Goal: Communication & Community: Answer question/provide support

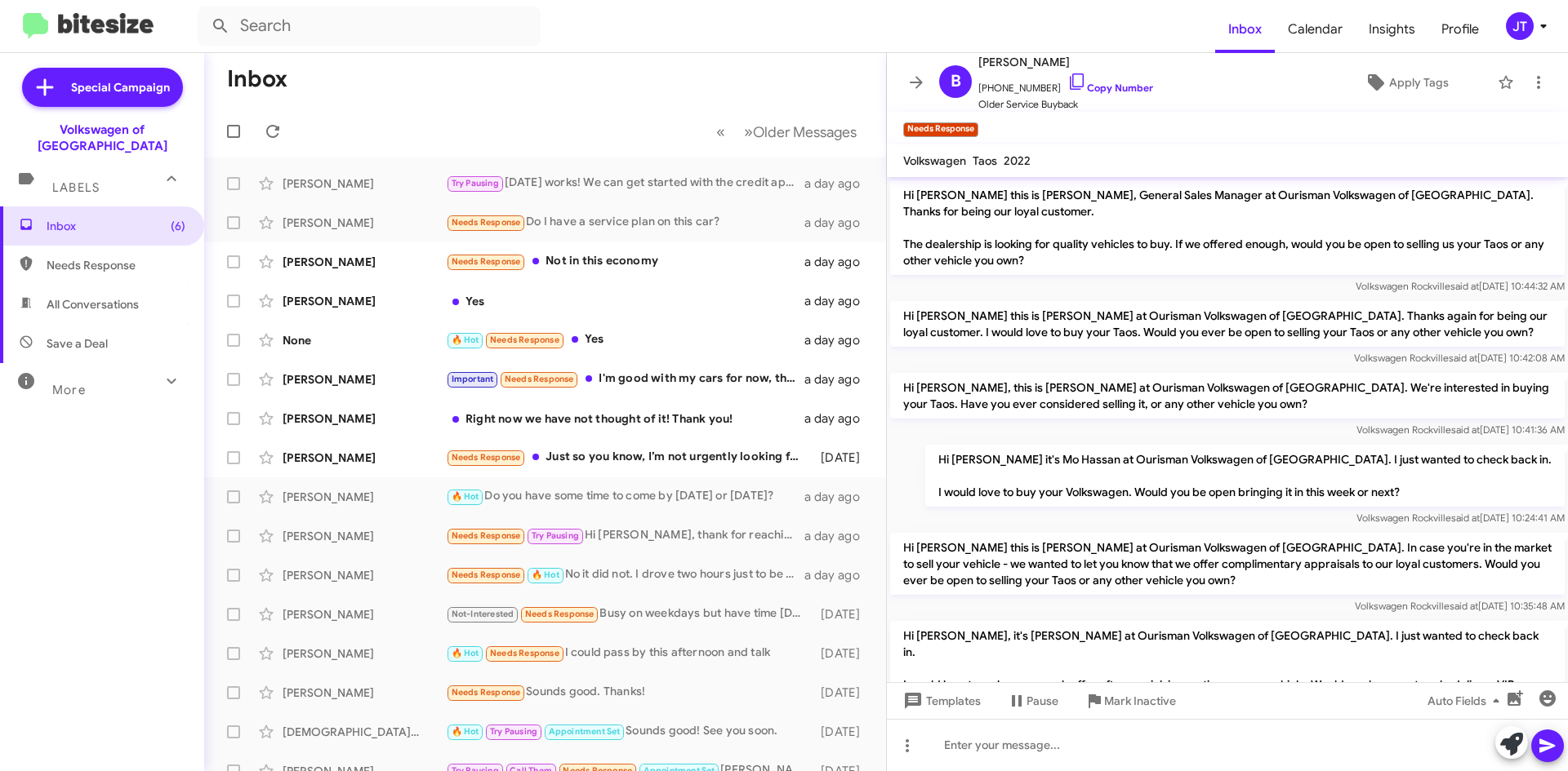
scroll to position [325, 0]
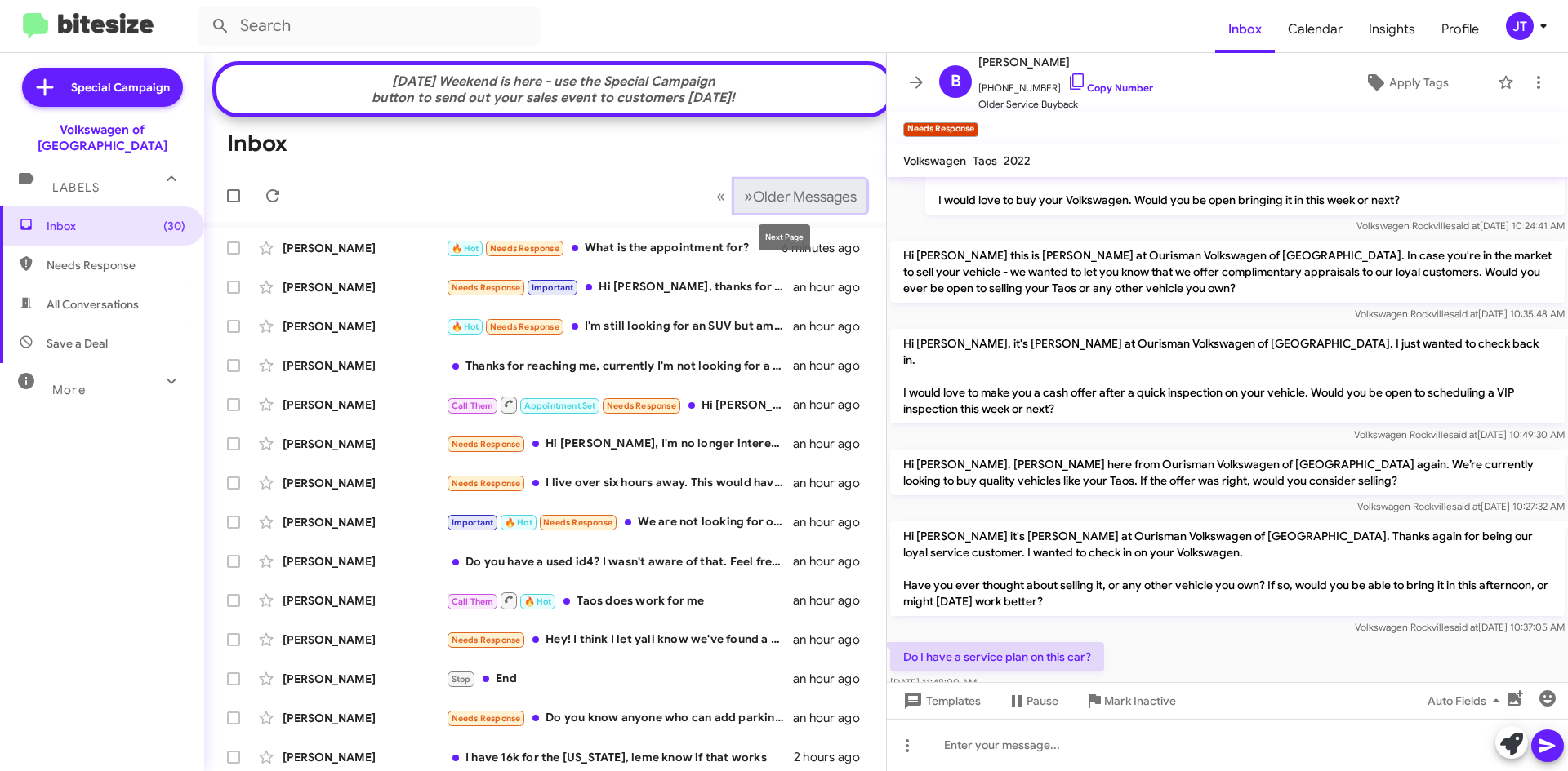
click at [764, 194] on span "Older Messages" at bounding box center [804, 197] width 103 height 18
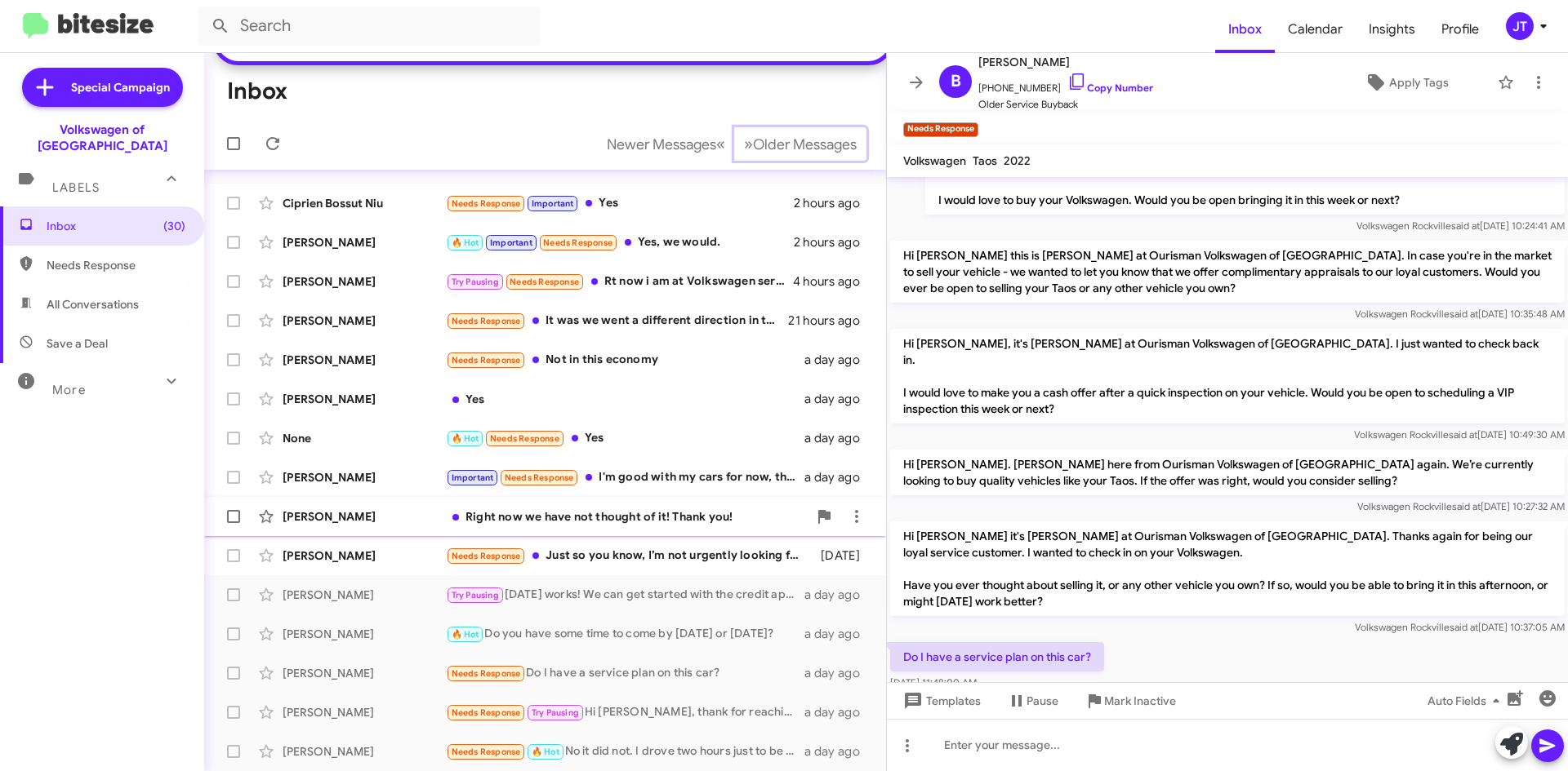
scroll to position [82, 0]
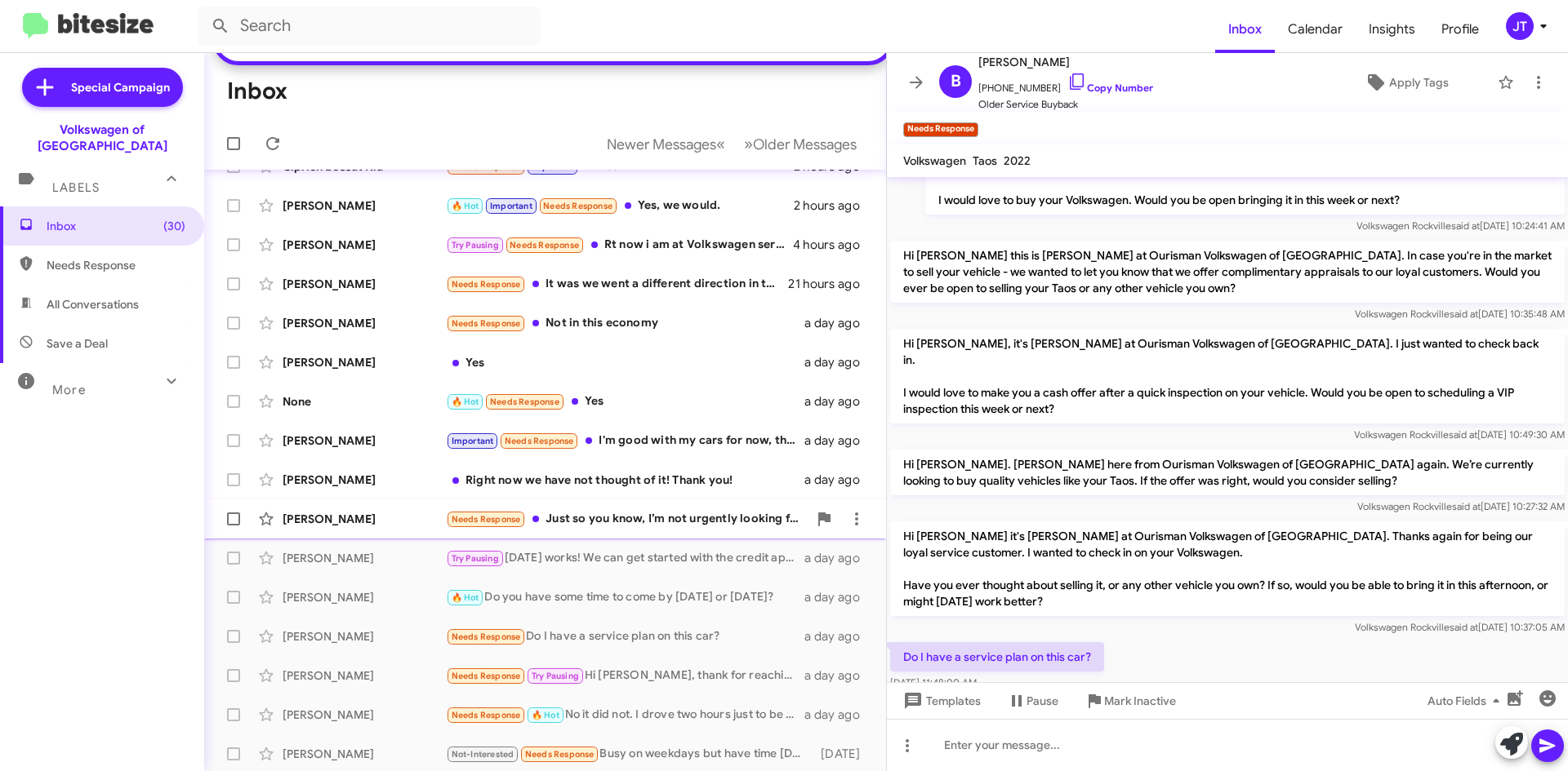
click at [624, 529] on div "Needs Response Just so you know, I’m not urgently looking for a car — I’m only …" at bounding box center [626, 519] width 361 height 19
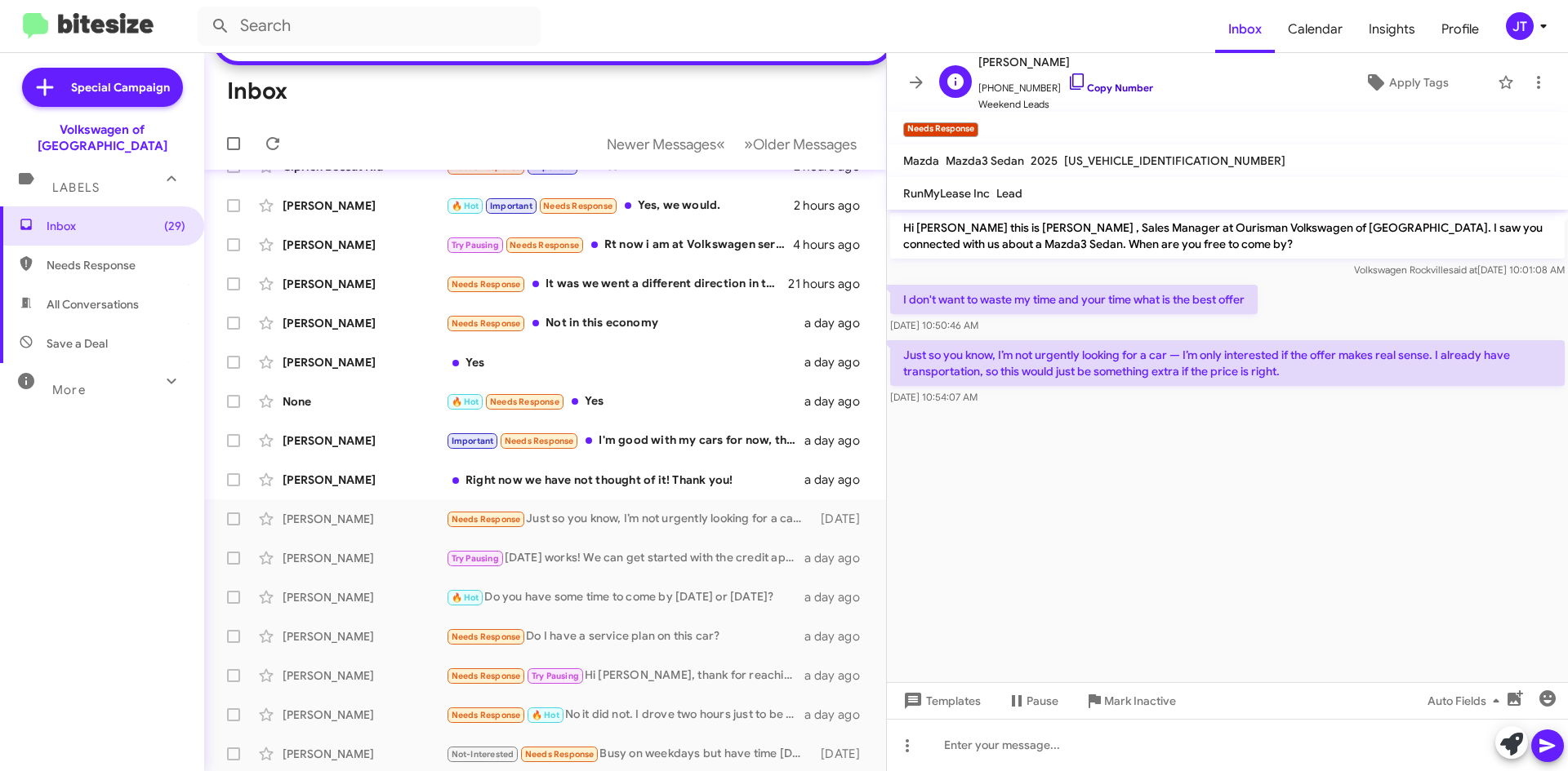
click at [1095, 91] on link "Copy Number" at bounding box center [1109, 88] width 86 height 12
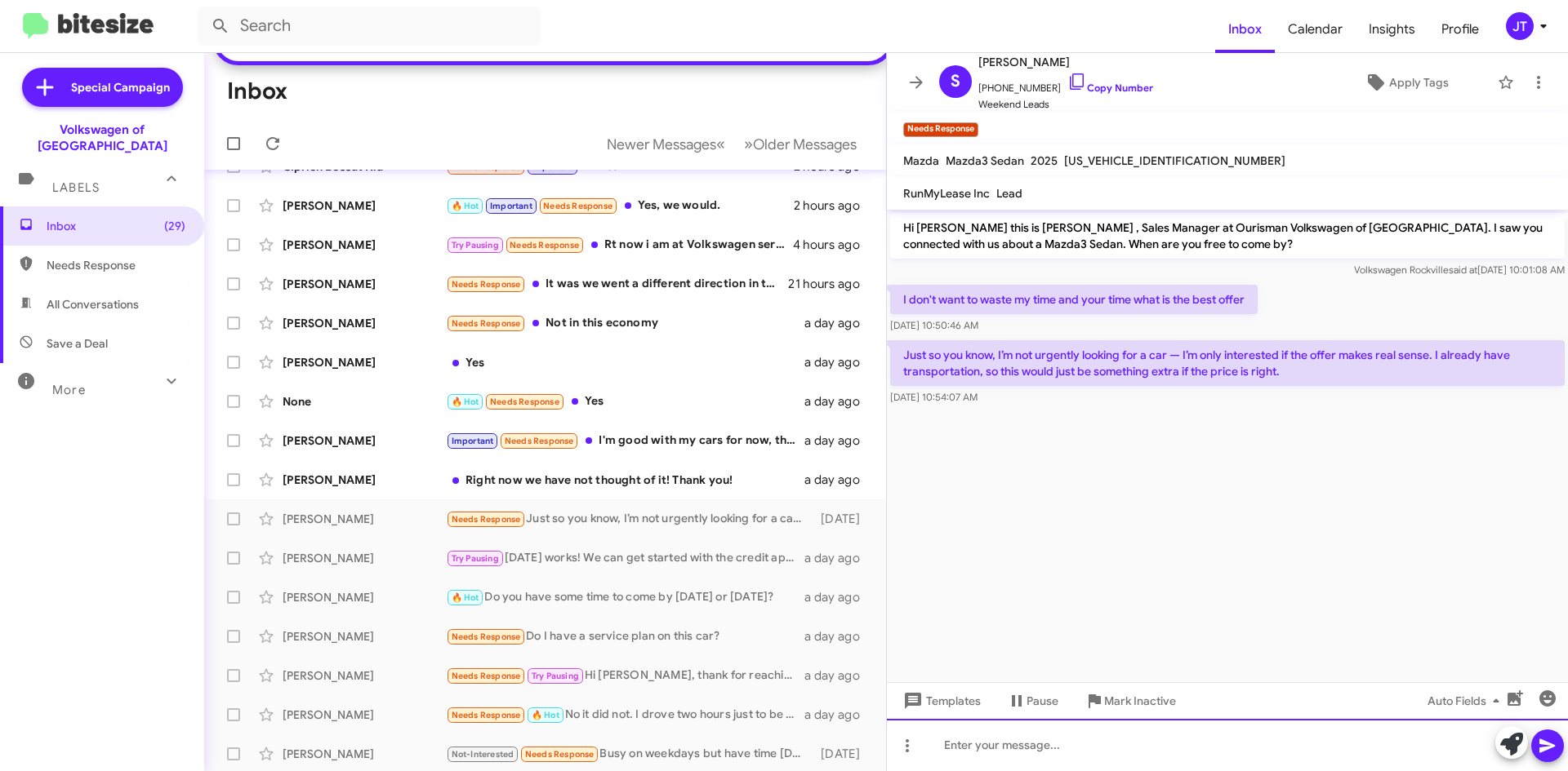
click at [1005, 746] on div at bounding box center [1226, 744] width 681 height 52
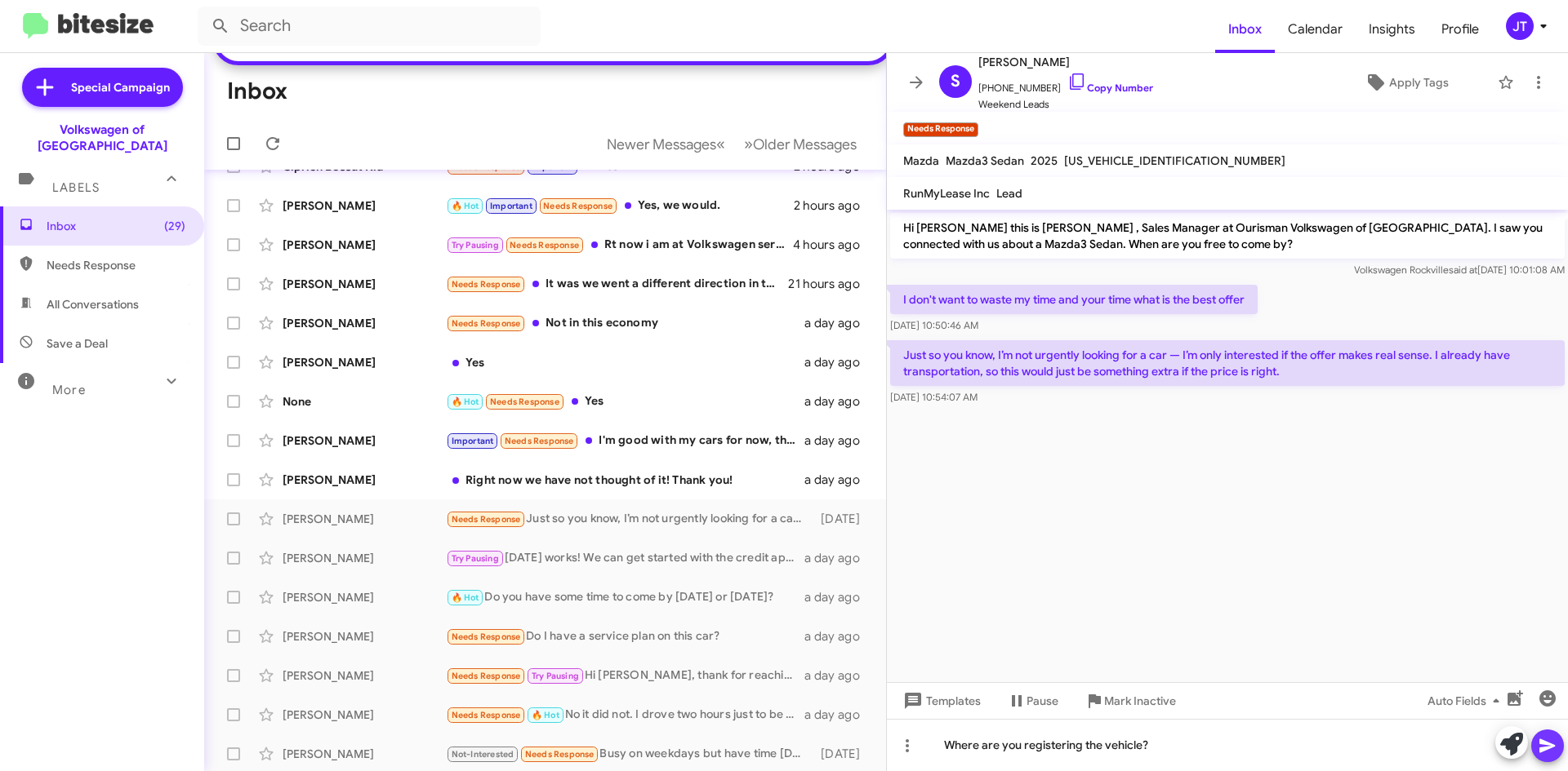
click at [1545, 751] on icon at bounding box center [1547, 746] width 20 height 20
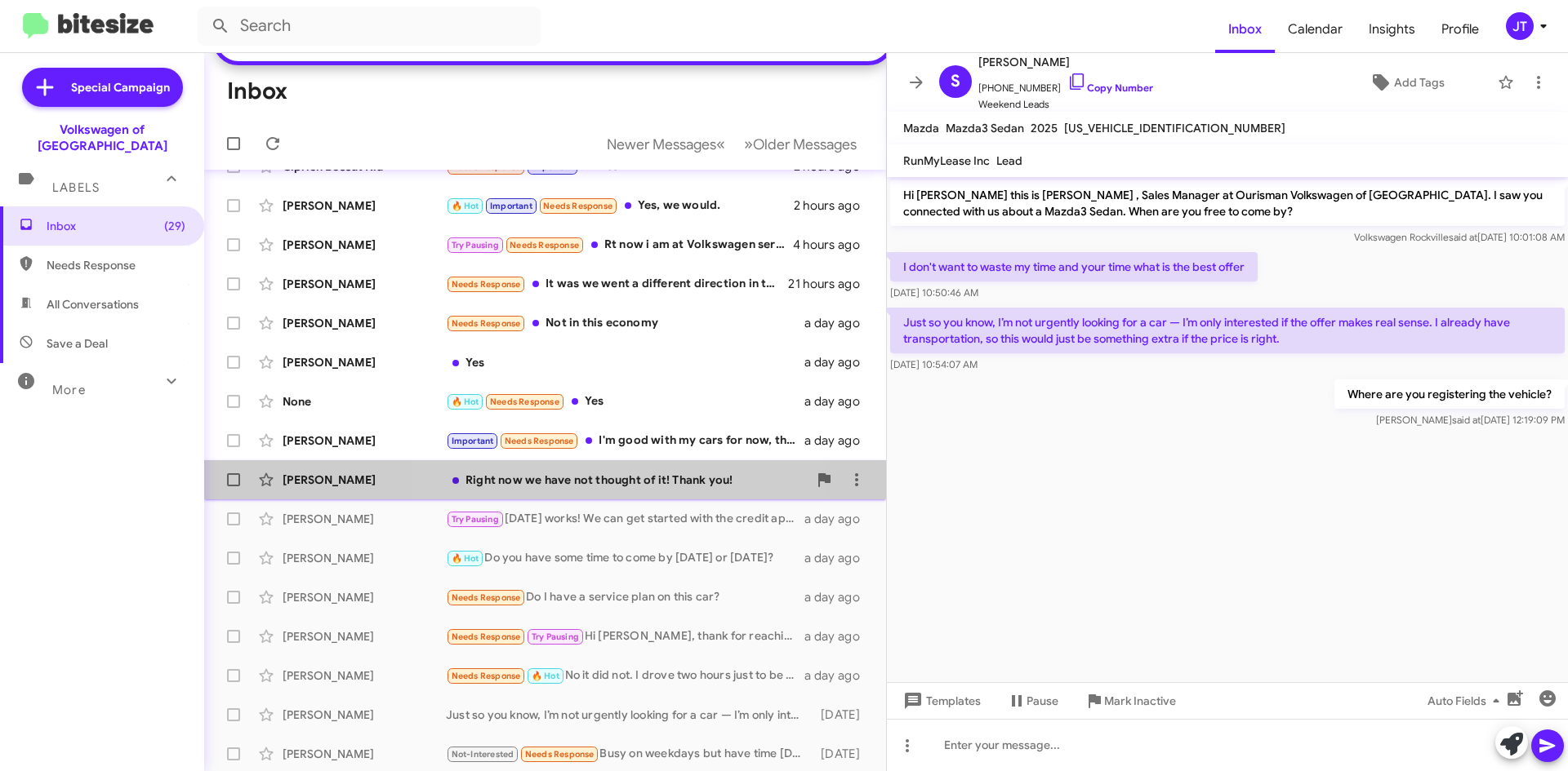
click at [638, 488] on div "Right now we have not thought of it! Thank you!" at bounding box center [626, 480] width 361 height 17
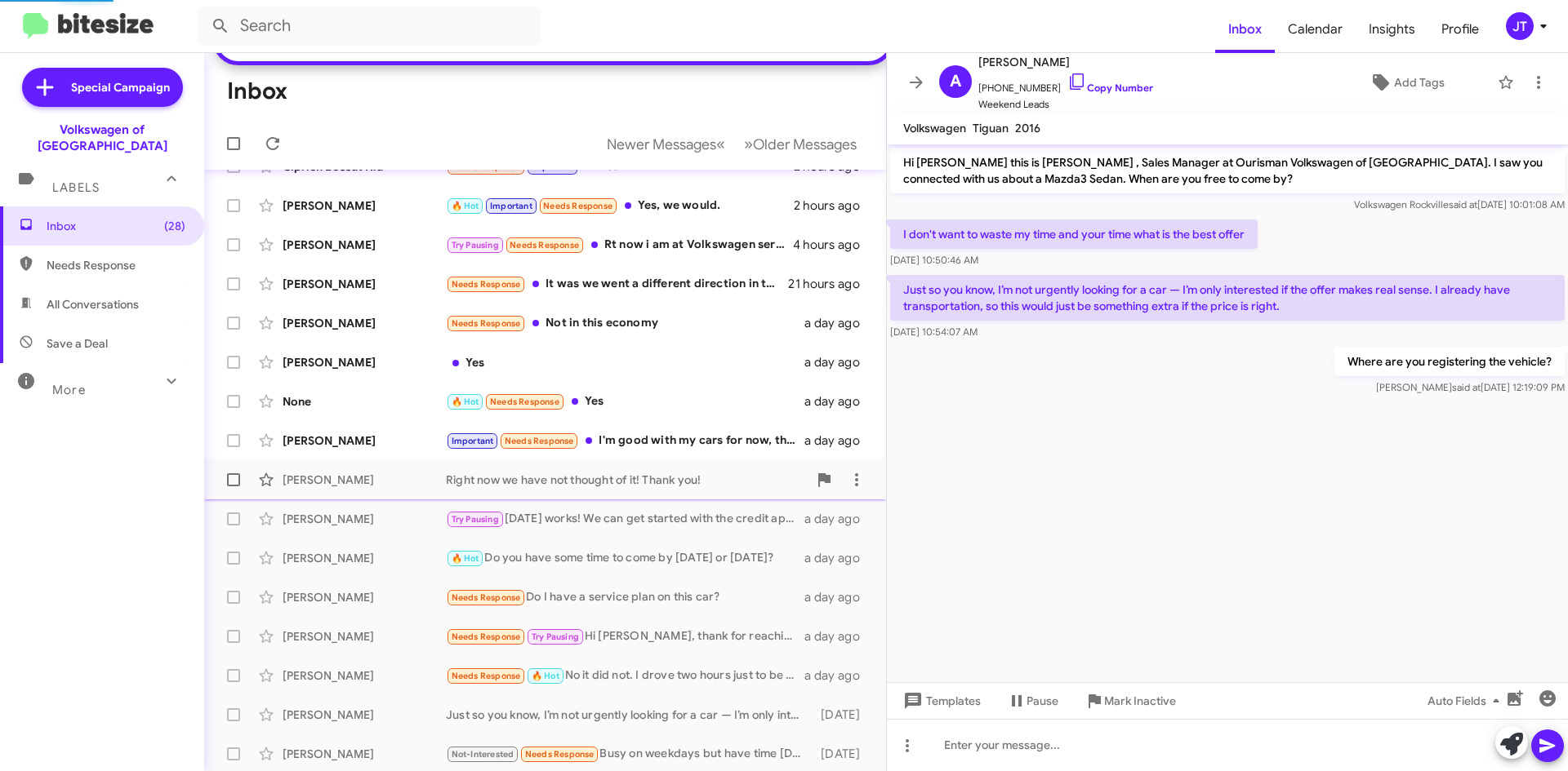
scroll to position [157, 0]
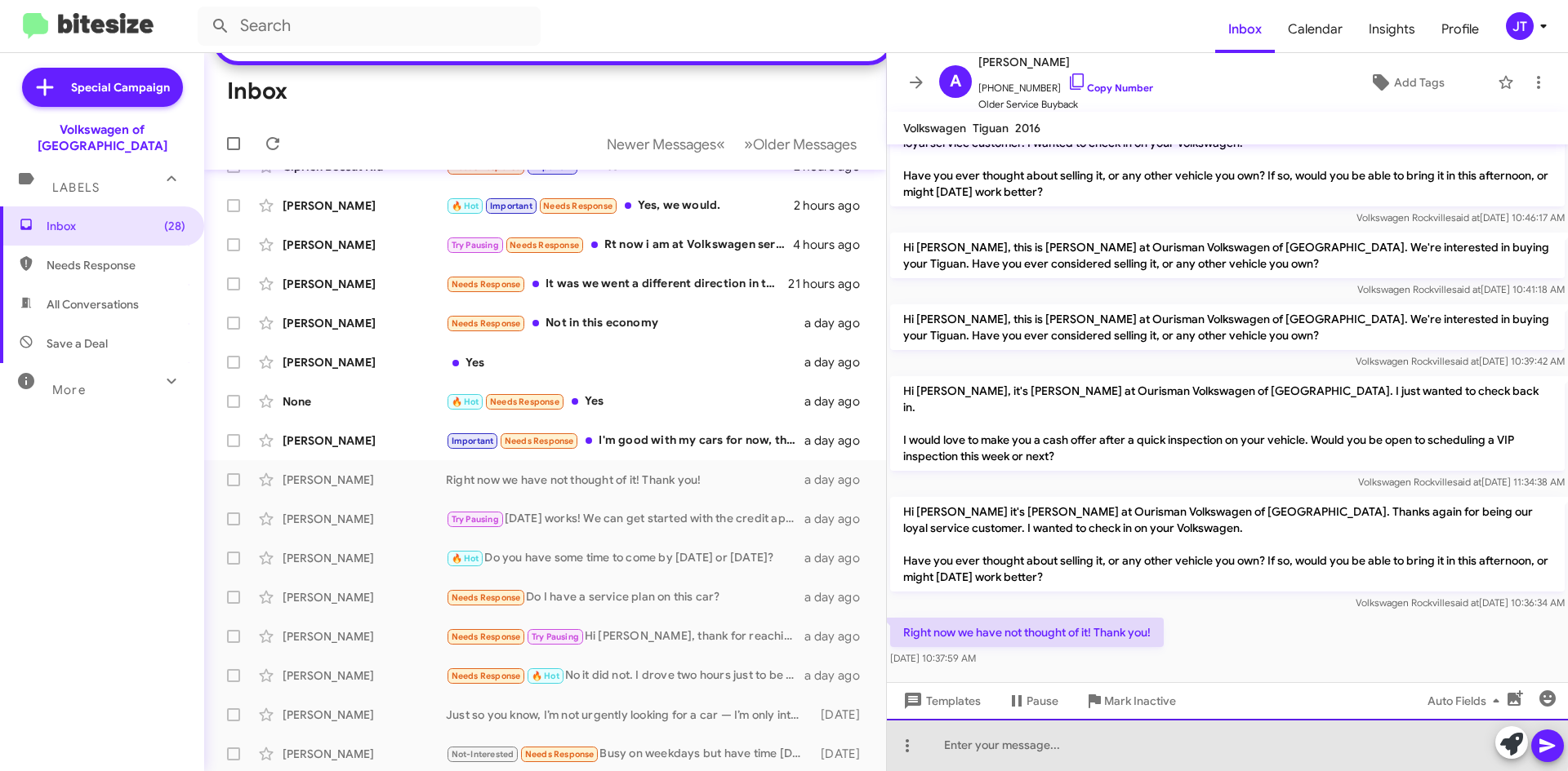
click at [1093, 740] on div at bounding box center [1226, 744] width 681 height 52
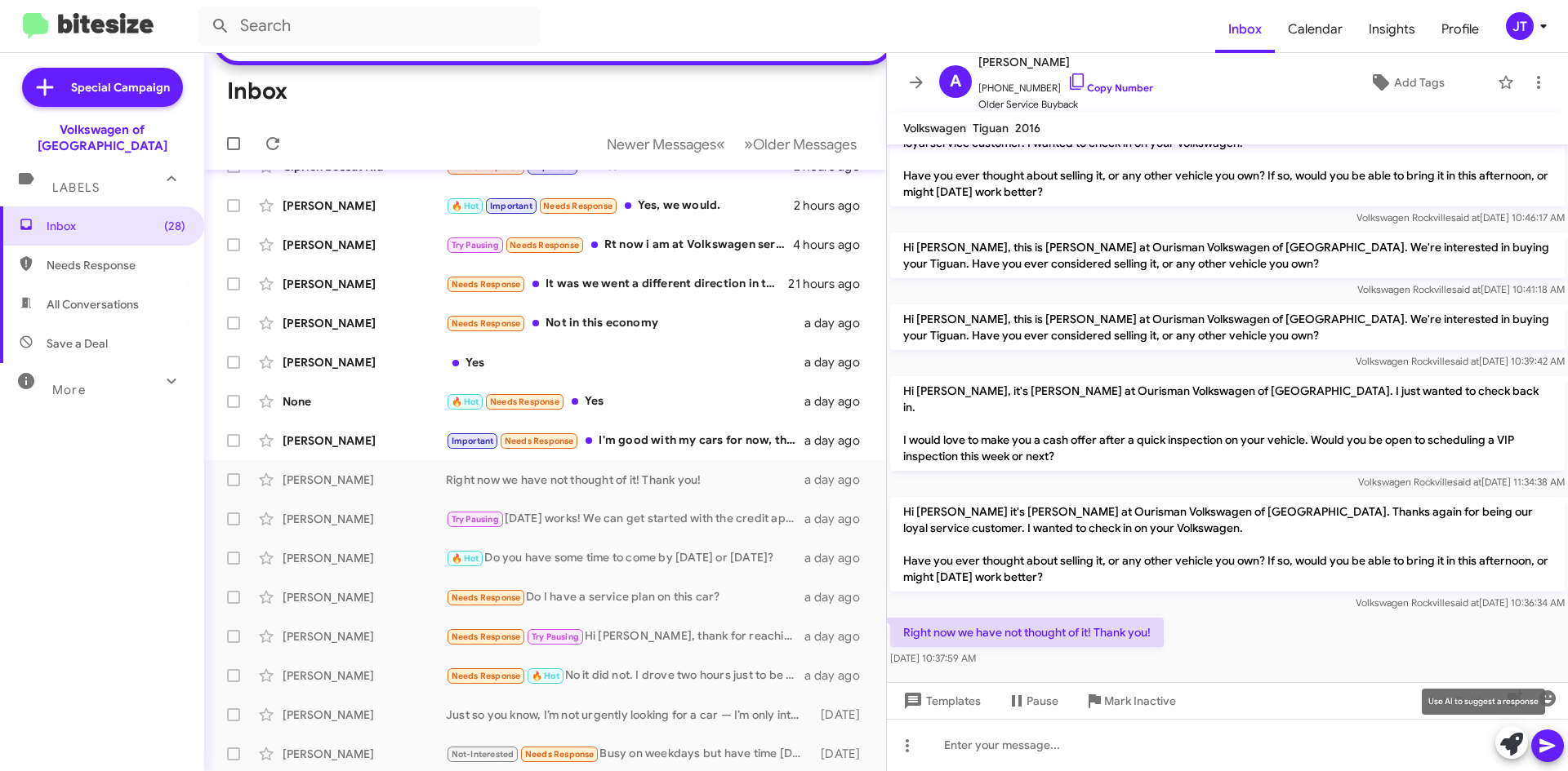
click at [1509, 746] on icon at bounding box center [1511, 743] width 23 height 23
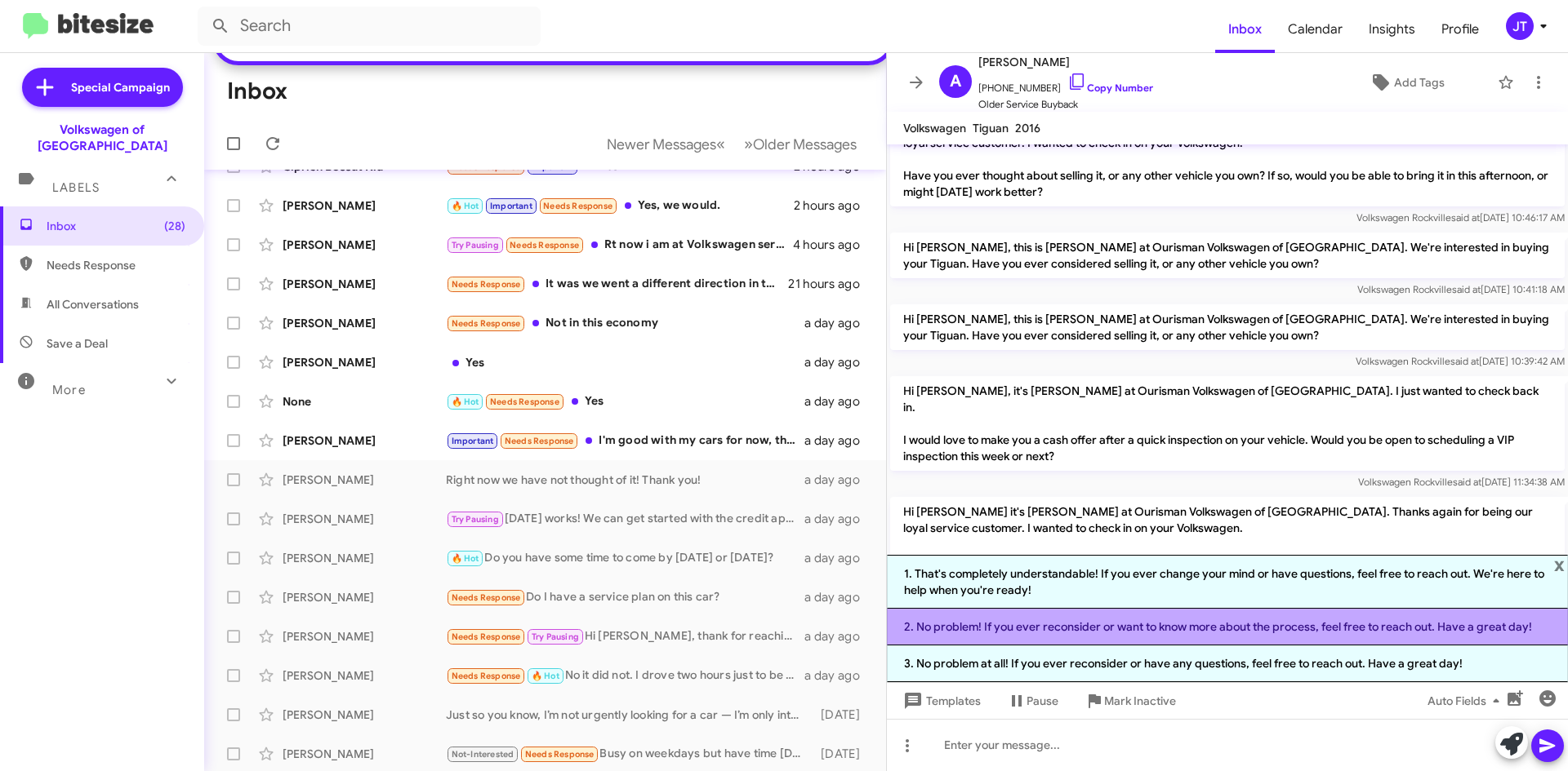
click at [1069, 619] on li "2. No problem! If you ever reconsider or want to know more about the process, f…" at bounding box center [1226, 626] width 681 height 36
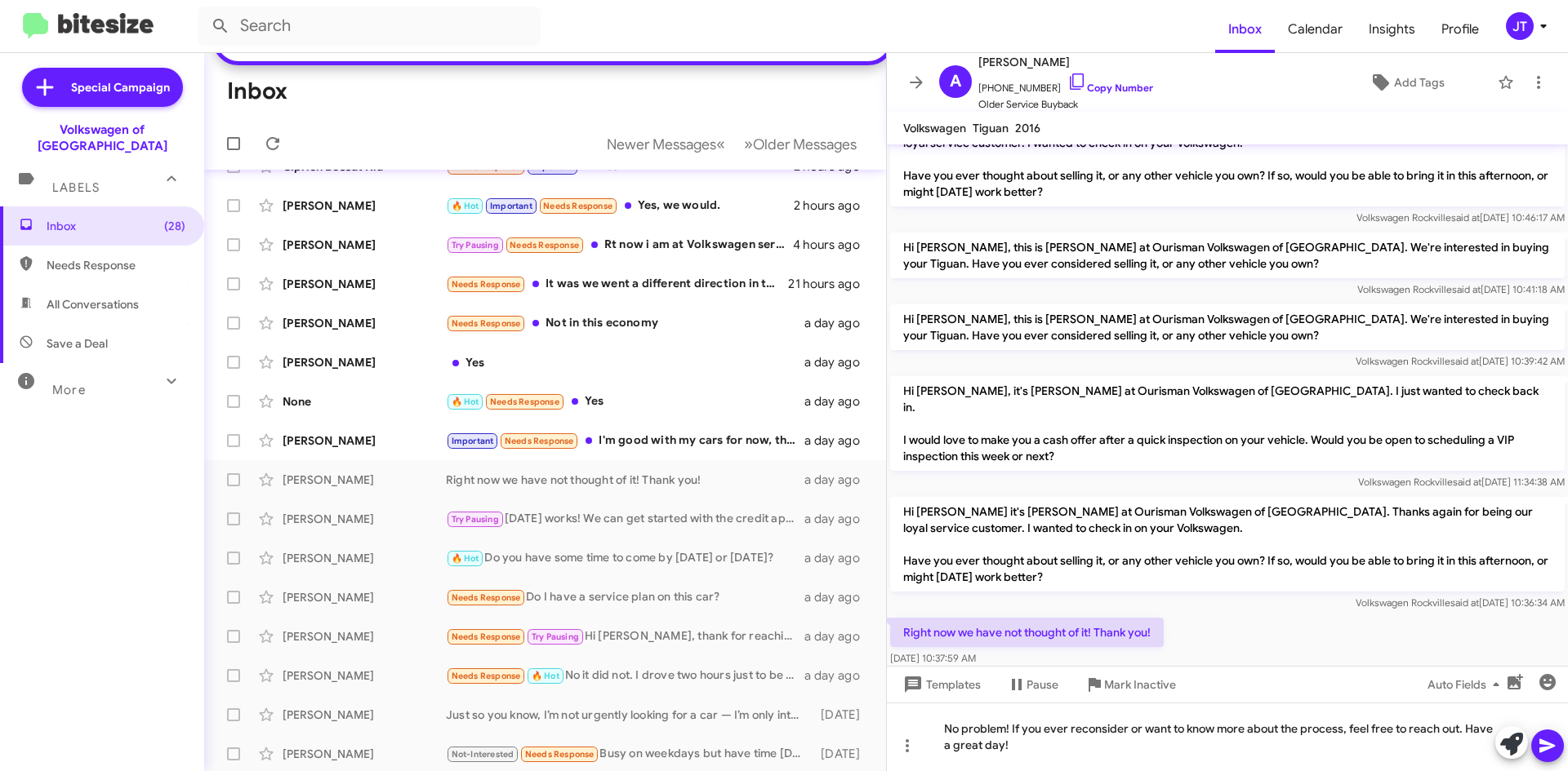
click at [1547, 742] on icon at bounding box center [1547, 746] width 20 height 20
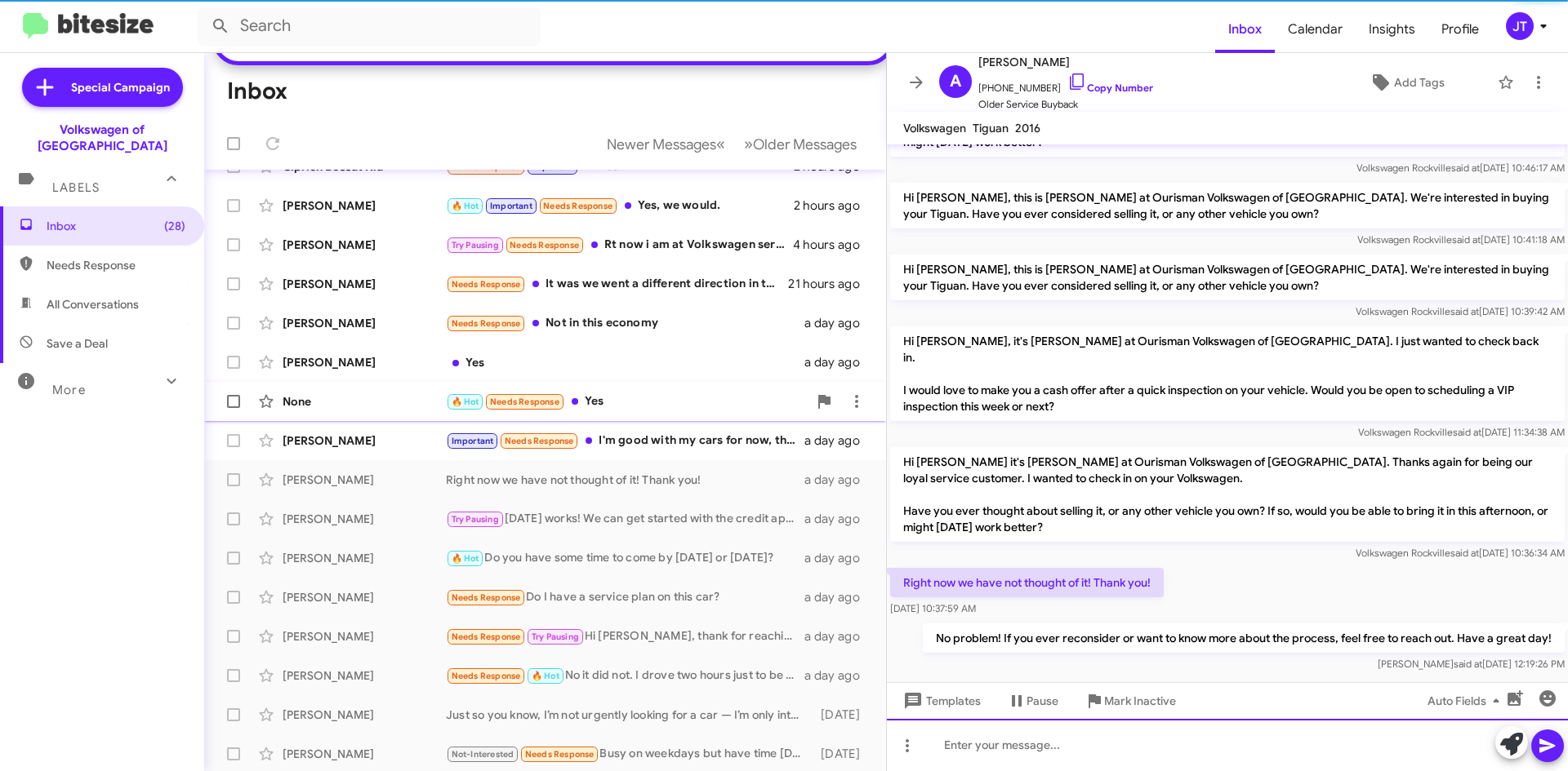
scroll to position [217, 0]
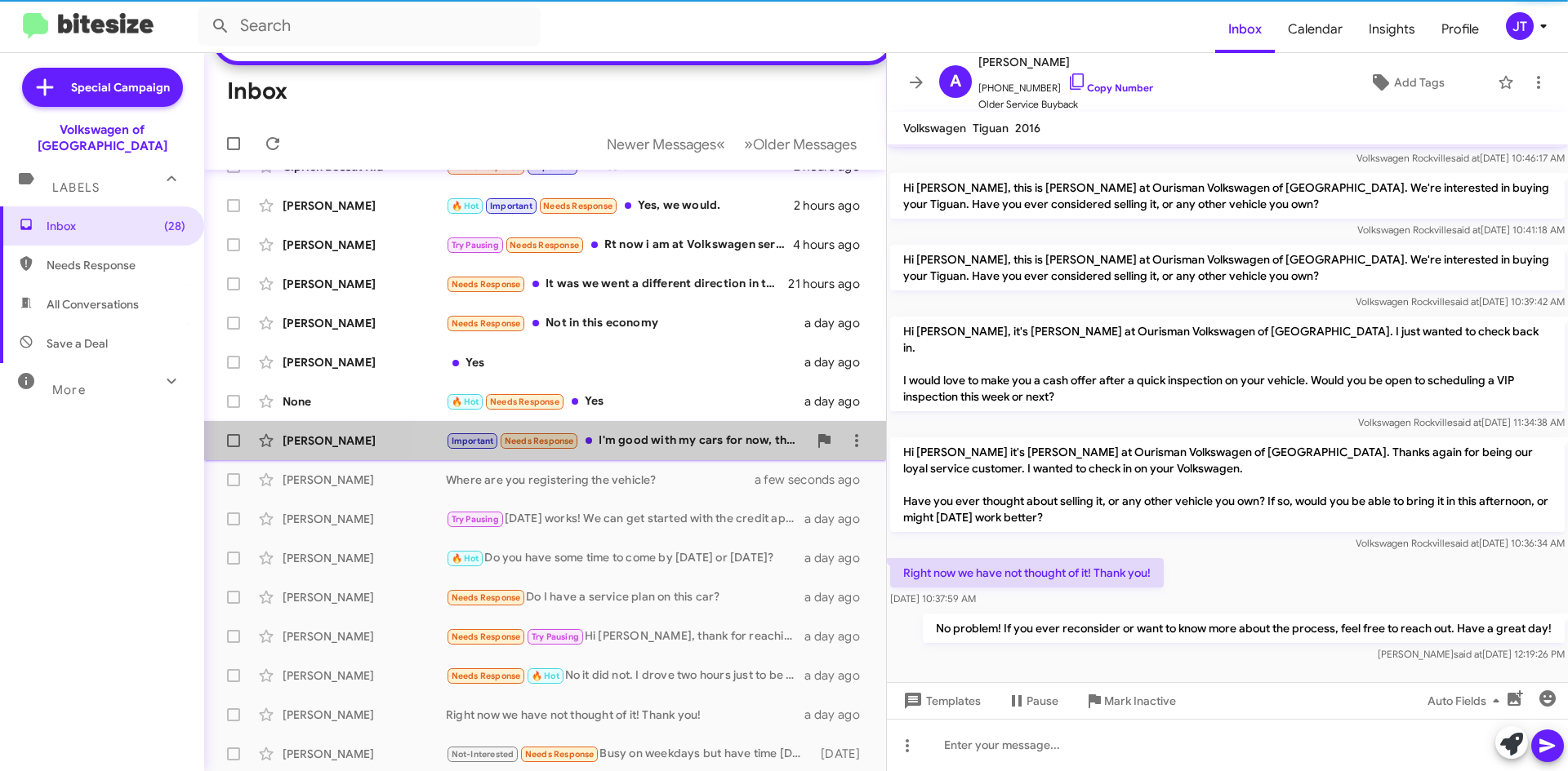
click at [702, 447] on div "Important Needs Response I'm good with my cars for now, thanks!" at bounding box center [626, 441] width 361 height 19
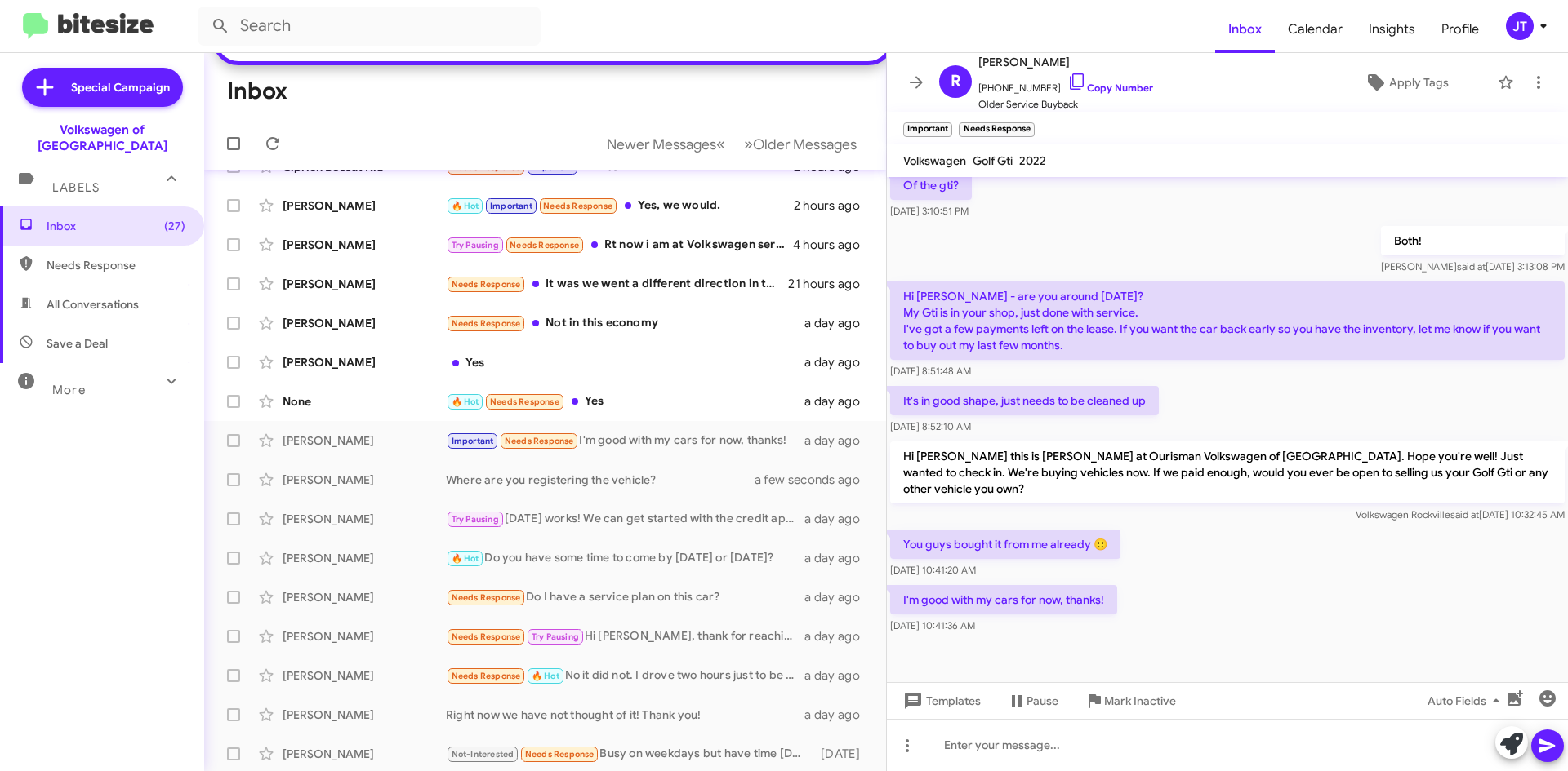
scroll to position [373, 0]
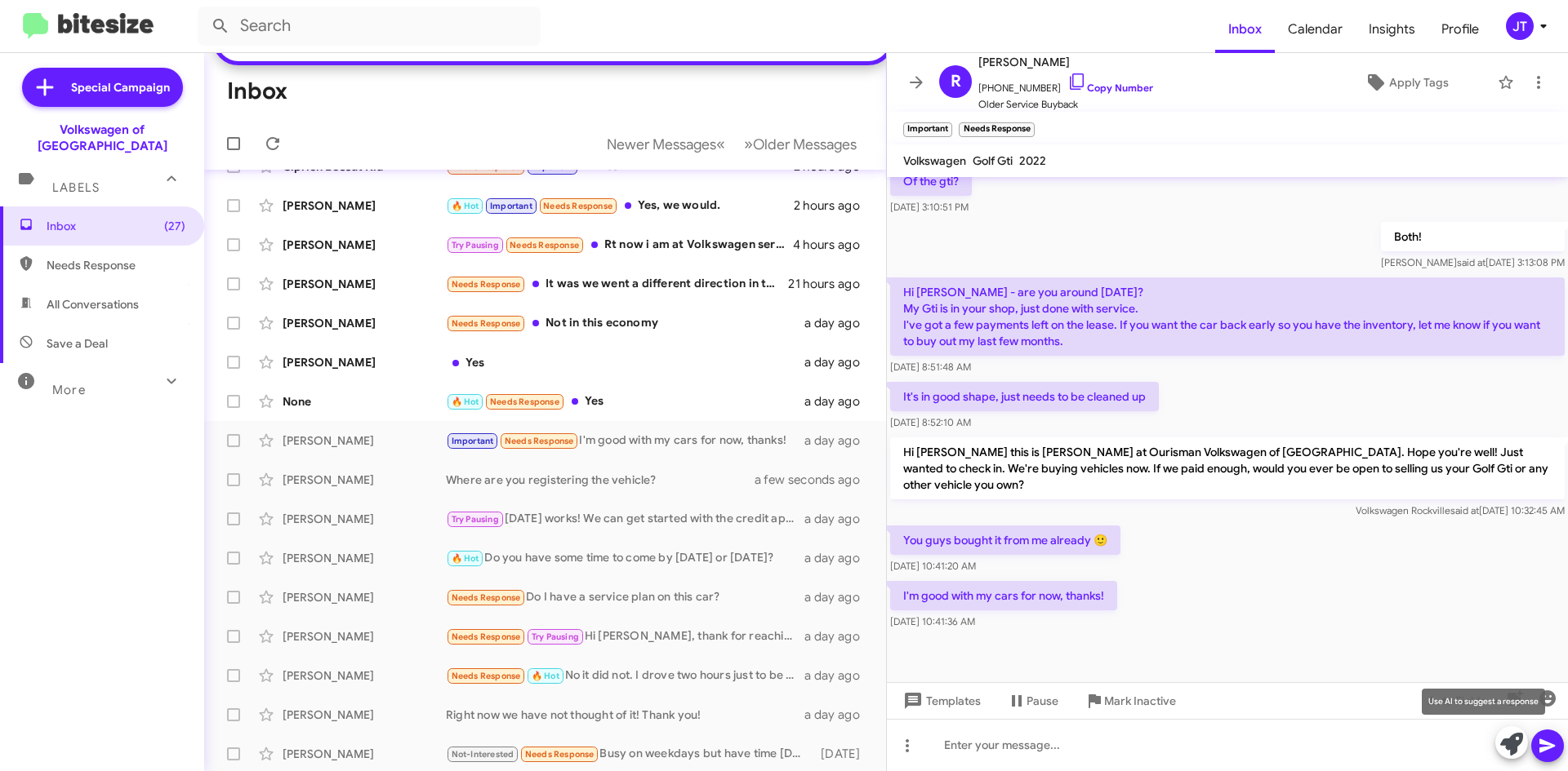
click at [1513, 741] on icon at bounding box center [1511, 743] width 23 height 23
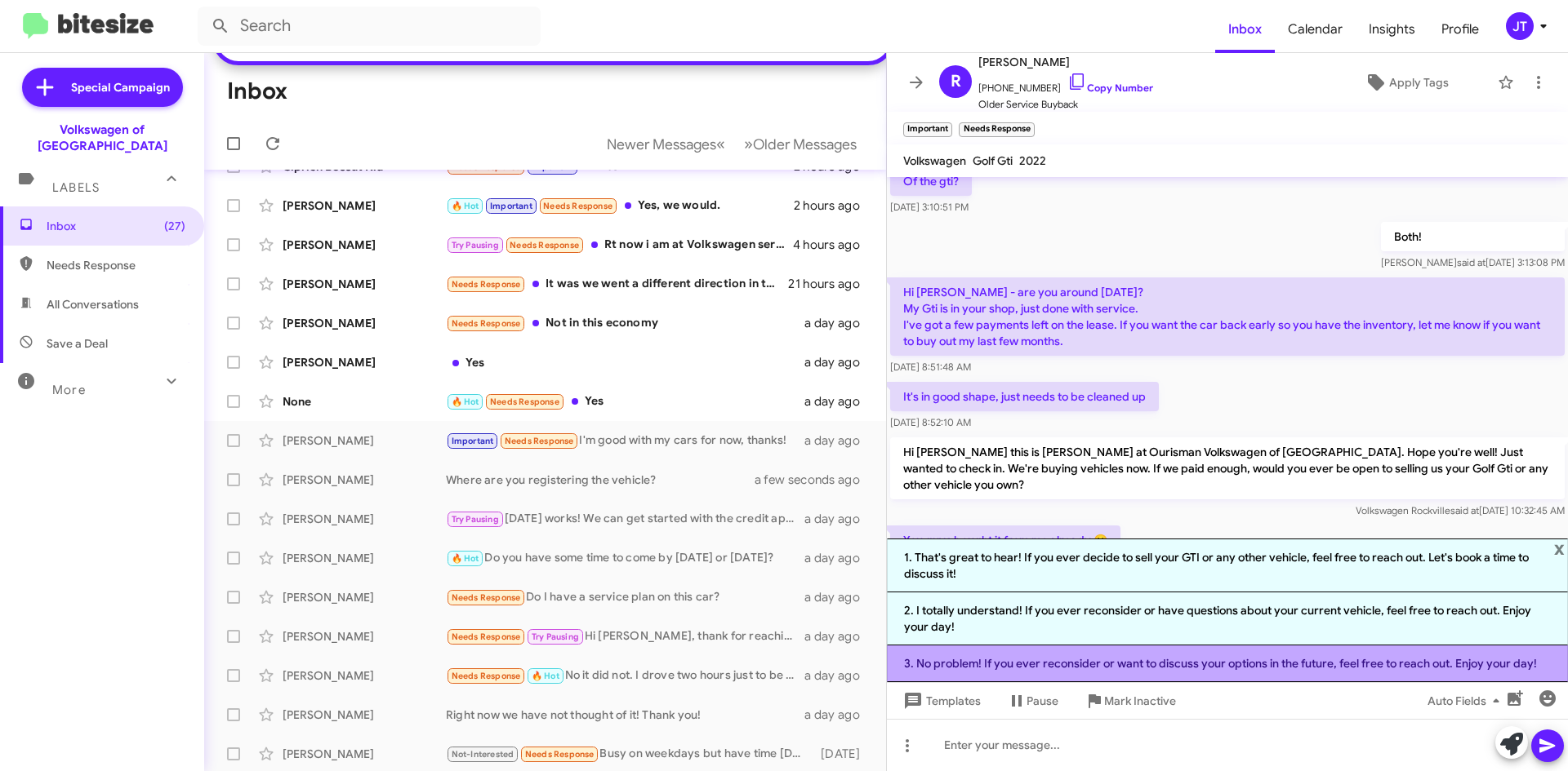
click at [1087, 653] on li "3. No problem! If you ever reconsider or want to discuss your options in the fu…" at bounding box center [1226, 664] width 681 height 36
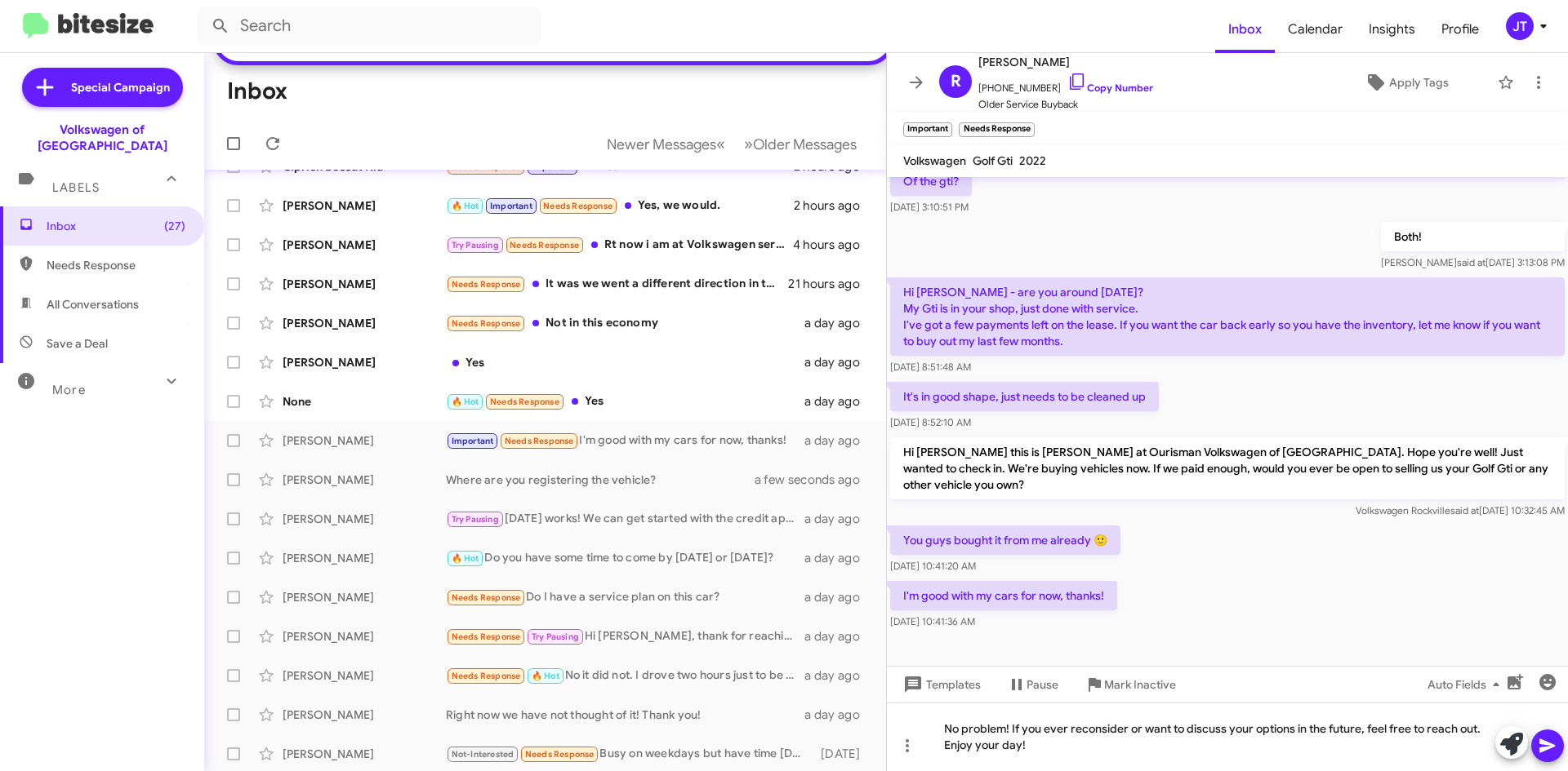
click at [1548, 747] on icon at bounding box center [1547, 746] width 16 height 14
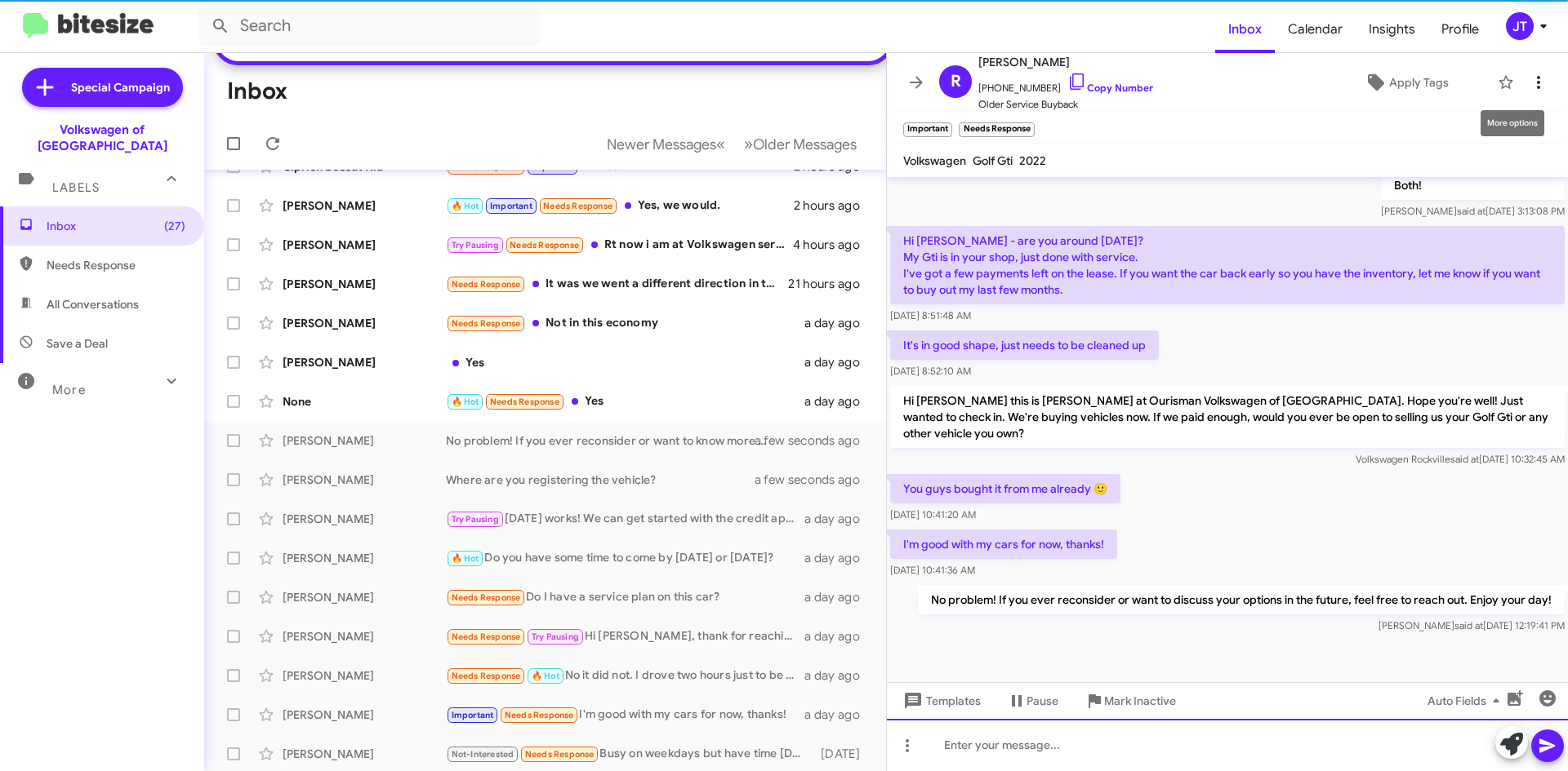
scroll to position [432, 0]
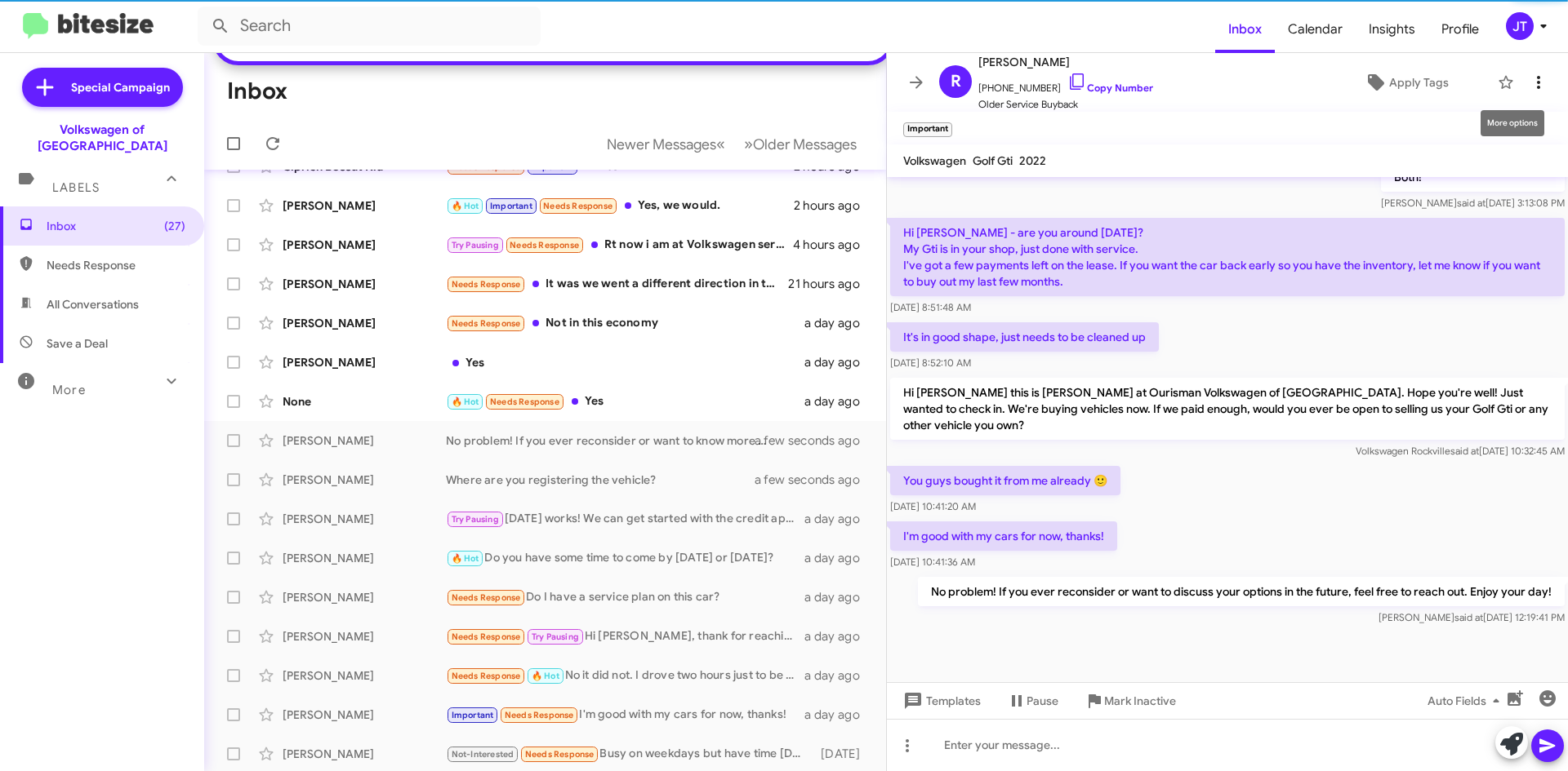
click at [1529, 81] on icon at bounding box center [1538, 83] width 20 height 20
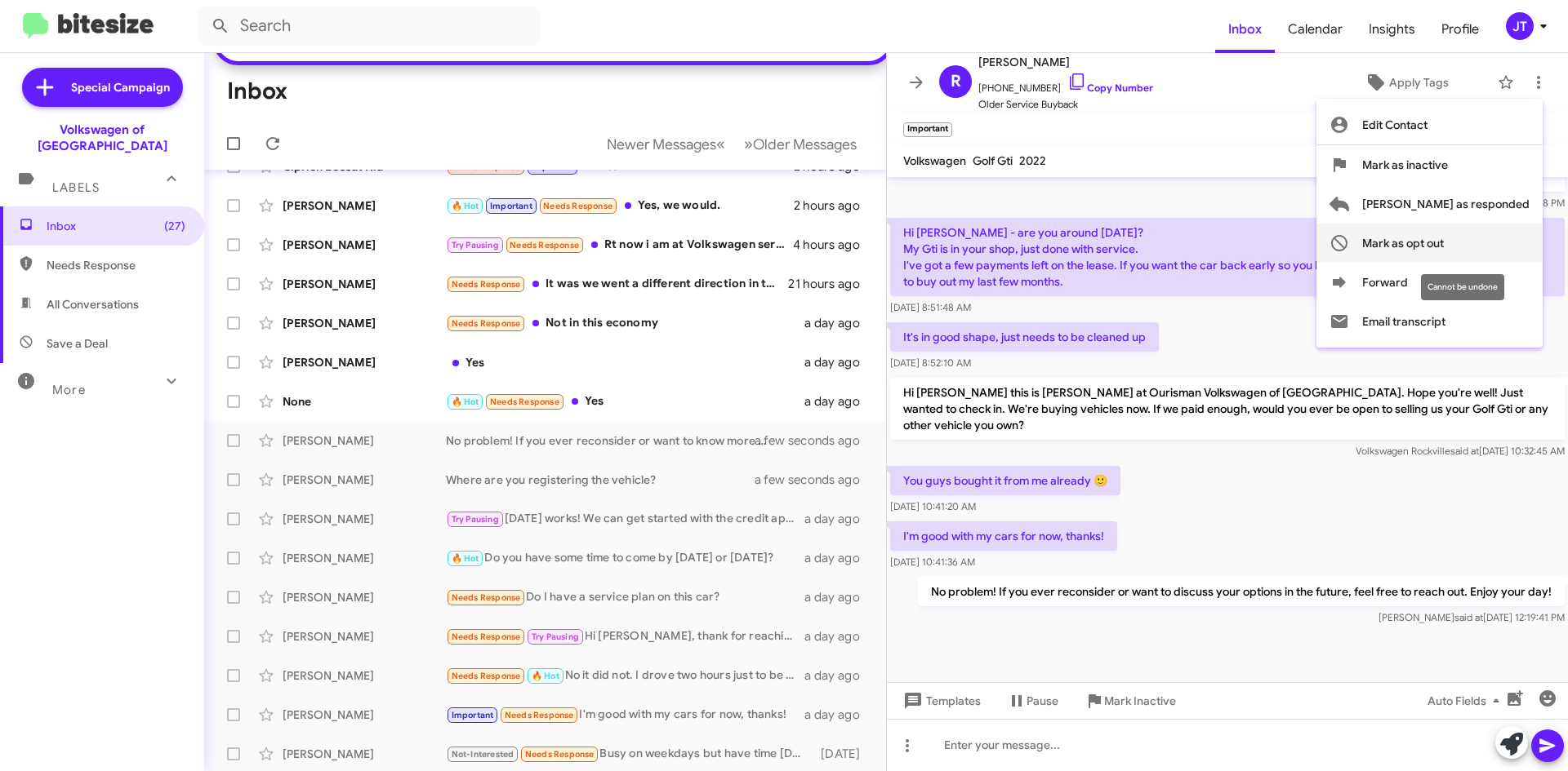
click at [1444, 241] on span "Mark as opt out" at bounding box center [1403, 243] width 82 height 39
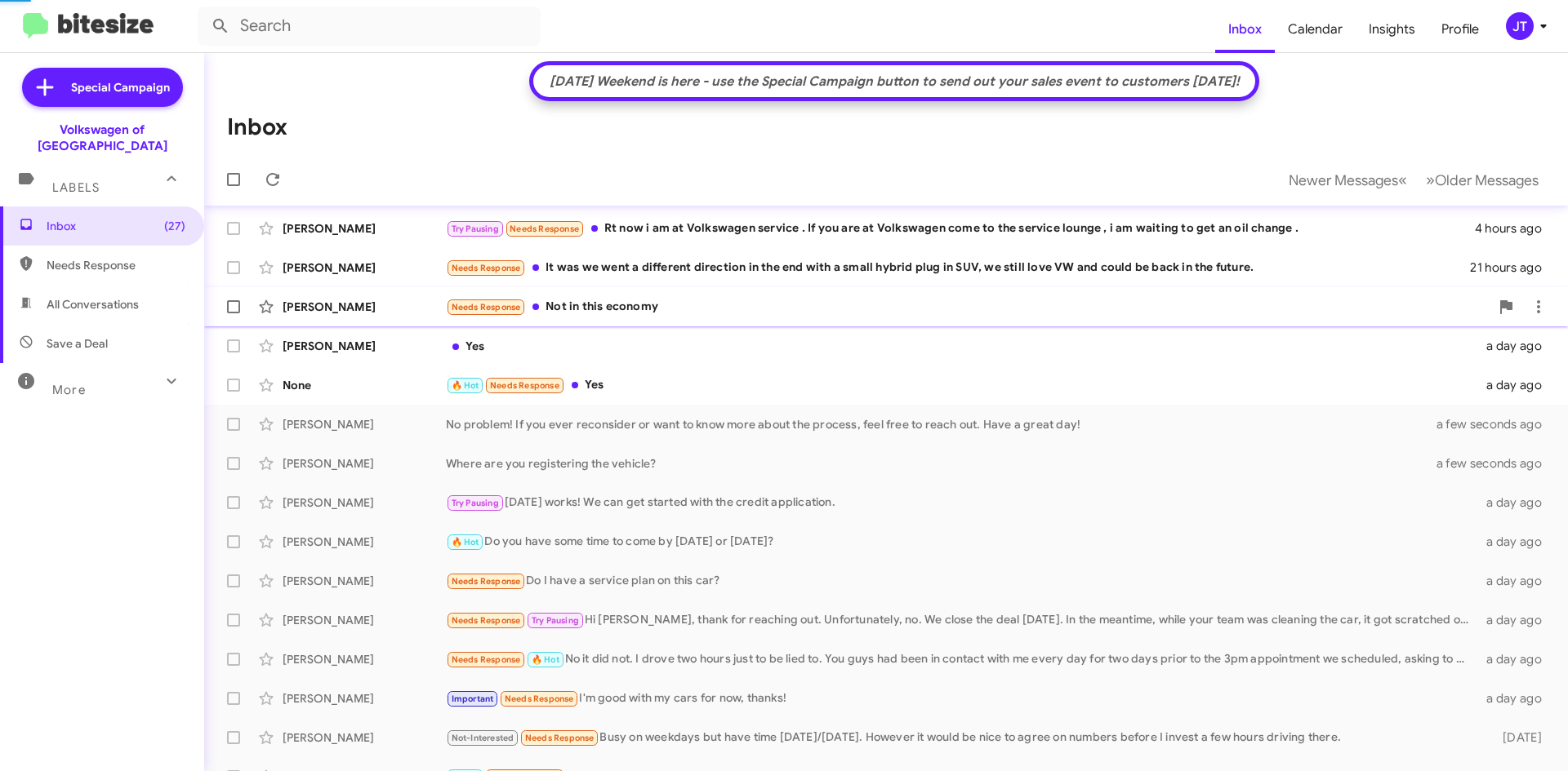
scroll to position [53, 0]
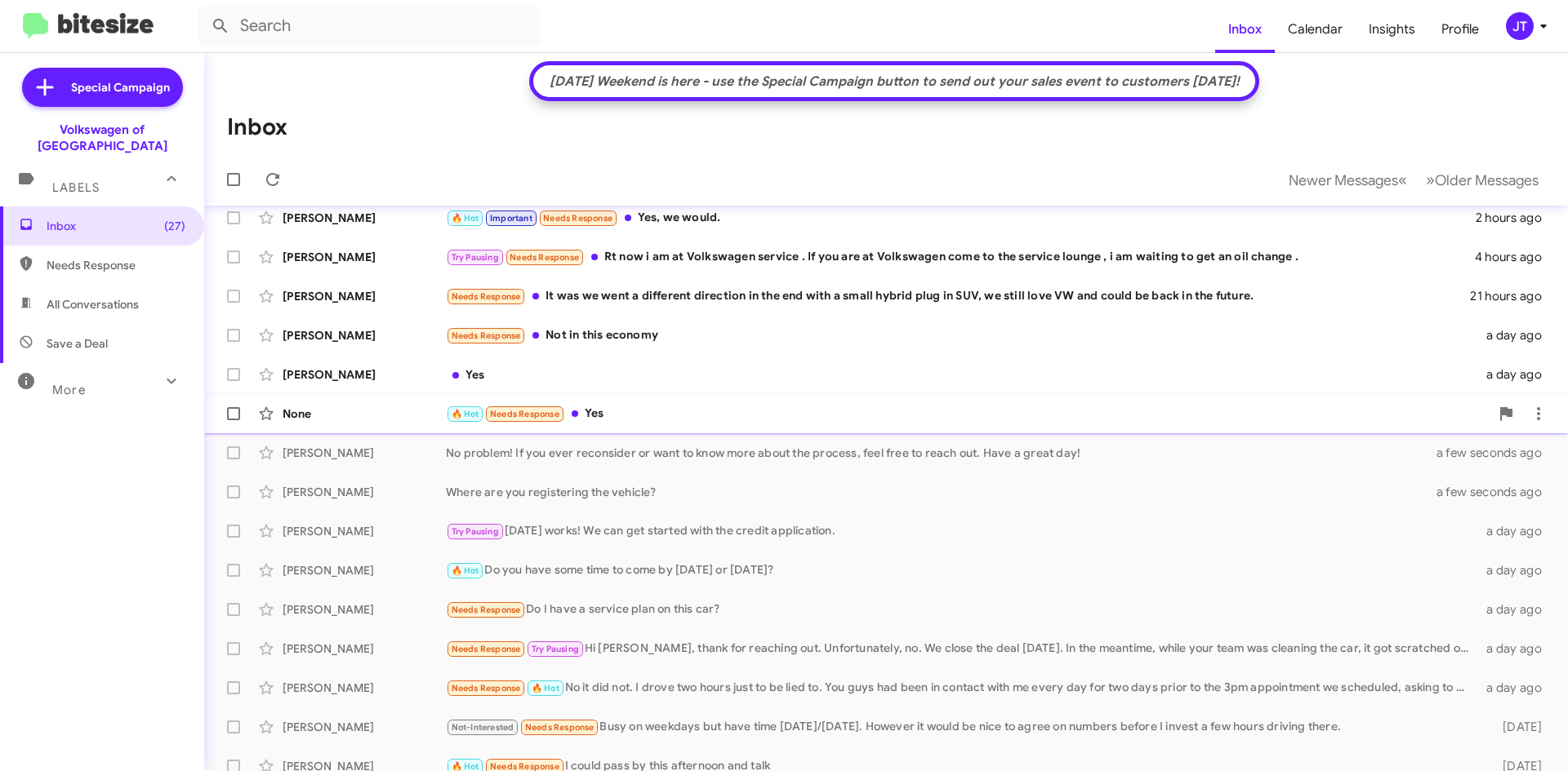
click at [666, 418] on div "🔥 Hot Needs Response Yes" at bounding box center [967, 414] width 1043 height 19
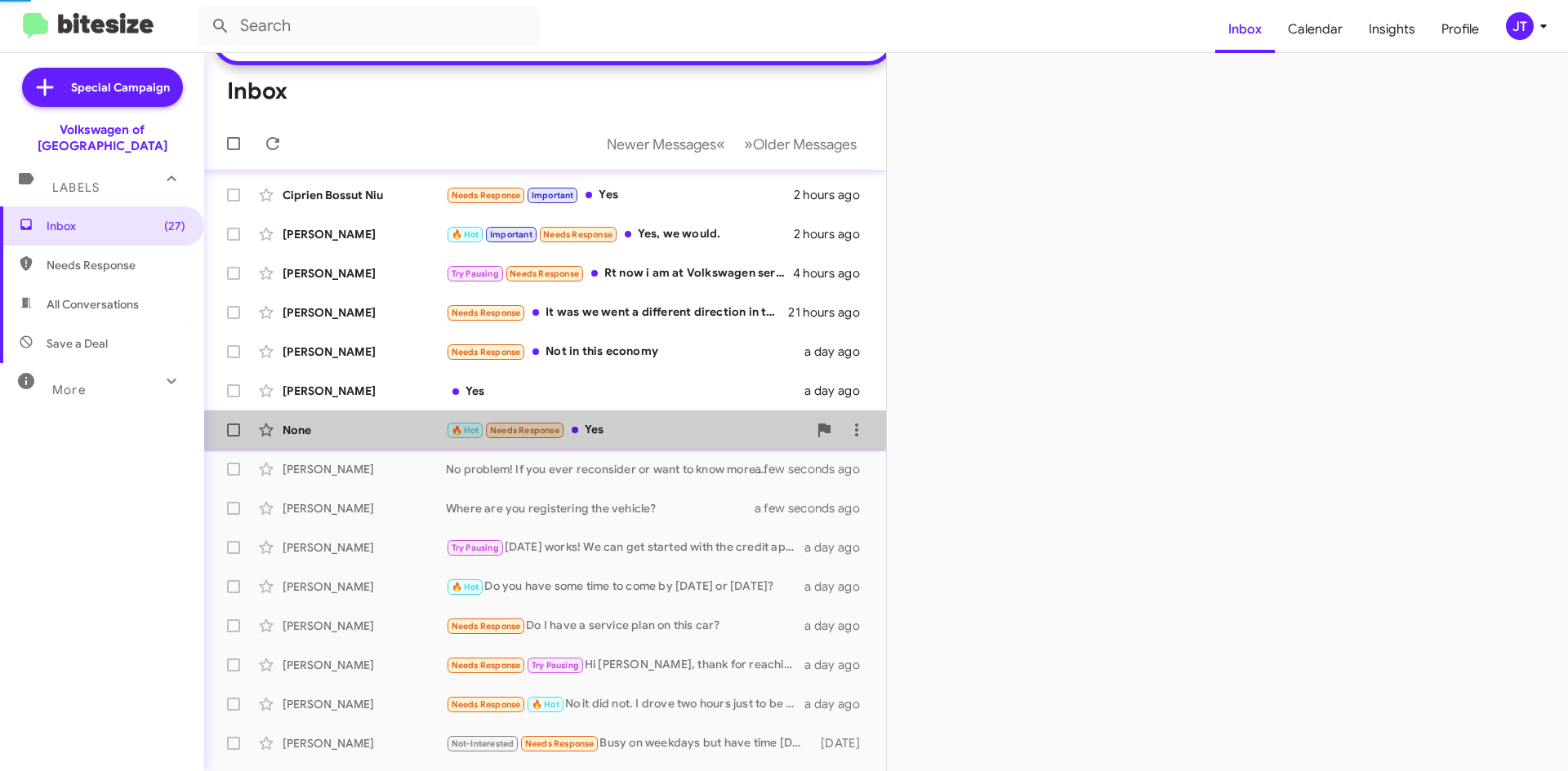
scroll to position [82, 0]
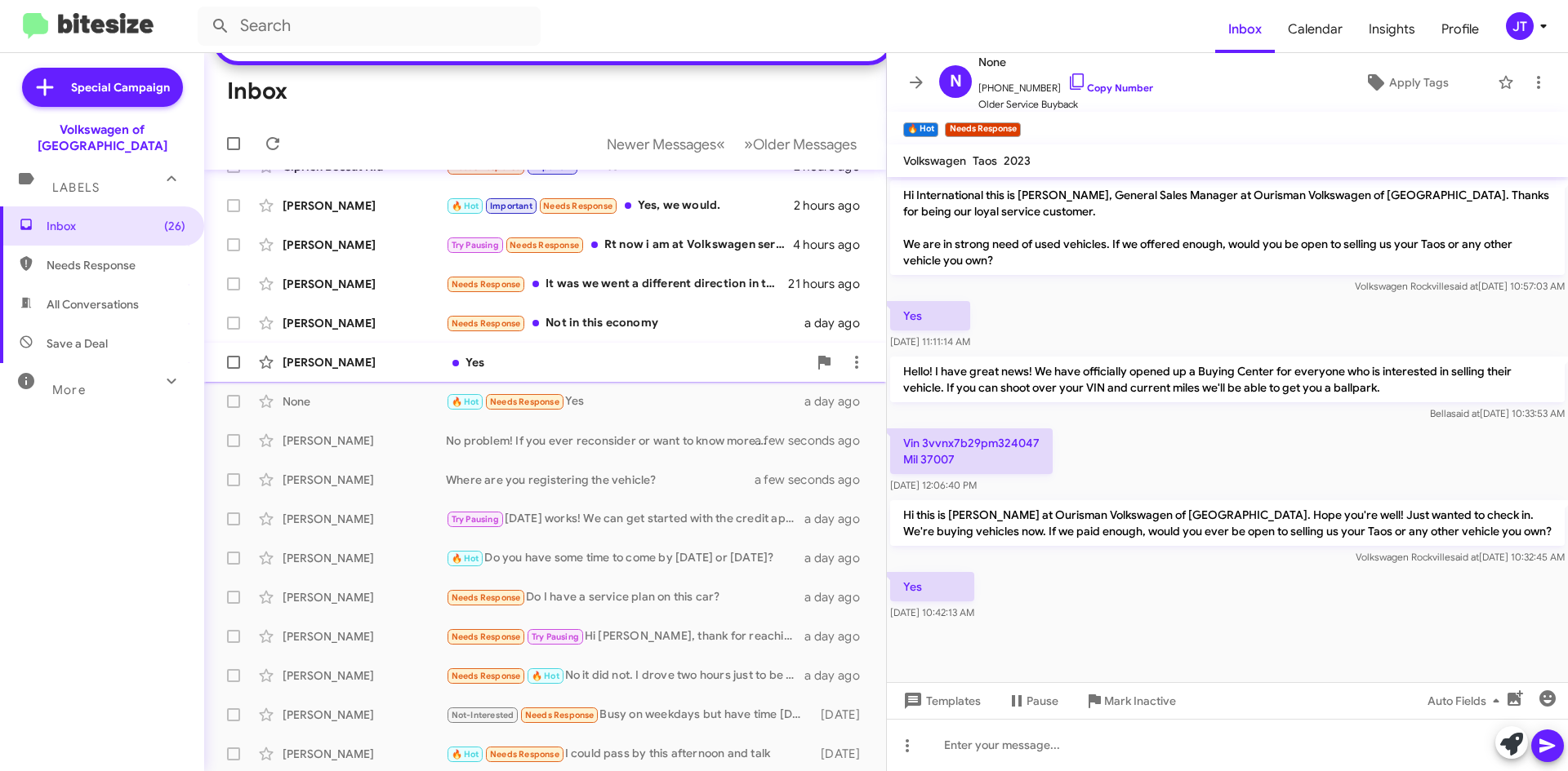
click at [594, 379] on div "Stanley Allen Gray Yes a day ago" at bounding box center [545, 361] width 656 height 32
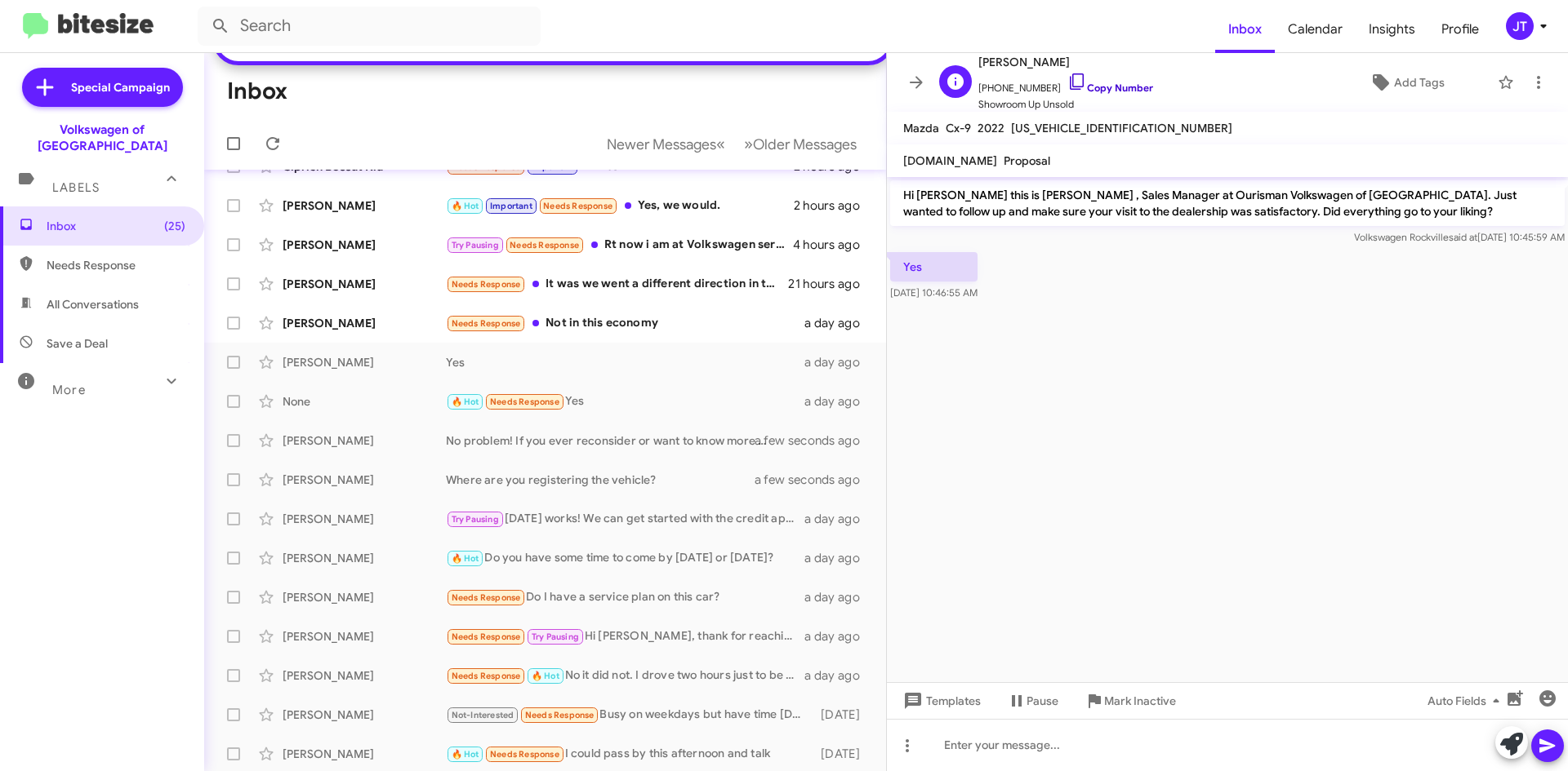
click at [1098, 88] on link "Copy Number" at bounding box center [1109, 88] width 86 height 12
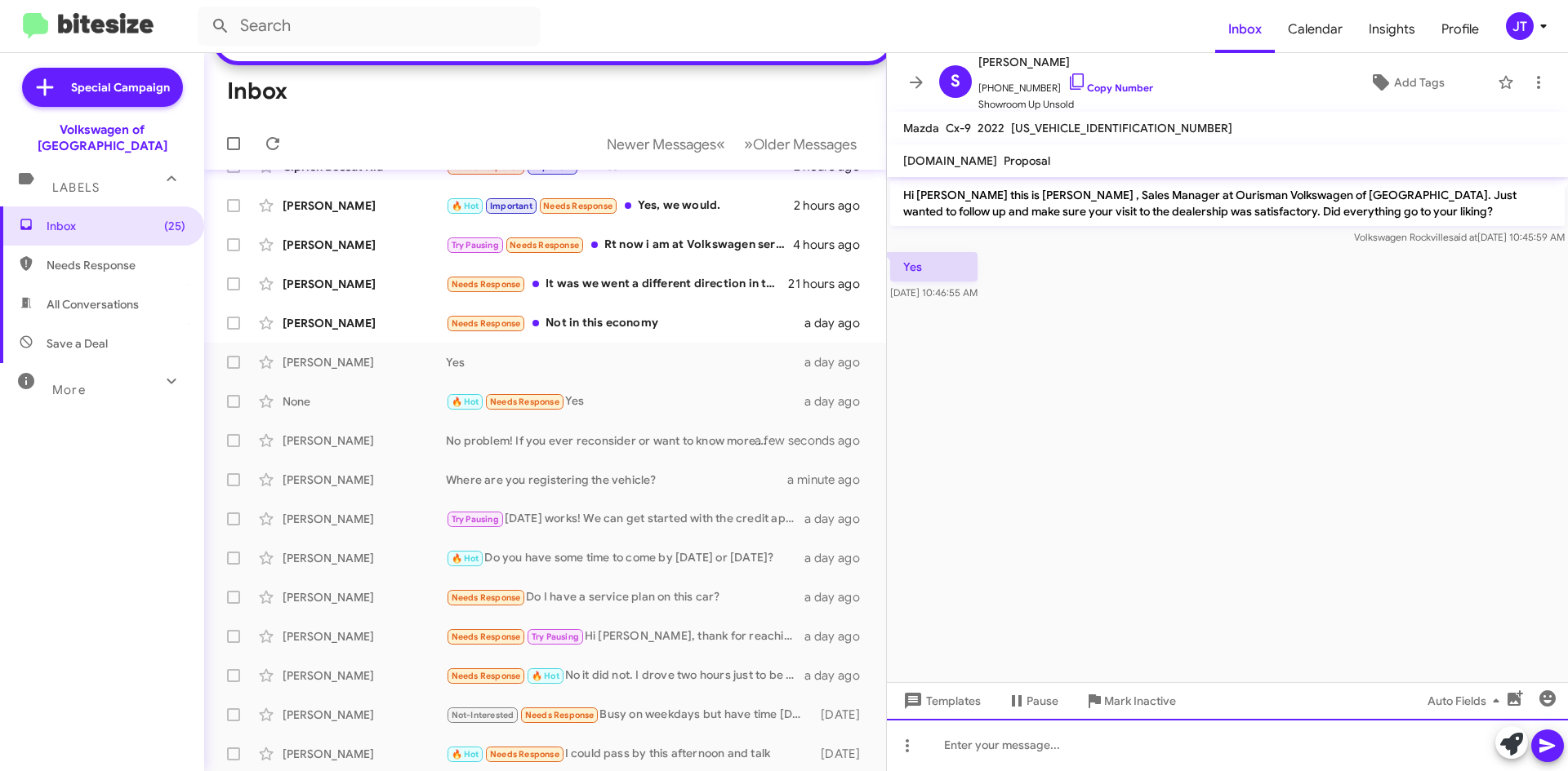
click at [986, 743] on div at bounding box center [1226, 744] width 681 height 52
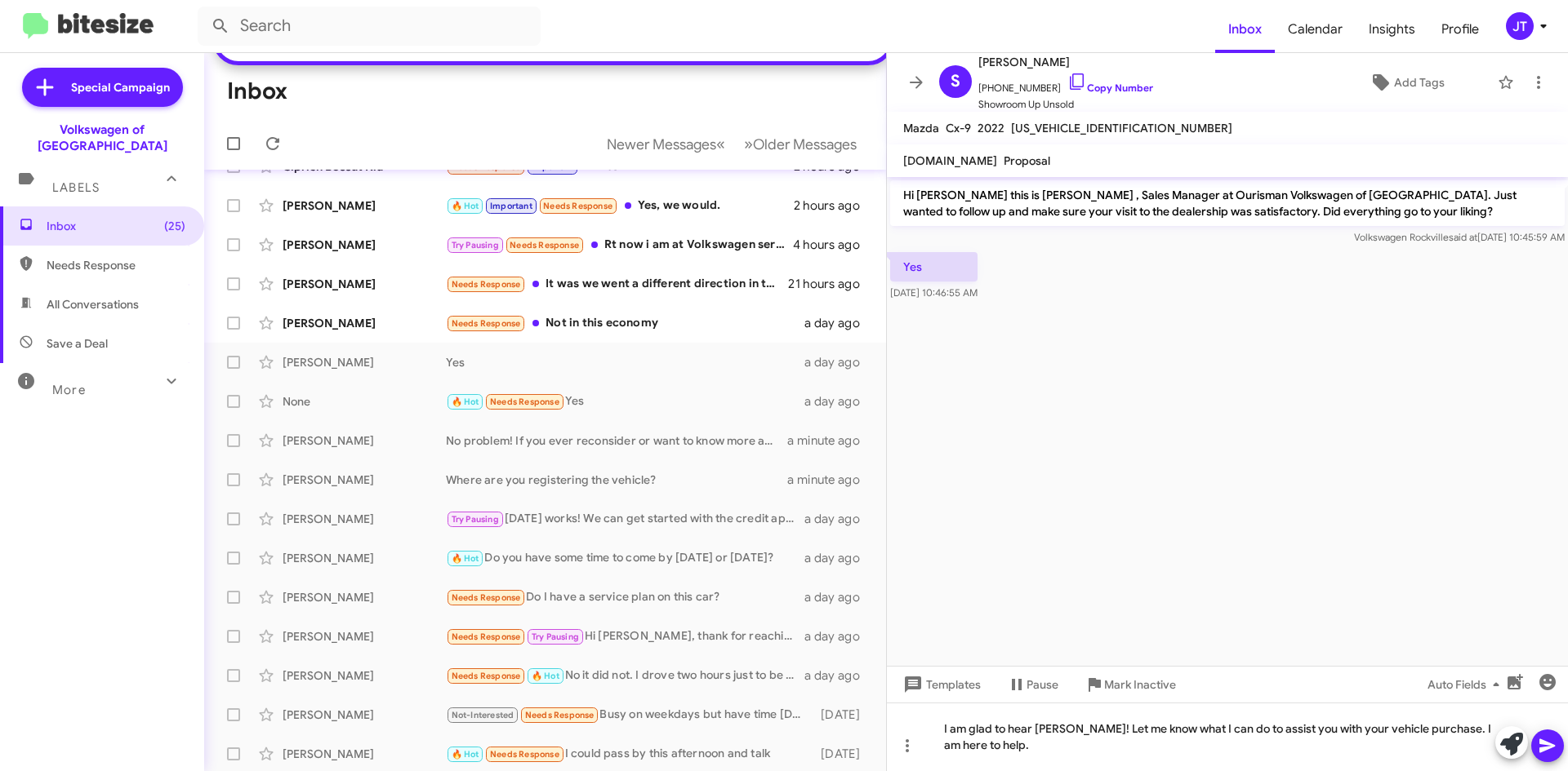
click at [1544, 748] on icon at bounding box center [1547, 746] width 16 height 14
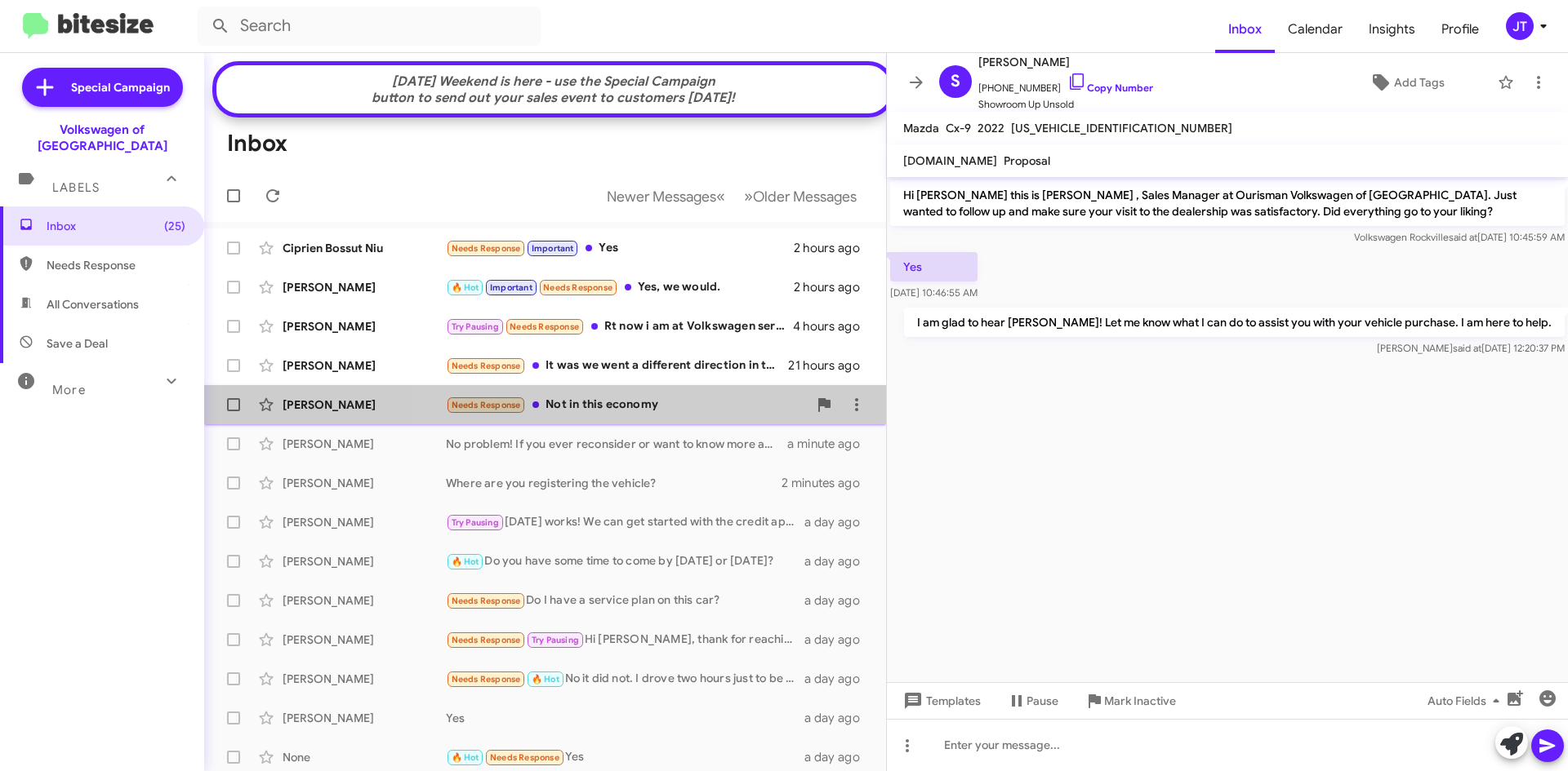
click at [656, 415] on div "Needs Response Not in this economy" at bounding box center [626, 405] width 361 height 19
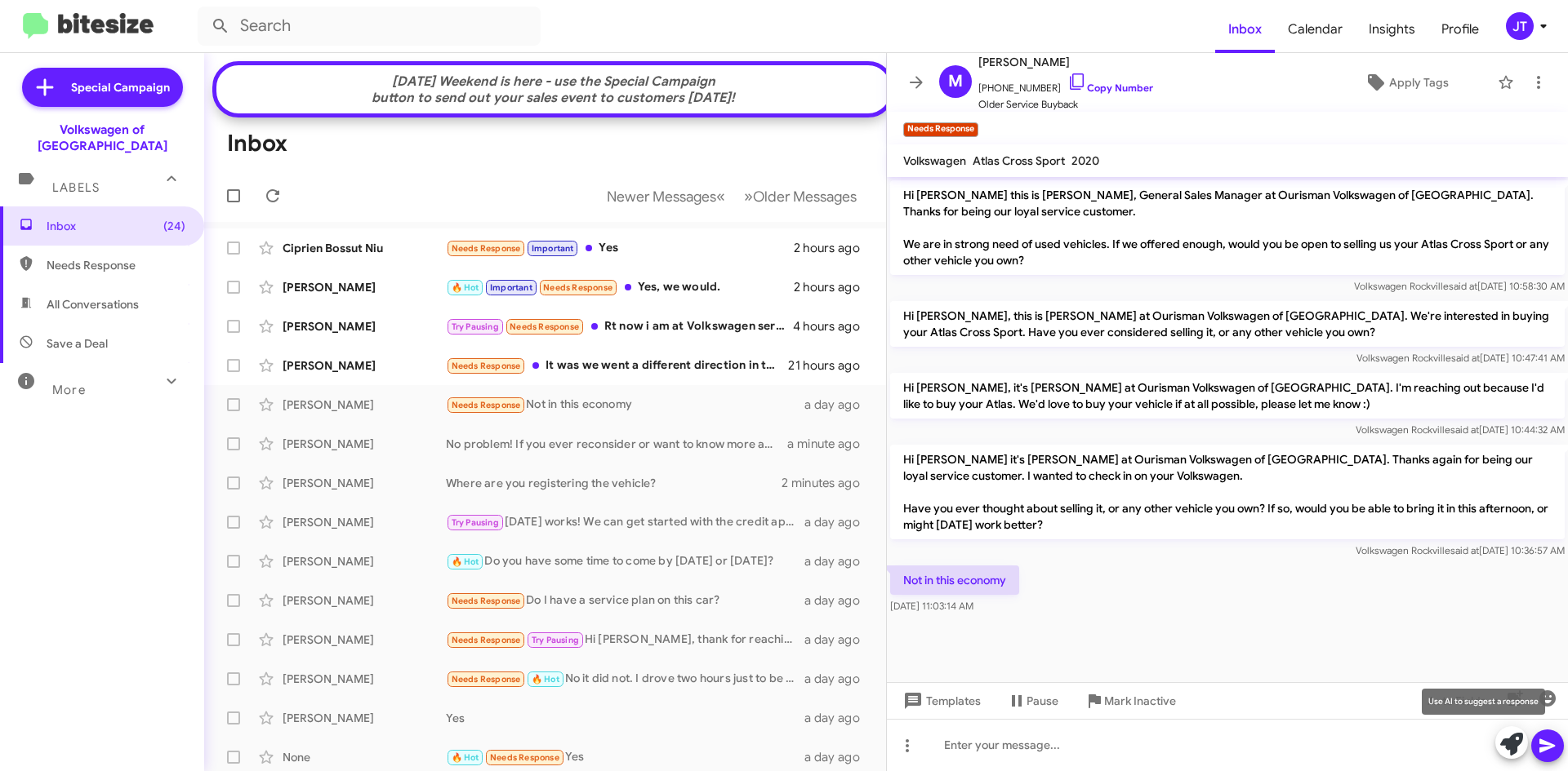
click at [1499, 744] on button at bounding box center [1511, 742] width 33 height 32
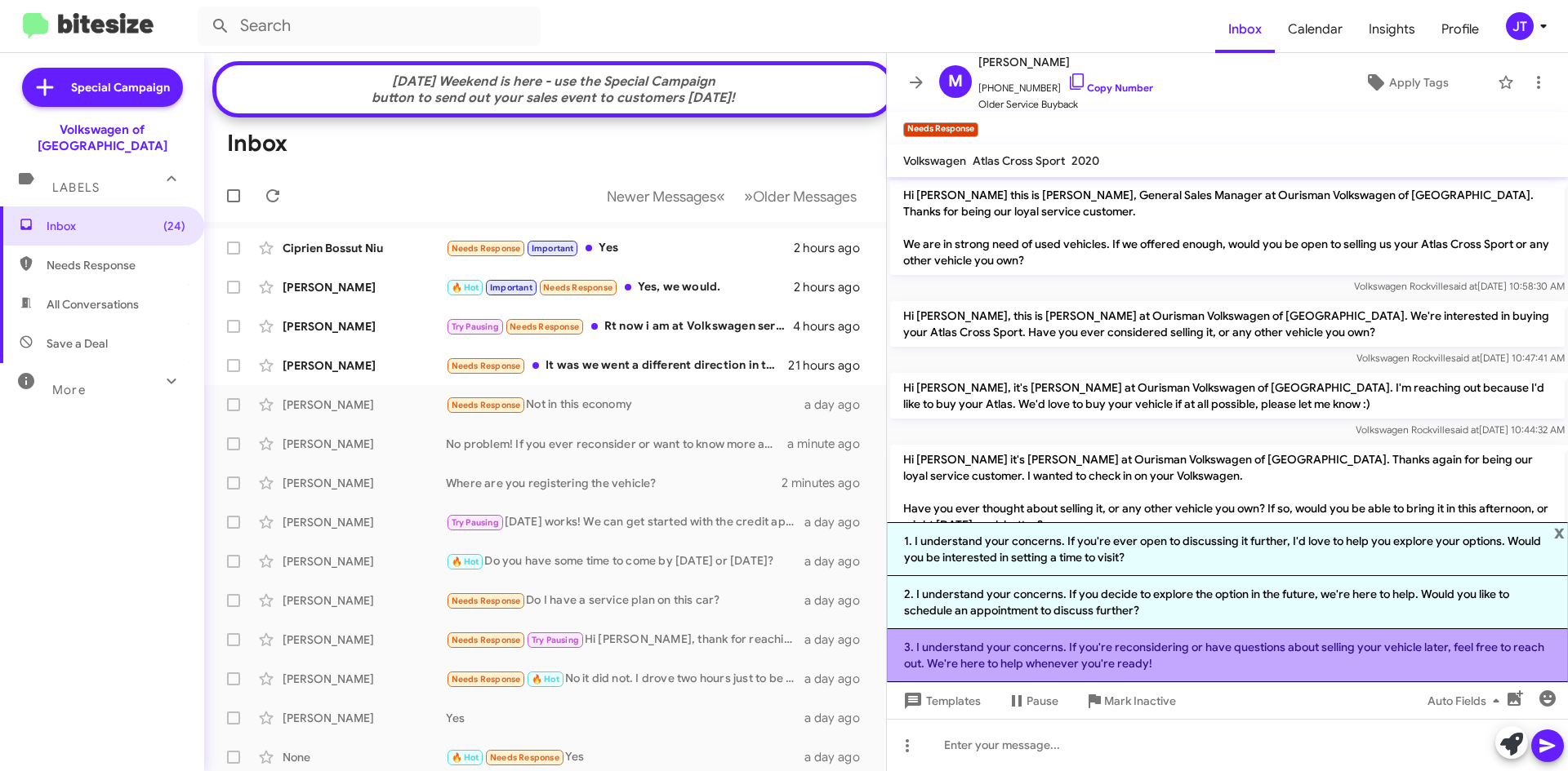
click at [1206, 656] on li "3. I understand your concerns. If you're reconsidering or have questions about …" at bounding box center [1226, 656] width 681 height 53
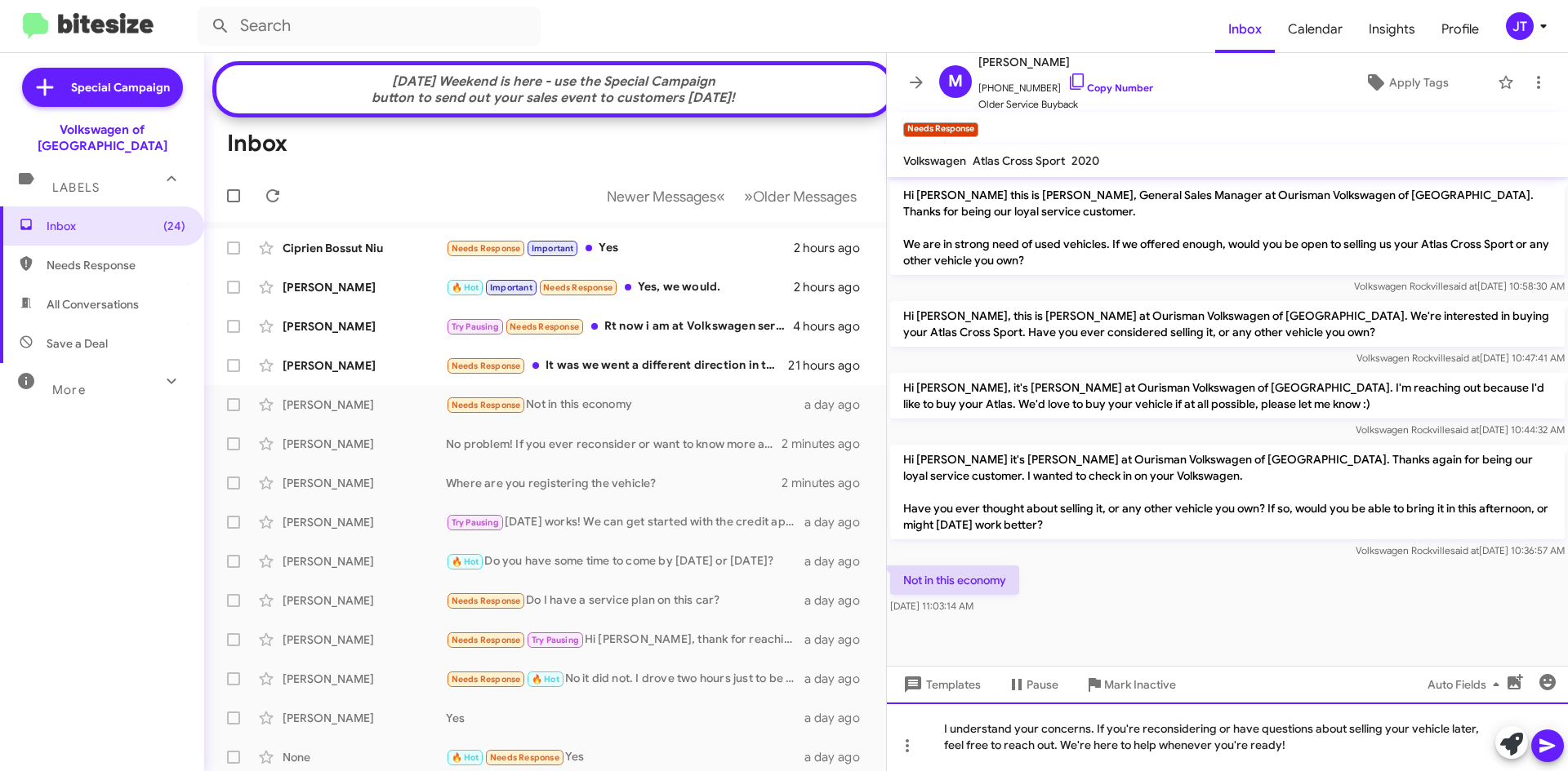
click at [1382, 734] on div "I understand your concerns. If you're reconsidering or have questions about sel…" at bounding box center [1226, 738] width 681 height 69
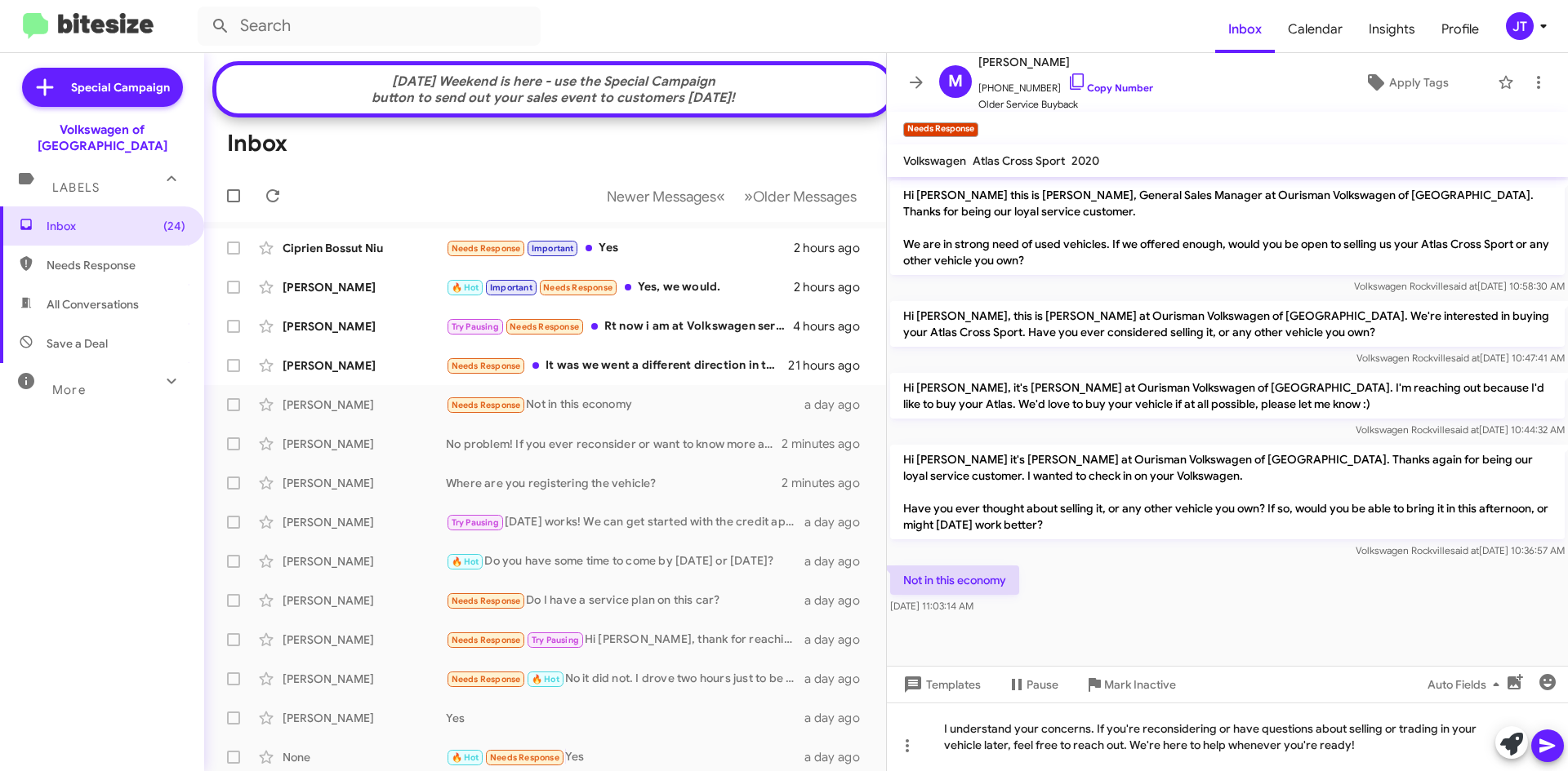
click at [1551, 740] on icon at bounding box center [1547, 746] width 20 height 20
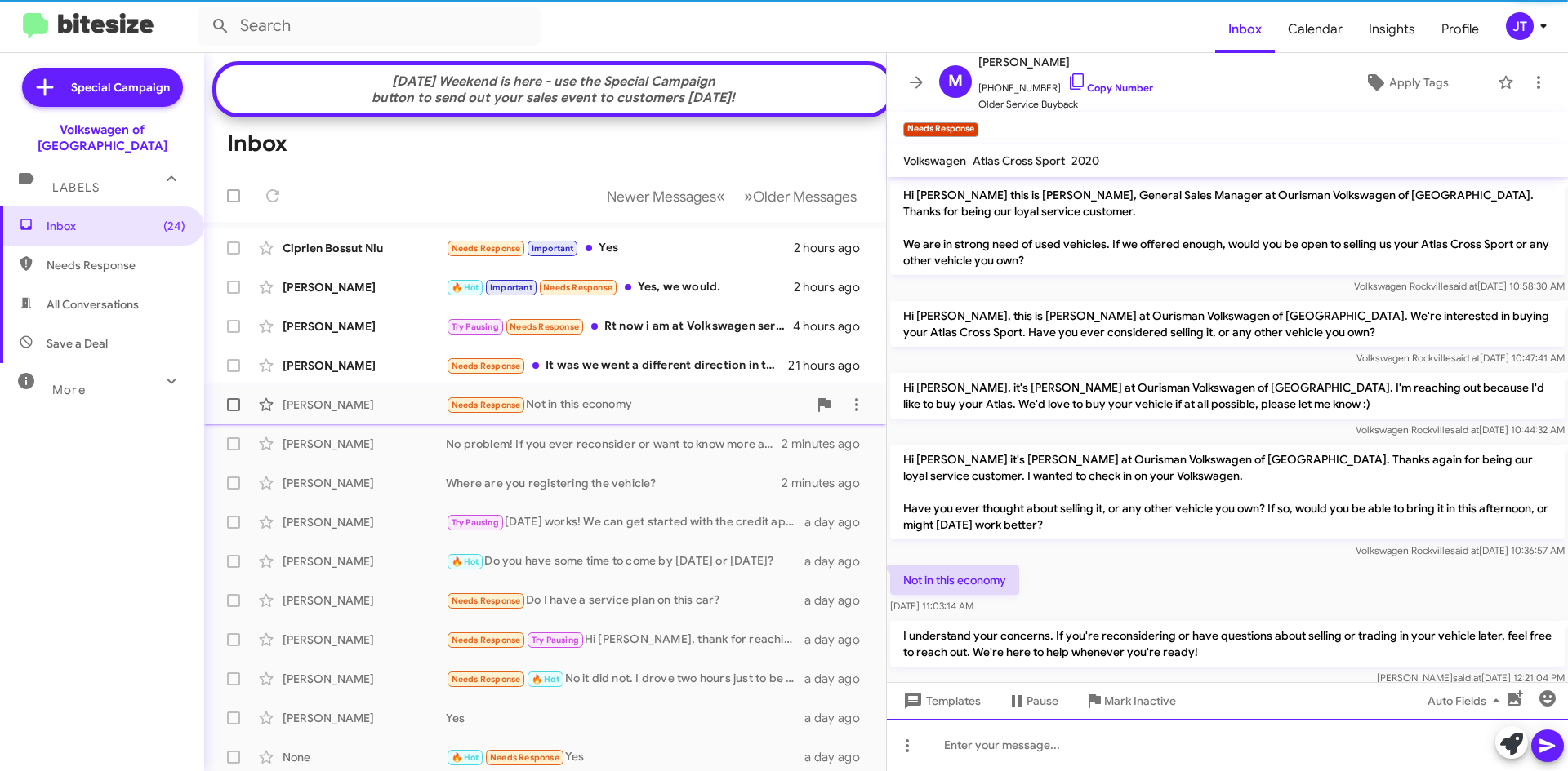
scroll to position [32, 0]
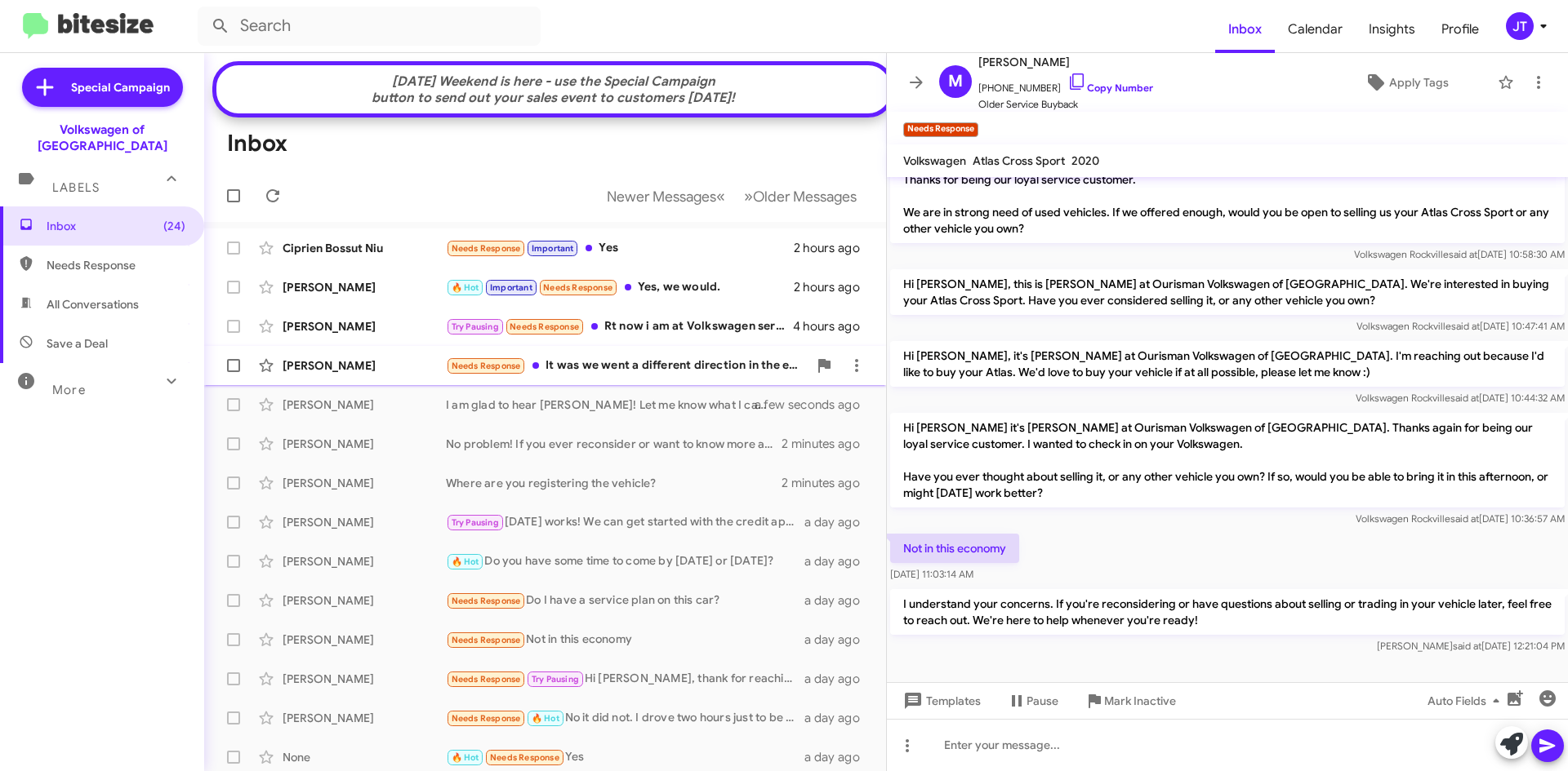
click at [570, 375] on div "Needs Response It was we went a different direction in the end with a small hyb…" at bounding box center [626, 365] width 361 height 19
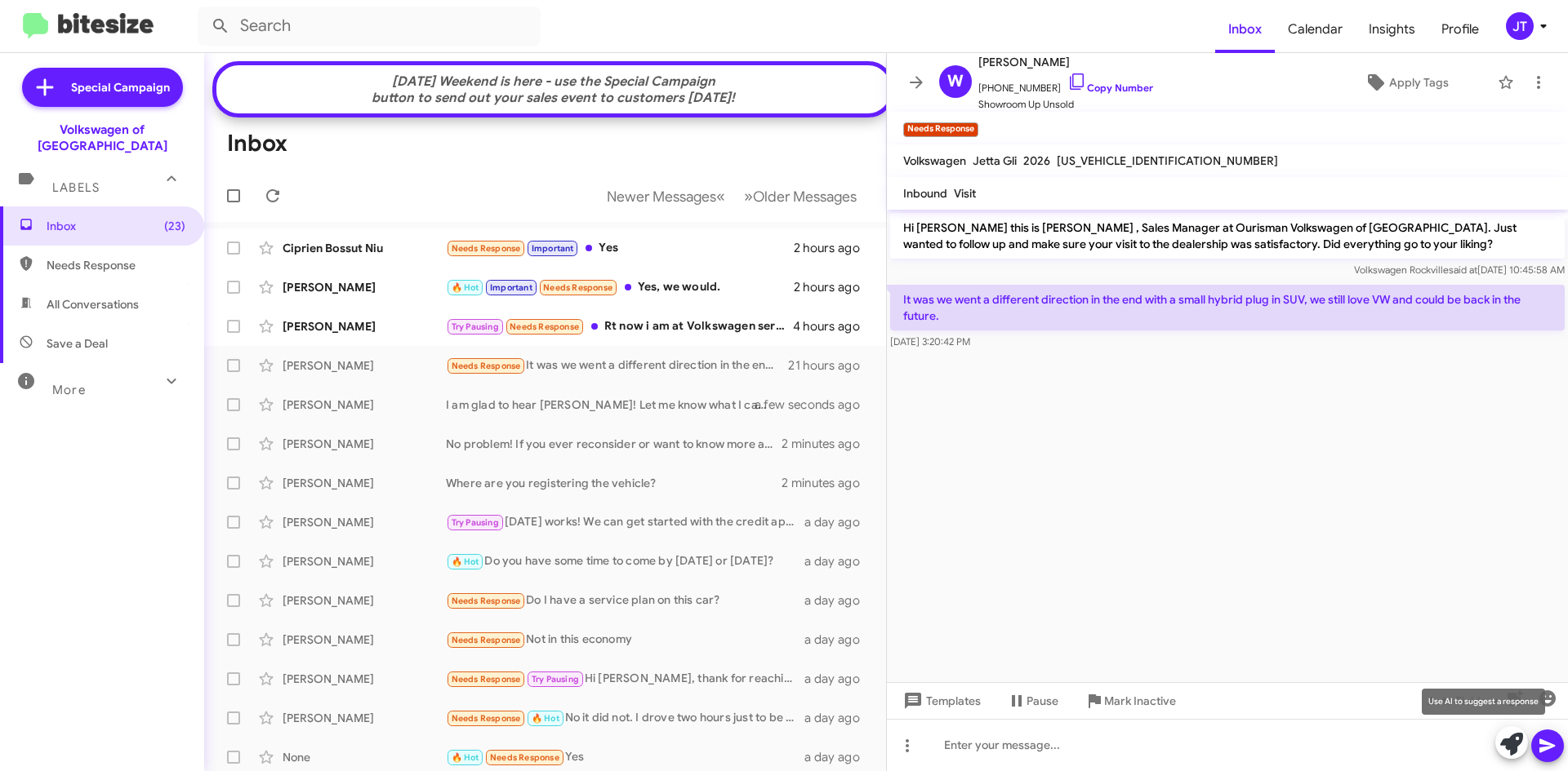
click at [1502, 746] on icon at bounding box center [1511, 743] width 23 height 23
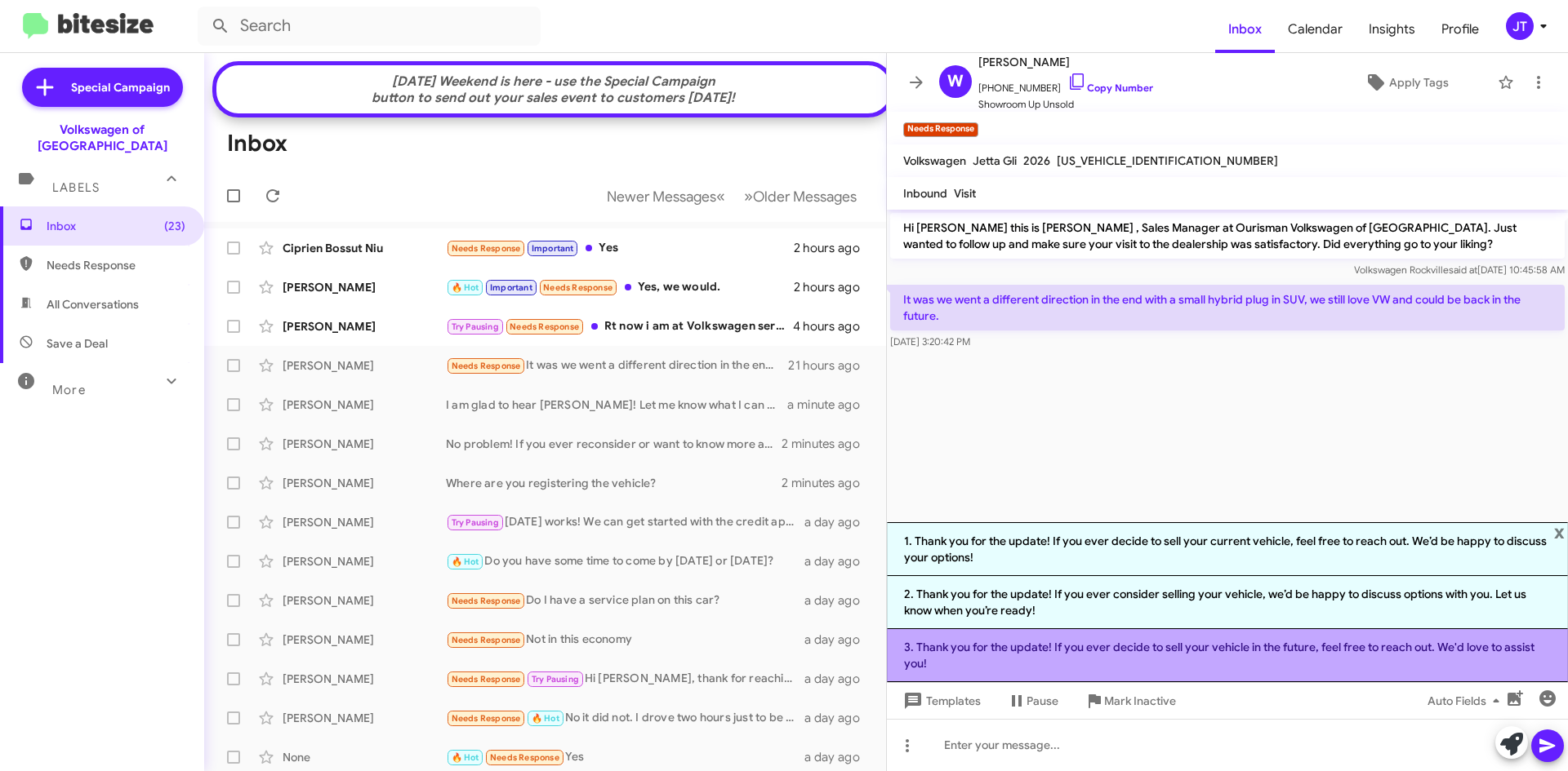
click at [1158, 653] on li "3. Thank you for the update! If you ever decide to sell your vehicle in the fut…" at bounding box center [1226, 656] width 681 height 53
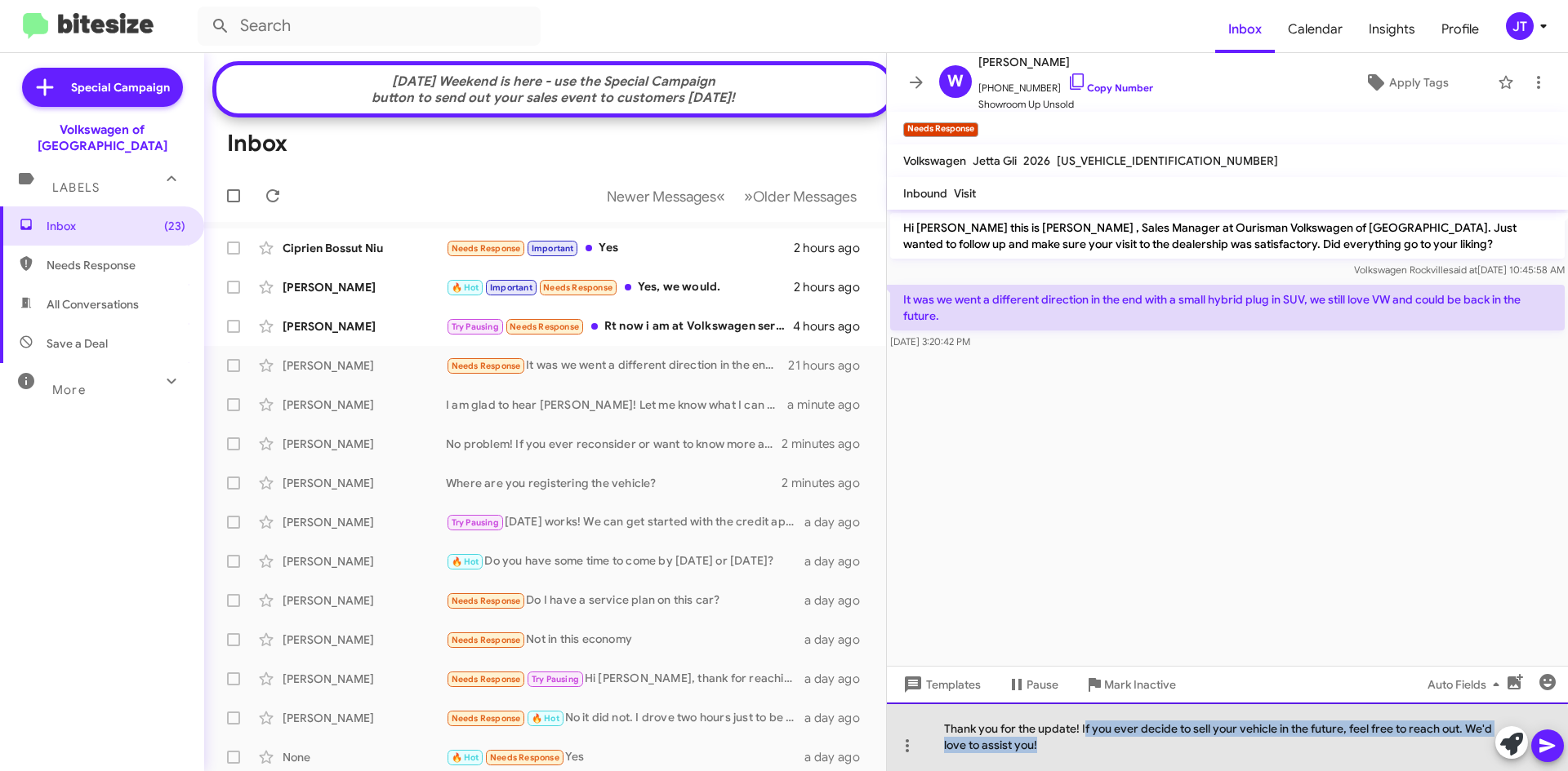
drag, startPoint x: 1052, startPoint y: 748, endPoint x: 1084, endPoint y: 728, distance: 37.7
click at [1084, 728] on div "Thank you for the update! If you ever decide to sell your vehicle in the future…" at bounding box center [1226, 738] width 681 height 69
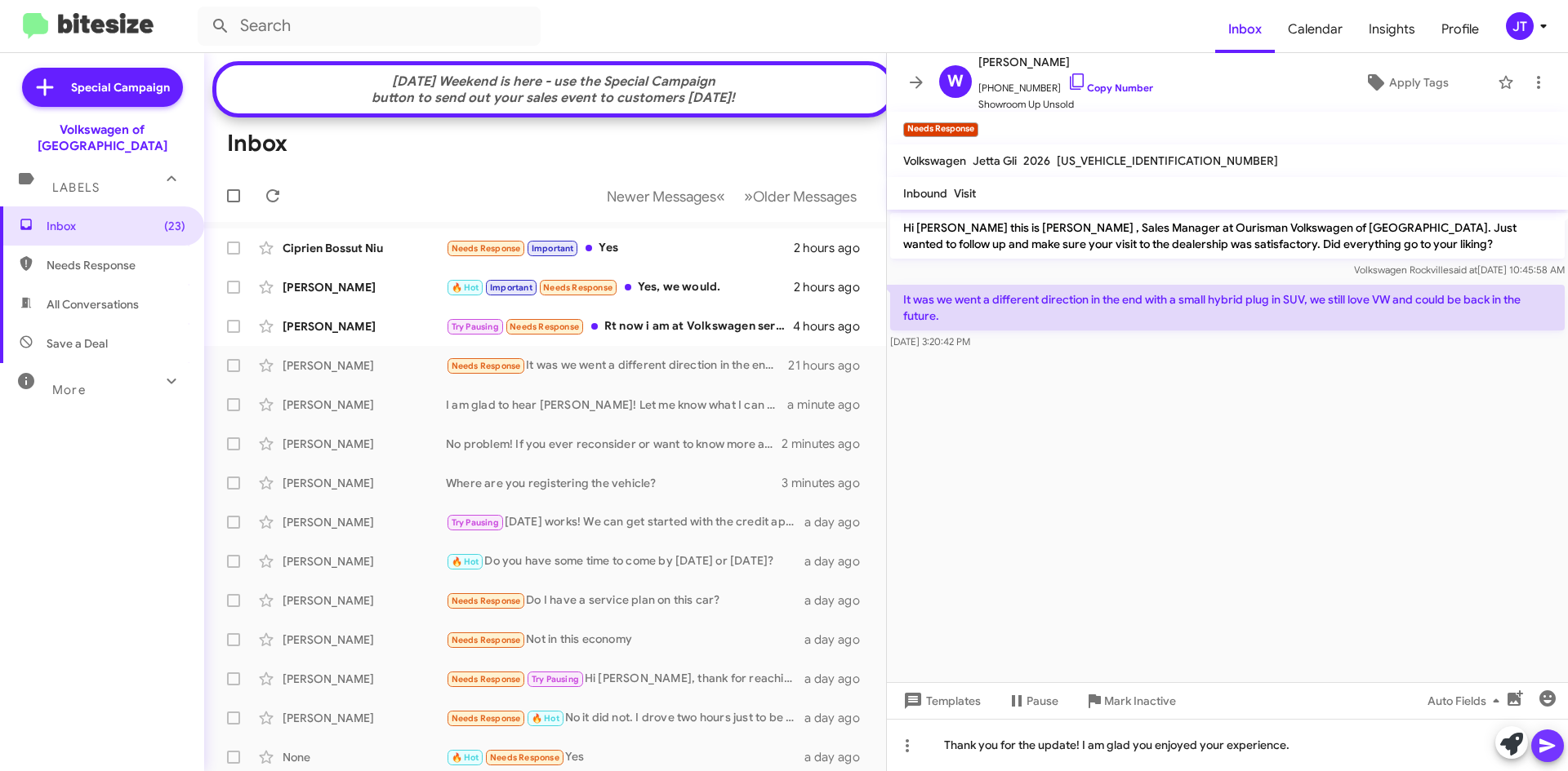
click at [1546, 742] on icon at bounding box center [1547, 746] width 16 height 14
click at [1124, 91] on link "Copy Number" at bounding box center [1109, 88] width 86 height 12
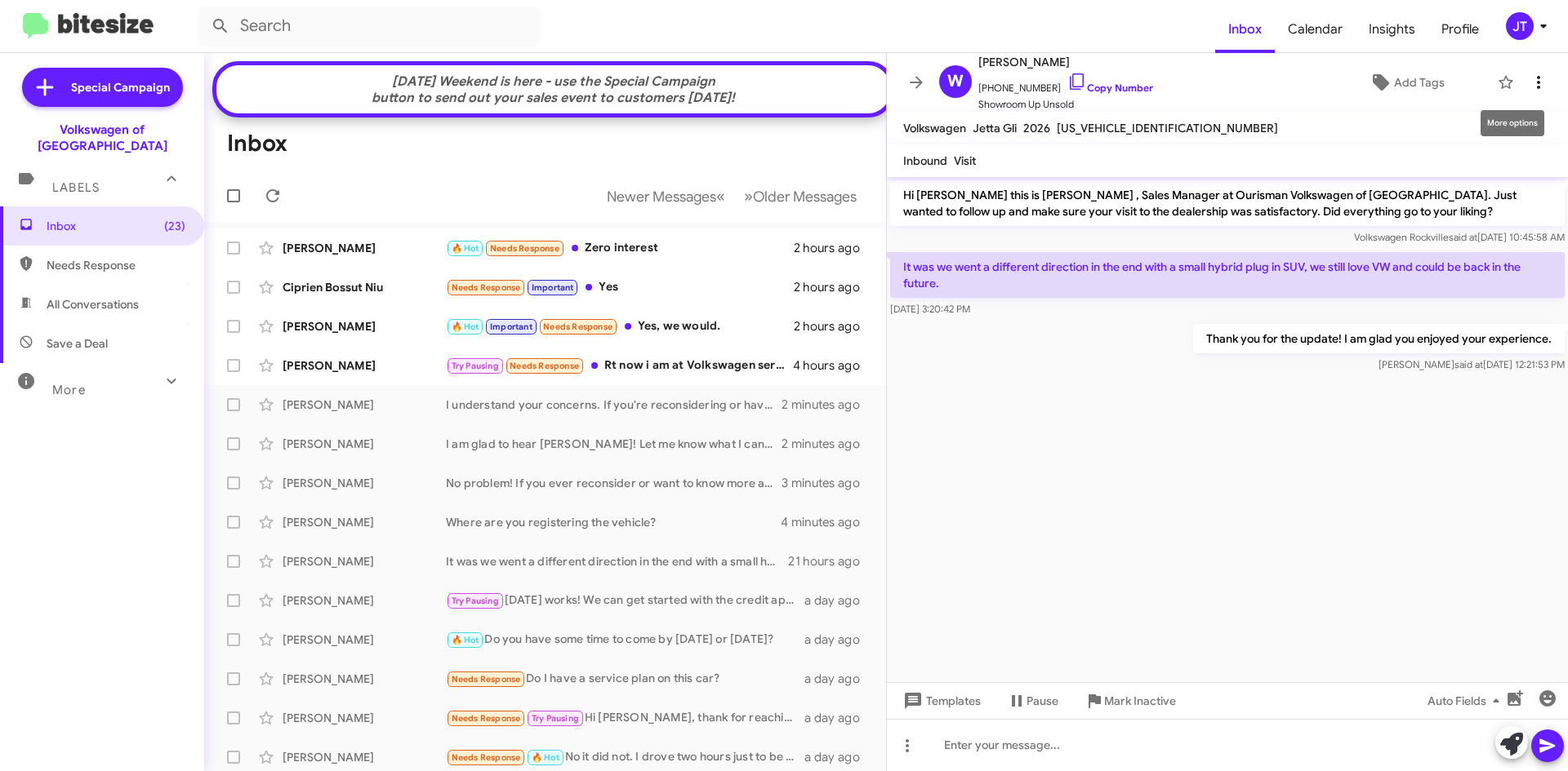
click at [1531, 77] on icon at bounding box center [1538, 83] width 20 height 20
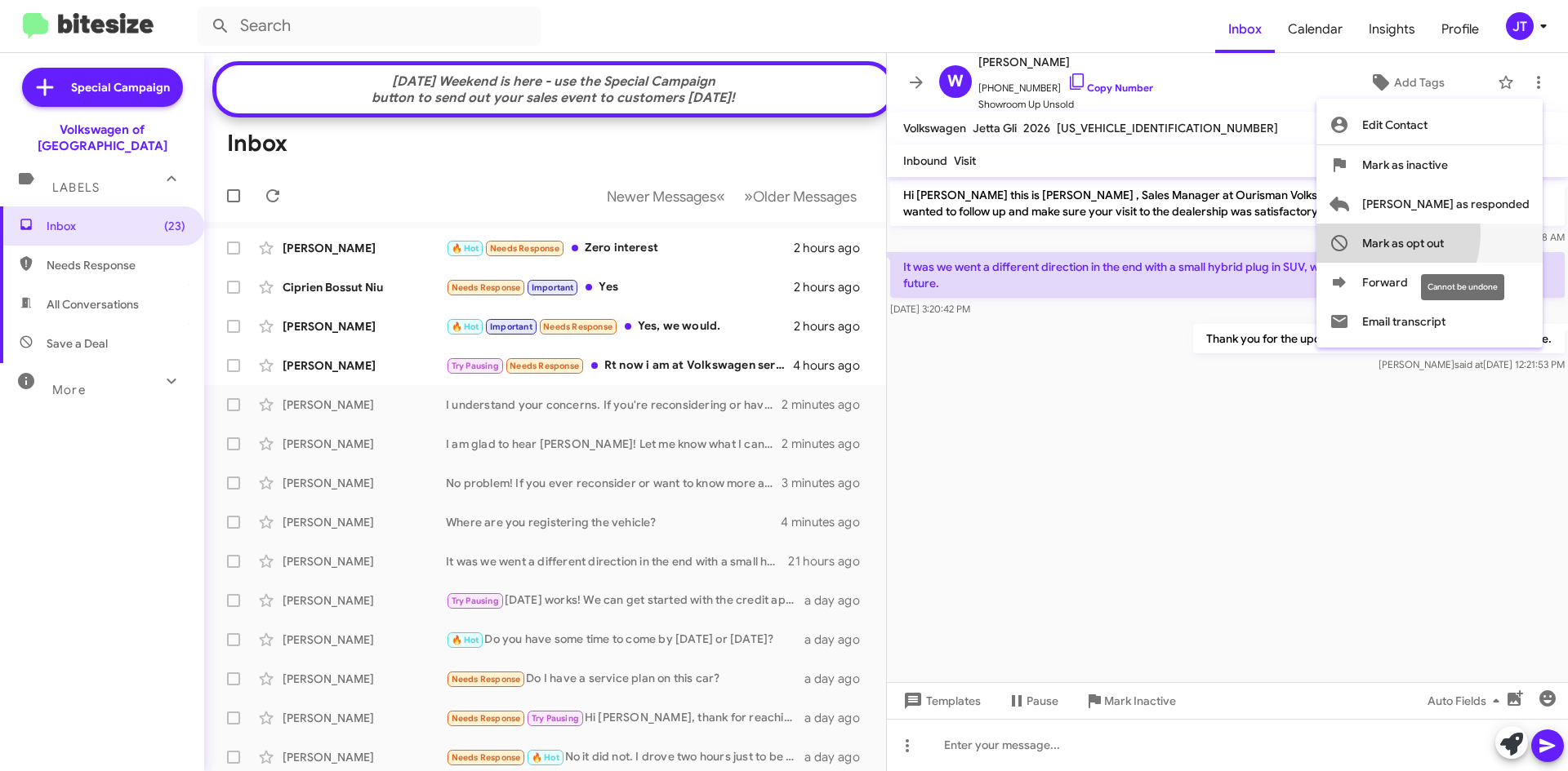
click at [1439, 233] on span "Mark as opt out" at bounding box center [1403, 243] width 82 height 39
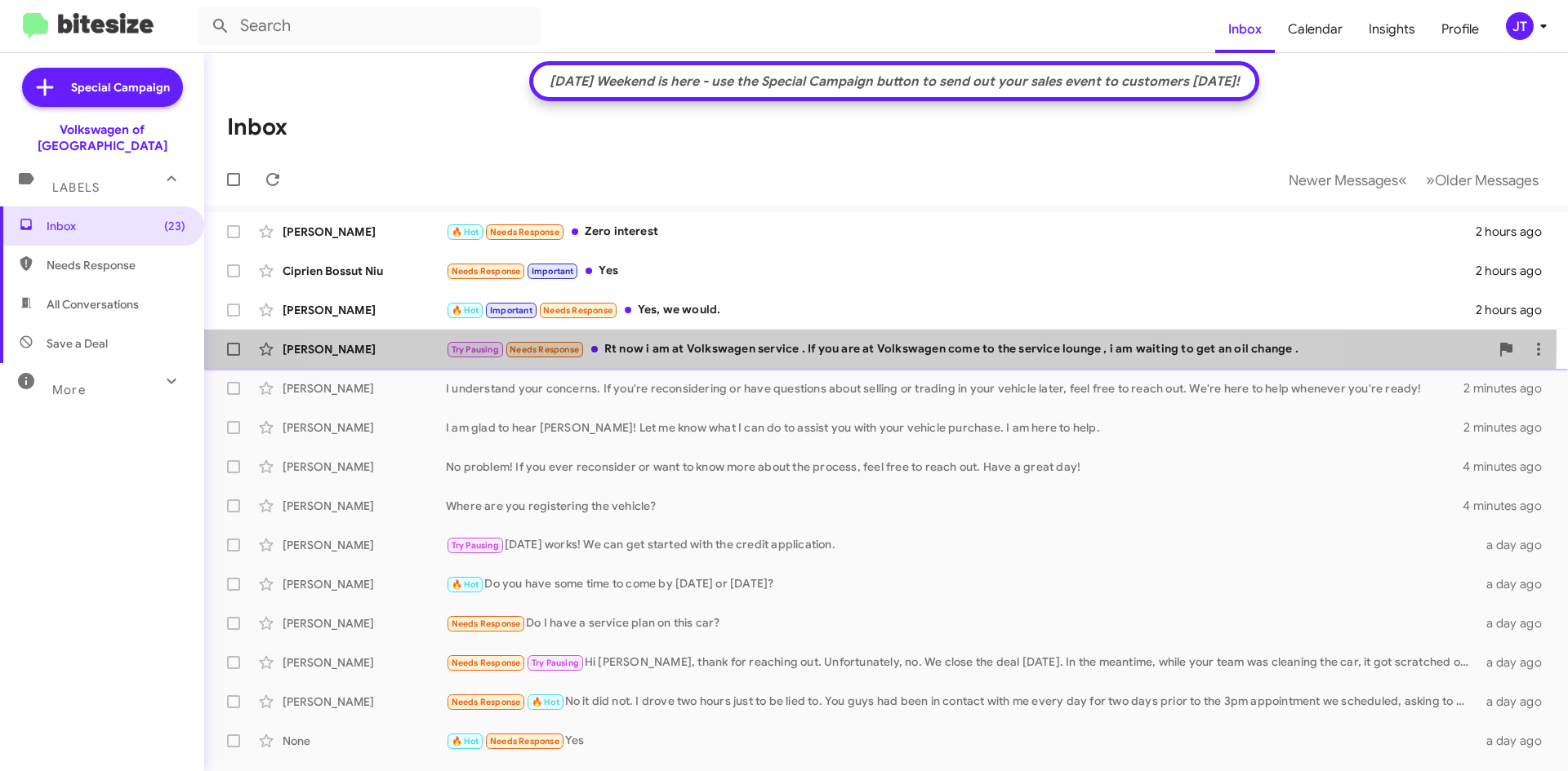
click at [826, 341] on div "Try Pausing Needs Response Rt now i am at Volkswagen service . If you are at Vo…" at bounding box center [967, 350] width 1043 height 19
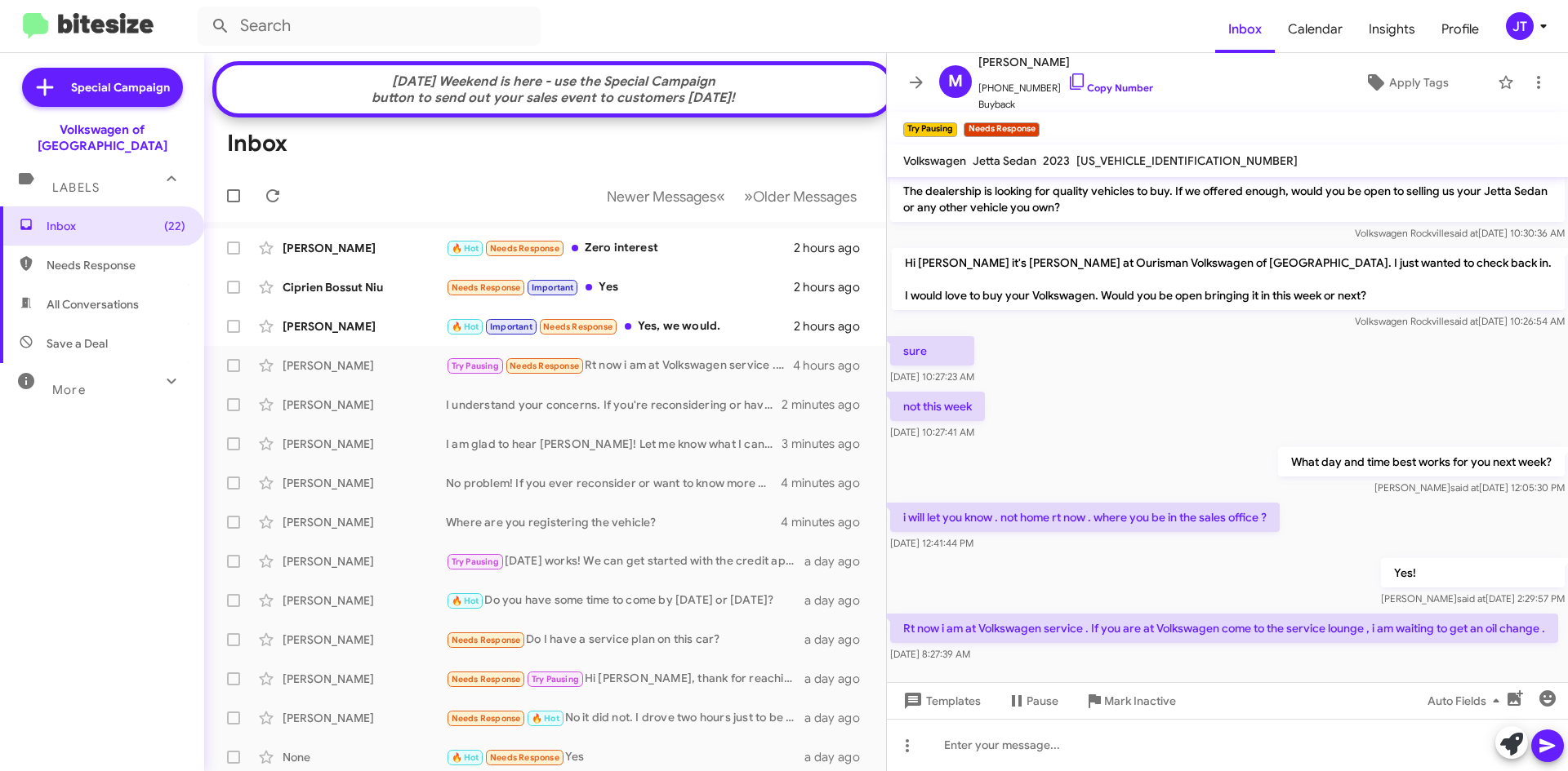
scroll to position [86, 0]
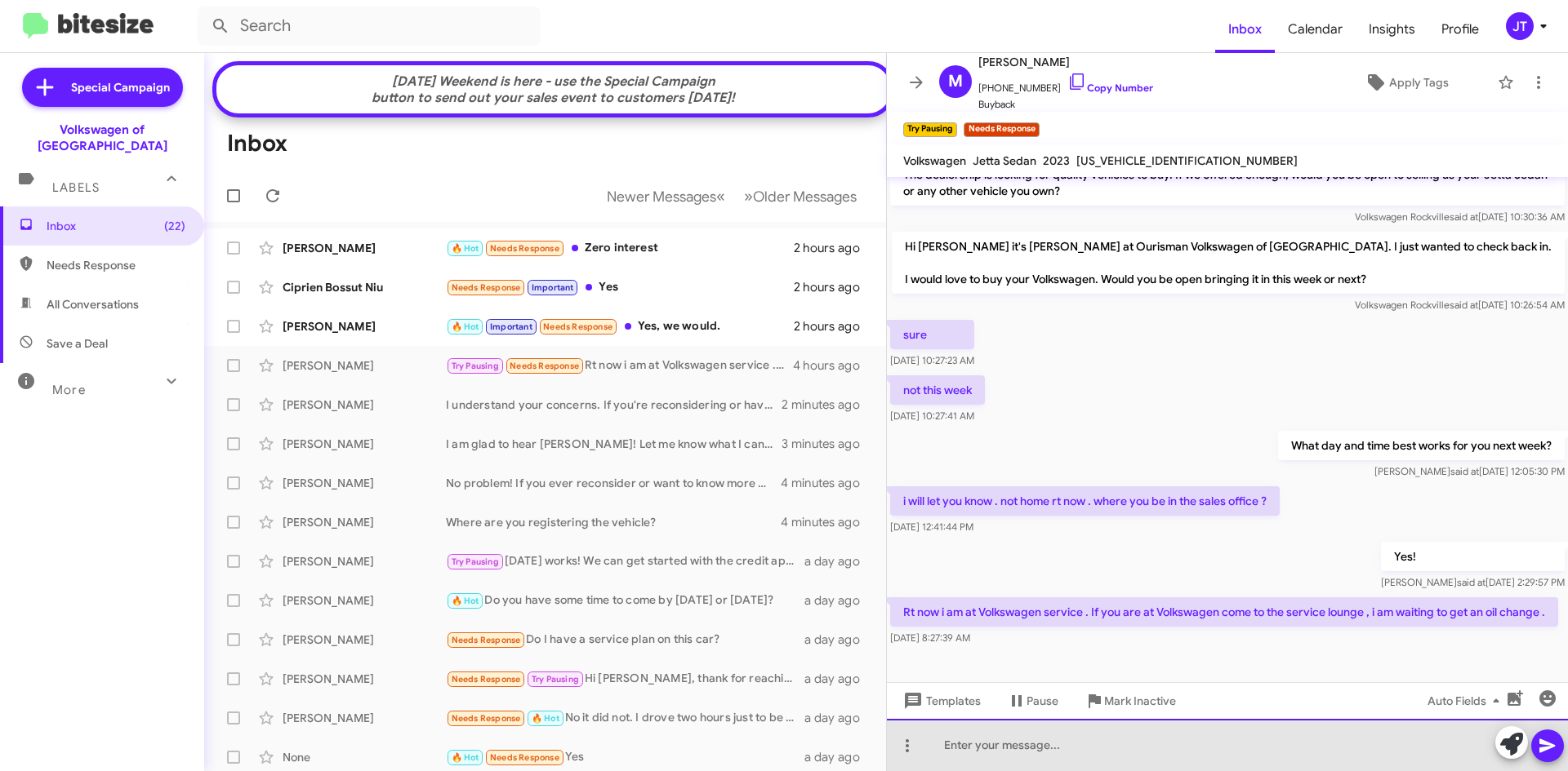
click at [1042, 749] on div at bounding box center [1226, 744] width 681 height 52
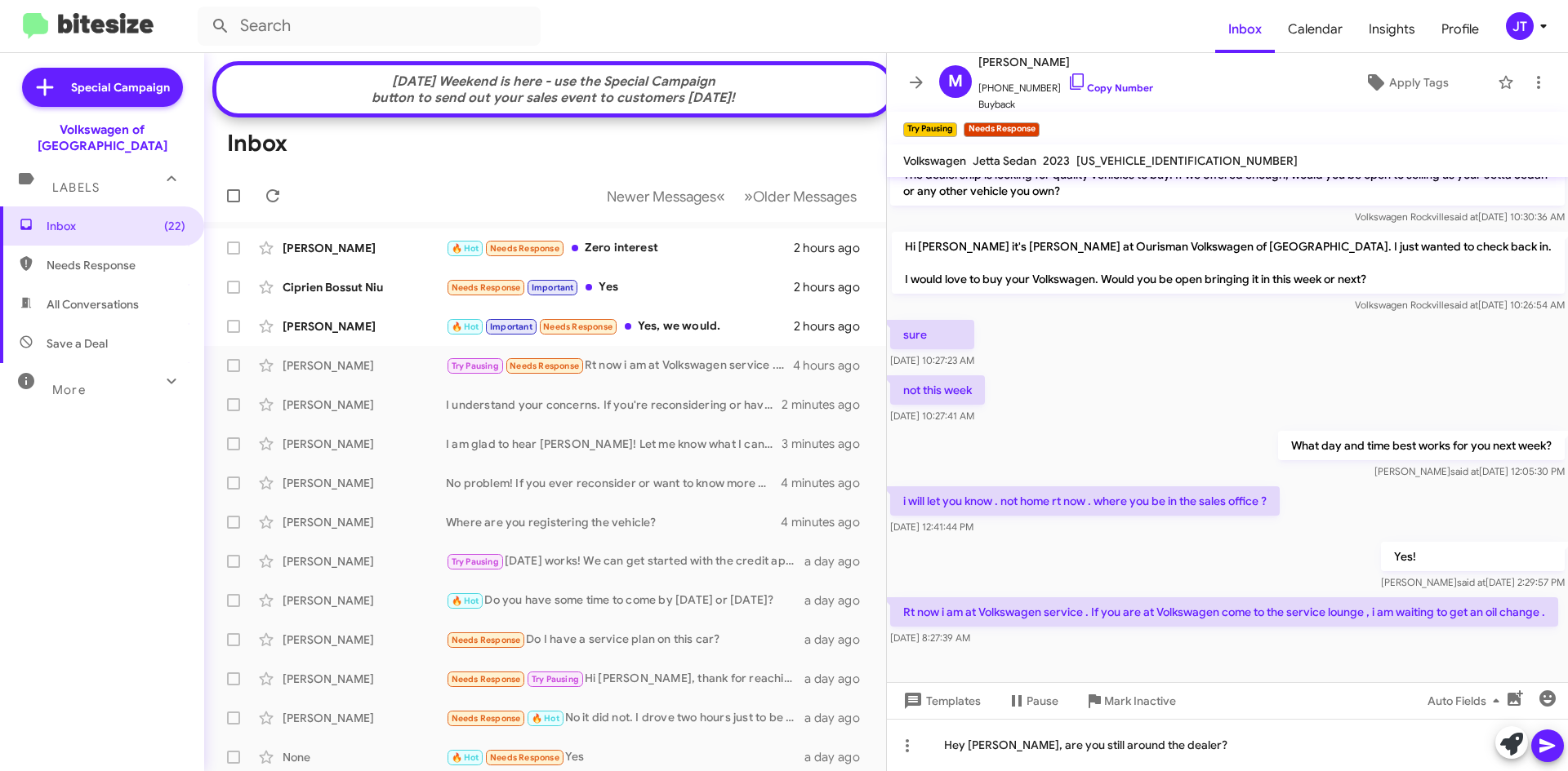
click at [1542, 744] on icon at bounding box center [1547, 746] width 16 height 14
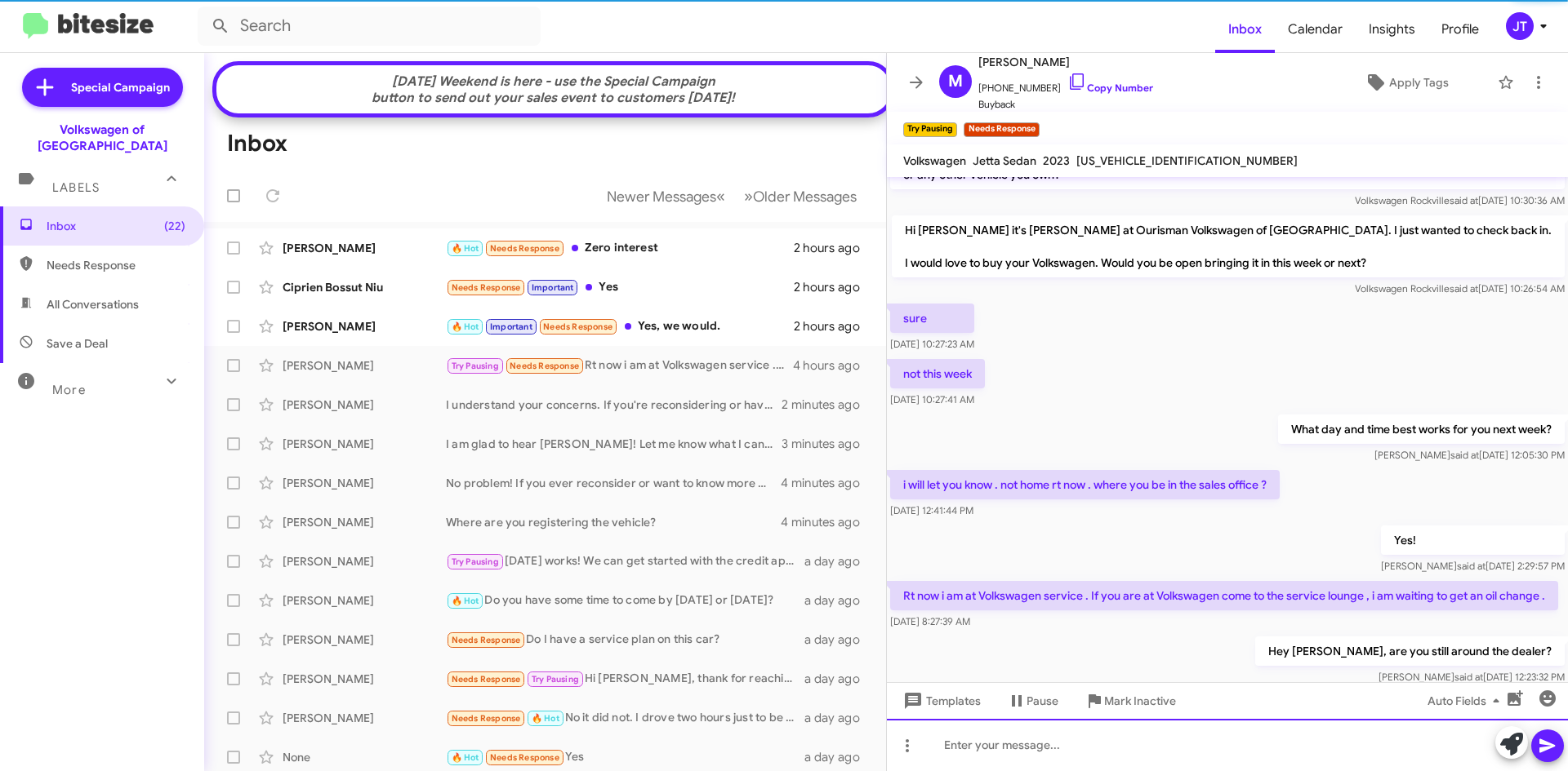
scroll to position [146, 0]
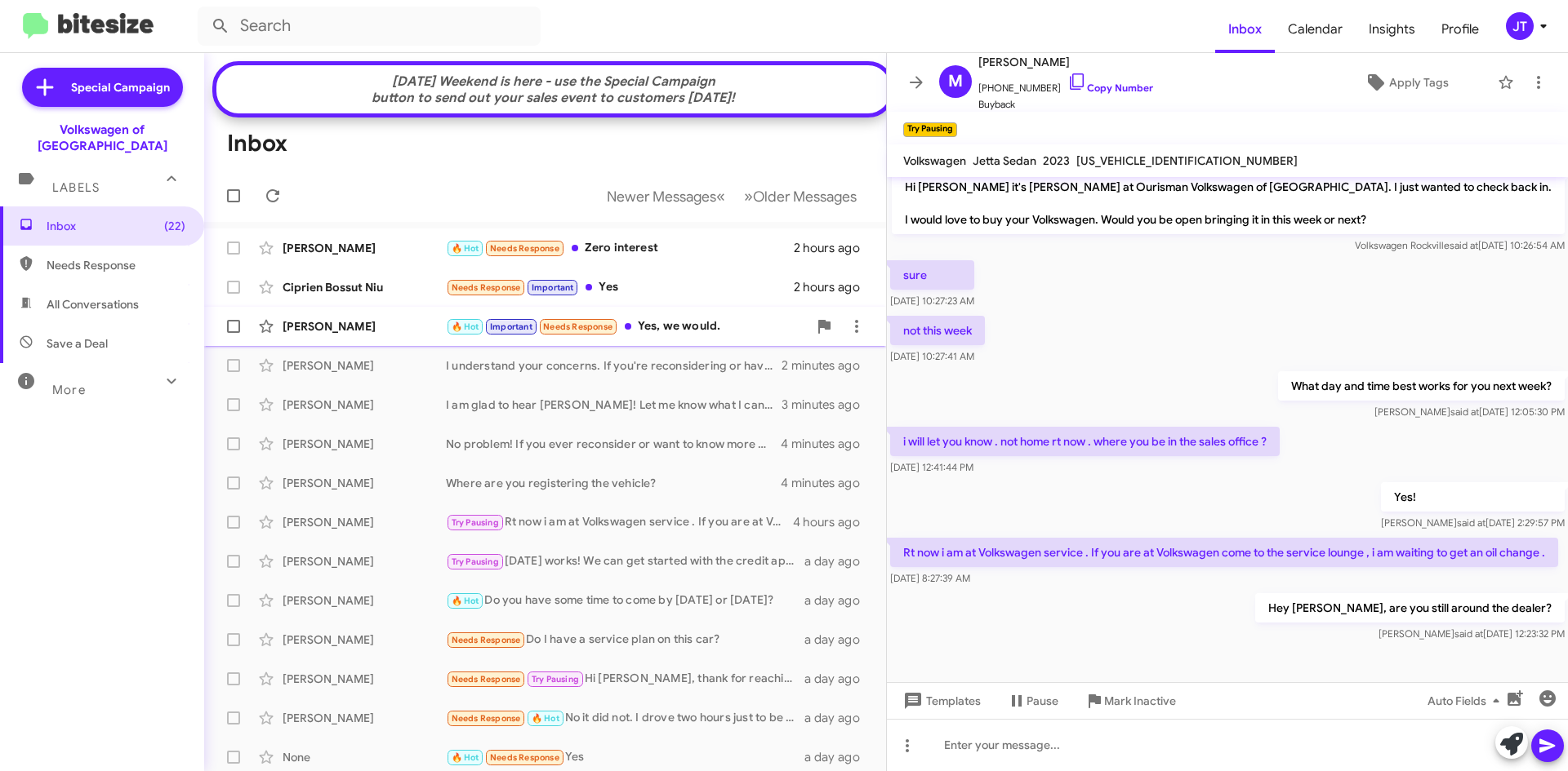
click at [719, 337] on div "🔥 Hot Important Needs Response Yes, we would." at bounding box center [626, 326] width 361 height 19
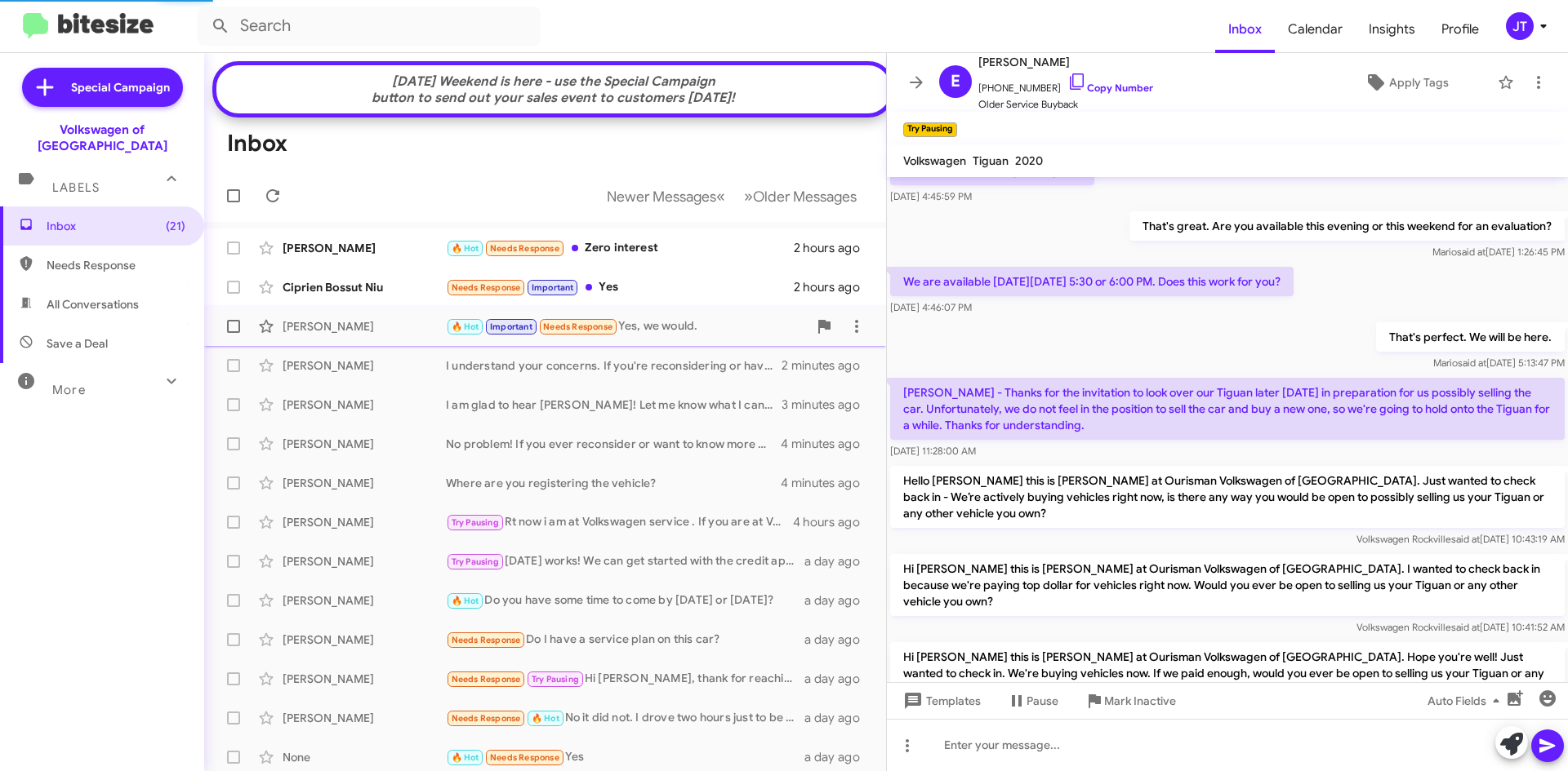
scroll to position [775, 0]
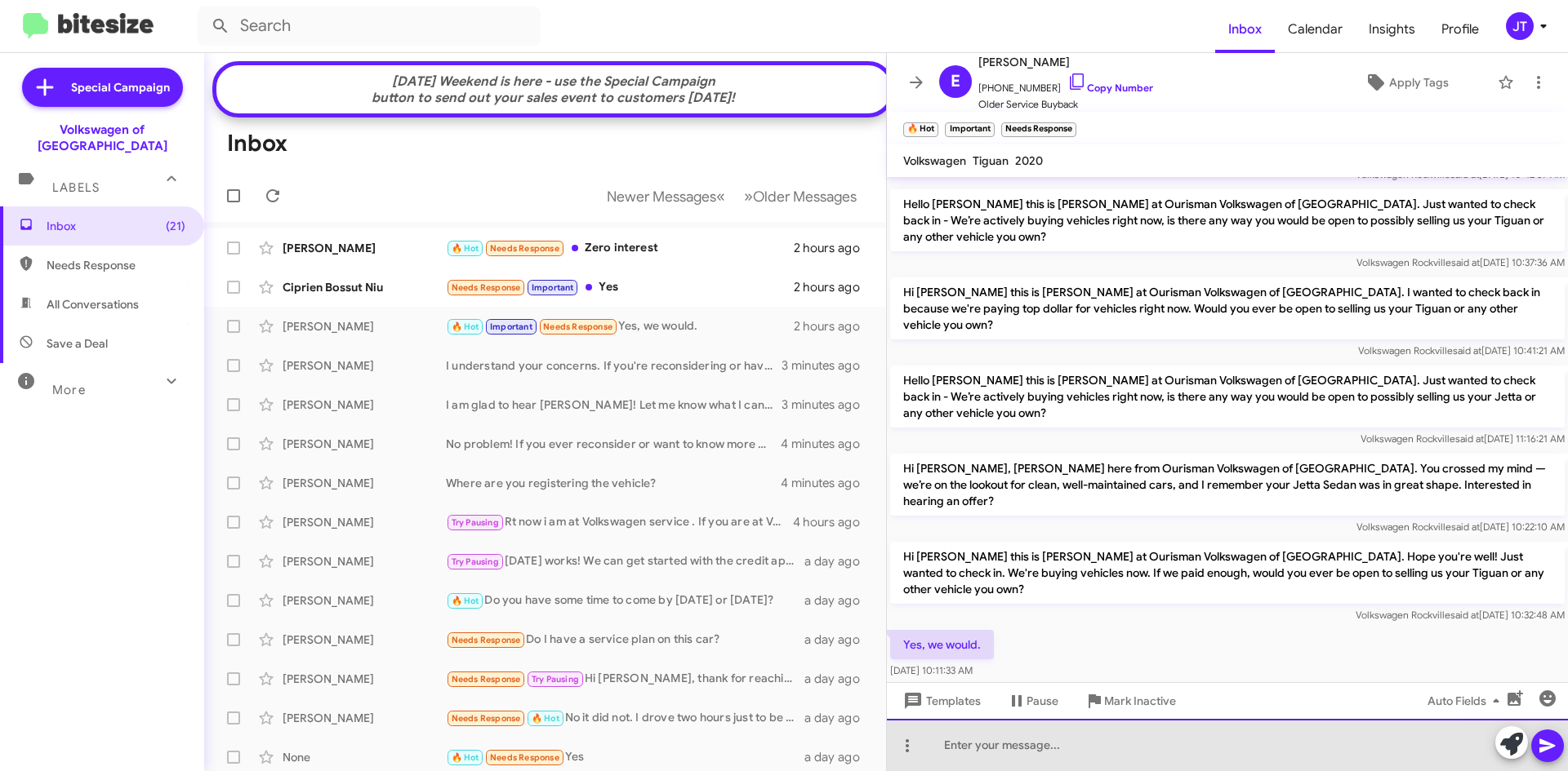
click at [995, 752] on div at bounding box center [1226, 744] width 681 height 52
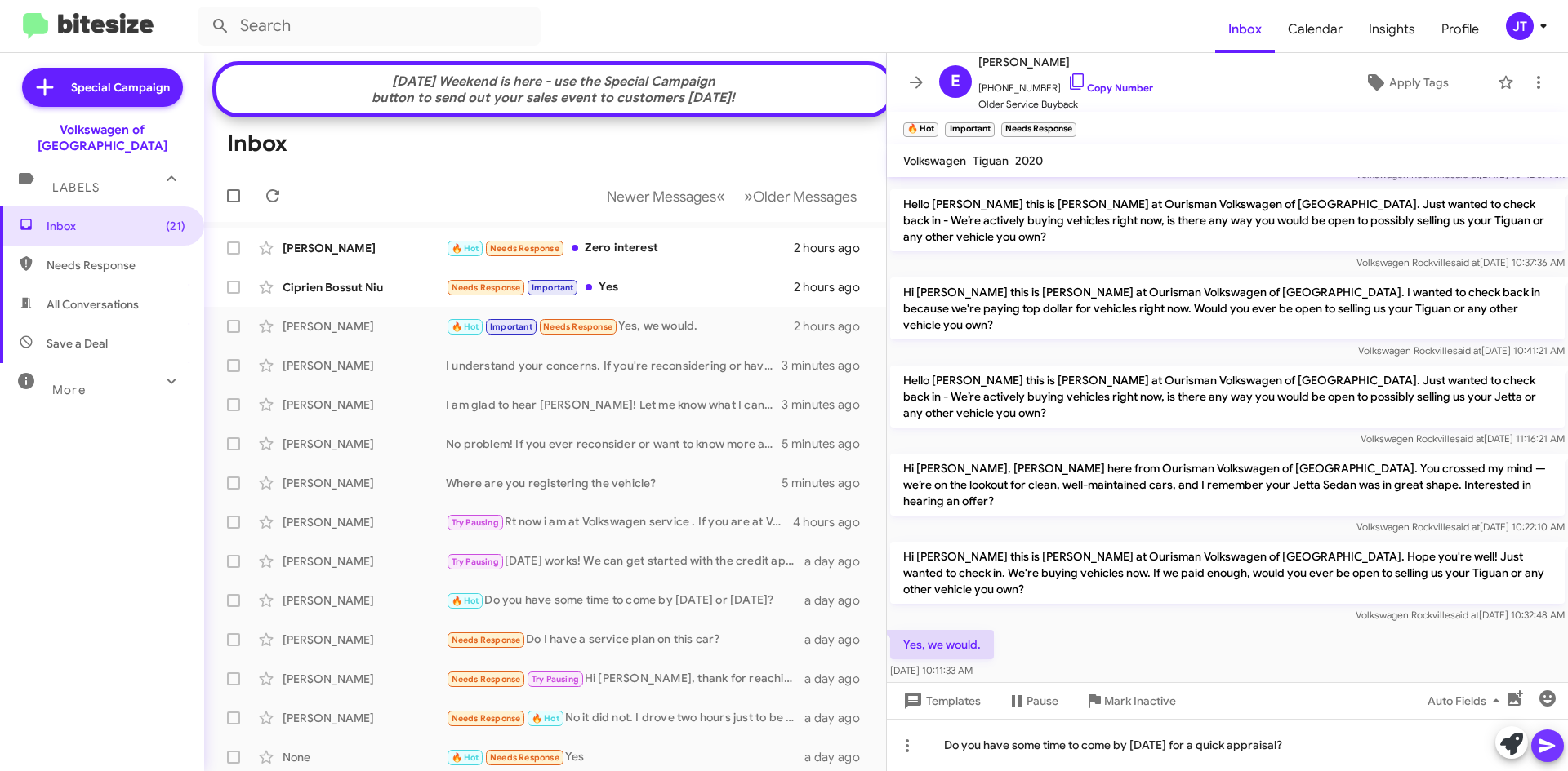
click at [1539, 747] on icon at bounding box center [1547, 746] width 16 height 14
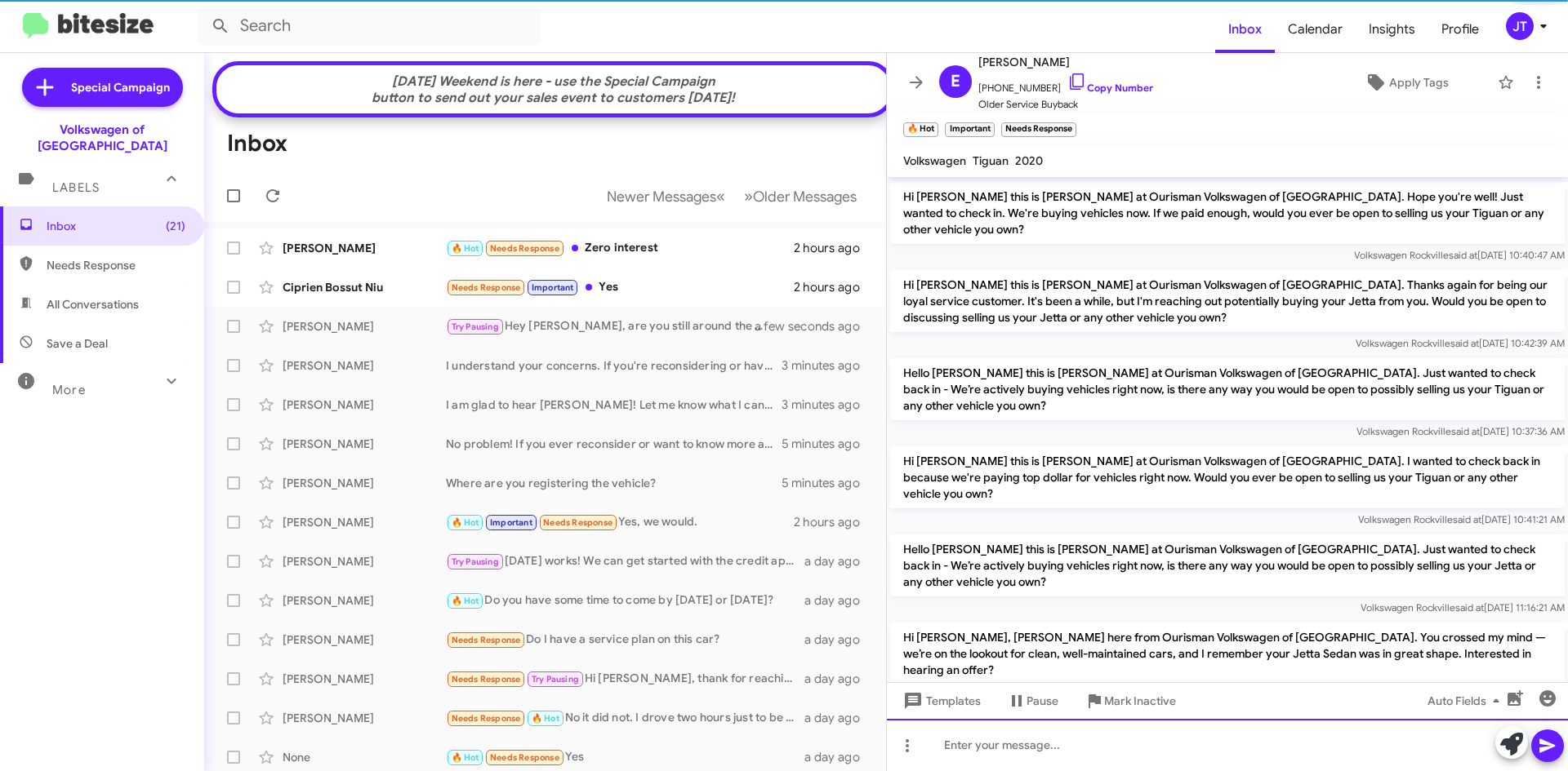
scroll to position [834, 0]
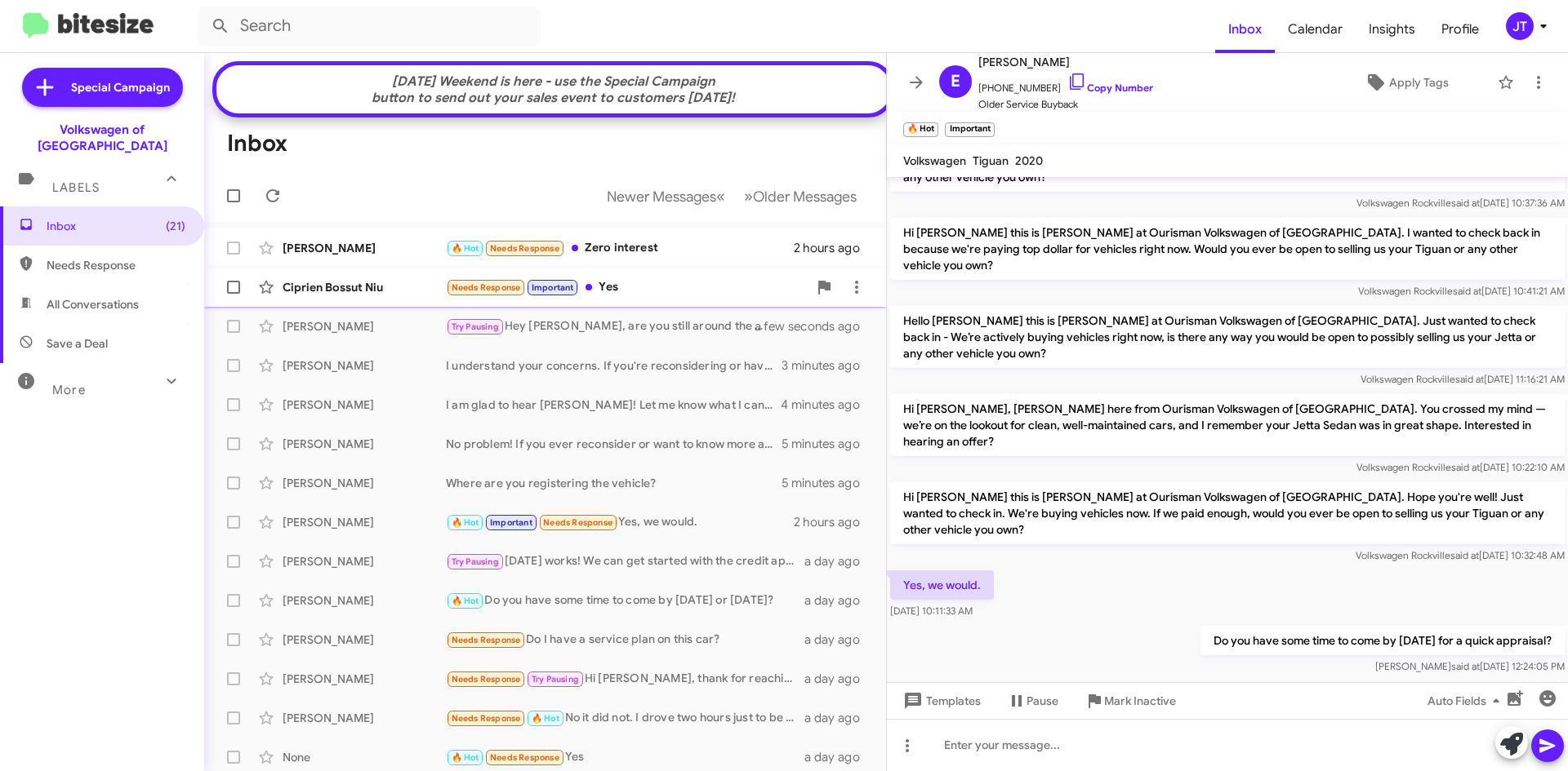
click at [627, 303] on div "Ciprien Bossut Niu Needs Response Important Yes 2 hours ago" at bounding box center [545, 287] width 656 height 32
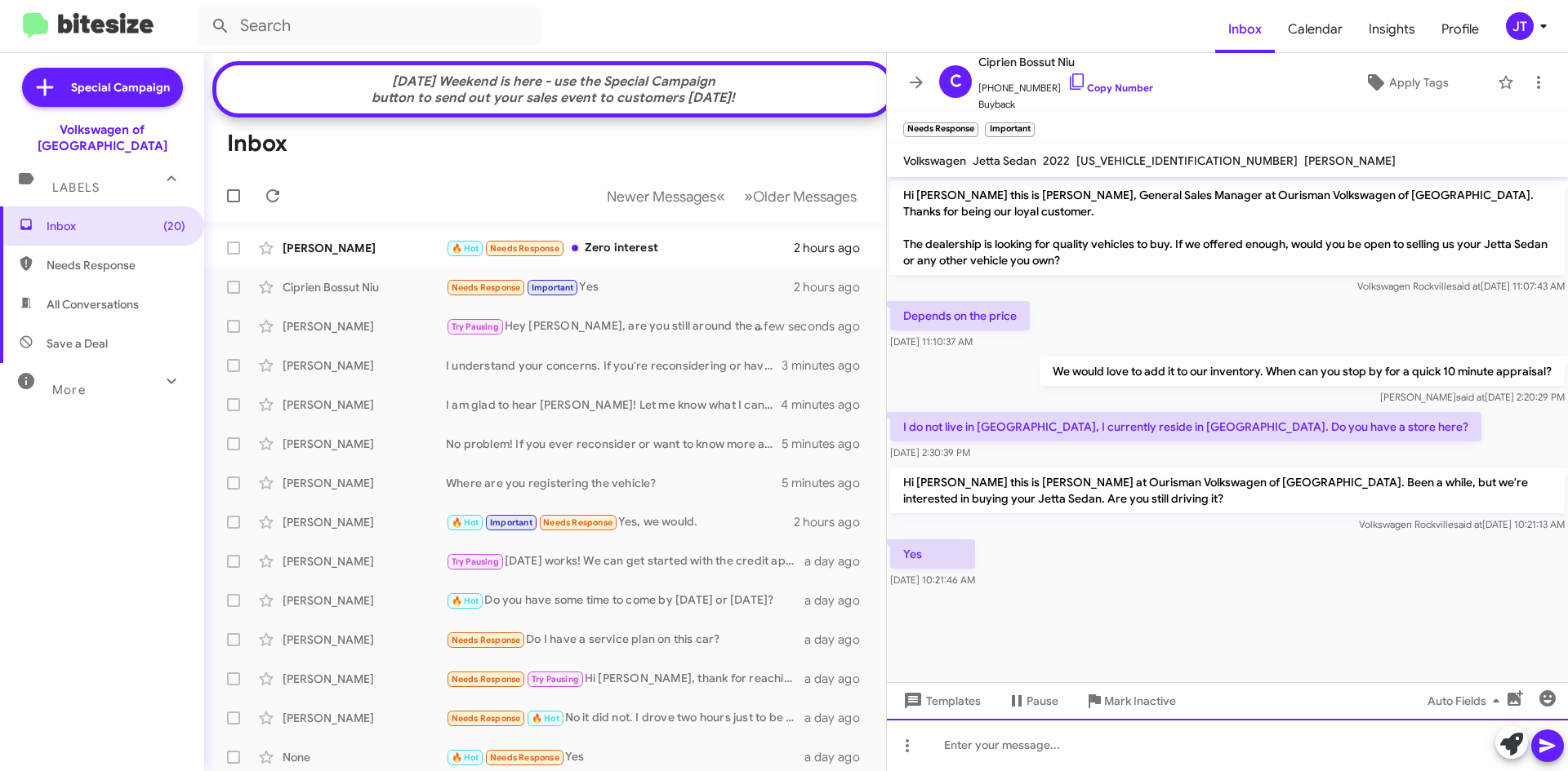
click at [956, 751] on div at bounding box center [1226, 744] width 681 height 52
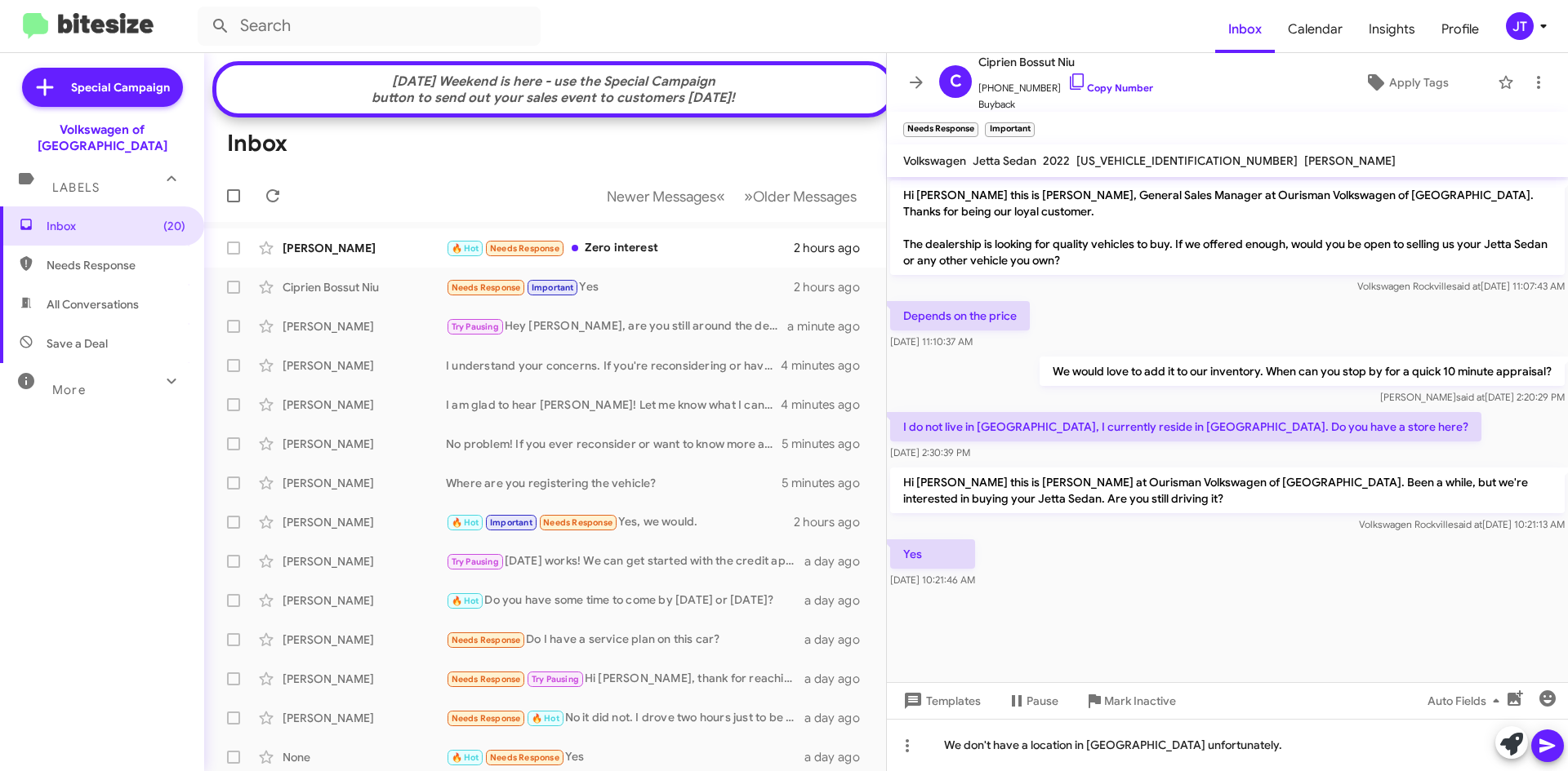
click at [1552, 749] on icon at bounding box center [1547, 746] width 20 height 20
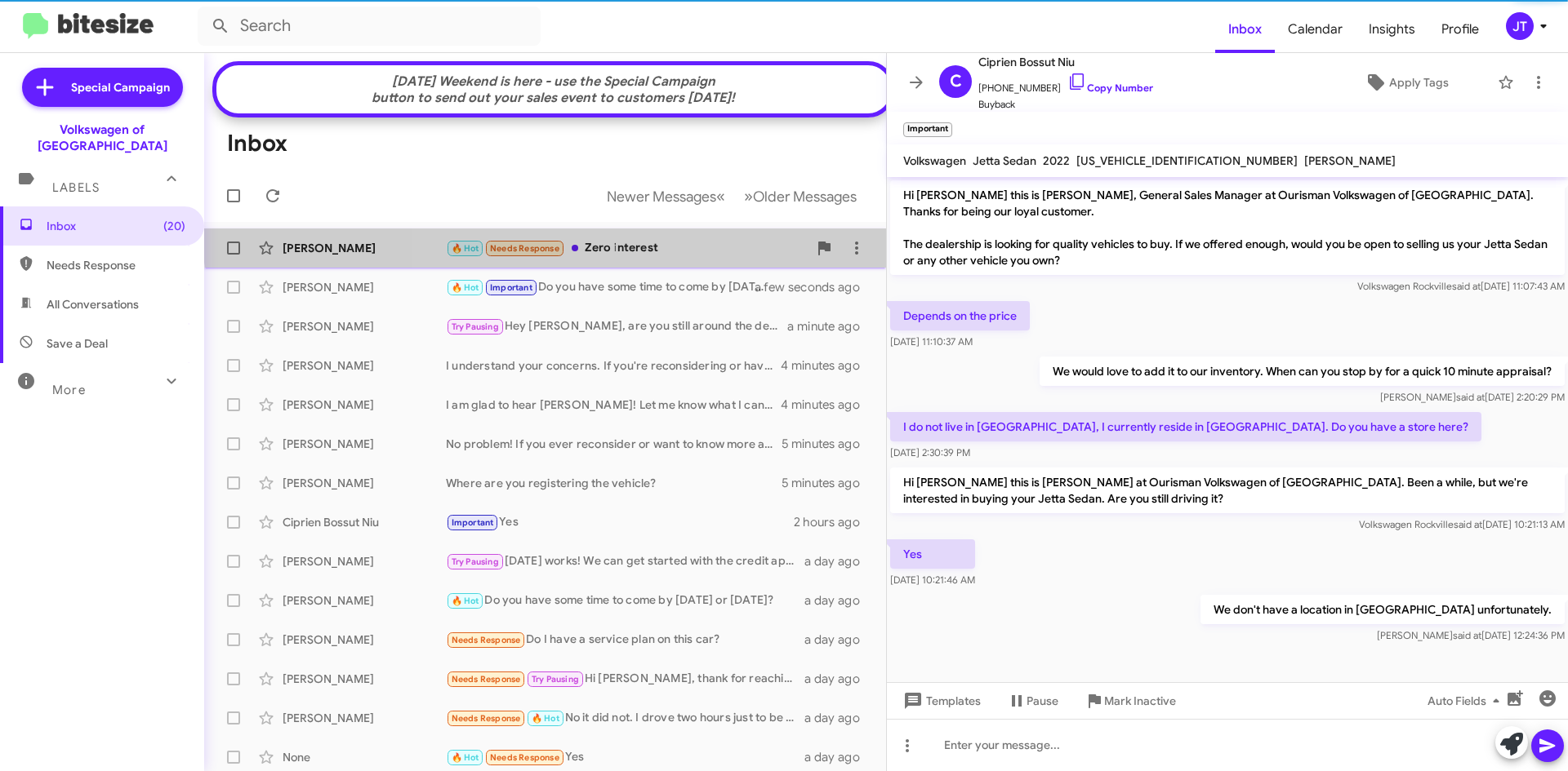
click at [657, 249] on div "Tyler Young 🔥 Hot Needs Response Zero interest 2 hours ago" at bounding box center [545, 247] width 656 height 32
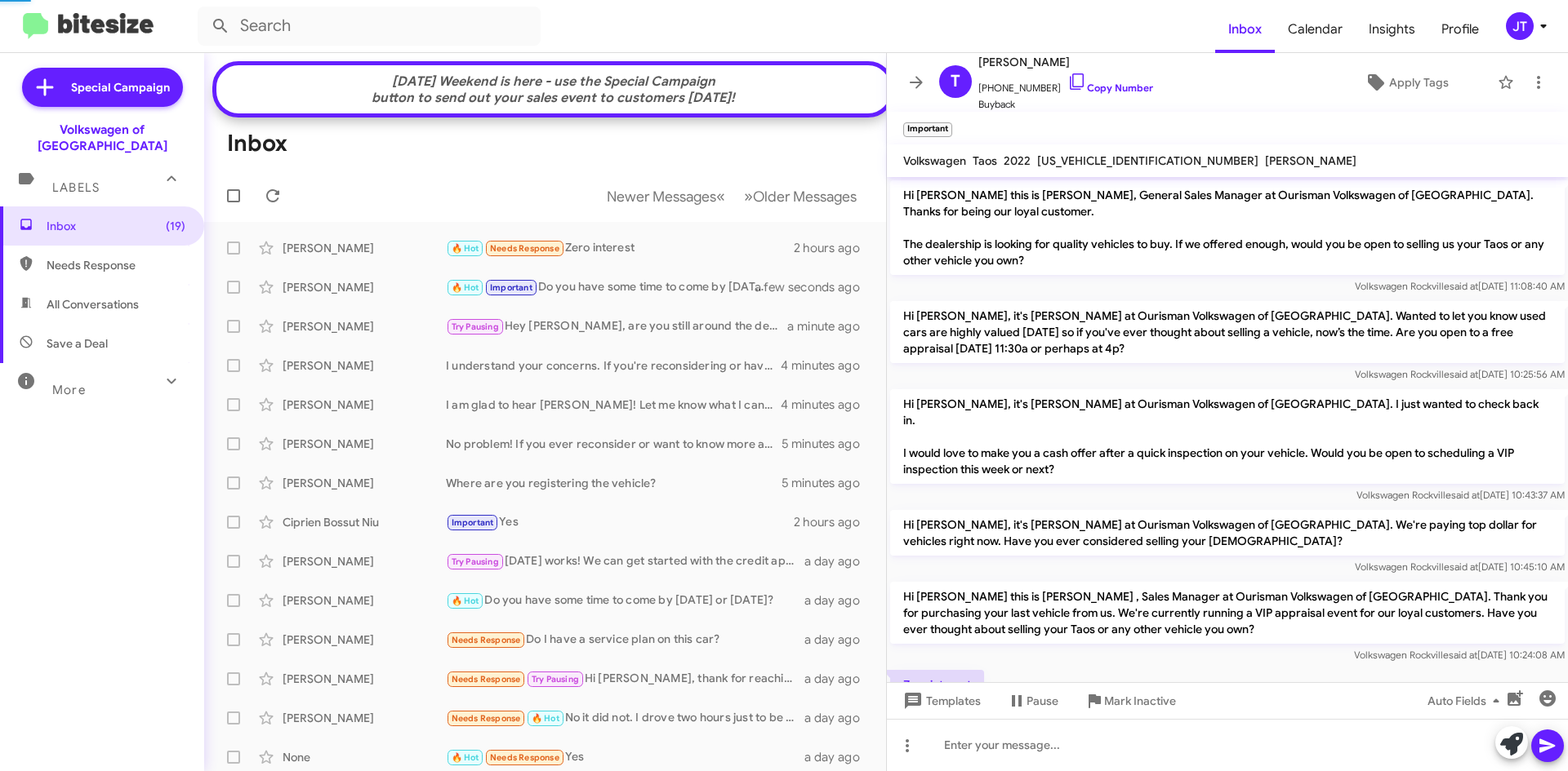
scroll to position [48, 0]
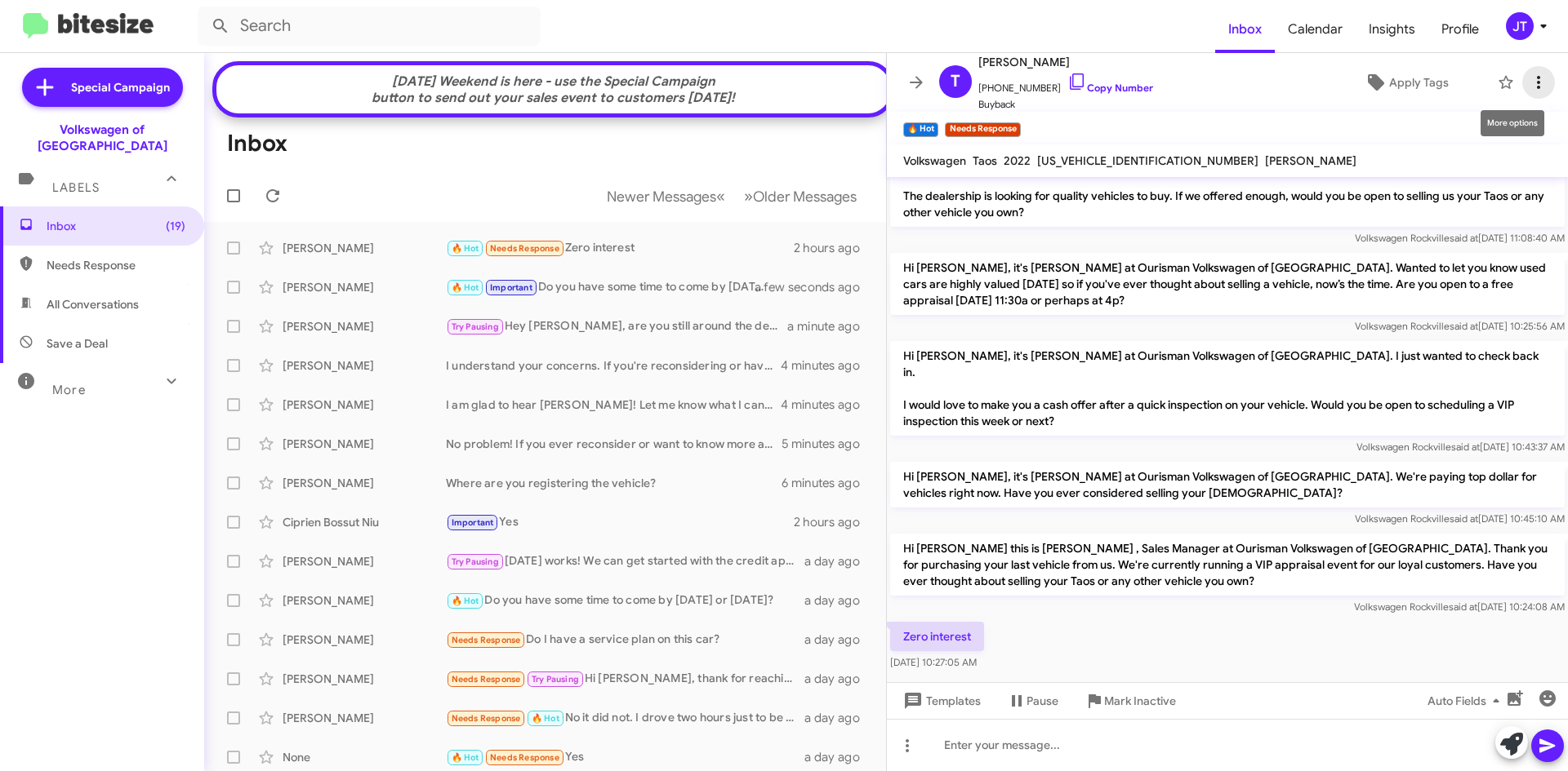
click at [1530, 87] on icon at bounding box center [1538, 83] width 20 height 20
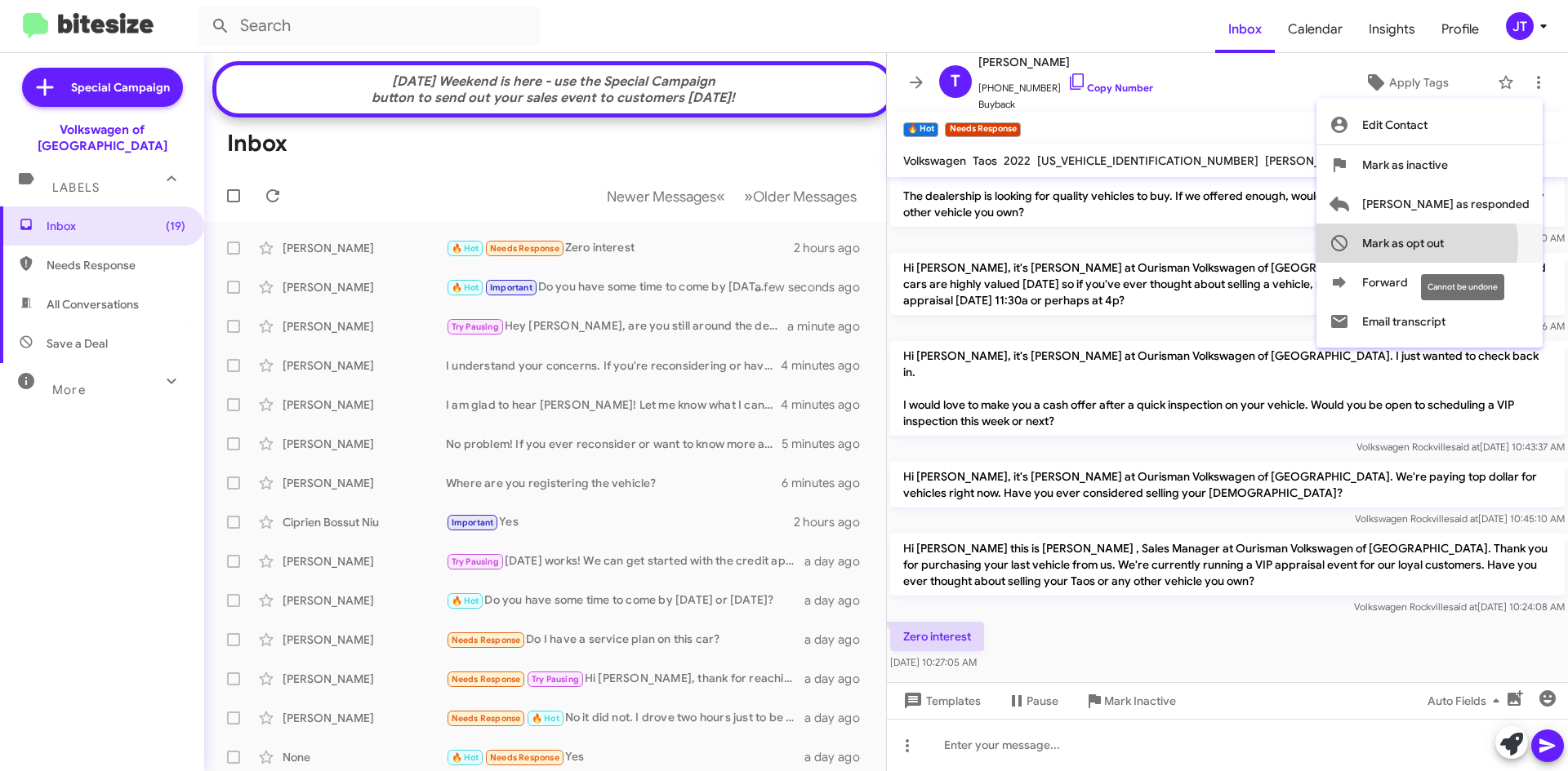
click at [1444, 245] on span "Mark as opt out" at bounding box center [1403, 243] width 82 height 39
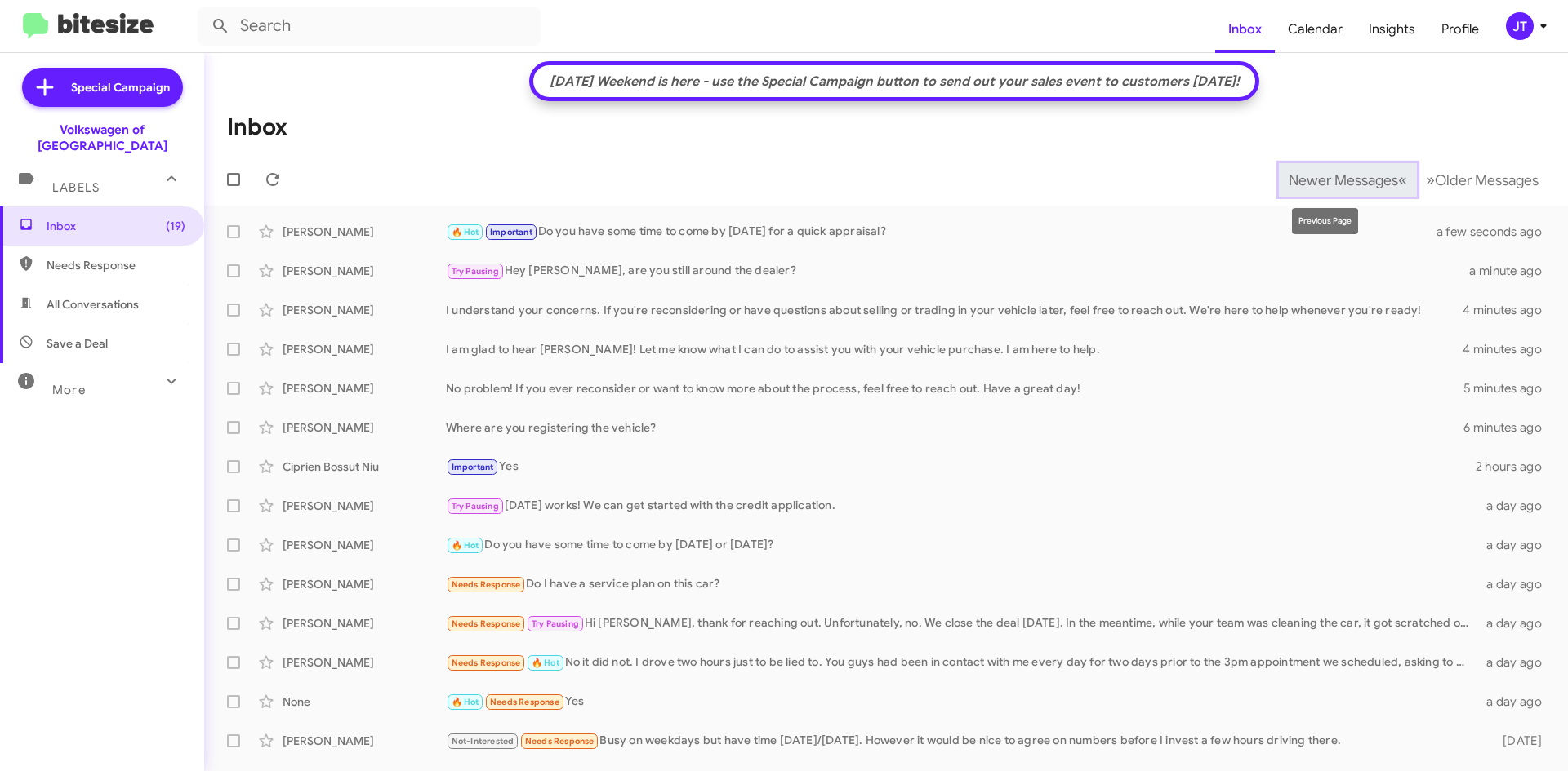
click at [1340, 177] on span "Newer Messages" at bounding box center [1342, 180] width 109 height 18
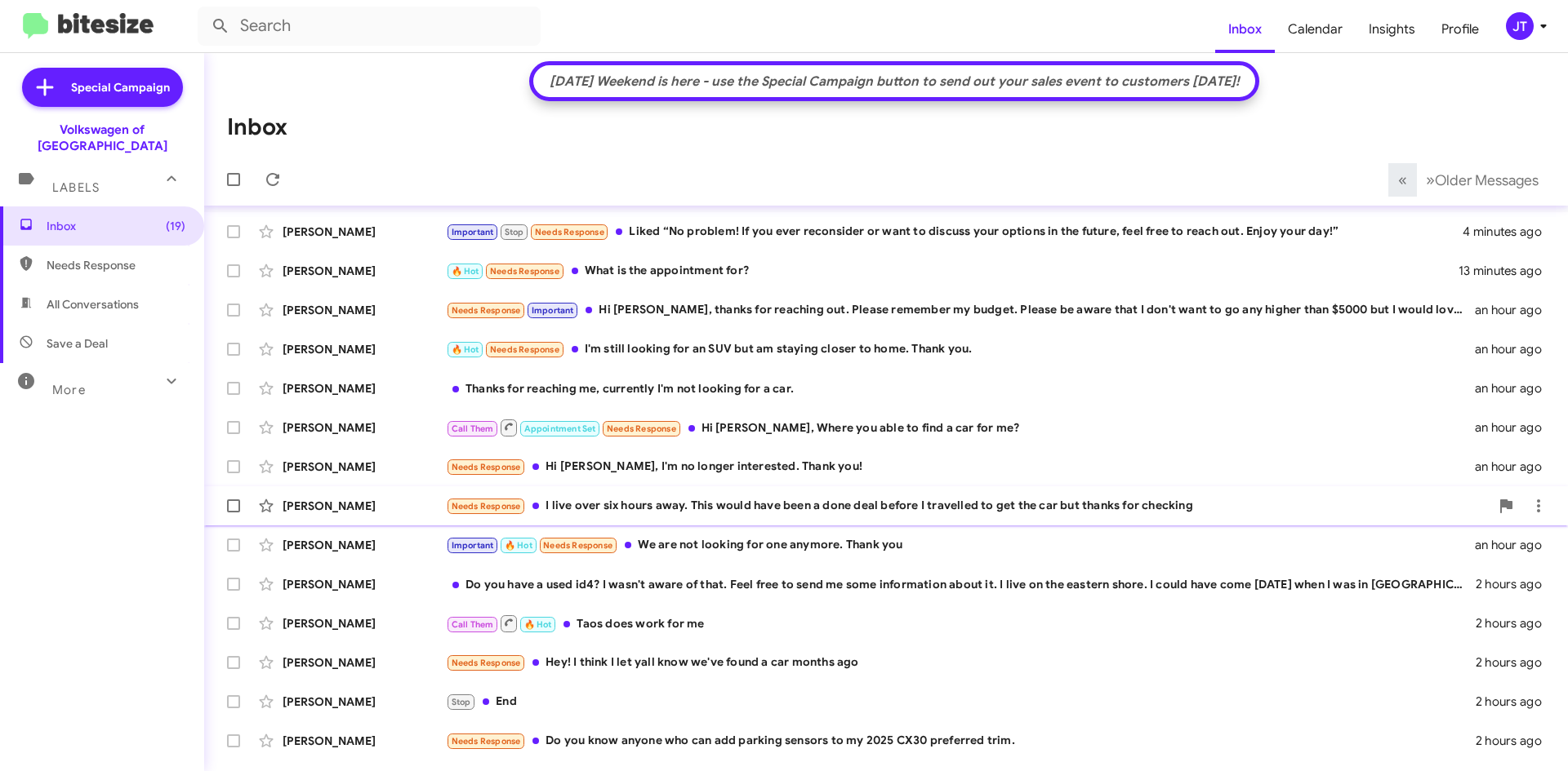
scroll to position [225, 0]
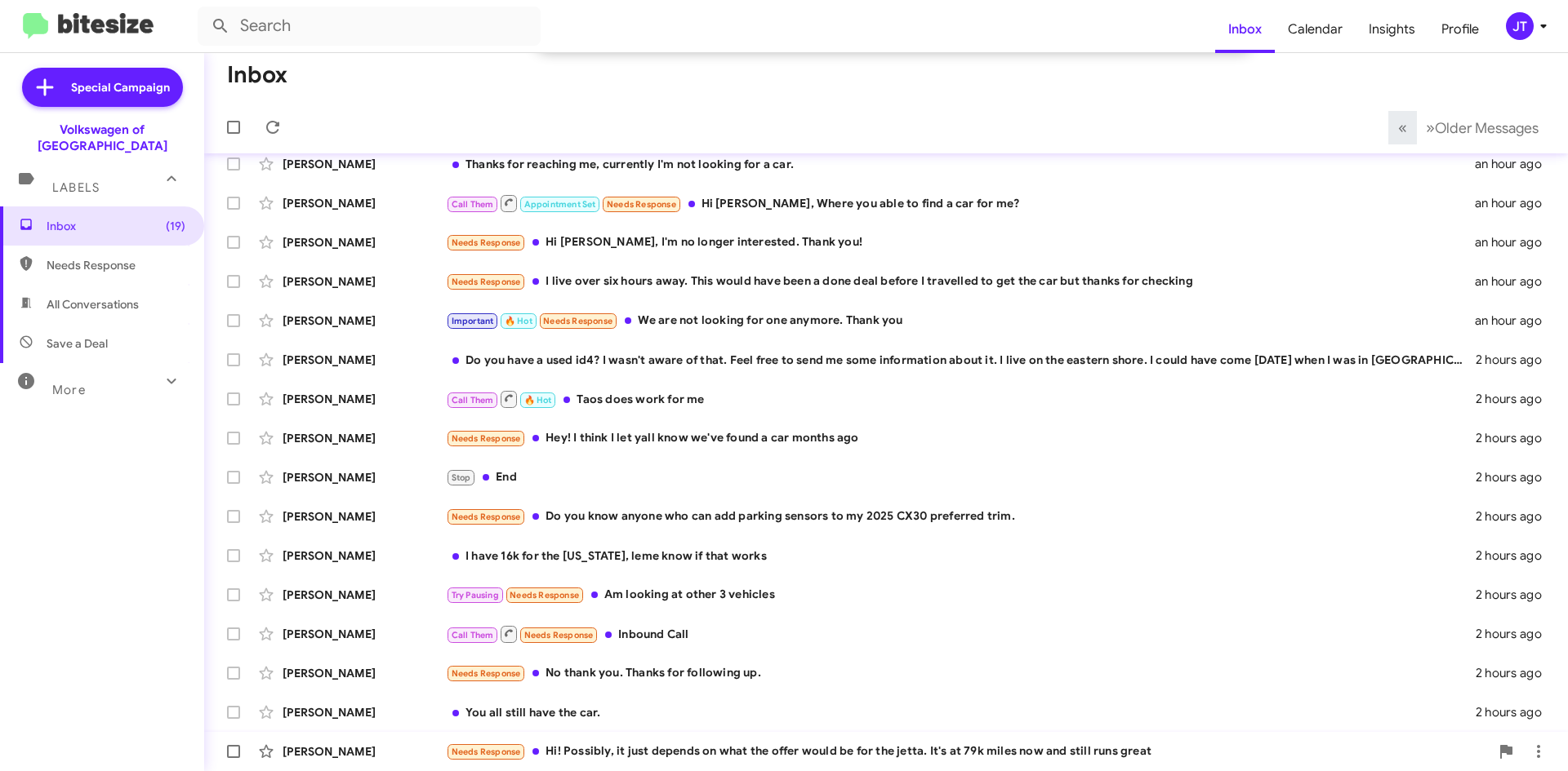
click at [626, 753] on div "Needs Response Hi! Possibly, it just depends on what the offer would be for the…" at bounding box center [967, 751] width 1043 height 19
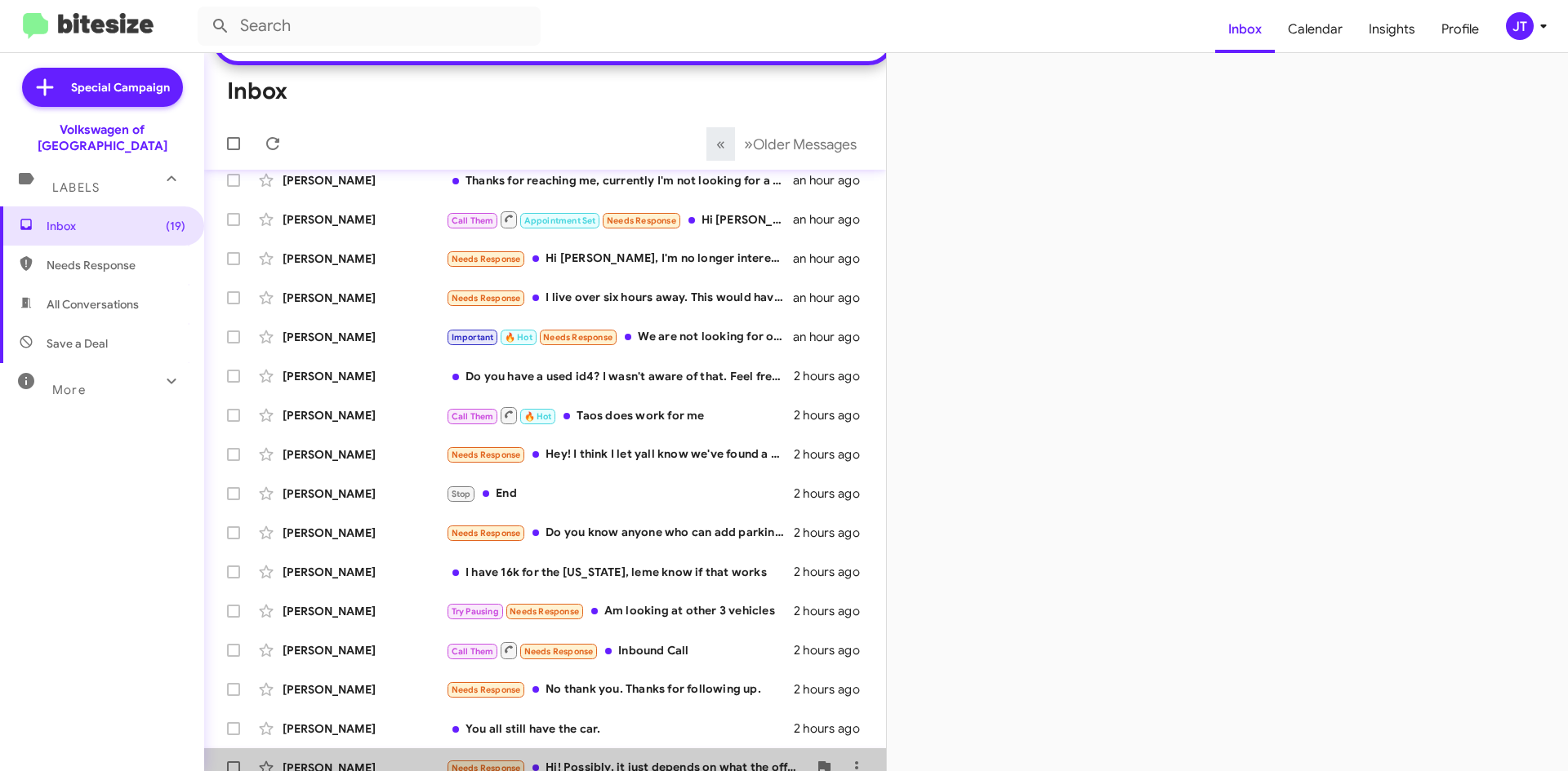
scroll to position [253, 0]
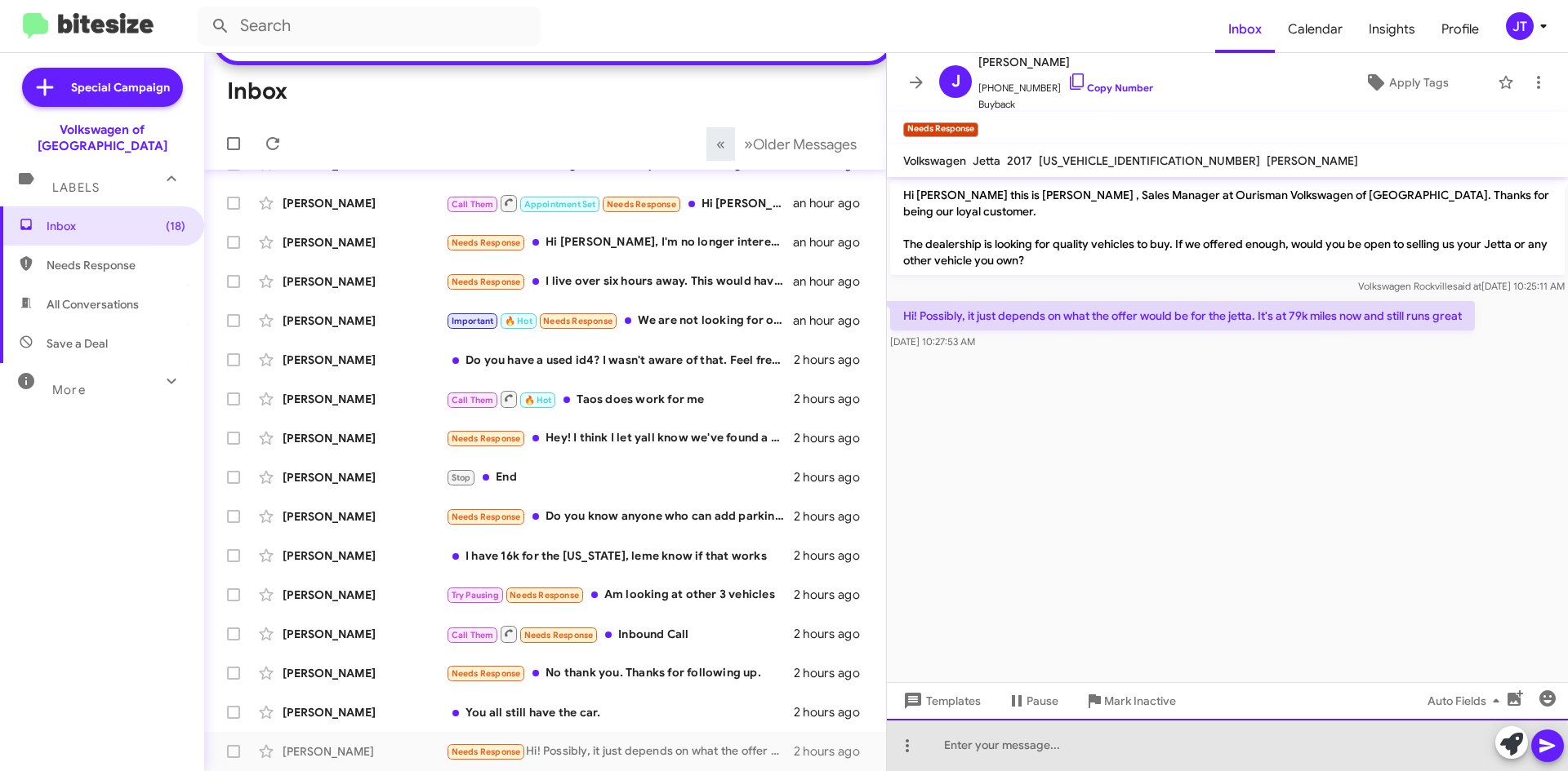
click at [1009, 756] on div at bounding box center [1226, 744] width 681 height 52
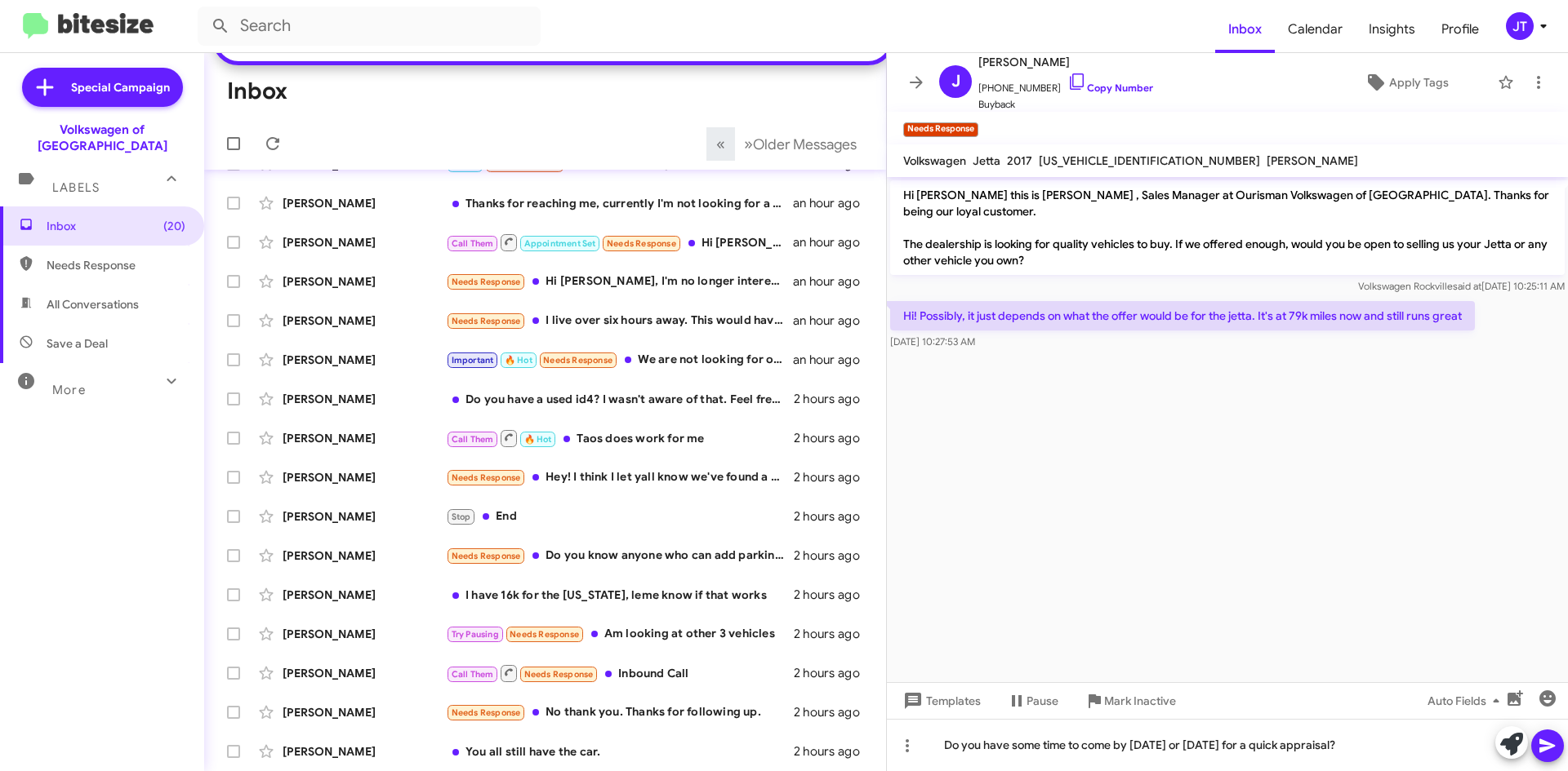
click at [1539, 740] on icon at bounding box center [1547, 746] width 20 height 20
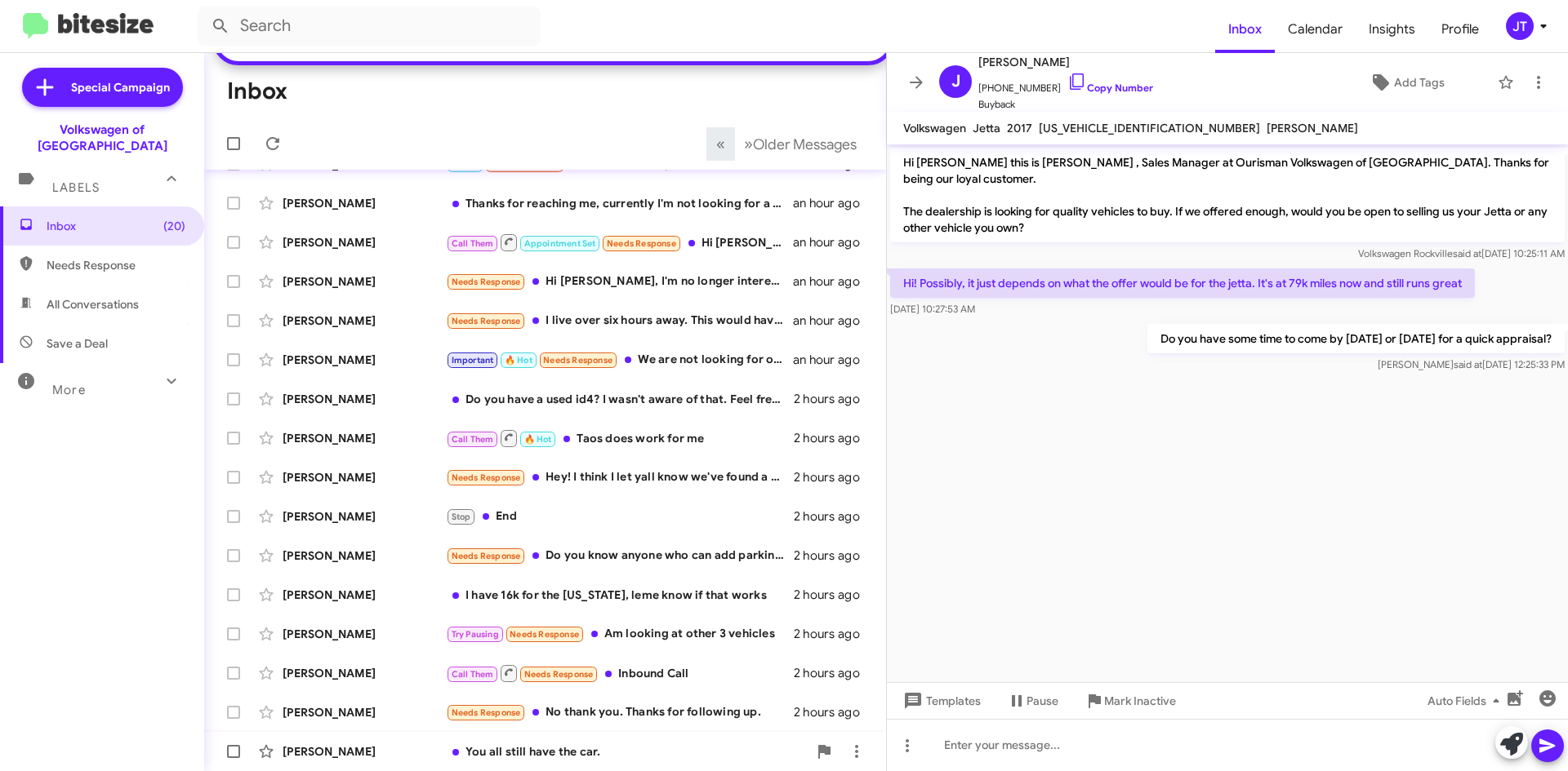
click at [512, 751] on div "You all still have the car." at bounding box center [626, 751] width 361 height 17
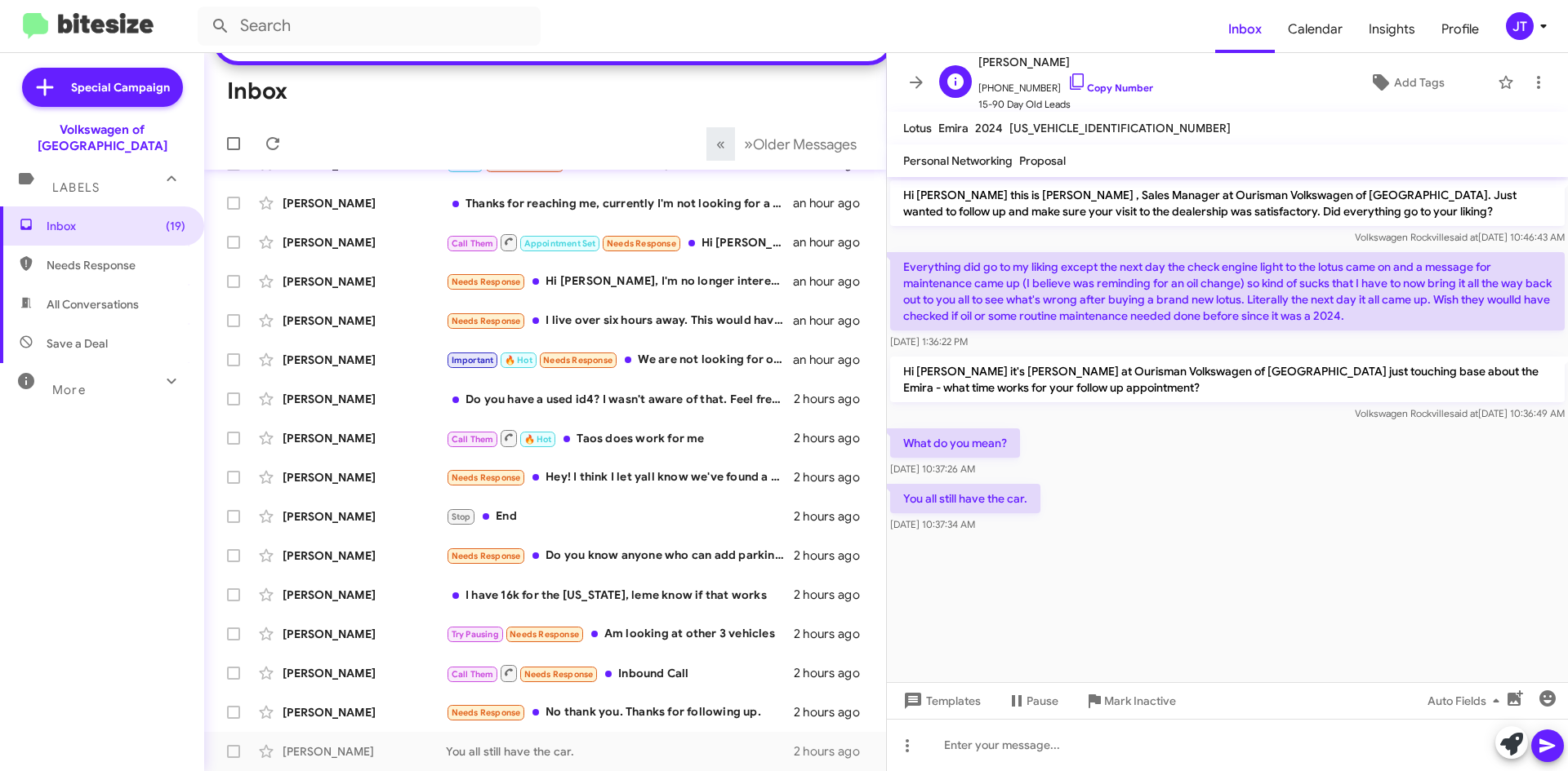
click at [1099, 96] on span "+18653680261 Copy Number" at bounding box center [1065, 84] width 174 height 25
click at [1099, 89] on link "Copy Number" at bounding box center [1109, 88] width 86 height 12
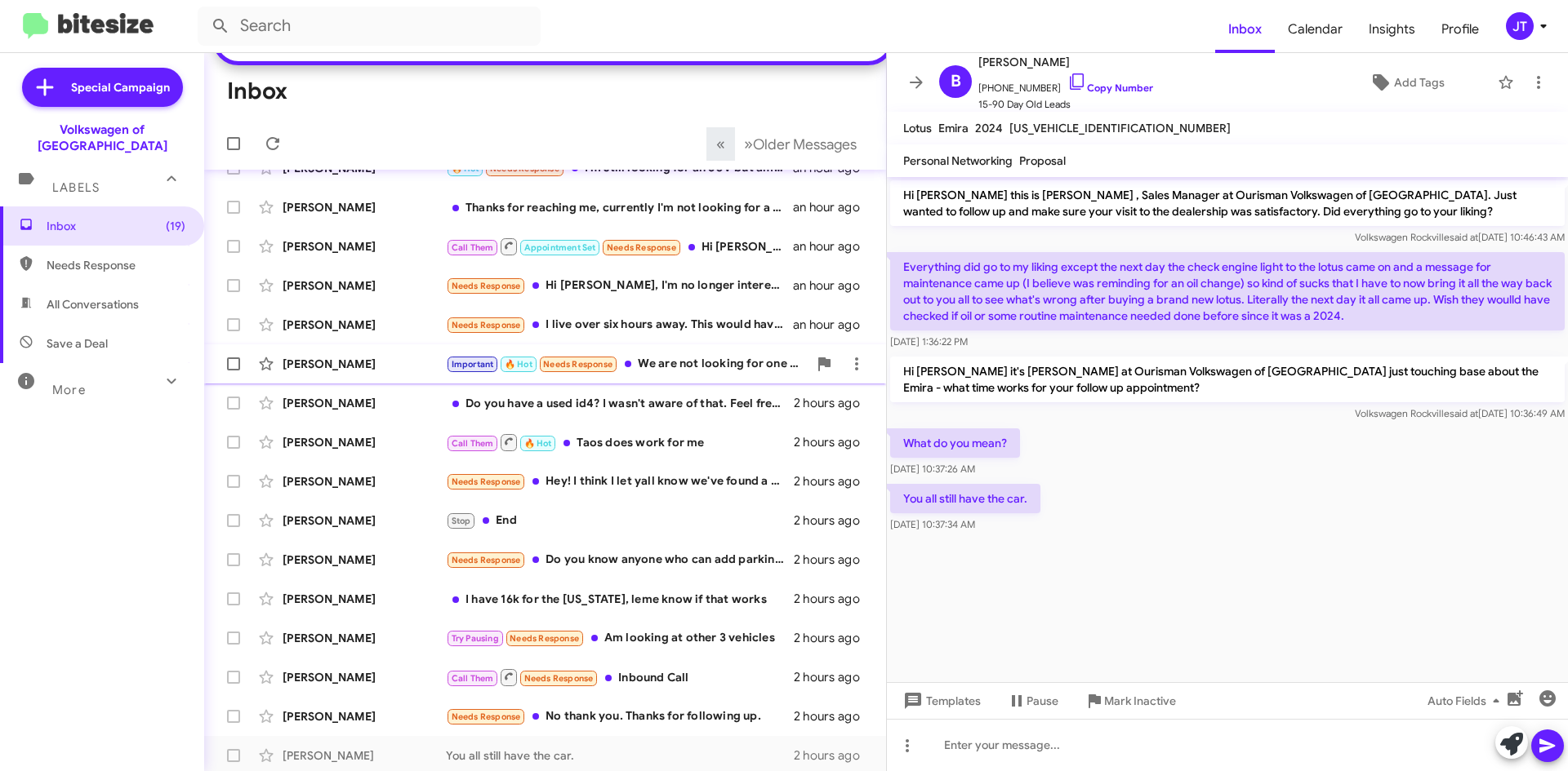
scroll to position [253, 0]
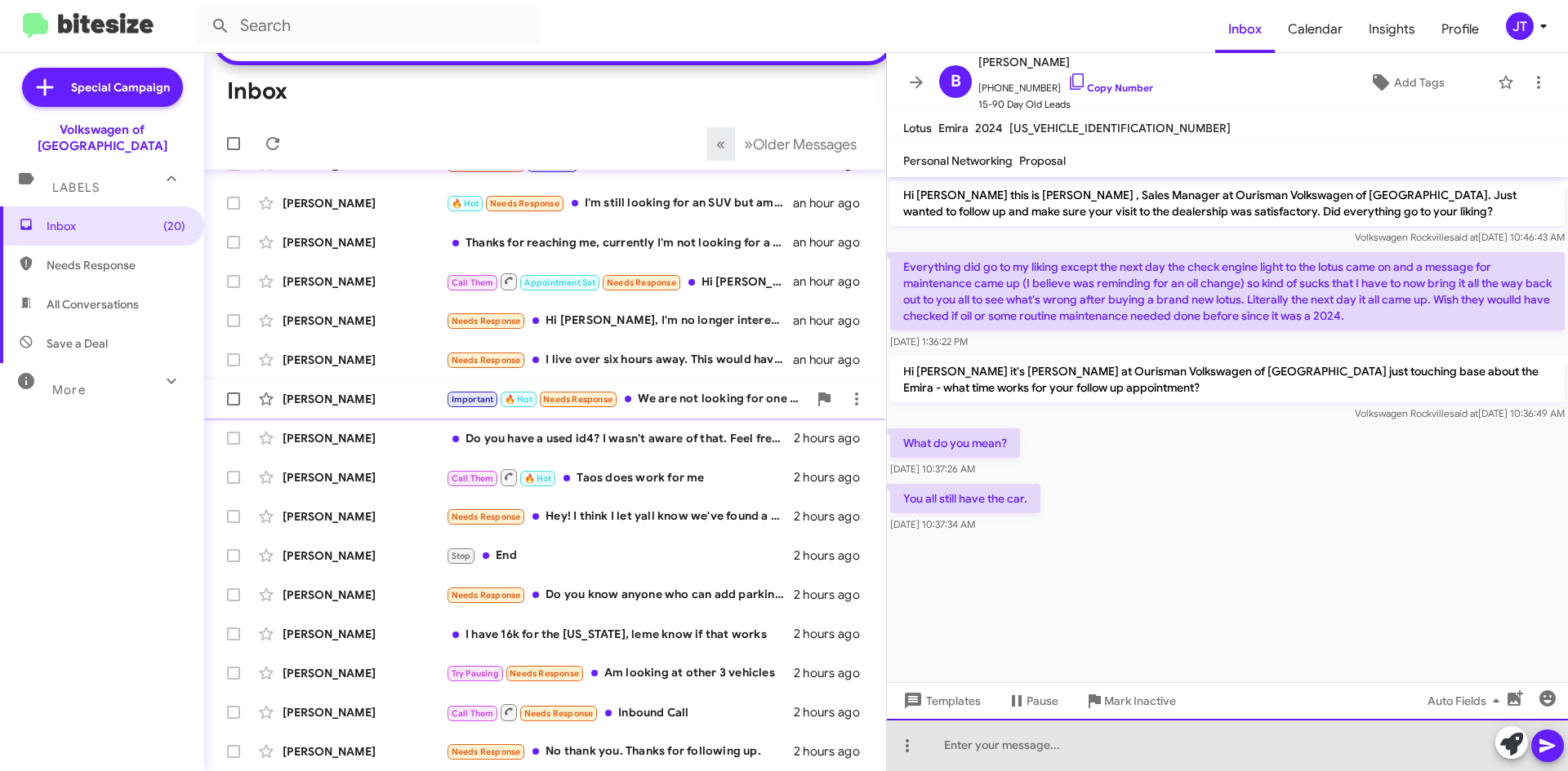
click at [1006, 746] on div at bounding box center [1226, 744] width 681 height 52
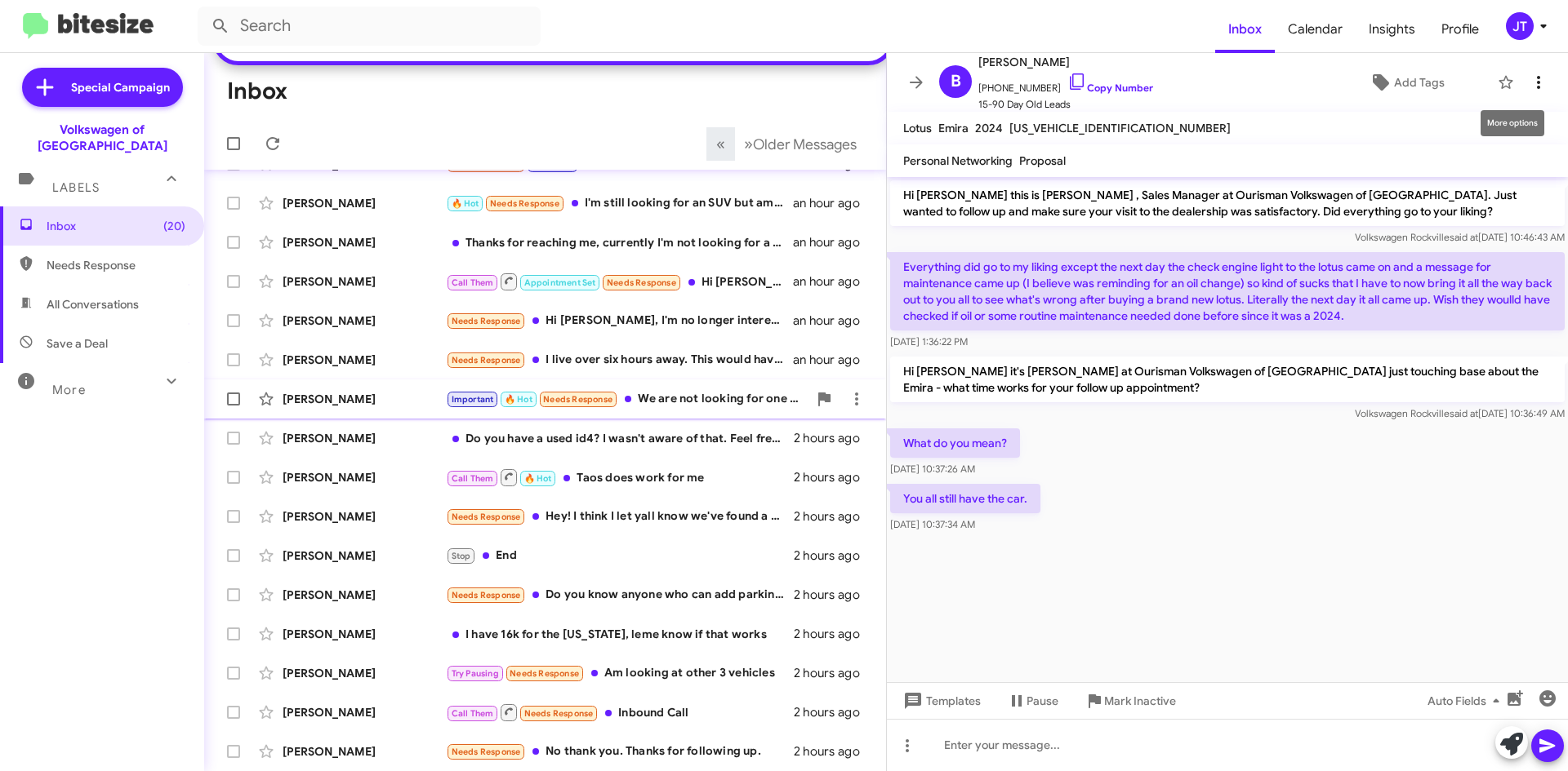
click at [1529, 73] on icon at bounding box center [1538, 83] width 20 height 20
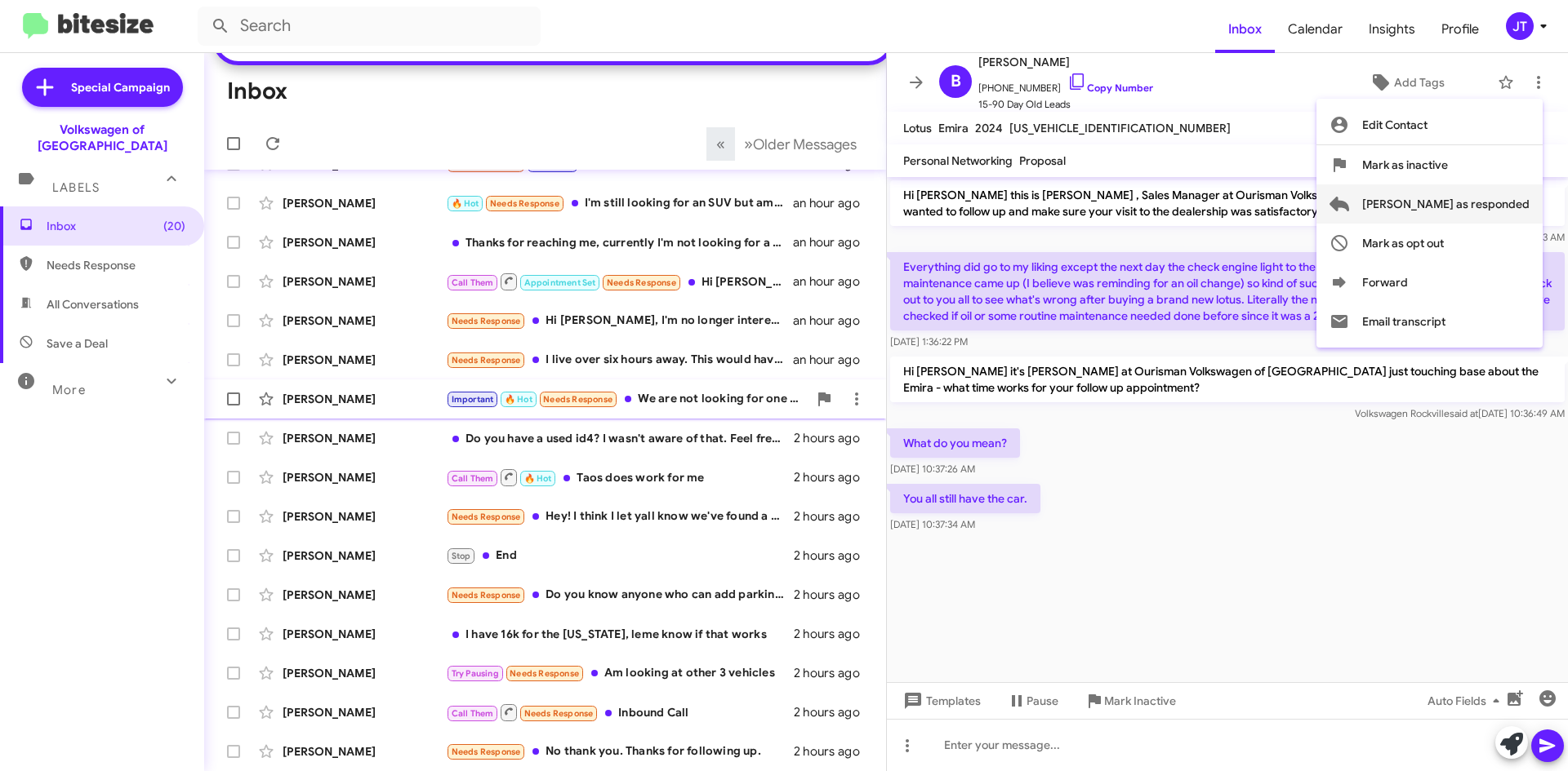
click at [1442, 198] on span "Mark as responded" at bounding box center [1446, 204] width 167 height 39
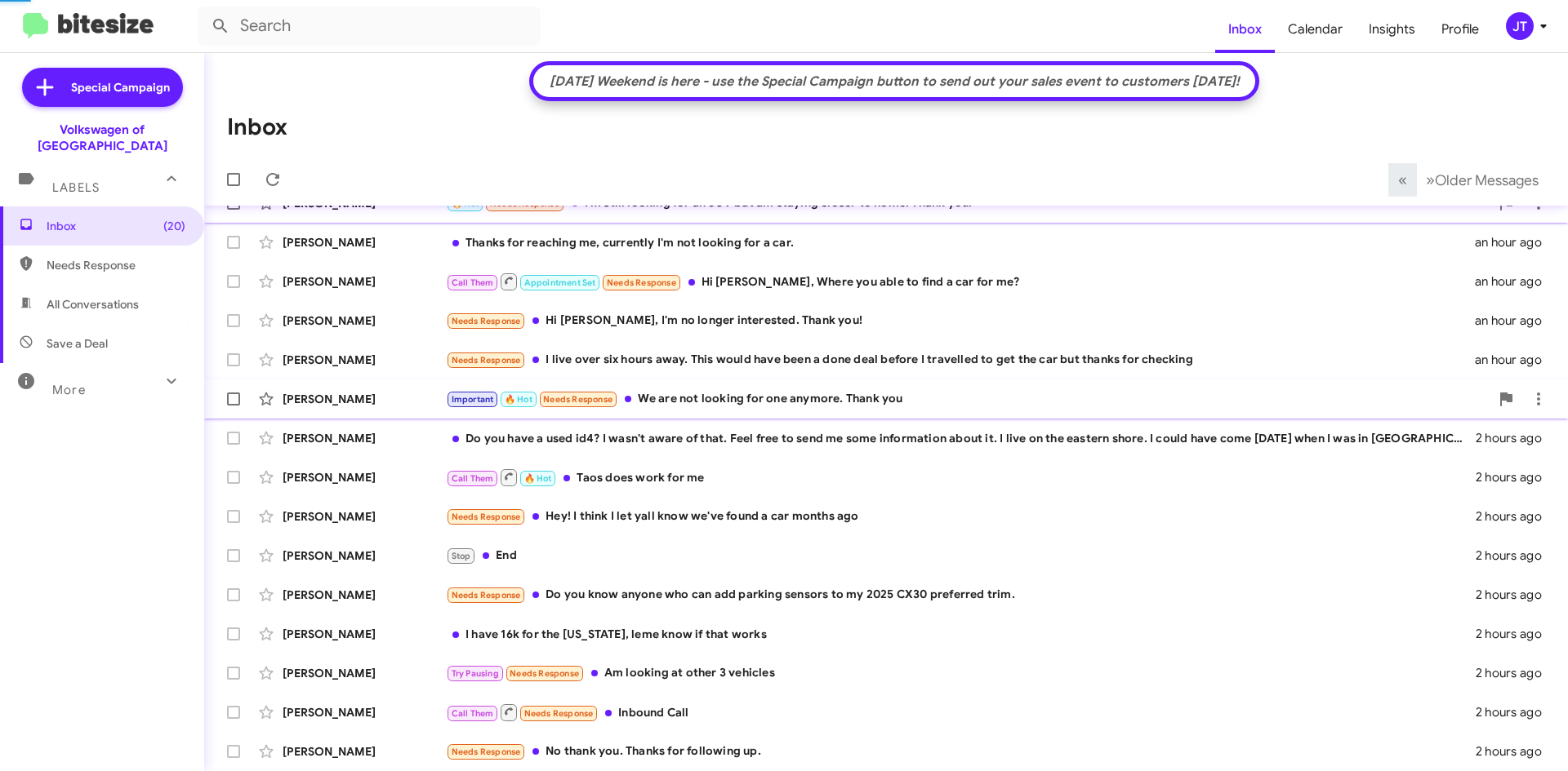
scroll to position [225, 0]
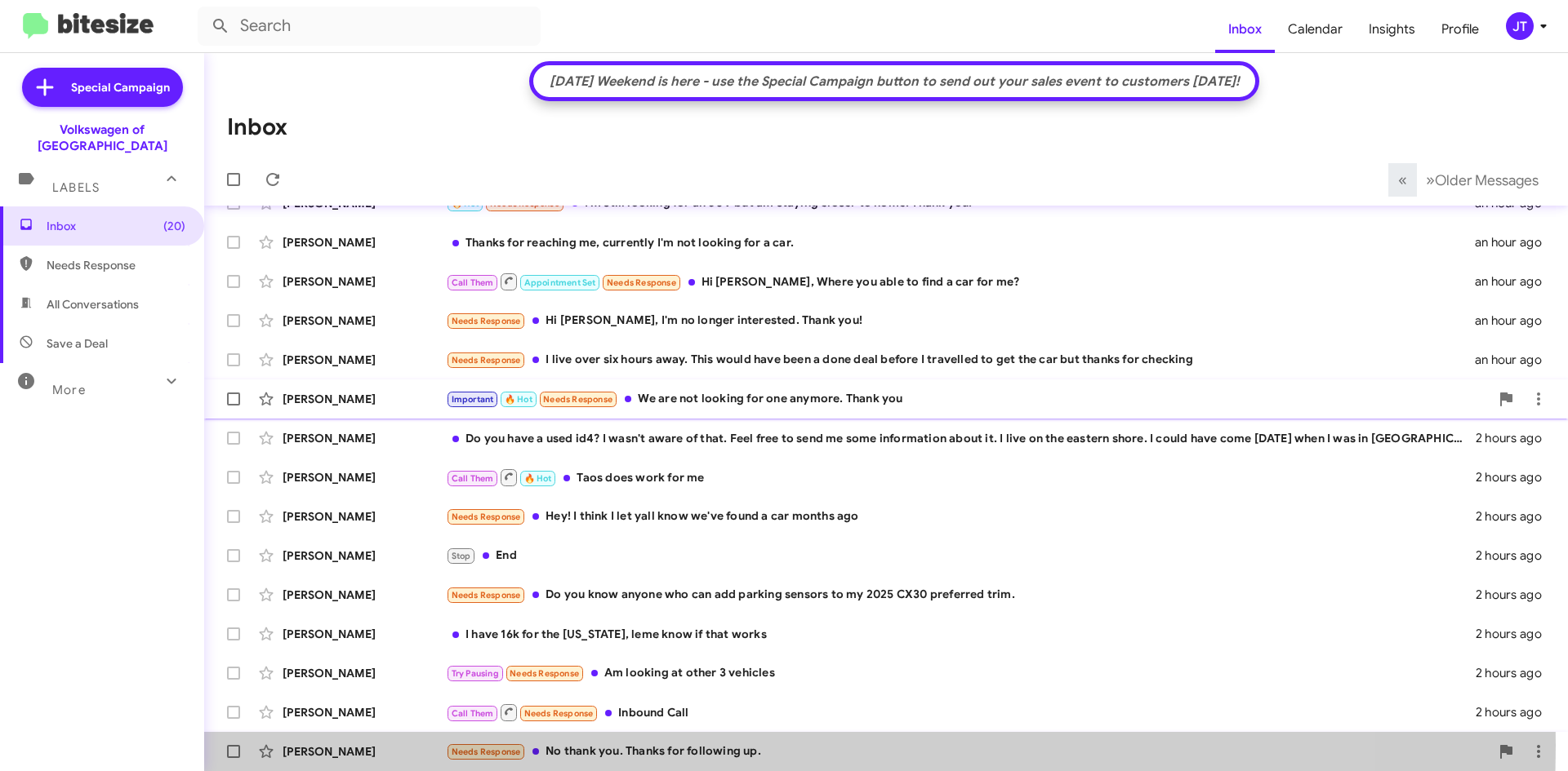
click at [635, 745] on div "Needs Response No thank you. Thanks for following up." at bounding box center [967, 751] width 1043 height 19
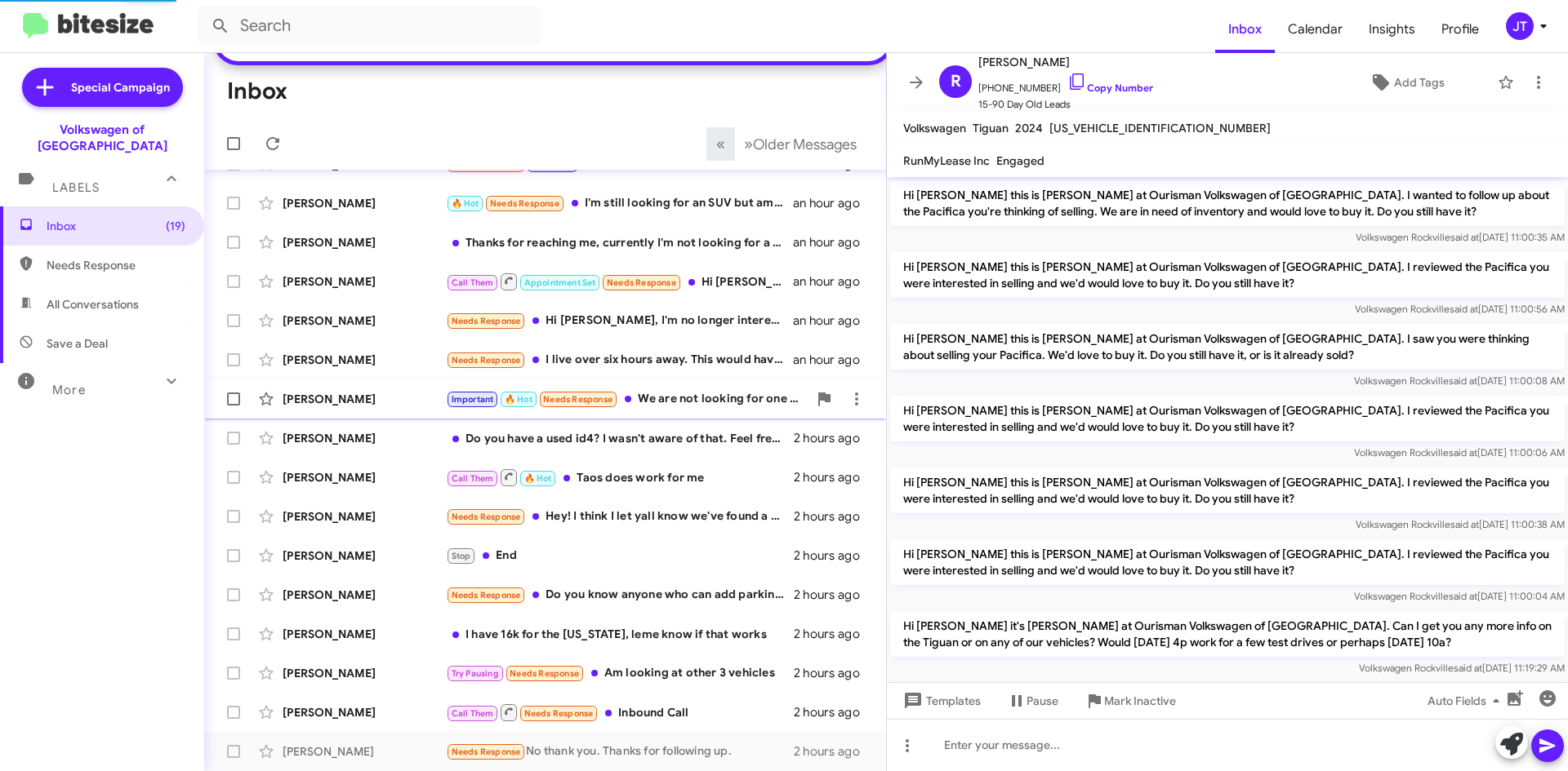
scroll to position [1029, 0]
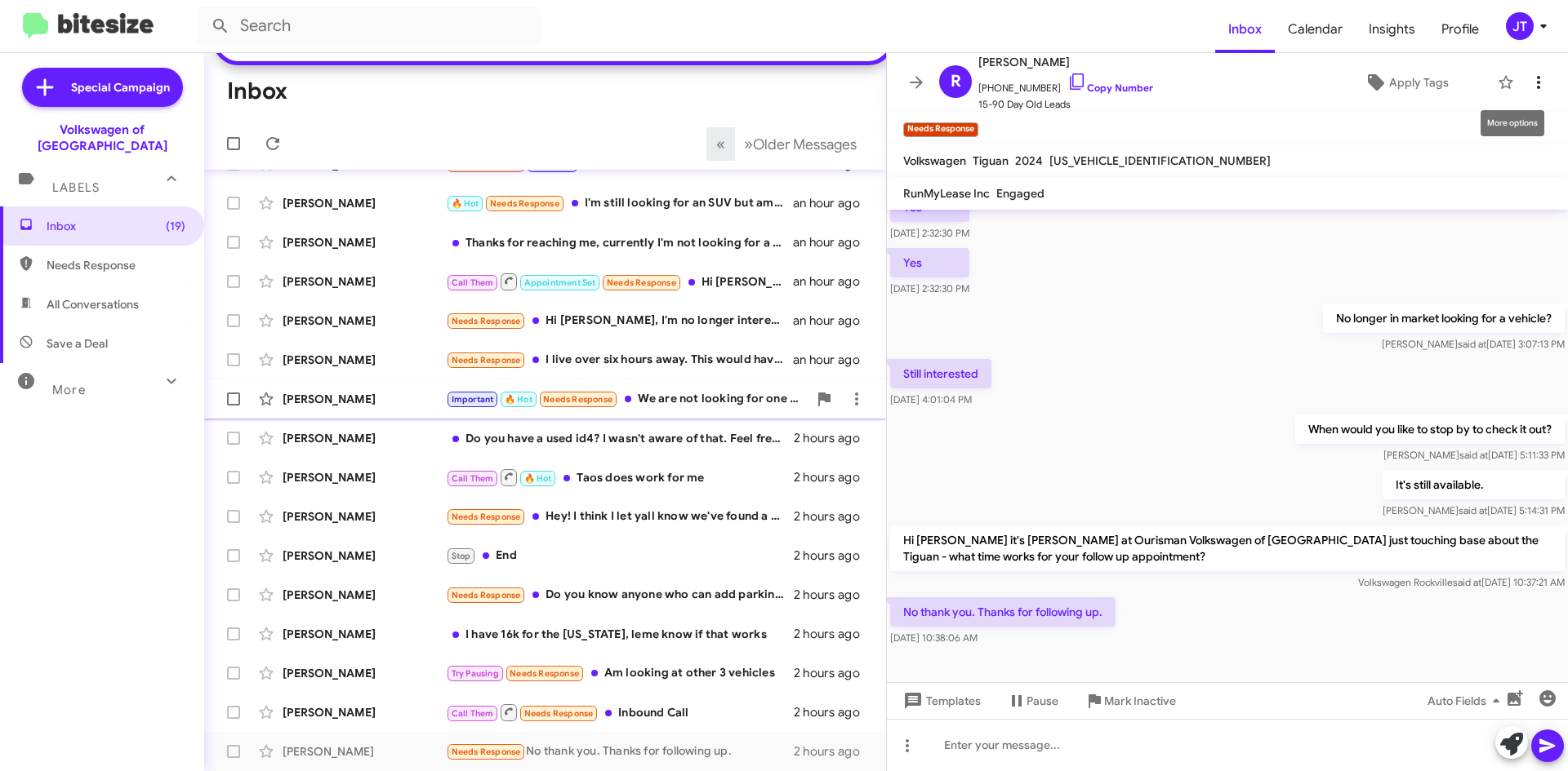
click at [1536, 82] on span at bounding box center [1537, 83] width 33 height 20
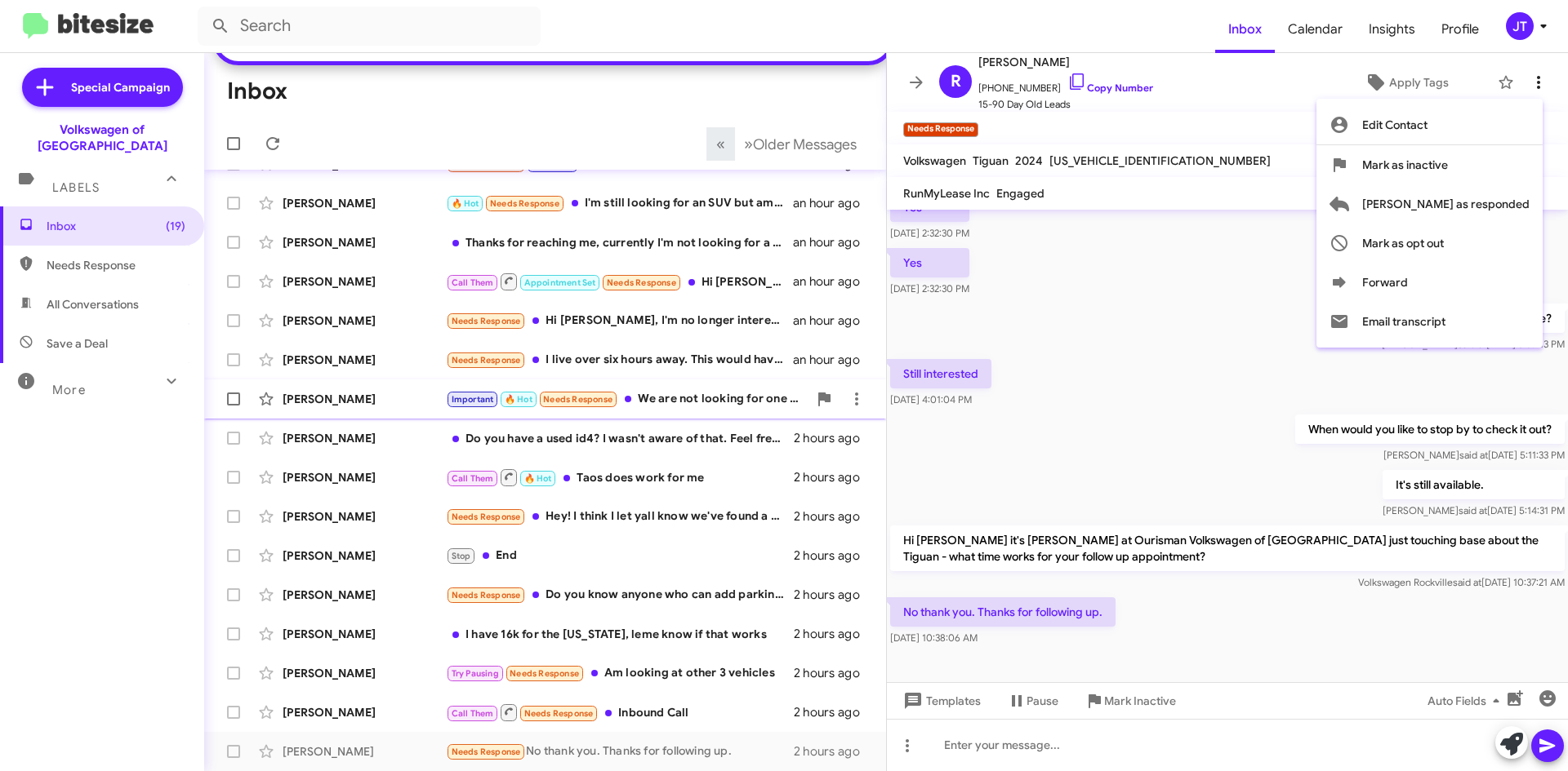
click at [1536, 82] on div at bounding box center [784, 385] width 1568 height 771
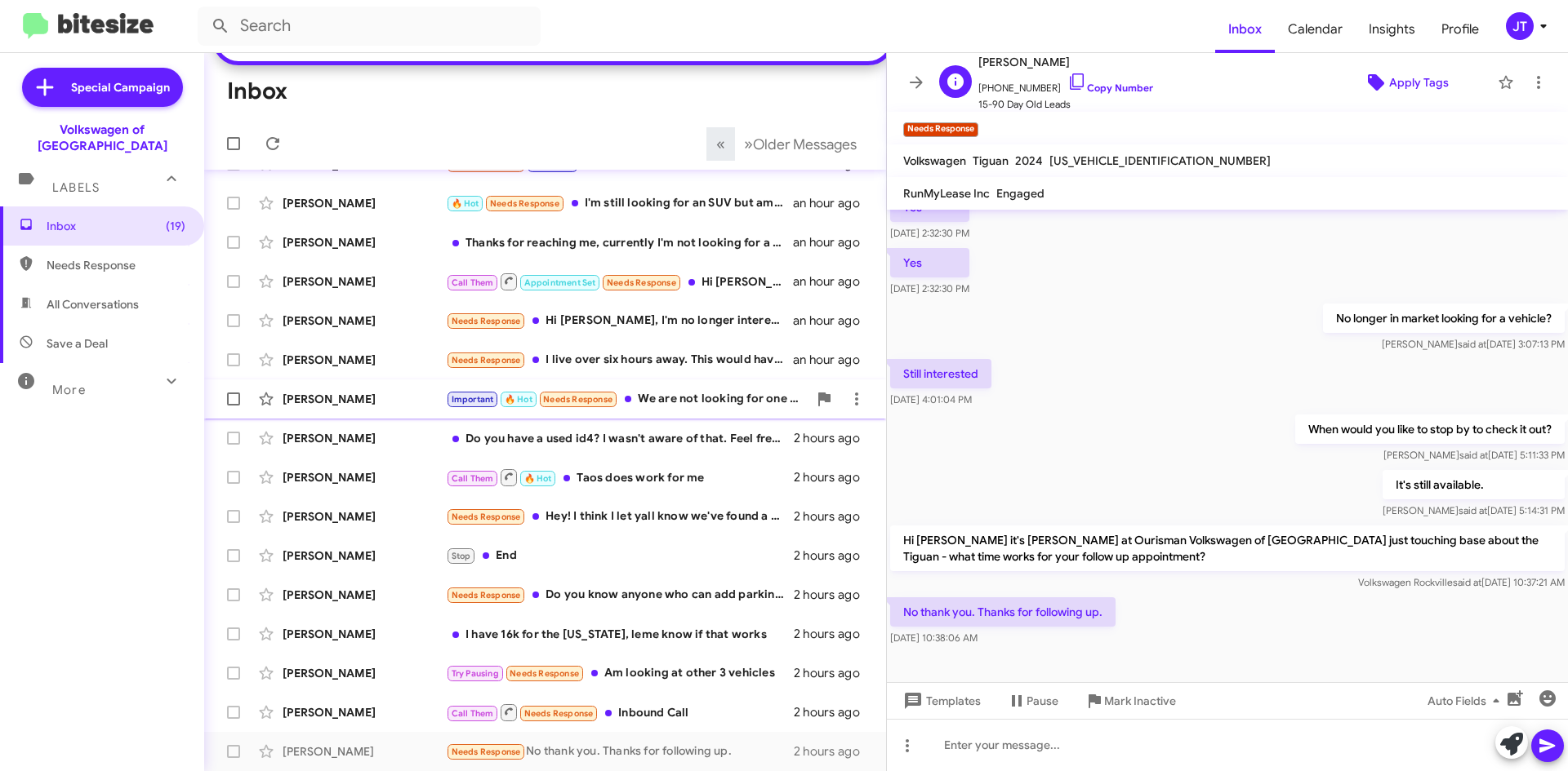
click at [1398, 76] on span "Apply Tags" at bounding box center [1418, 83] width 60 height 30
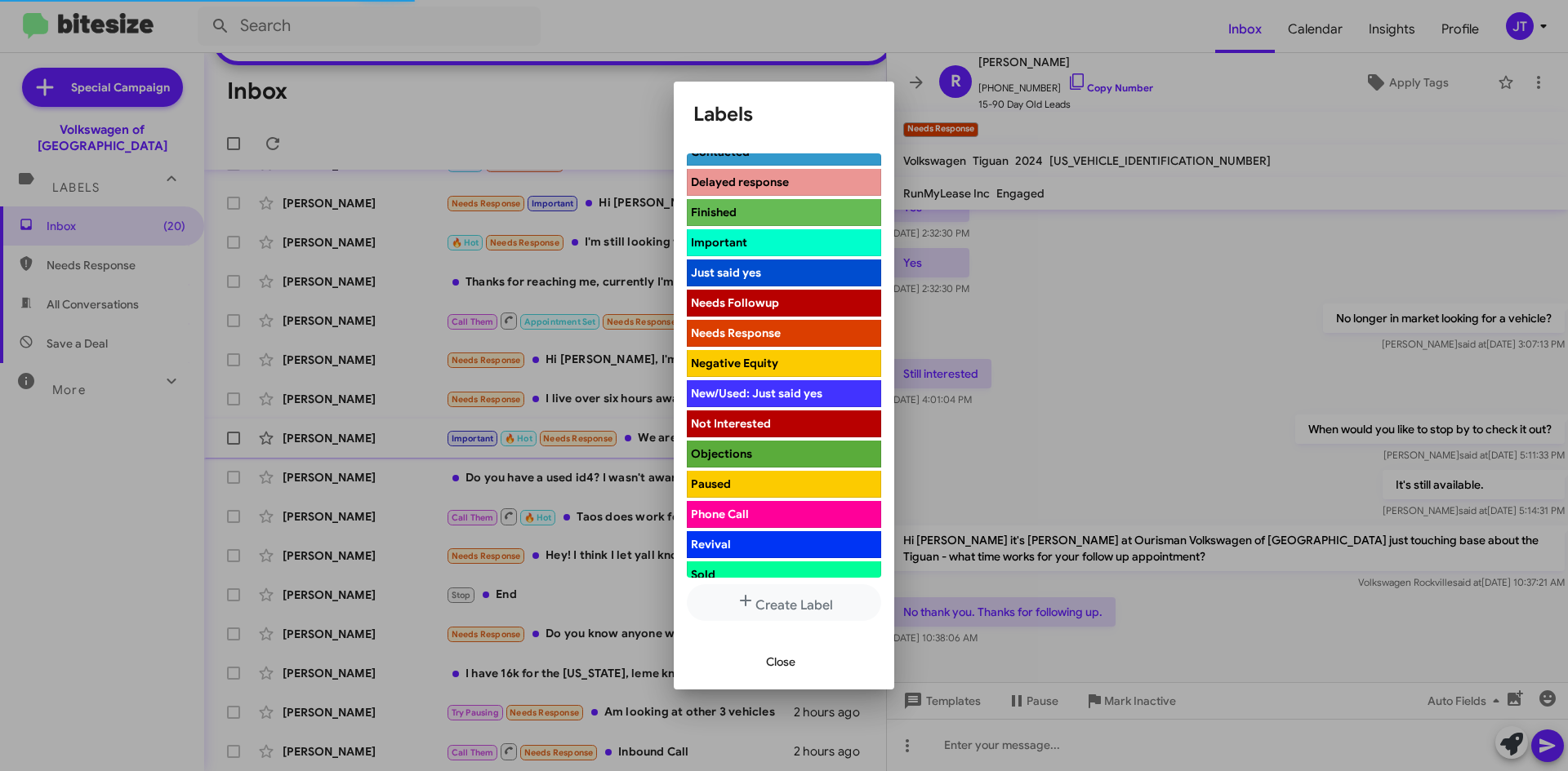
scroll to position [489, 0]
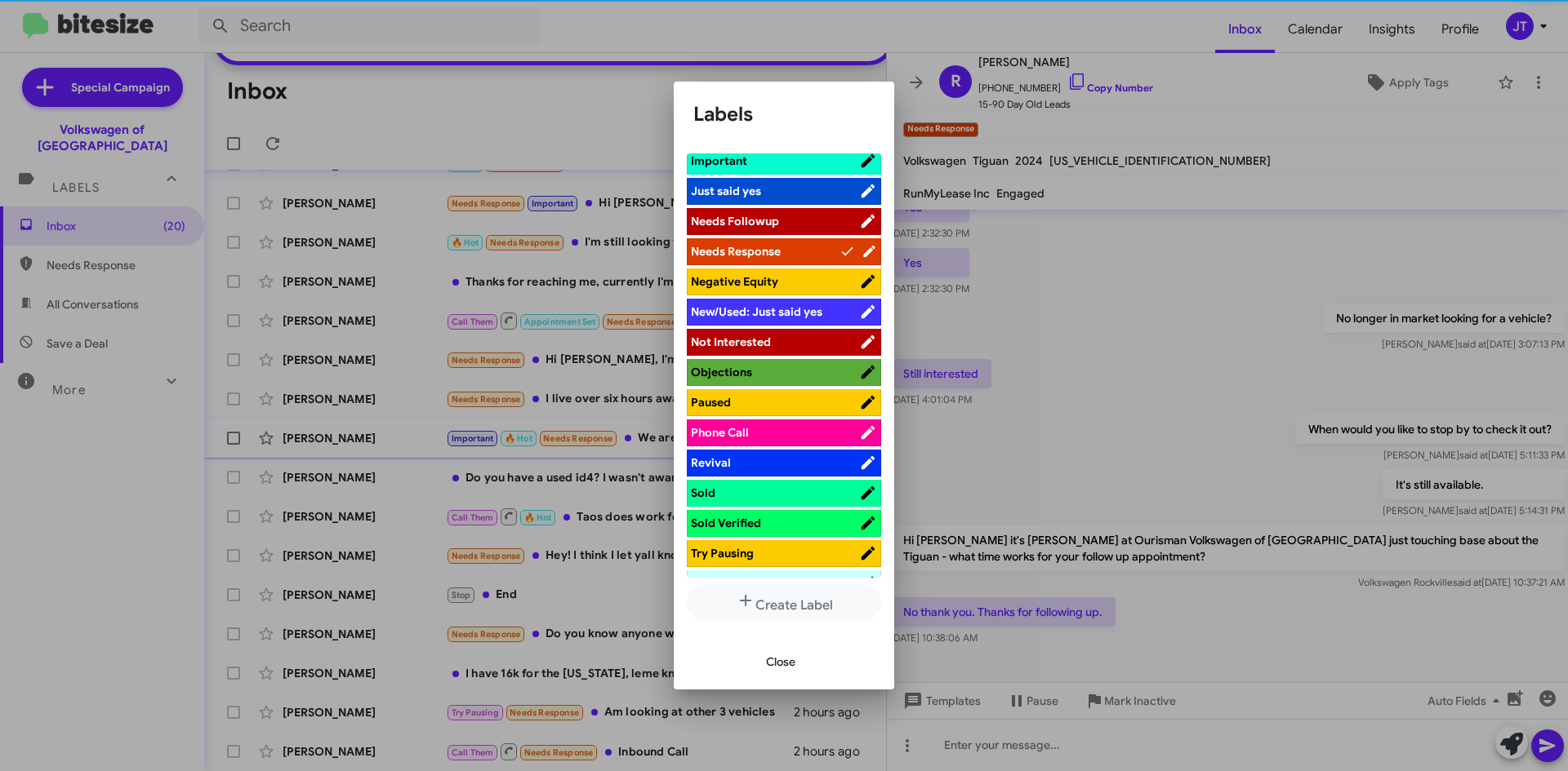
click at [757, 337] on span "Not Interested" at bounding box center [730, 342] width 80 height 15
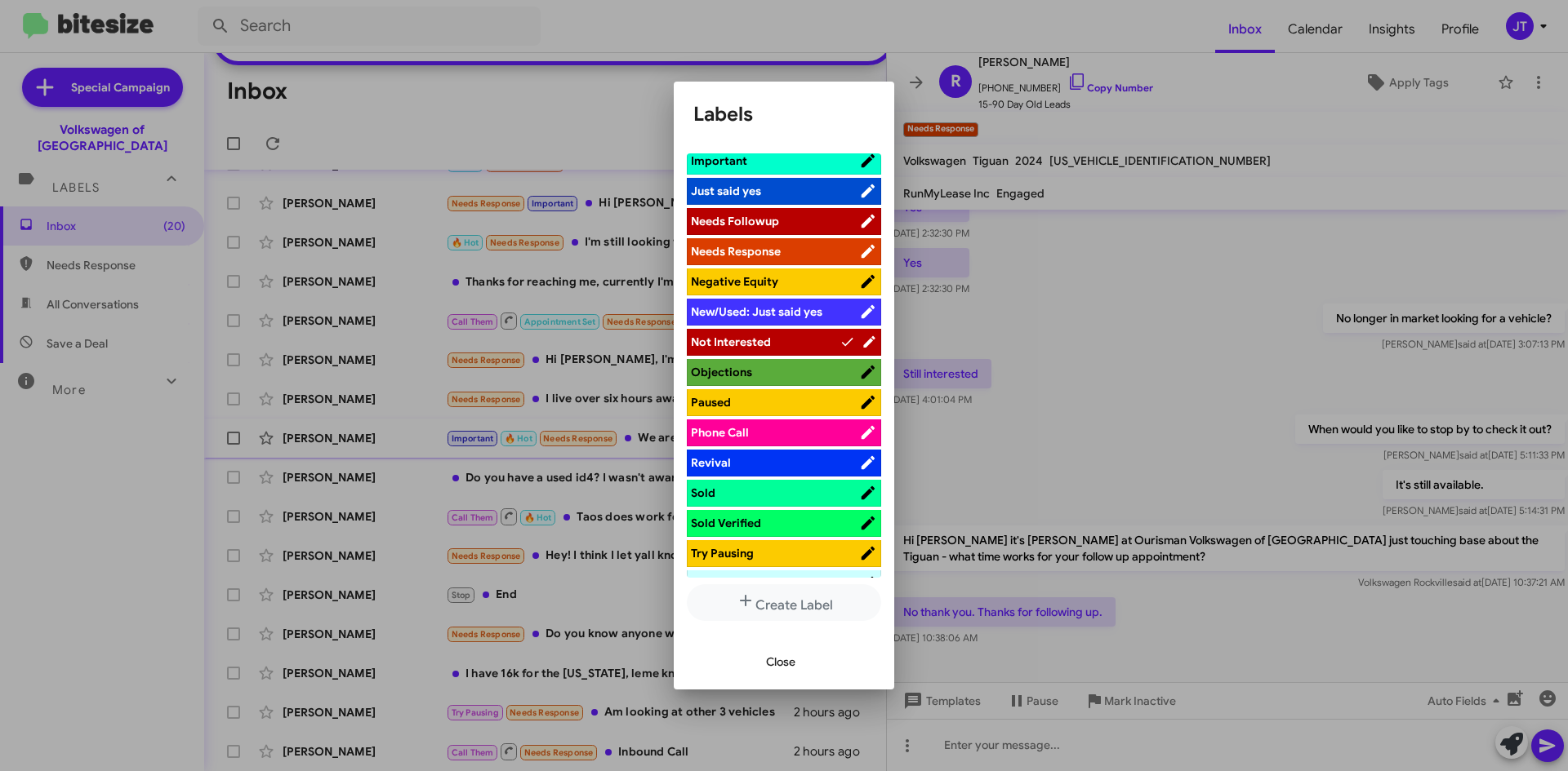
click at [1159, 337] on div at bounding box center [784, 385] width 1568 height 771
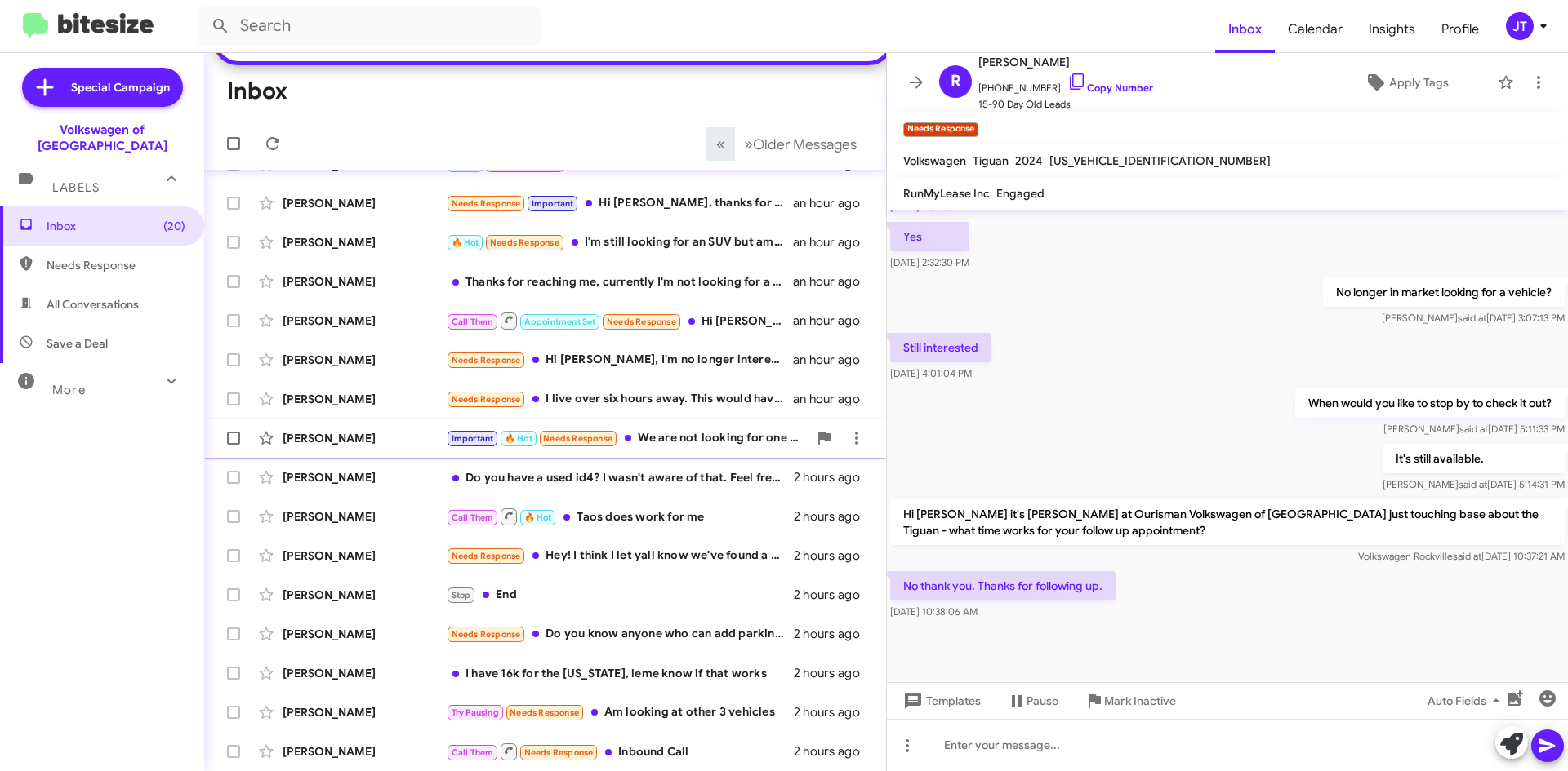
scroll to position [1061, 0]
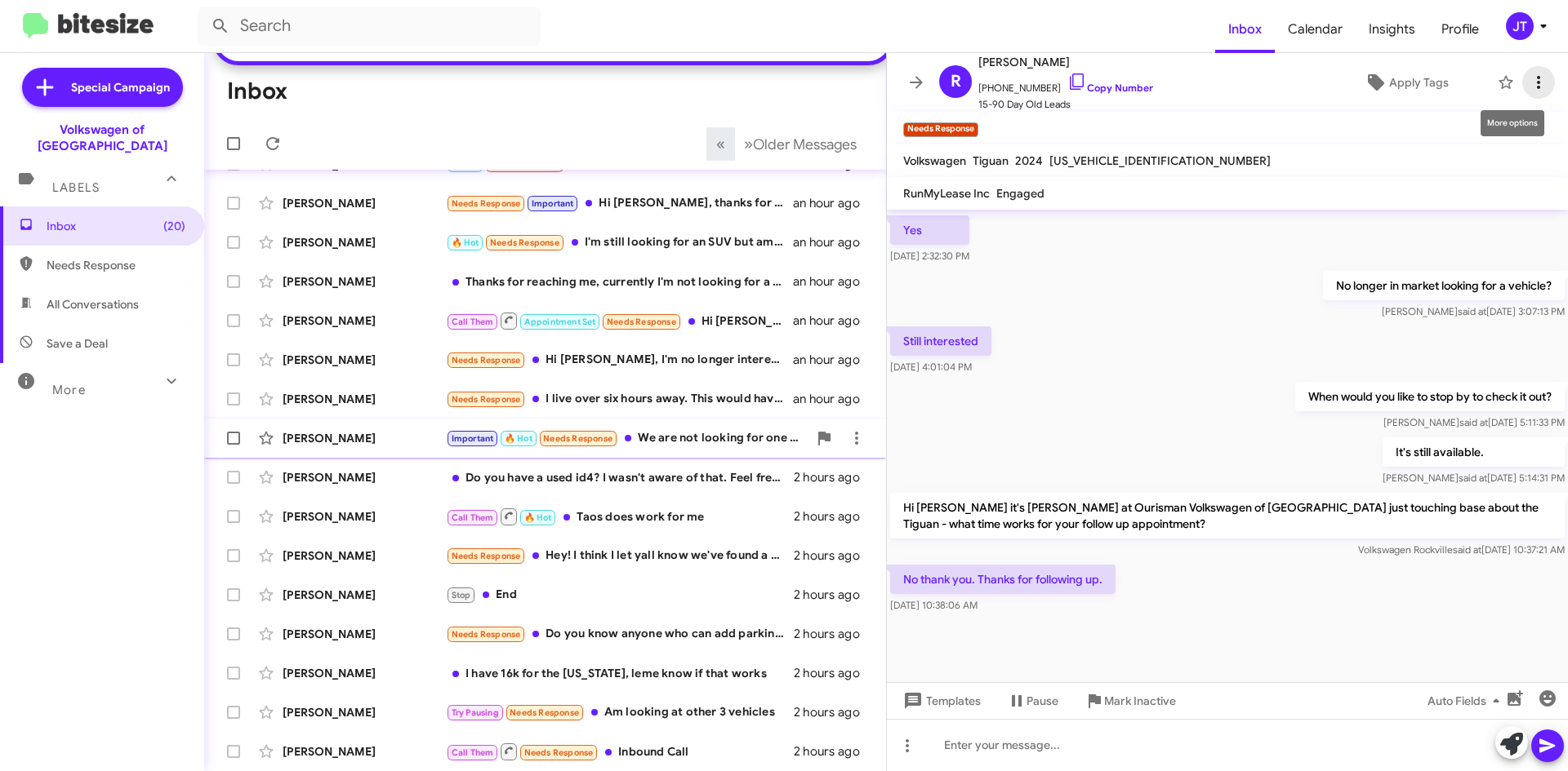
click at [1539, 84] on span at bounding box center [1537, 83] width 33 height 20
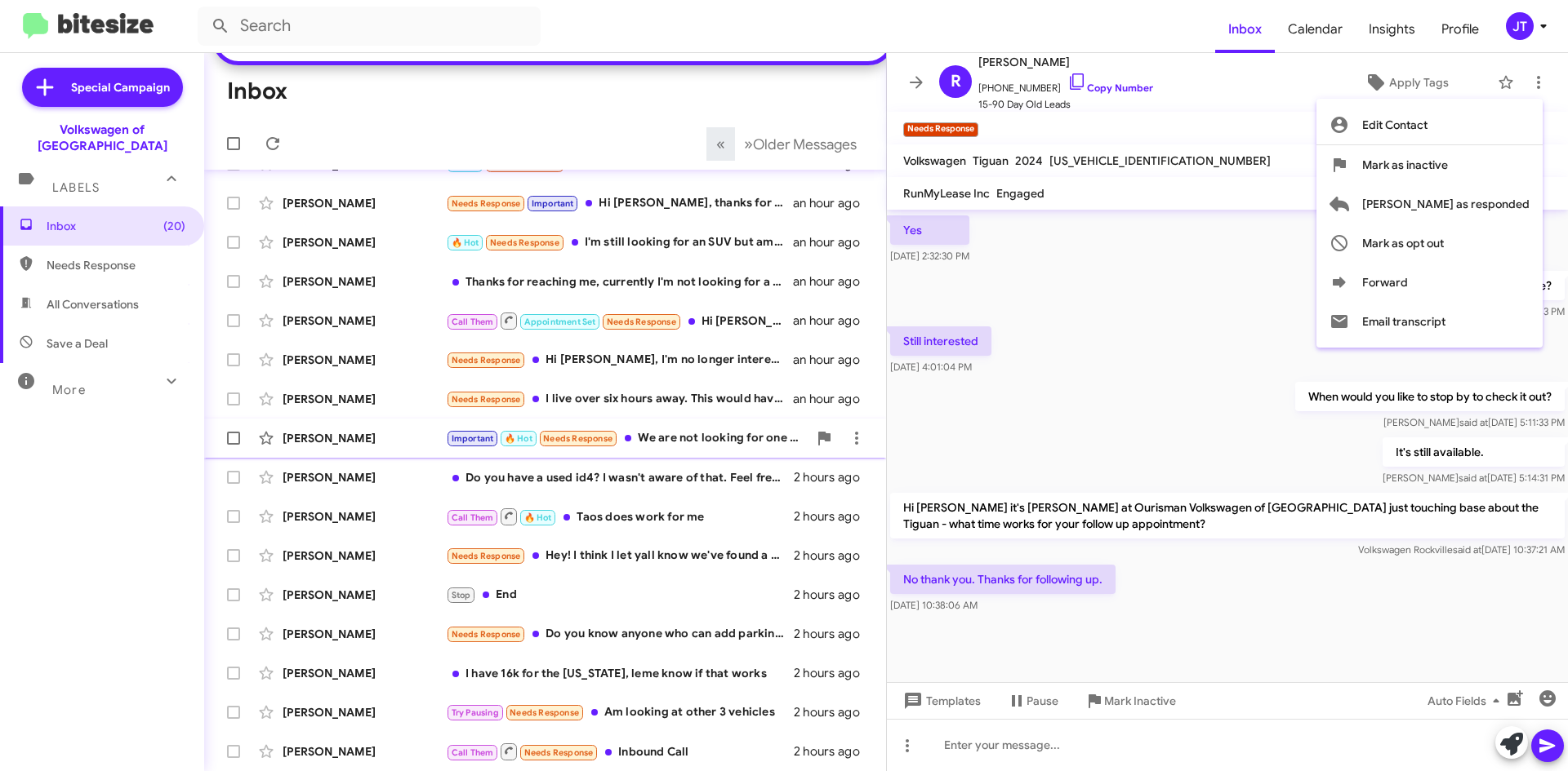
click at [1150, 585] on div at bounding box center [784, 385] width 1568 height 771
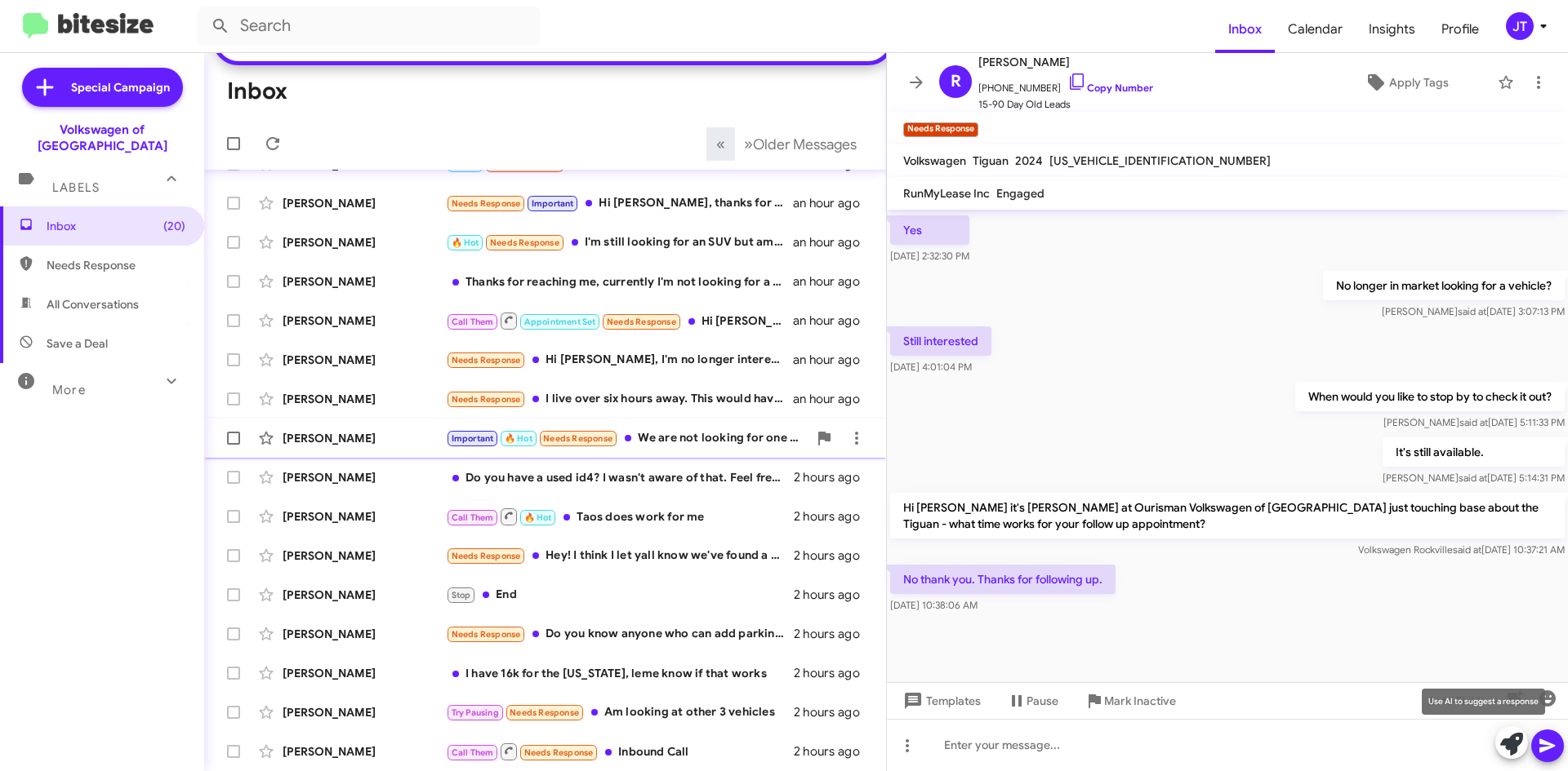
click at [1519, 756] on span at bounding box center [1511, 744] width 23 height 35
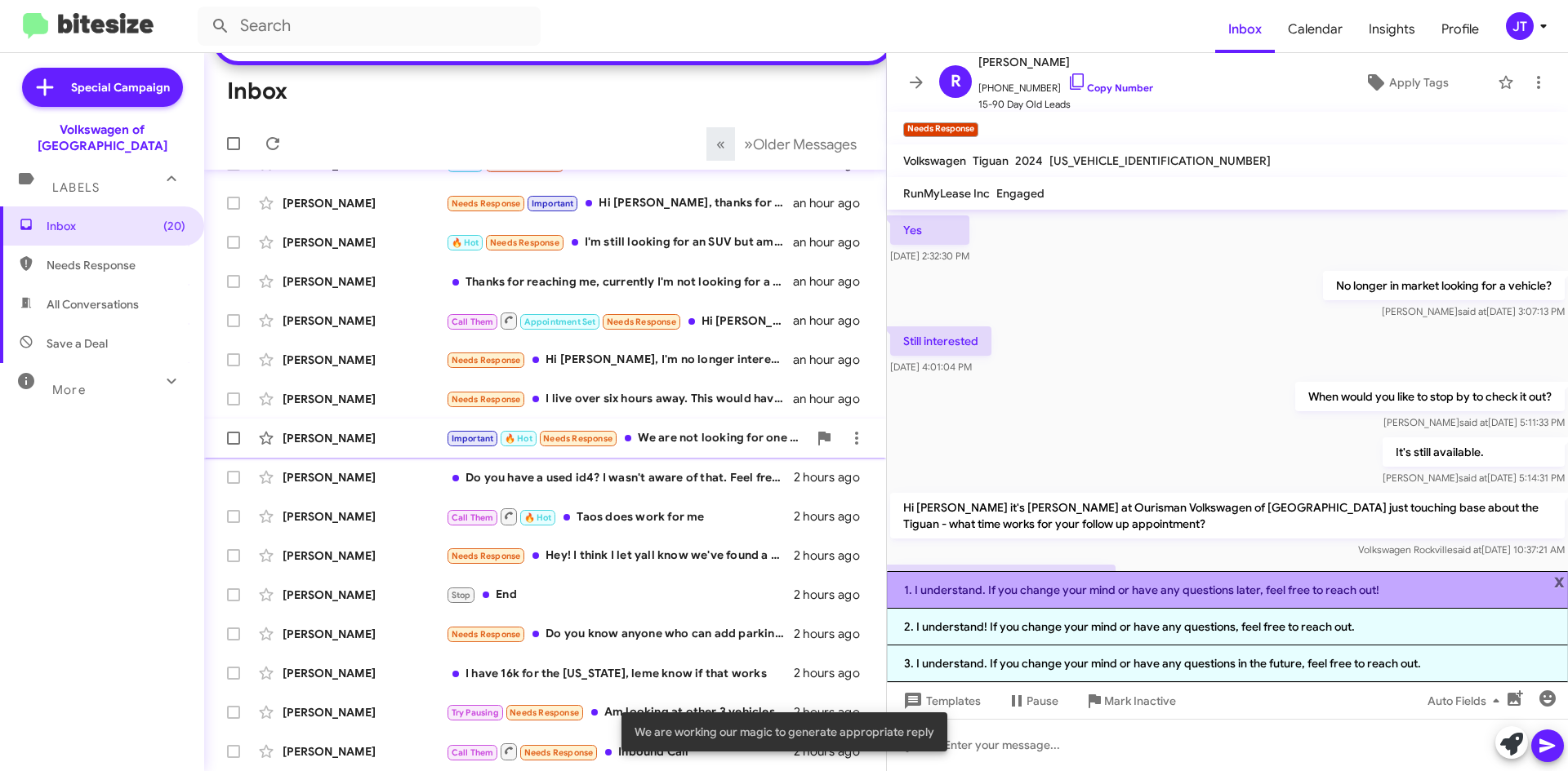
click at [1127, 598] on li "1. I understand. If you change your mind or have any questions later, feel free…" at bounding box center [1226, 590] width 681 height 37
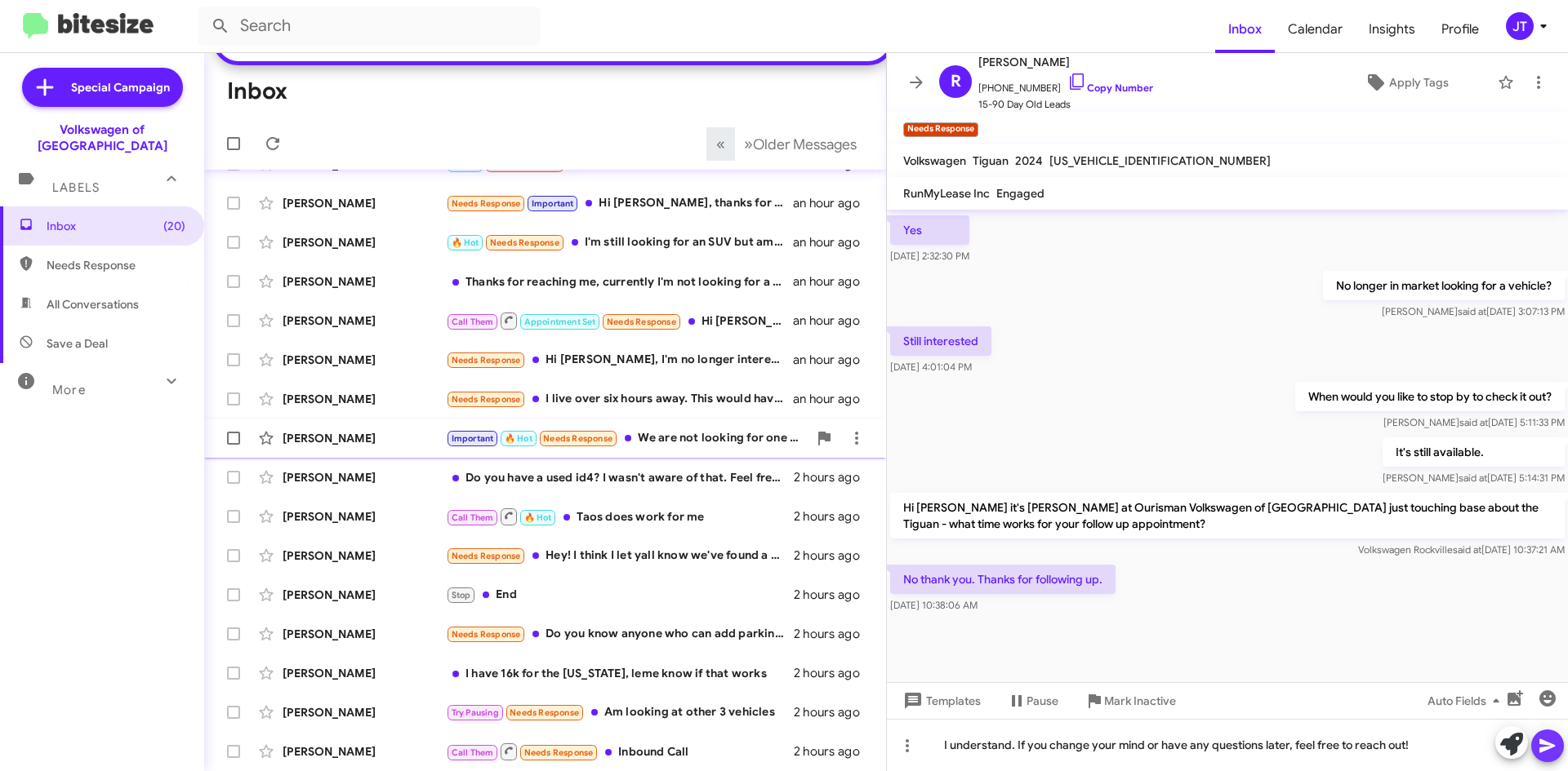
click at [1548, 750] on icon at bounding box center [1547, 746] width 20 height 20
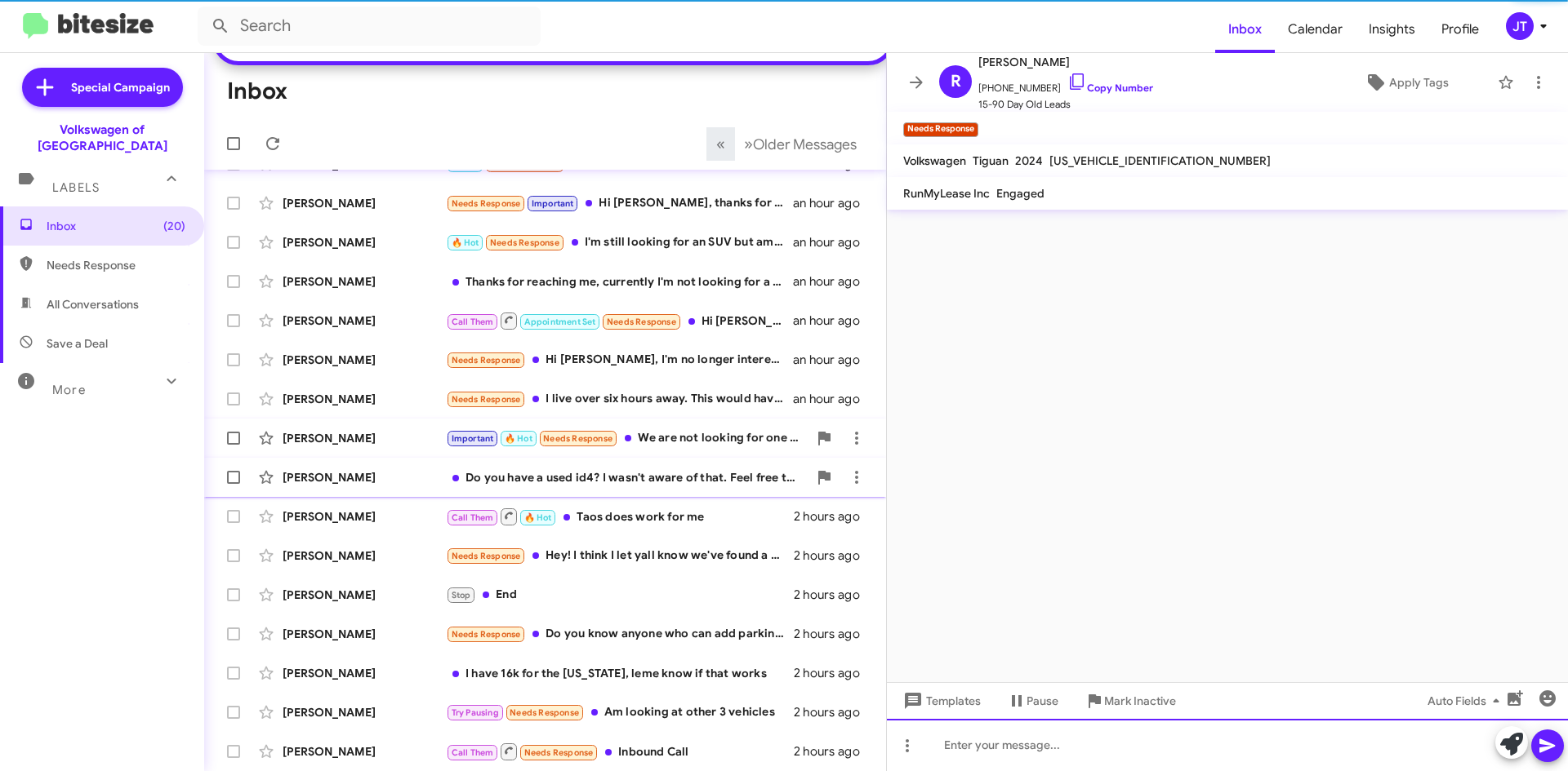
scroll to position [0, 0]
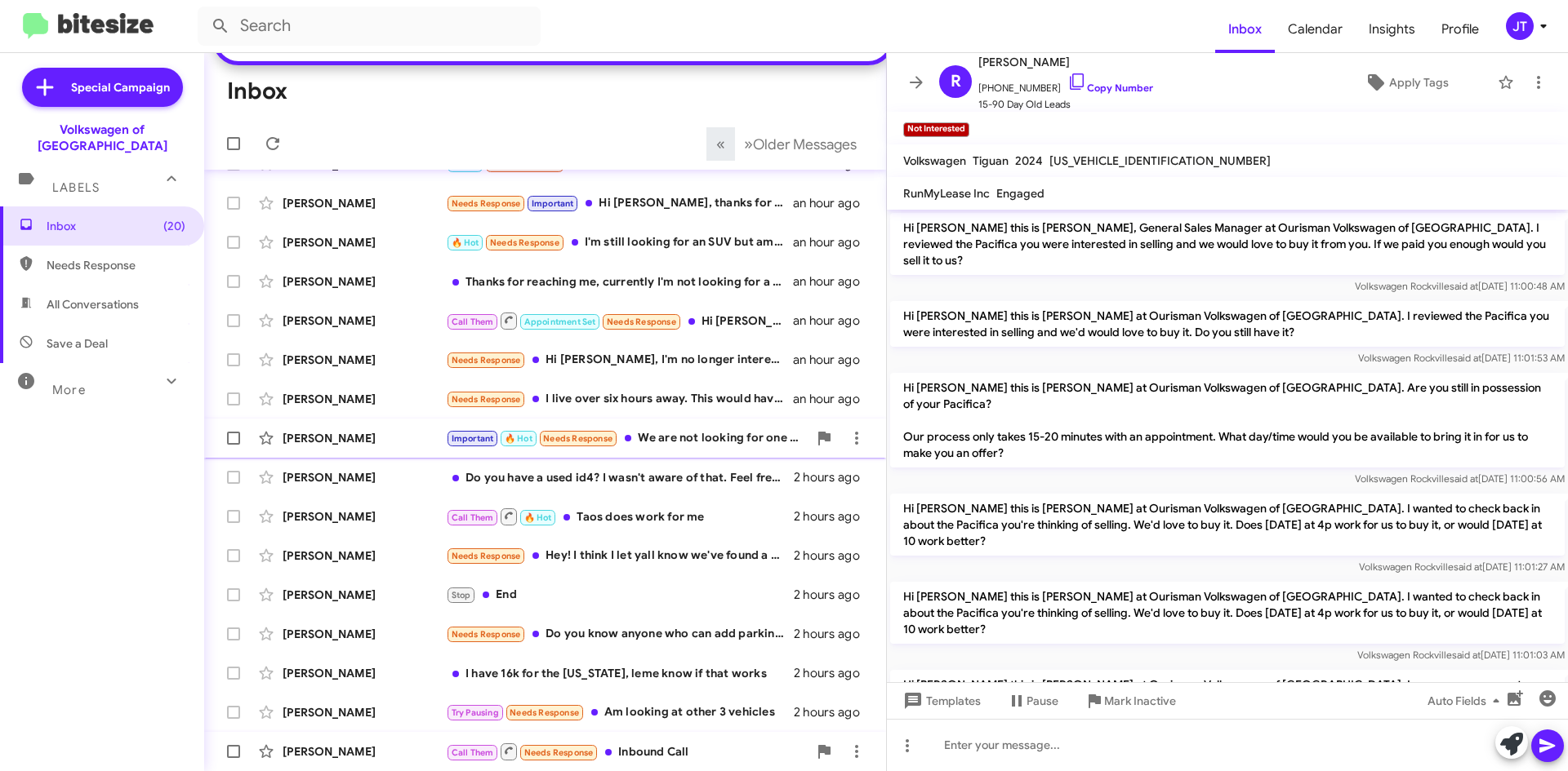
click at [665, 742] on div "Call Them Needs Response Inbound Call" at bounding box center [626, 752] width 361 height 21
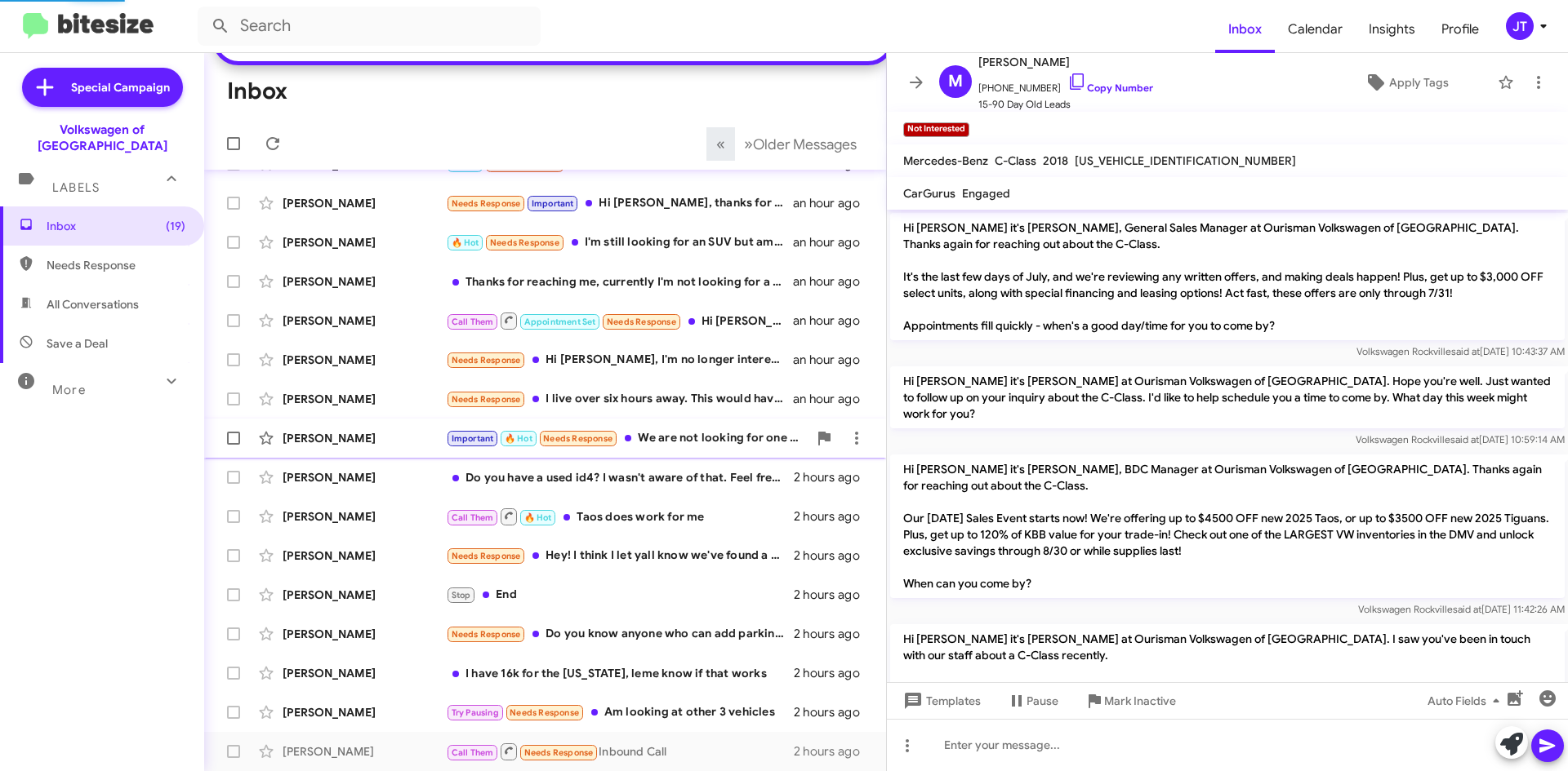
scroll to position [1286, 0]
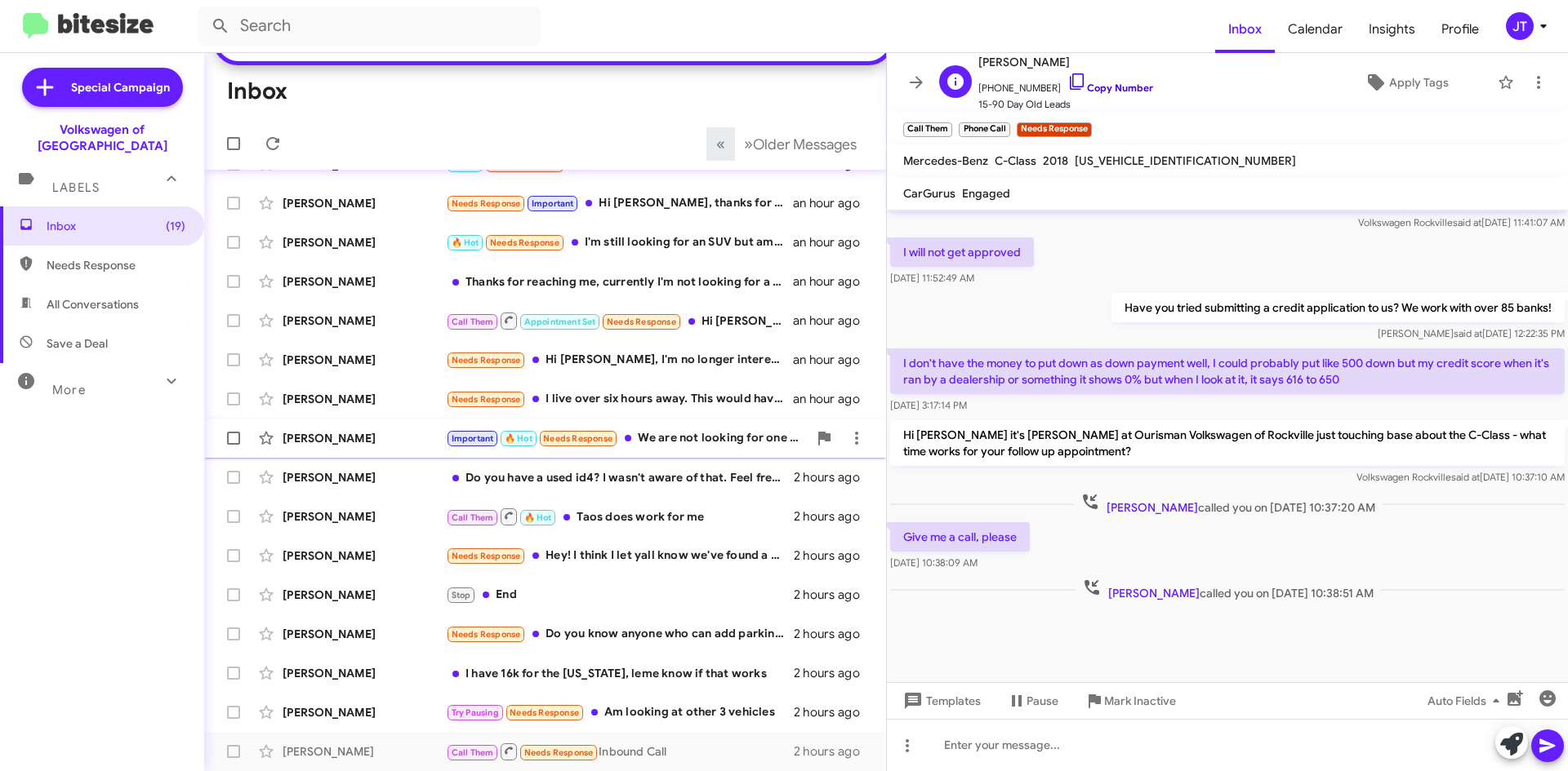
click at [1105, 87] on link "Copy Number" at bounding box center [1109, 88] width 86 height 12
click at [1529, 90] on icon at bounding box center [1538, 83] width 20 height 20
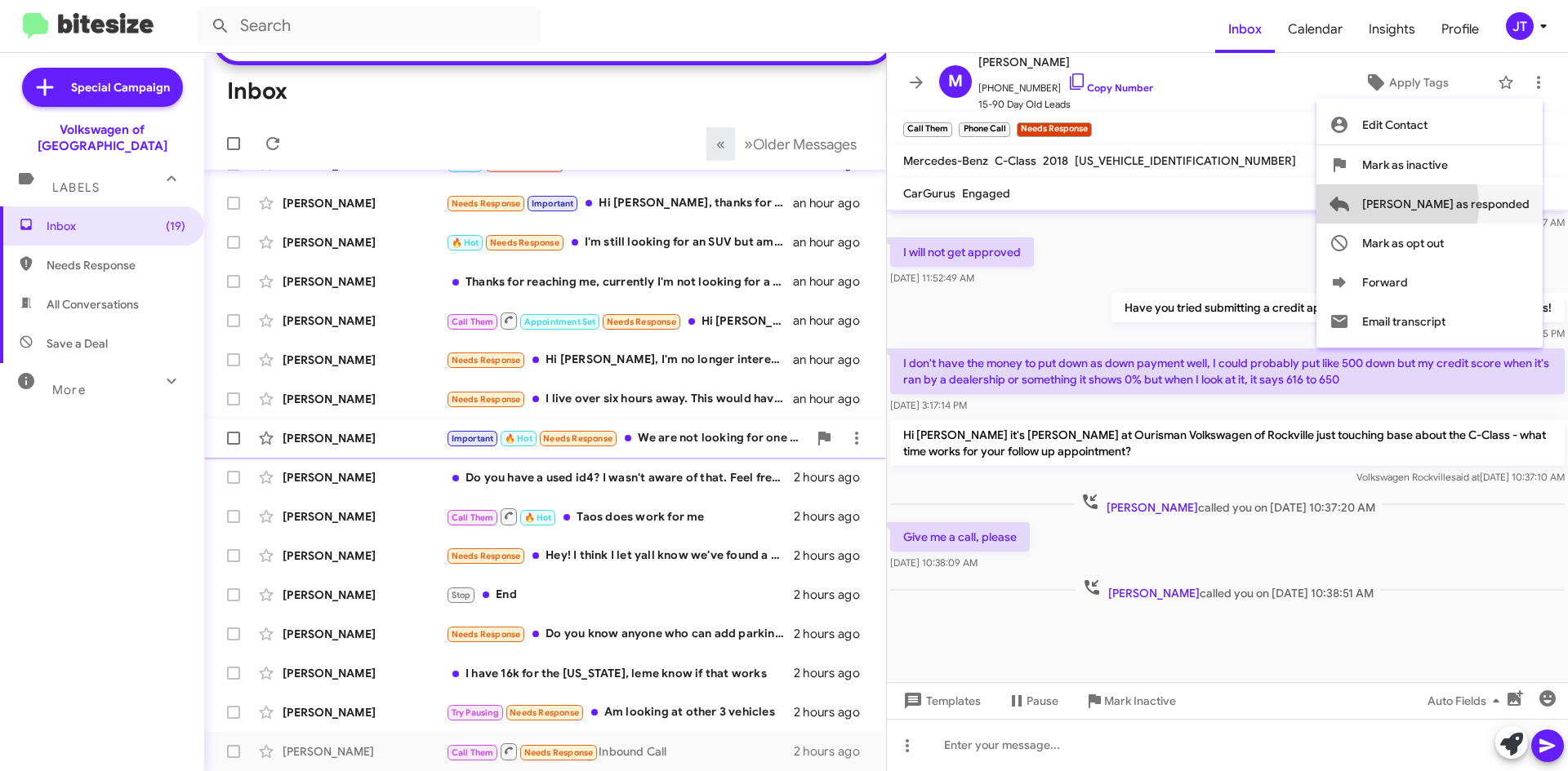
click at [1455, 205] on span "Mark as responded" at bounding box center [1446, 204] width 167 height 39
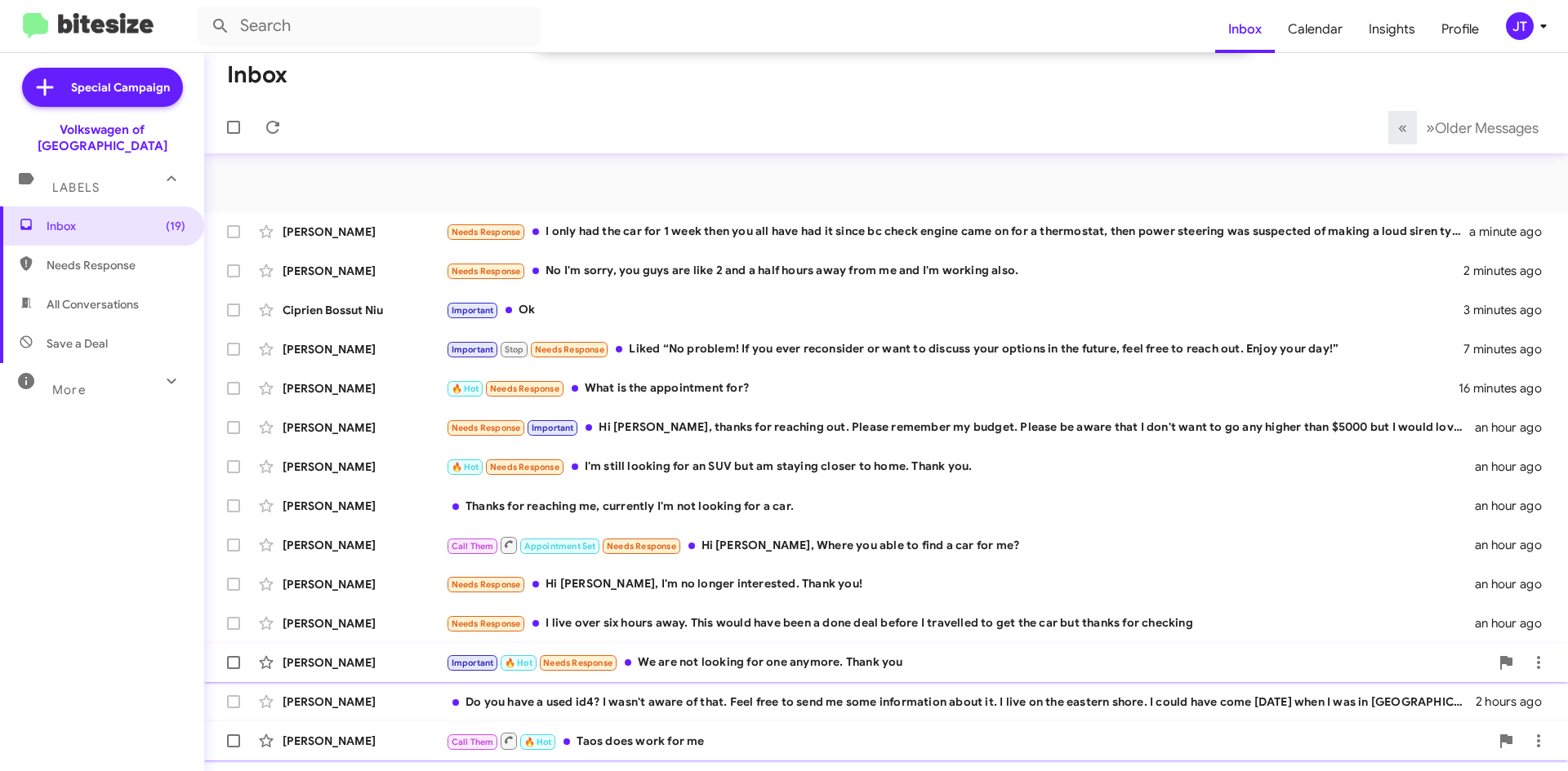
scroll to position [185, 0]
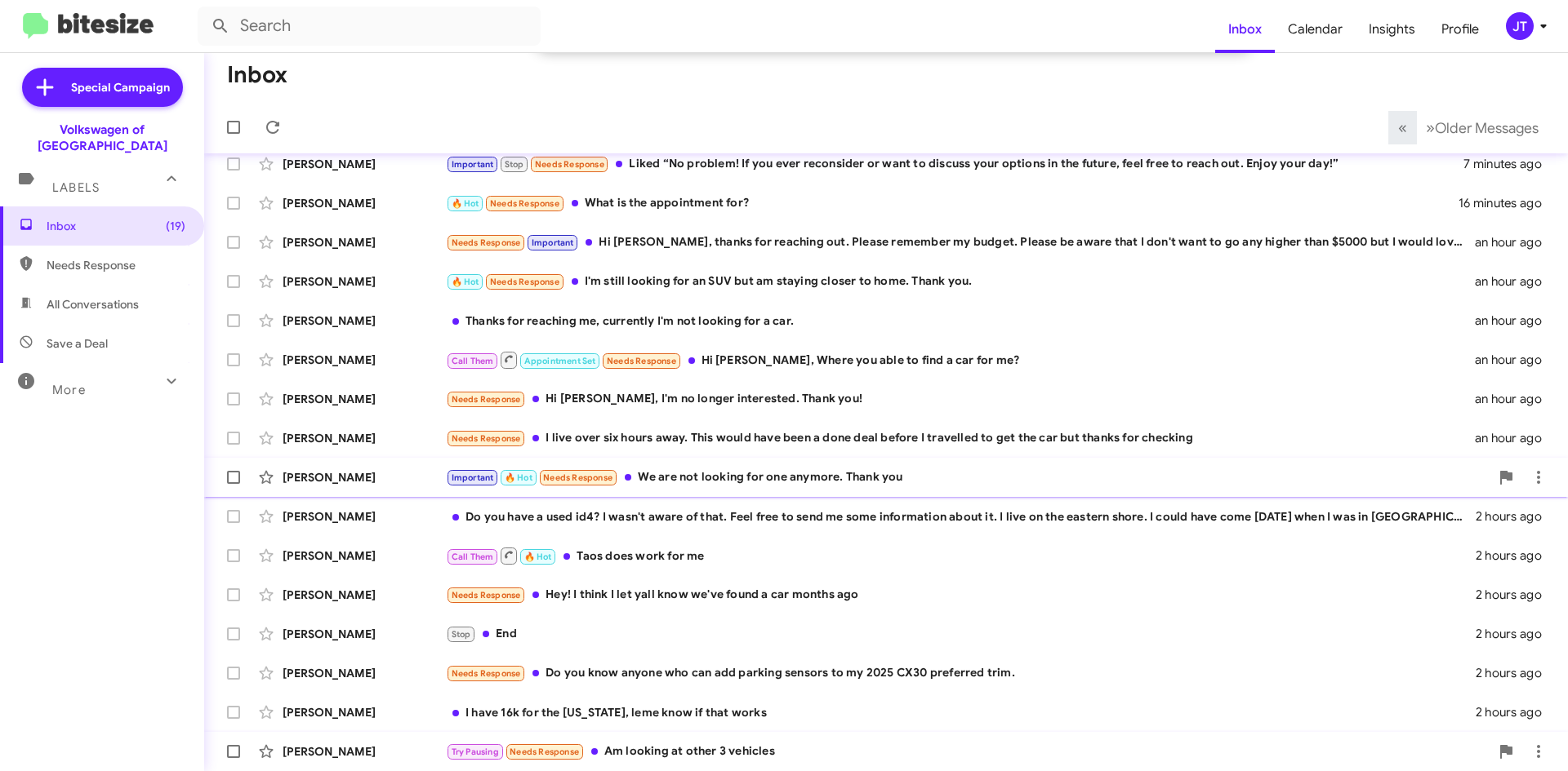
click at [711, 756] on div "Try Pausing Needs Response Am looking at other 3 vehicles" at bounding box center [967, 751] width 1043 height 19
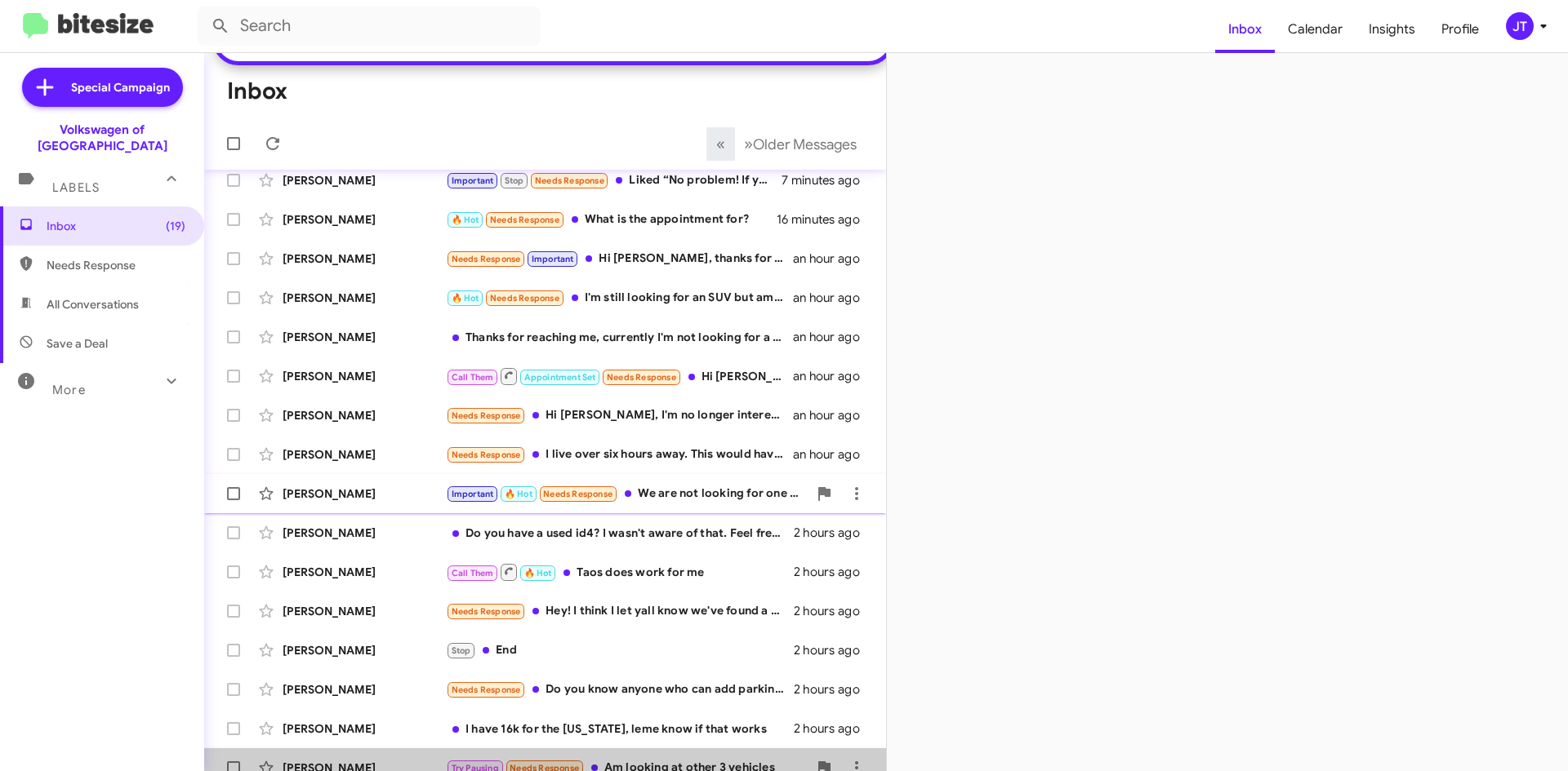
scroll to position [214, 0]
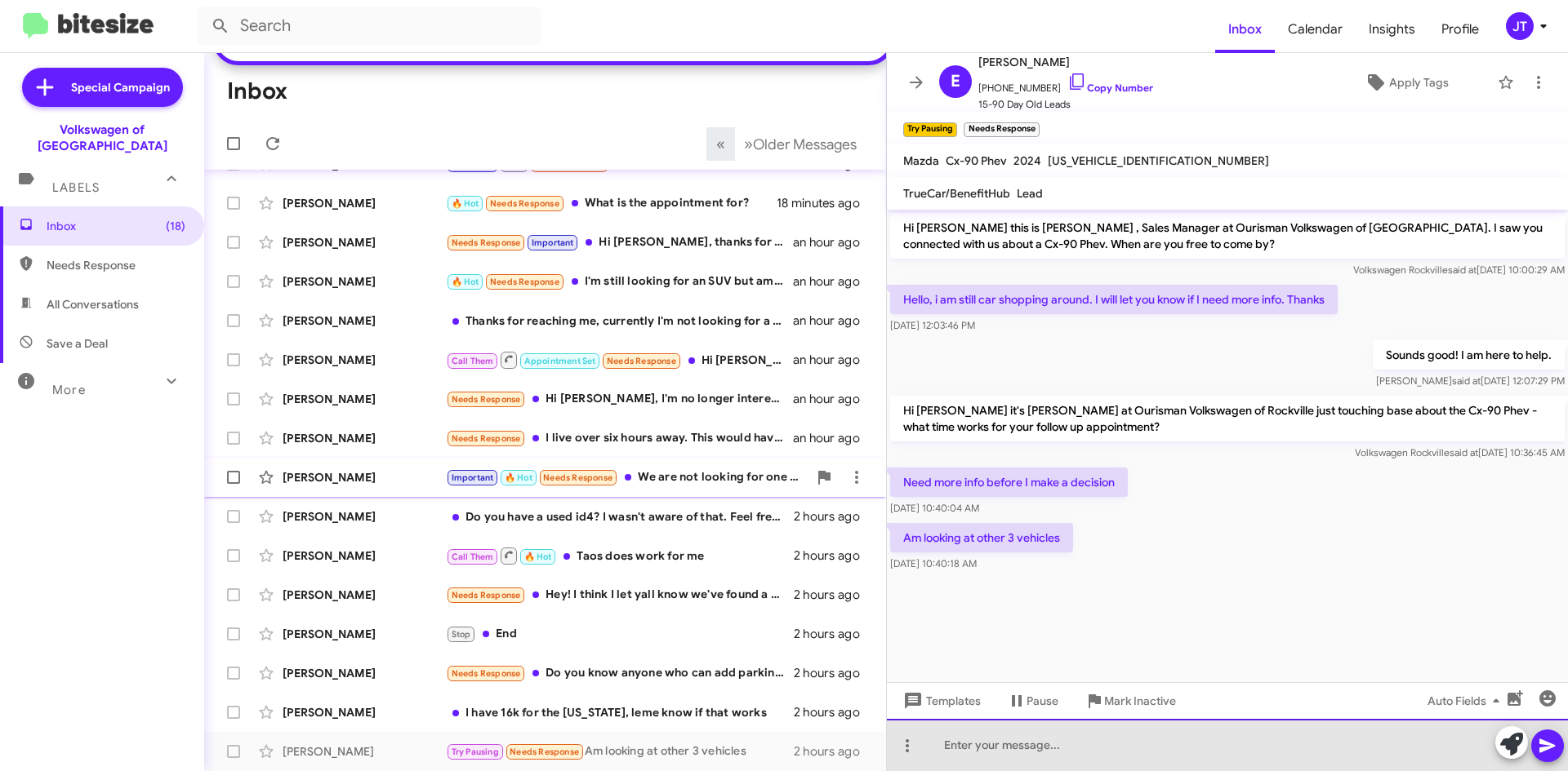
click at [1025, 742] on div at bounding box center [1226, 744] width 681 height 52
click at [997, 742] on div at bounding box center [1226, 744] width 681 height 52
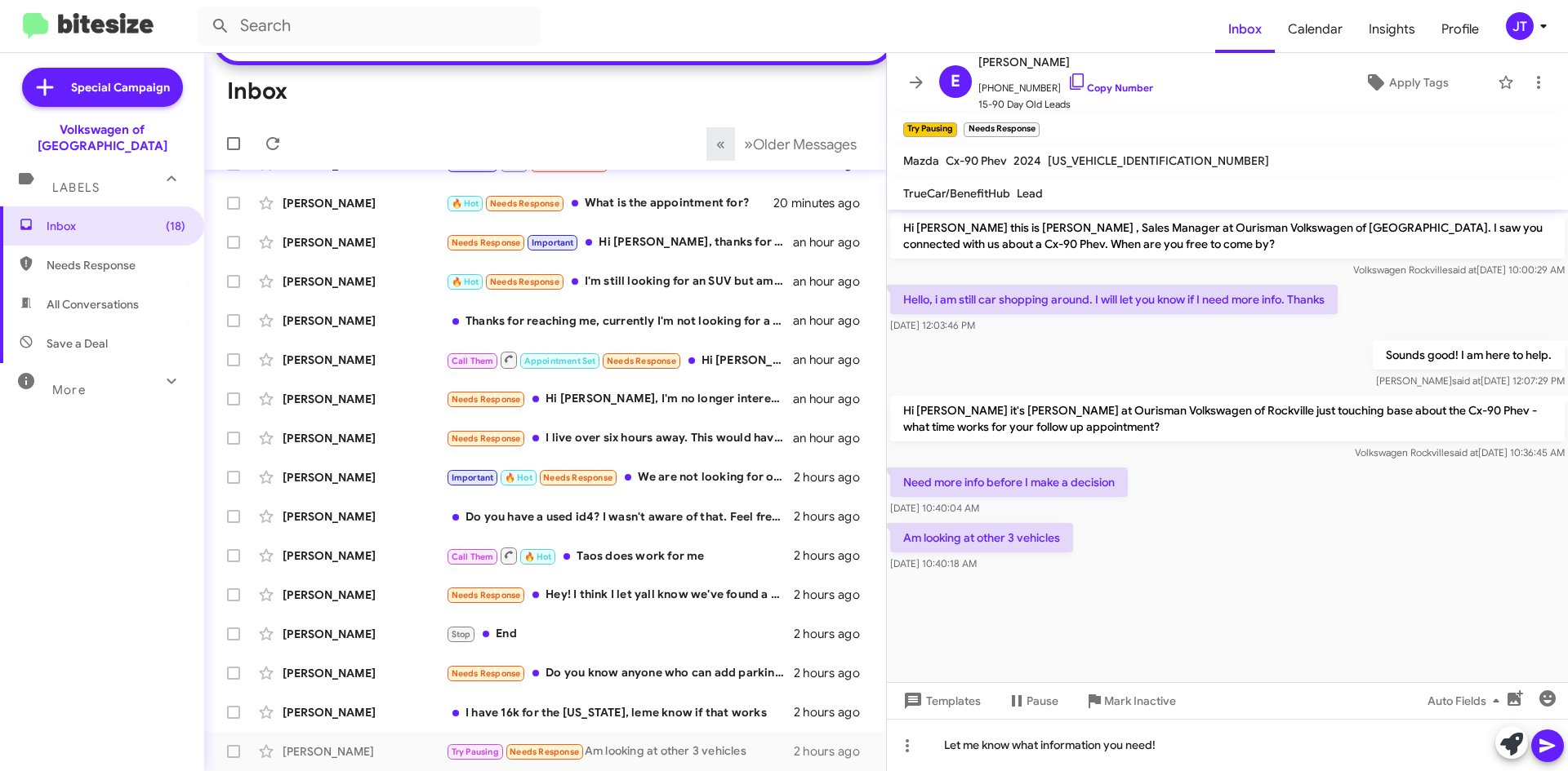
click at [1553, 742] on icon at bounding box center [1547, 746] width 20 height 20
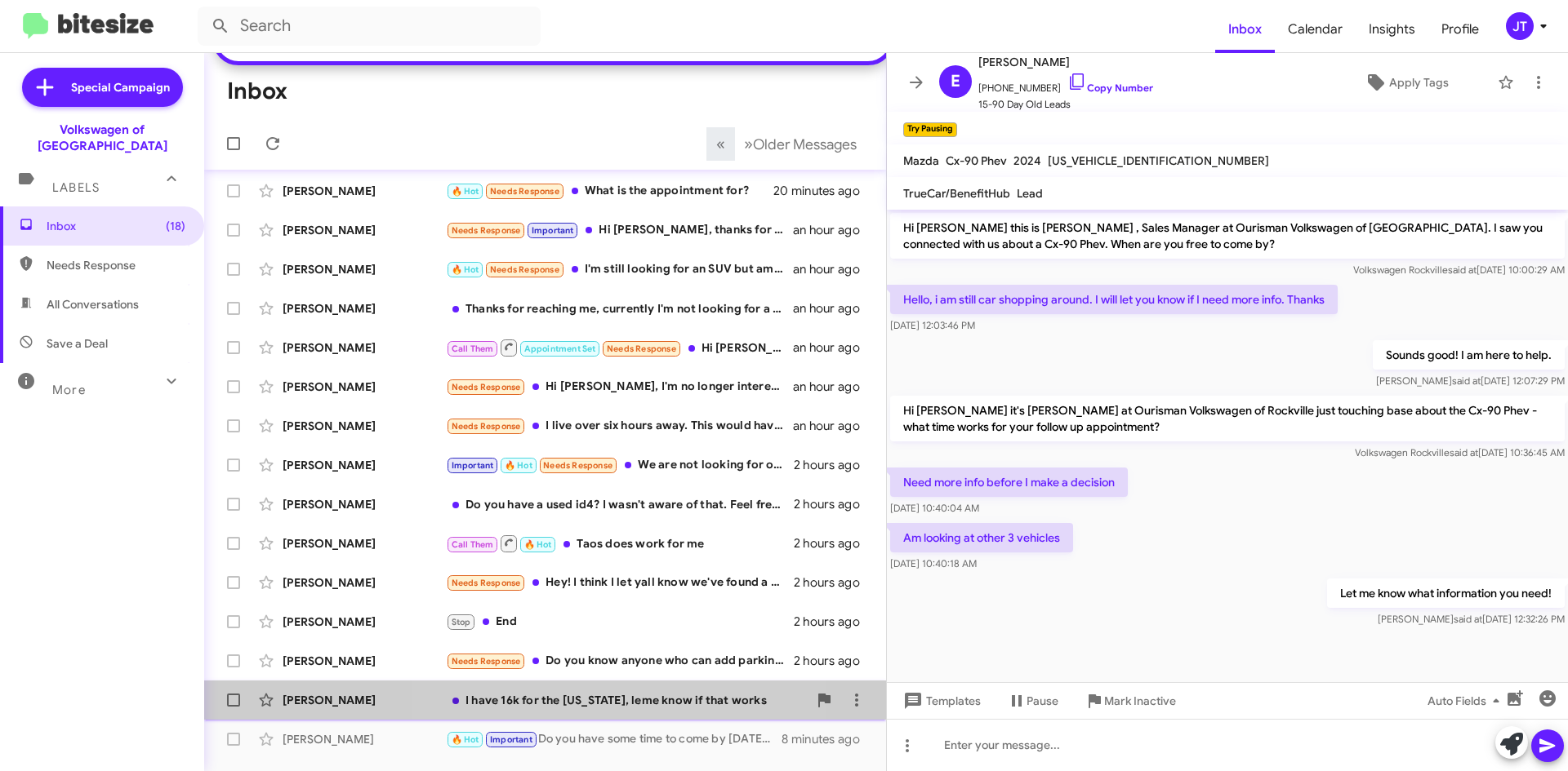
click at [614, 709] on div "I have 16k for the Colorado, leme know if that works" at bounding box center [626, 700] width 361 height 17
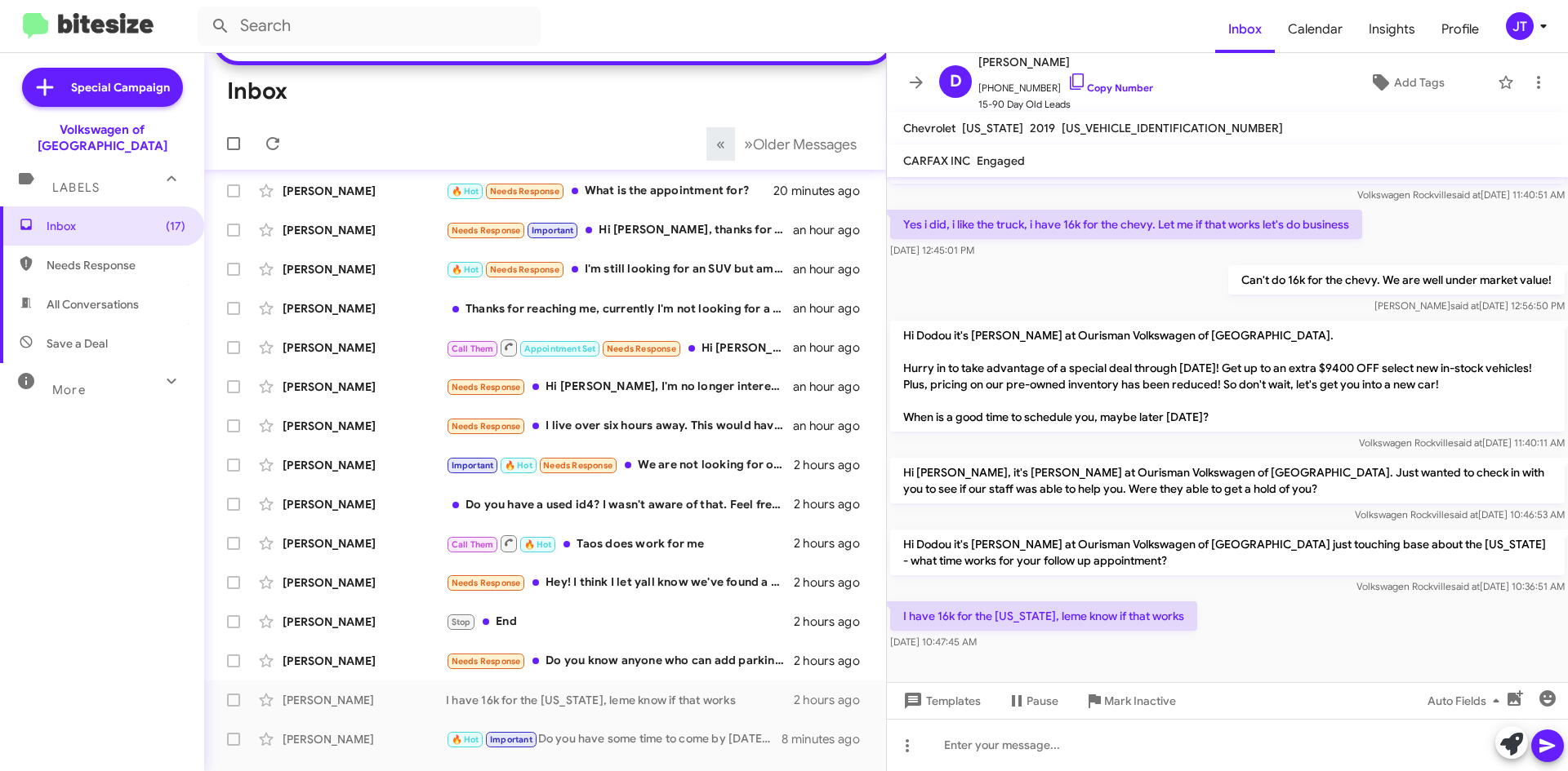
scroll to position [42, 0]
click at [1120, 80] on span "+15025339454 Copy Number" at bounding box center [1065, 84] width 174 height 25
click at [1114, 83] on link "Copy Number" at bounding box center [1109, 88] width 86 height 12
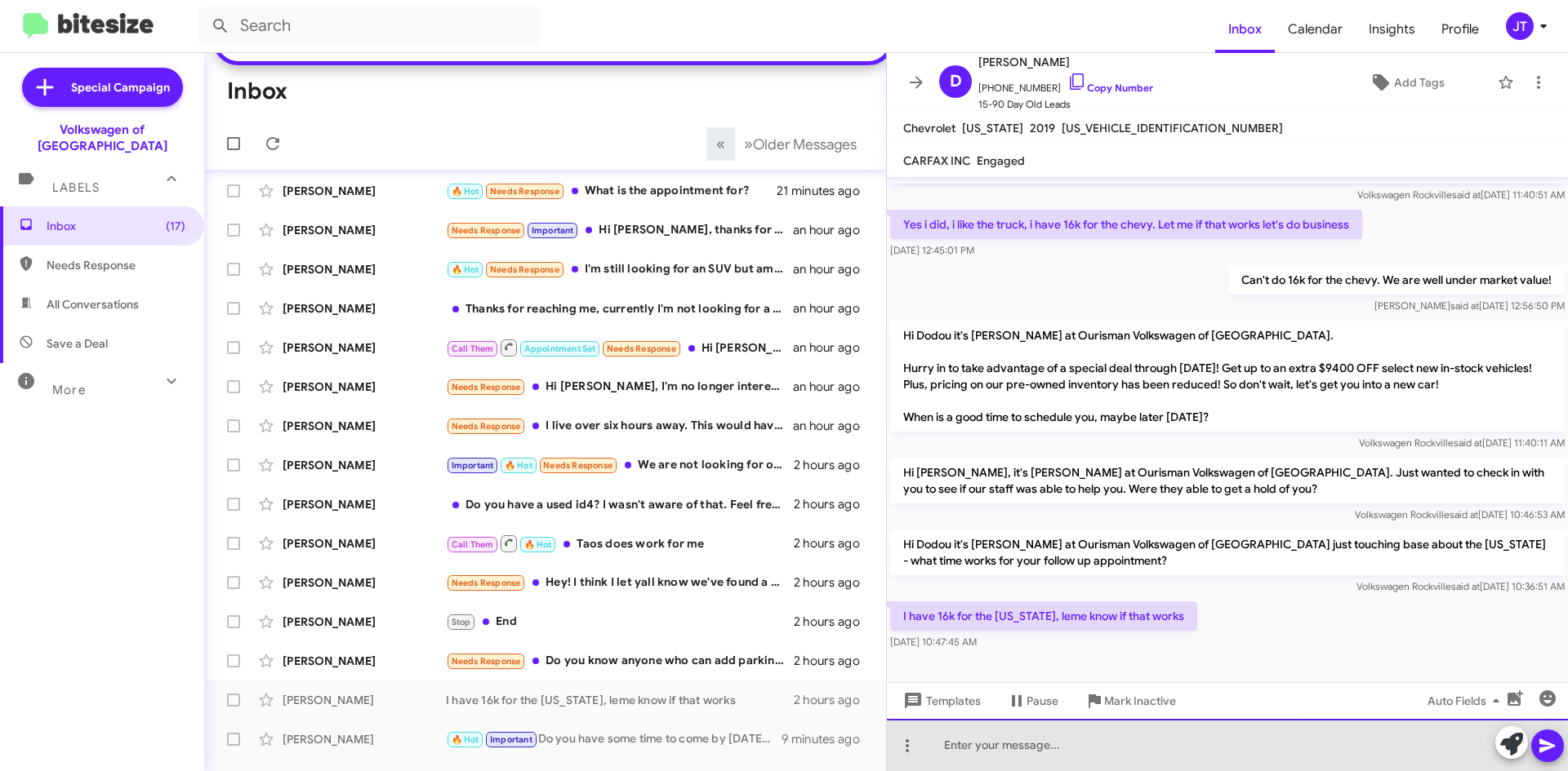
click at [1124, 750] on div at bounding box center [1226, 744] width 681 height 52
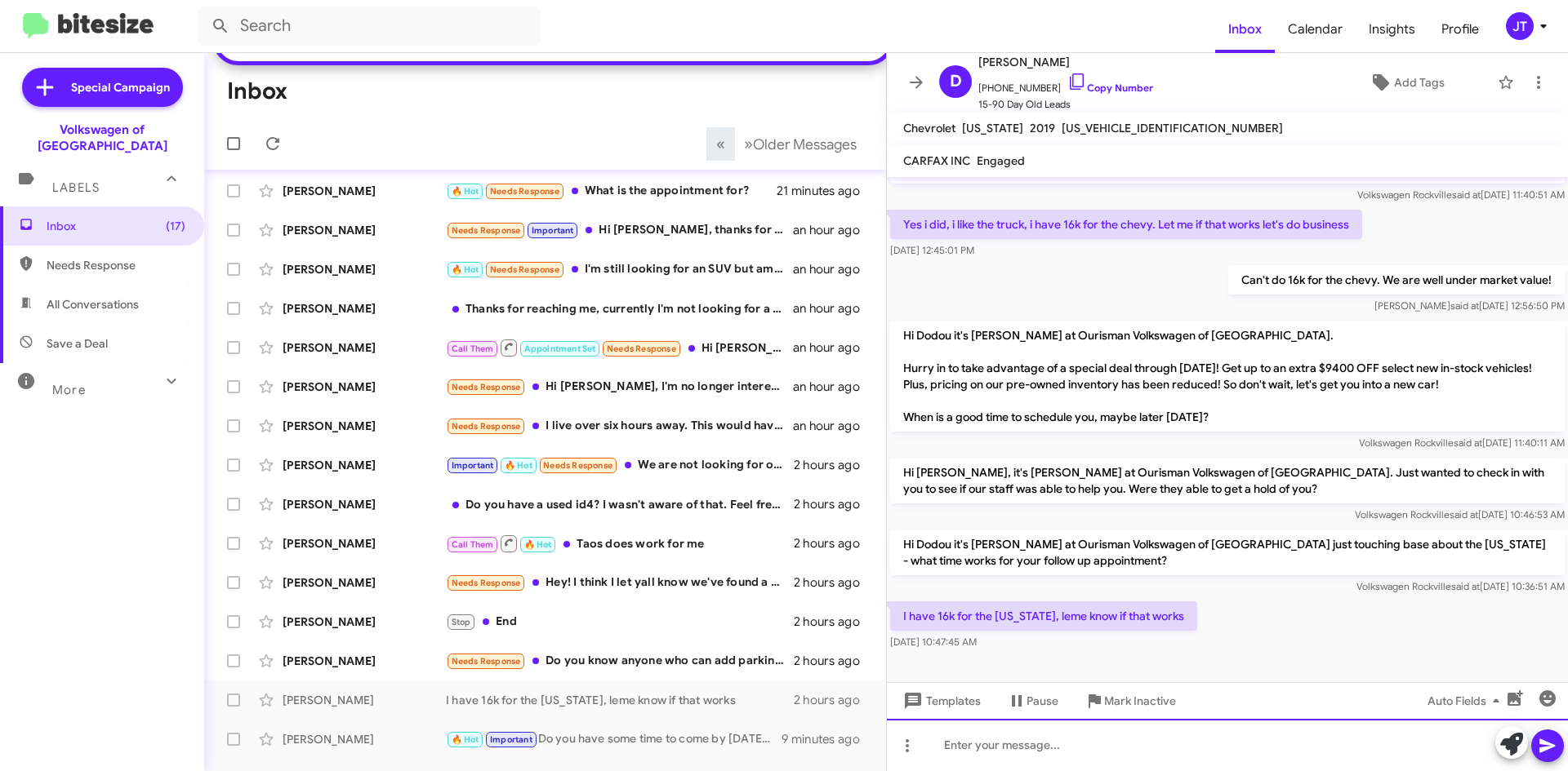
click at [1044, 752] on div at bounding box center [1226, 744] width 681 height 52
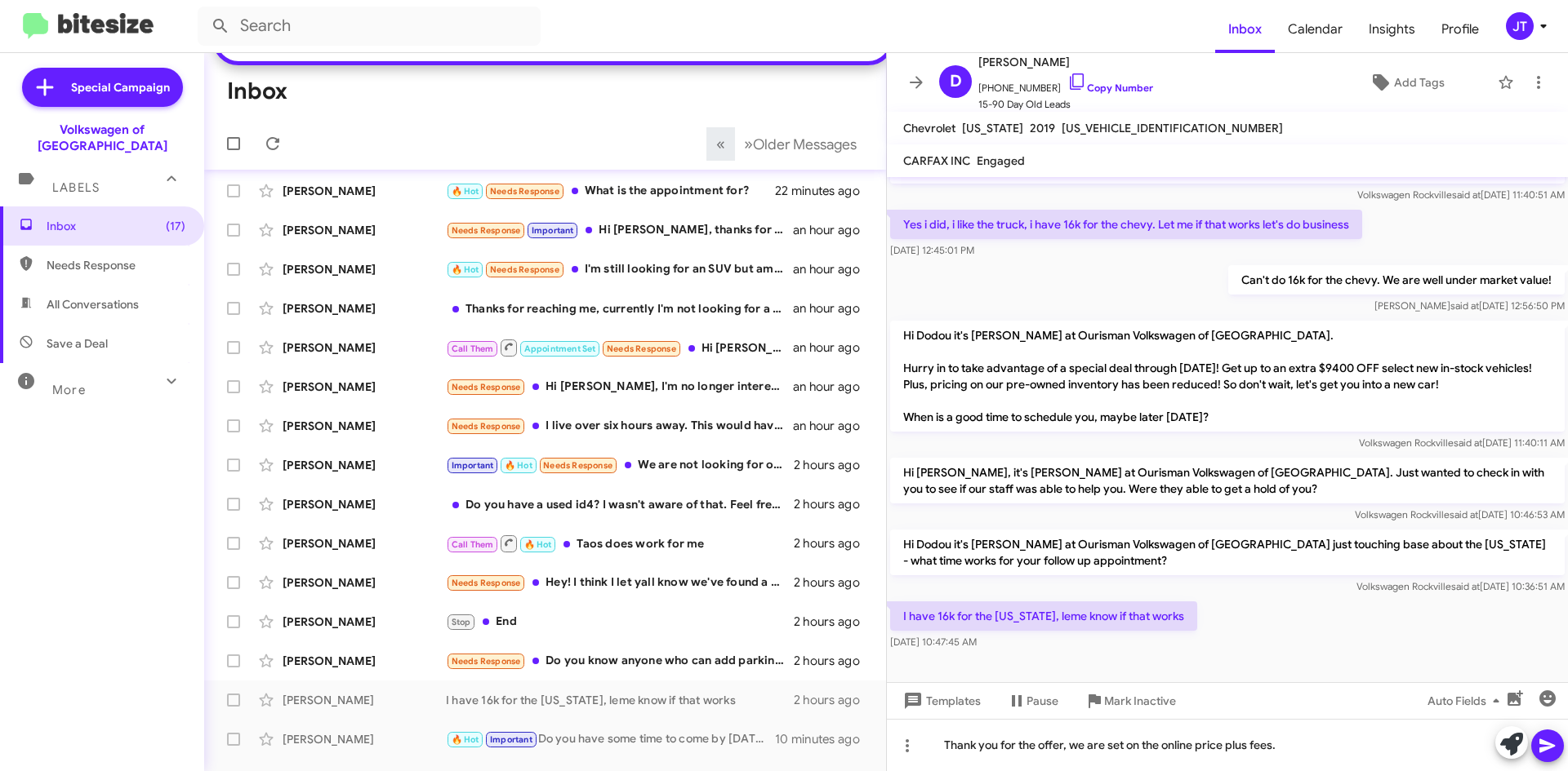
click at [1544, 741] on icon at bounding box center [1547, 746] width 20 height 20
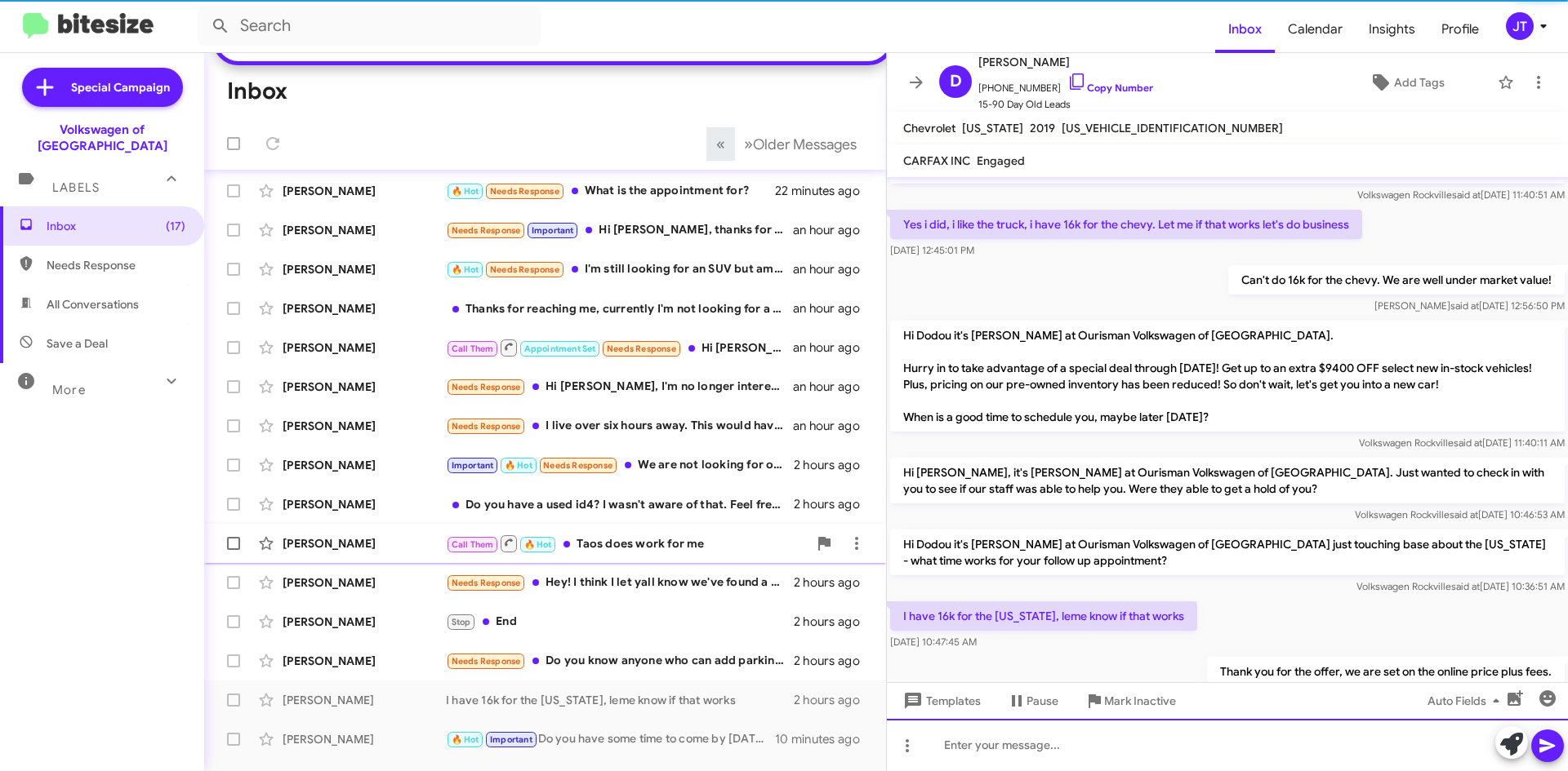
scroll to position [102, 0]
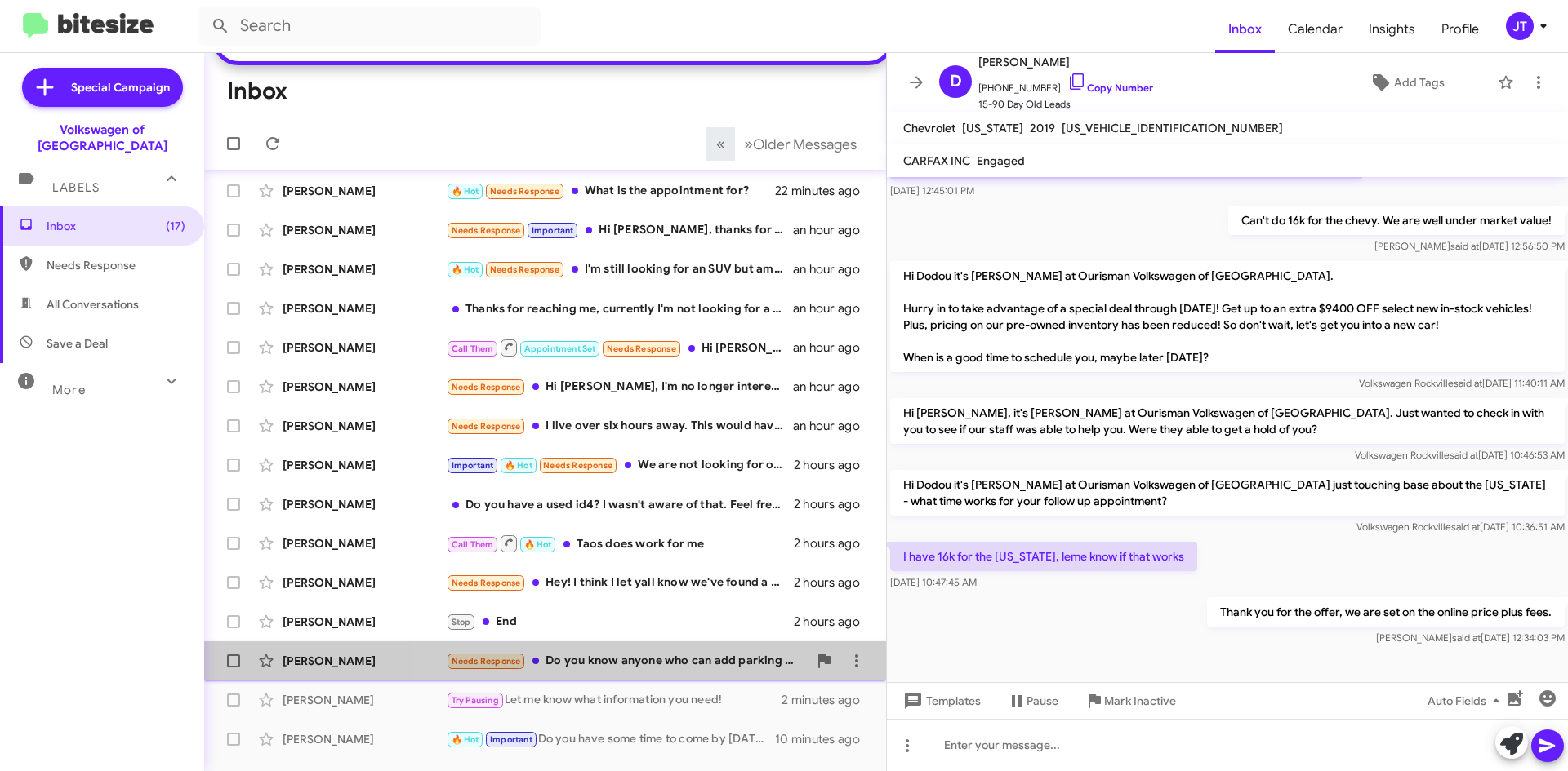
click at [648, 671] on div "Needs Response Do you know anyone who can add parking sensors to my 2025 CX30 p…" at bounding box center [626, 661] width 361 height 19
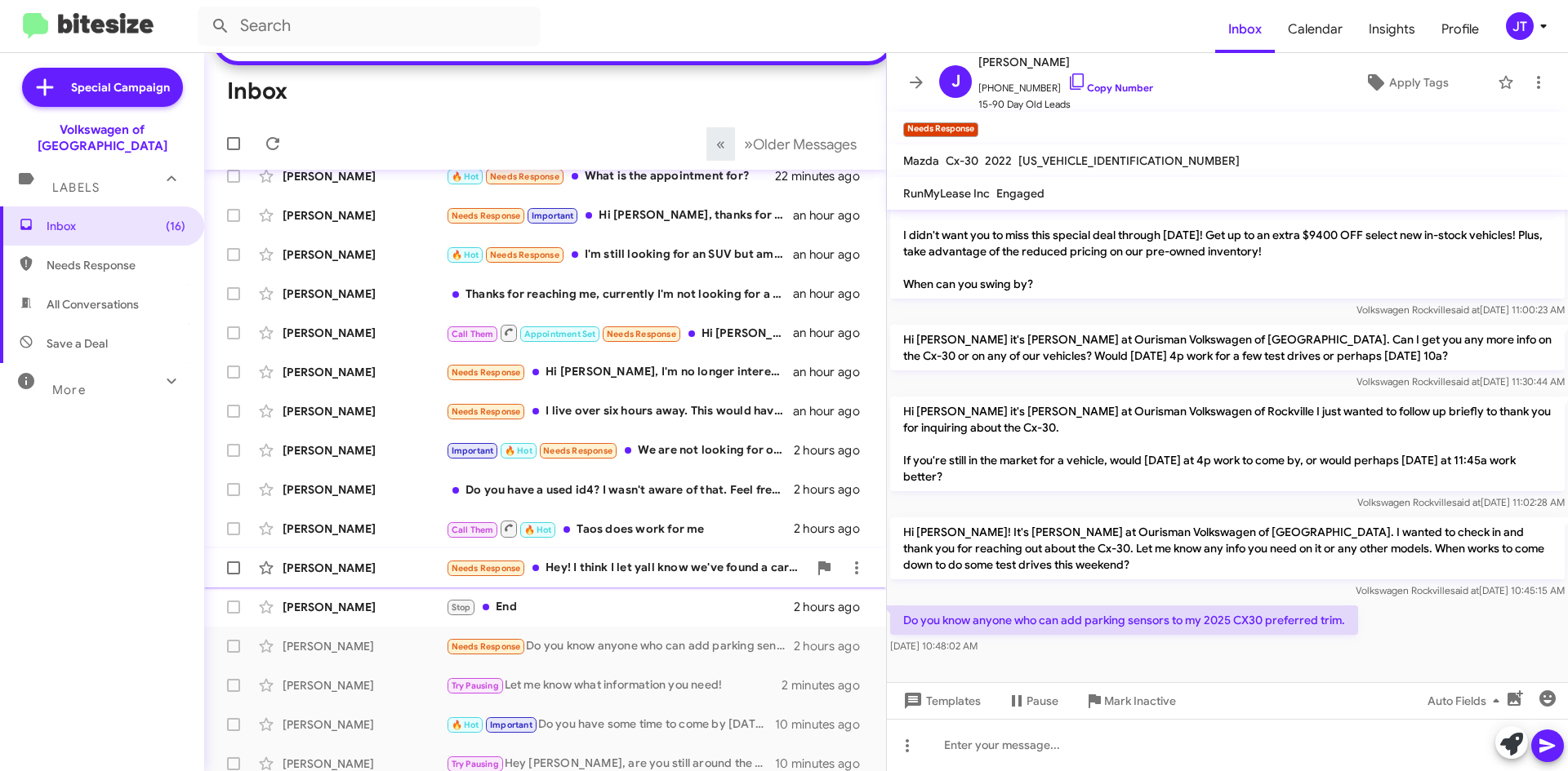
scroll to position [245, 0]
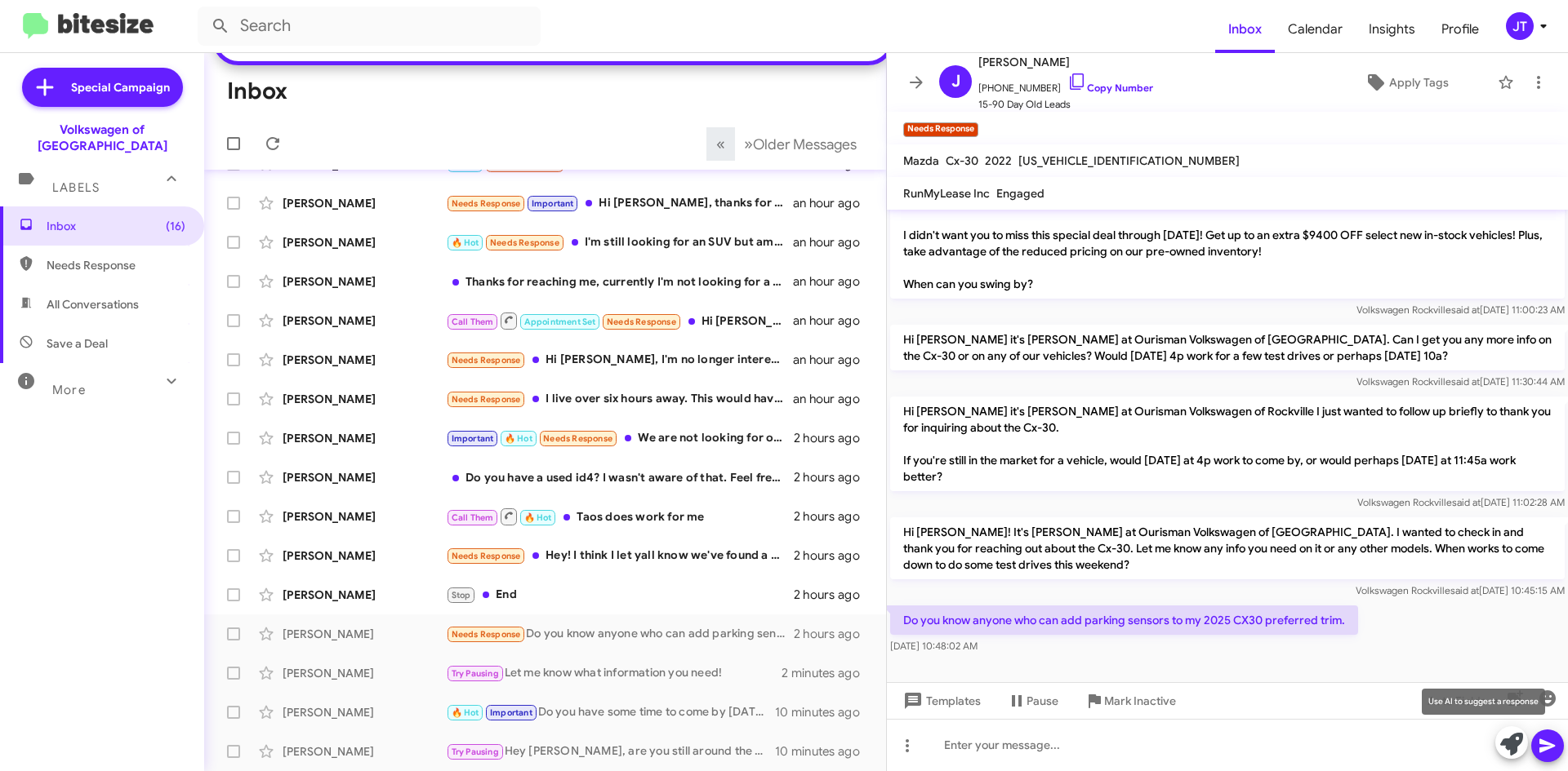
click at [1501, 748] on icon at bounding box center [1511, 743] width 23 height 23
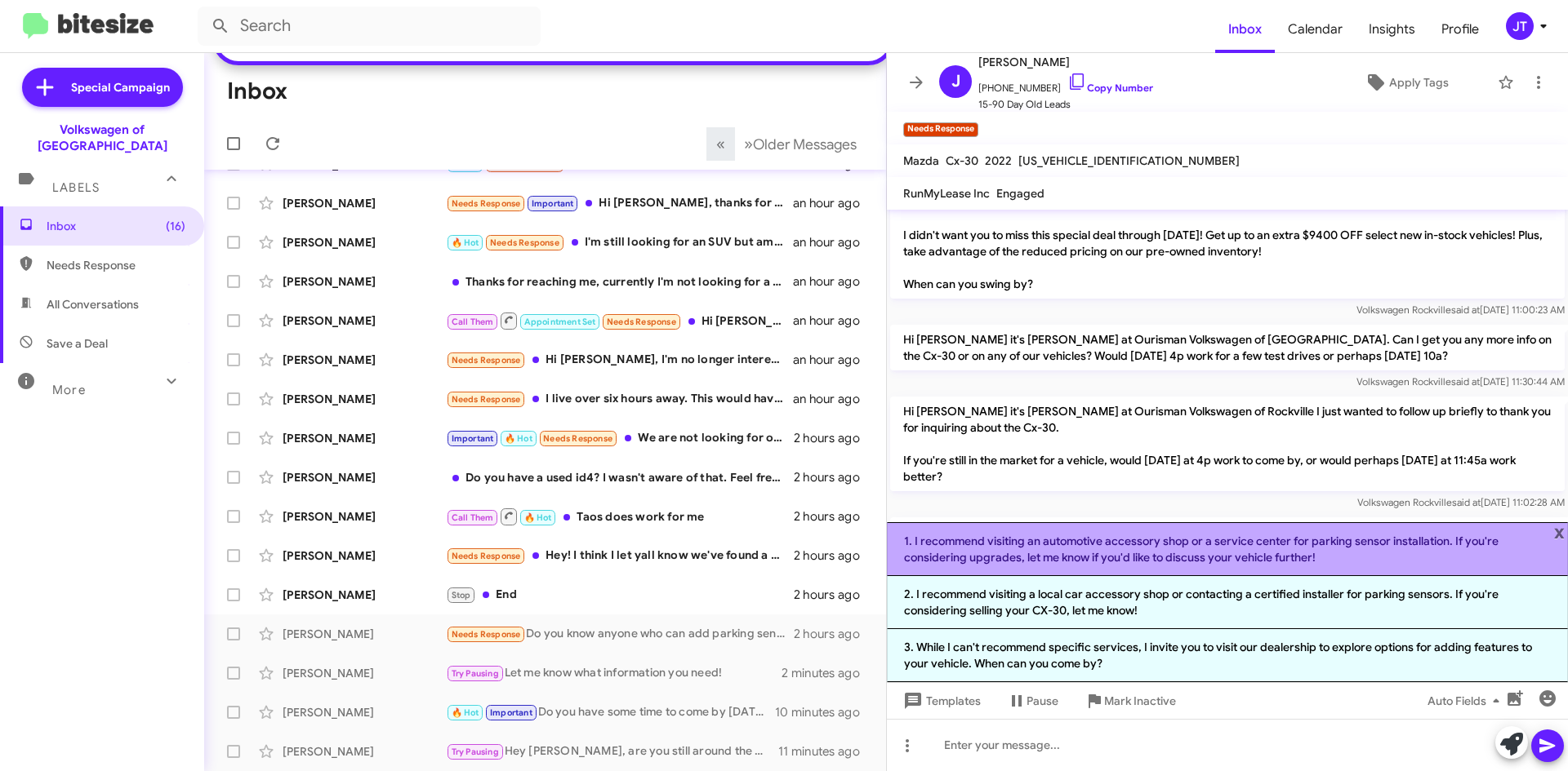
click at [1300, 535] on li "1. I recommend visiting an automotive accessory shop or a service center for pa…" at bounding box center [1226, 549] width 681 height 54
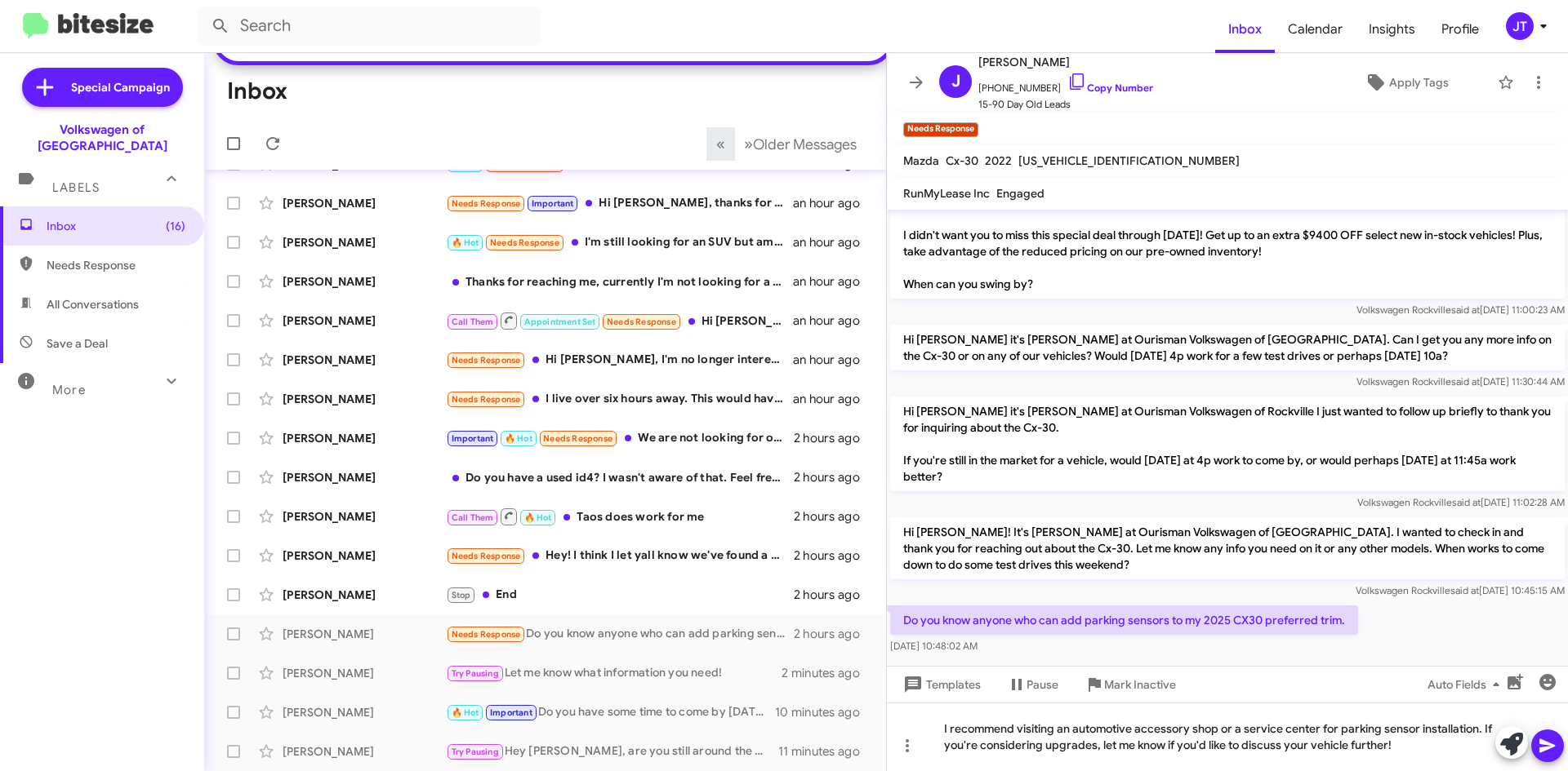
scroll to position [212, 0]
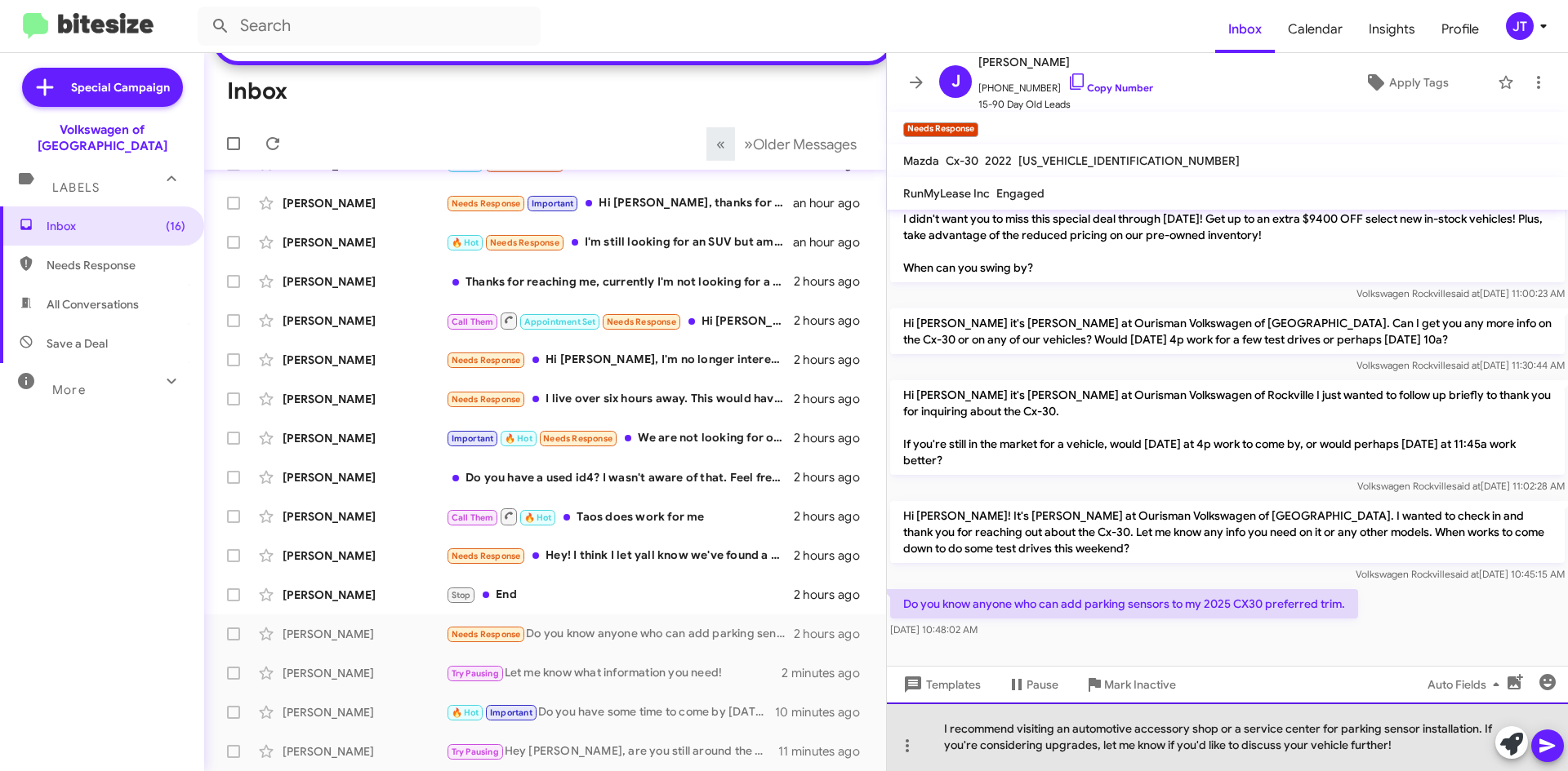
drag, startPoint x: 1410, startPoint y: 746, endPoint x: 1483, endPoint y: 727, distance: 75.4
click at [1483, 727] on div "I recommend visiting an automotive accessory shop or a service center for parki…" at bounding box center [1226, 738] width 681 height 69
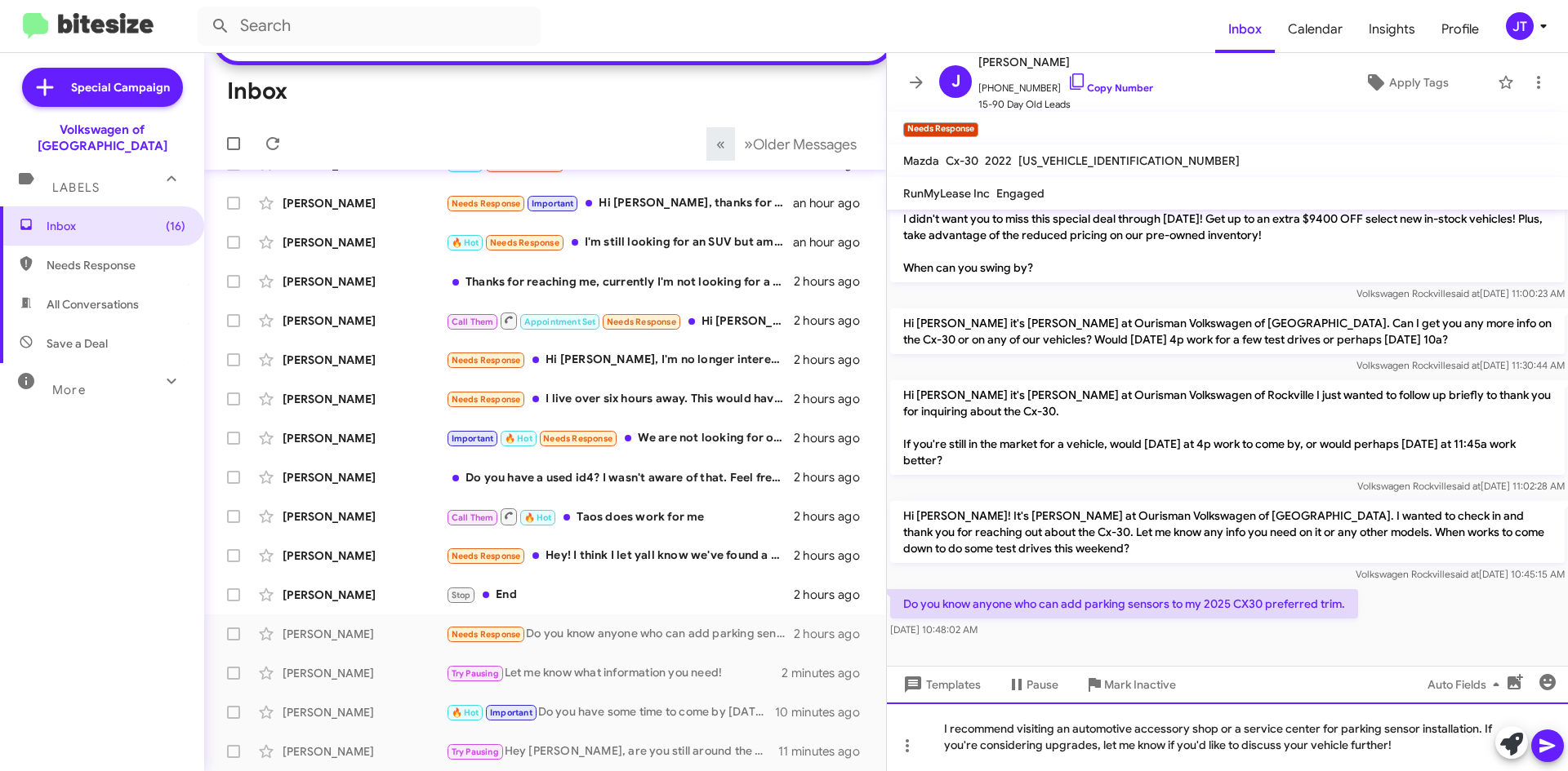
scroll to position [195, 0]
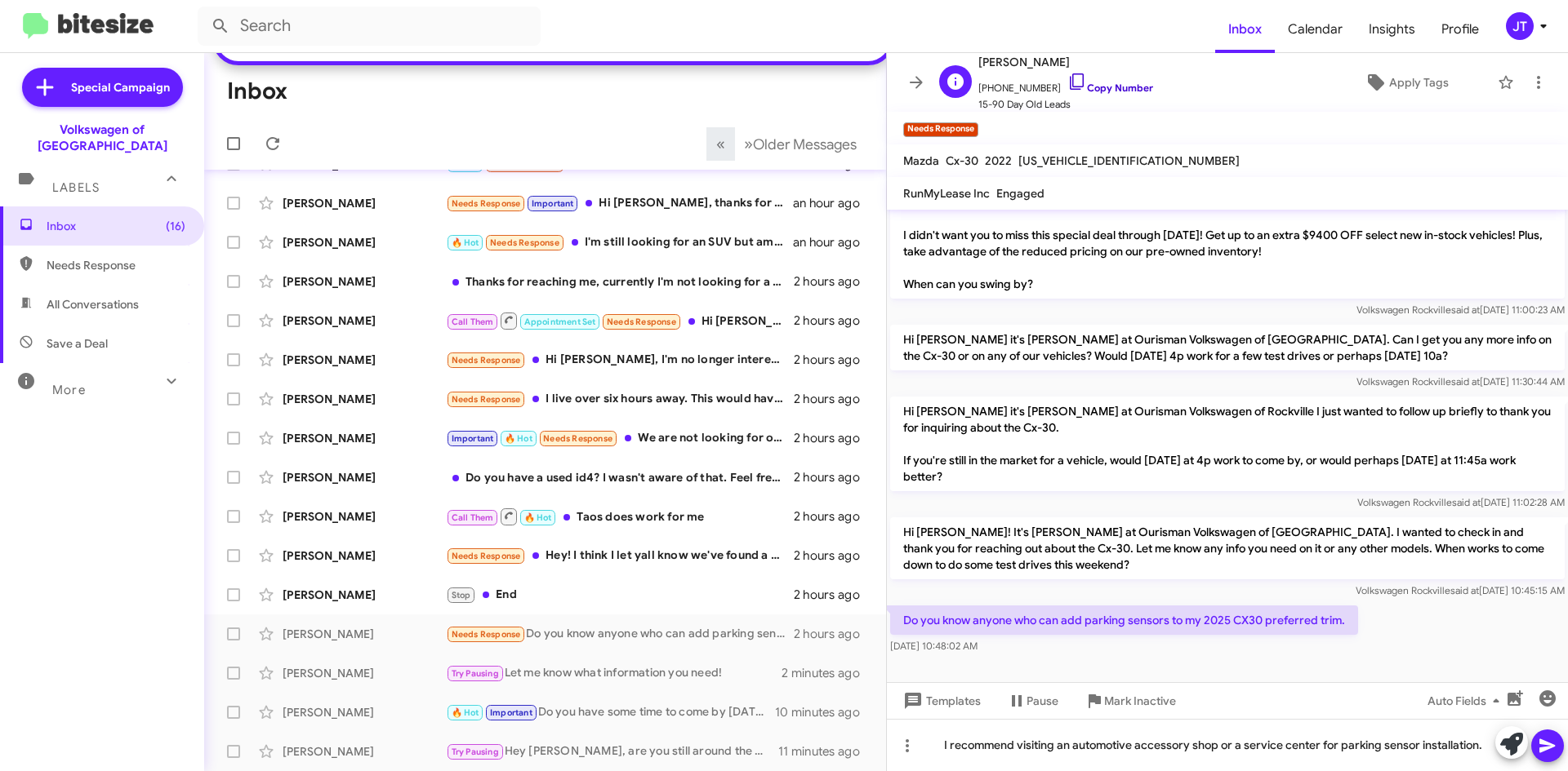
click at [1109, 87] on link "Copy Number" at bounding box center [1109, 88] width 86 height 12
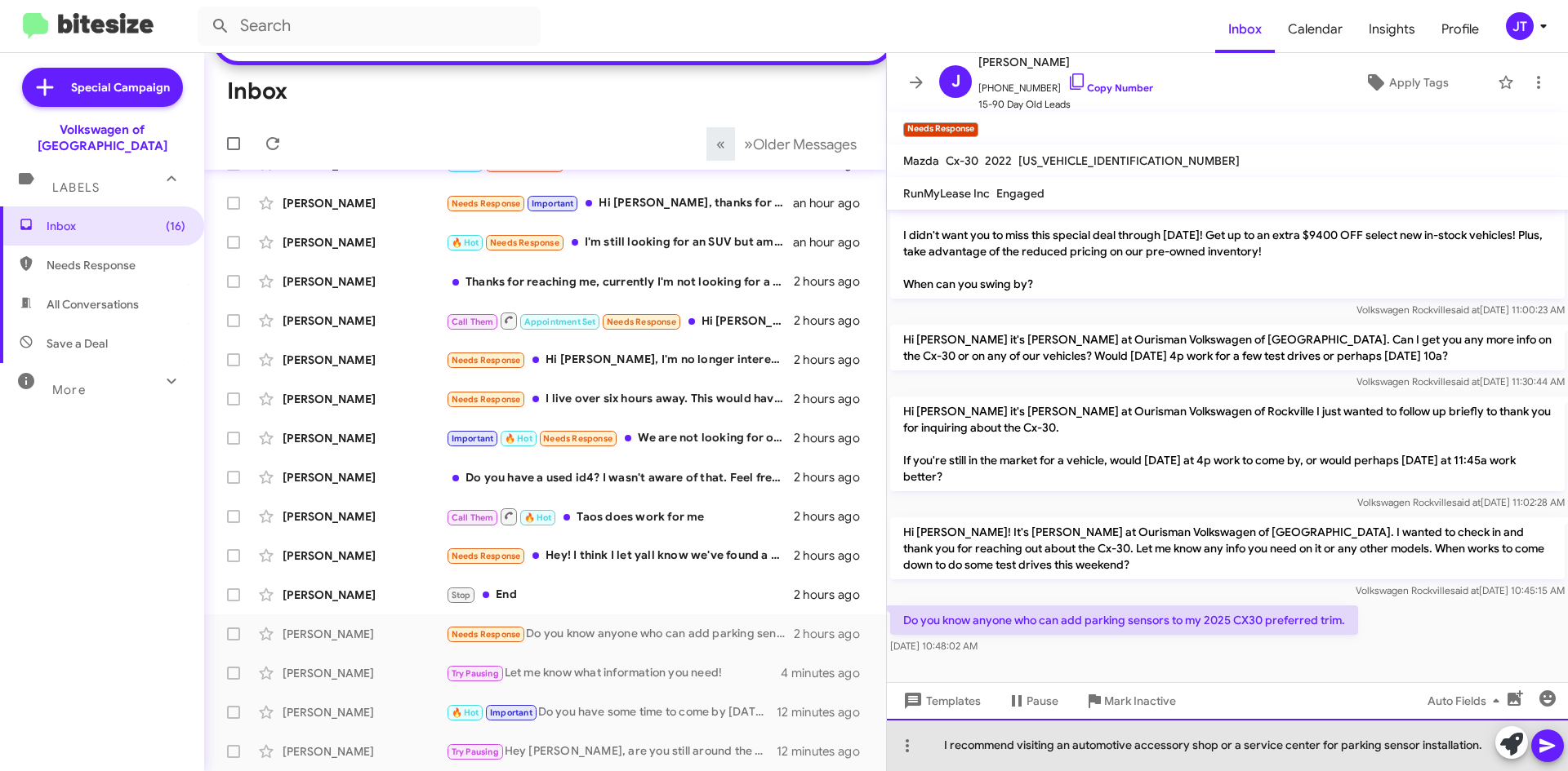
click at [1483, 746] on div "I recommend visiting an automotive accessory shop or a service center for parki…" at bounding box center [1226, 744] width 681 height 52
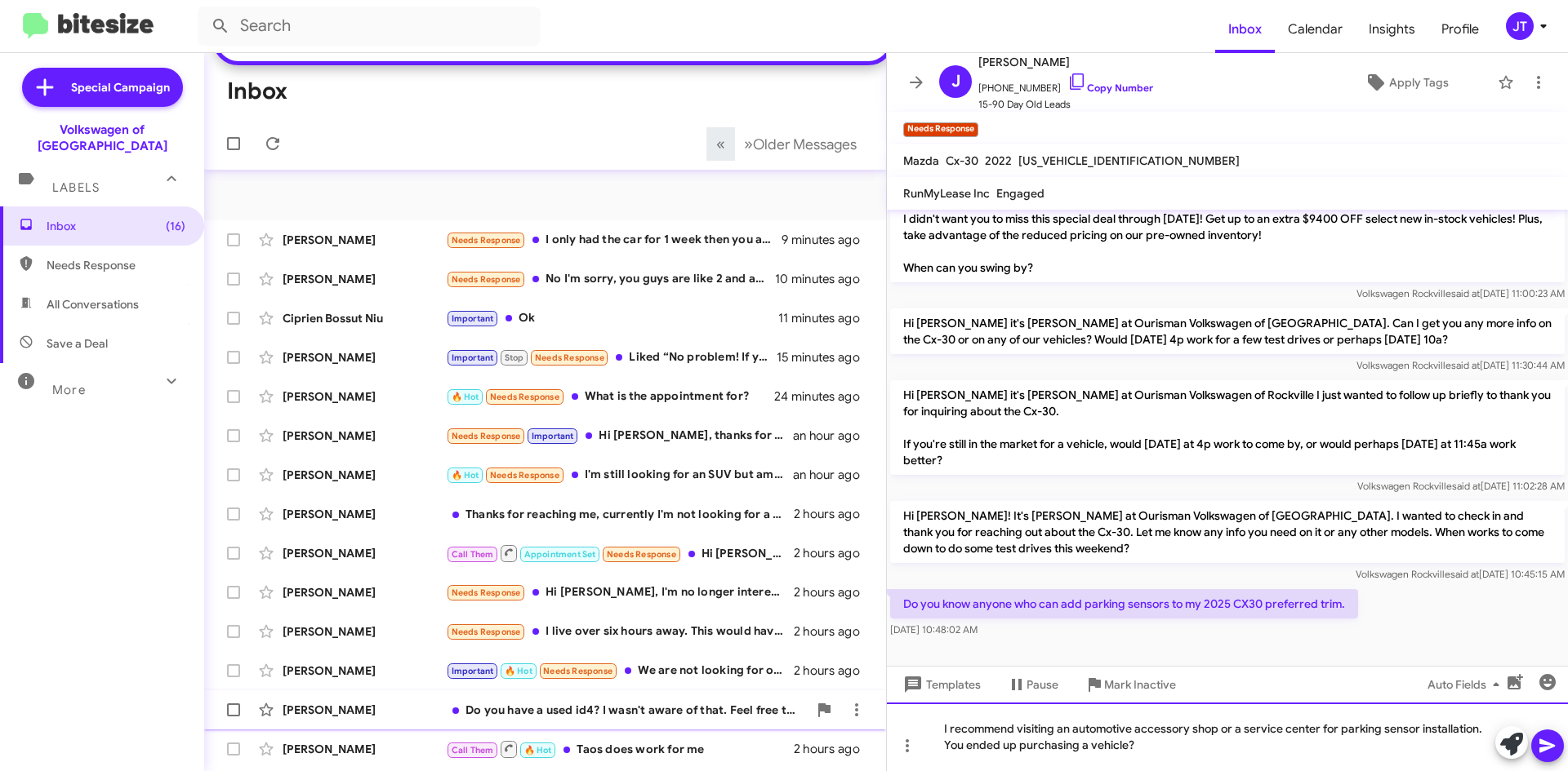
scroll to position [253, 0]
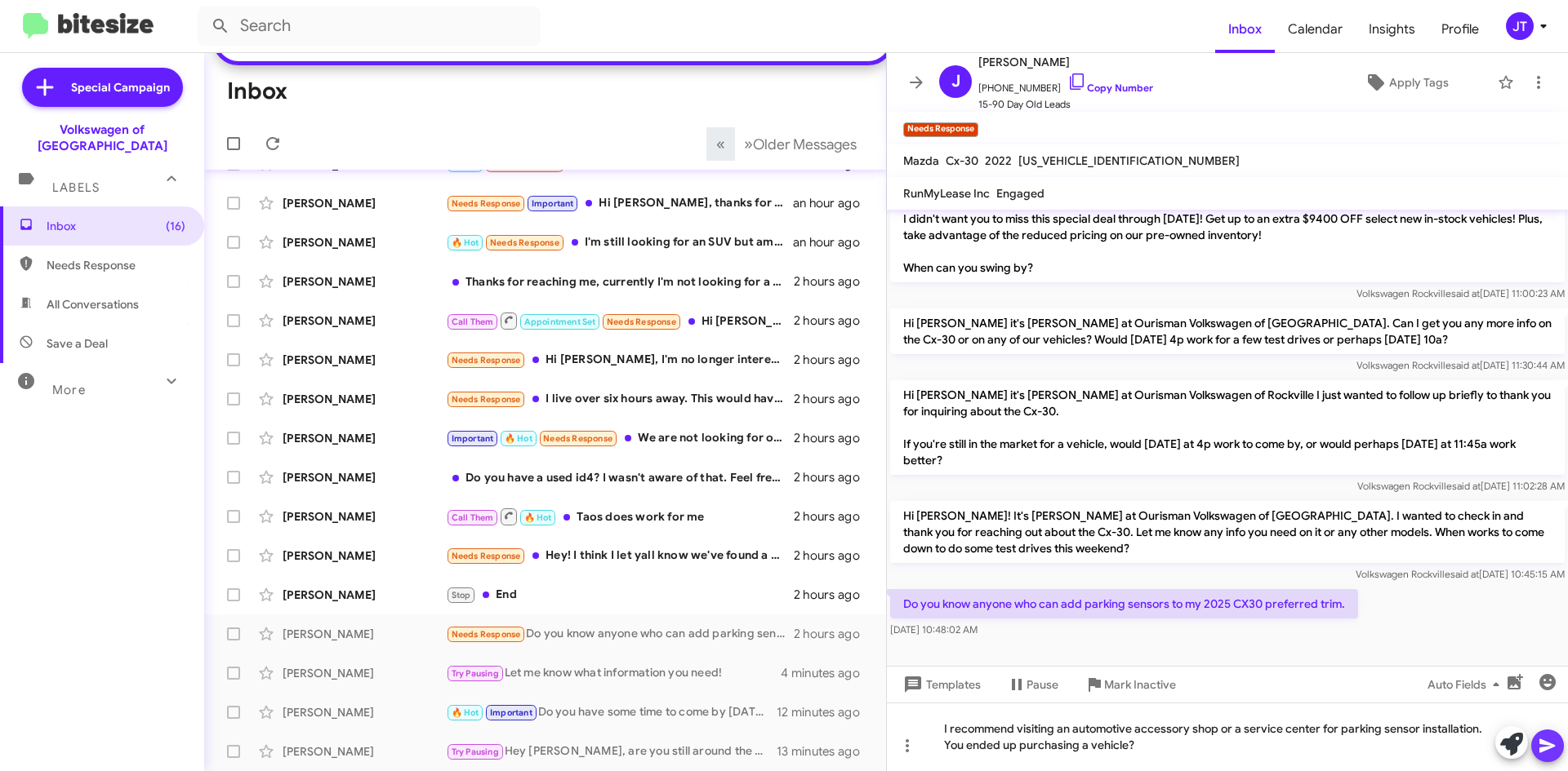
click at [1550, 757] on span at bounding box center [1547, 745] width 20 height 32
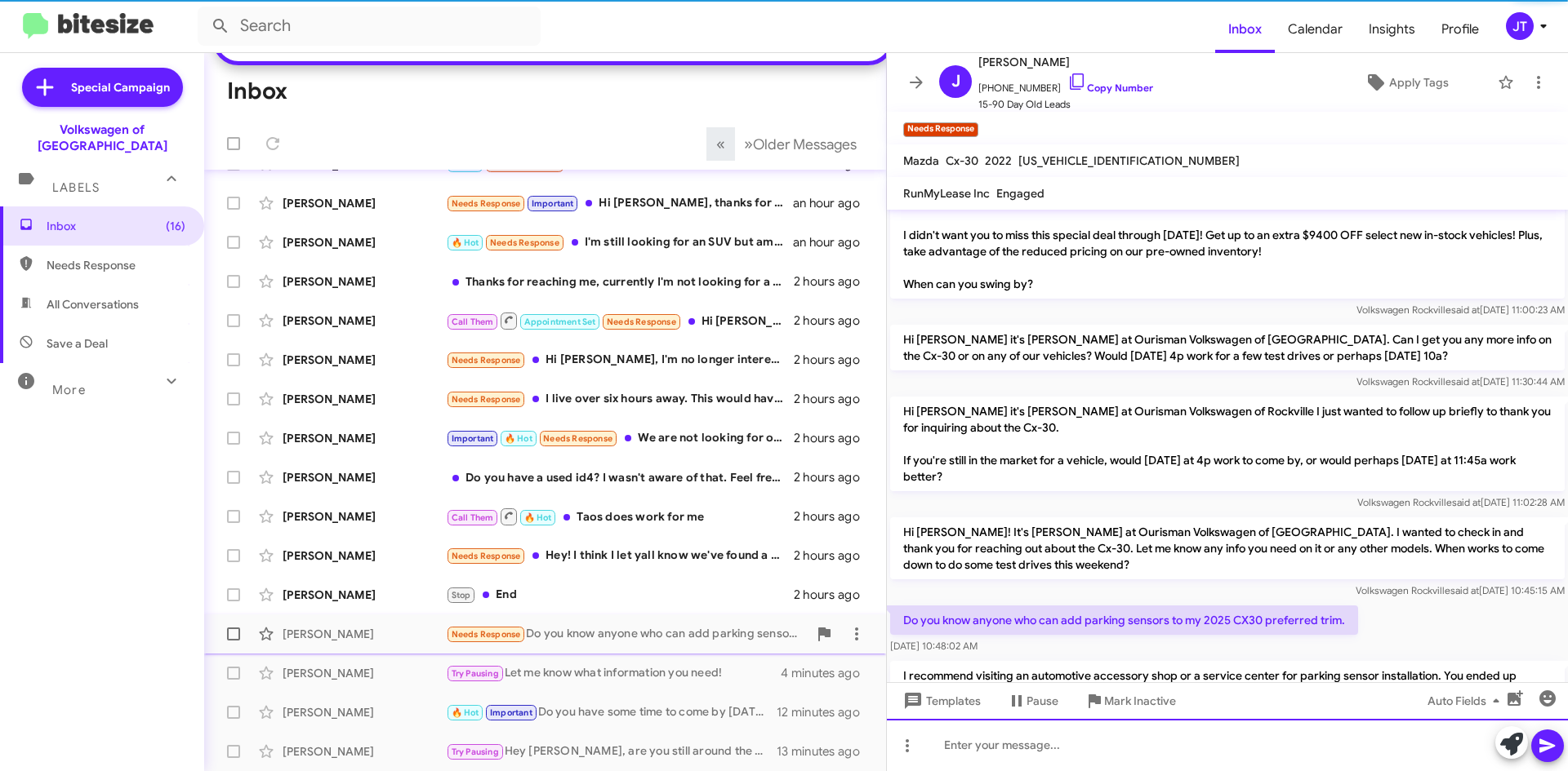
scroll to position [0, 0]
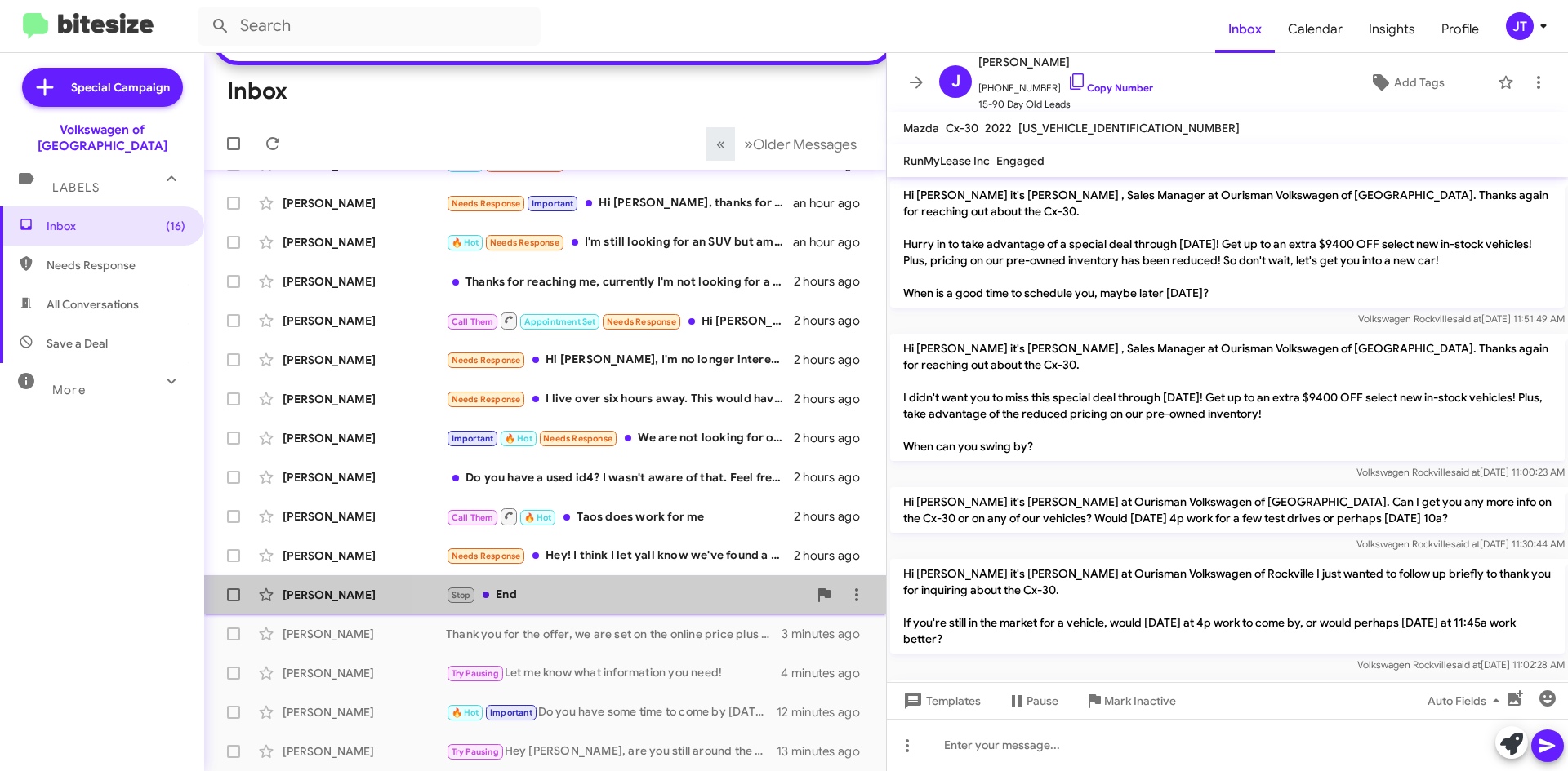
click at [676, 593] on div "Stop End" at bounding box center [626, 595] width 361 height 19
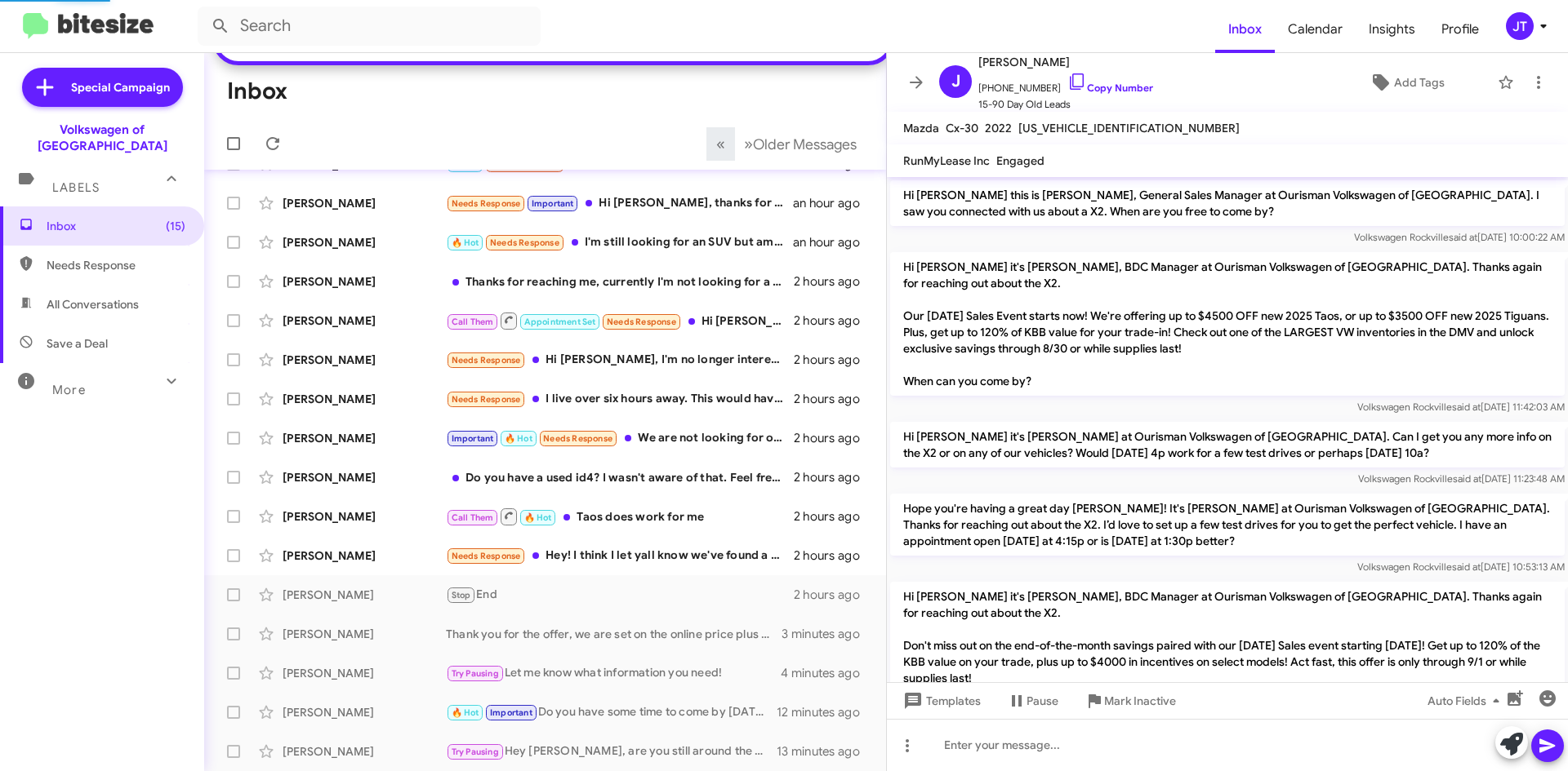
scroll to position [1215, 0]
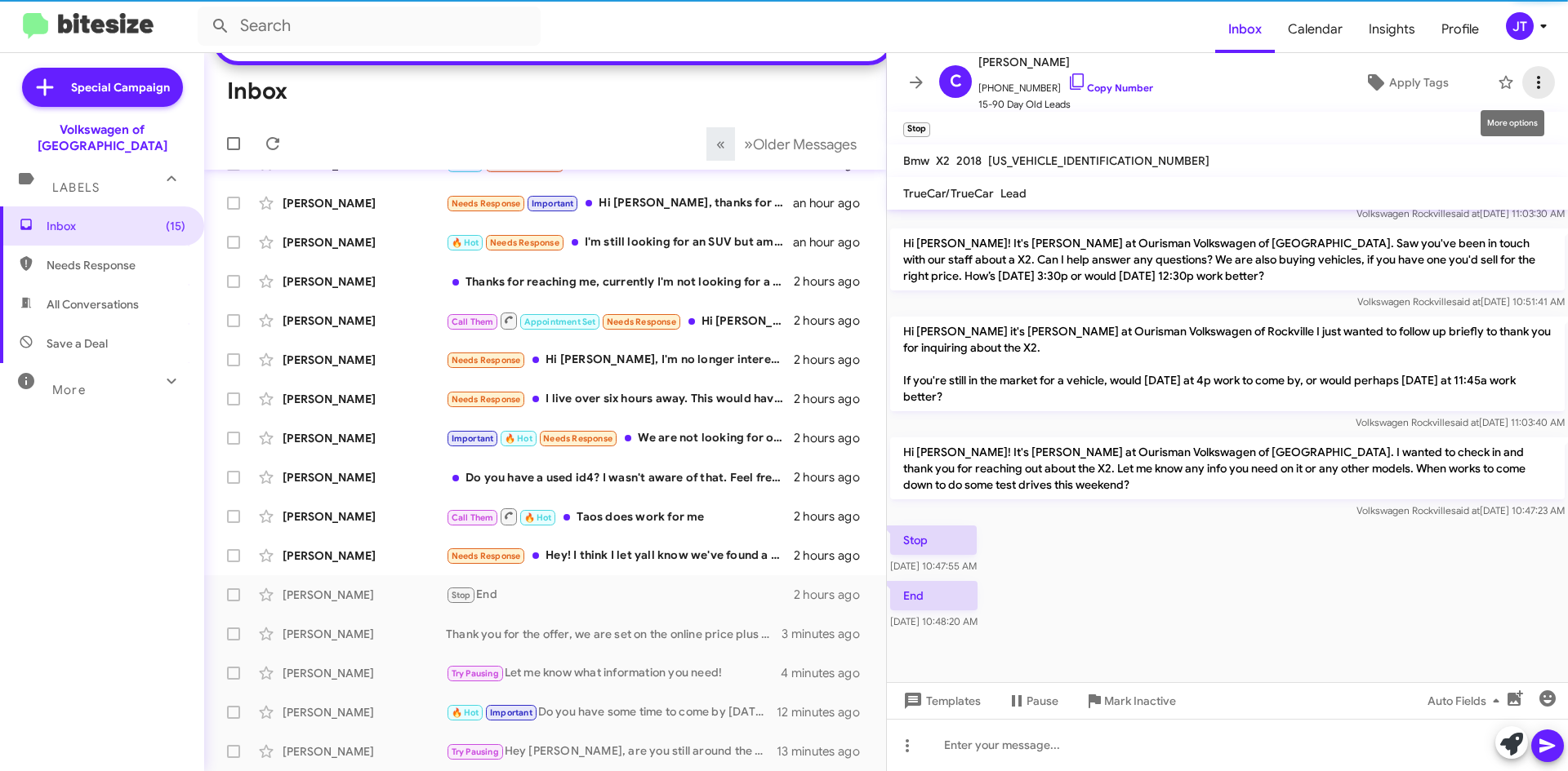
click at [1529, 78] on icon at bounding box center [1538, 83] width 20 height 20
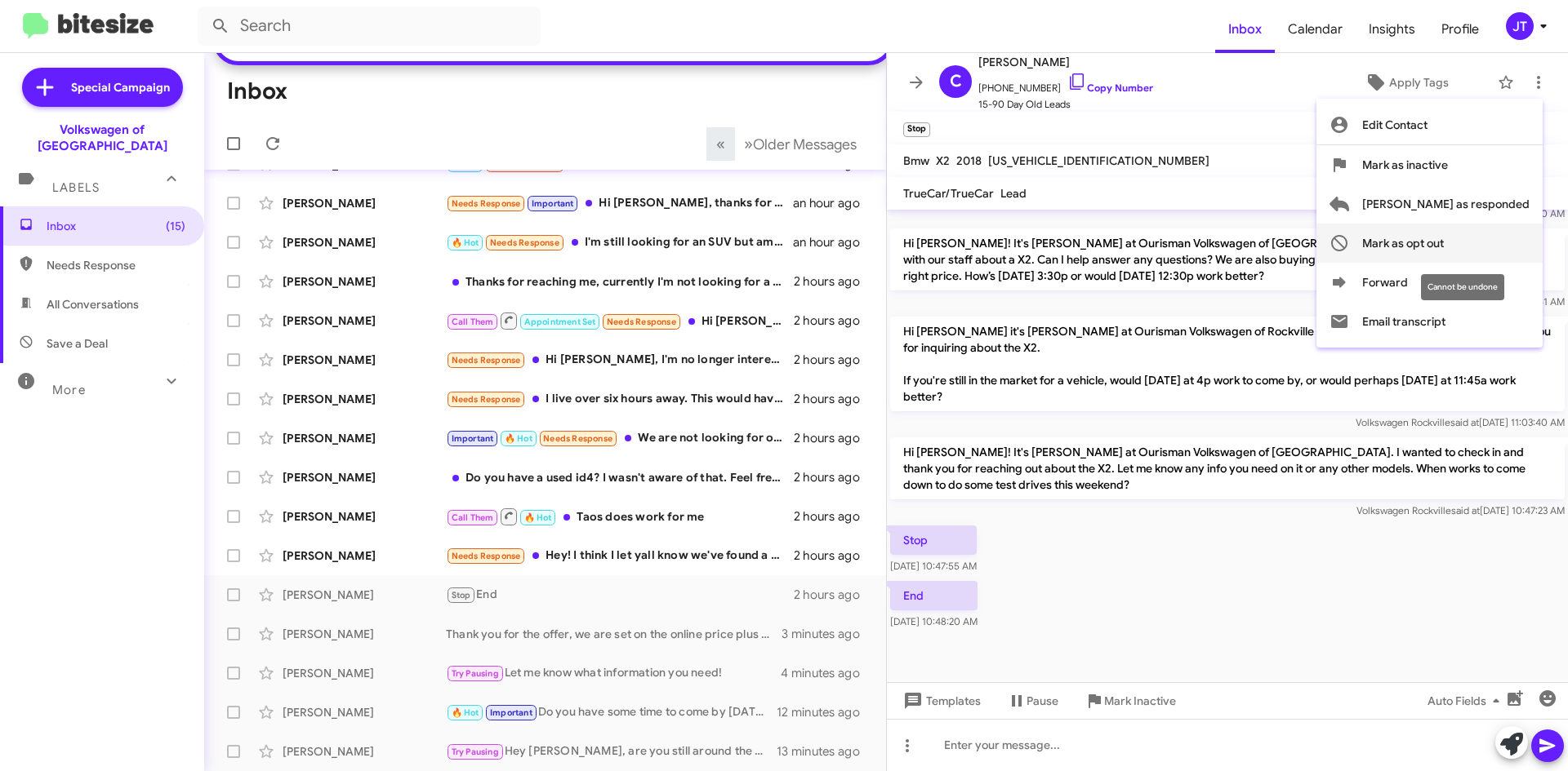
click at [1444, 237] on span "Mark as opt out" at bounding box center [1403, 243] width 82 height 39
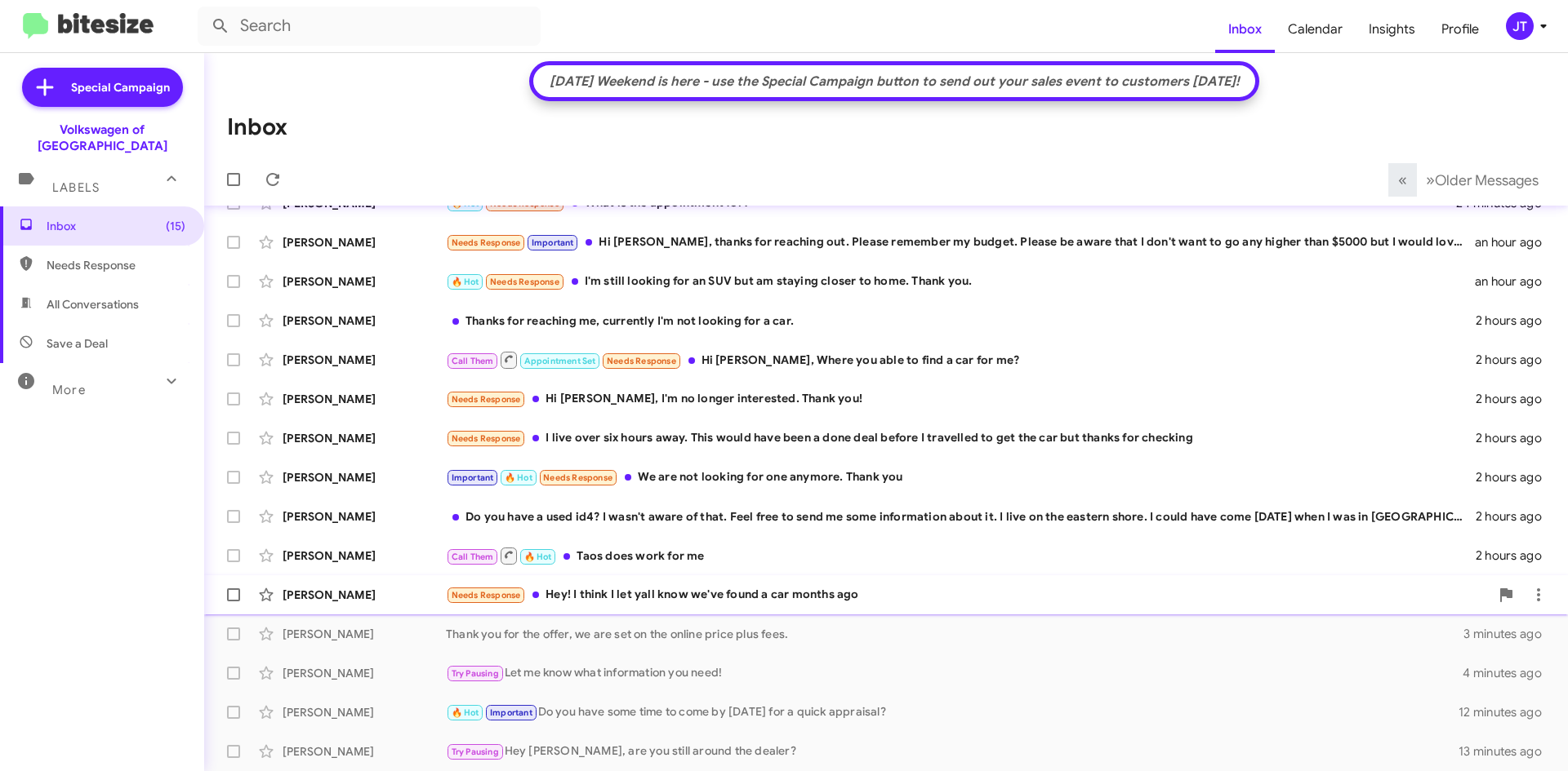
click at [753, 594] on div "Needs Response Hey! I think I let yall know we've found a car months ago" at bounding box center [967, 595] width 1043 height 19
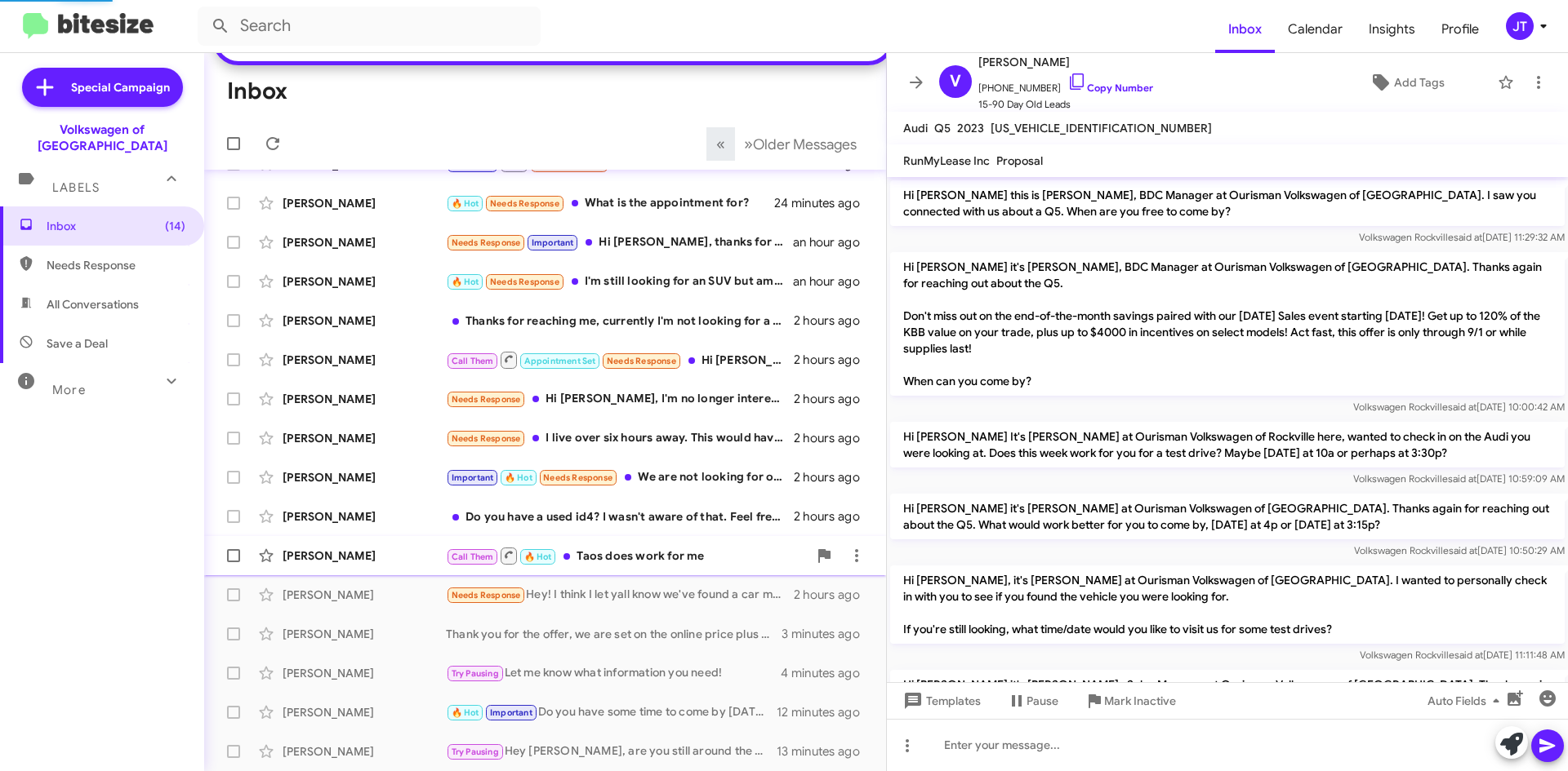
scroll to position [689, 0]
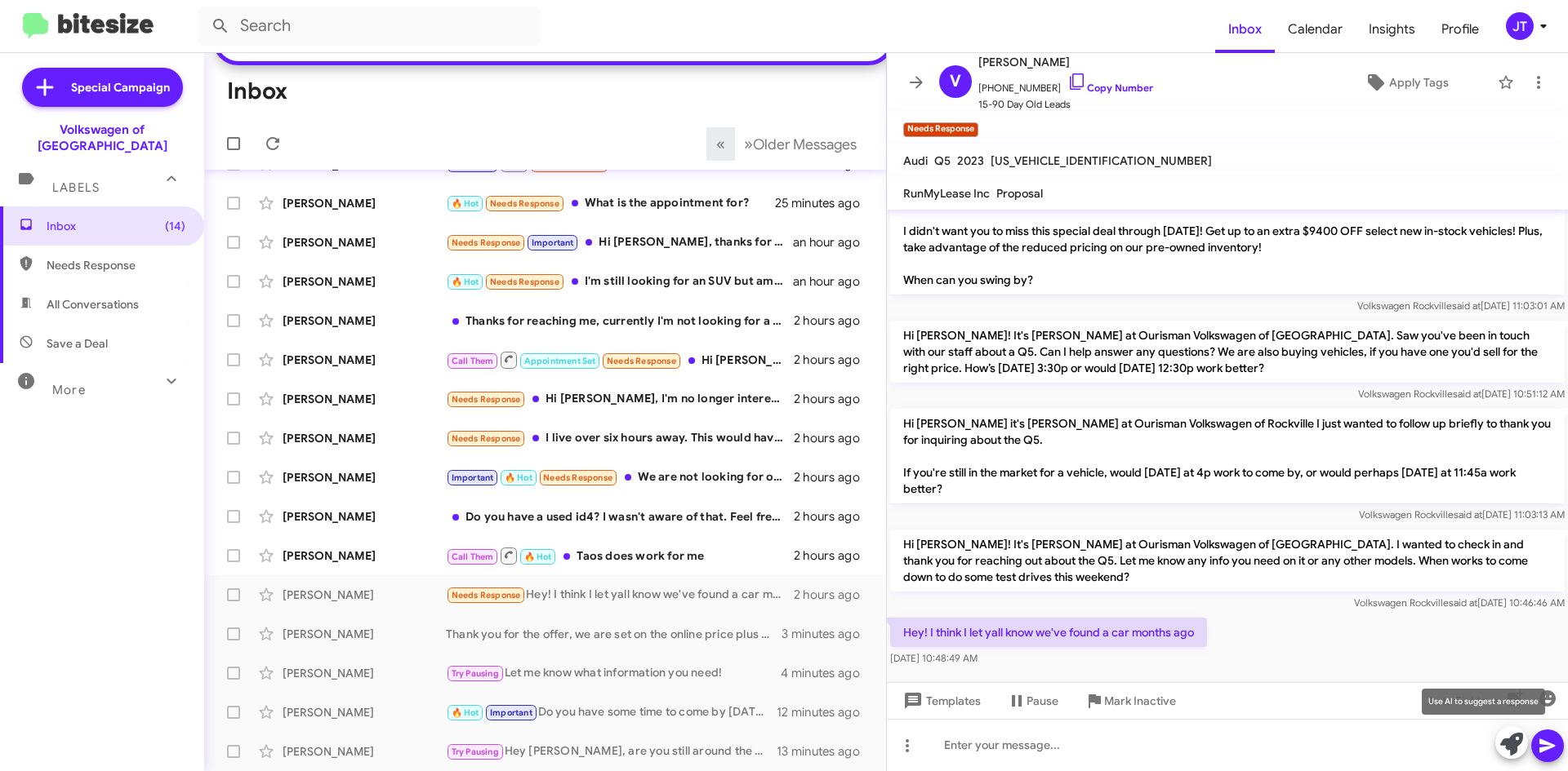
click at [1501, 746] on icon at bounding box center [1511, 743] width 23 height 23
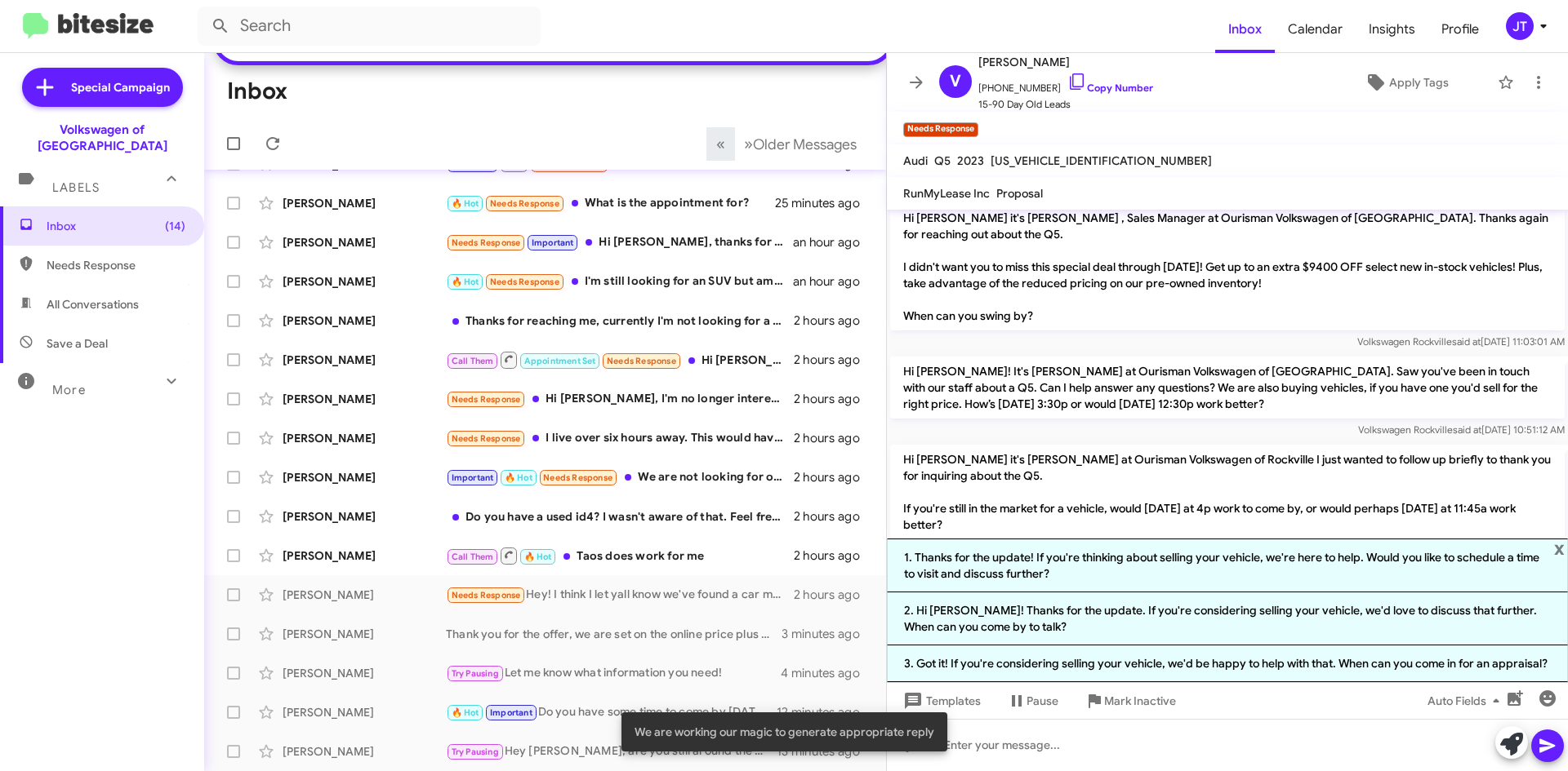
scroll to position [866, 0]
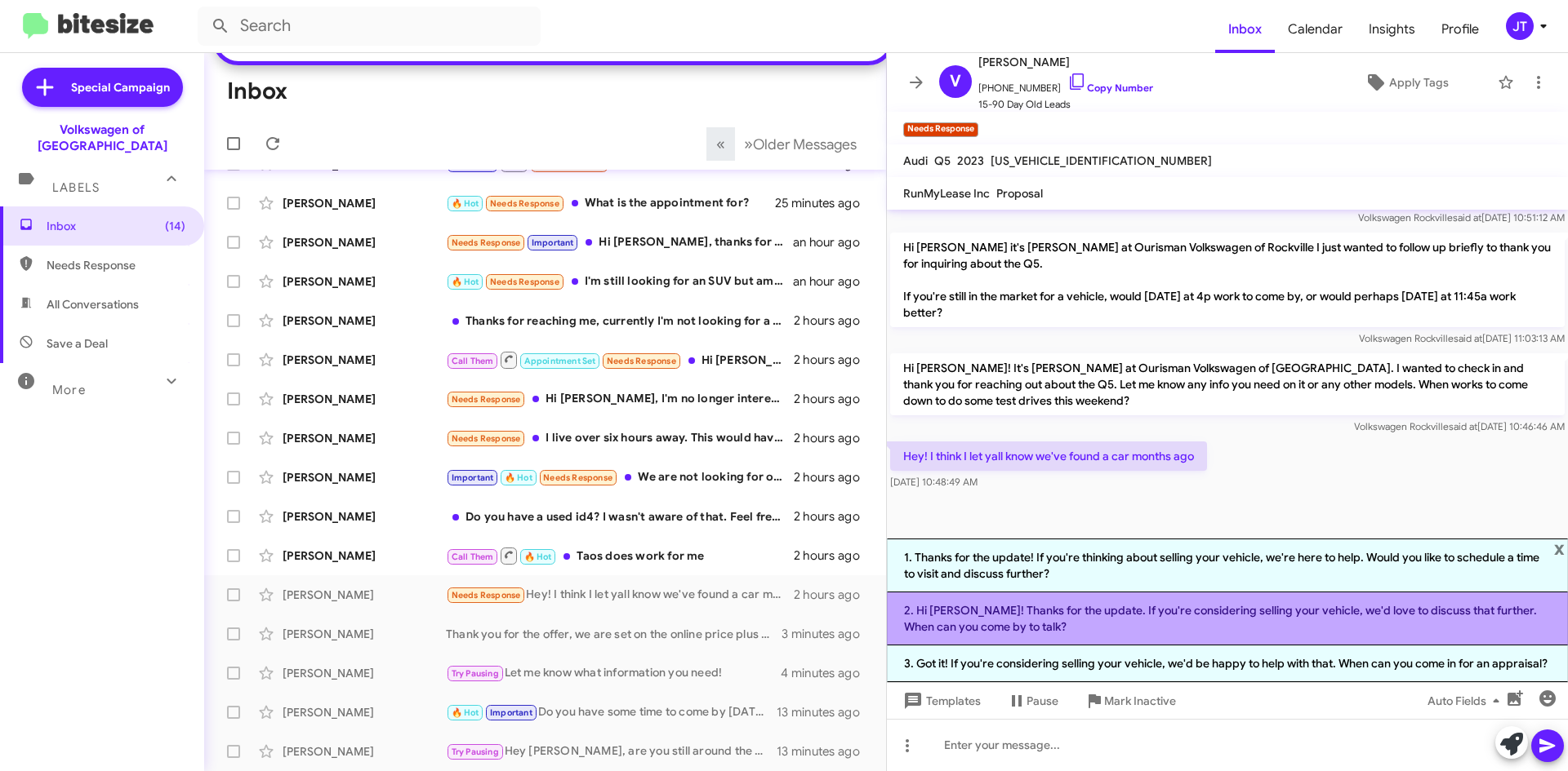
click at [1056, 621] on li "2. Hi Victor! Thanks for the update. If you're considering selling your vehicle…" at bounding box center [1226, 619] width 681 height 53
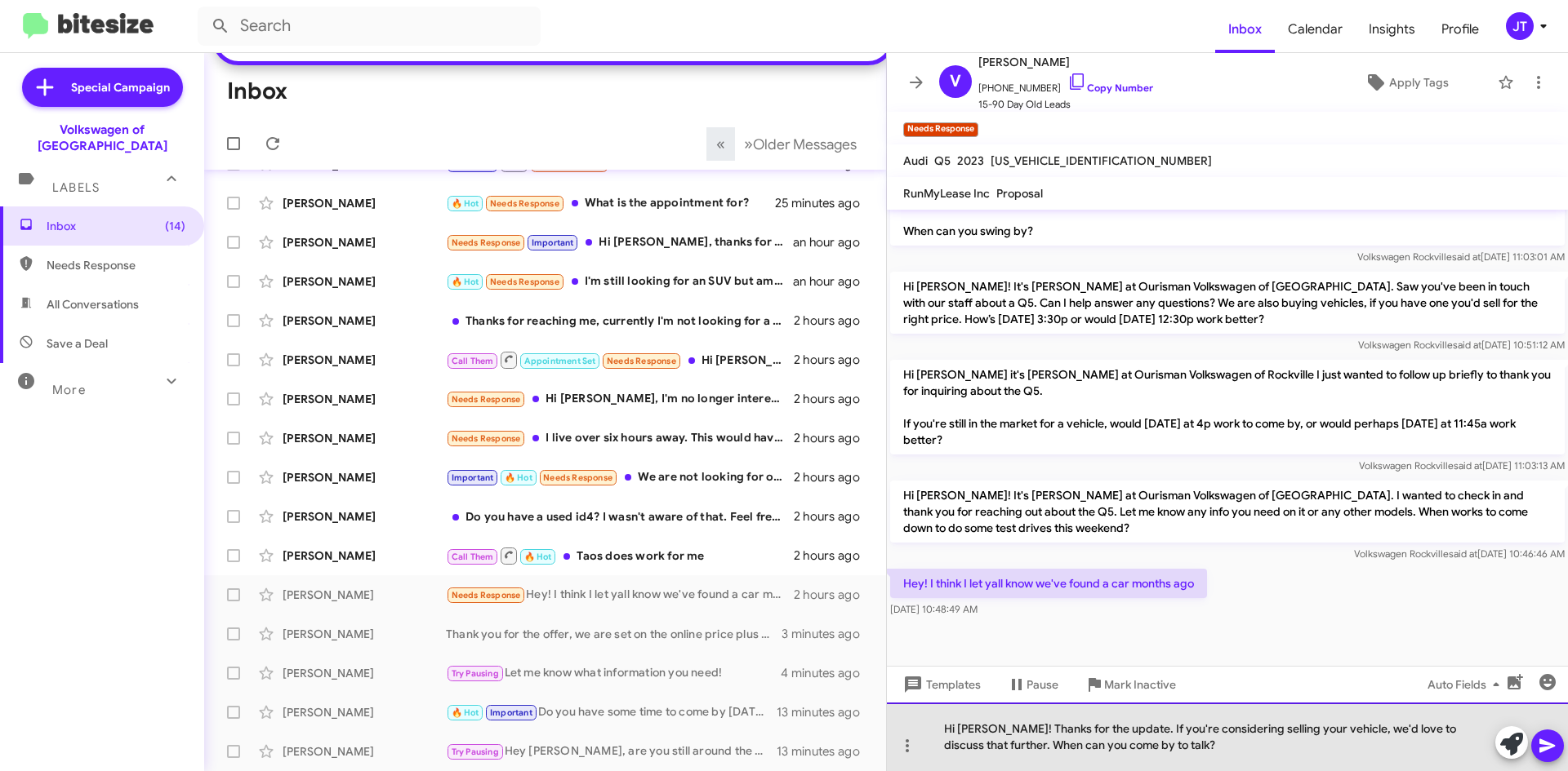
drag, startPoint x: 1159, startPoint y: 748, endPoint x: 1117, endPoint y: 728, distance: 46.5
click at [1117, 728] on div "Hi Victor! Thanks for the update. If you're considering selling your vehicle, w…" at bounding box center [1226, 738] width 681 height 69
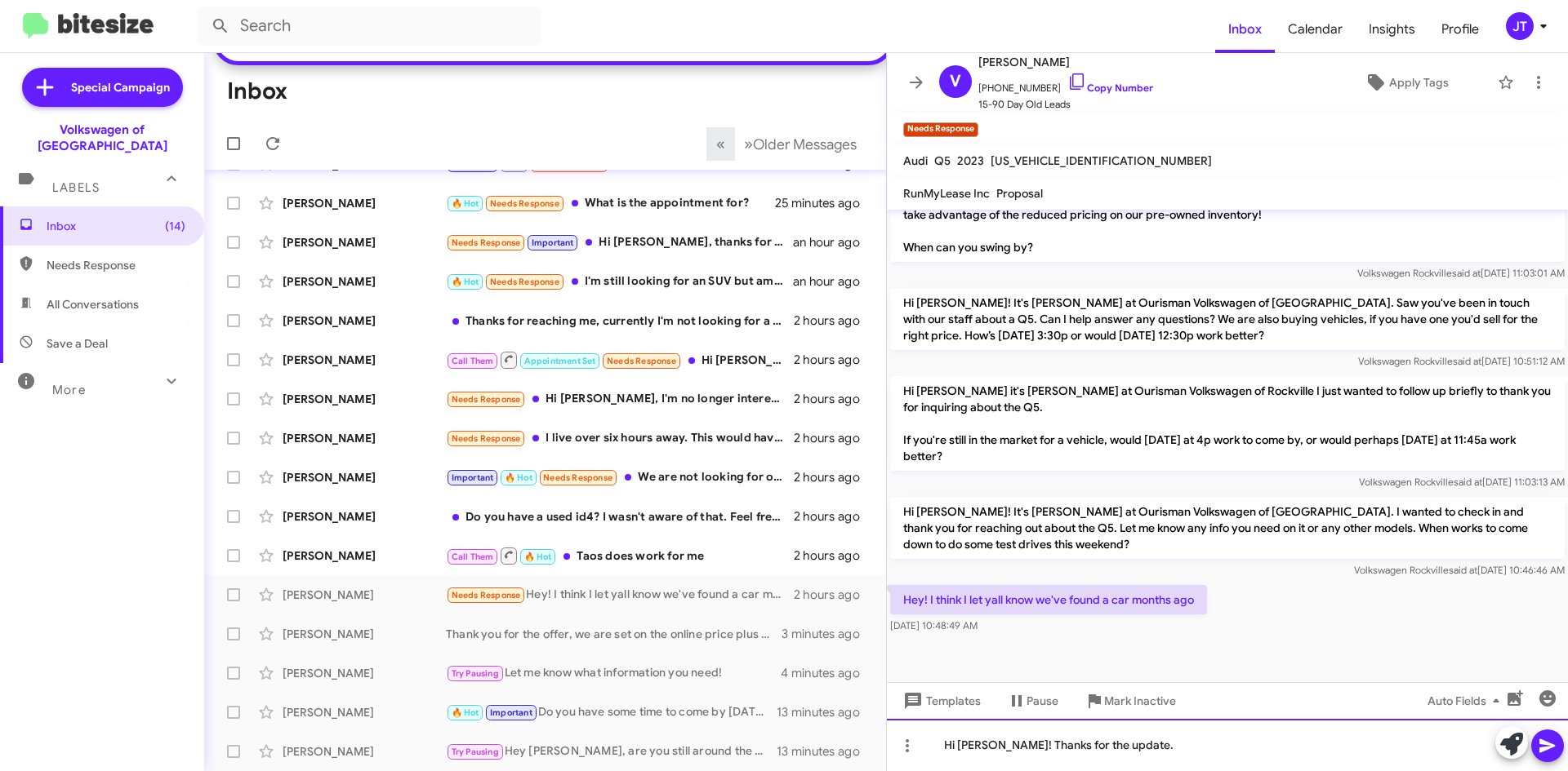
scroll to position [722, 0]
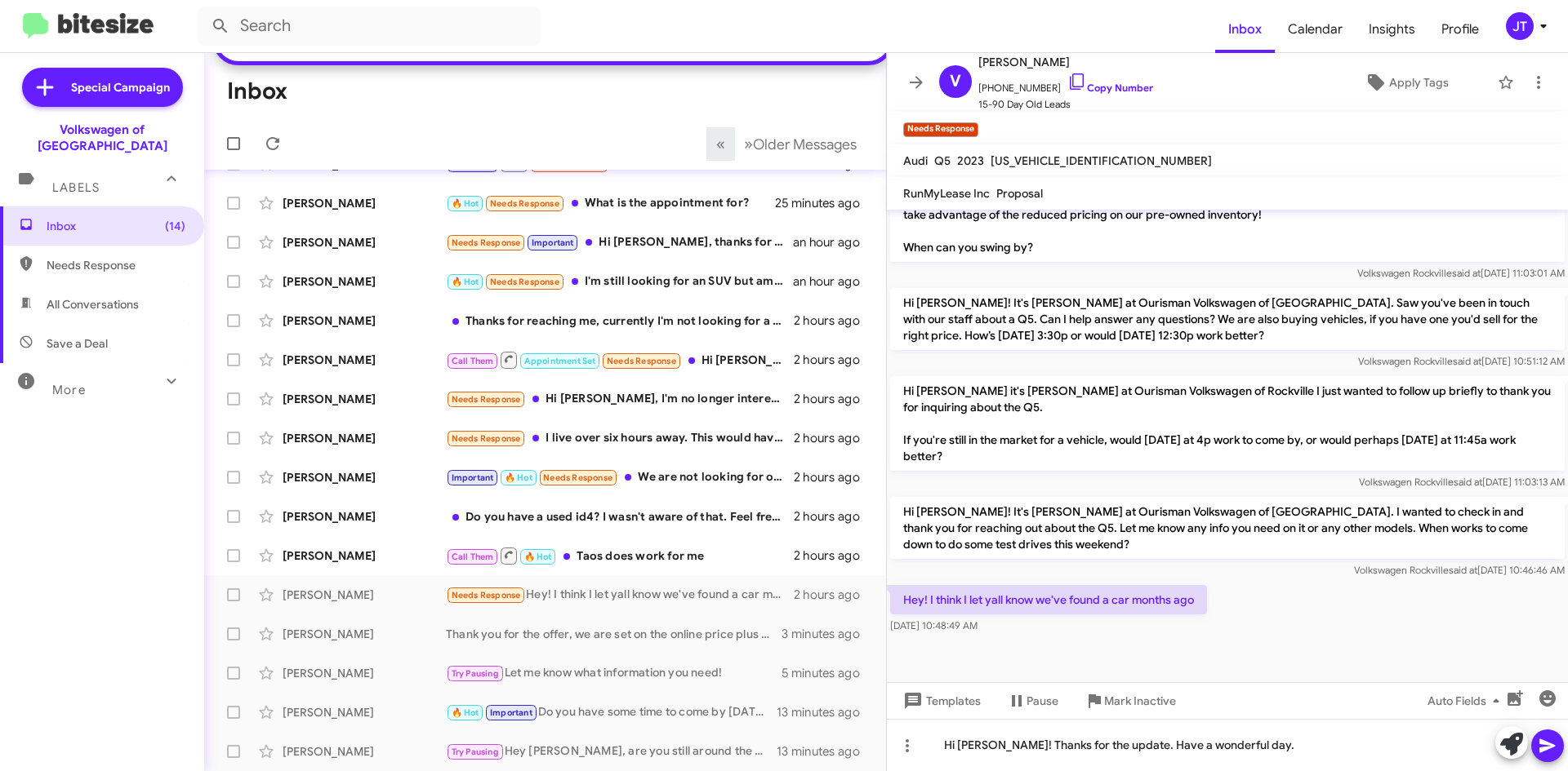
click at [1546, 739] on icon at bounding box center [1547, 746] width 20 height 20
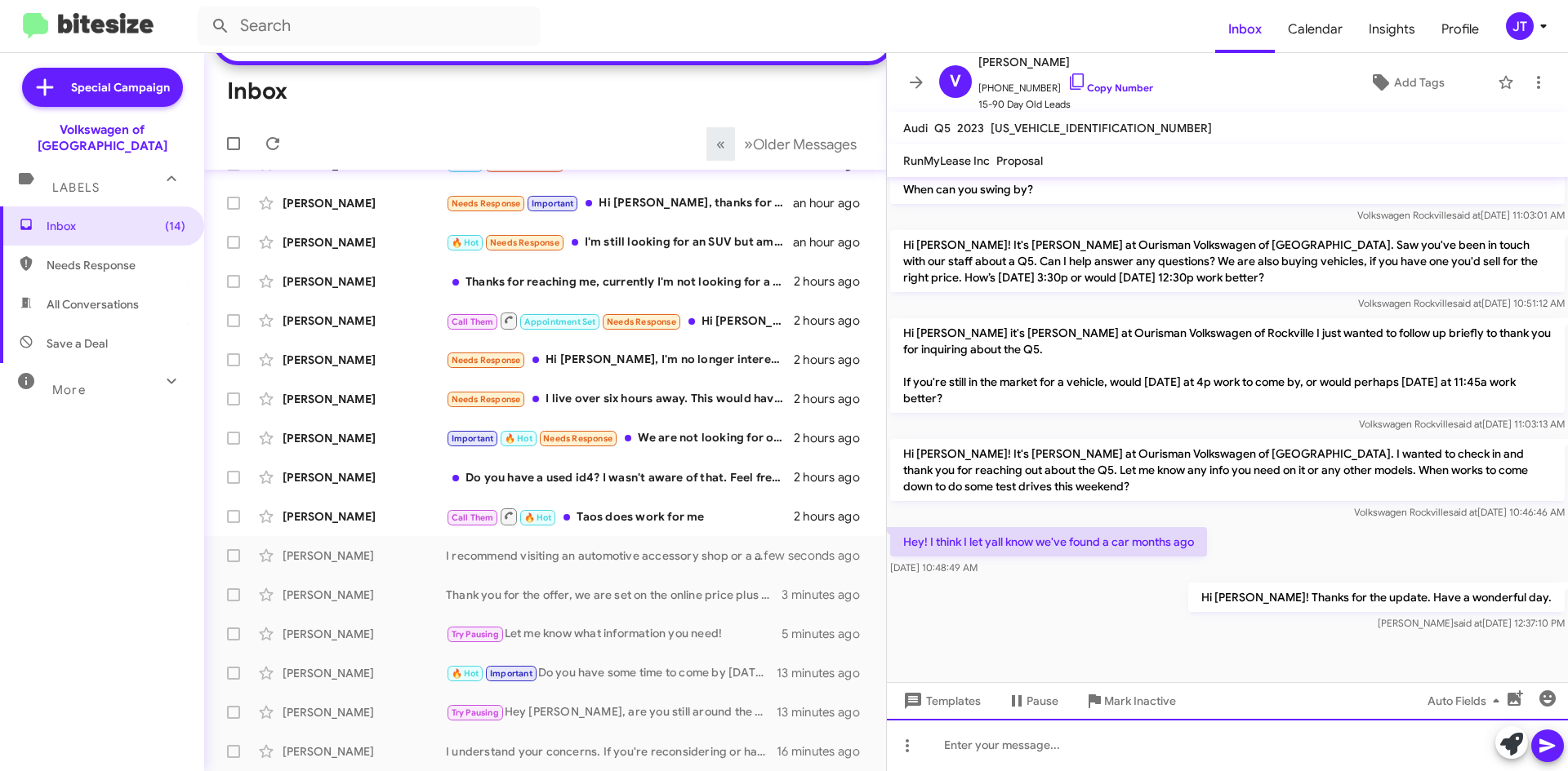
scroll to position [748, 0]
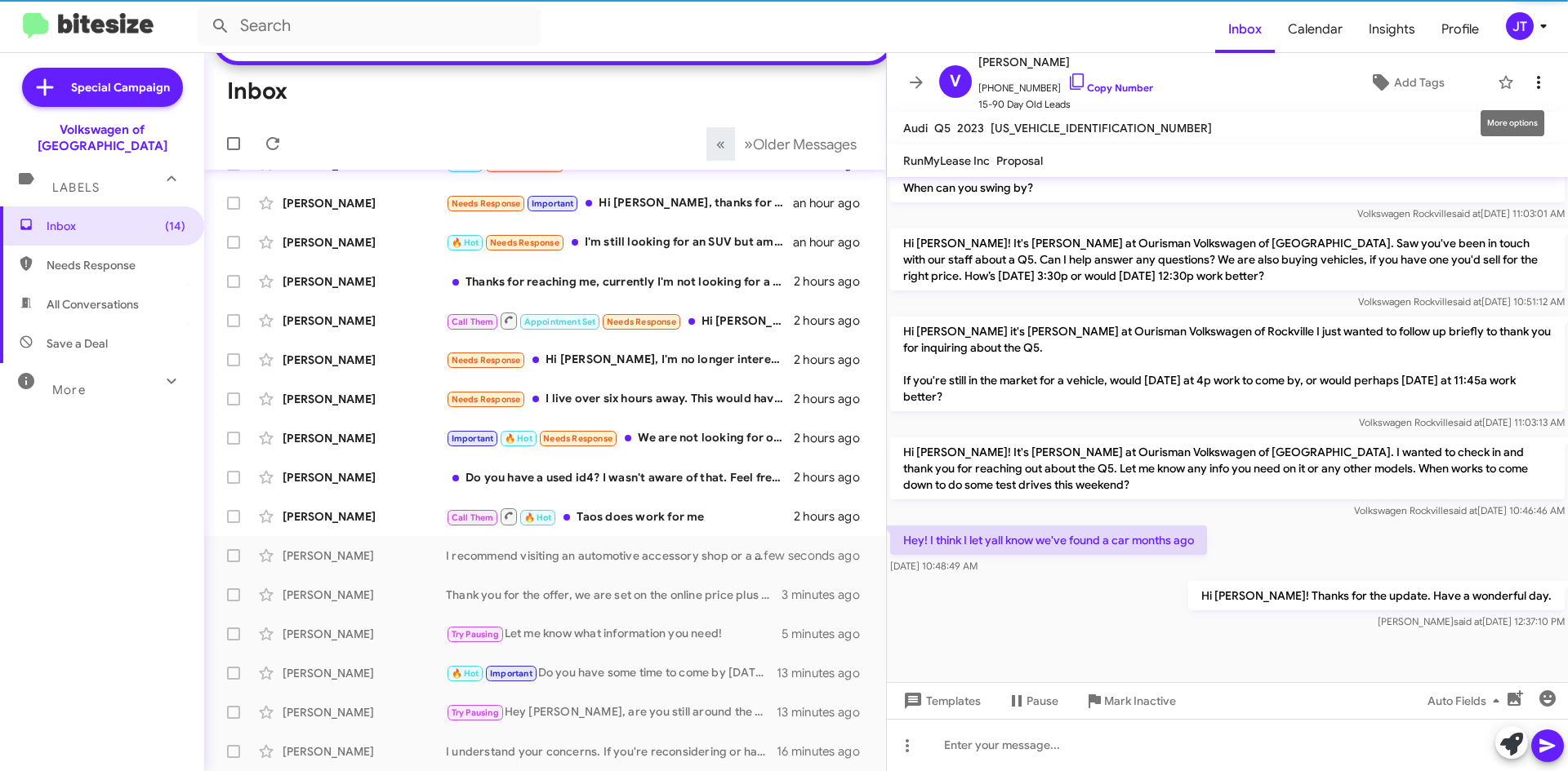
click at [1529, 84] on icon at bounding box center [1538, 83] width 20 height 20
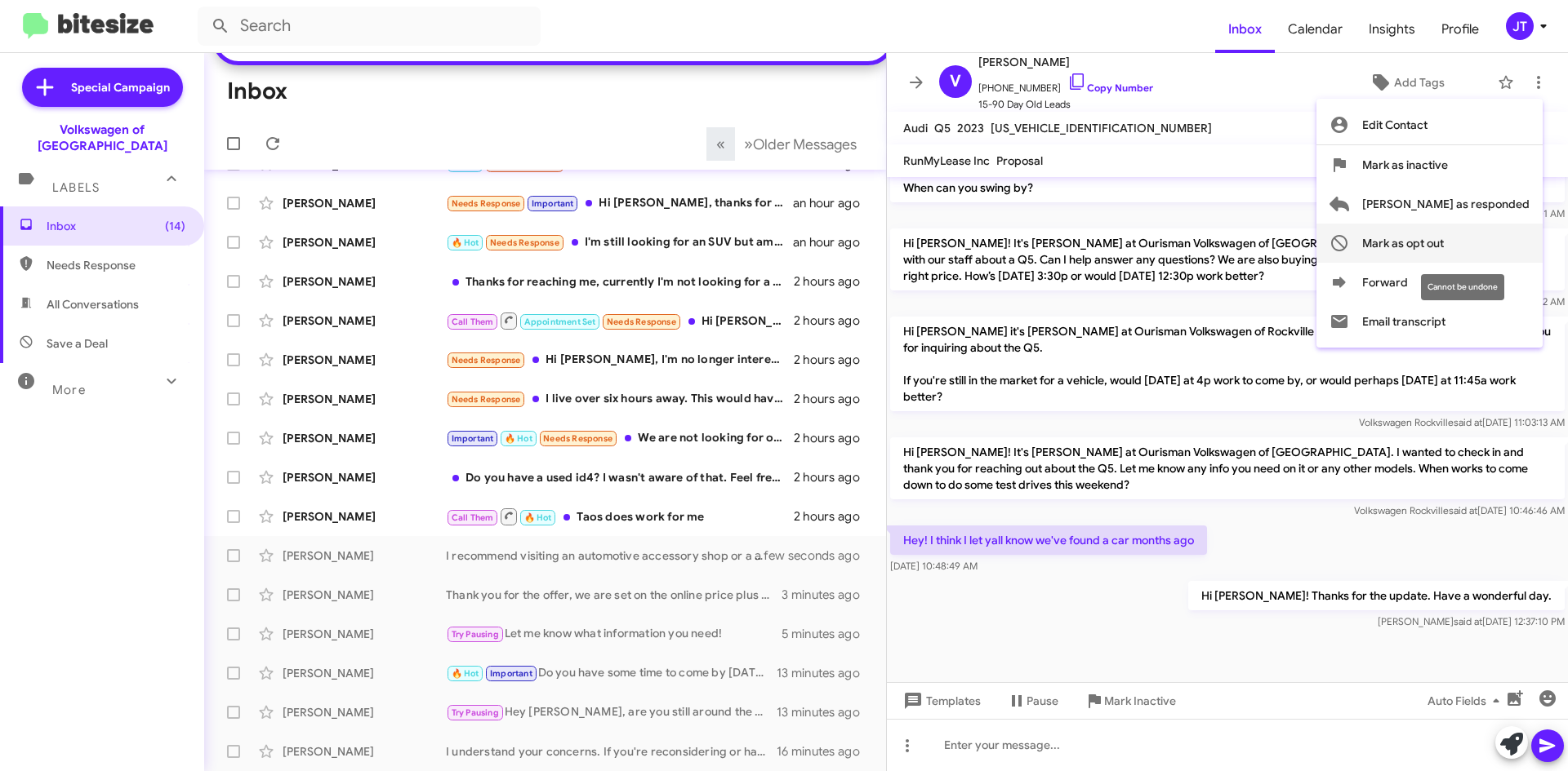
click at [1444, 236] on span "Mark as opt out" at bounding box center [1403, 243] width 82 height 39
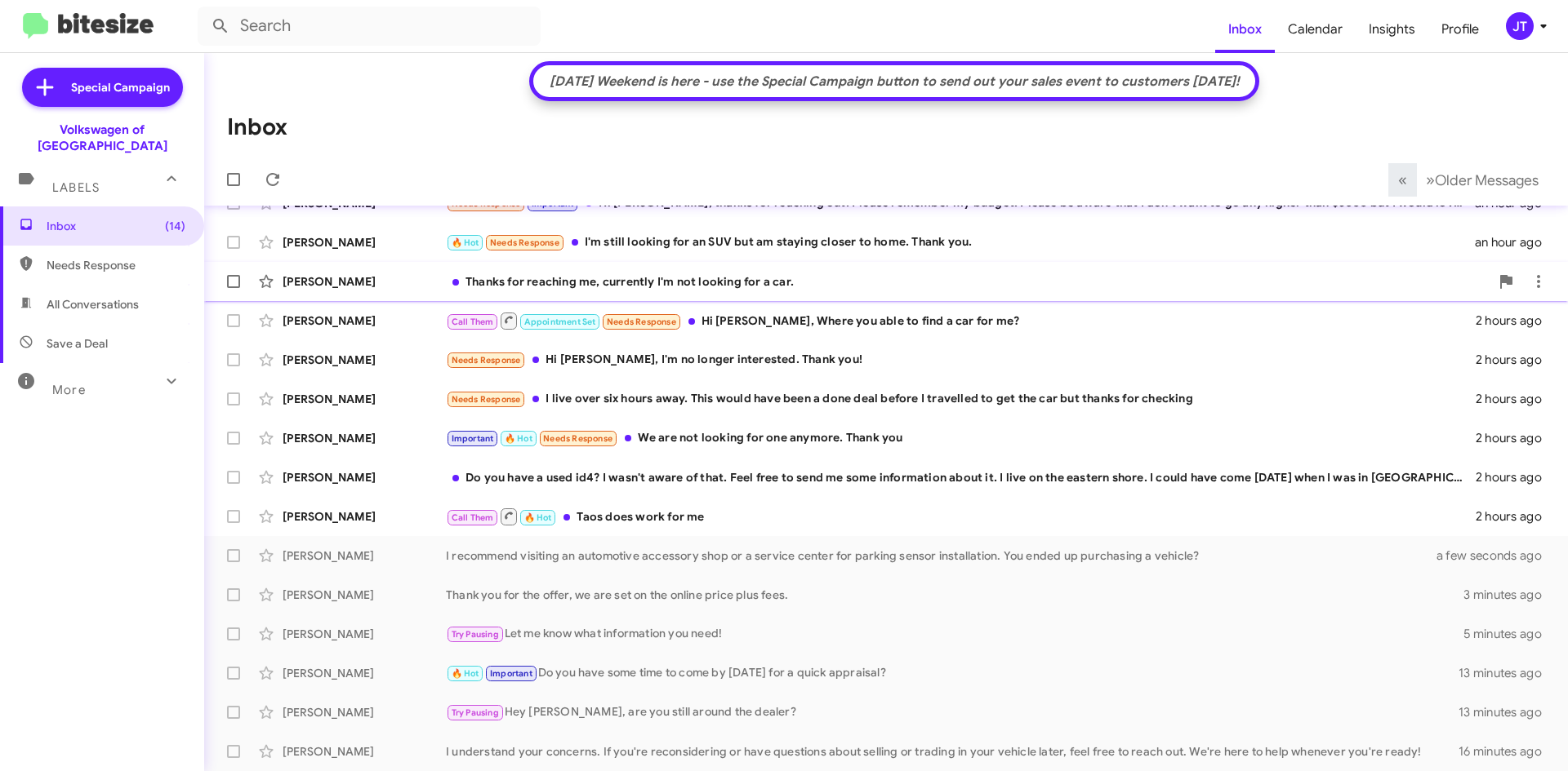
scroll to position [225, 0]
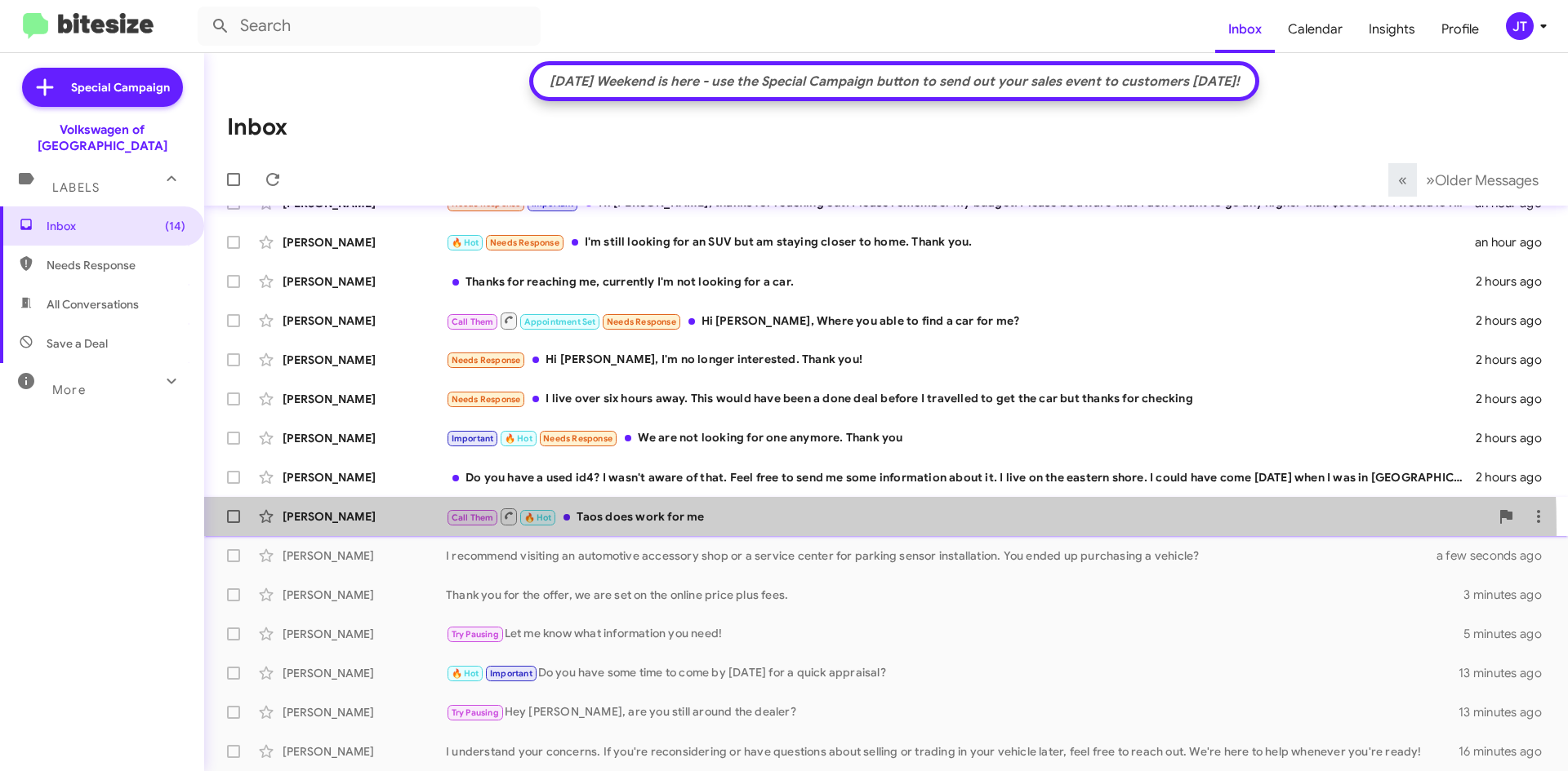
click at [737, 530] on div "John Gershowitz Call Them 🔥 Hot Taos does work for me 2 hours ago" at bounding box center [885, 516] width 1338 height 32
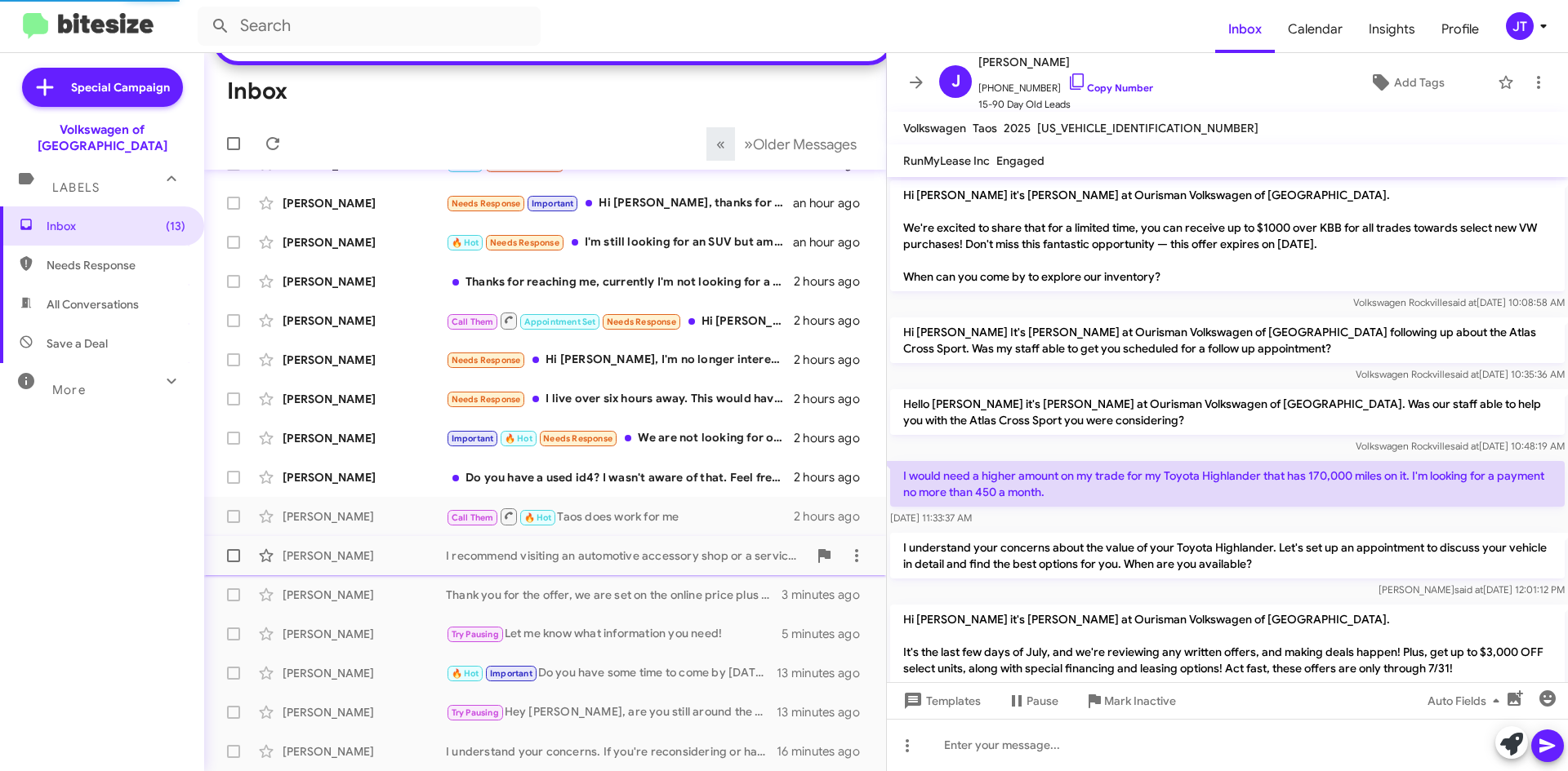
scroll to position [1405, 0]
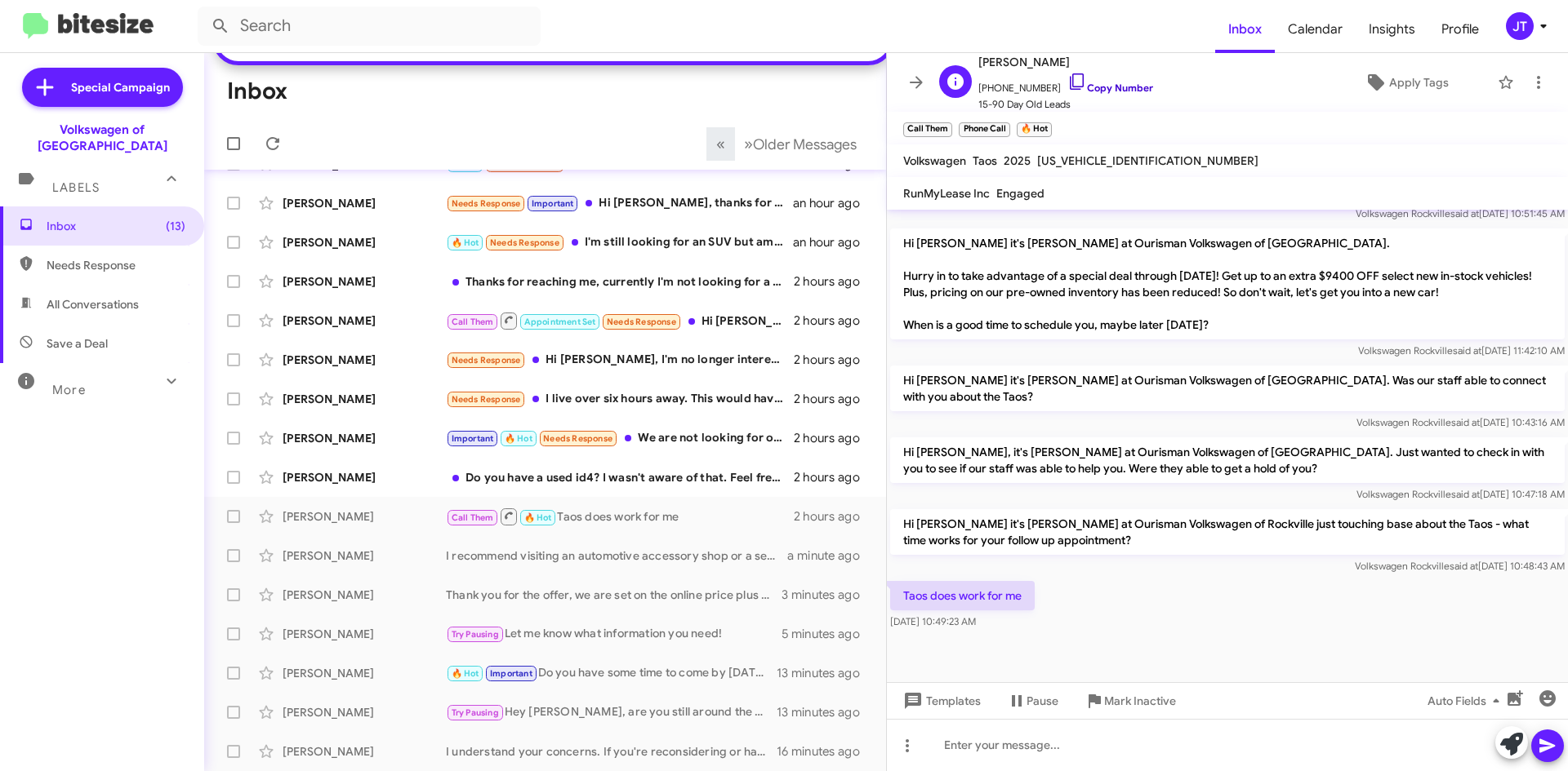
click at [1114, 92] on link "Copy Number" at bounding box center [1109, 88] width 86 height 12
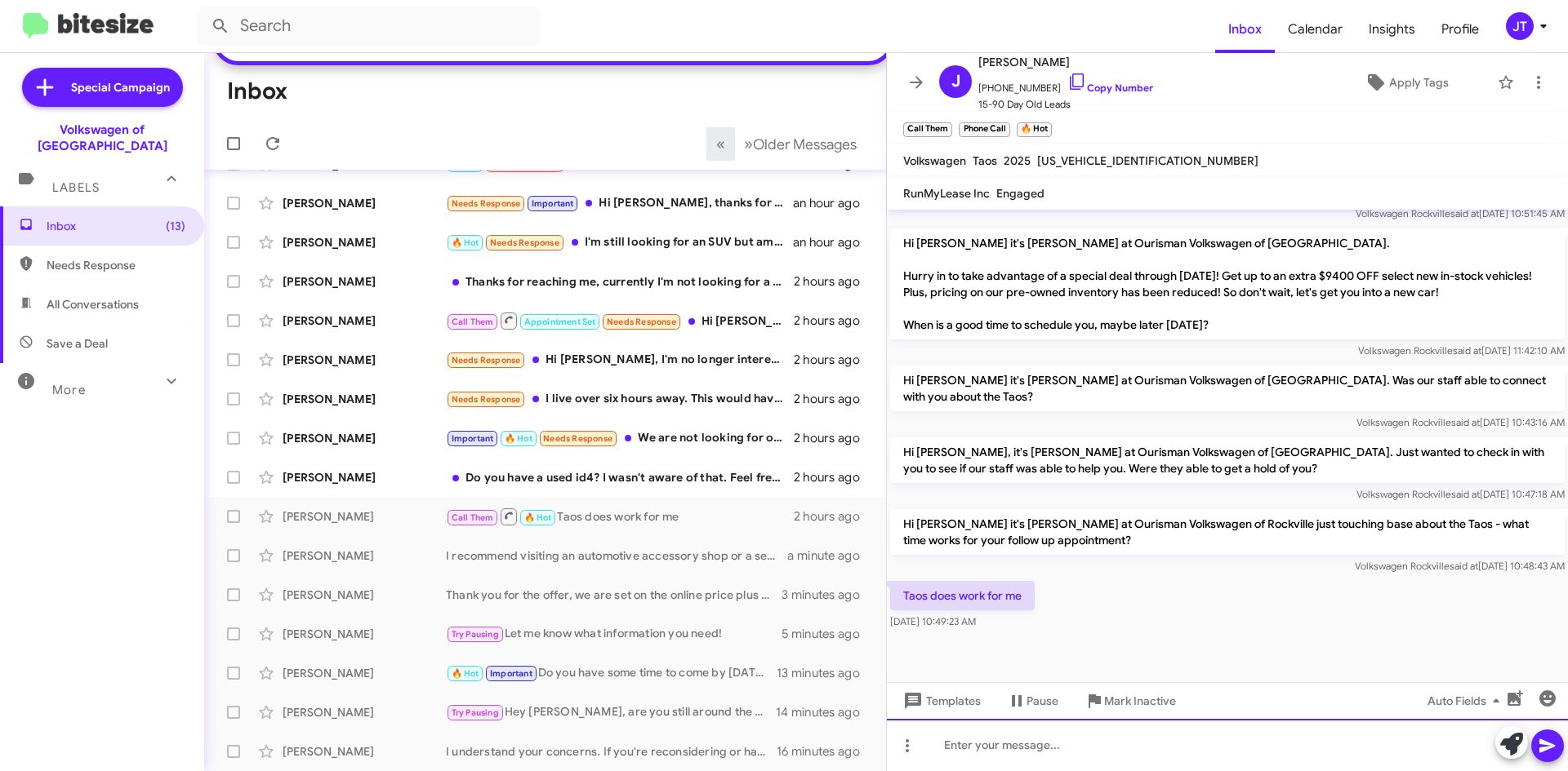
click at [981, 743] on div at bounding box center [1226, 744] width 681 height 52
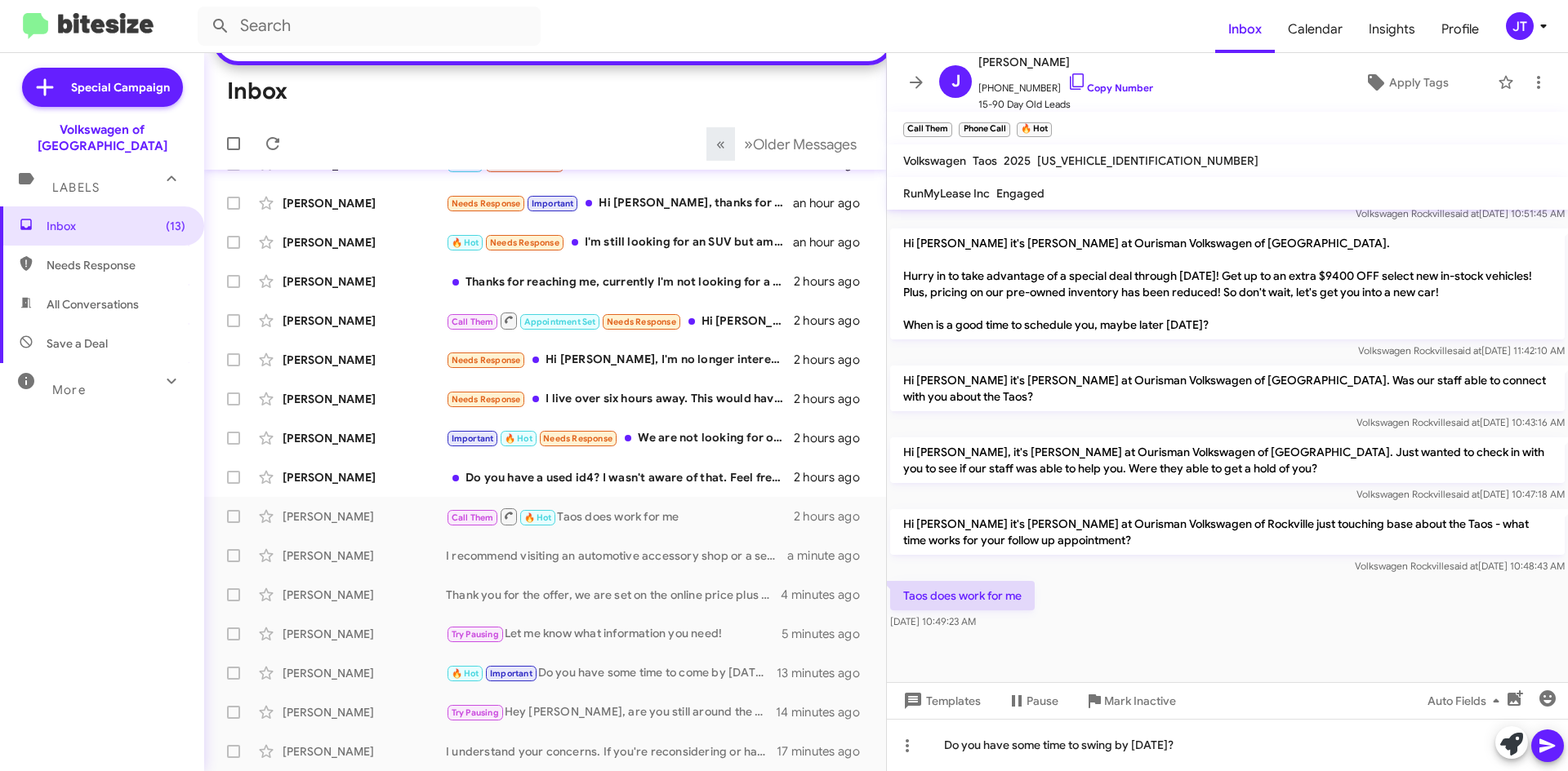
click at [1545, 752] on icon at bounding box center [1547, 746] width 20 height 20
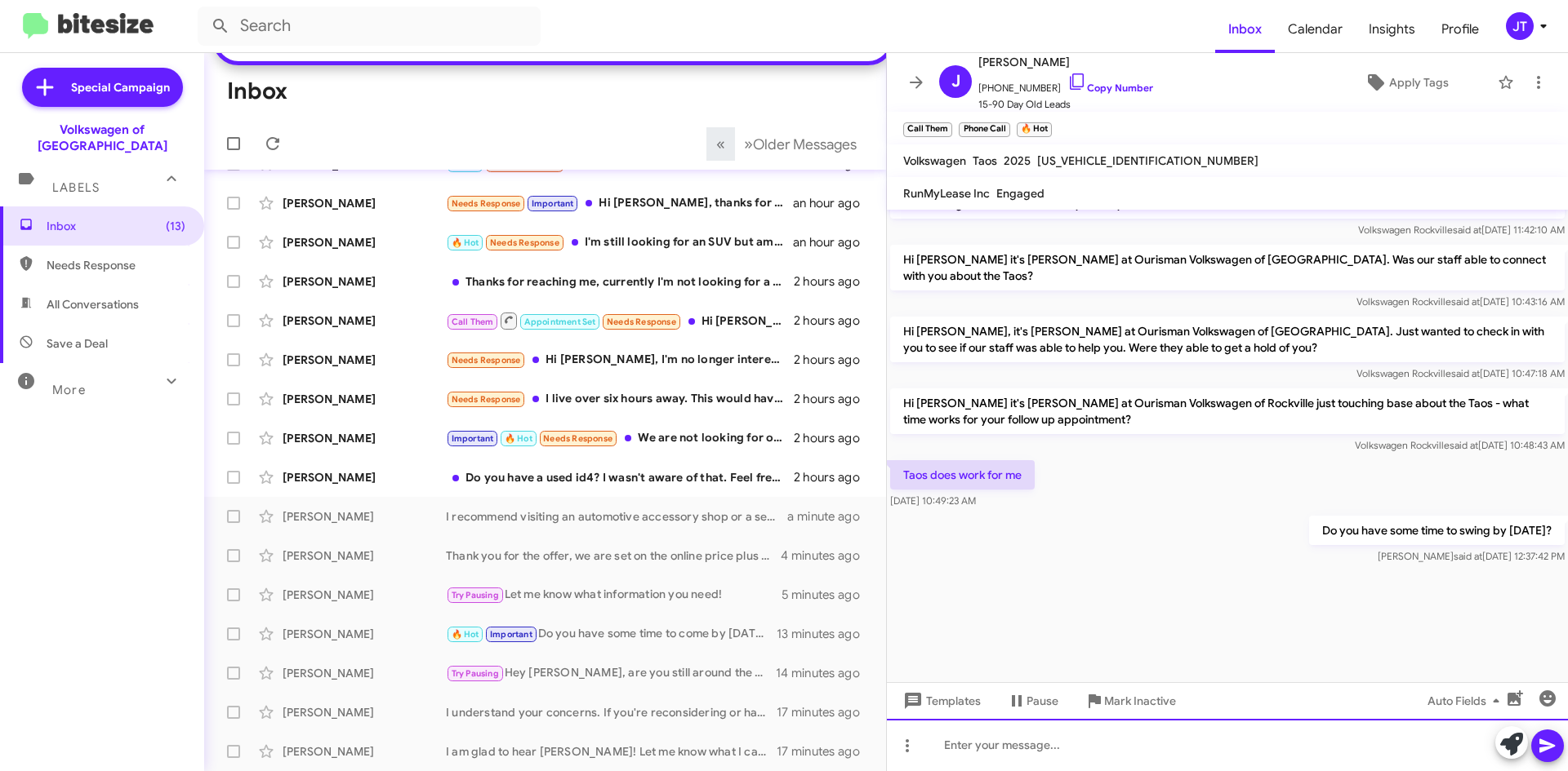
scroll to position [2092, 0]
click at [1047, 743] on div at bounding box center [1226, 744] width 681 height 52
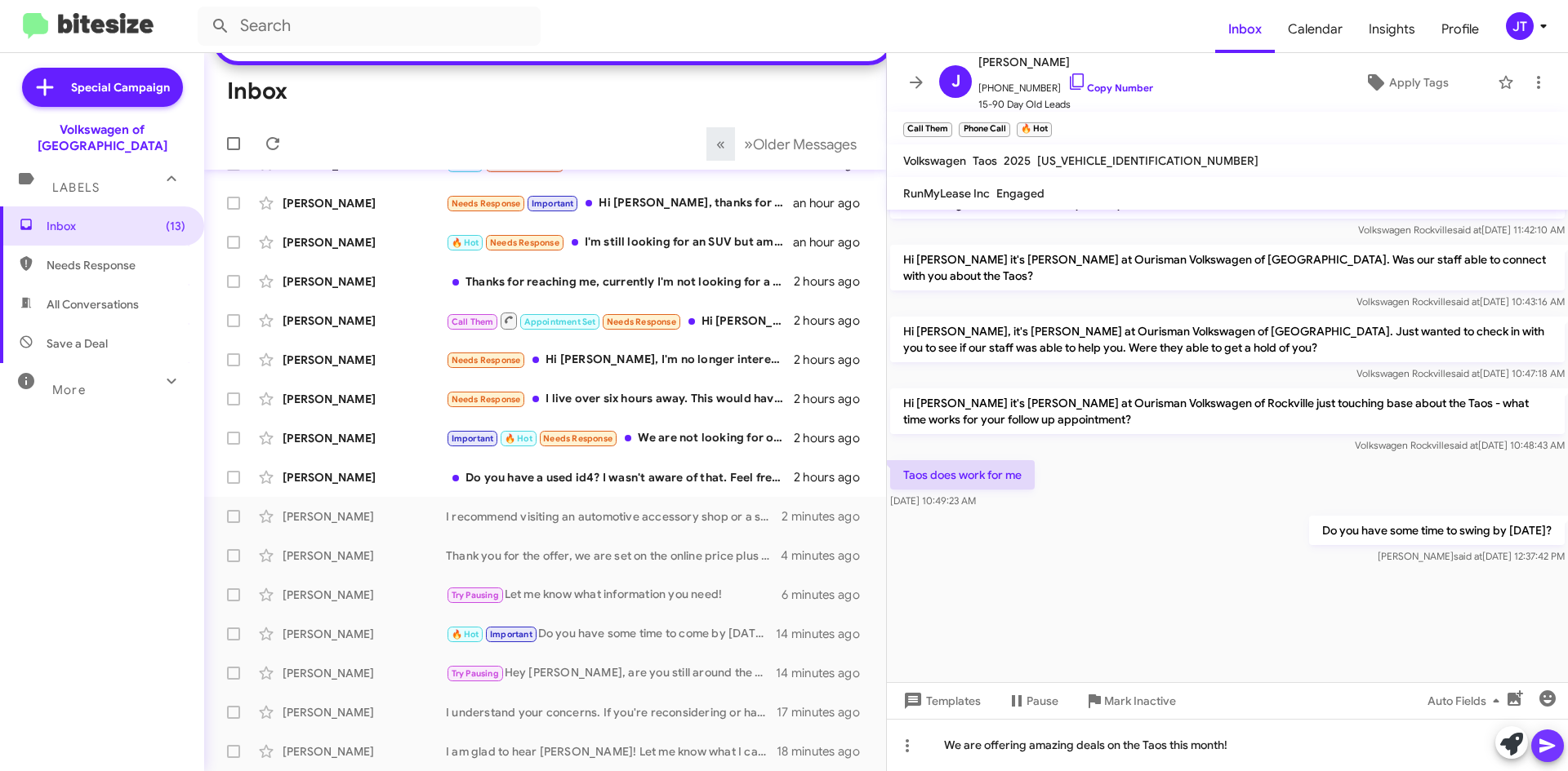
click at [1548, 750] on icon at bounding box center [1547, 746] width 20 height 20
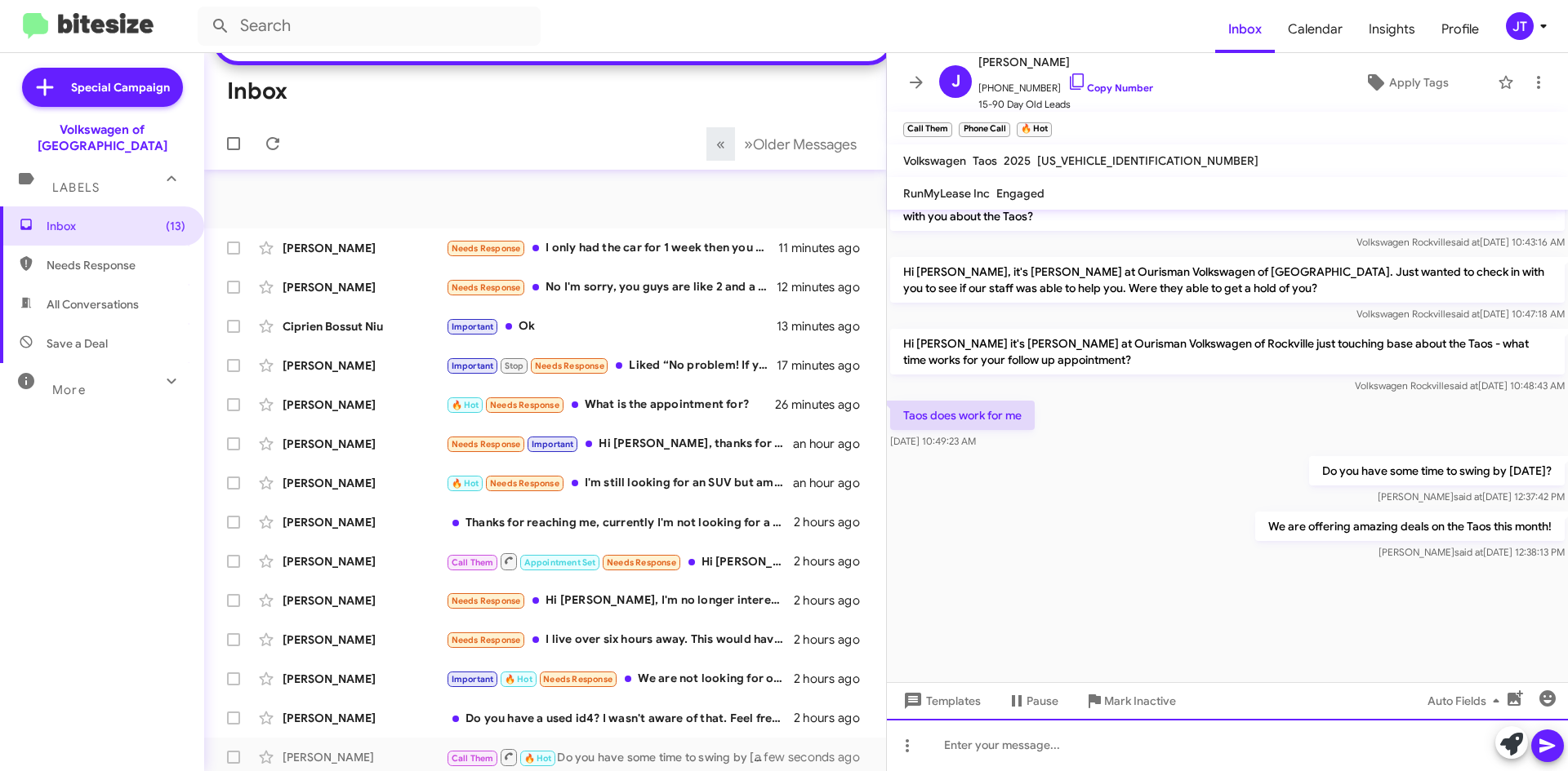
scroll to position [163, 0]
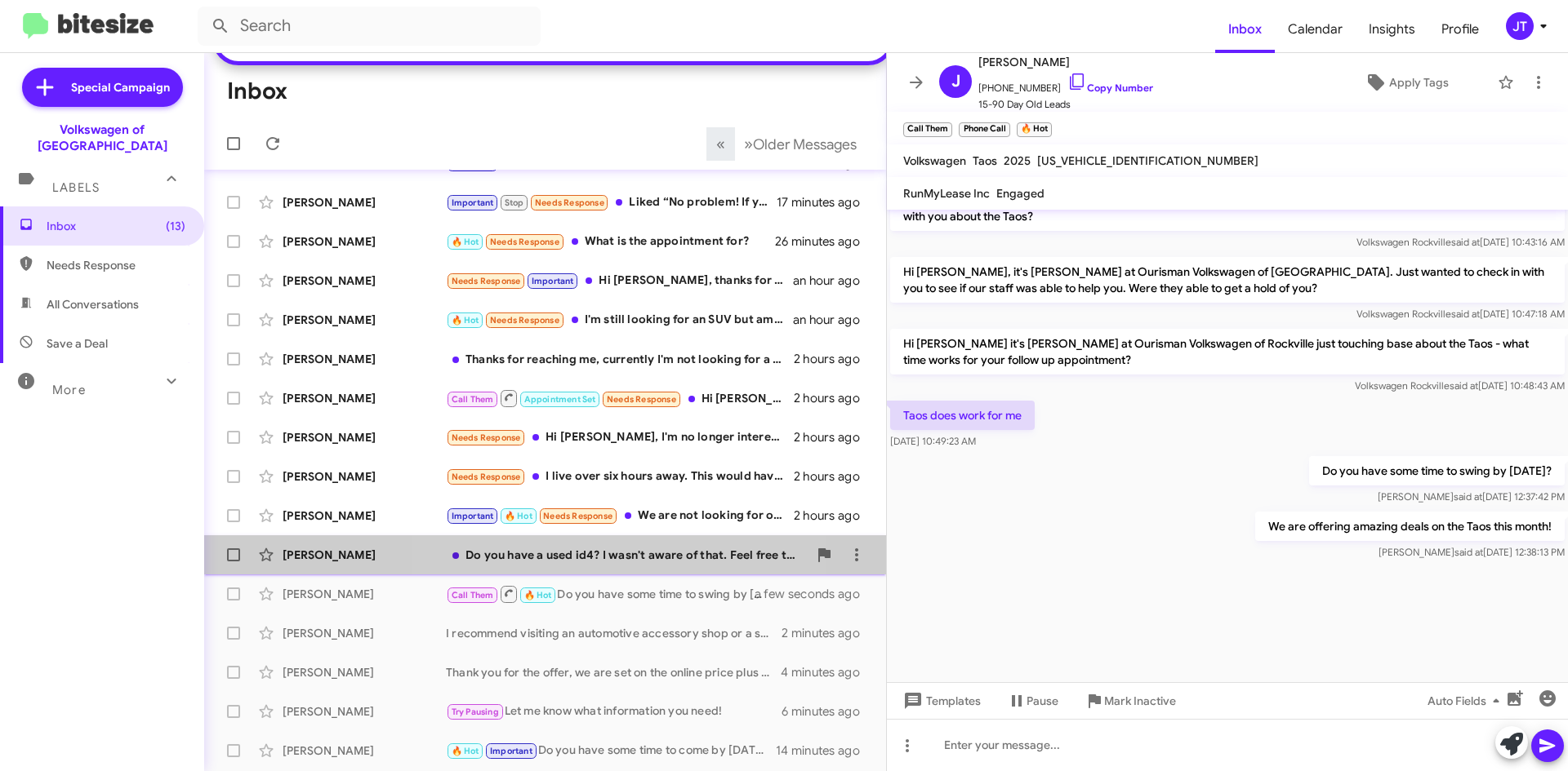
click at [624, 563] on div "Do you have a used id4? I wasn't aware of that. Feel free to send me some infor…" at bounding box center [626, 554] width 361 height 17
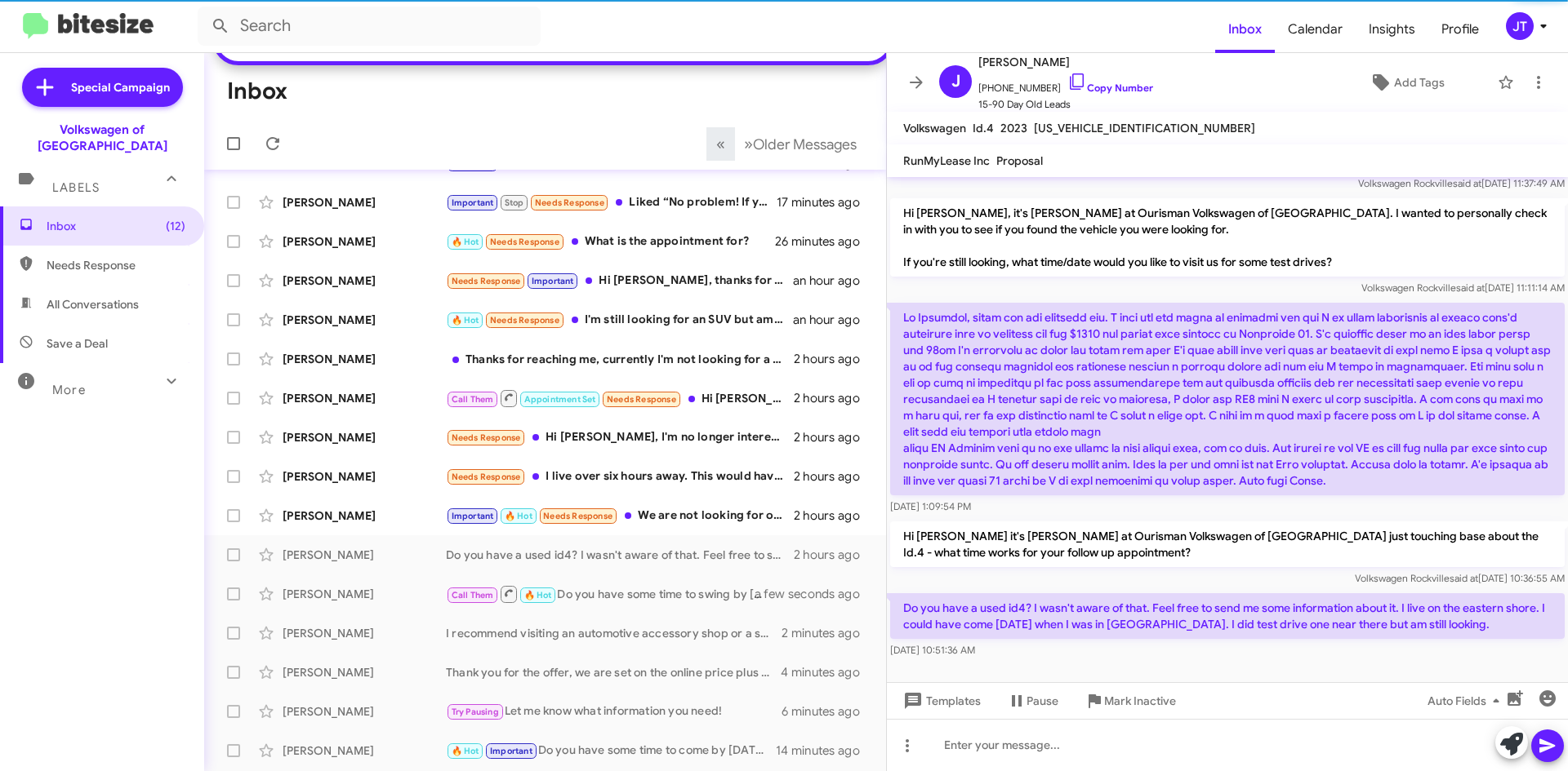
scroll to position [54, 0]
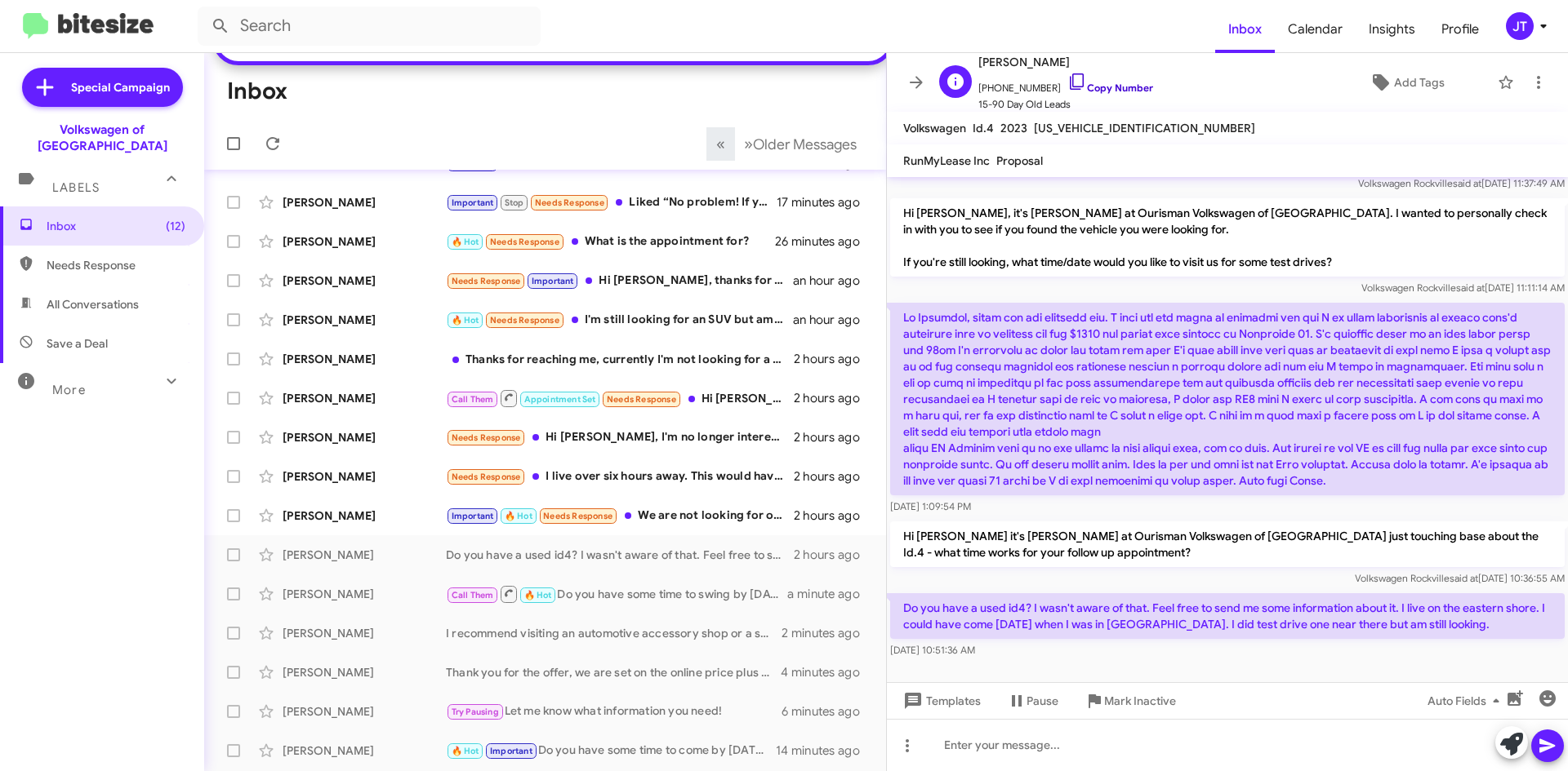
click at [1124, 85] on link "Copy Number" at bounding box center [1109, 88] width 86 height 12
click at [1113, 84] on link "Copy Number" at bounding box center [1109, 88] width 86 height 12
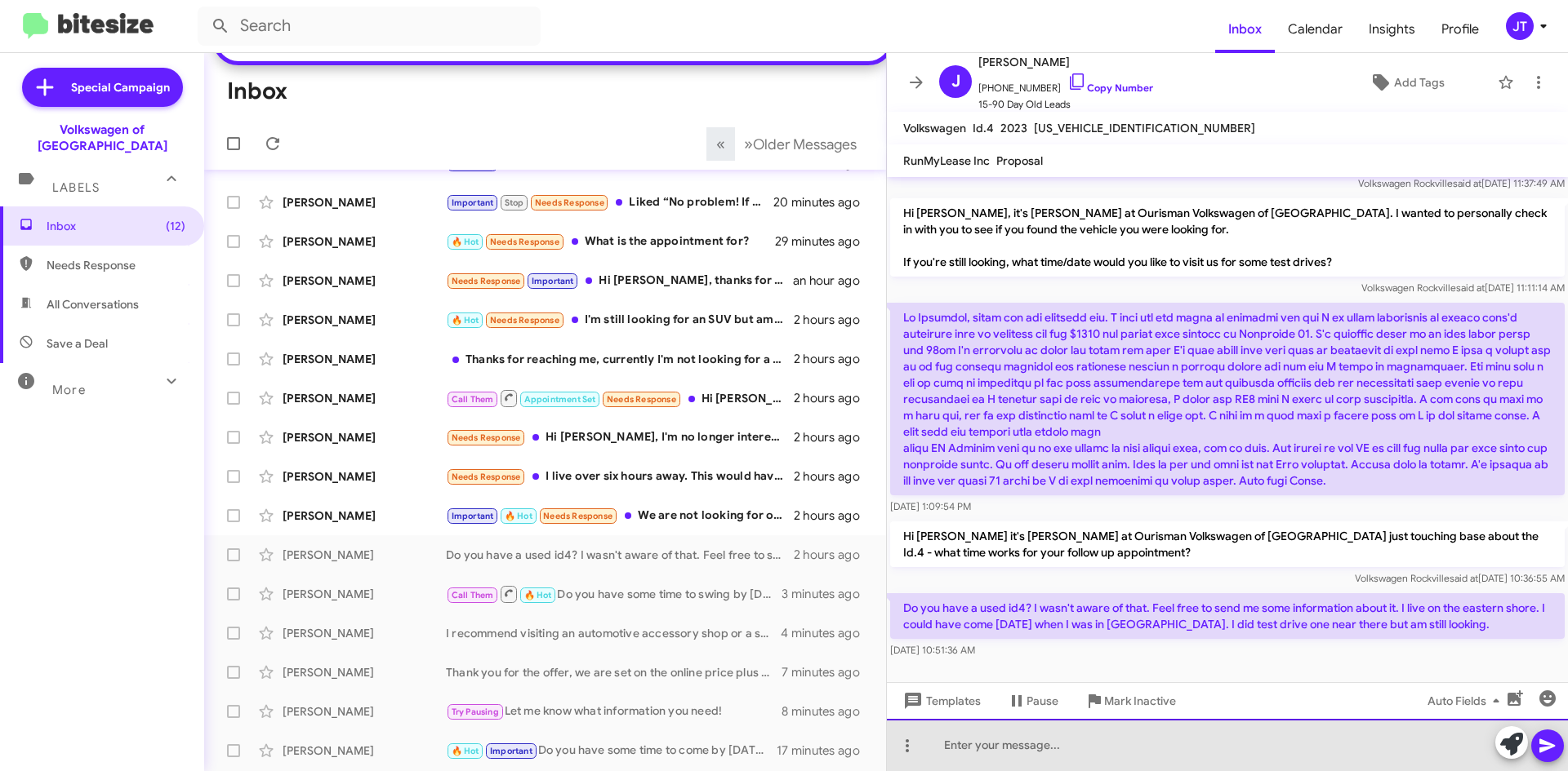
click at [1006, 741] on div at bounding box center [1226, 744] width 681 height 52
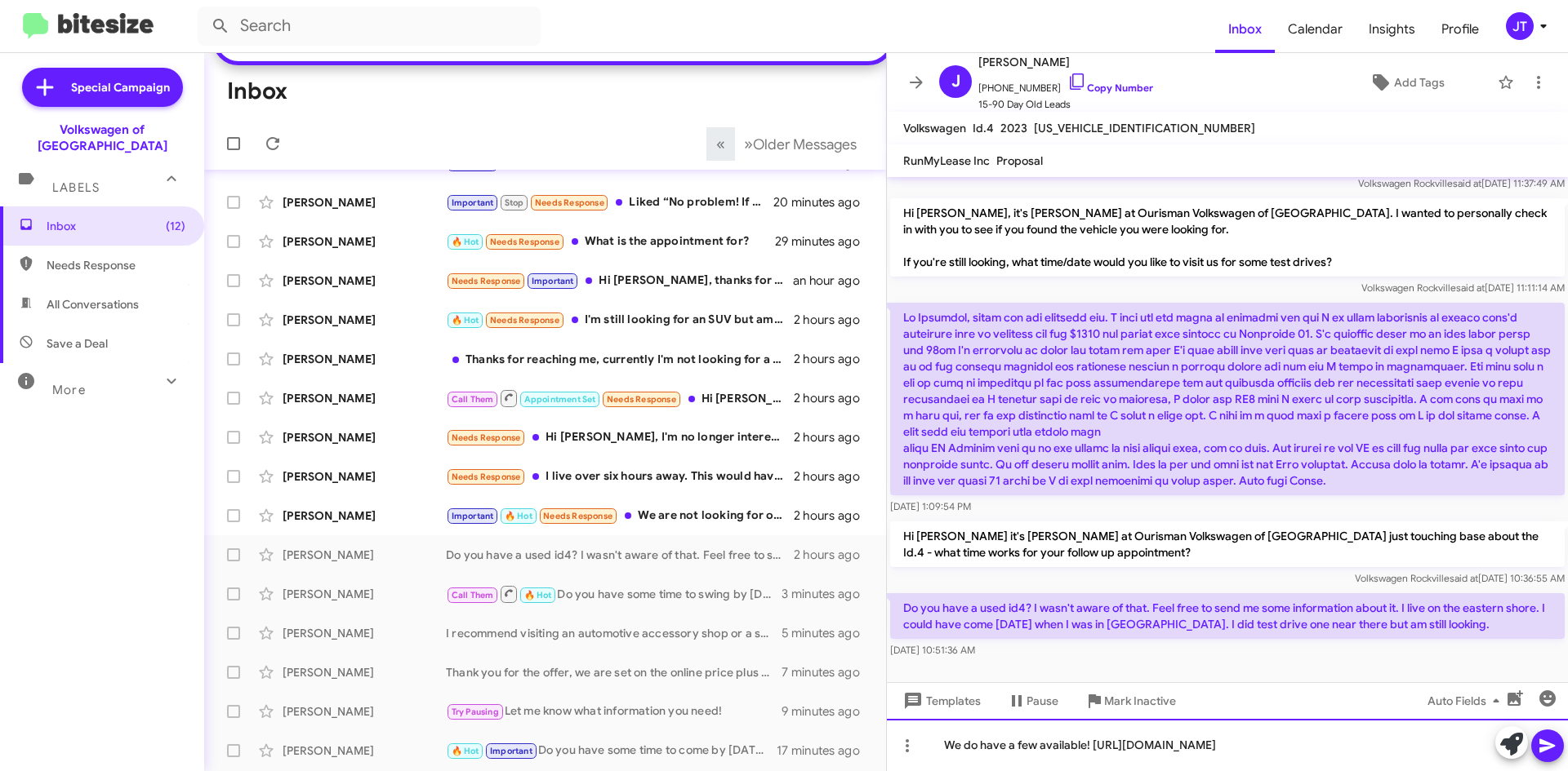
scroll to position [70, 0]
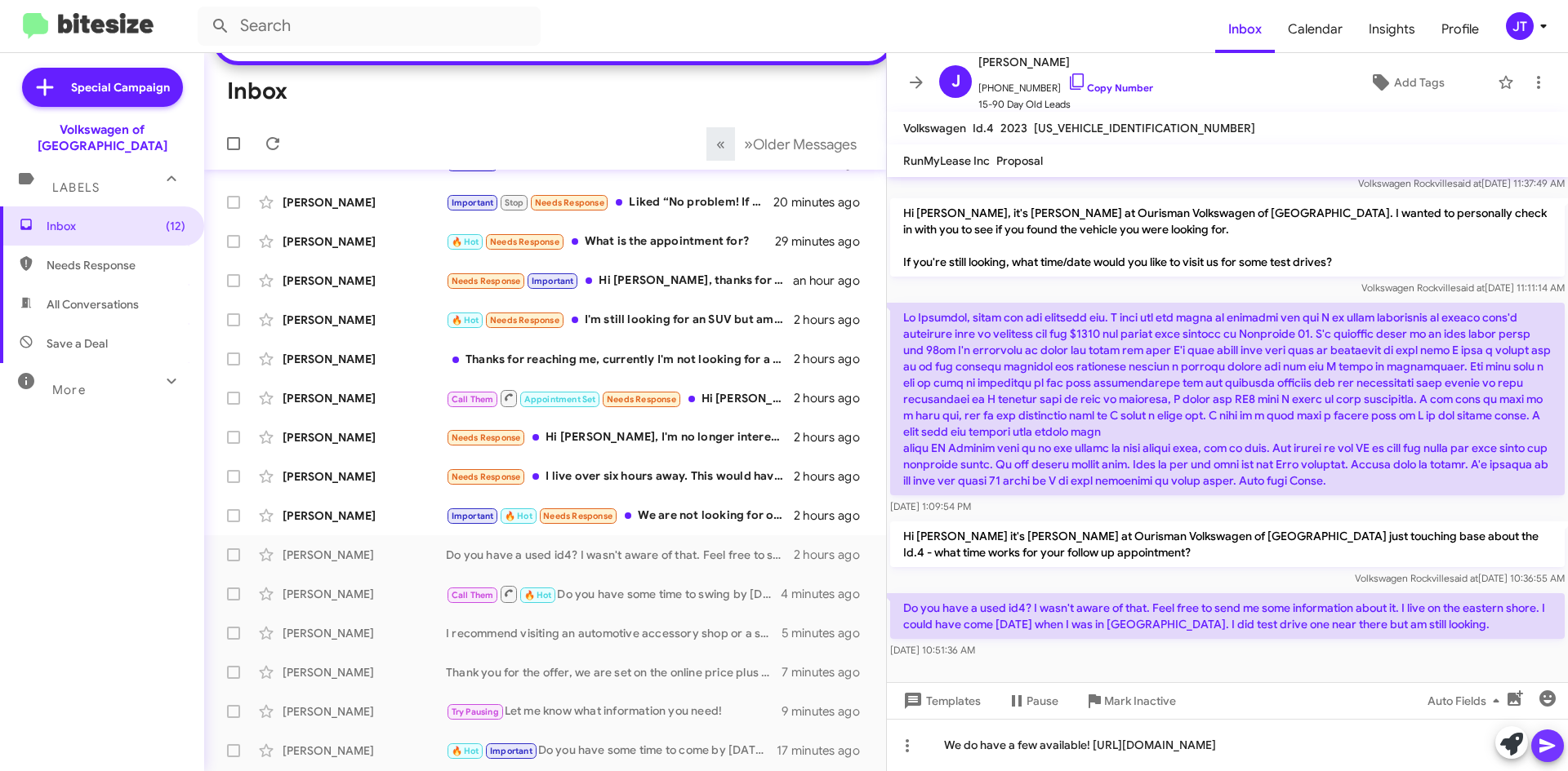
click at [1552, 748] on icon at bounding box center [1547, 746] width 20 height 20
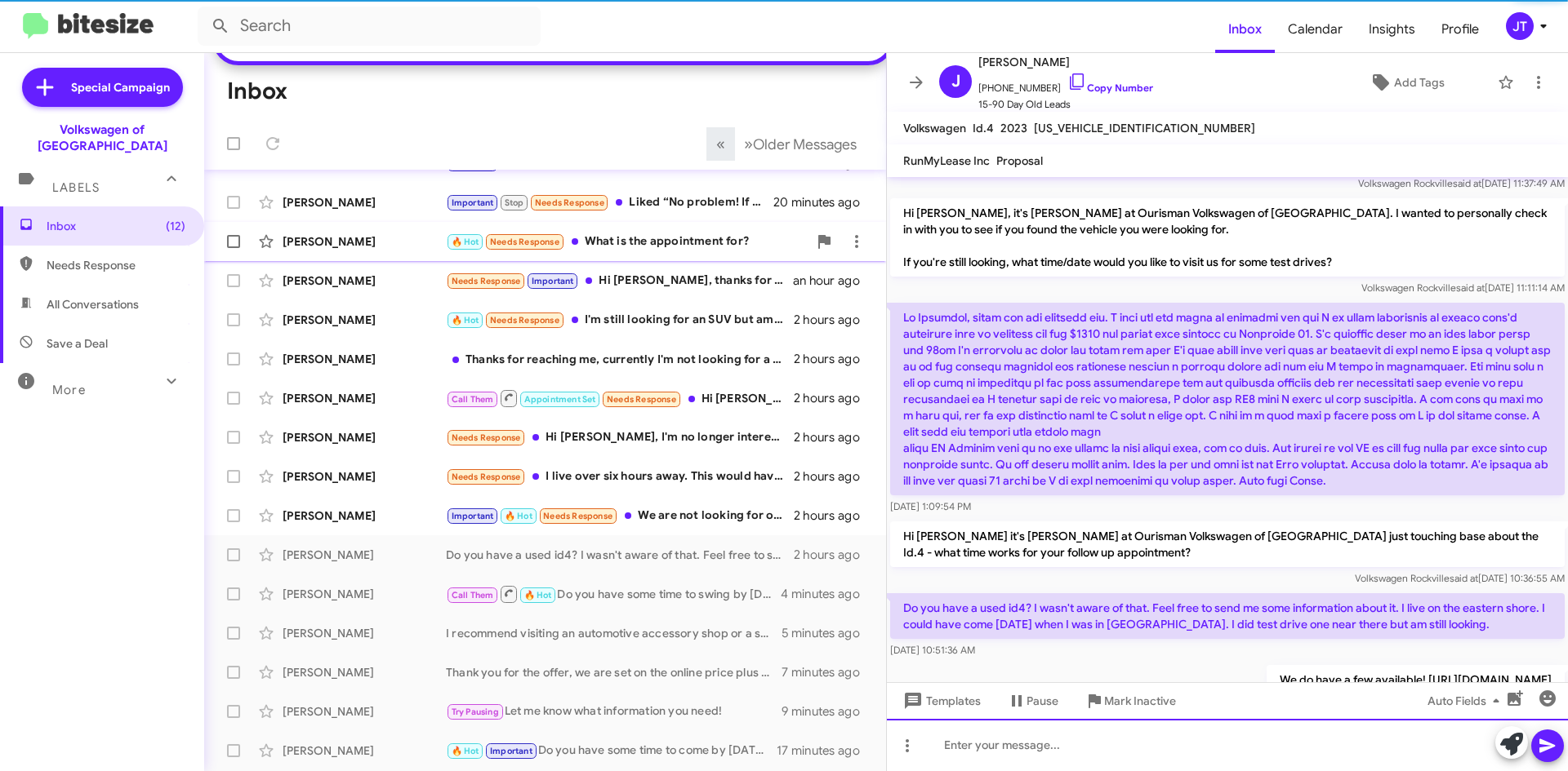
scroll to position [113, 0]
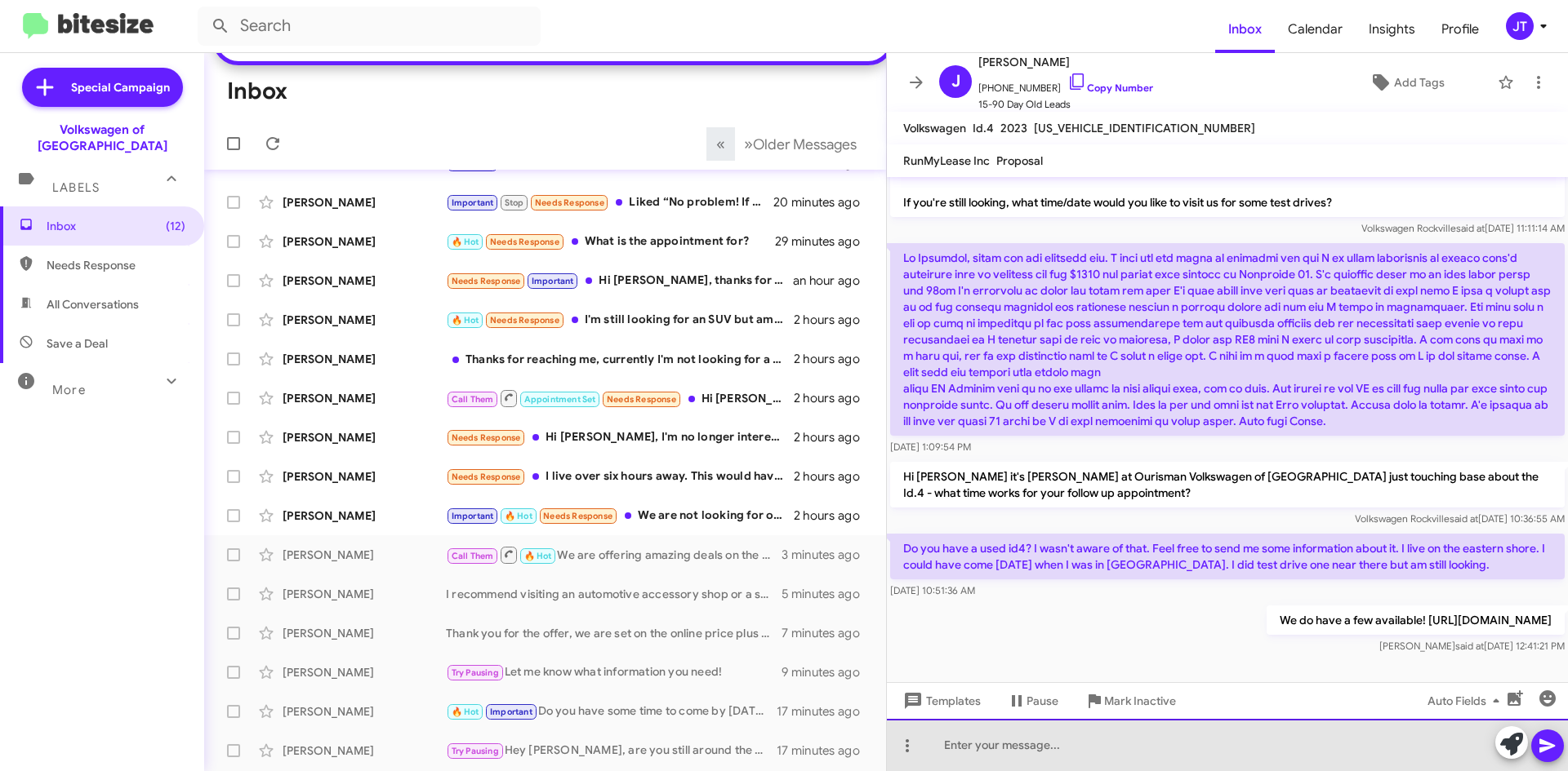
click at [952, 749] on div at bounding box center [1226, 744] width 681 height 52
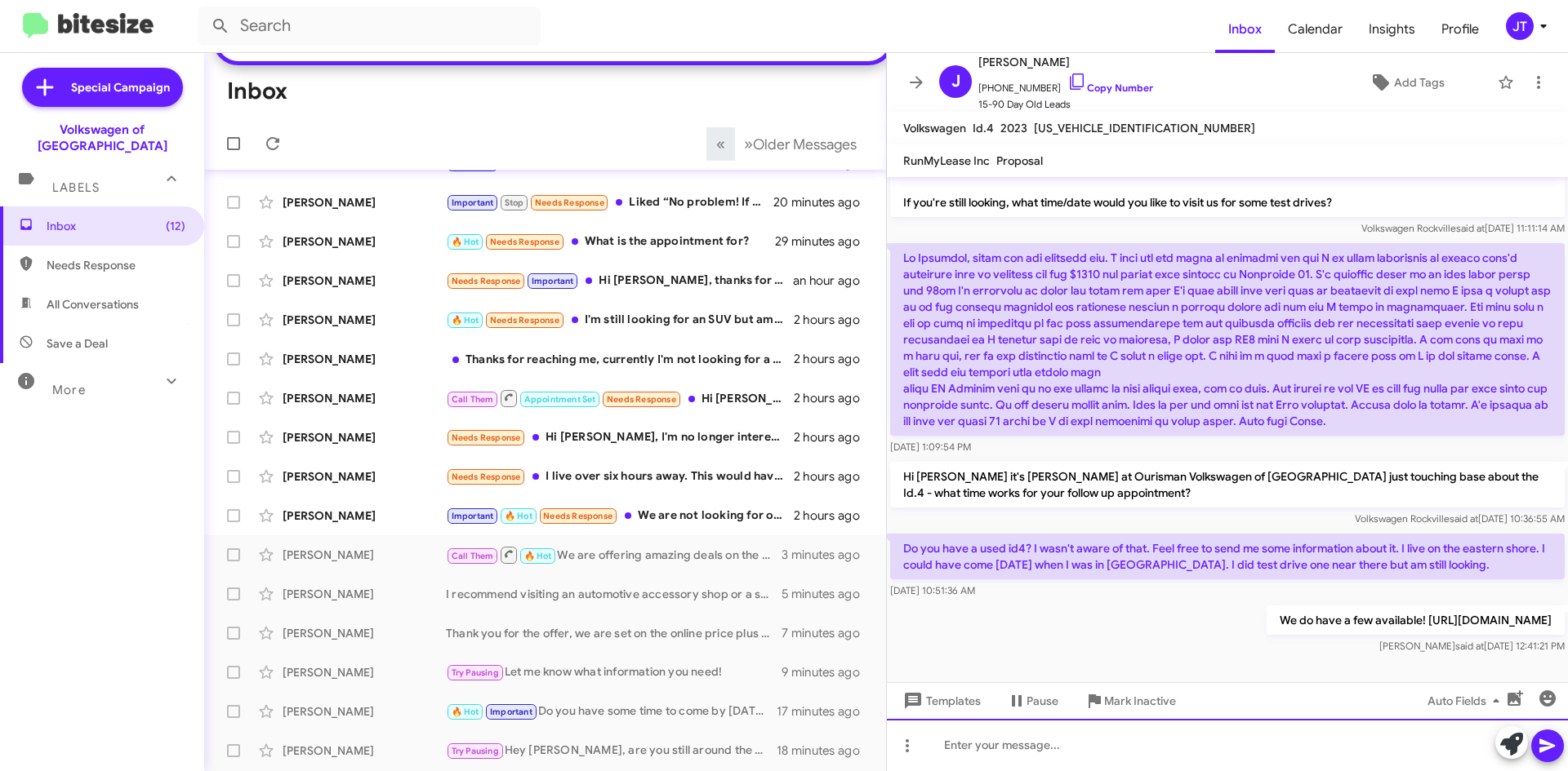
click at [964, 745] on div at bounding box center [1226, 744] width 681 height 52
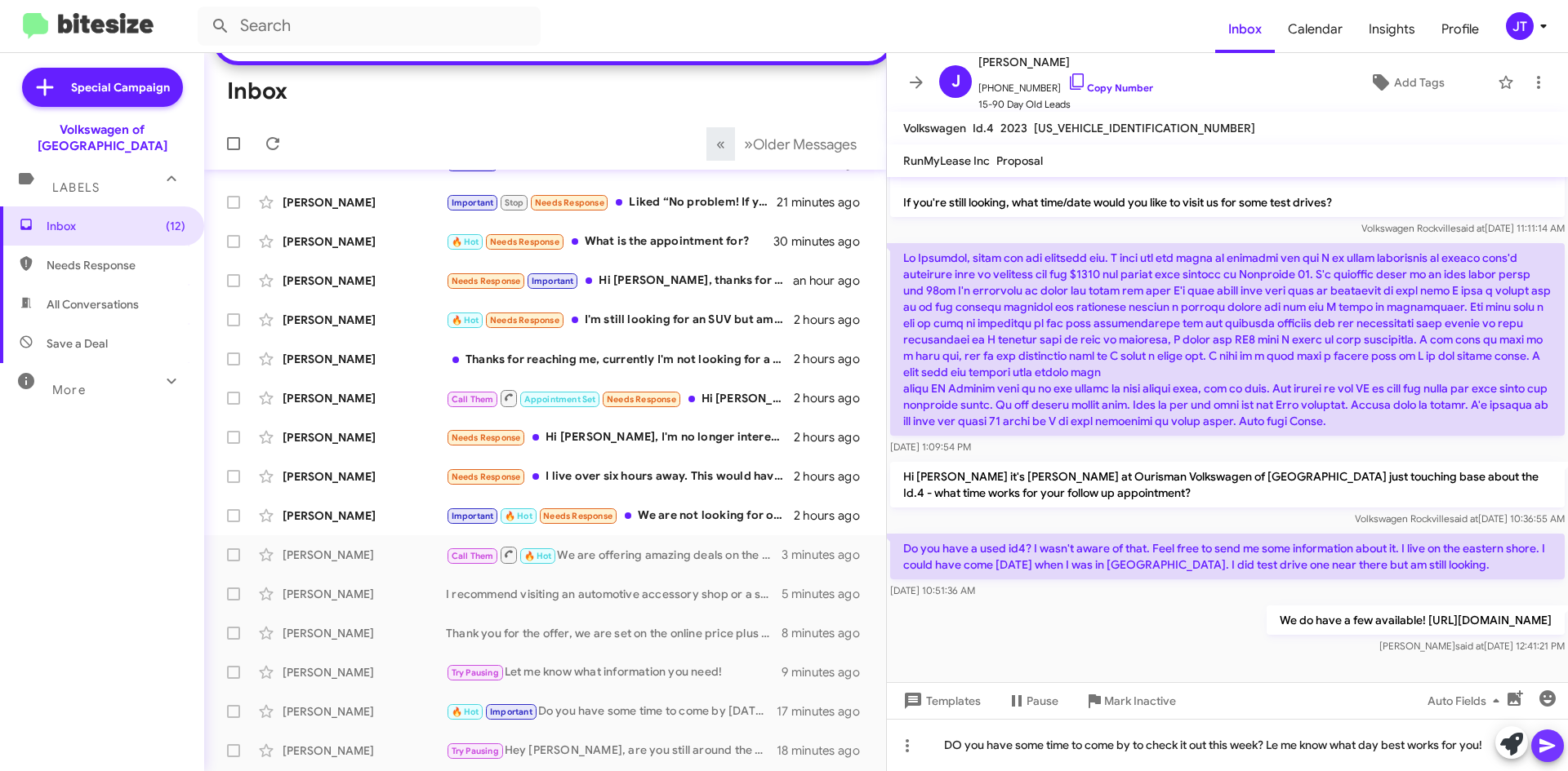
click at [1542, 745] on icon at bounding box center [1547, 746] width 20 height 20
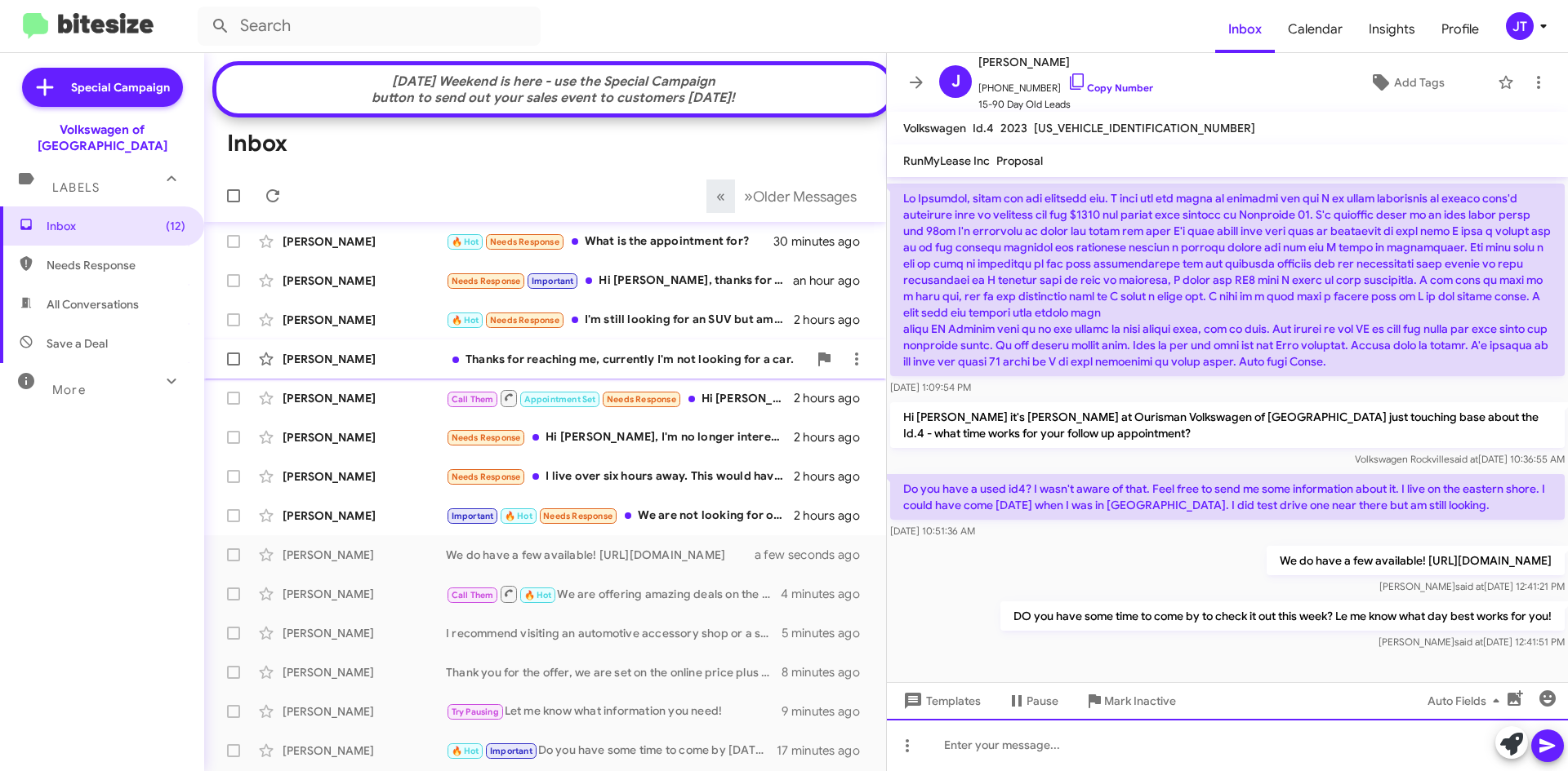
scroll to position [0, 0]
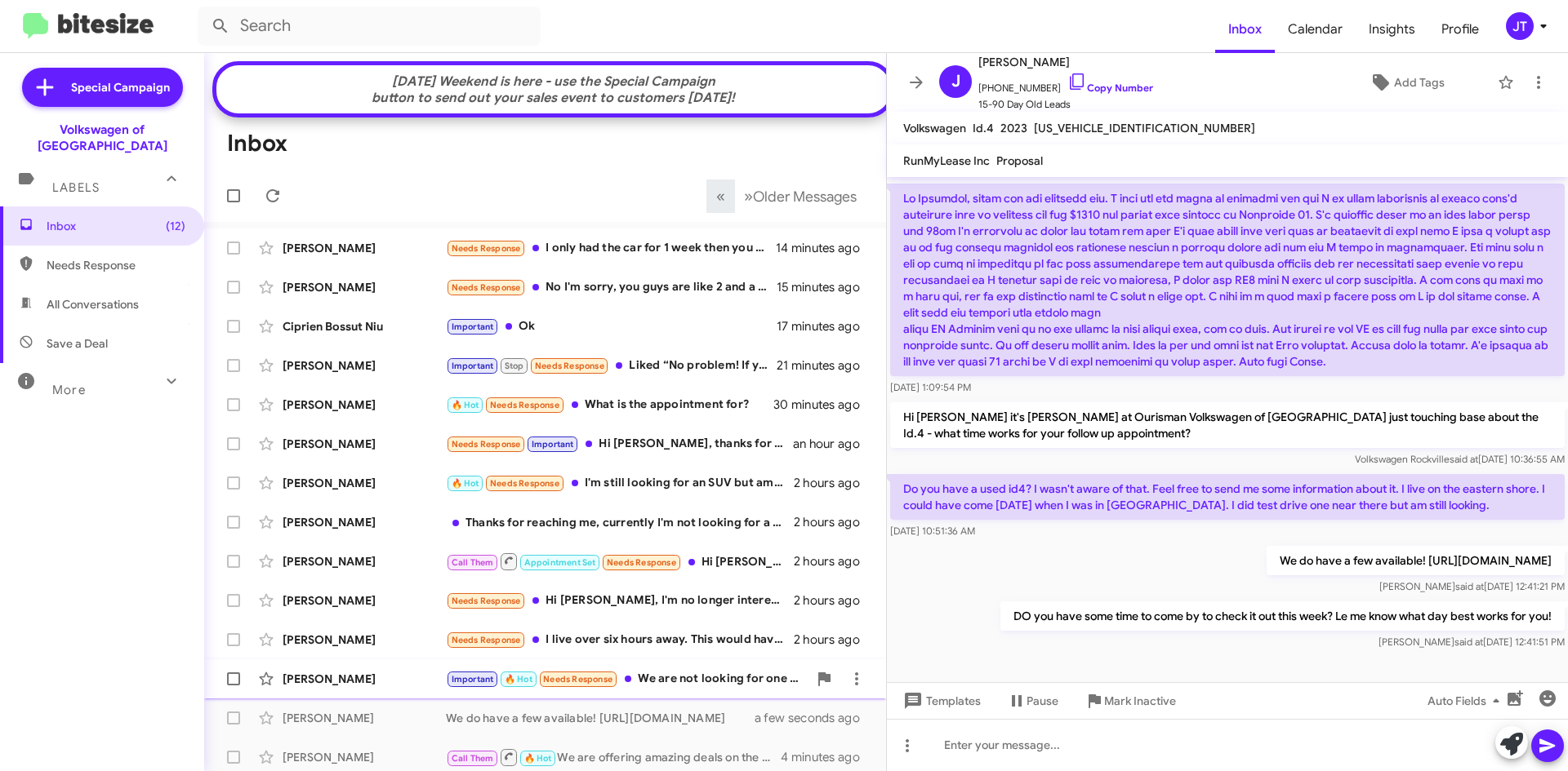
click at [676, 689] on div "Important 🔥 Hot Needs Response We are not looking for one anymore. Thank you" at bounding box center [626, 679] width 361 height 19
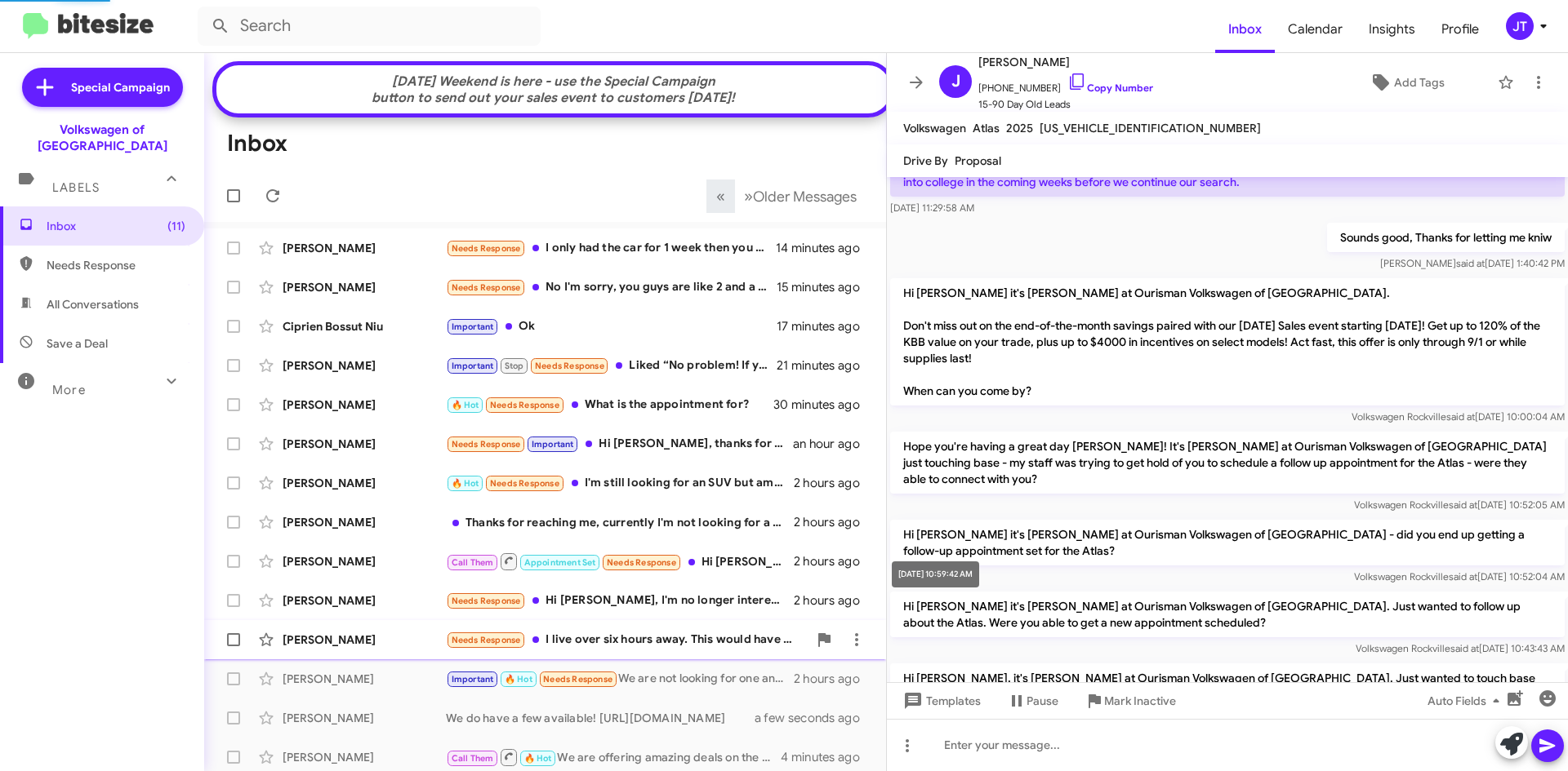
scroll to position [726, 0]
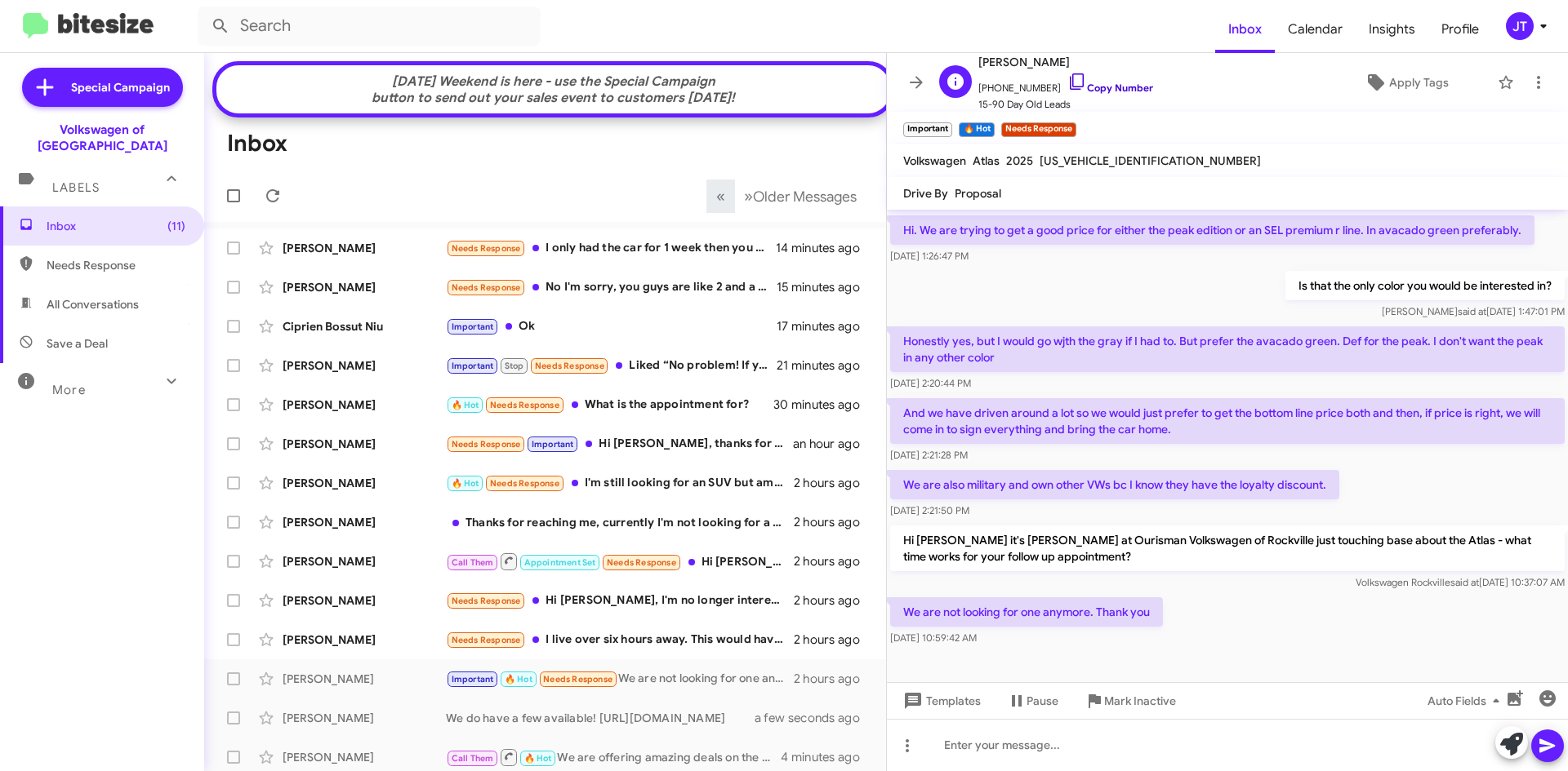
click at [1114, 93] on link "Copy Number" at bounding box center [1109, 88] width 86 height 12
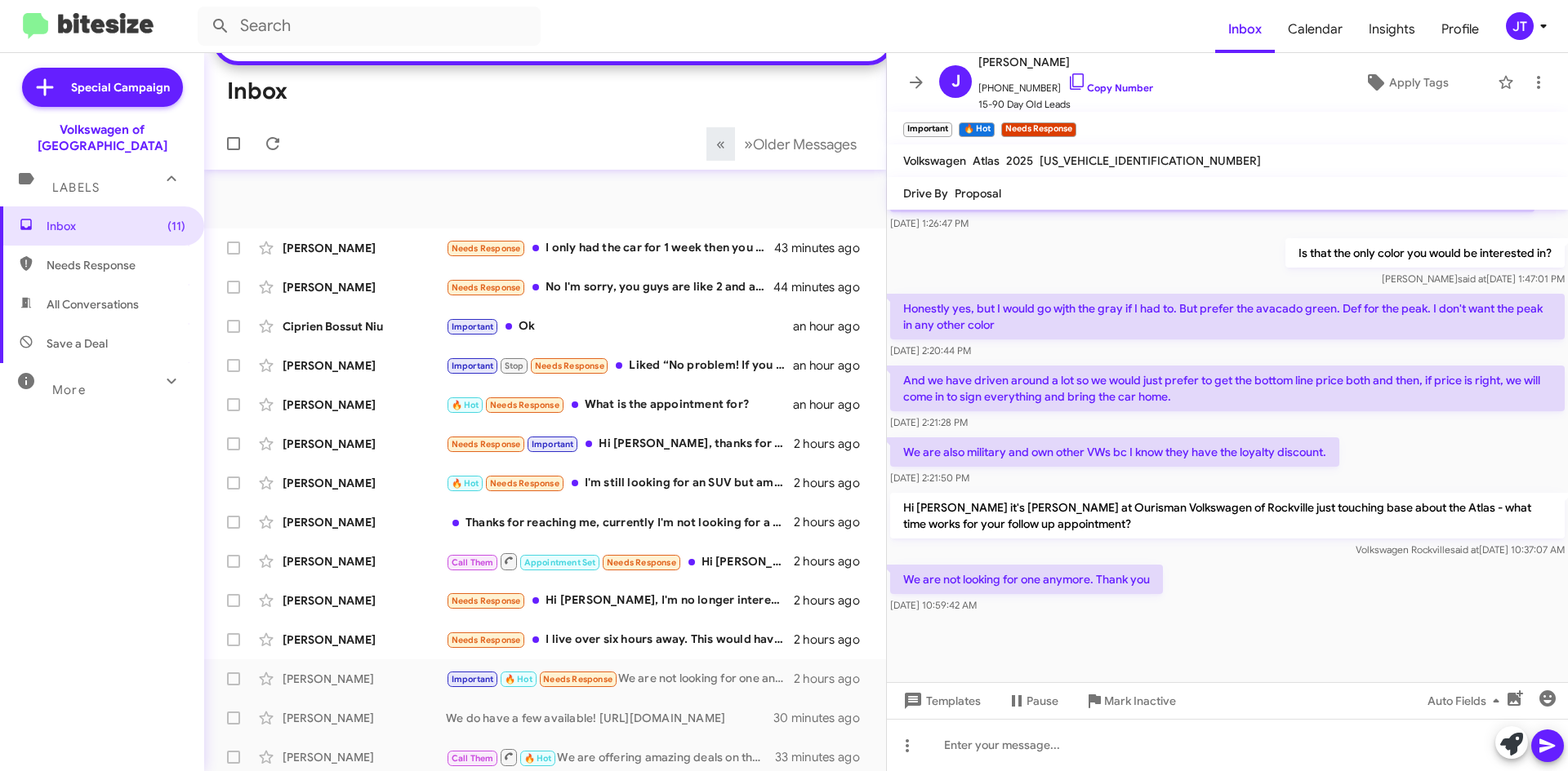
scroll to position [253, 0]
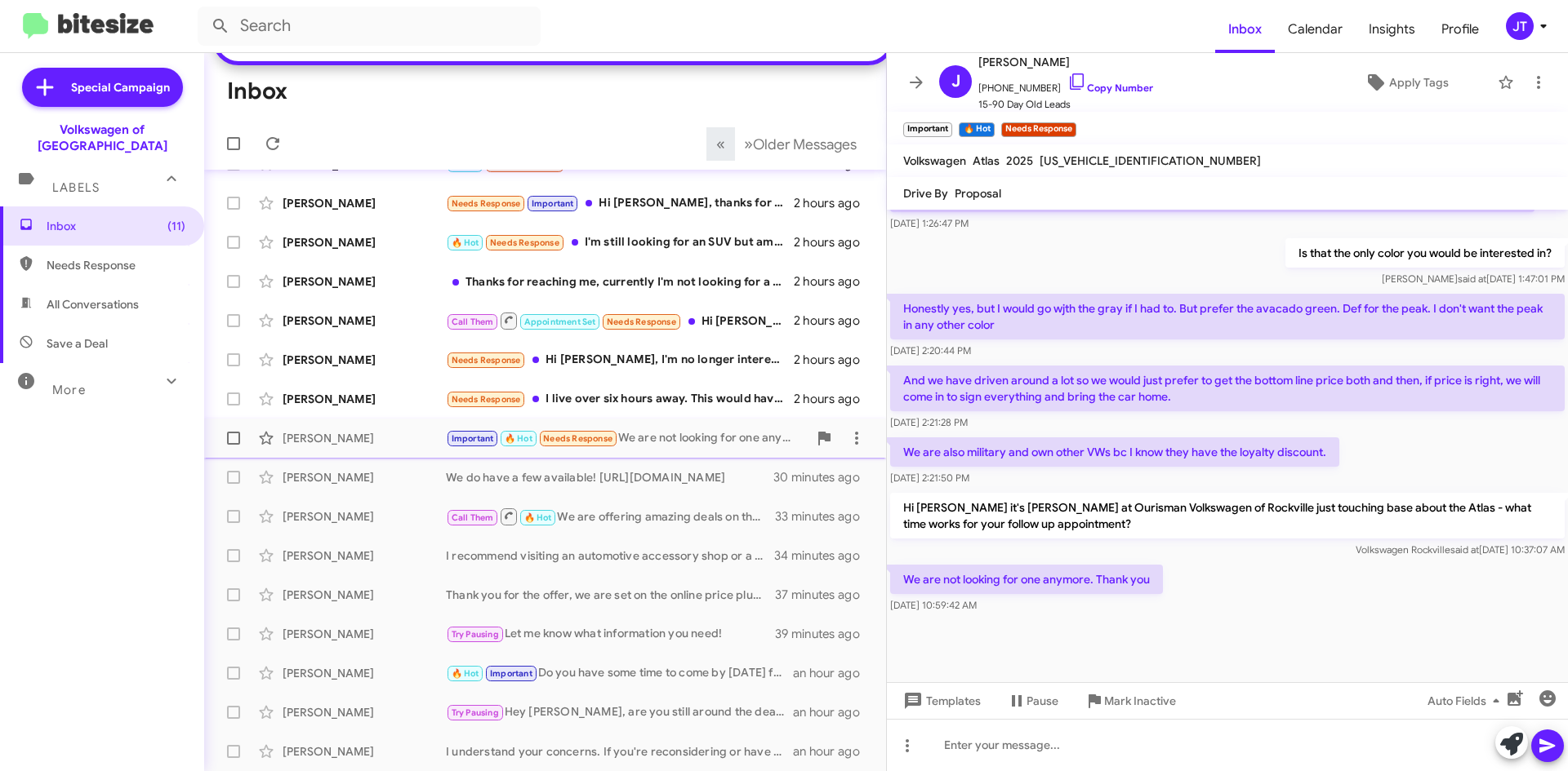
click at [676, 440] on div "Important 🔥 Hot Needs Response We are not looking for one anymore. Thank you" at bounding box center [626, 438] width 361 height 19
click at [1536, 78] on icon at bounding box center [1537, 82] width 3 height 13
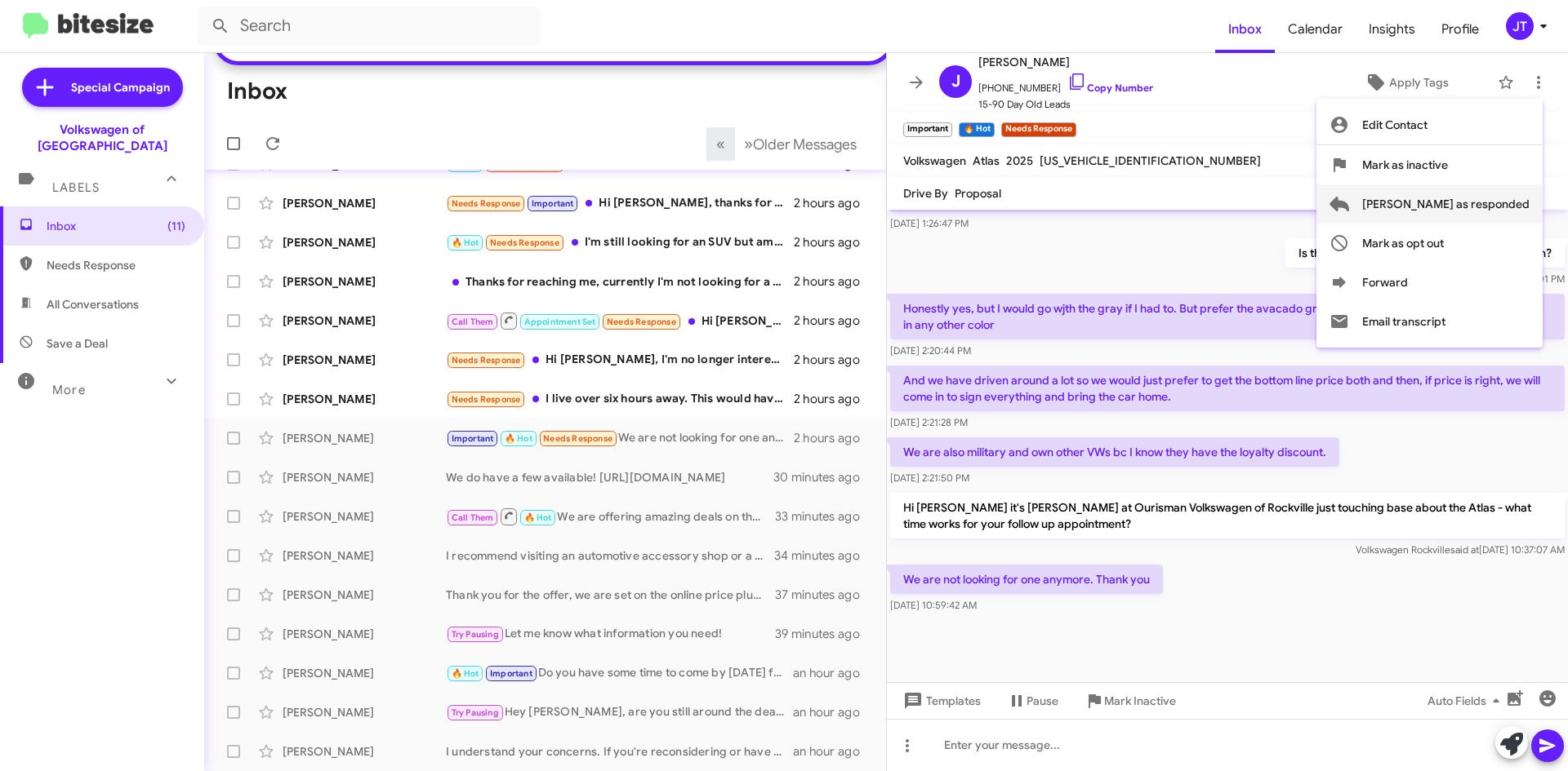
click at [1470, 205] on span "Mark as responded" at bounding box center [1446, 204] width 167 height 39
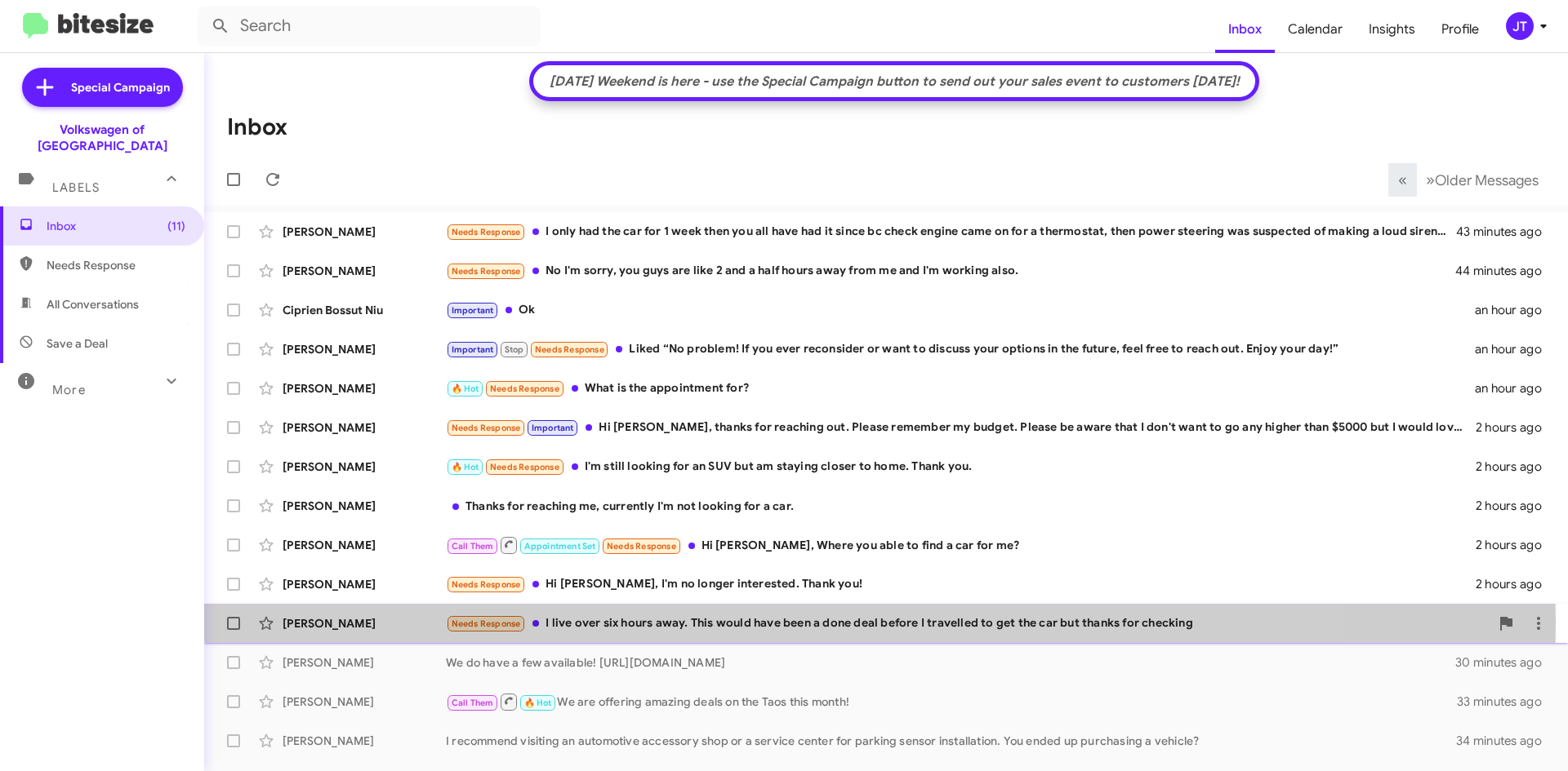
click at [723, 623] on div "Needs Response I live over six hours away. This would have been a done deal bef…" at bounding box center [967, 623] width 1043 height 19
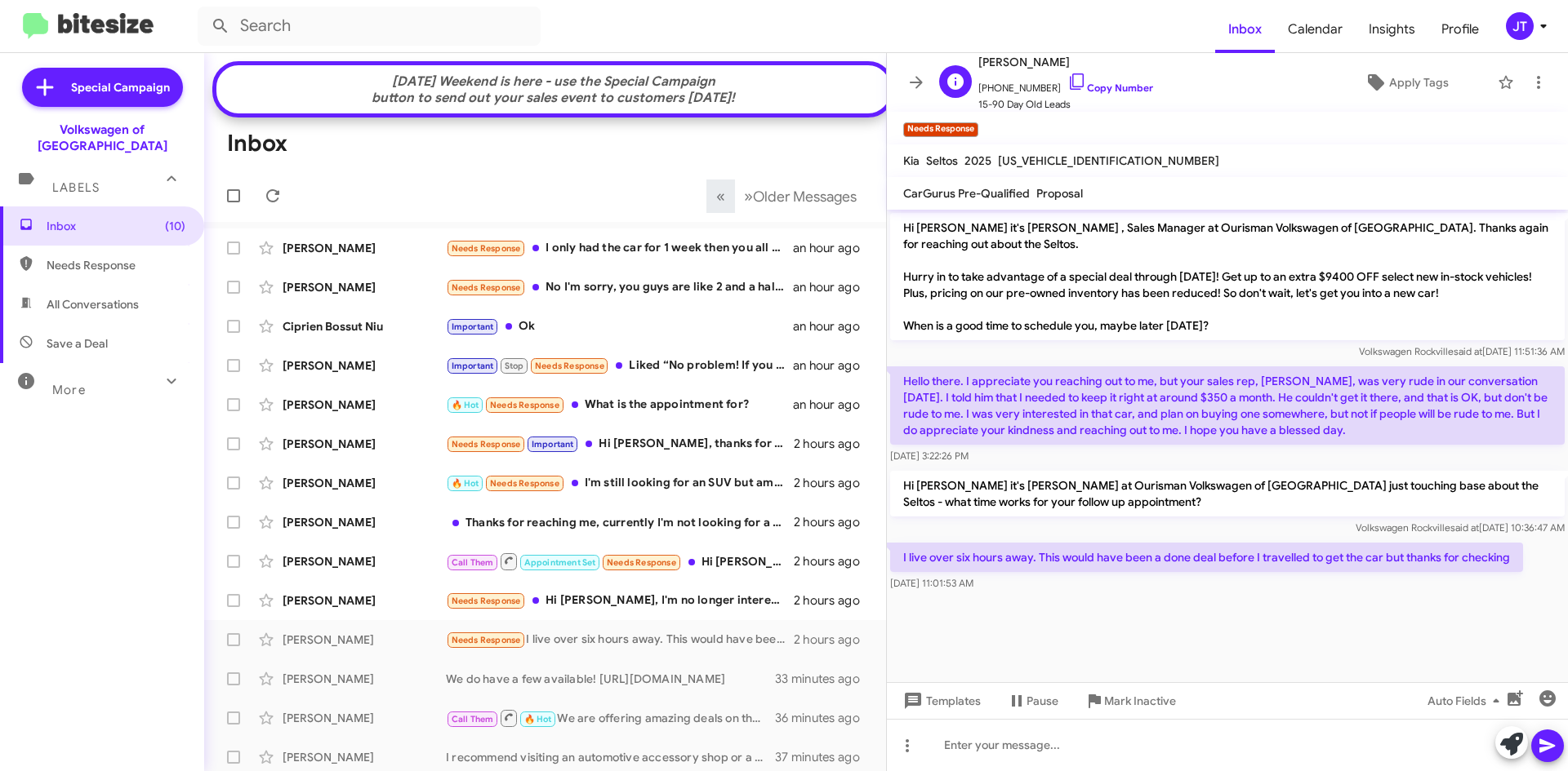
click at [1110, 76] on span "+12762989095 Copy Number" at bounding box center [1065, 84] width 174 height 25
click at [1102, 84] on link "Copy Number" at bounding box center [1109, 88] width 86 height 12
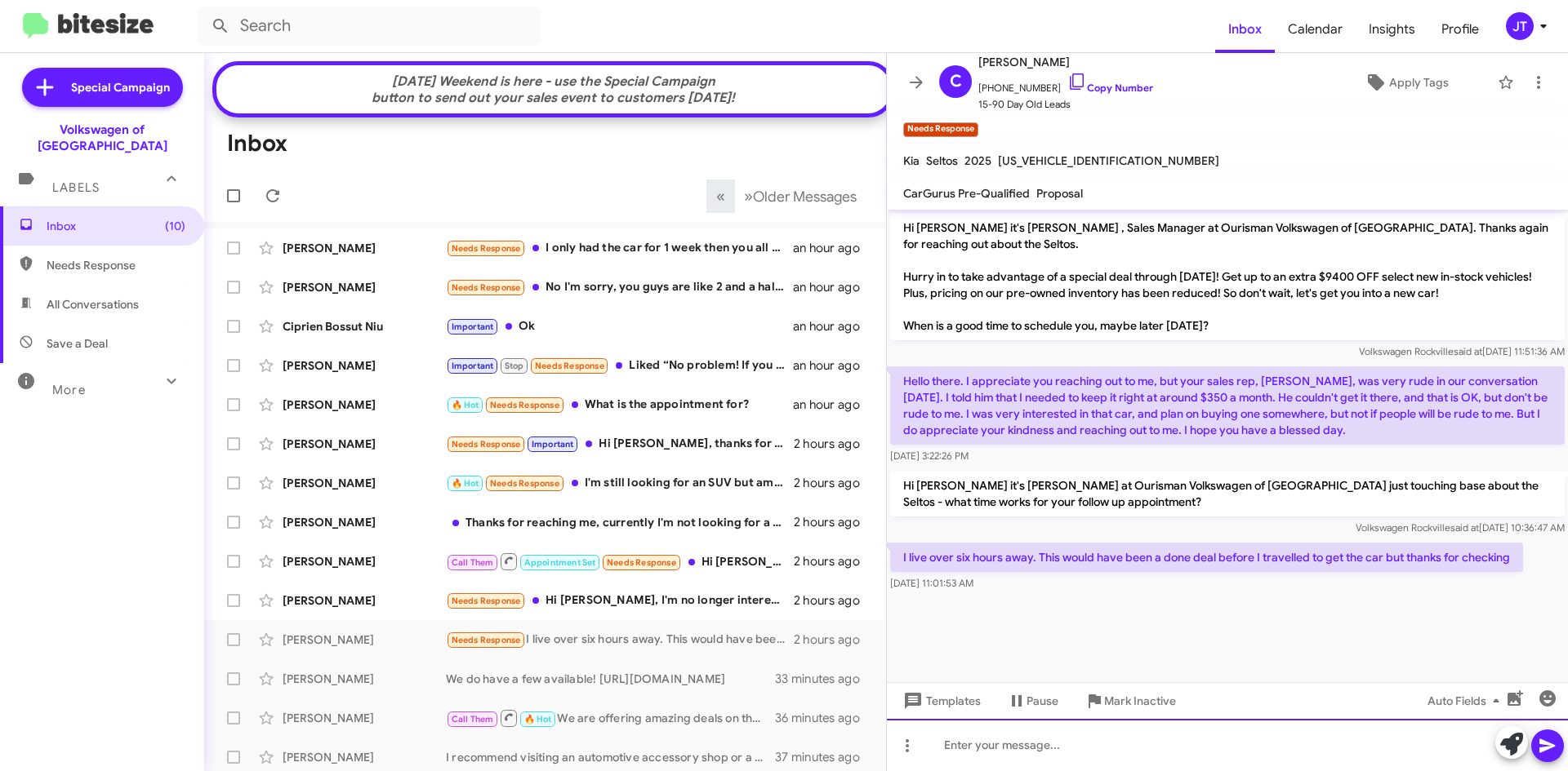
click at [1013, 746] on div at bounding box center [1226, 744] width 681 height 52
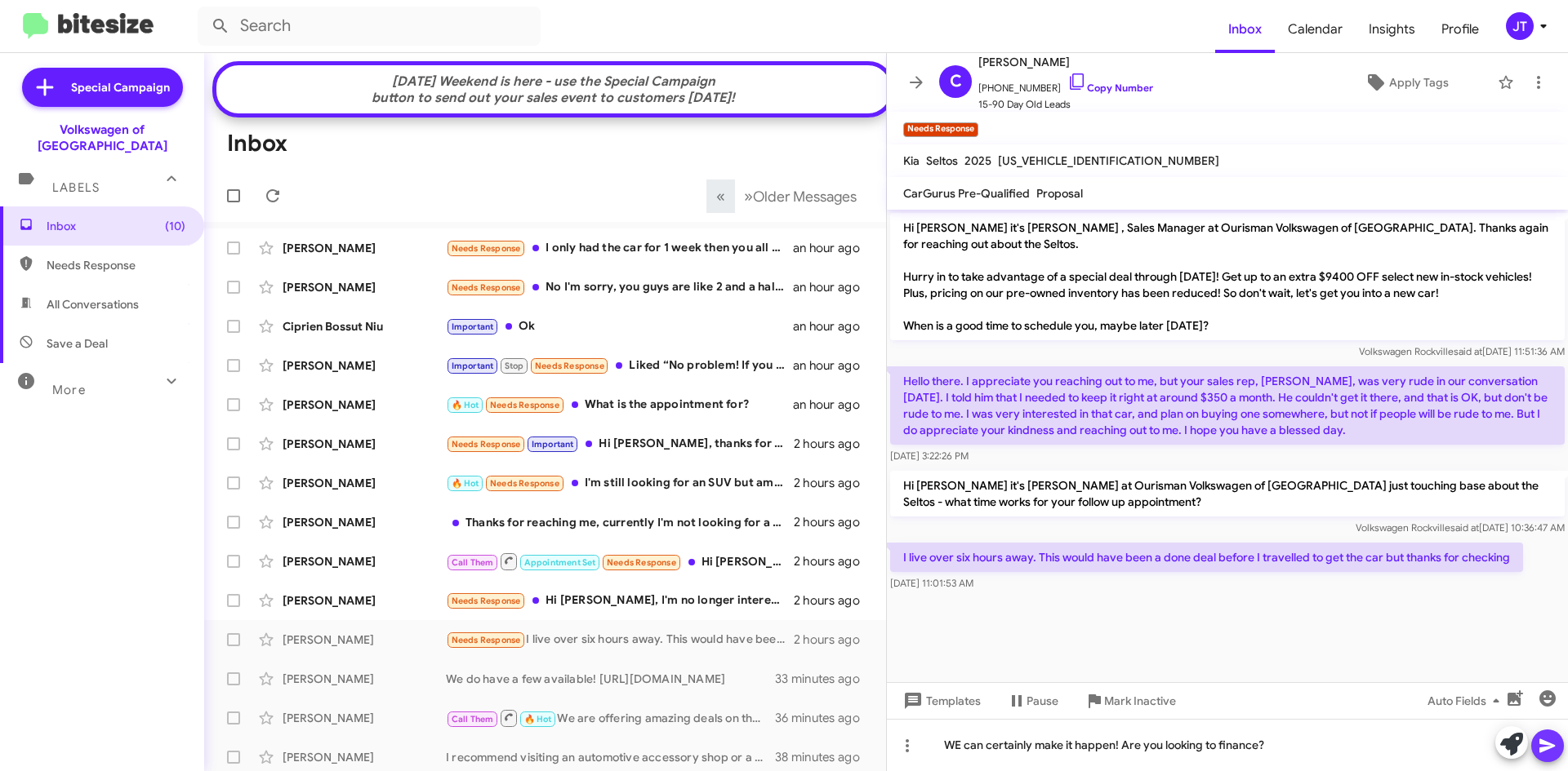
click at [1544, 746] on icon at bounding box center [1547, 746] width 20 height 20
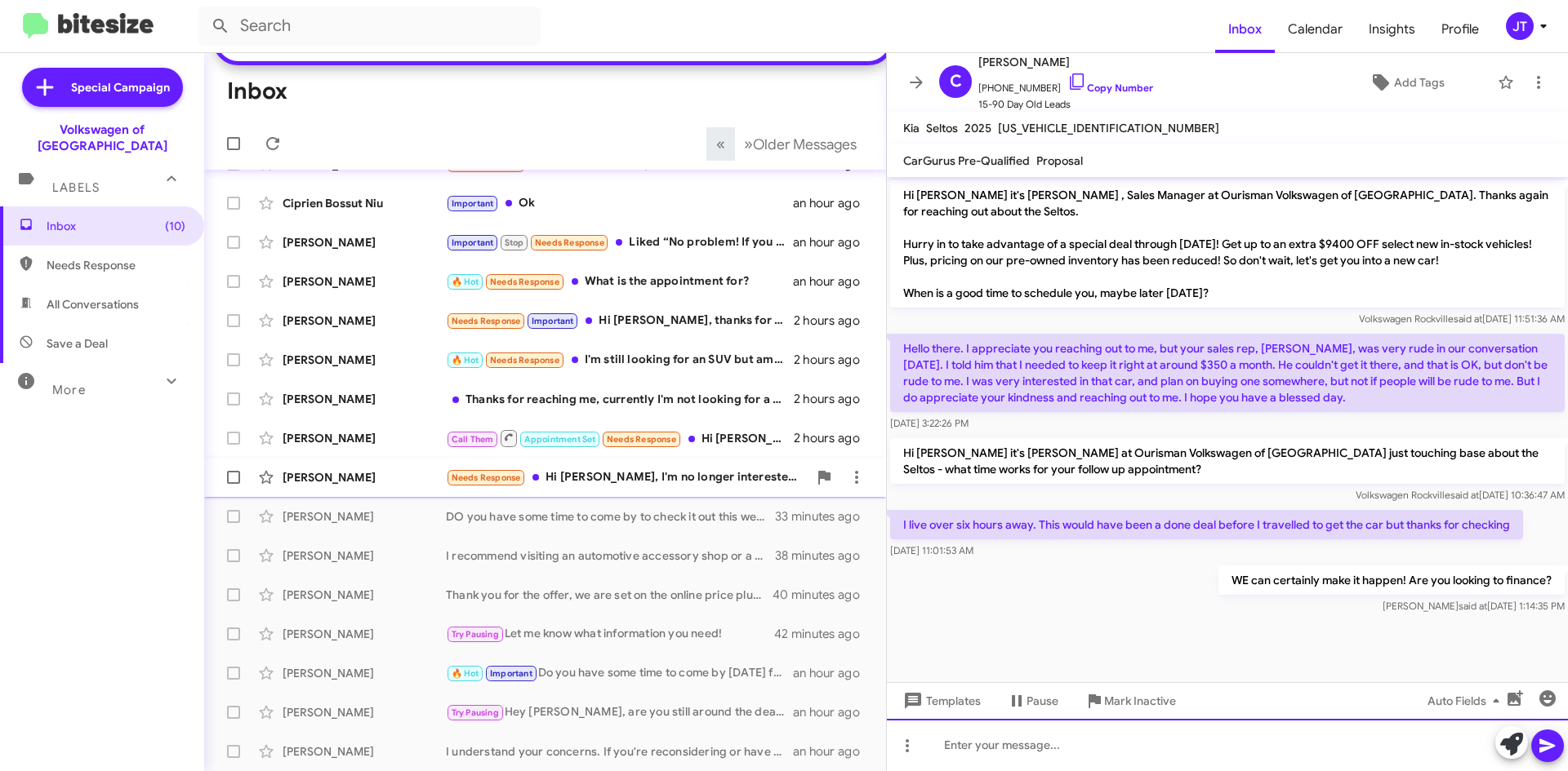
scroll to position [253, 0]
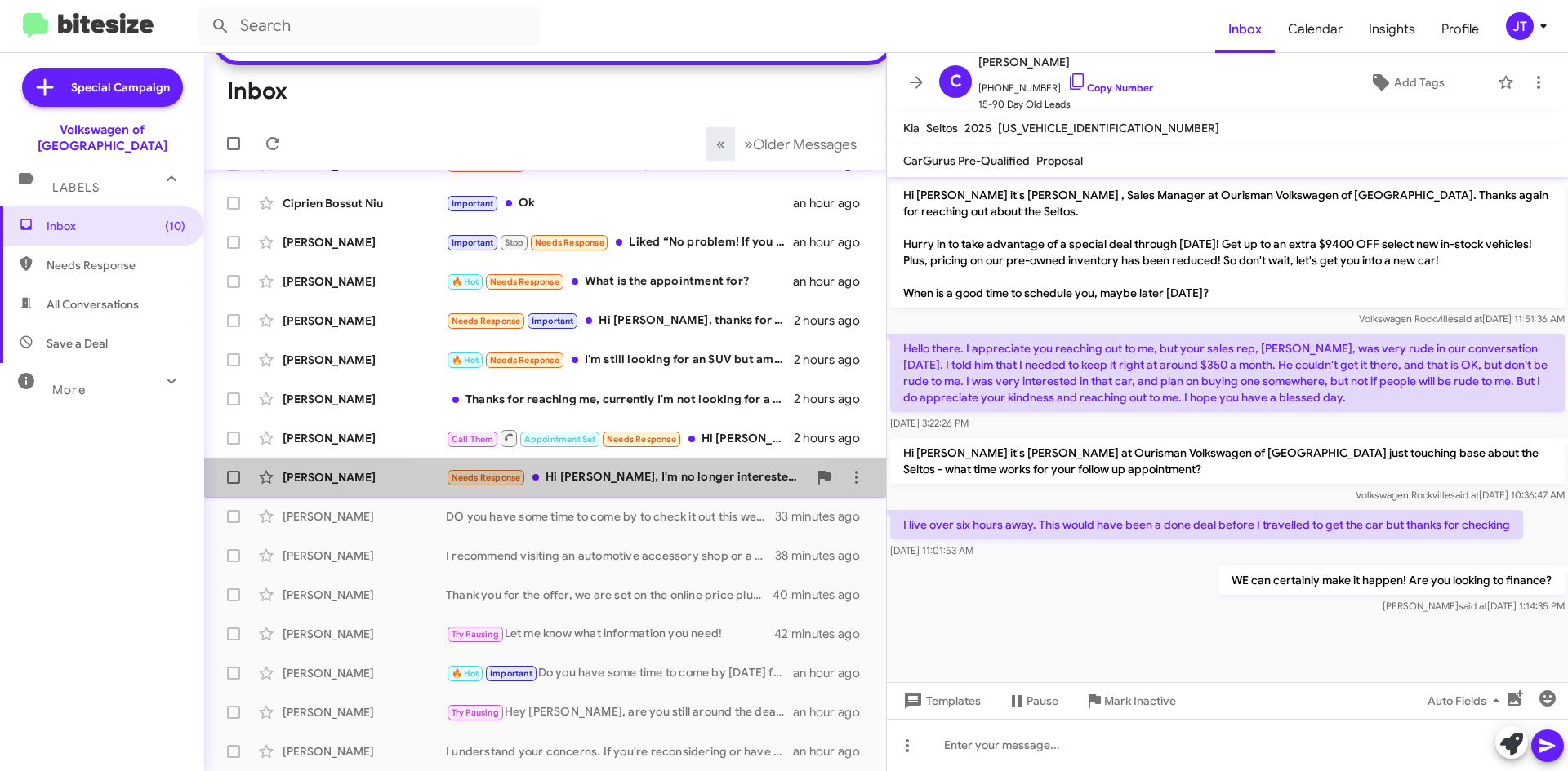
click at [619, 481] on div "Needs Response Hi Mohamed, I'm no longer interested. Thank you!" at bounding box center [626, 478] width 361 height 19
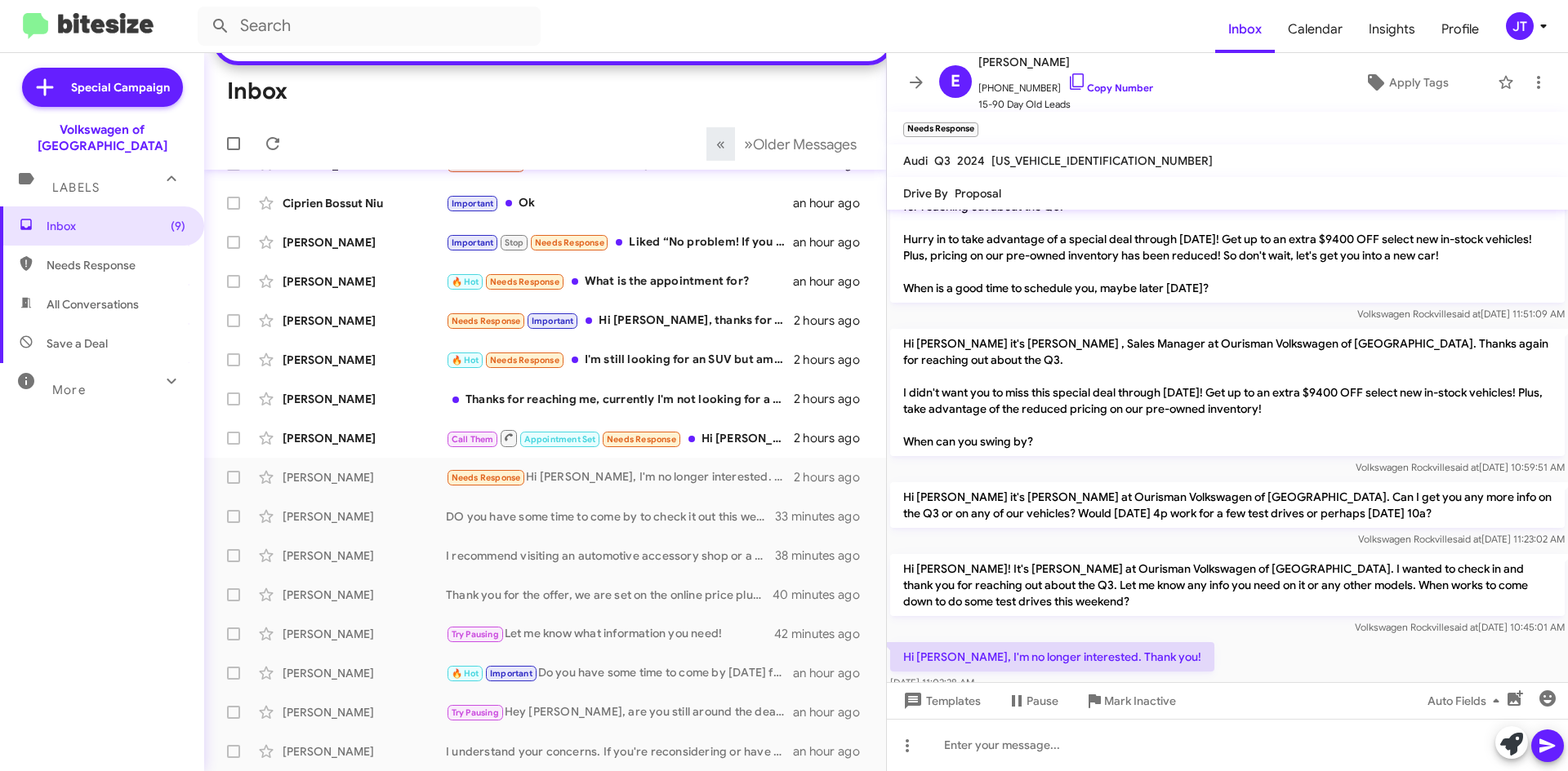
scroll to position [70, 0]
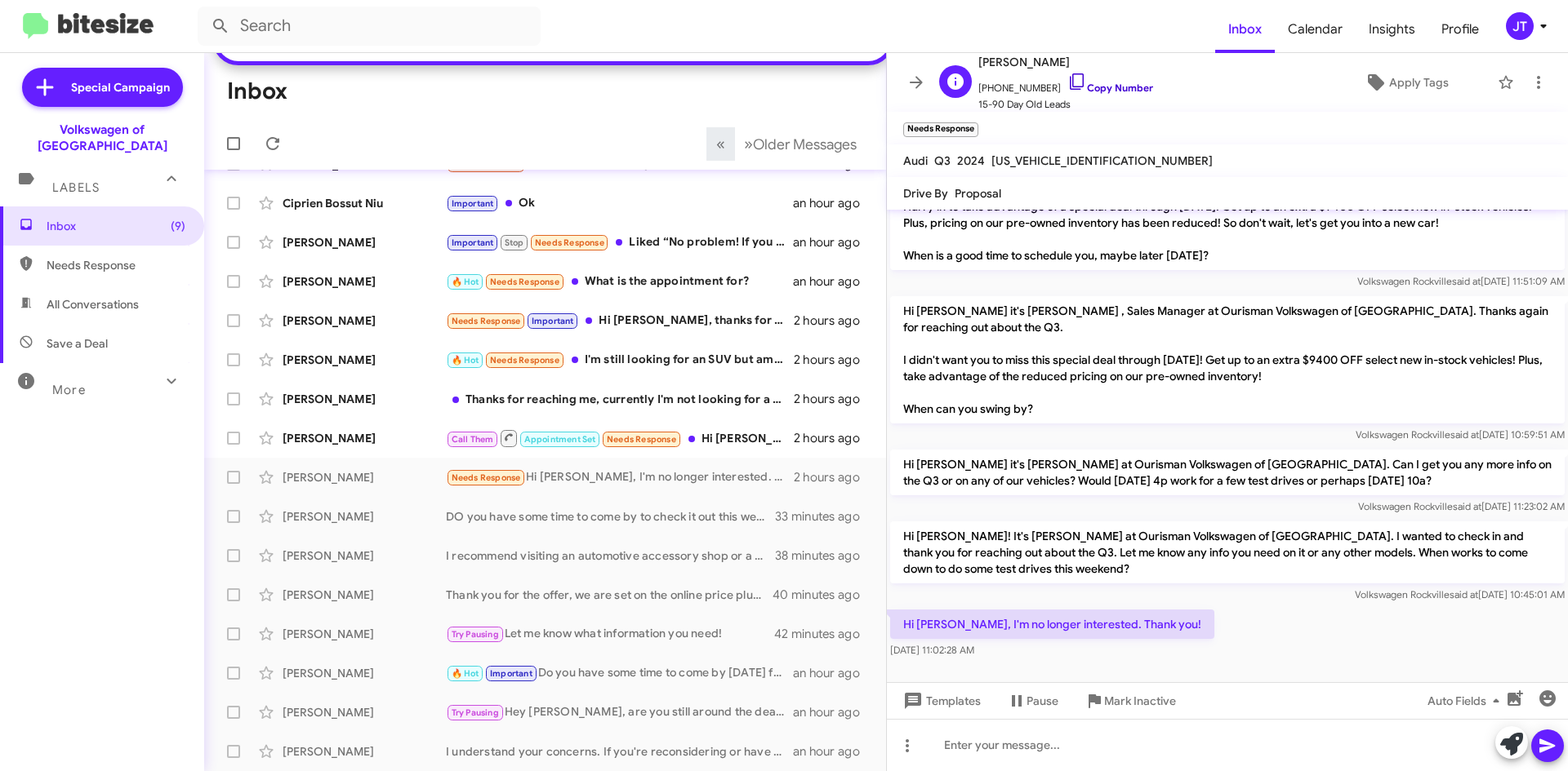
click at [1100, 88] on link "Copy Number" at bounding box center [1109, 88] width 86 height 12
click at [1508, 750] on icon at bounding box center [1511, 743] width 23 height 23
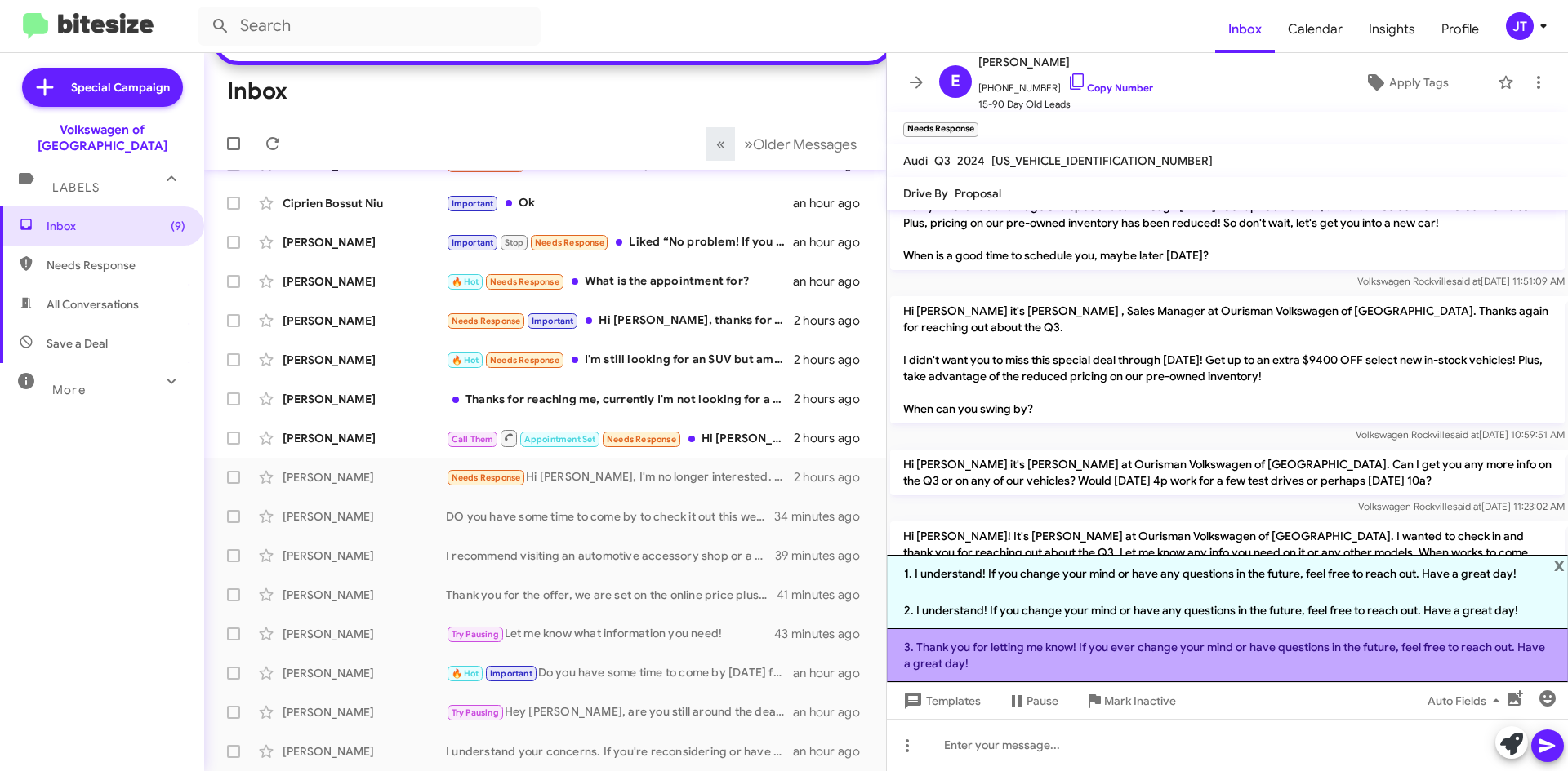
click at [1054, 654] on li "3. Thank you for letting me know! If you ever change your mind or have question…" at bounding box center [1226, 656] width 681 height 53
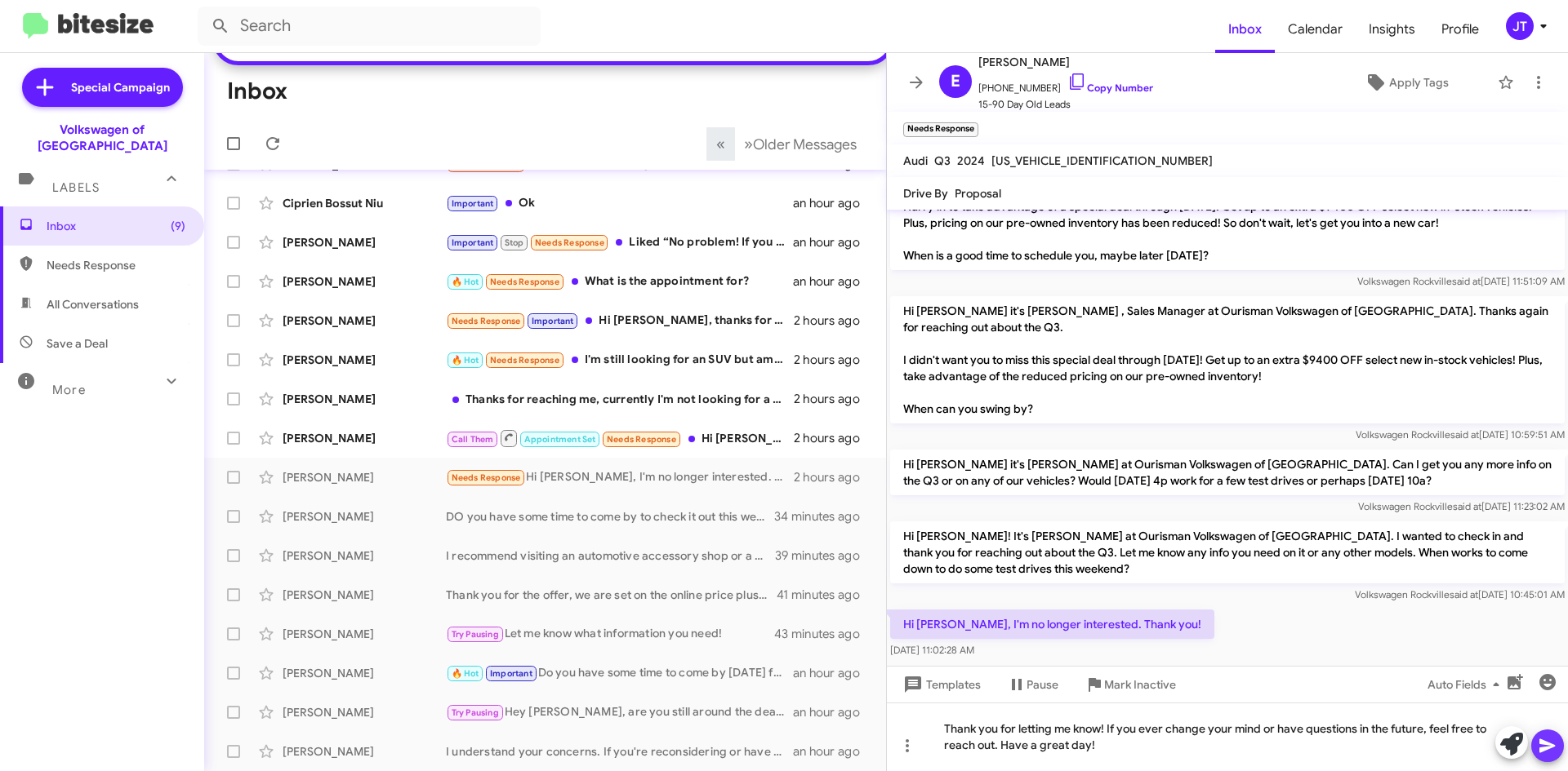
click at [1550, 742] on icon at bounding box center [1547, 746] width 20 height 20
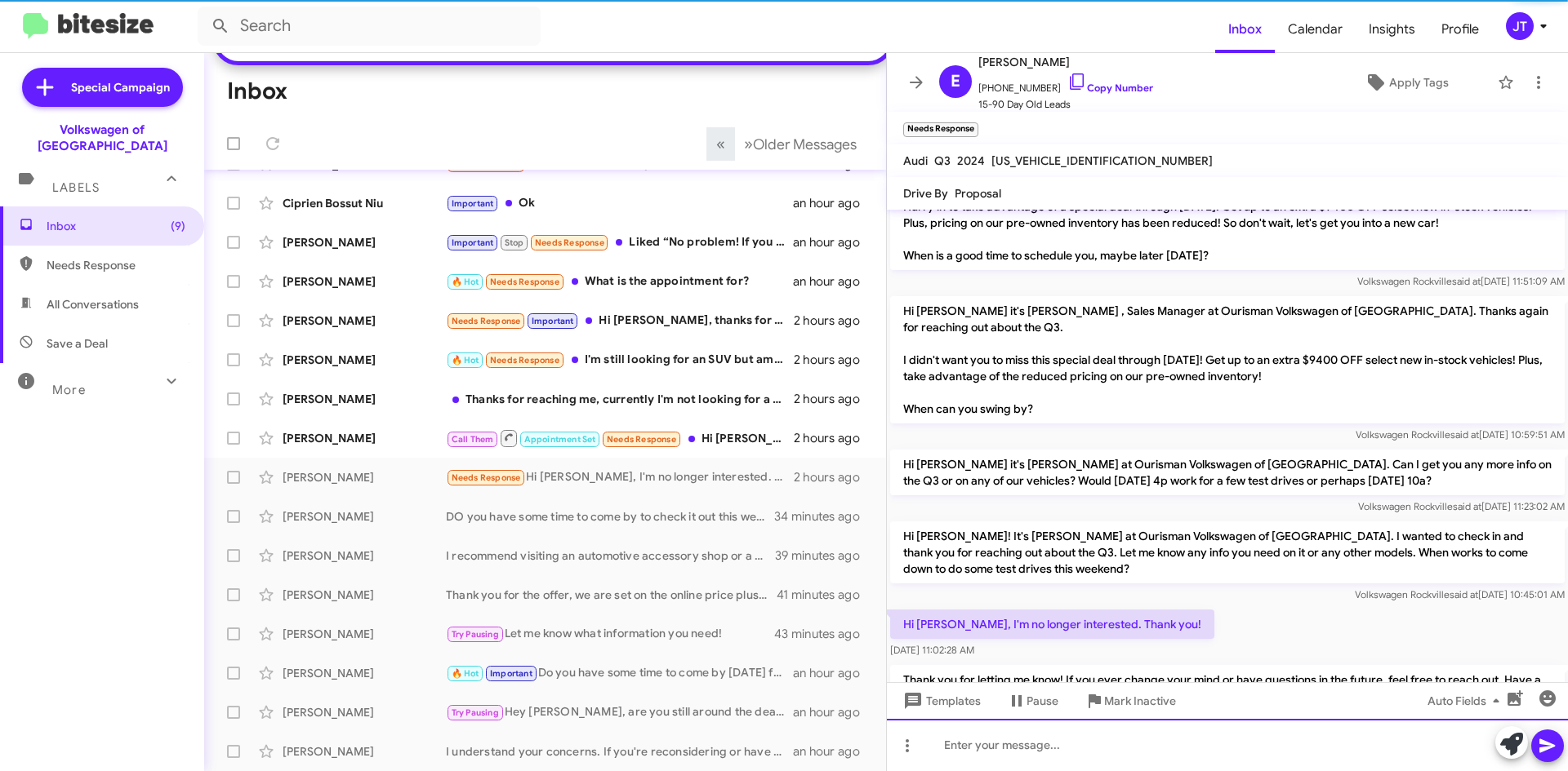
scroll to position [146, 0]
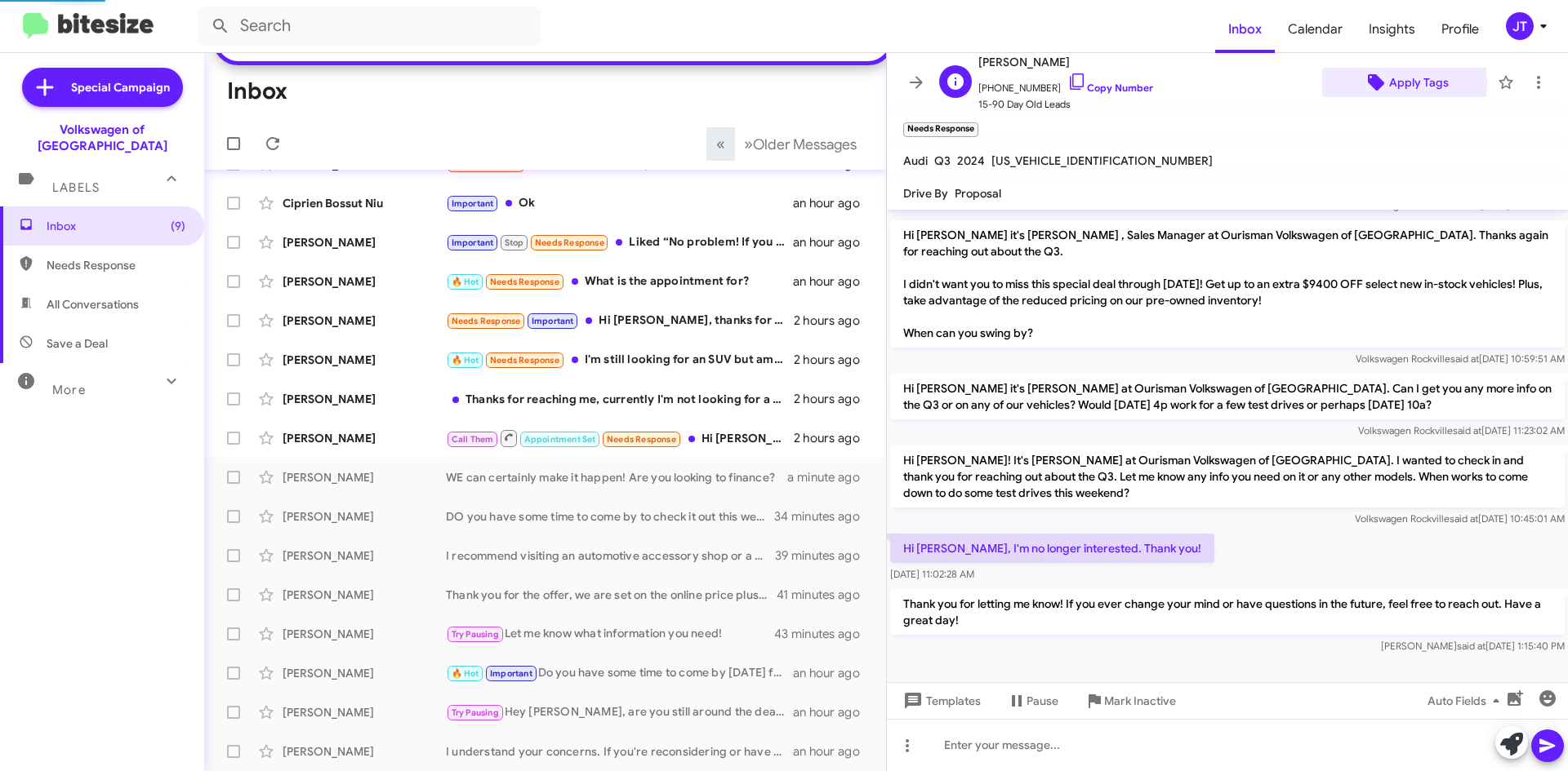
click at [1374, 84] on icon at bounding box center [1375, 82] width 17 height 17
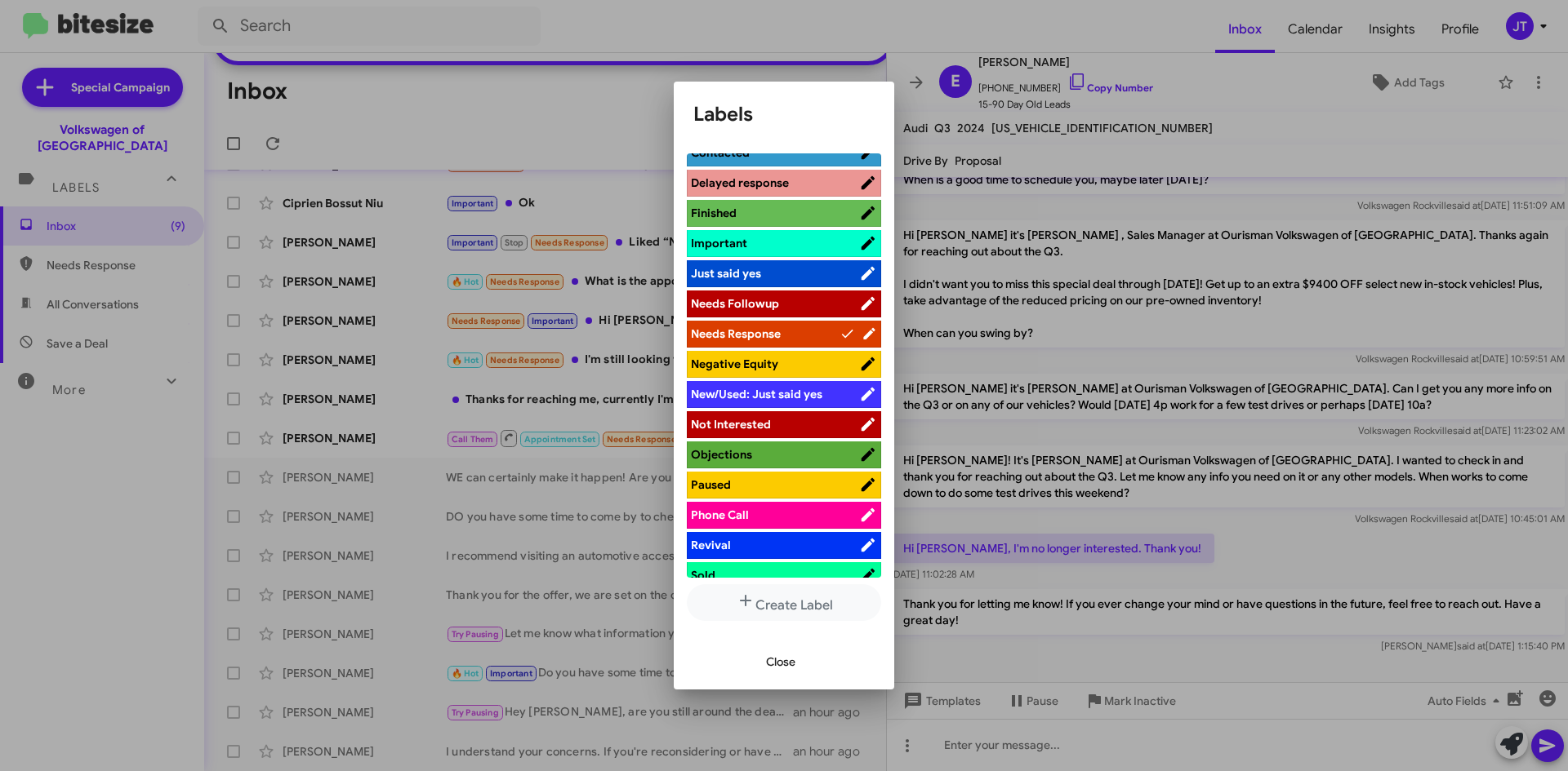
scroll to position [489, 0]
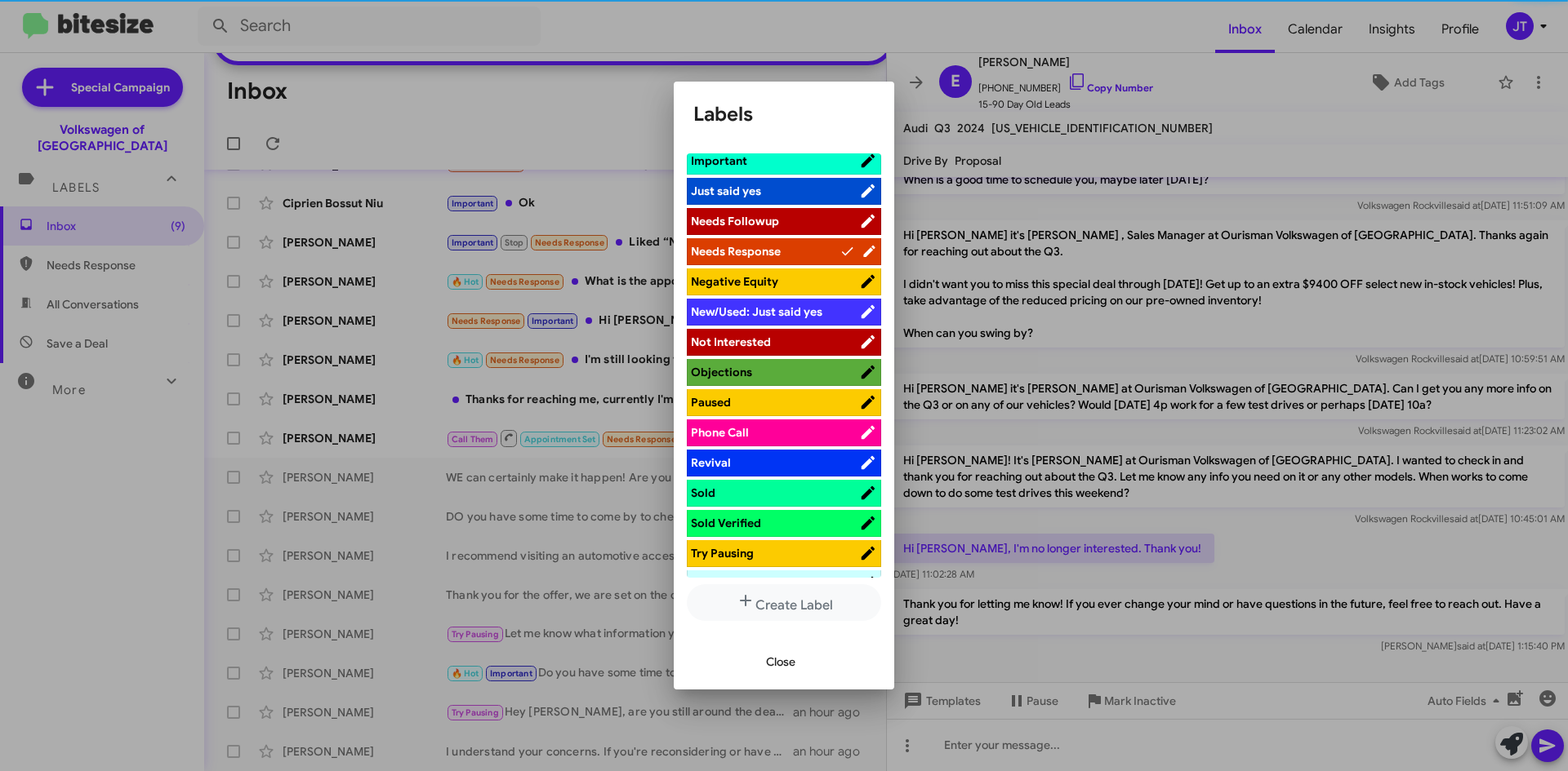
click at [745, 347] on span "Not Interested" at bounding box center [730, 342] width 80 height 15
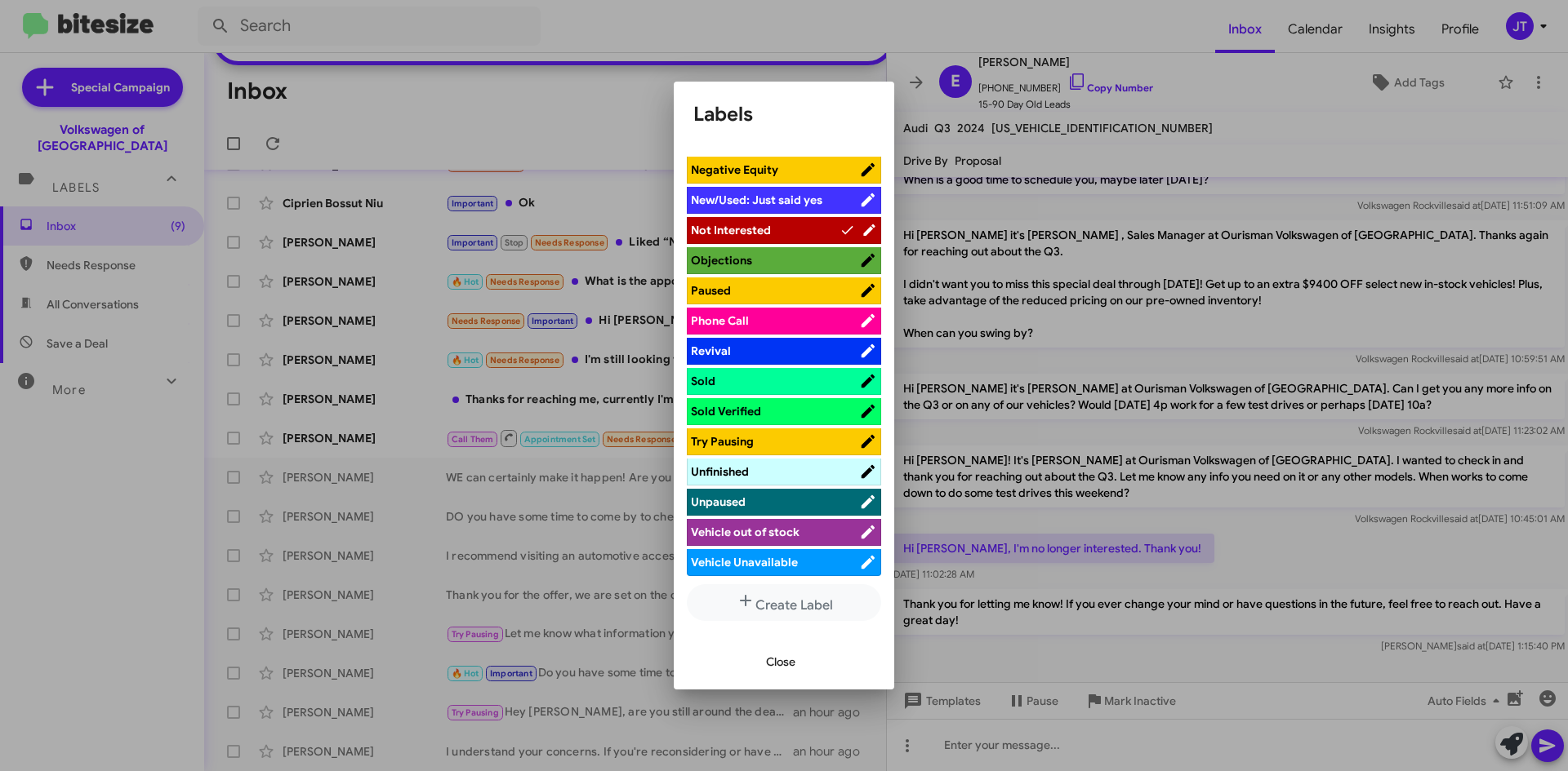
scroll to position [604, 0]
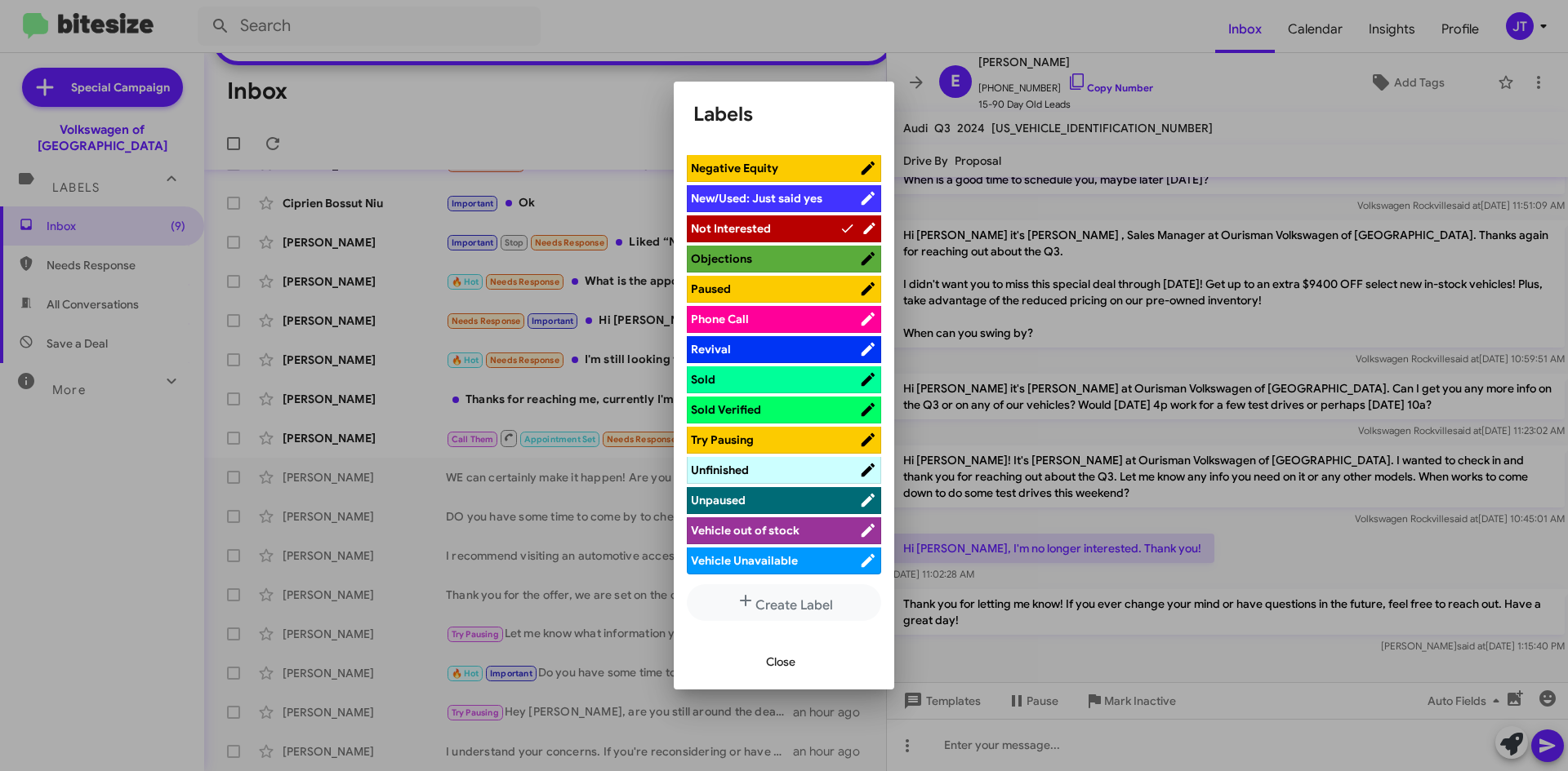
click at [782, 654] on span "Close" at bounding box center [781, 662] width 30 height 30
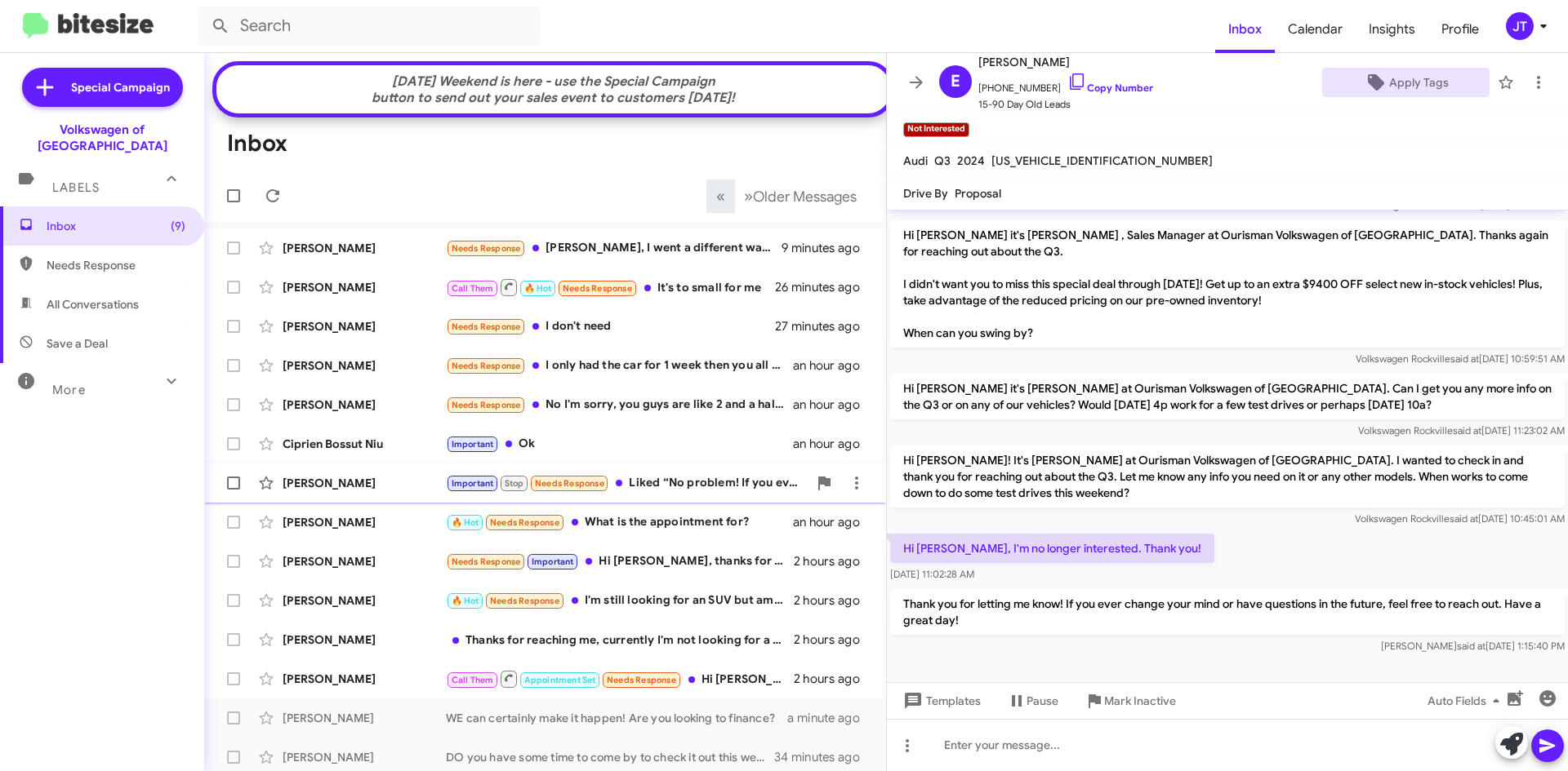
scroll to position [82, 0]
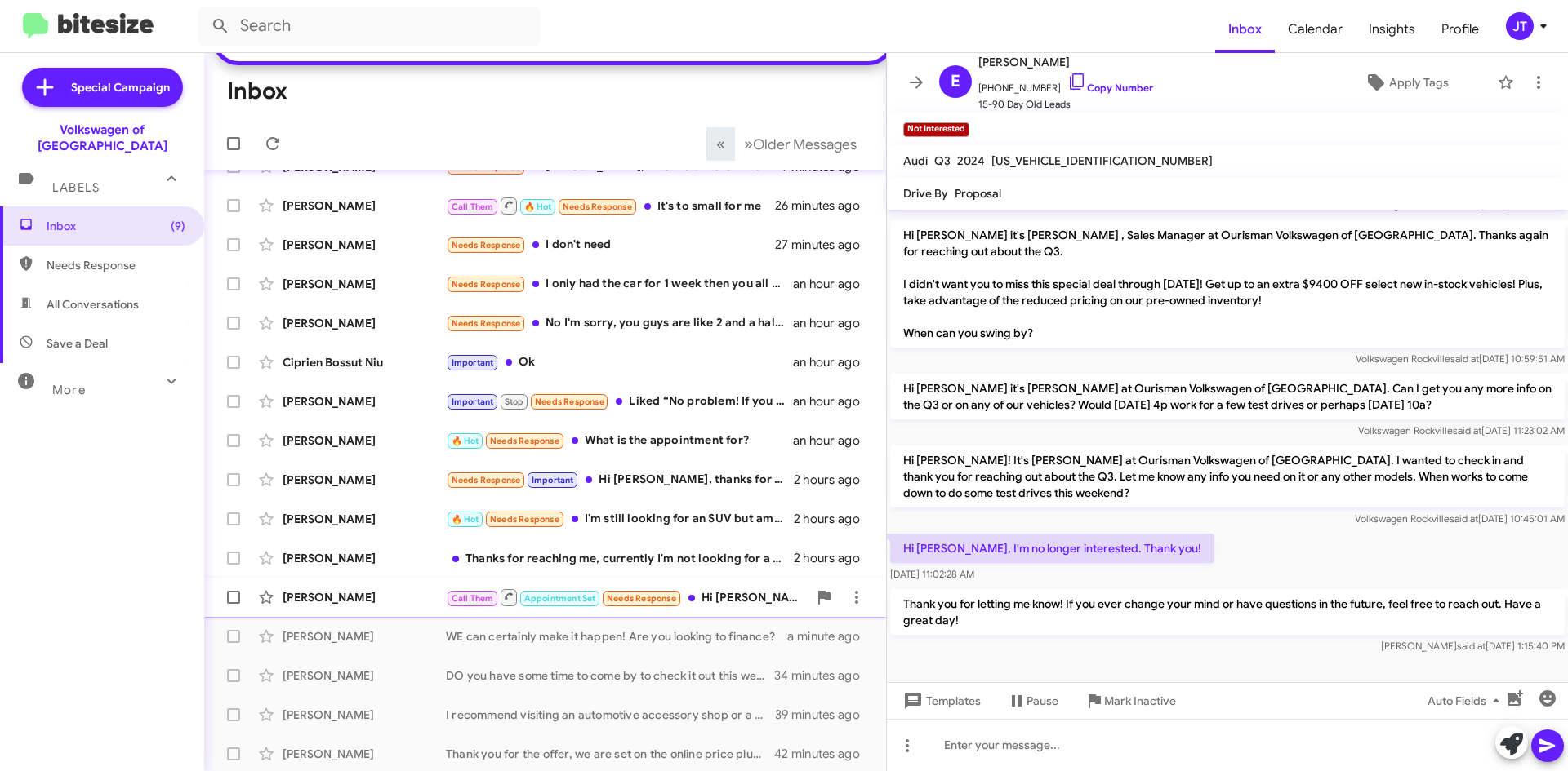
click at [397, 606] on div "Karla Rivas" at bounding box center [364, 597] width 163 height 17
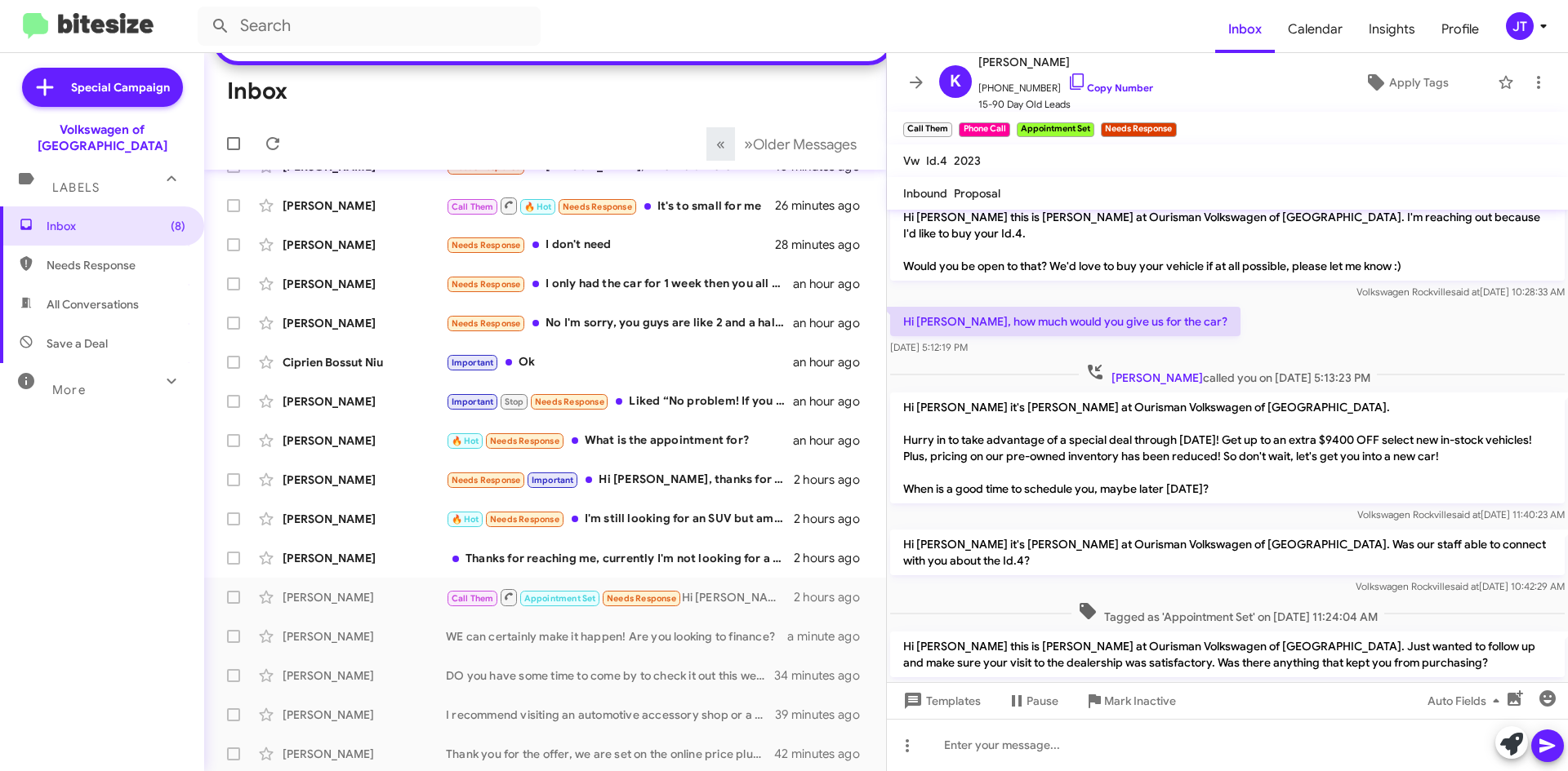
scroll to position [410, 0]
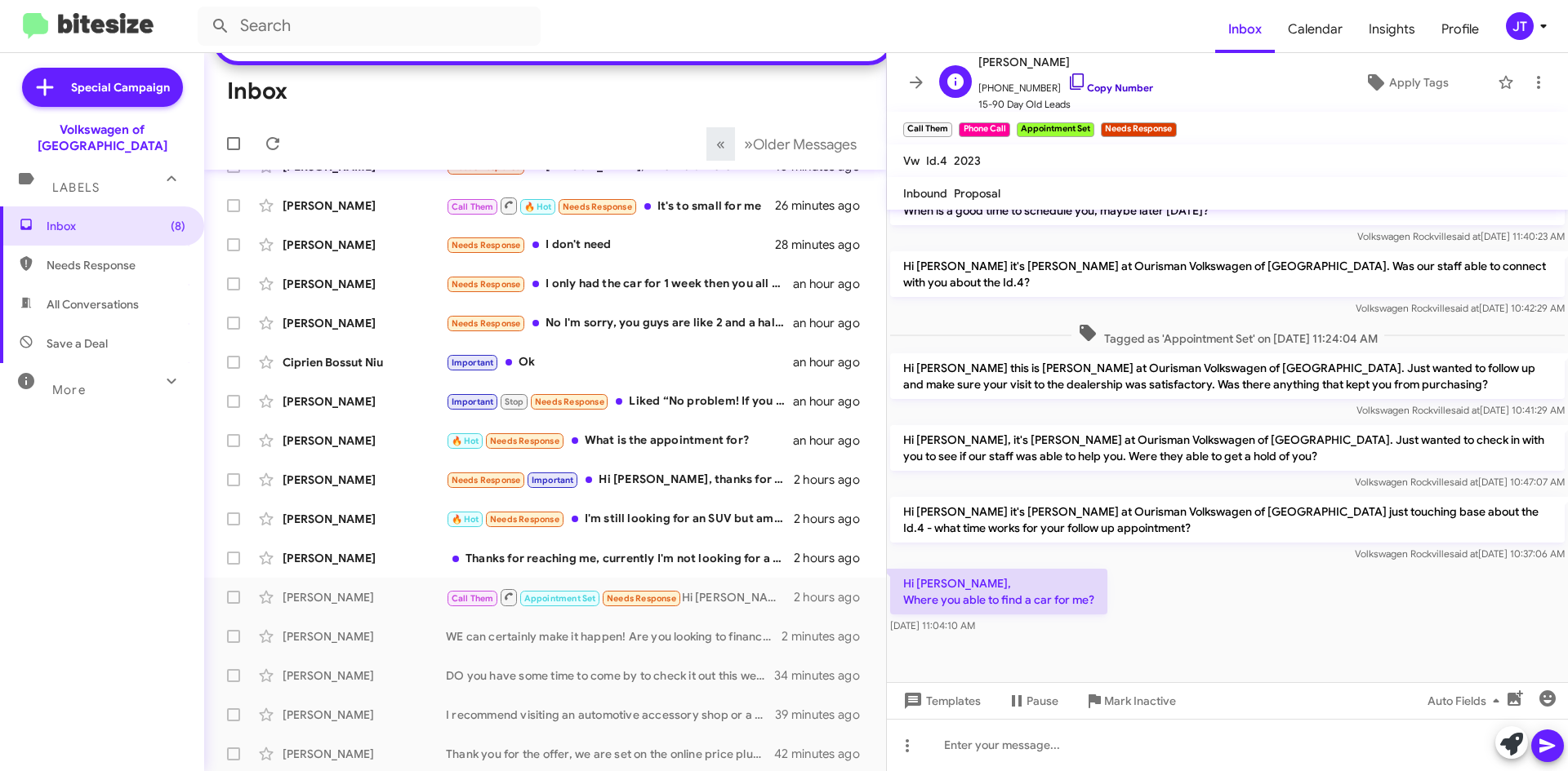
click at [1097, 88] on link "Copy Number" at bounding box center [1109, 88] width 86 height 12
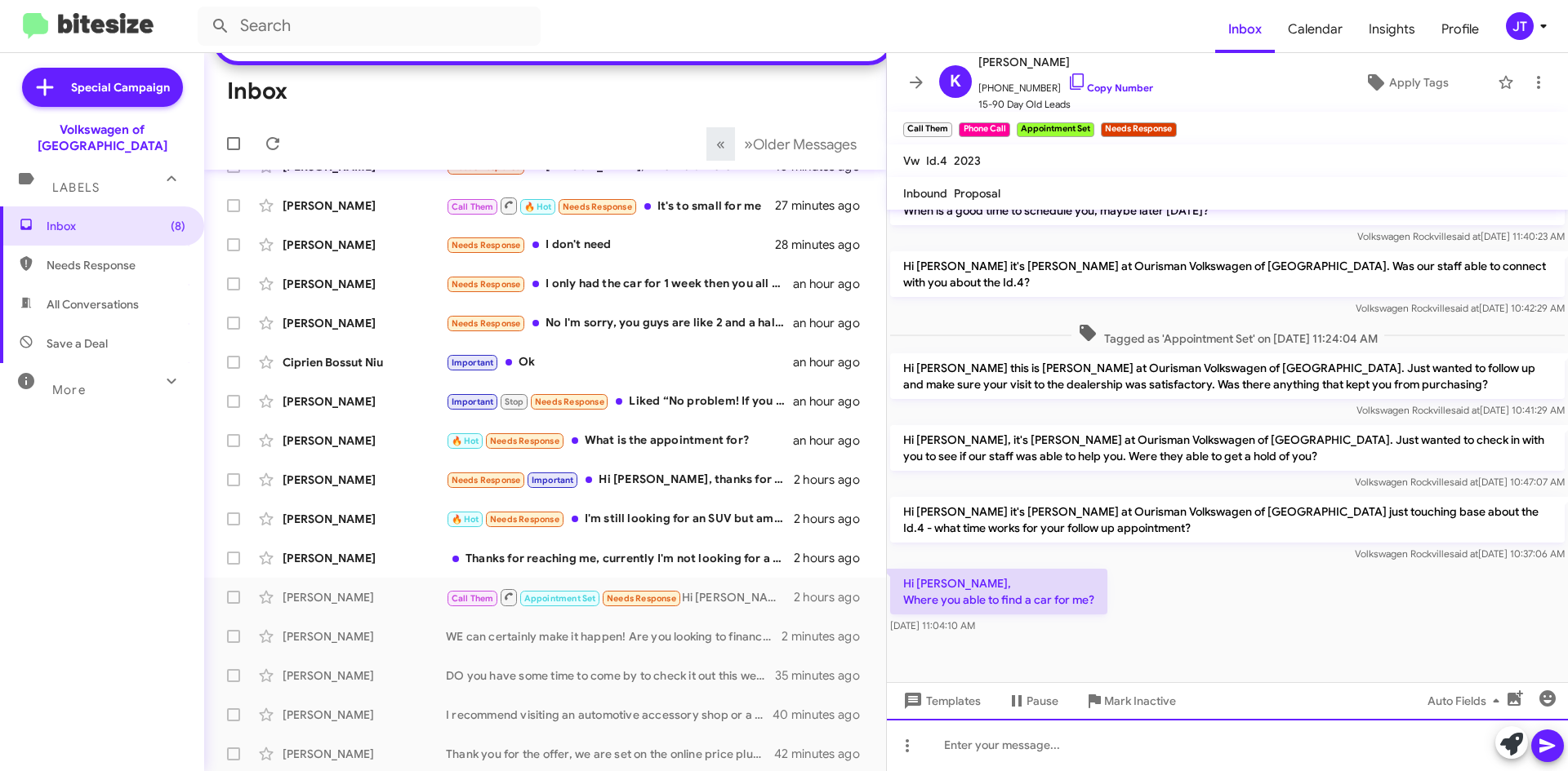
click at [1093, 747] on div at bounding box center [1226, 744] width 681 height 52
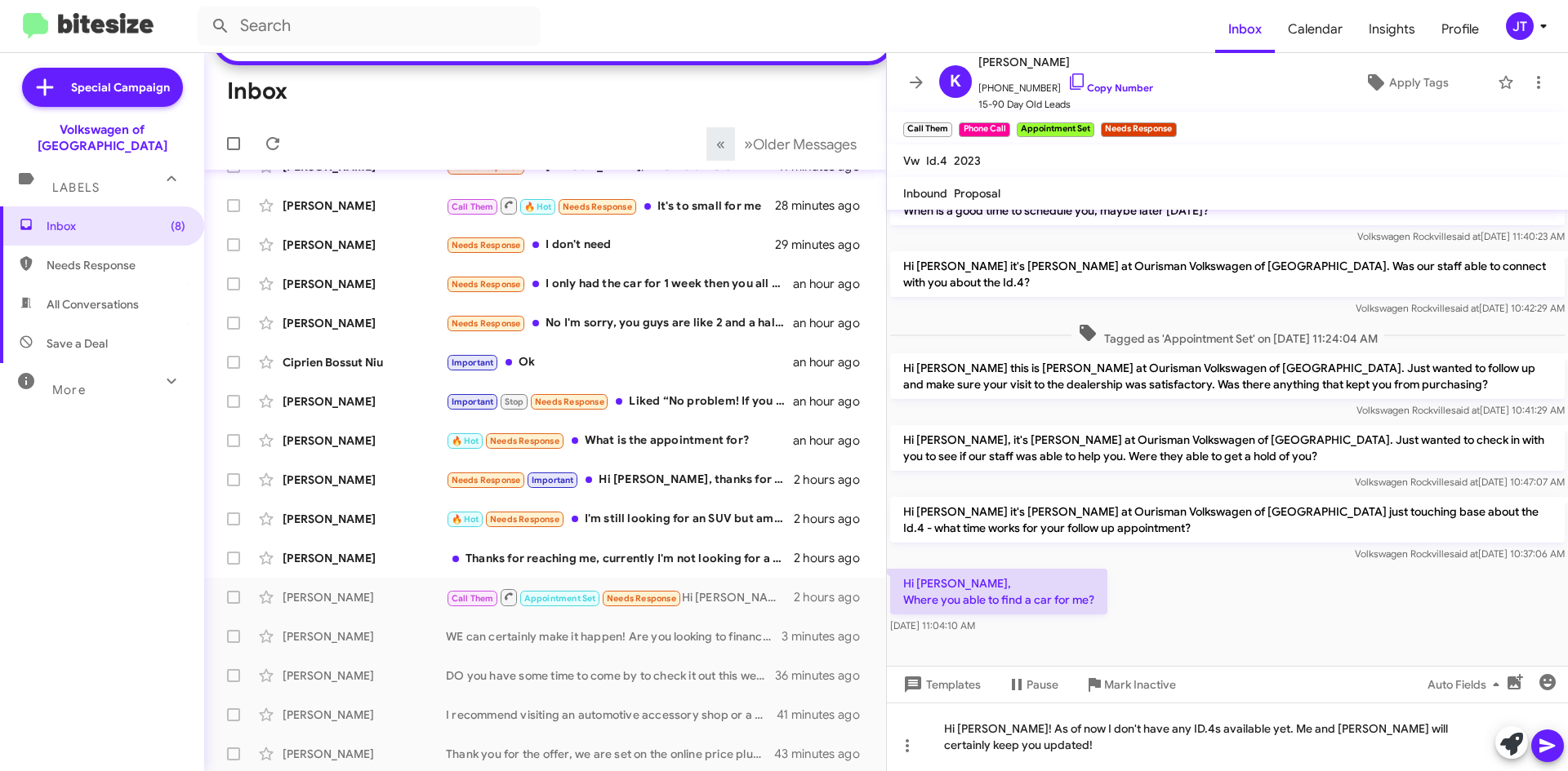
click at [1548, 743] on icon at bounding box center [1547, 746] width 16 height 14
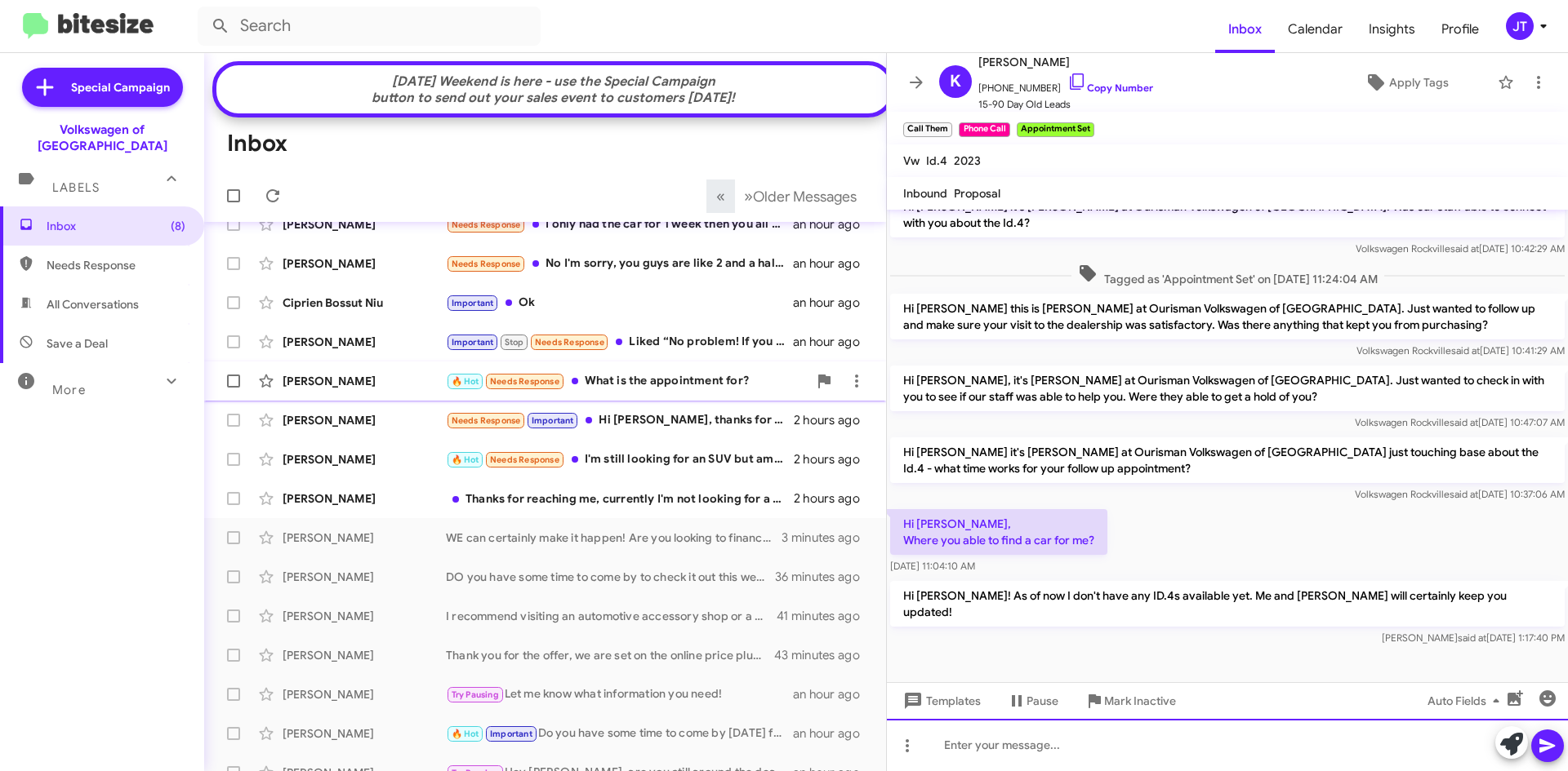
scroll to position [0, 0]
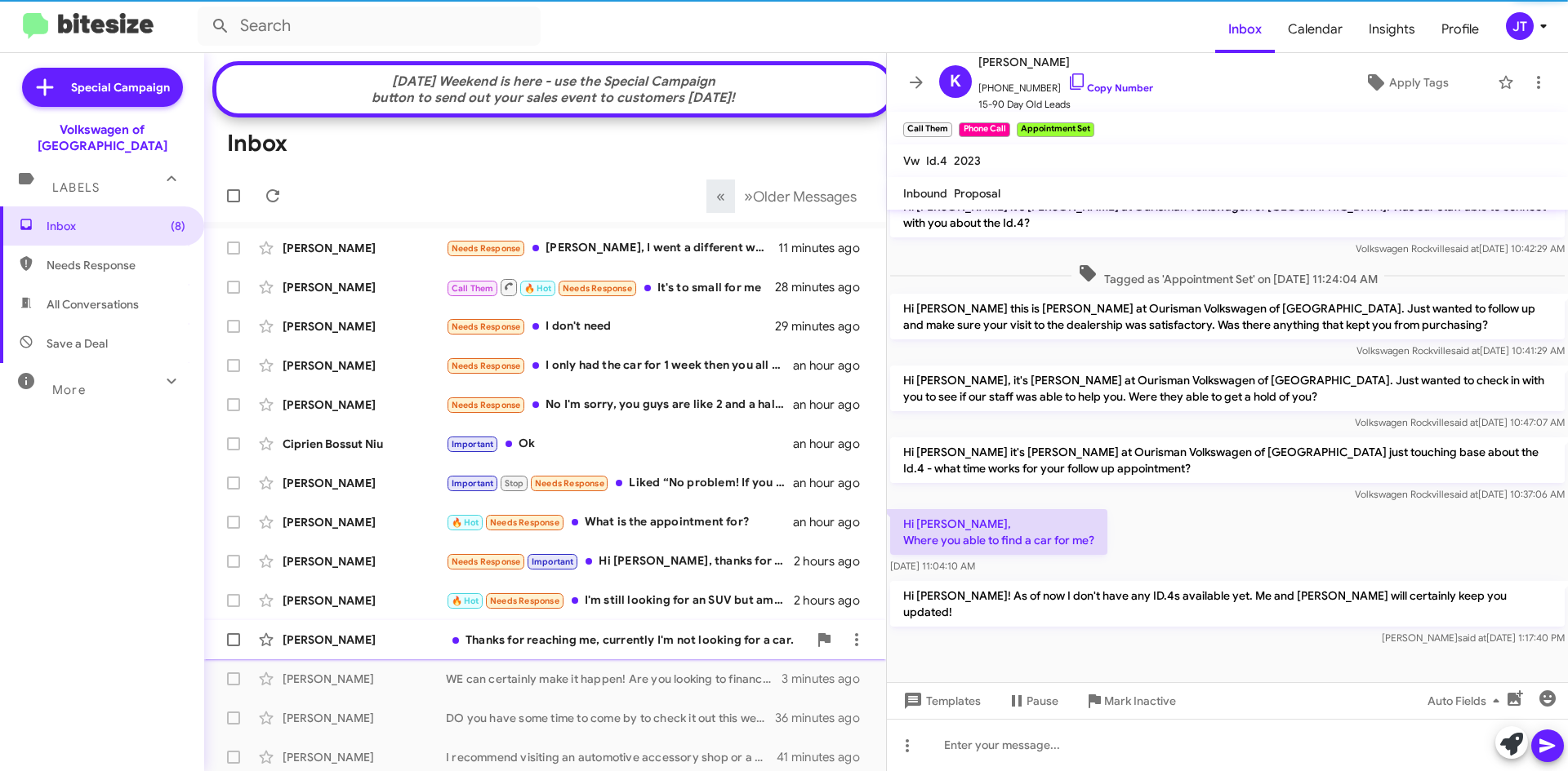
click at [607, 648] on div "Thanks for reaching me, currently I'm not looking for a car." at bounding box center [626, 640] width 361 height 17
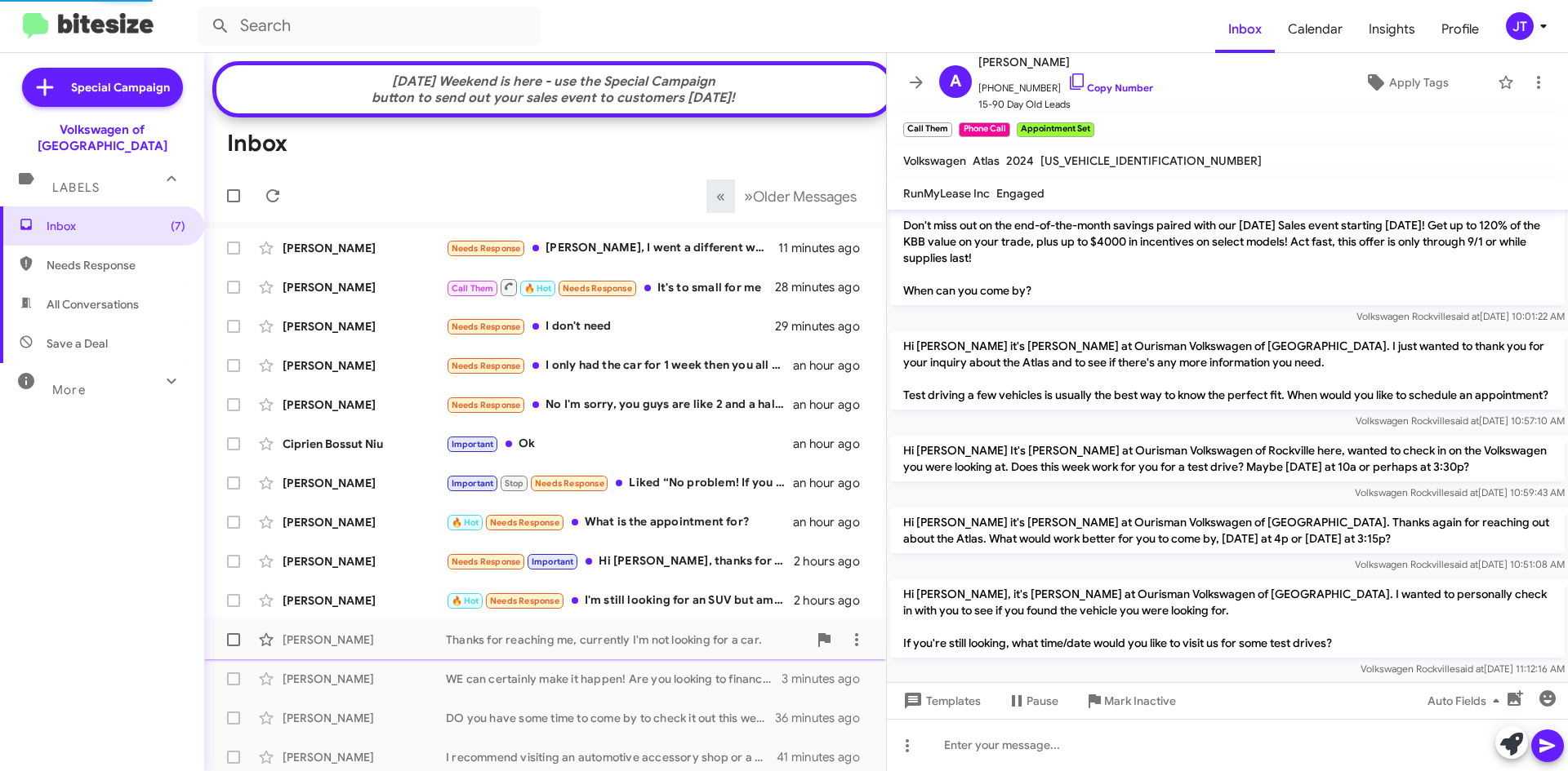
scroll to position [1156, 0]
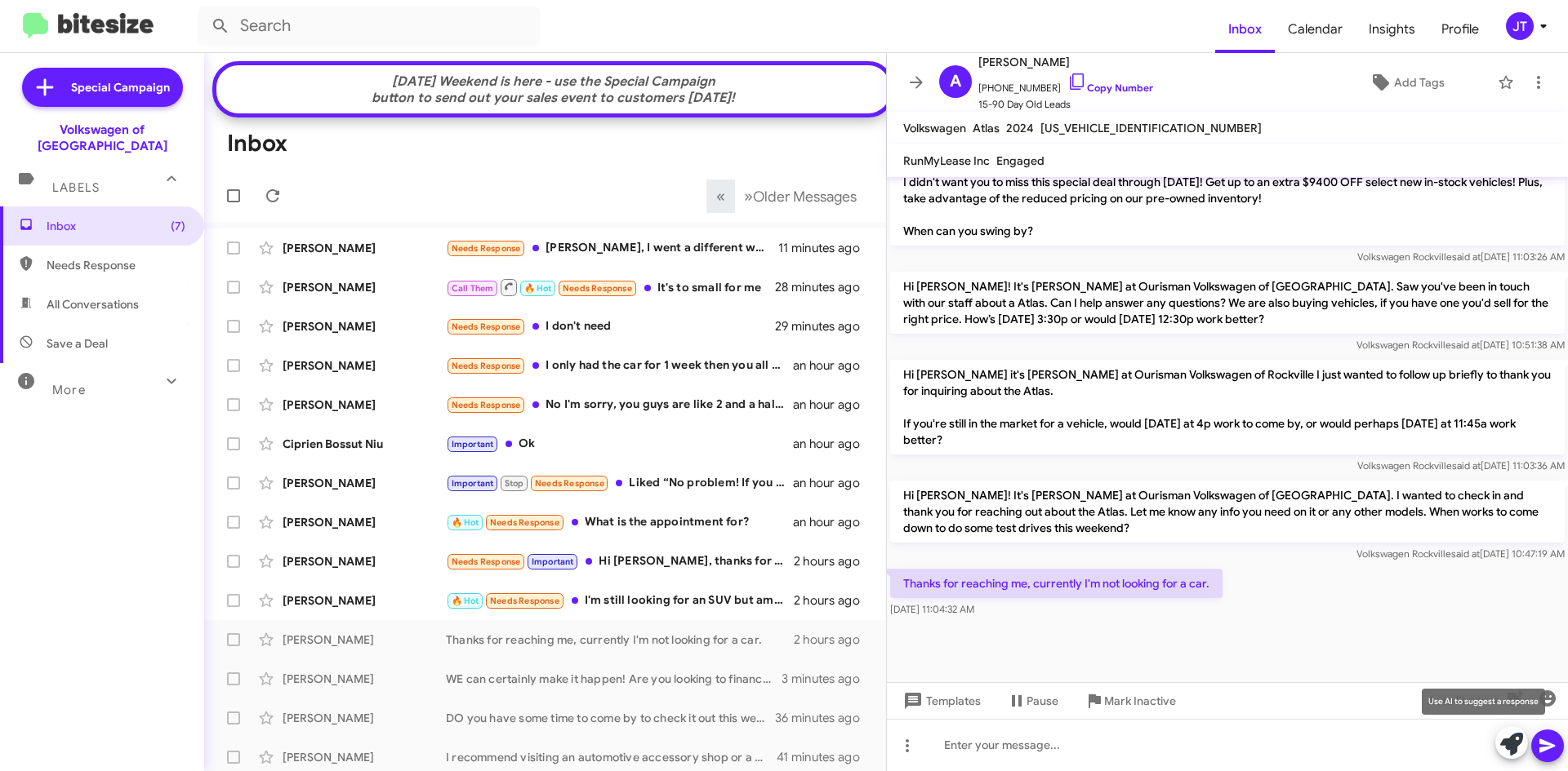
click at [1516, 738] on icon at bounding box center [1511, 743] width 23 height 23
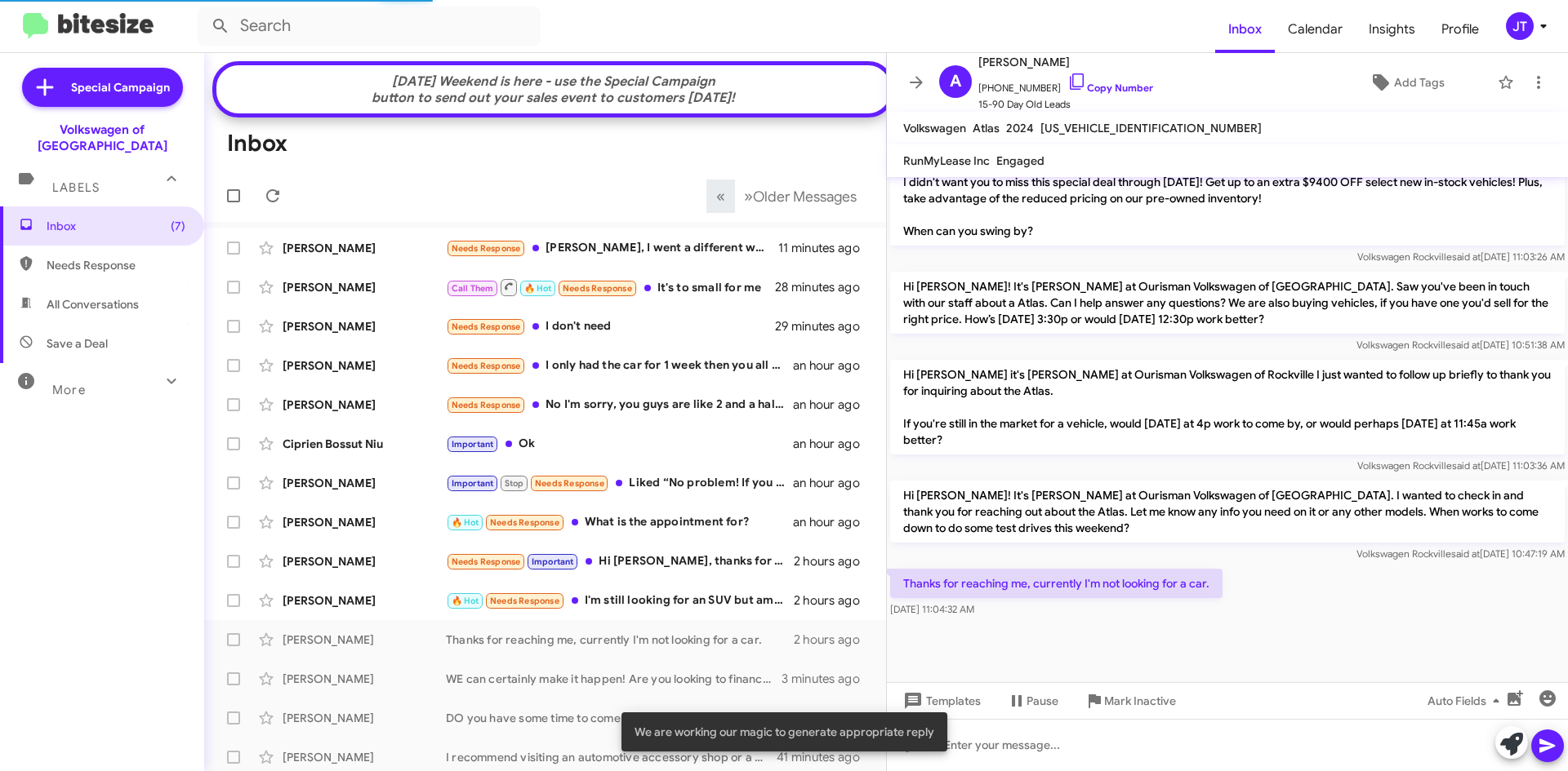
scroll to position [1189, 0]
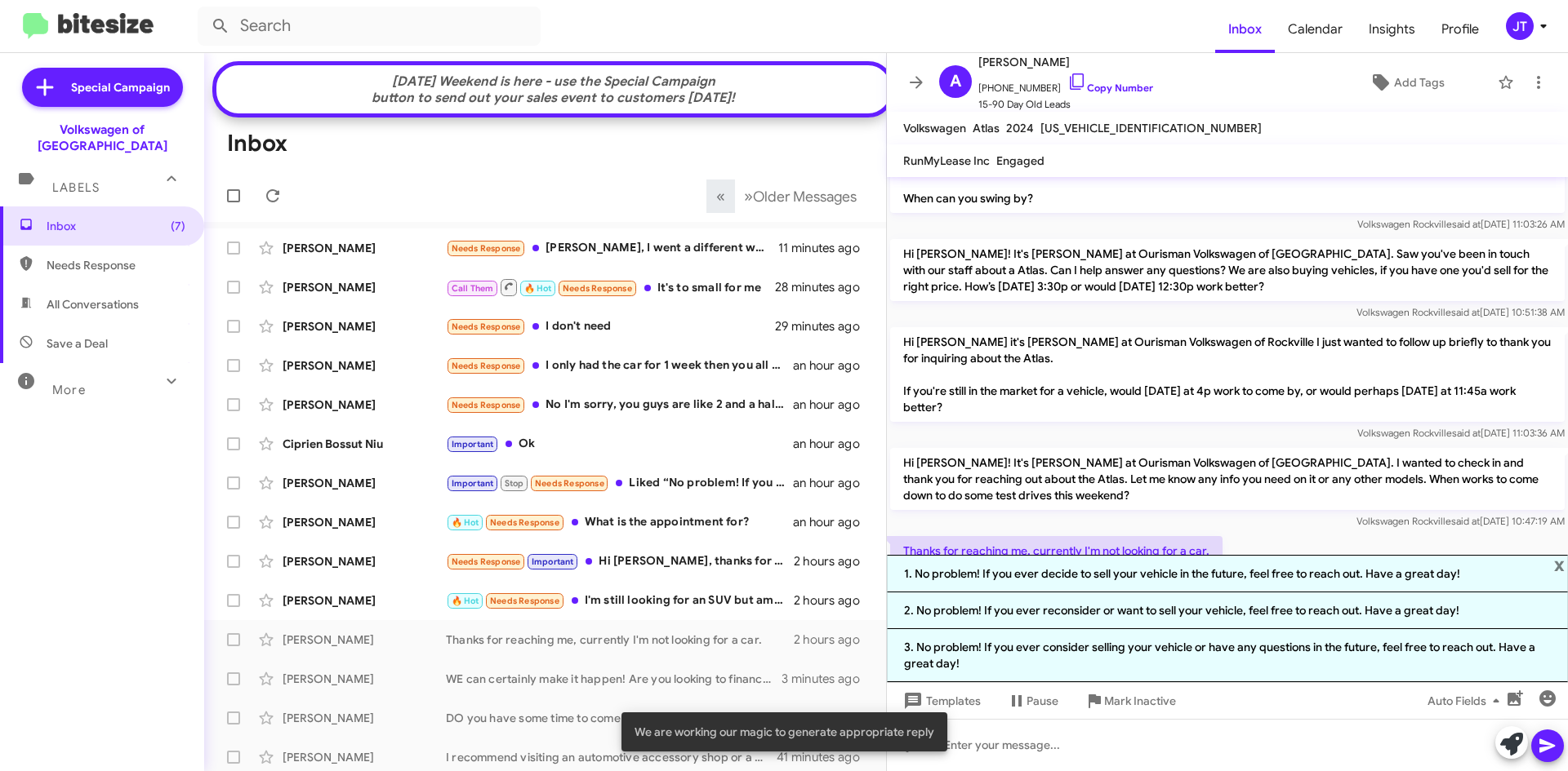
click at [1152, 612] on li "2. No problem! If you ever reconsider or want to sell your vehicle, feel free t…" at bounding box center [1226, 610] width 681 height 36
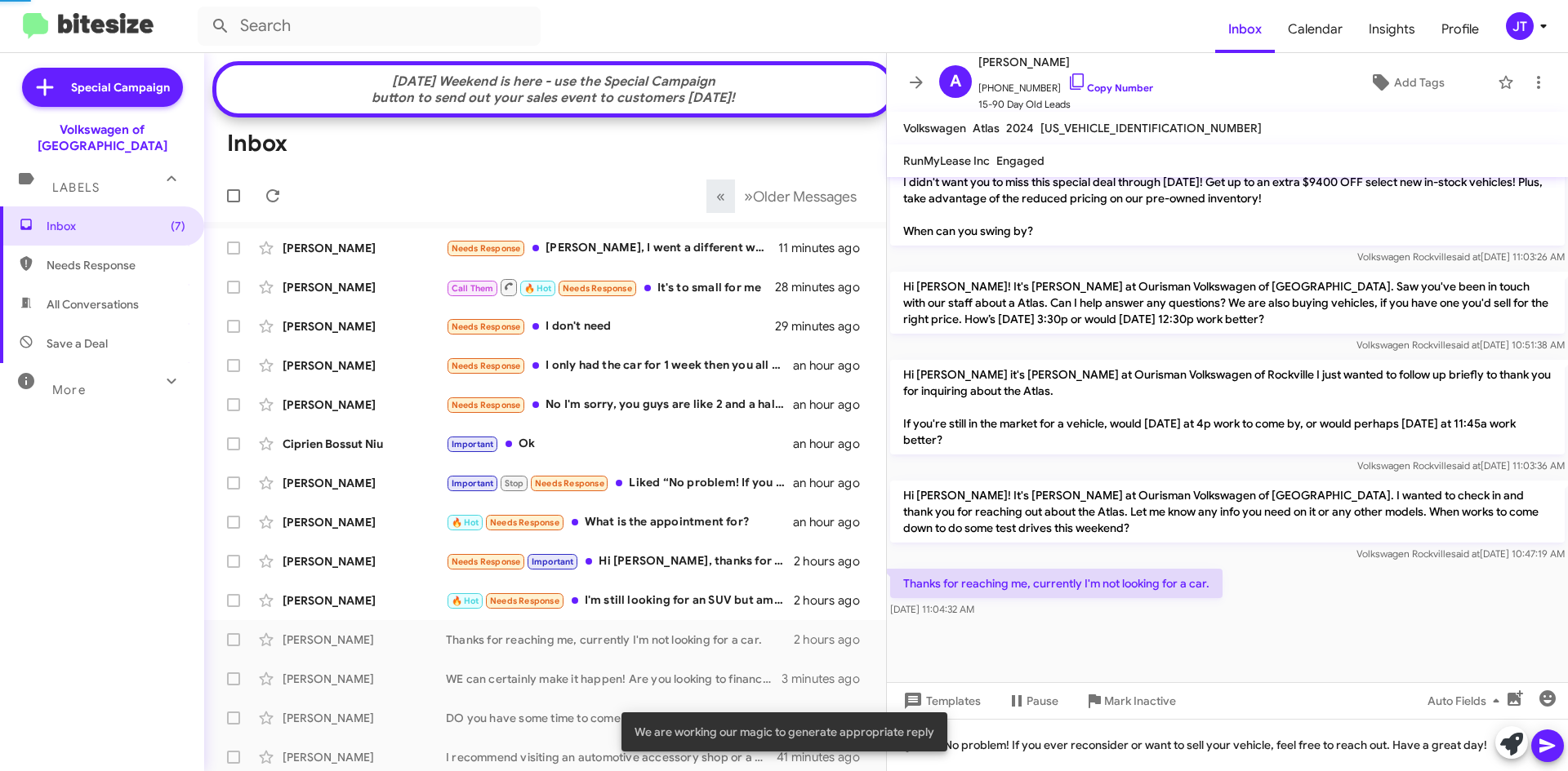
scroll to position [1156, 0]
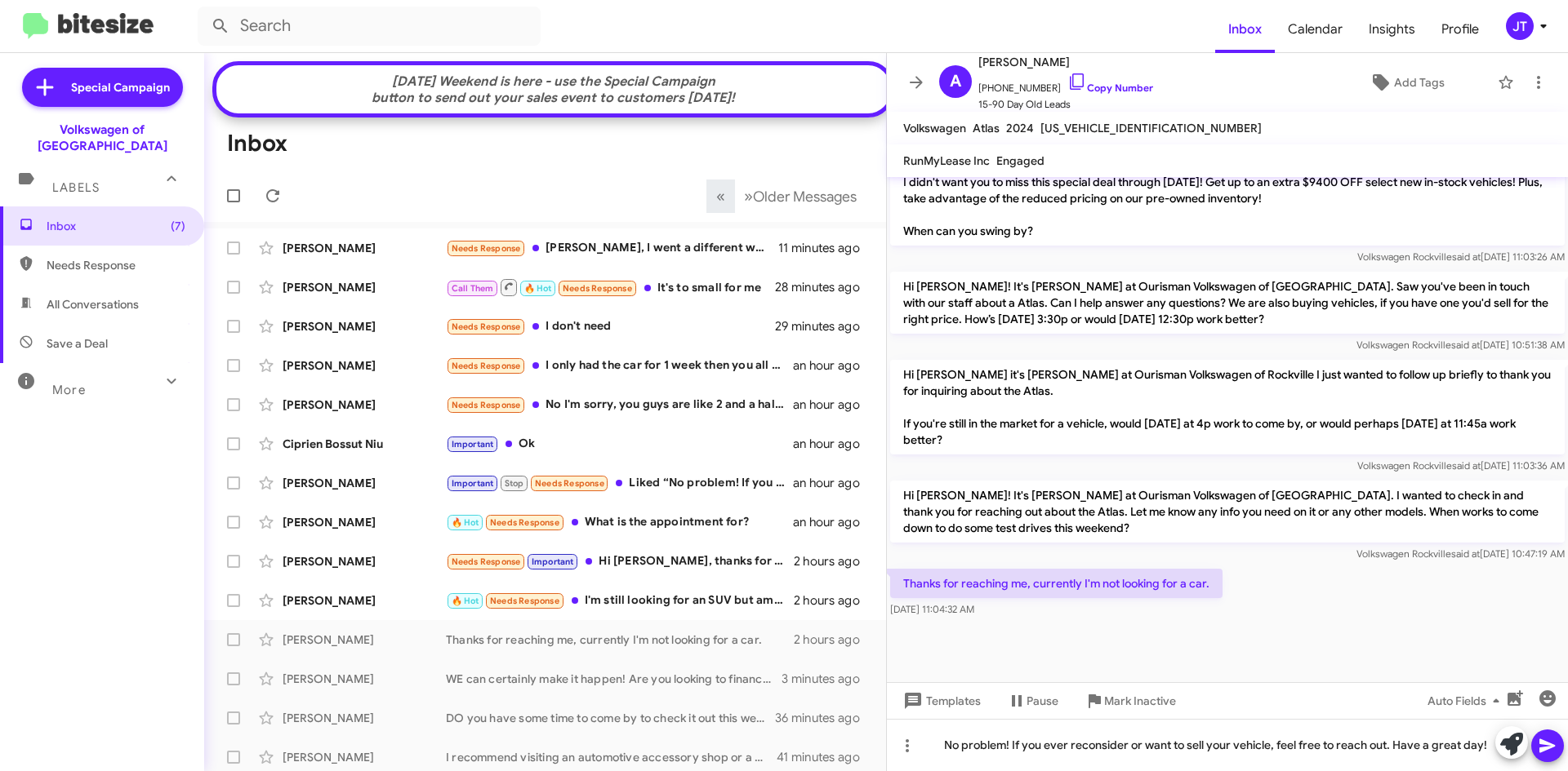
click at [1553, 748] on icon at bounding box center [1547, 746] width 20 height 20
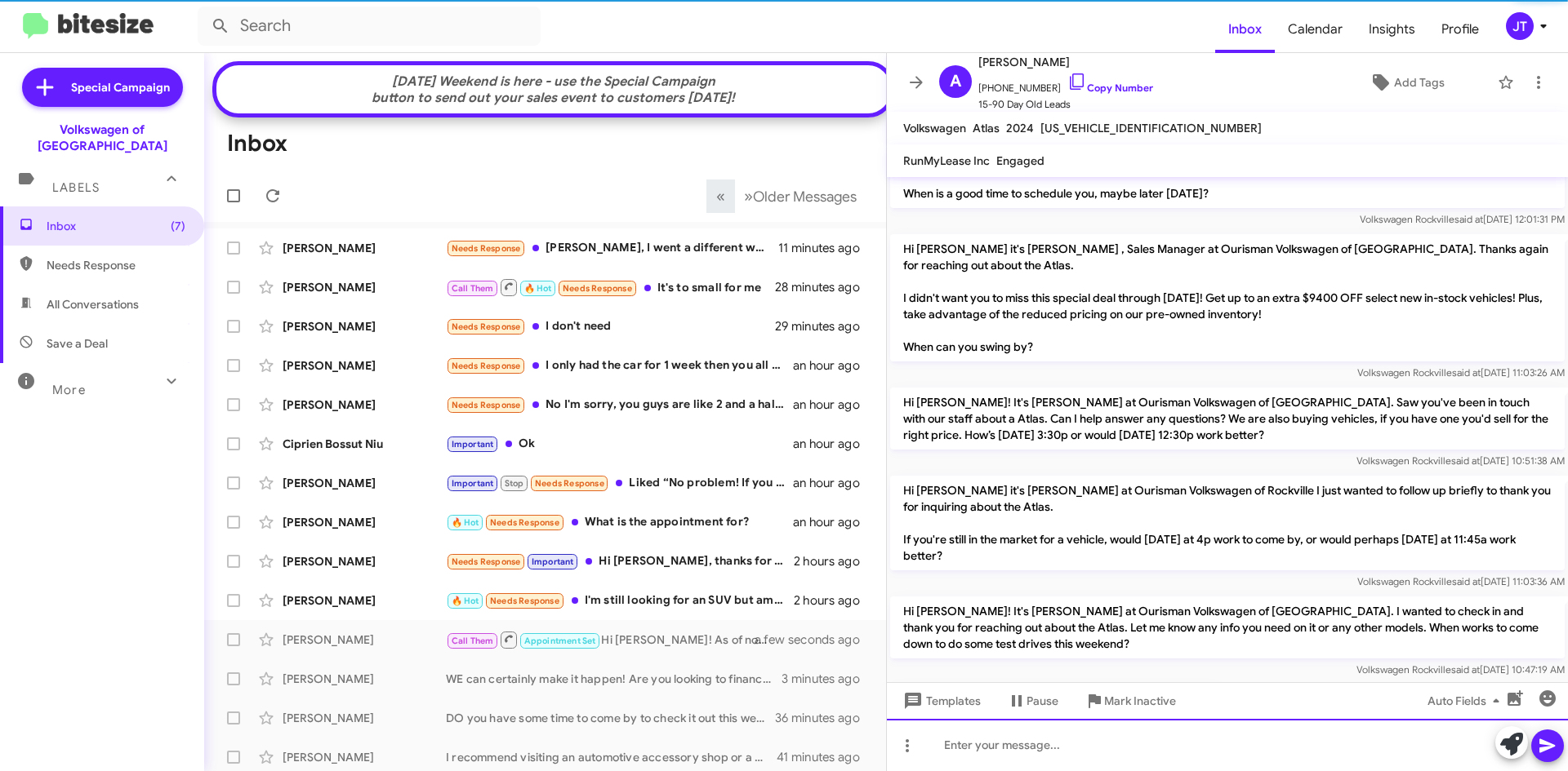
scroll to position [1215, 0]
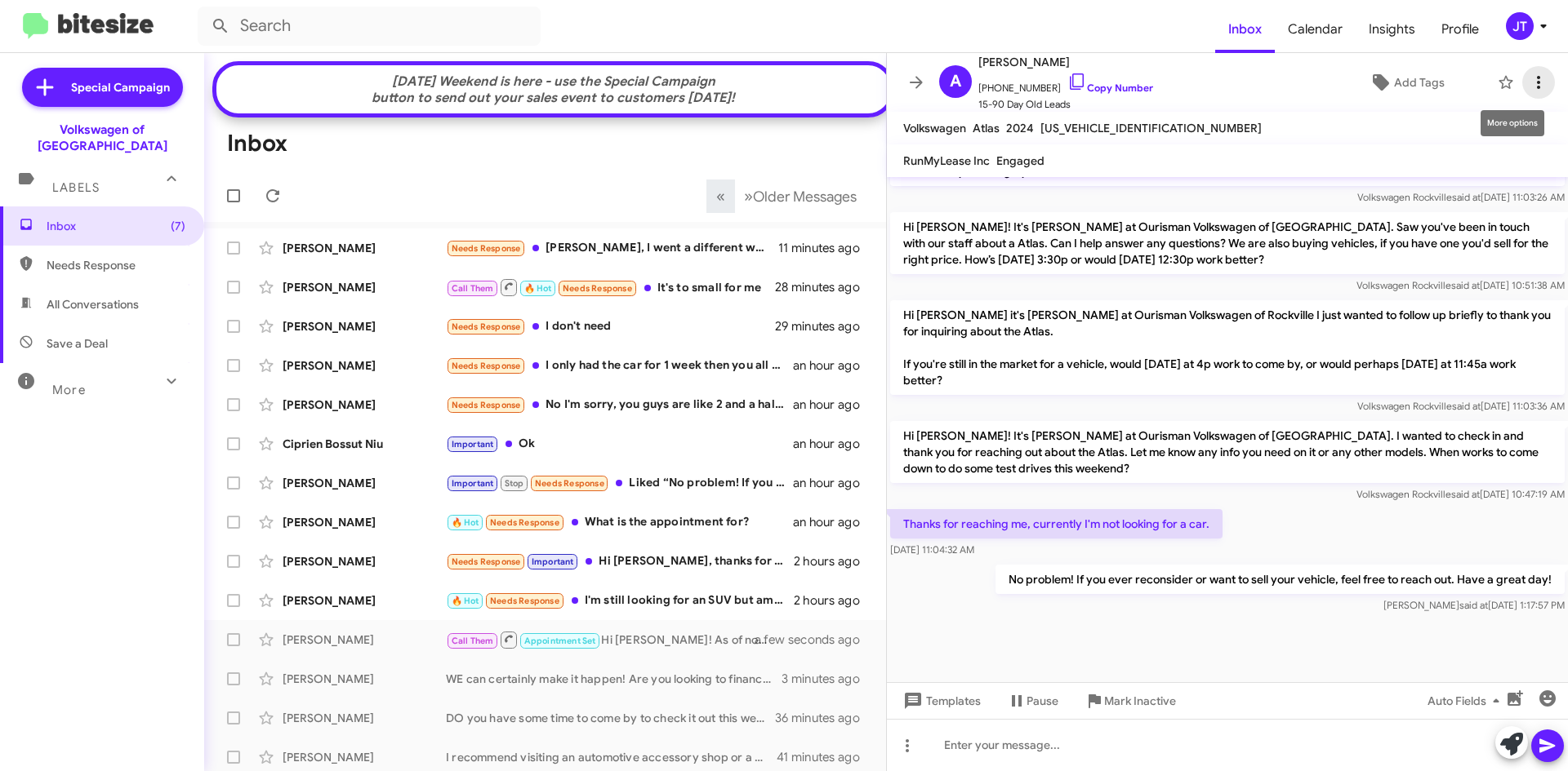
click at [1536, 83] on icon at bounding box center [1537, 82] width 3 height 13
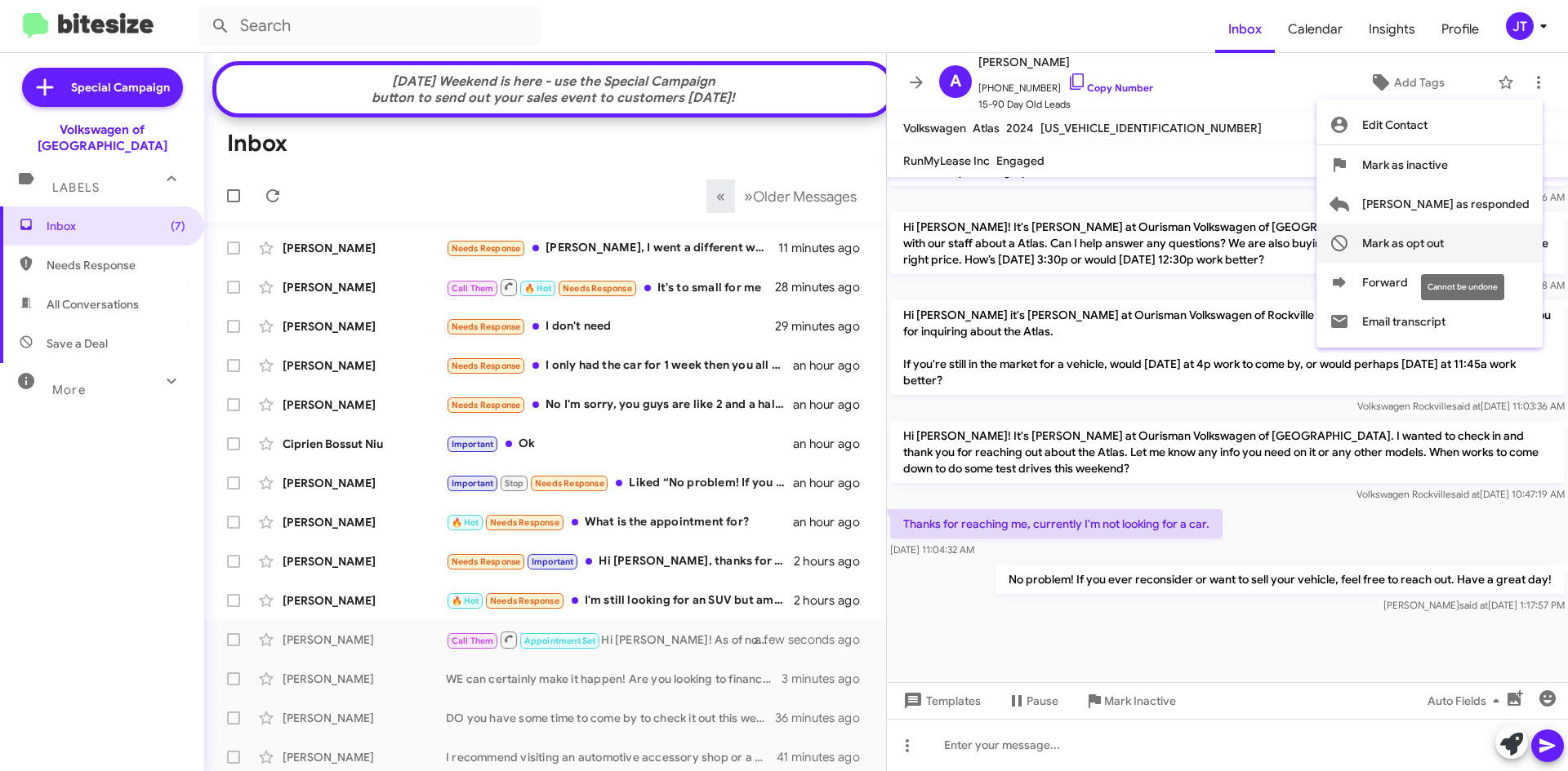
click at [1444, 250] on span "Mark as opt out" at bounding box center [1403, 243] width 82 height 39
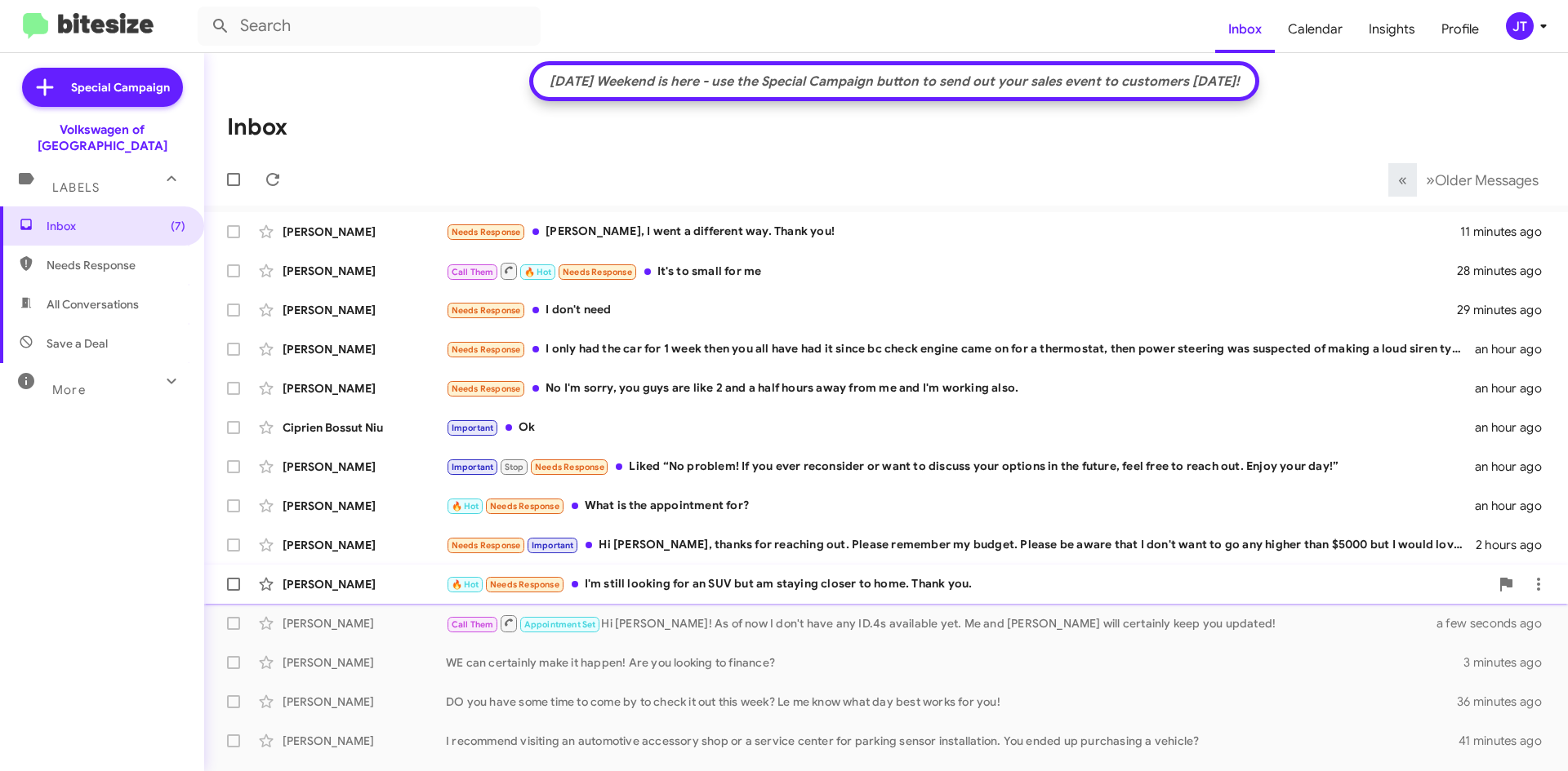
click at [674, 592] on div "🔥 Hot Needs Response I'm still looking for an SUV but am staying closer to home…" at bounding box center [967, 584] width 1043 height 19
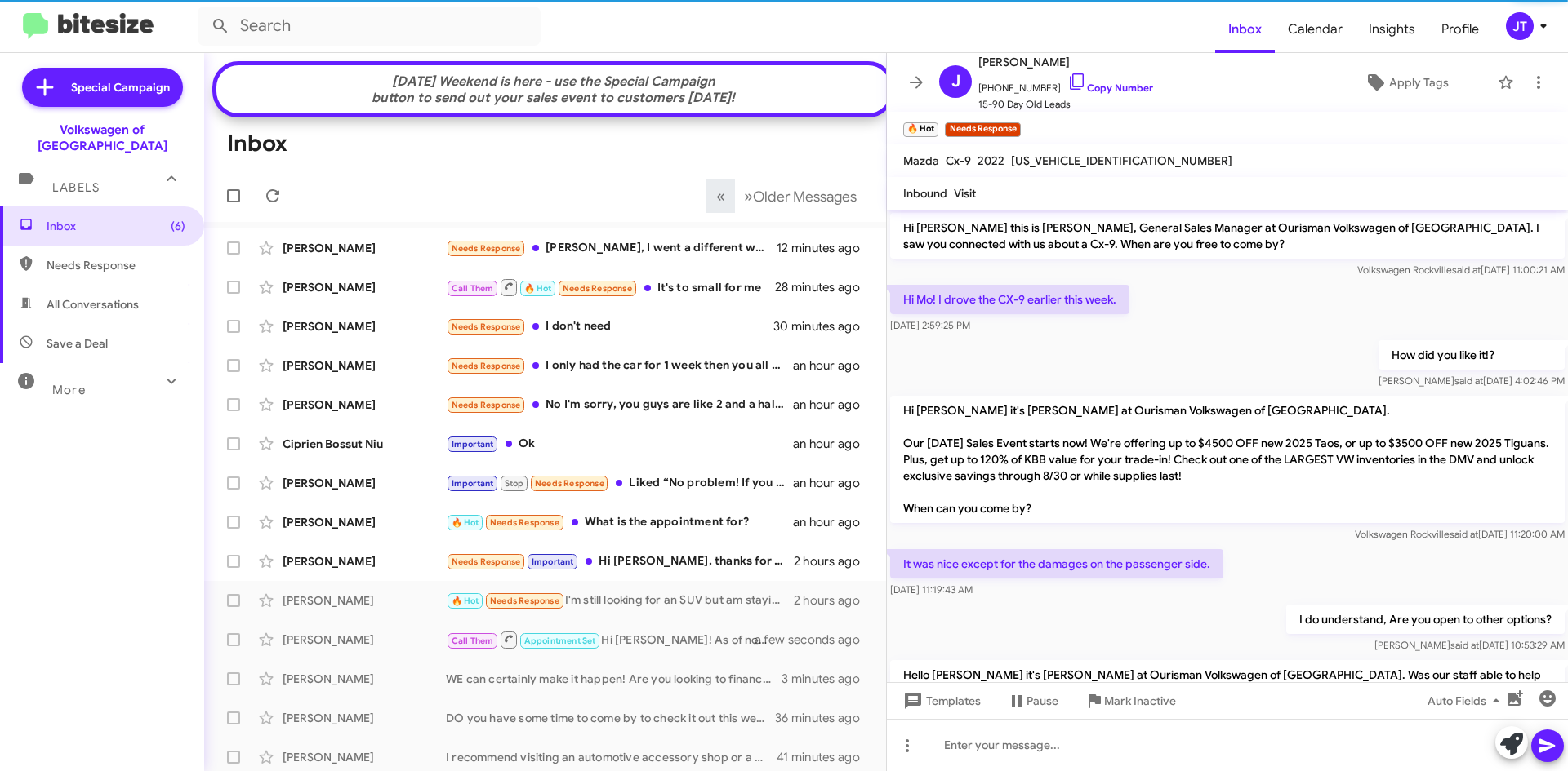
scroll to position [607, 0]
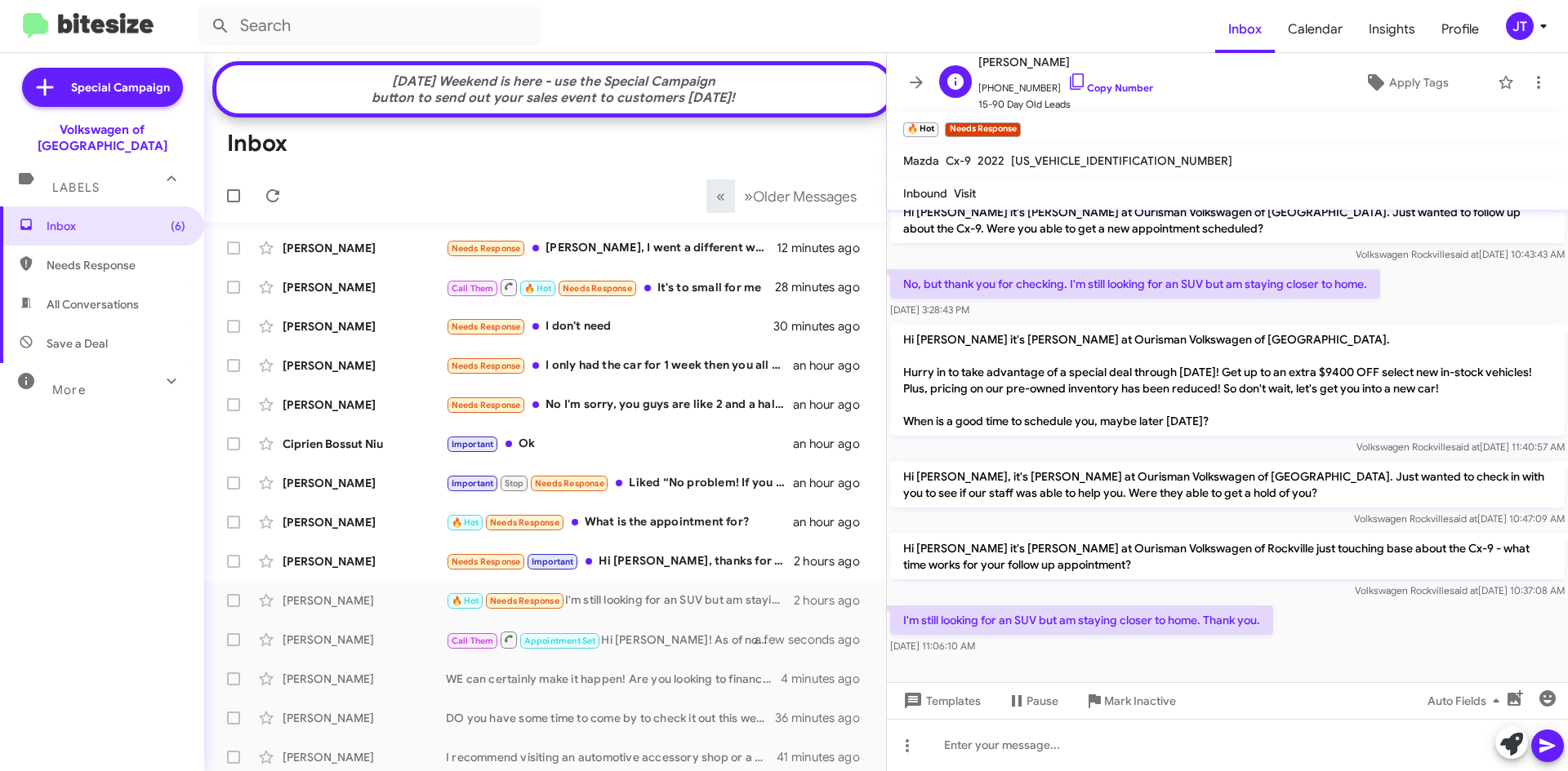
click at [1092, 81] on span "+13044330556 Copy Number" at bounding box center [1065, 84] width 174 height 25
click at [1113, 87] on link "Copy Number" at bounding box center [1109, 88] width 86 height 12
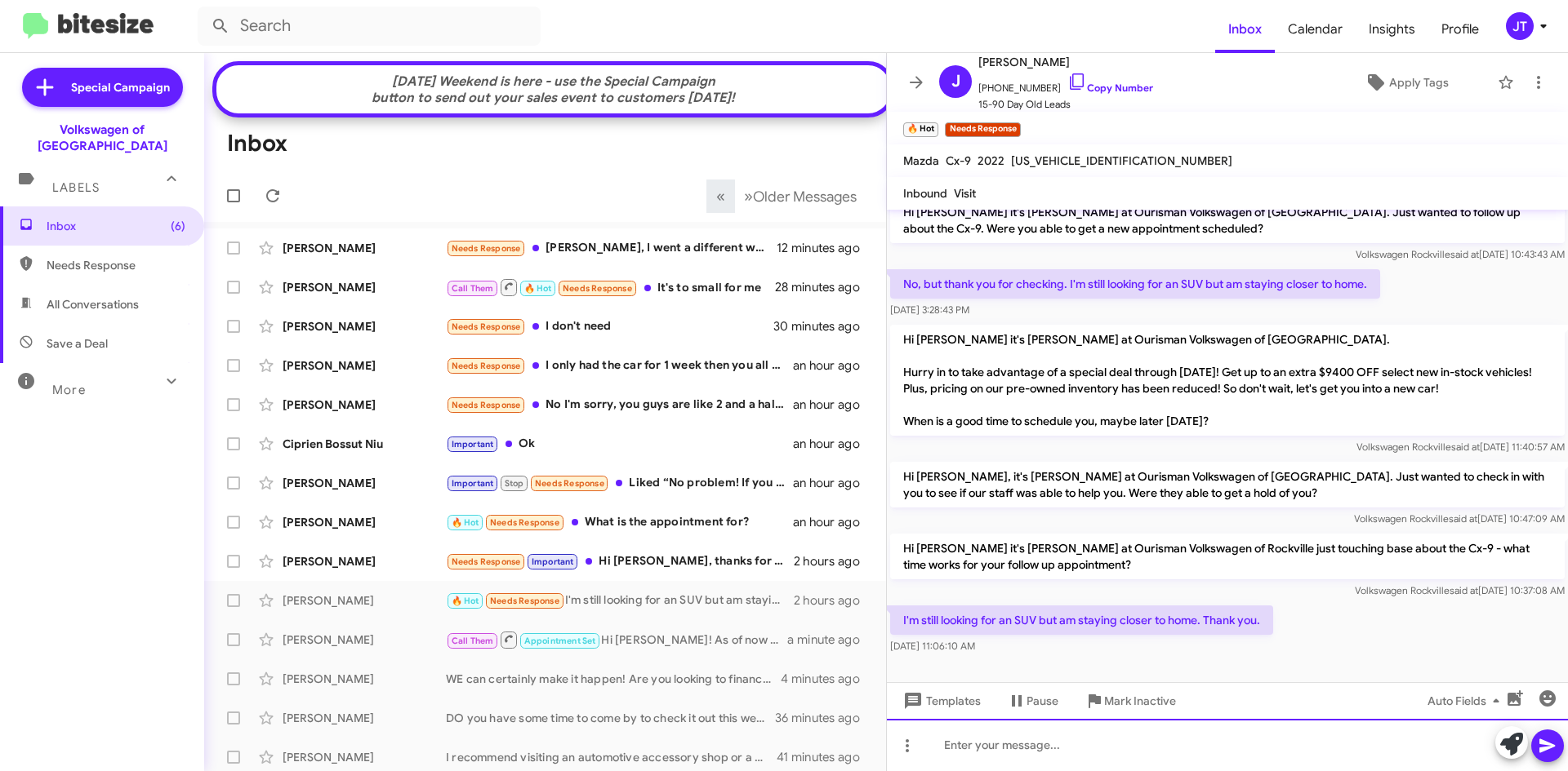
click at [1017, 751] on div at bounding box center [1226, 744] width 681 height 52
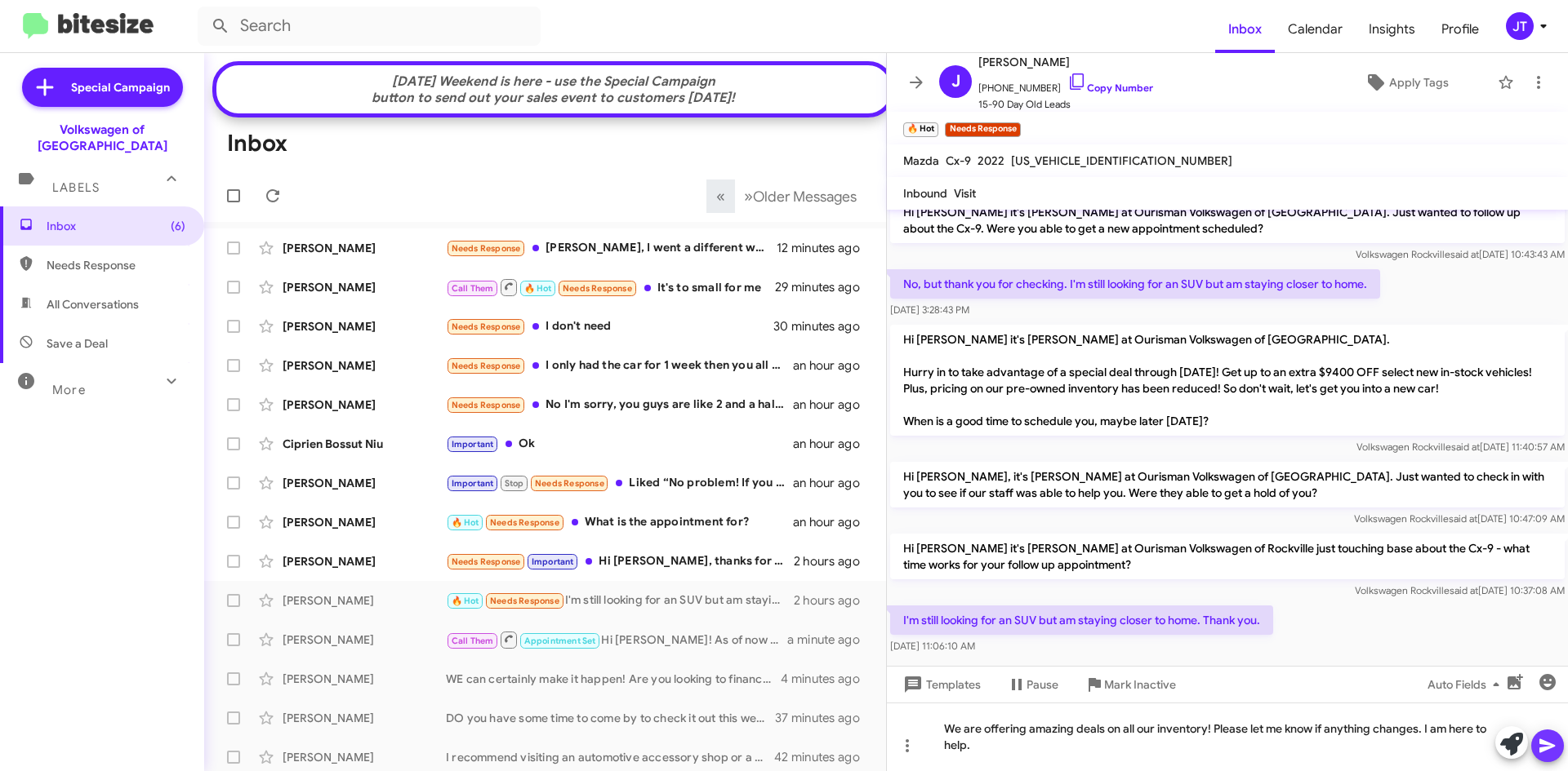
click at [1544, 741] on icon at bounding box center [1547, 746] width 20 height 20
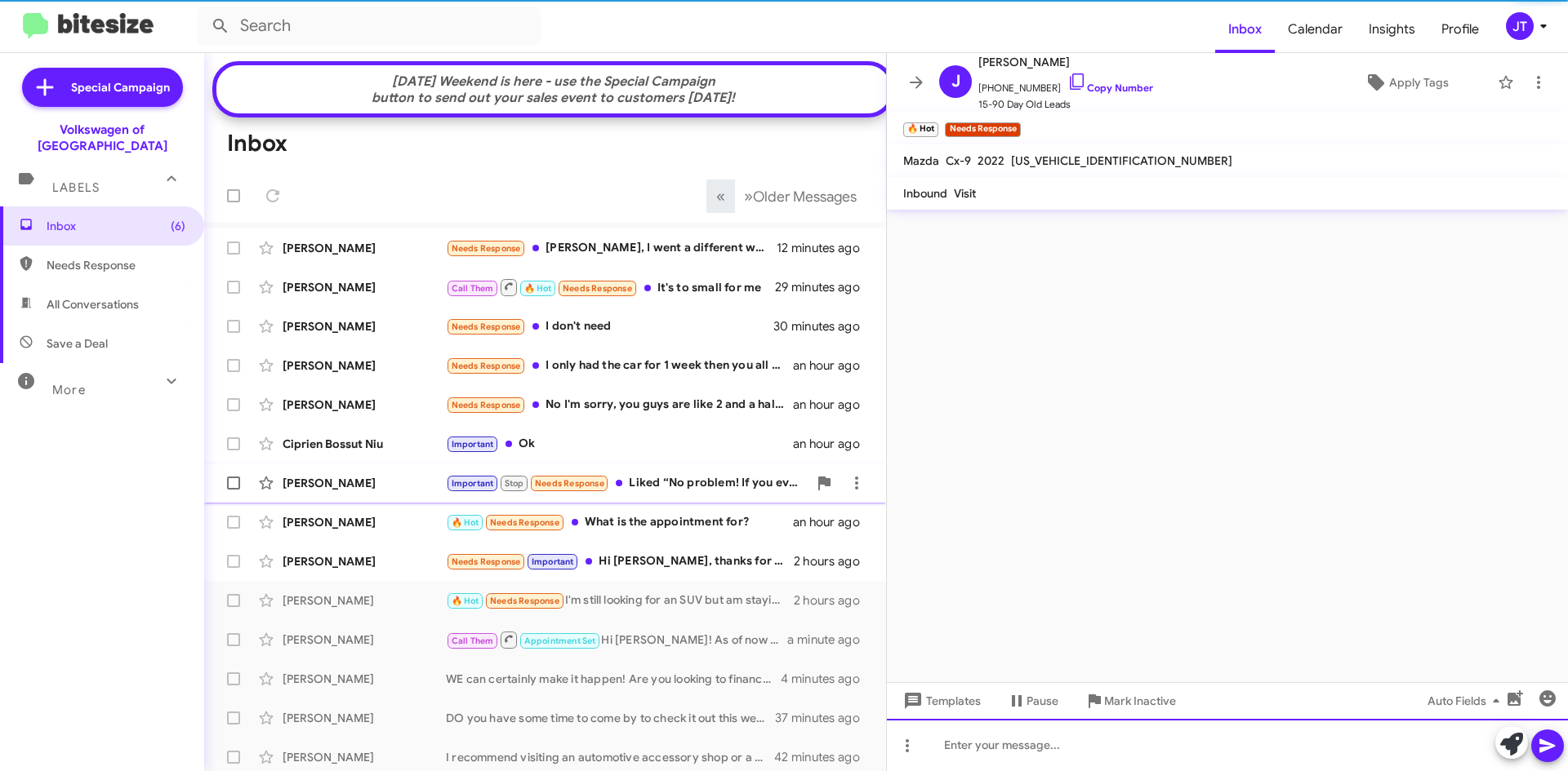
scroll to position [0, 0]
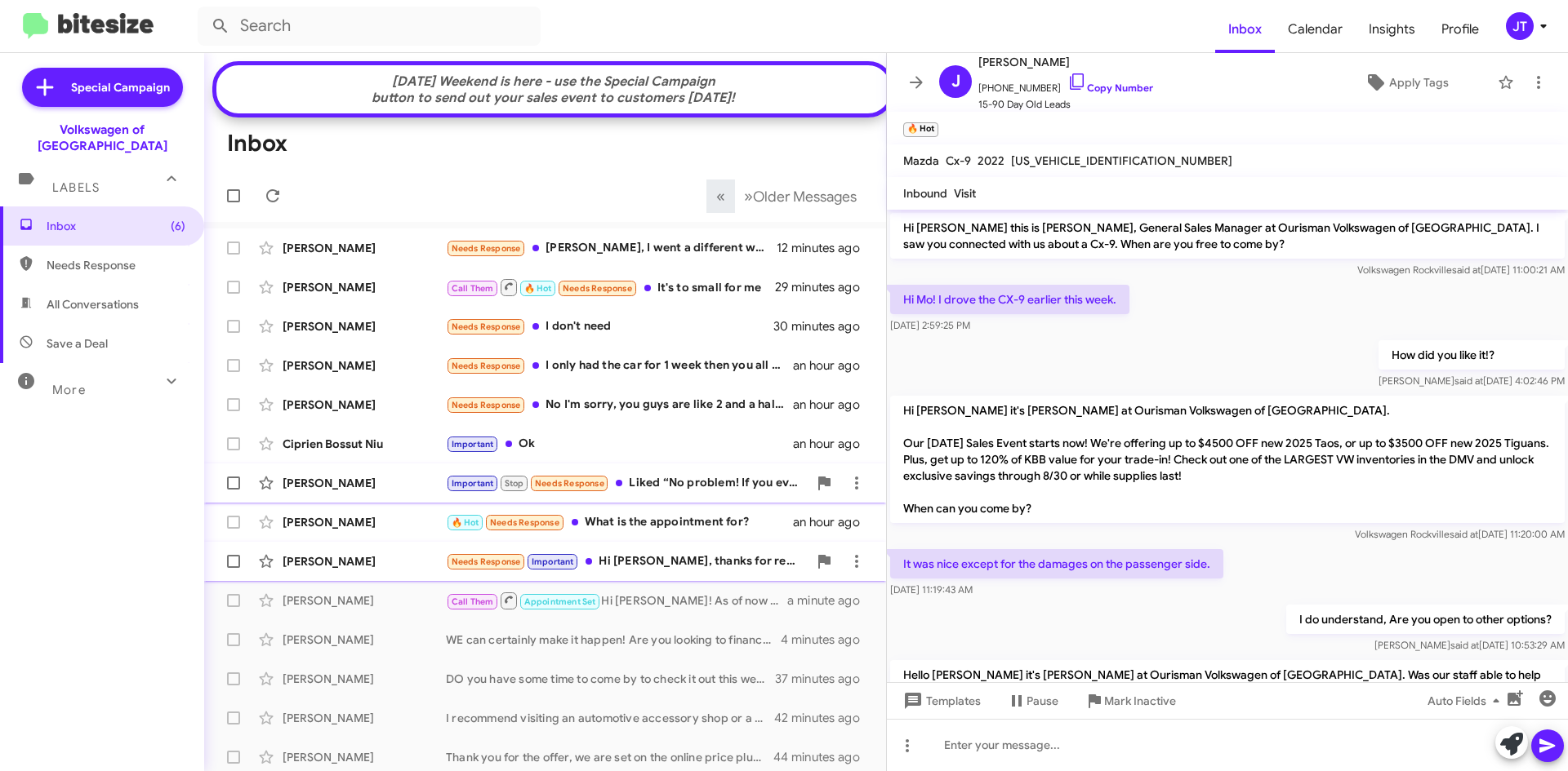
click at [667, 566] on div "Needs Response Important Hi Mohammad, thanks for reaching out. Please remember …" at bounding box center [626, 561] width 361 height 19
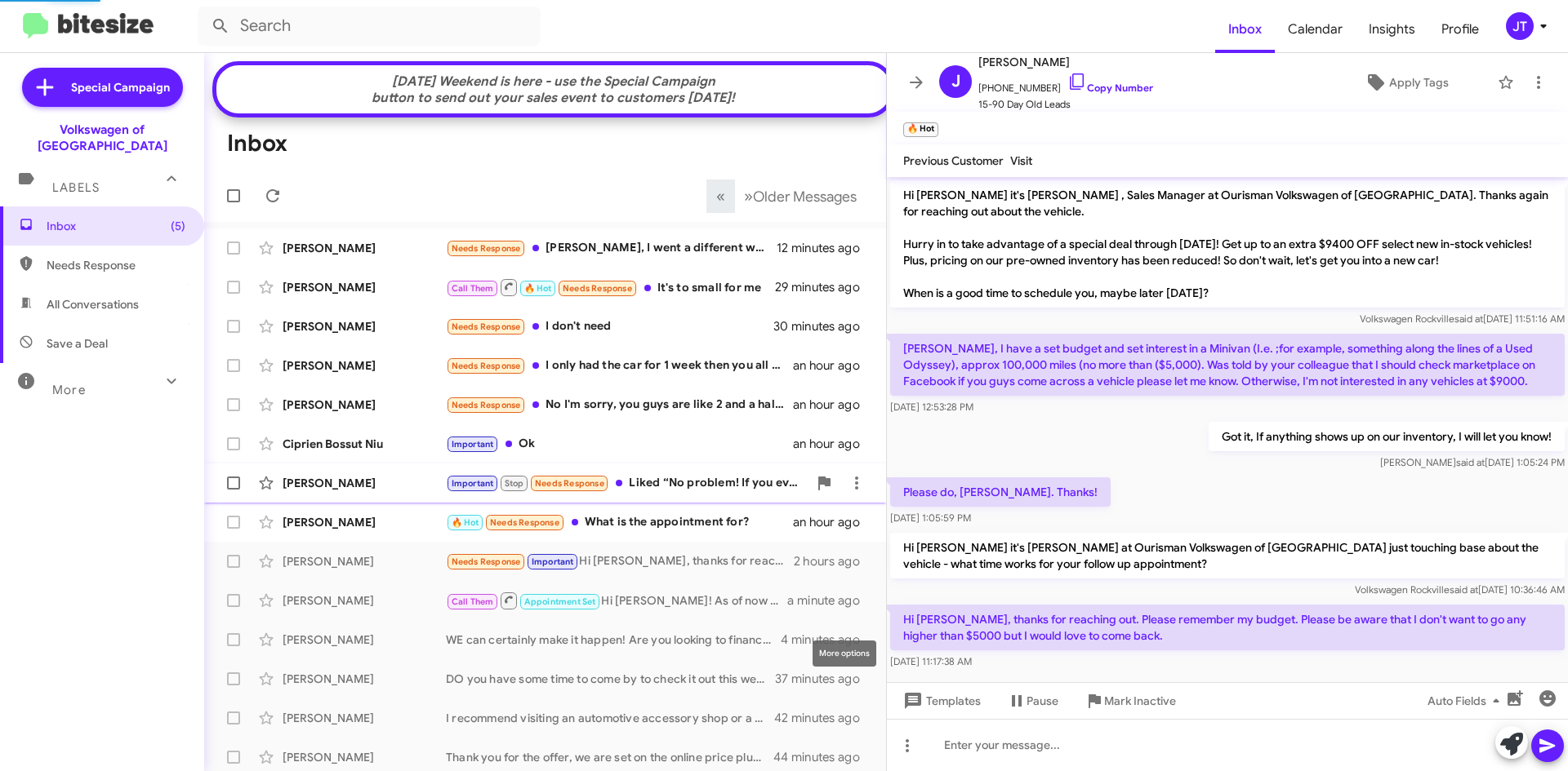
scroll to position [16, 0]
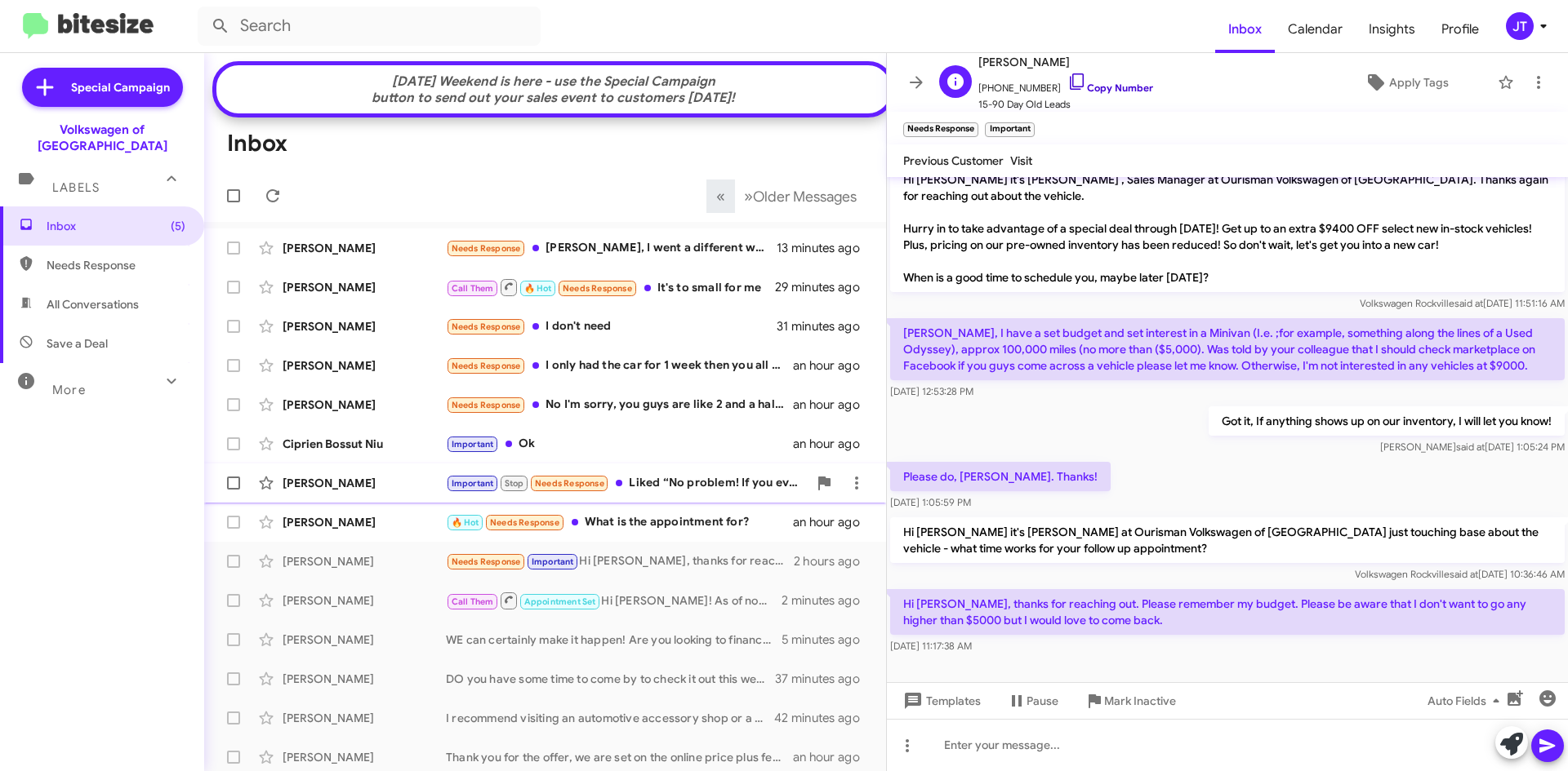
click at [1094, 89] on link "Copy Number" at bounding box center [1109, 88] width 86 height 12
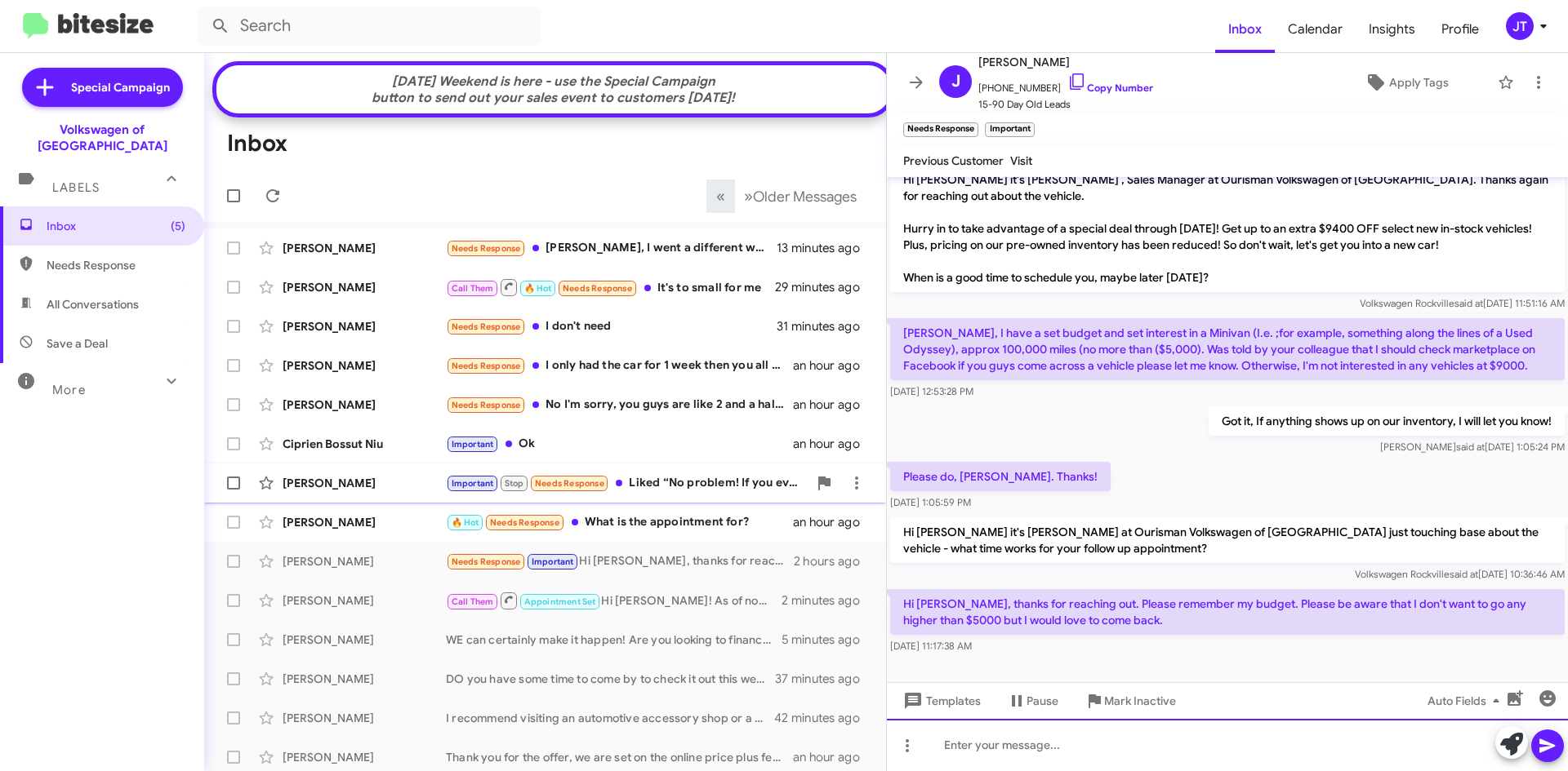
click at [1023, 745] on div at bounding box center [1226, 744] width 681 height 52
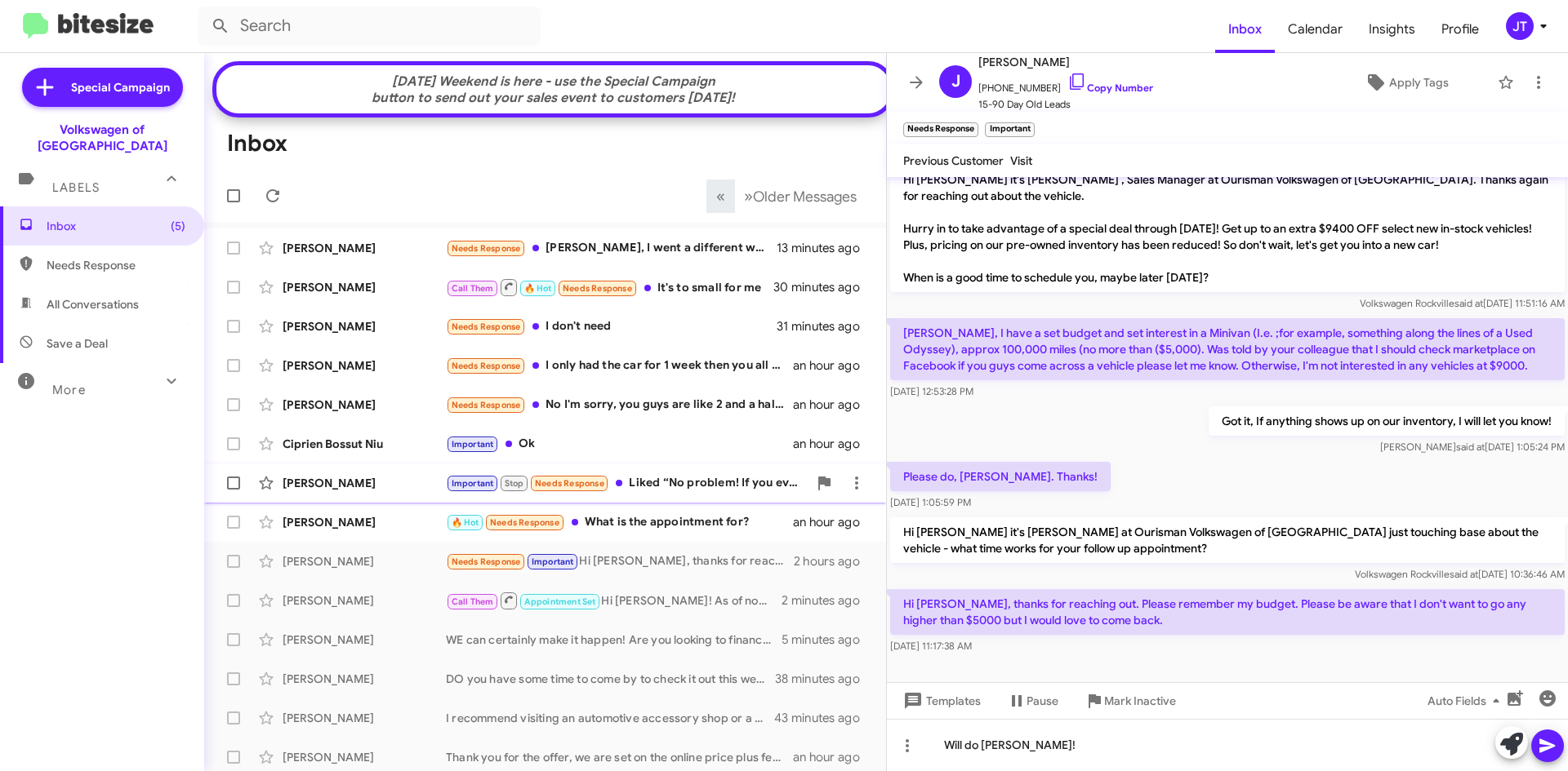
click at [1556, 748] on icon at bounding box center [1547, 746] width 20 height 20
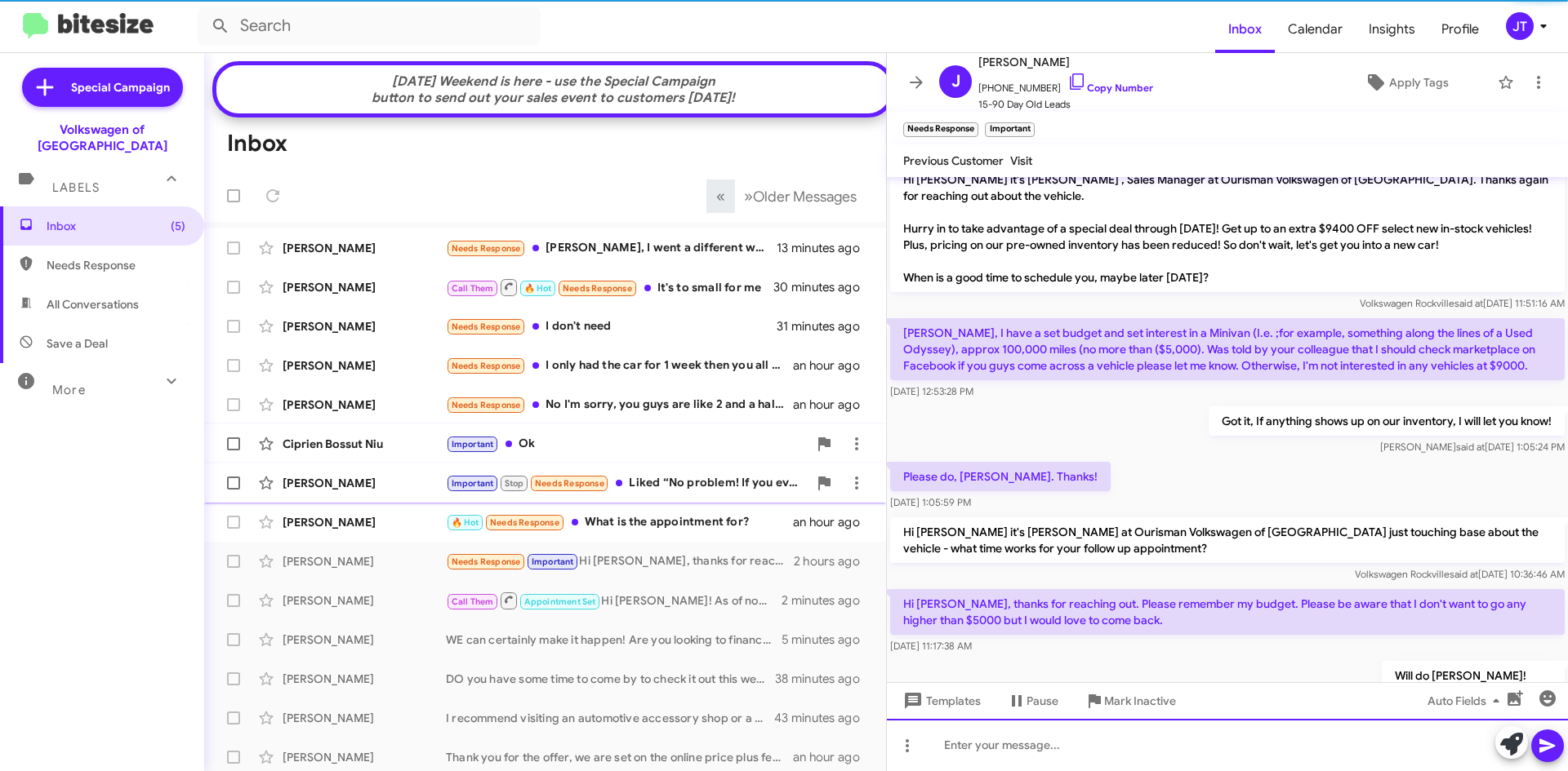
scroll to position [75, 0]
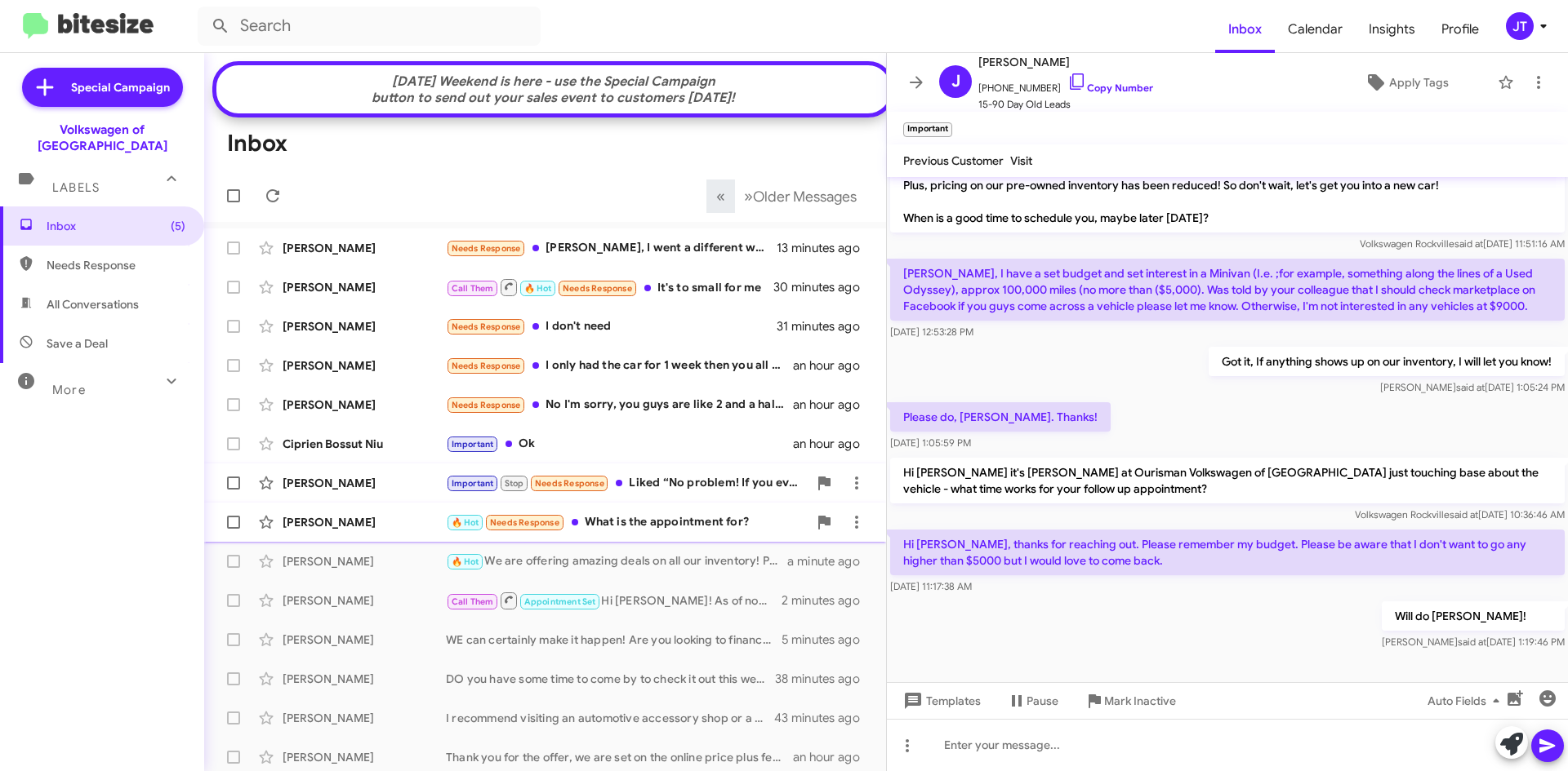
click at [682, 525] on div "🔥 Hot Needs Response What is the appointment for?" at bounding box center [626, 522] width 361 height 19
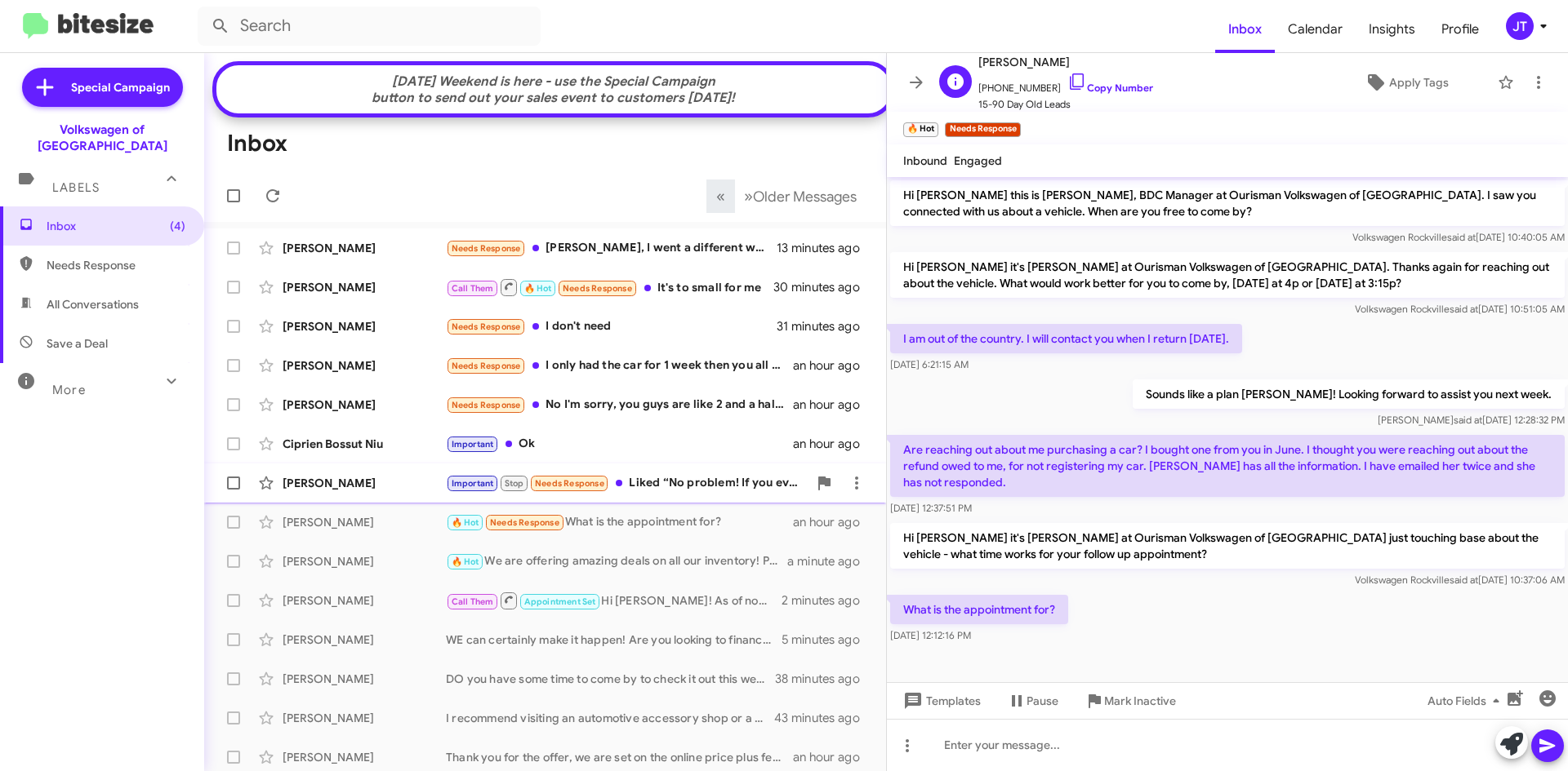
click at [1092, 96] on span "+13016758837 Copy Number" at bounding box center [1065, 84] width 174 height 25
click at [1110, 83] on link "Copy Number" at bounding box center [1109, 88] width 86 height 12
click at [1532, 84] on icon at bounding box center [1538, 83] width 20 height 20
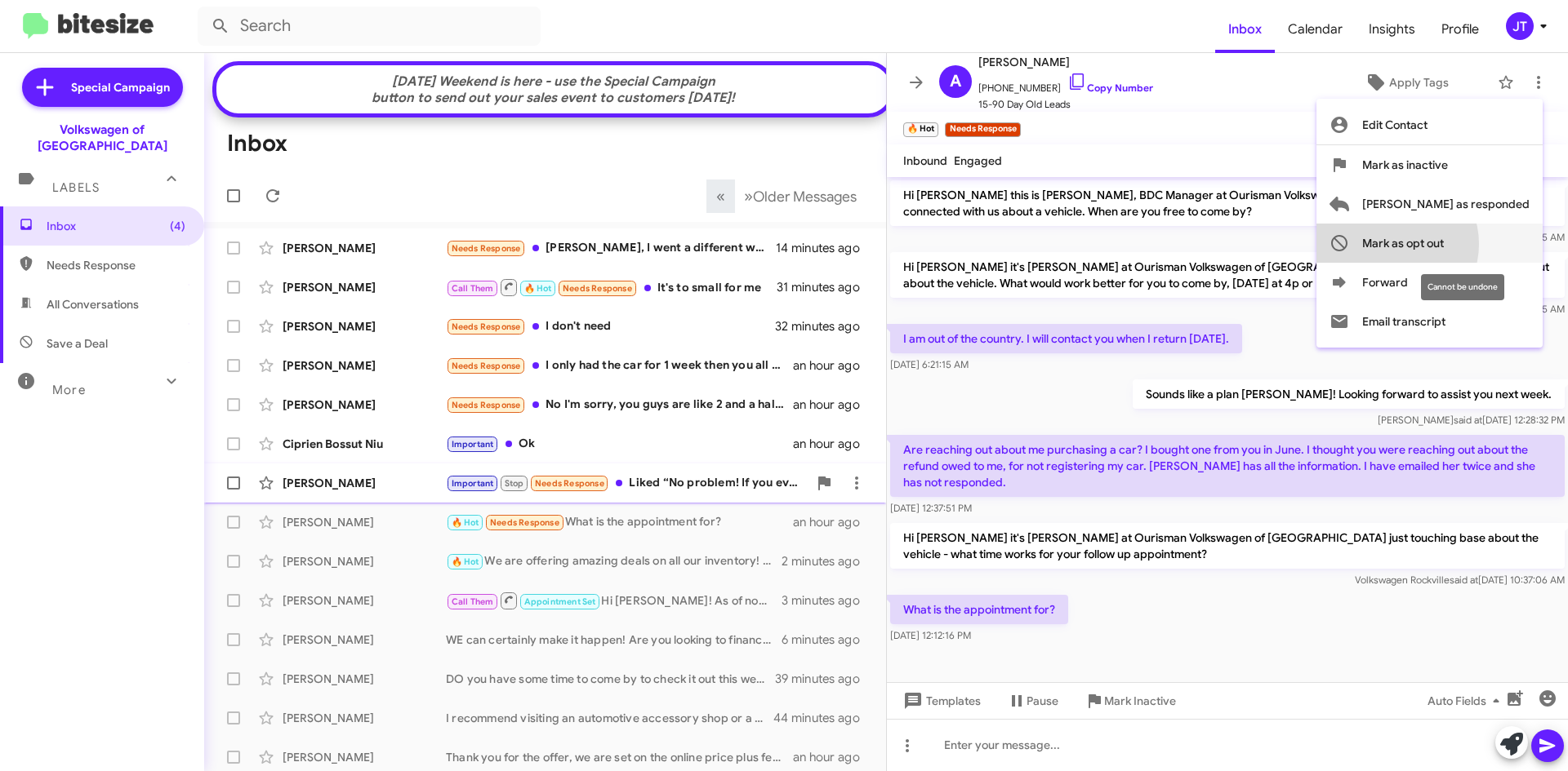
click at [1444, 244] on span "Mark as opt out" at bounding box center [1403, 243] width 82 height 39
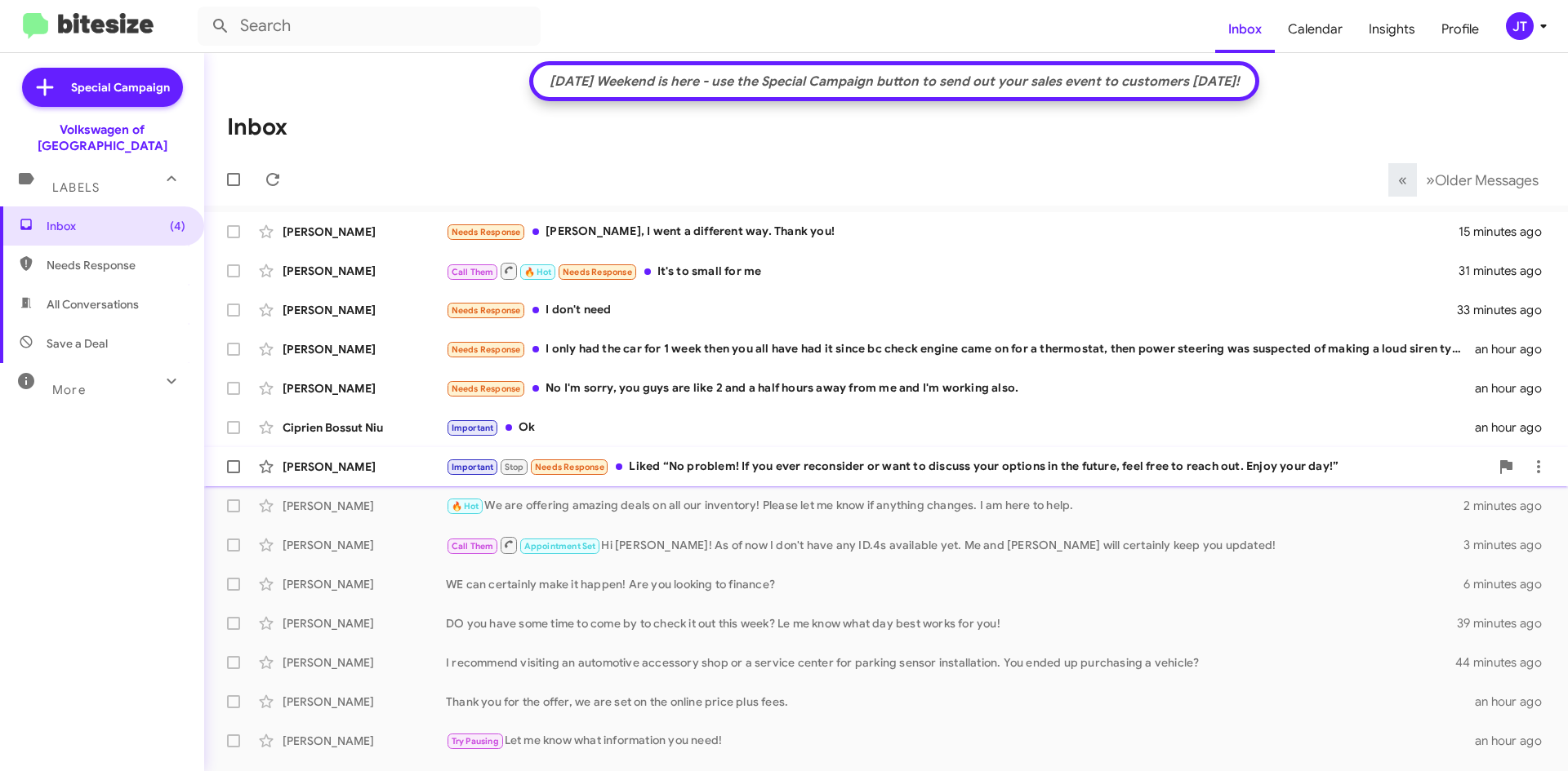
click at [779, 473] on div "Important Stop Needs Response Liked “No problem! If you ever reconsider or want…" at bounding box center [967, 467] width 1043 height 19
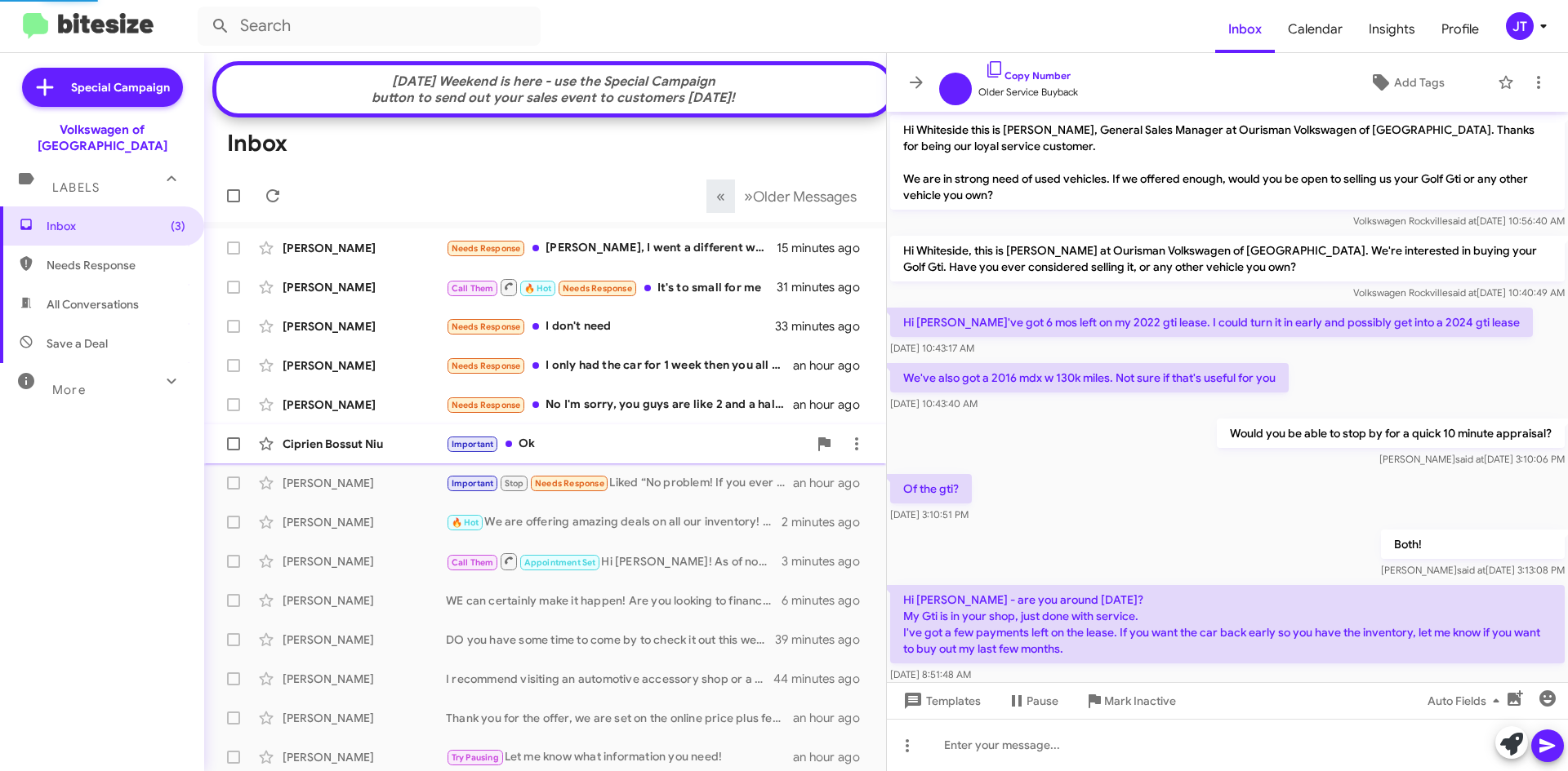
scroll to position [478, 0]
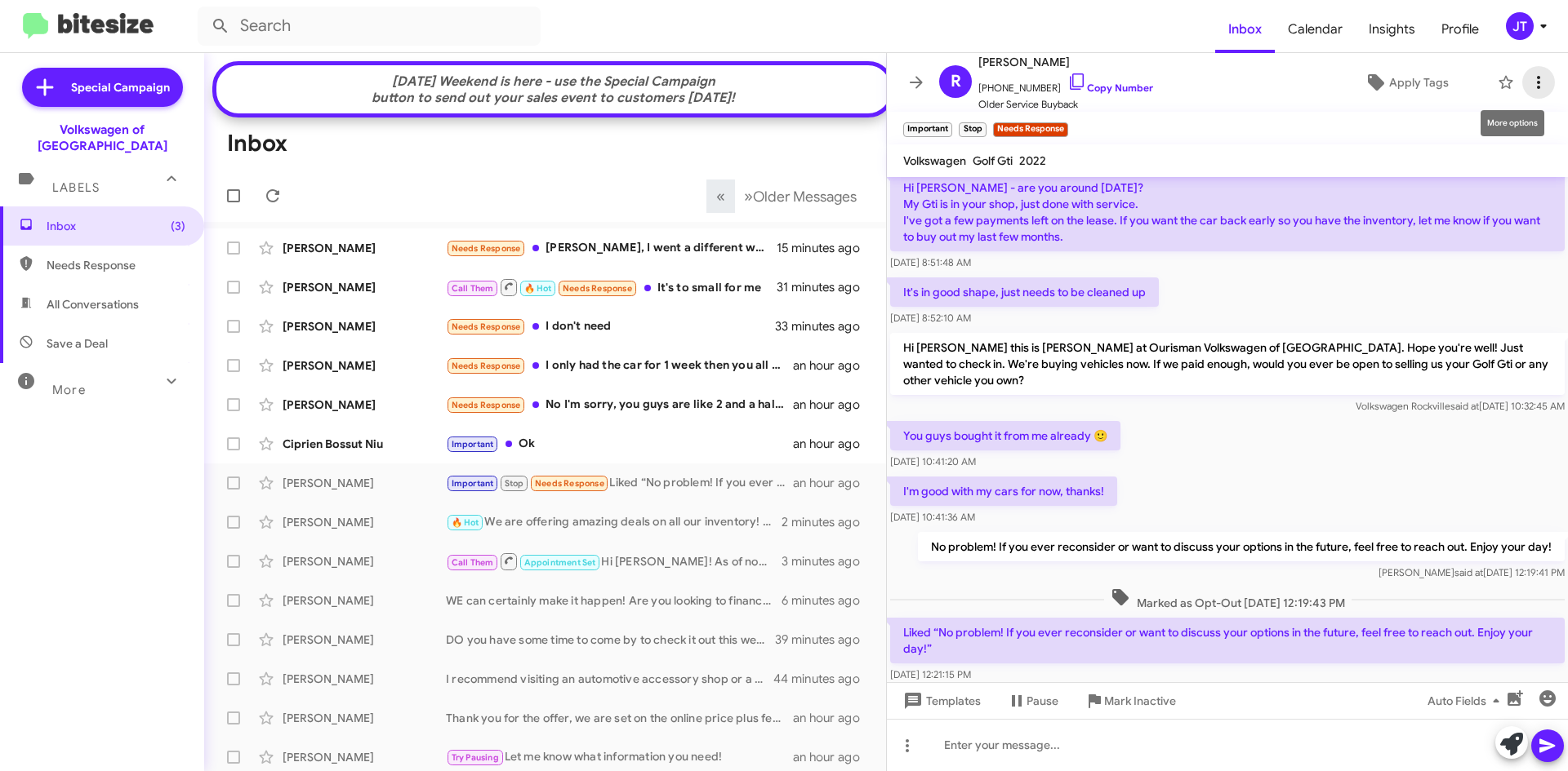
click at [1533, 82] on icon at bounding box center [1538, 83] width 20 height 20
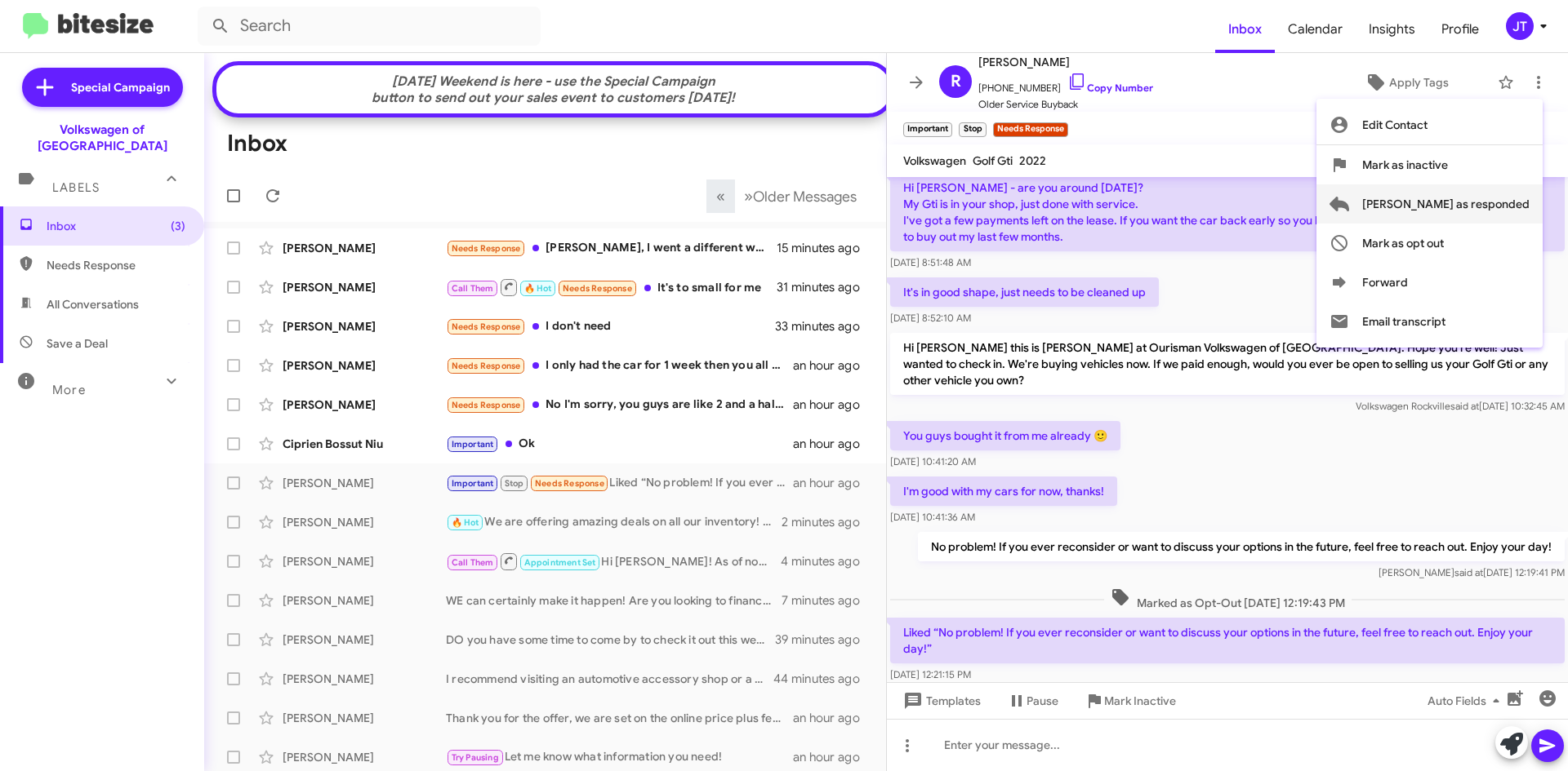
click at [1456, 208] on span "Mark as responded" at bounding box center [1446, 204] width 167 height 39
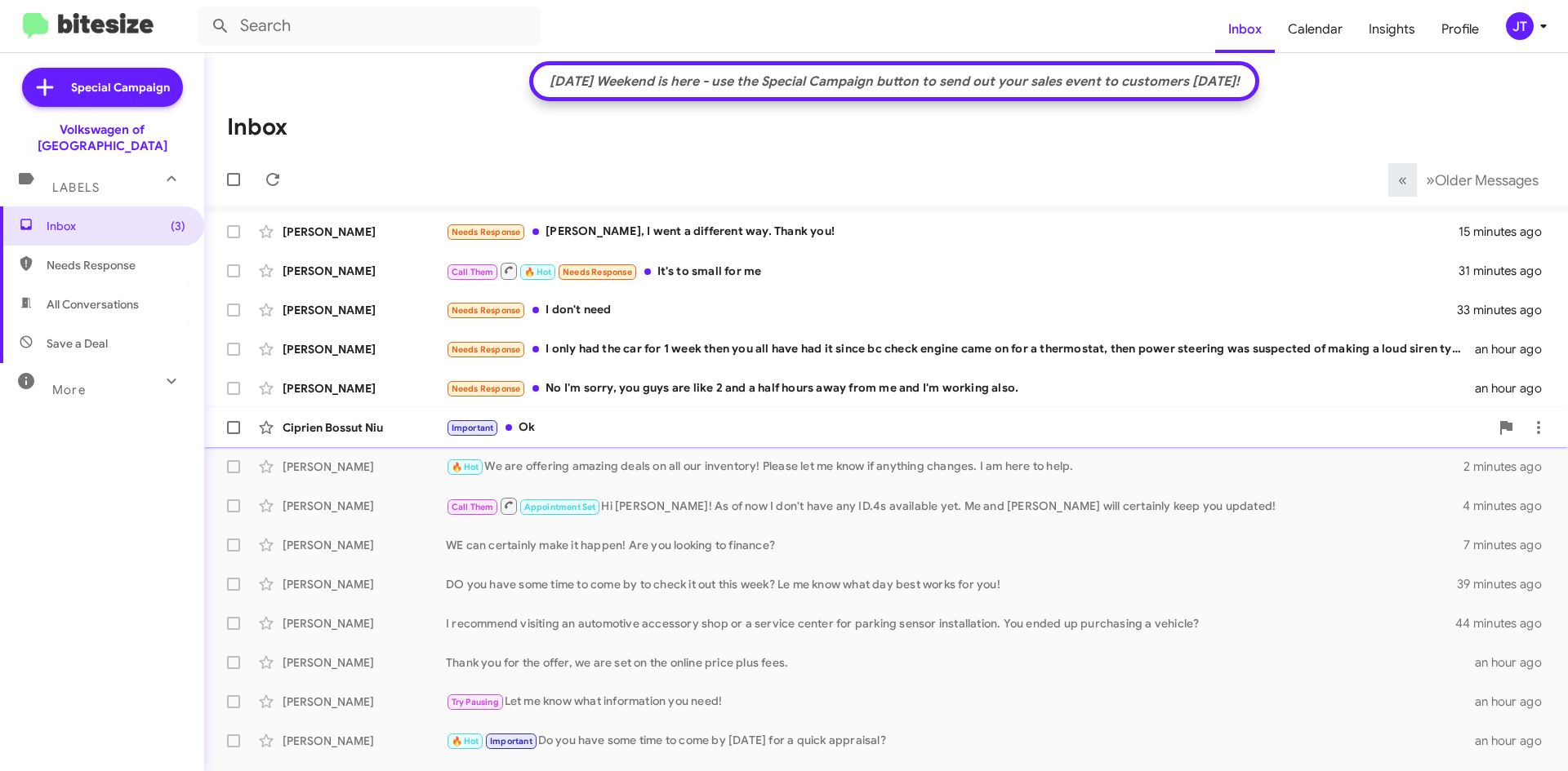
click at [647, 419] on div "Important Ok" at bounding box center [967, 427] width 1043 height 19
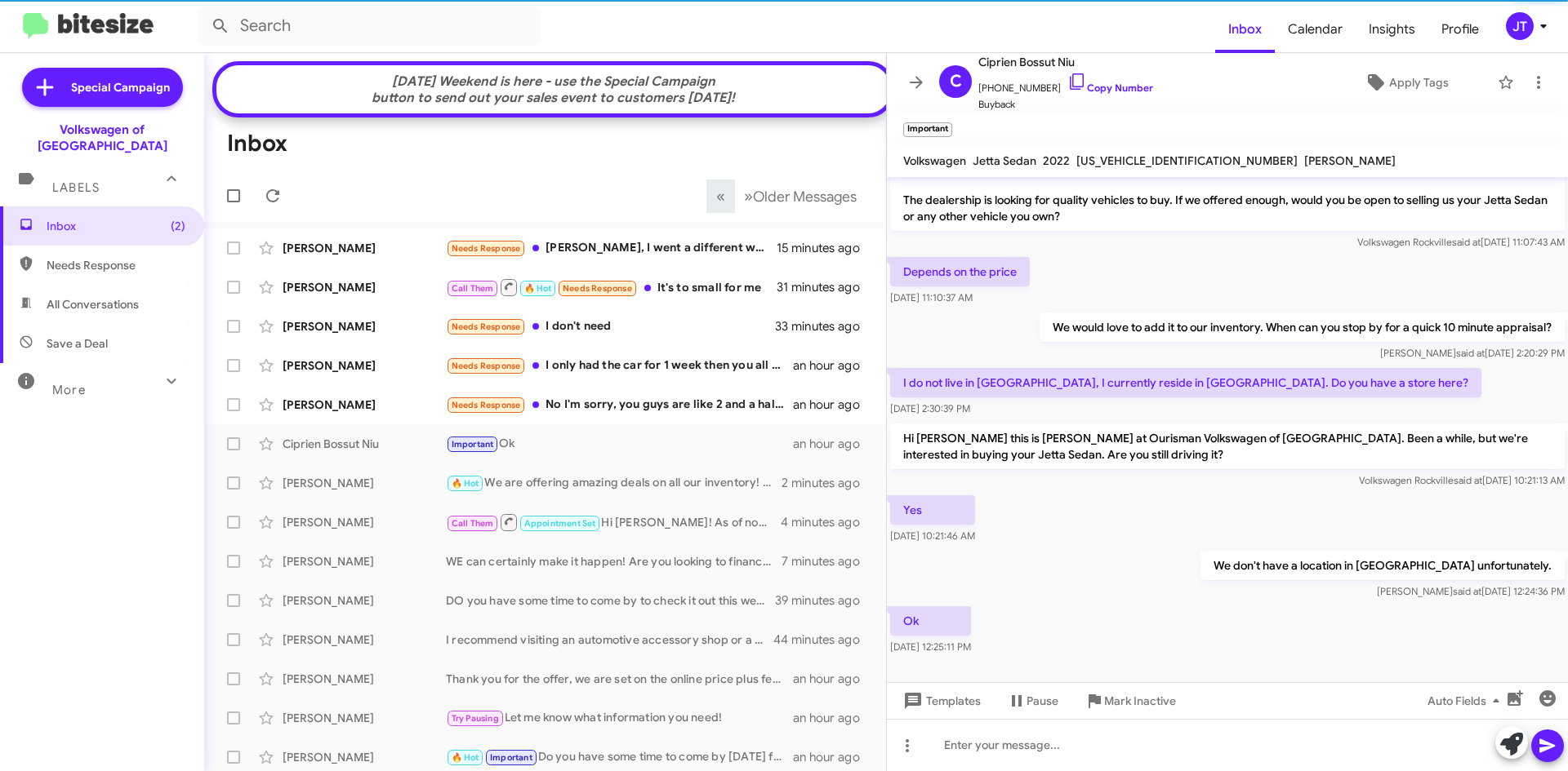
scroll to position [53, 0]
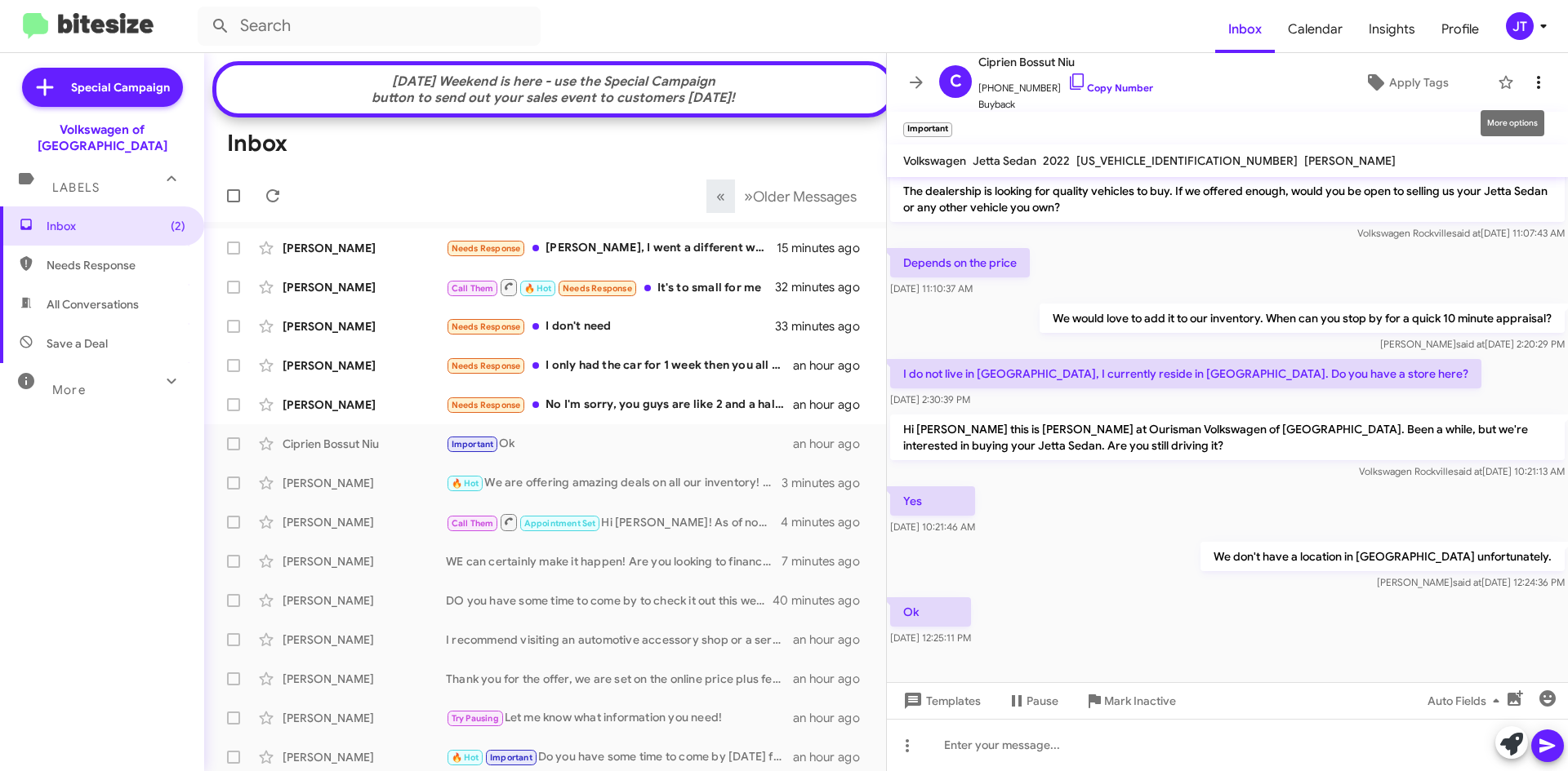
click at [1530, 91] on icon at bounding box center [1538, 83] width 20 height 20
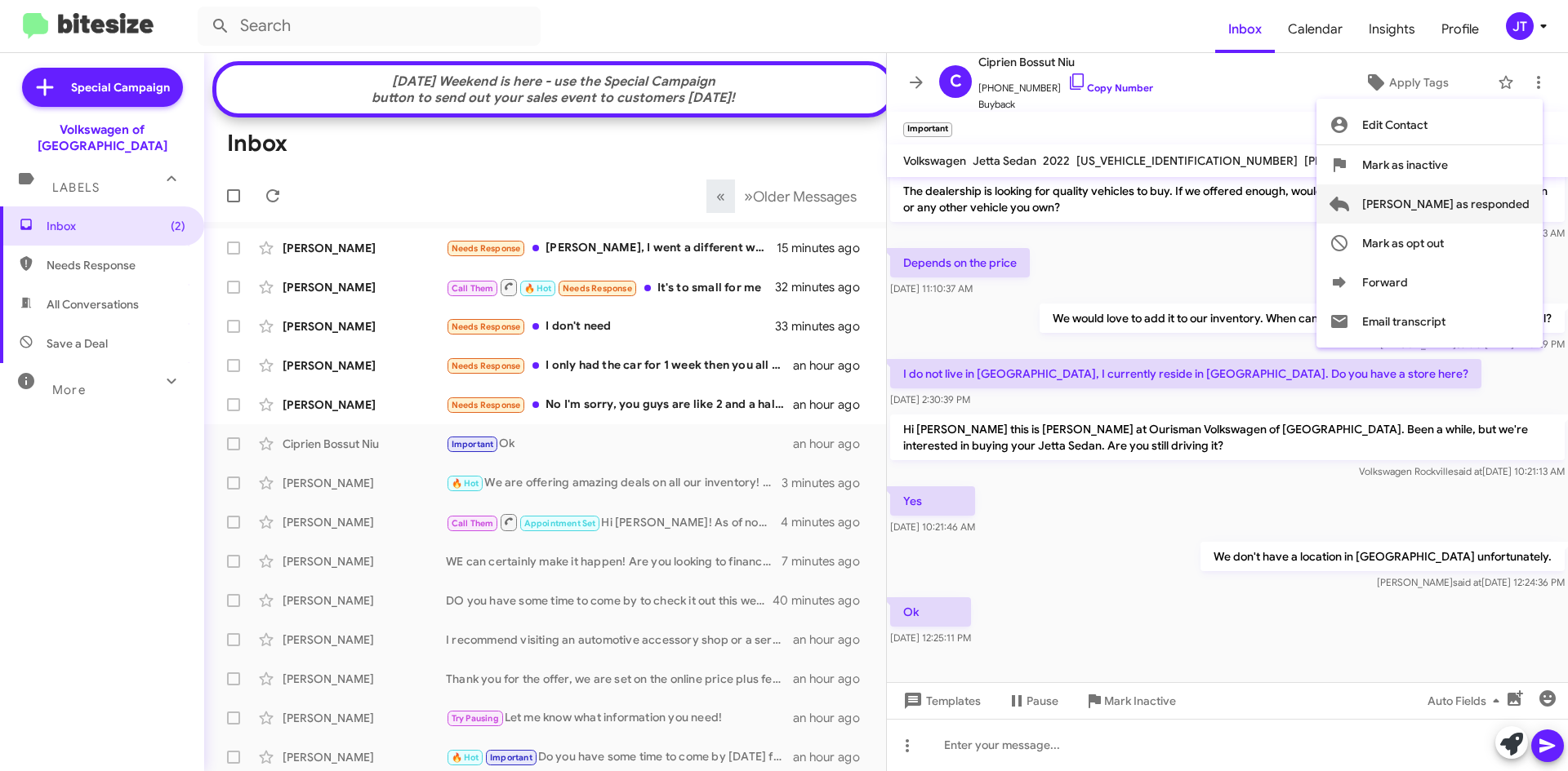
click at [1456, 193] on span "Mark as responded" at bounding box center [1446, 204] width 167 height 39
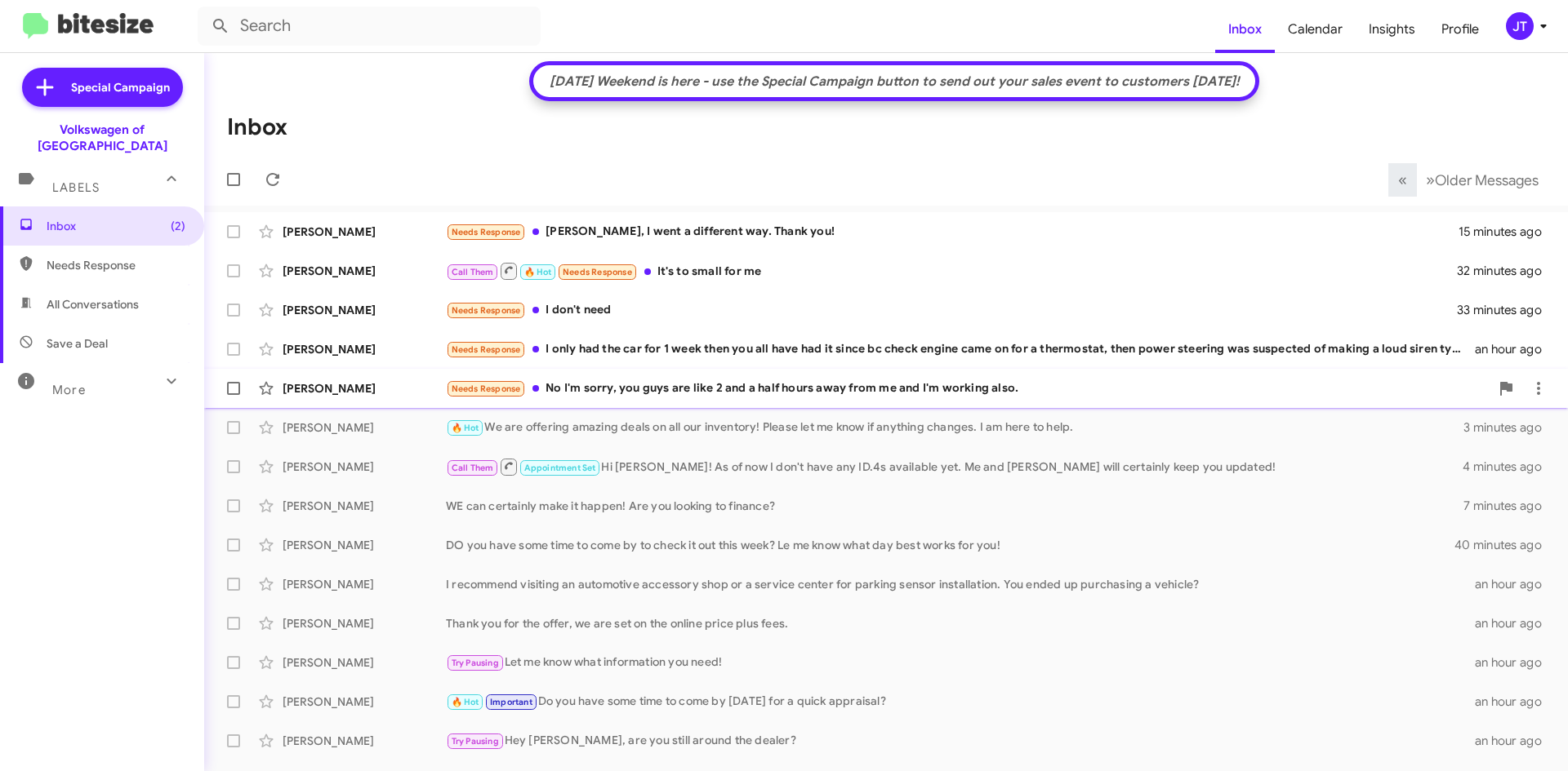
click at [686, 401] on div "Jessica Miller Needs Response No I'm sorry, you guys are like 2 and a half hour…" at bounding box center [885, 388] width 1338 height 32
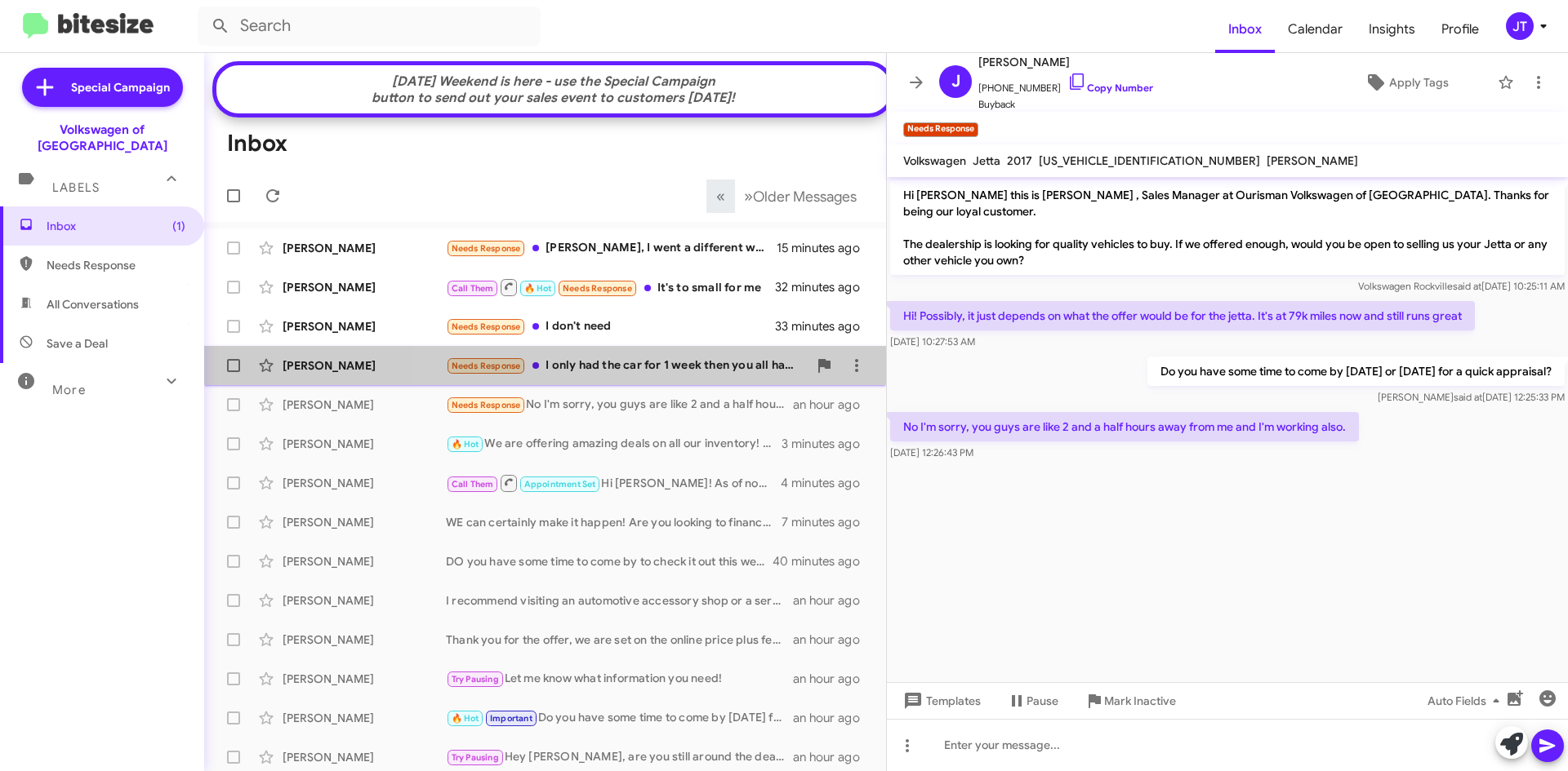
click at [649, 375] on div "Needs Response I only had the car for 1 week then you all have had it since bc …" at bounding box center [626, 365] width 361 height 19
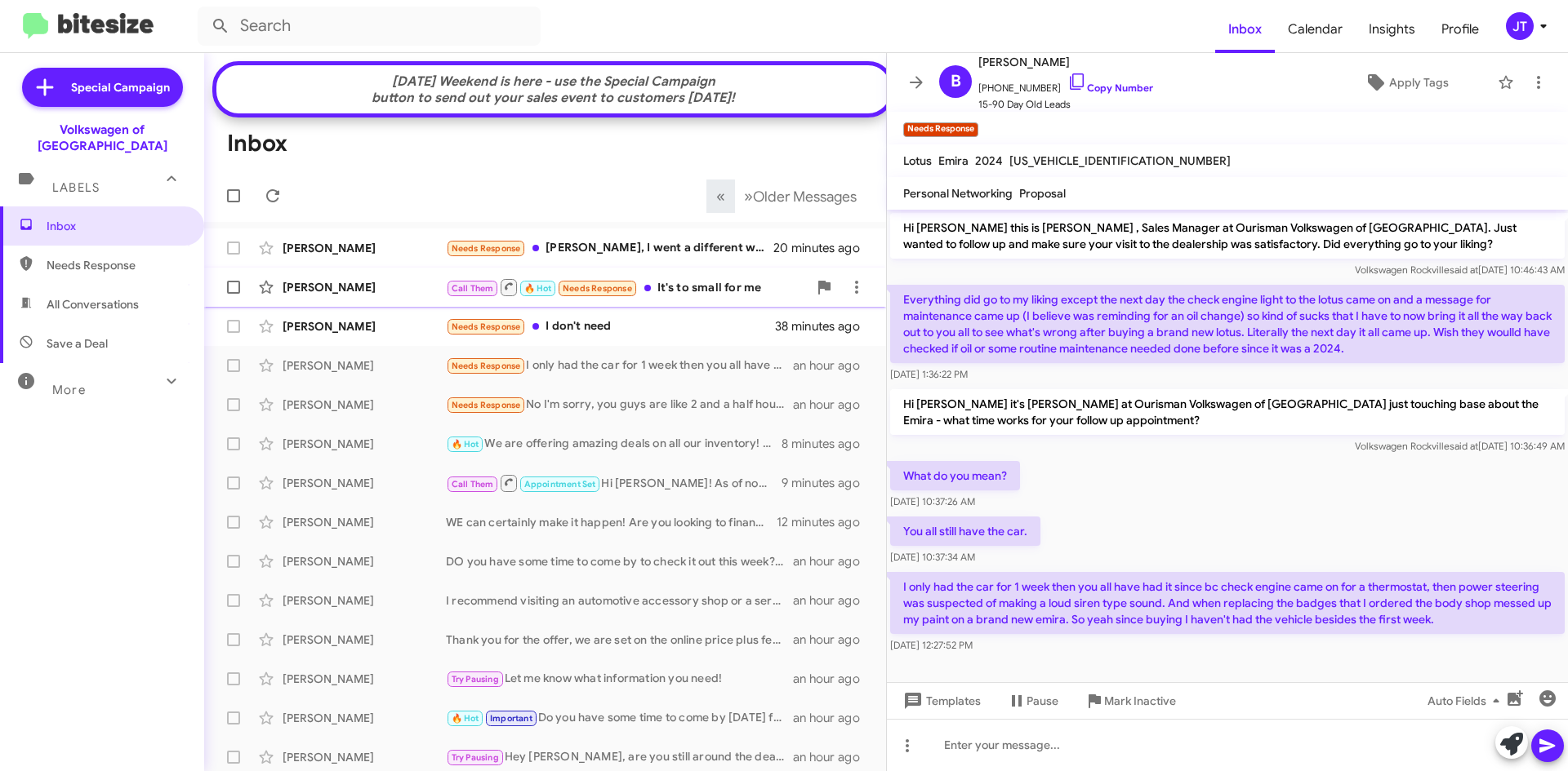
click at [682, 292] on div "Call Them 🔥 Hot Needs Response It's to small for me" at bounding box center [626, 288] width 361 height 21
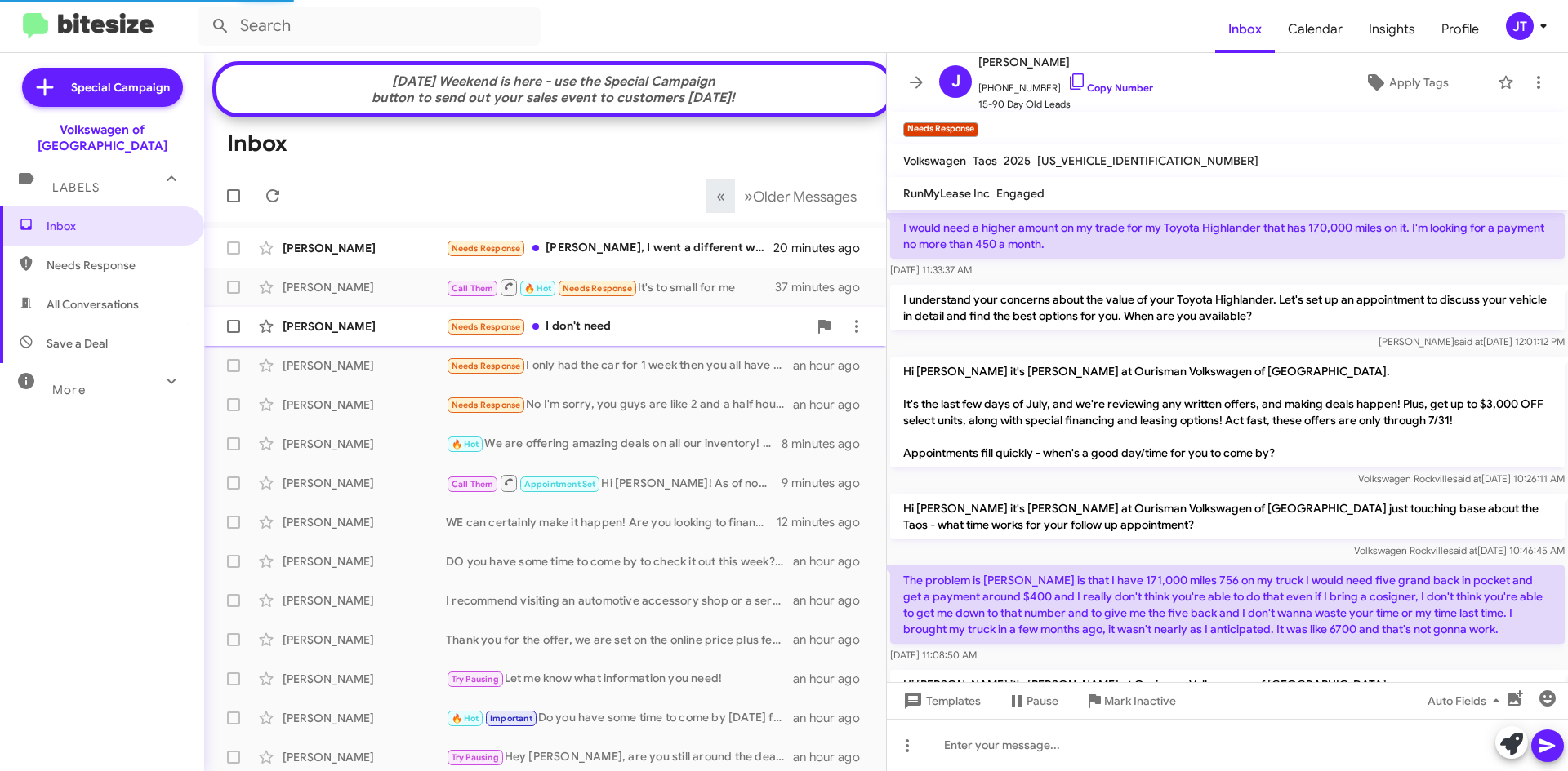
scroll to position [1323, 0]
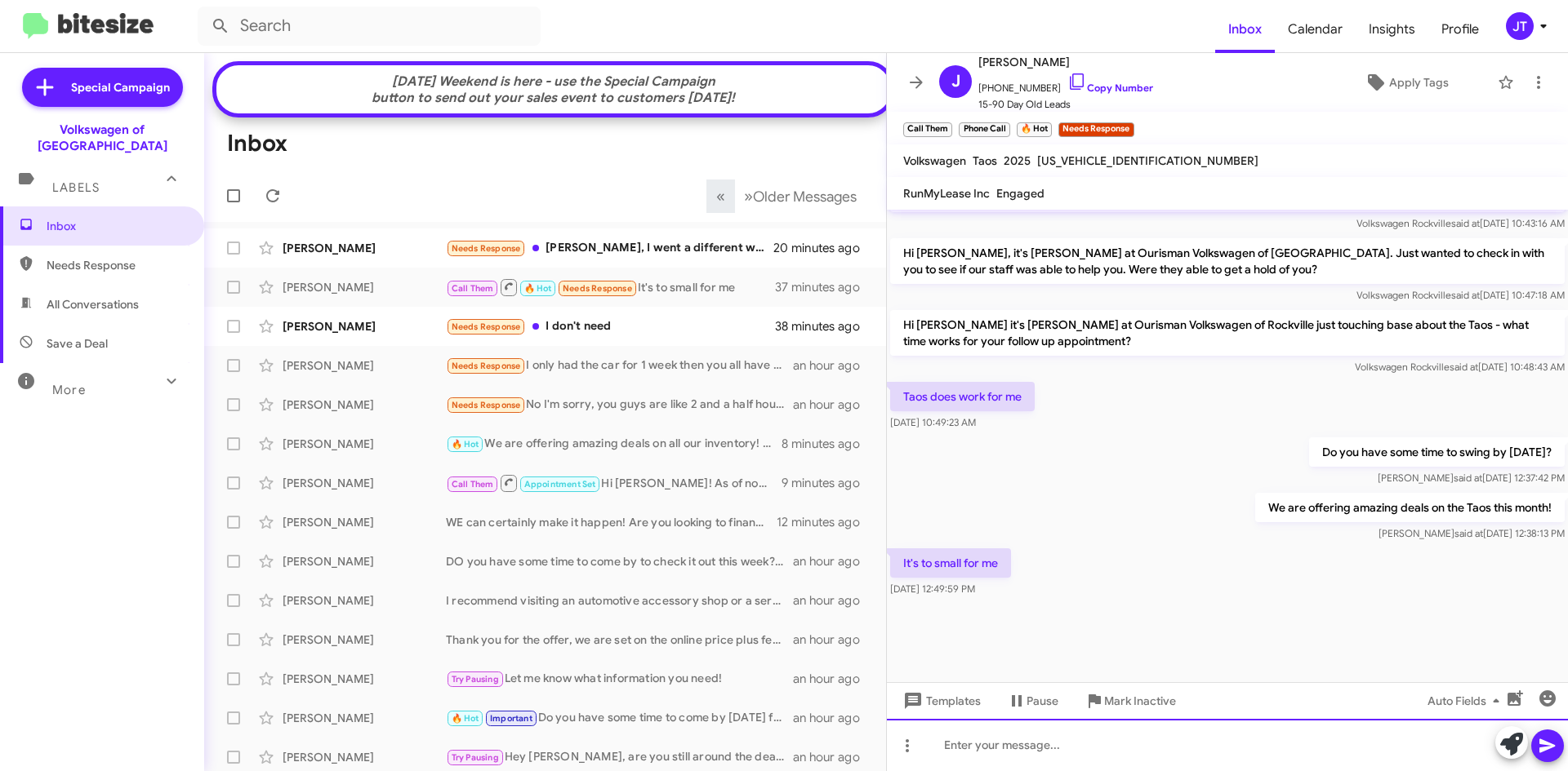
click at [1017, 756] on div at bounding box center [1226, 744] width 681 height 52
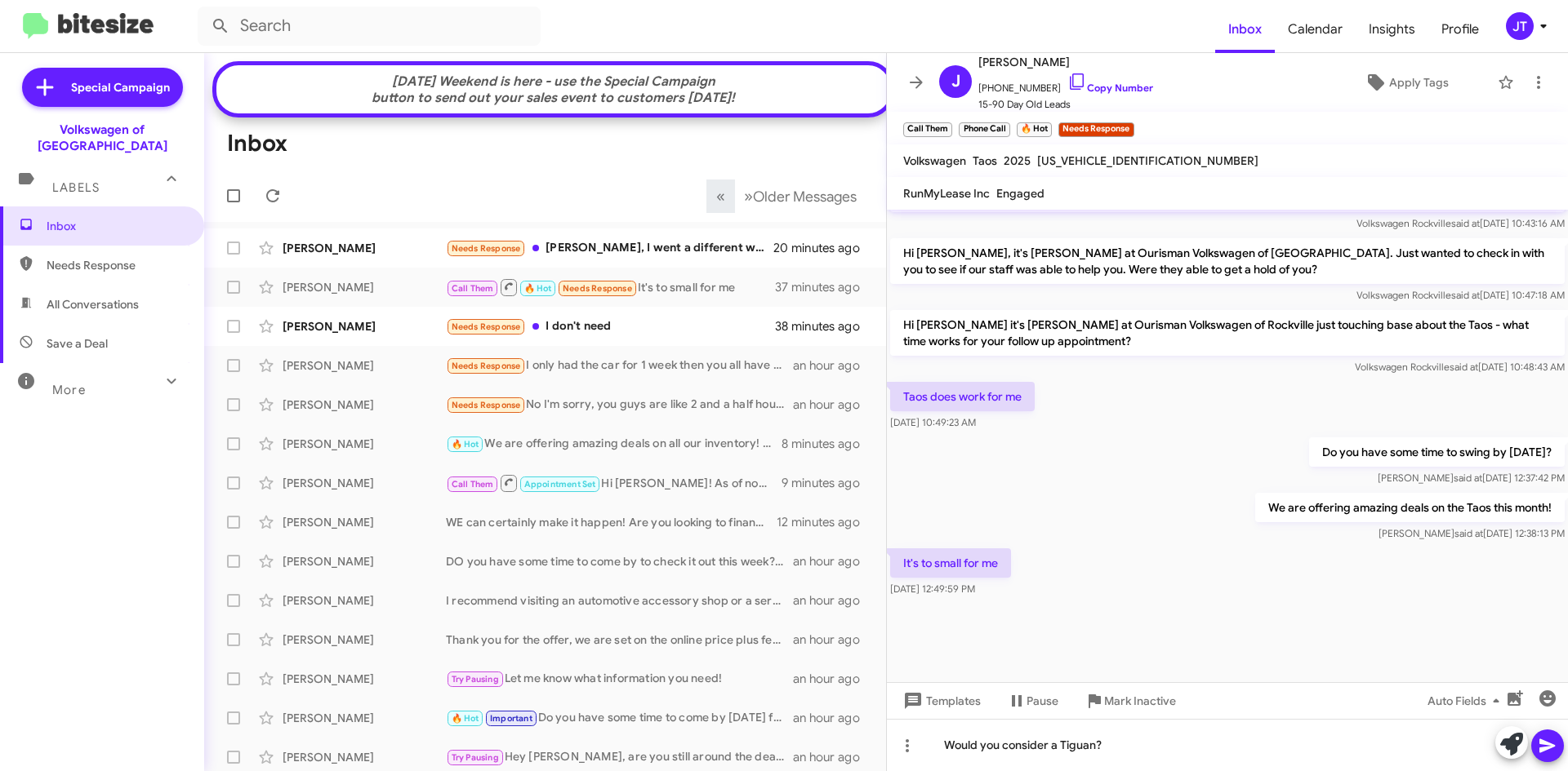
click at [1547, 743] on icon at bounding box center [1547, 746] width 16 height 14
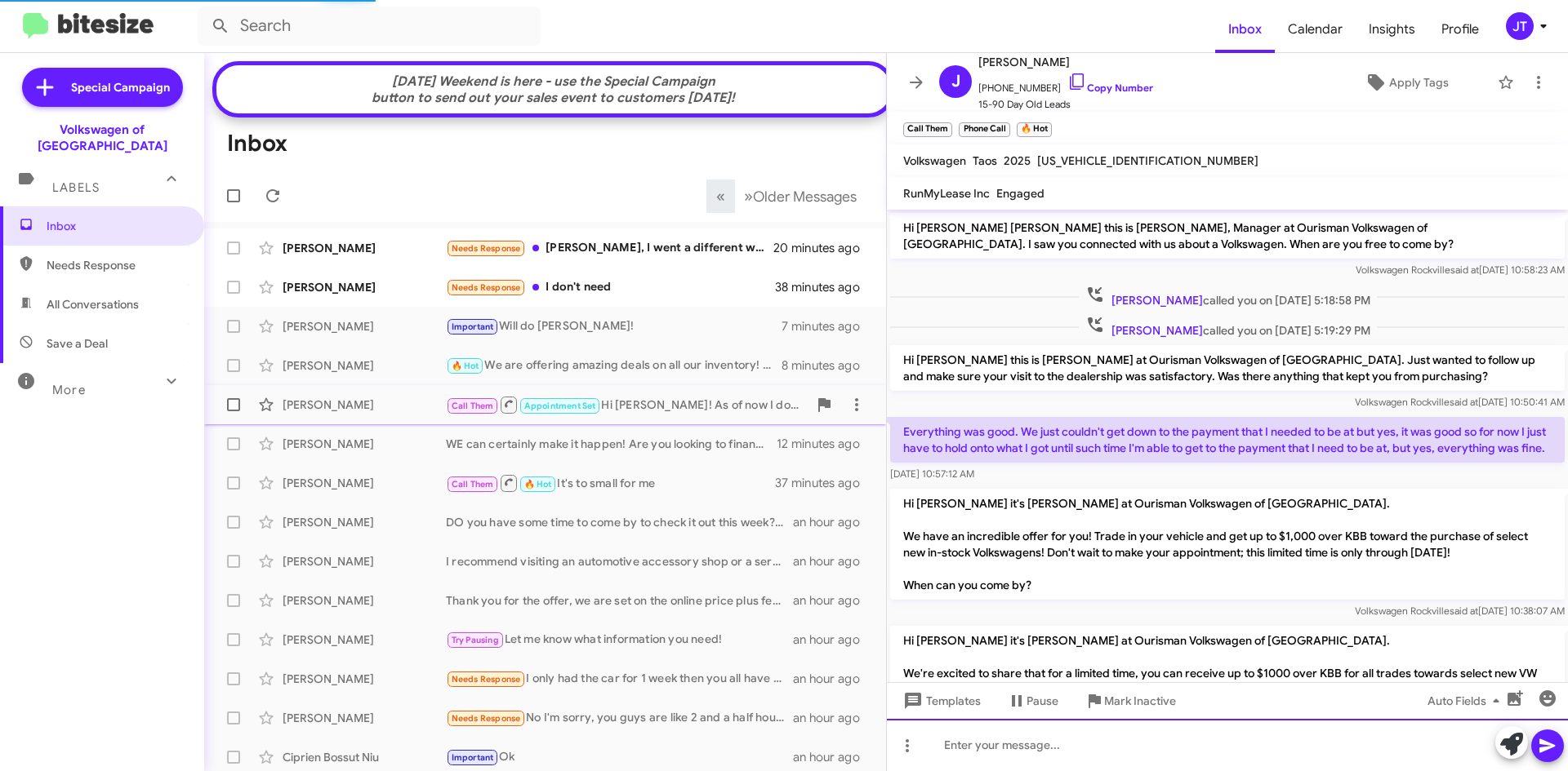
scroll to position [82, 0]
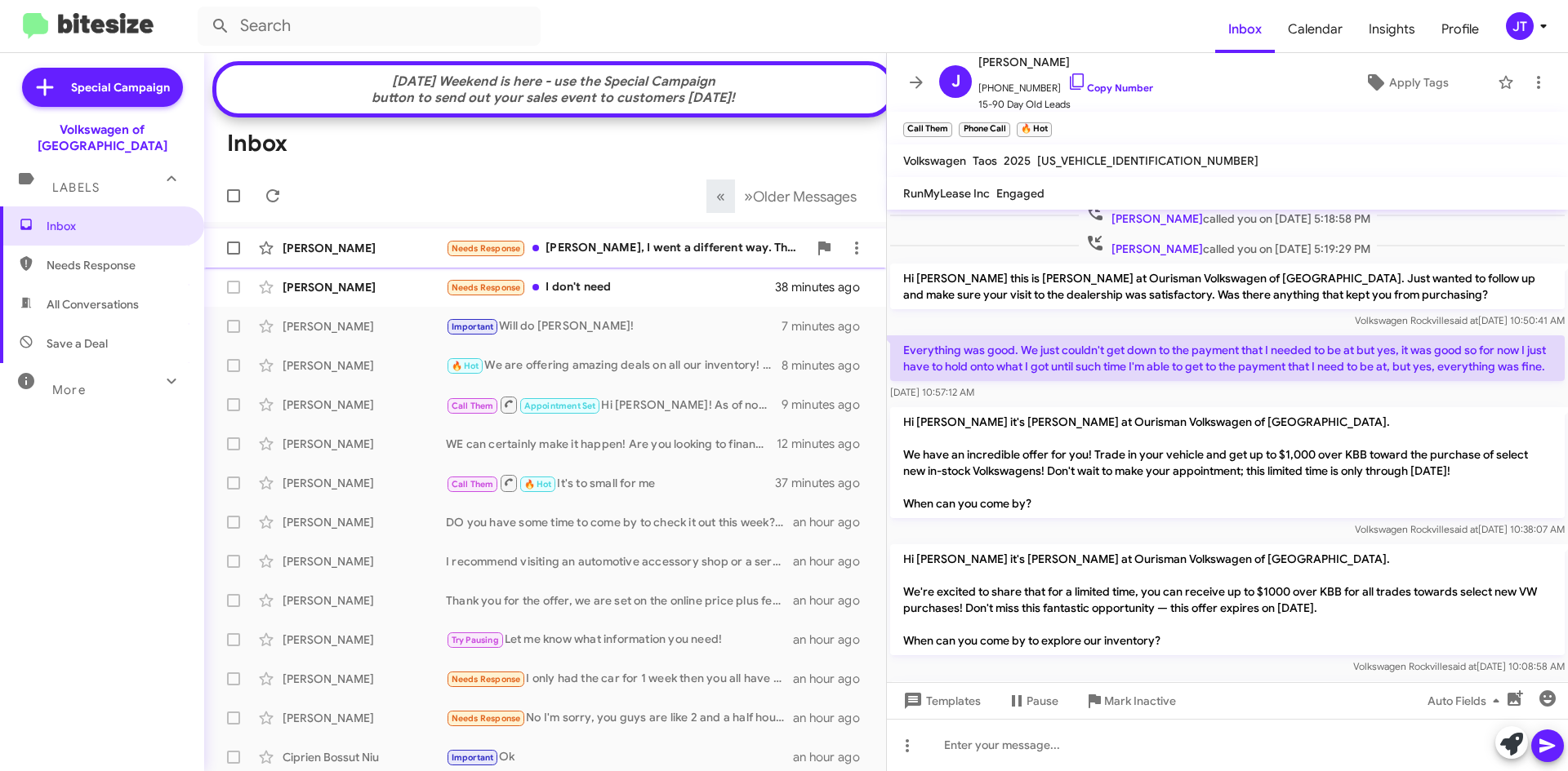
click at [667, 258] on div "Needs Response Mohamed, I went a different way. Thank you!" at bounding box center [626, 248] width 361 height 19
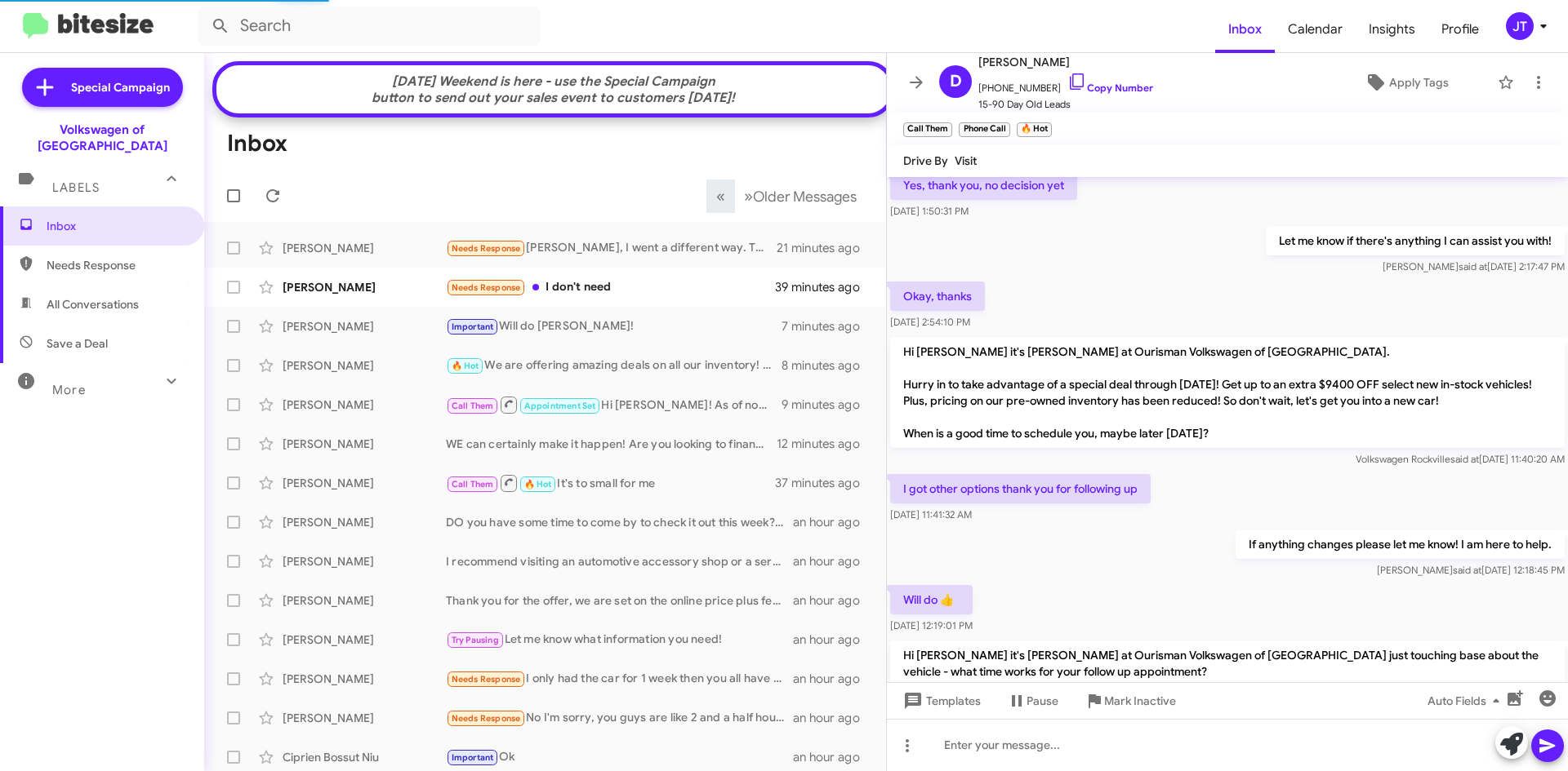
scroll to position [205, 0]
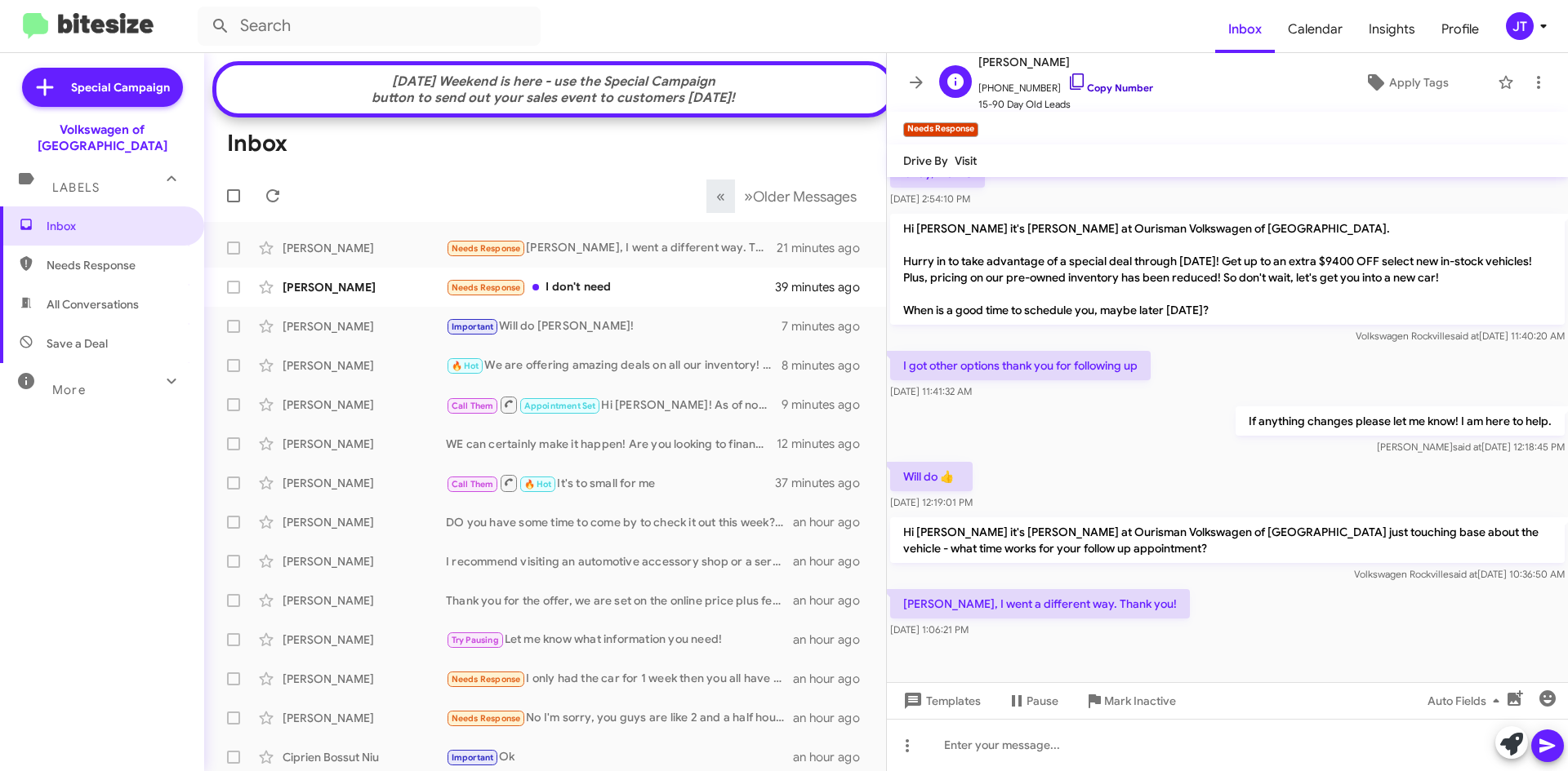
click at [1095, 84] on link "Copy Number" at bounding box center [1109, 88] width 86 height 12
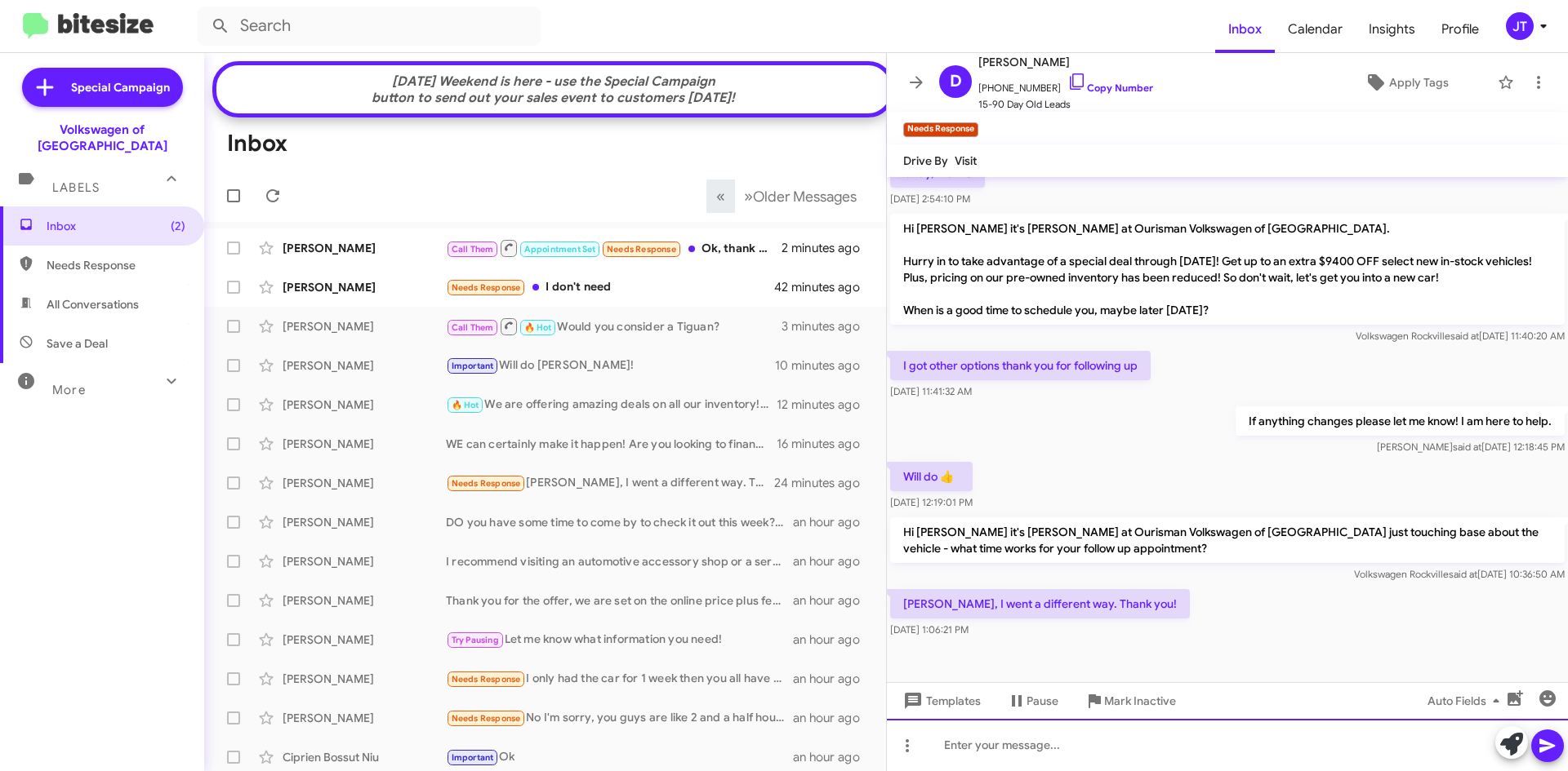
click at [1028, 746] on div at bounding box center [1226, 744] width 681 height 52
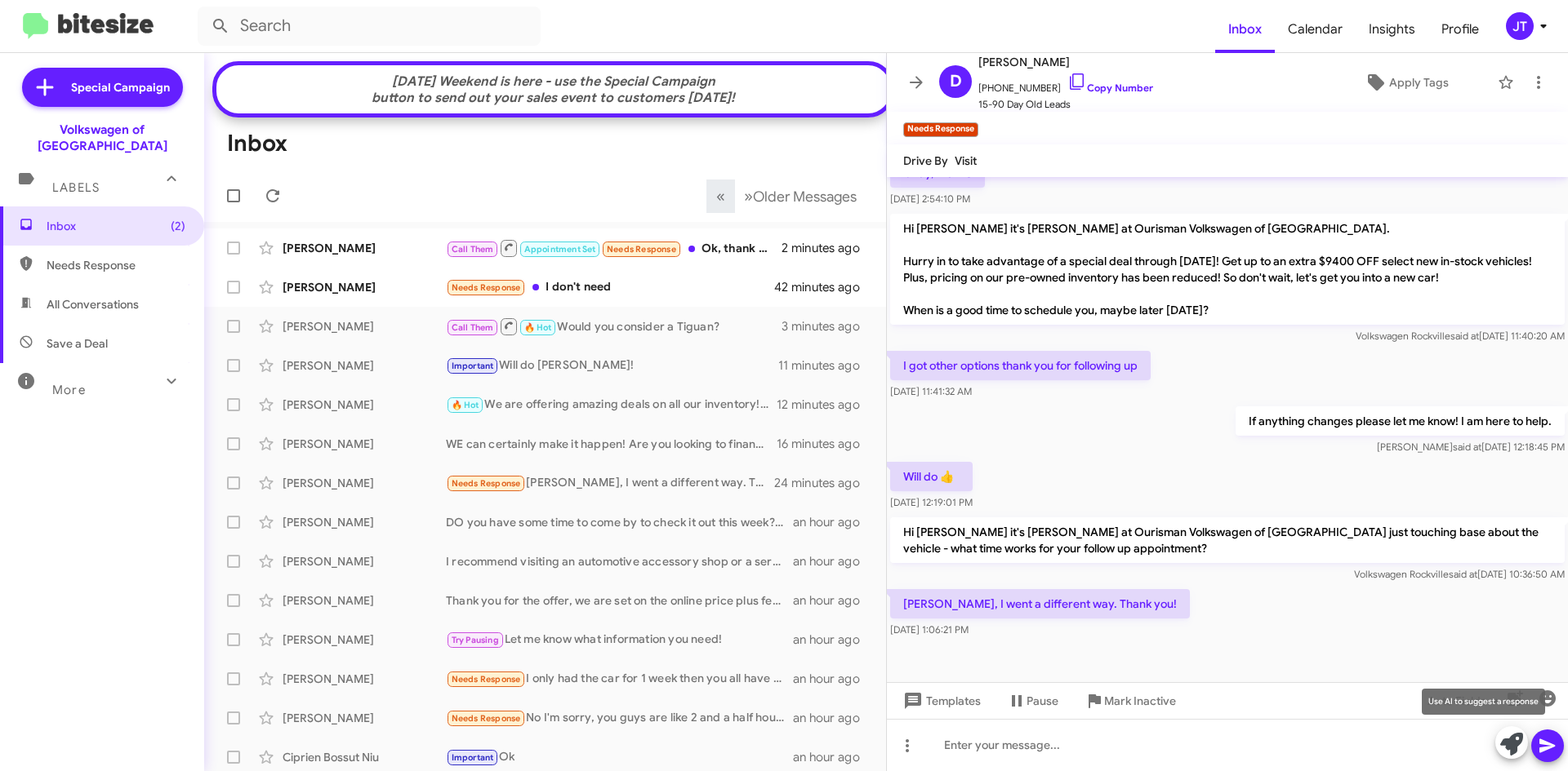
click at [1507, 751] on icon at bounding box center [1511, 743] width 23 height 23
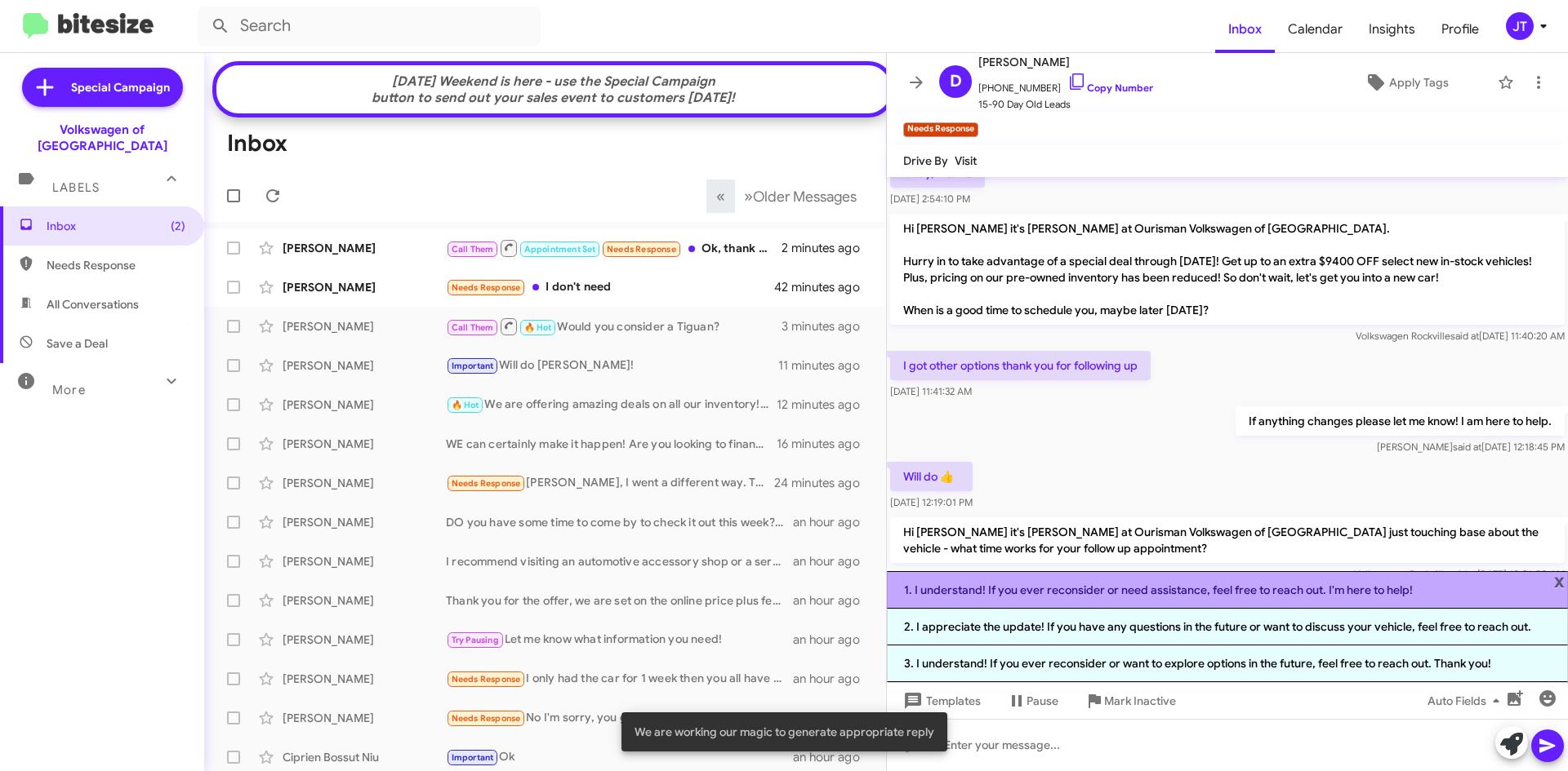
click at [1274, 595] on li "1. I understand! If you ever reconsider or need assistance, feel free to reach …" at bounding box center [1226, 590] width 681 height 37
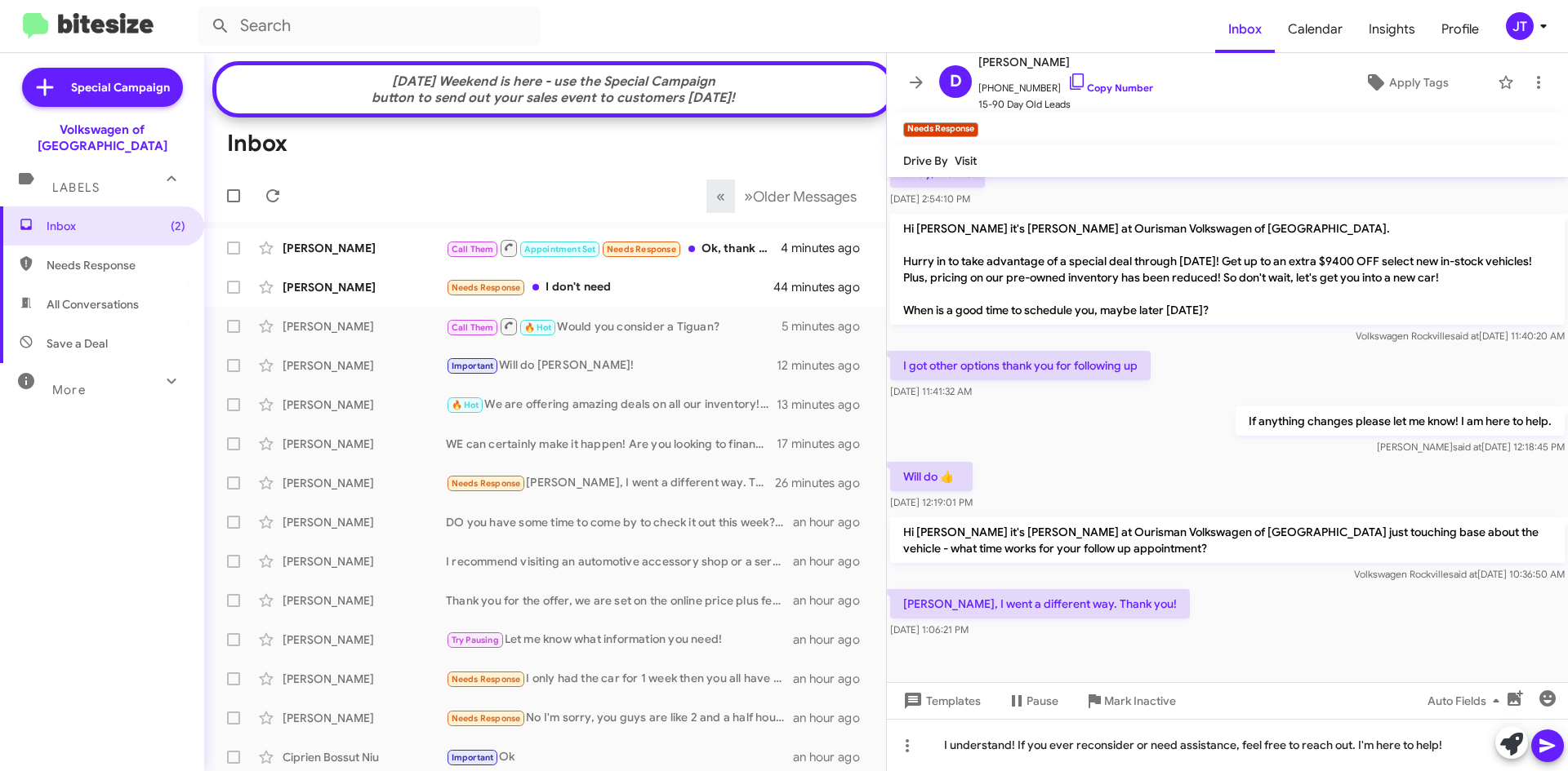
click at [1552, 748] on icon at bounding box center [1547, 746] width 20 height 20
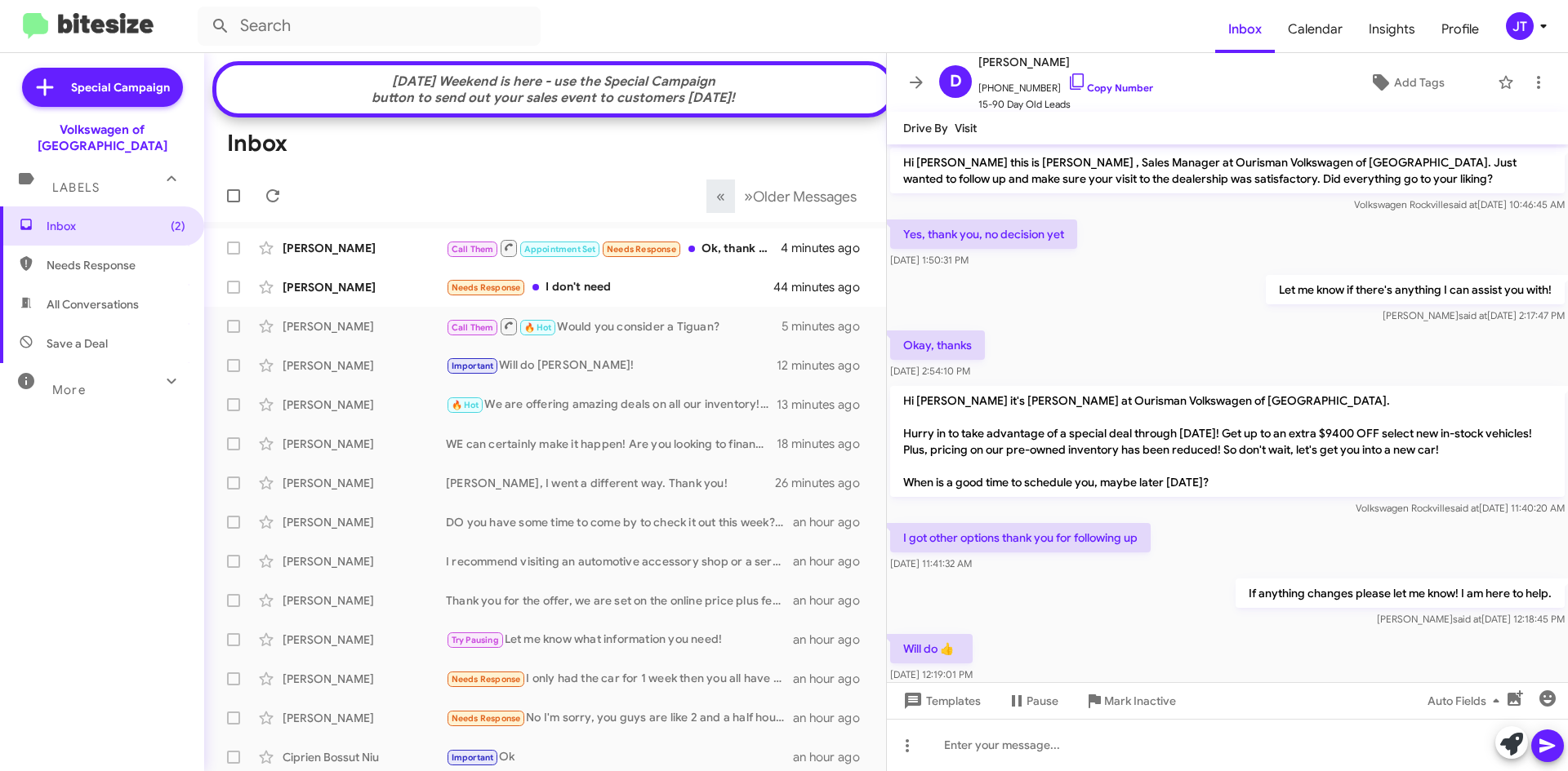
scroll to position [231, 0]
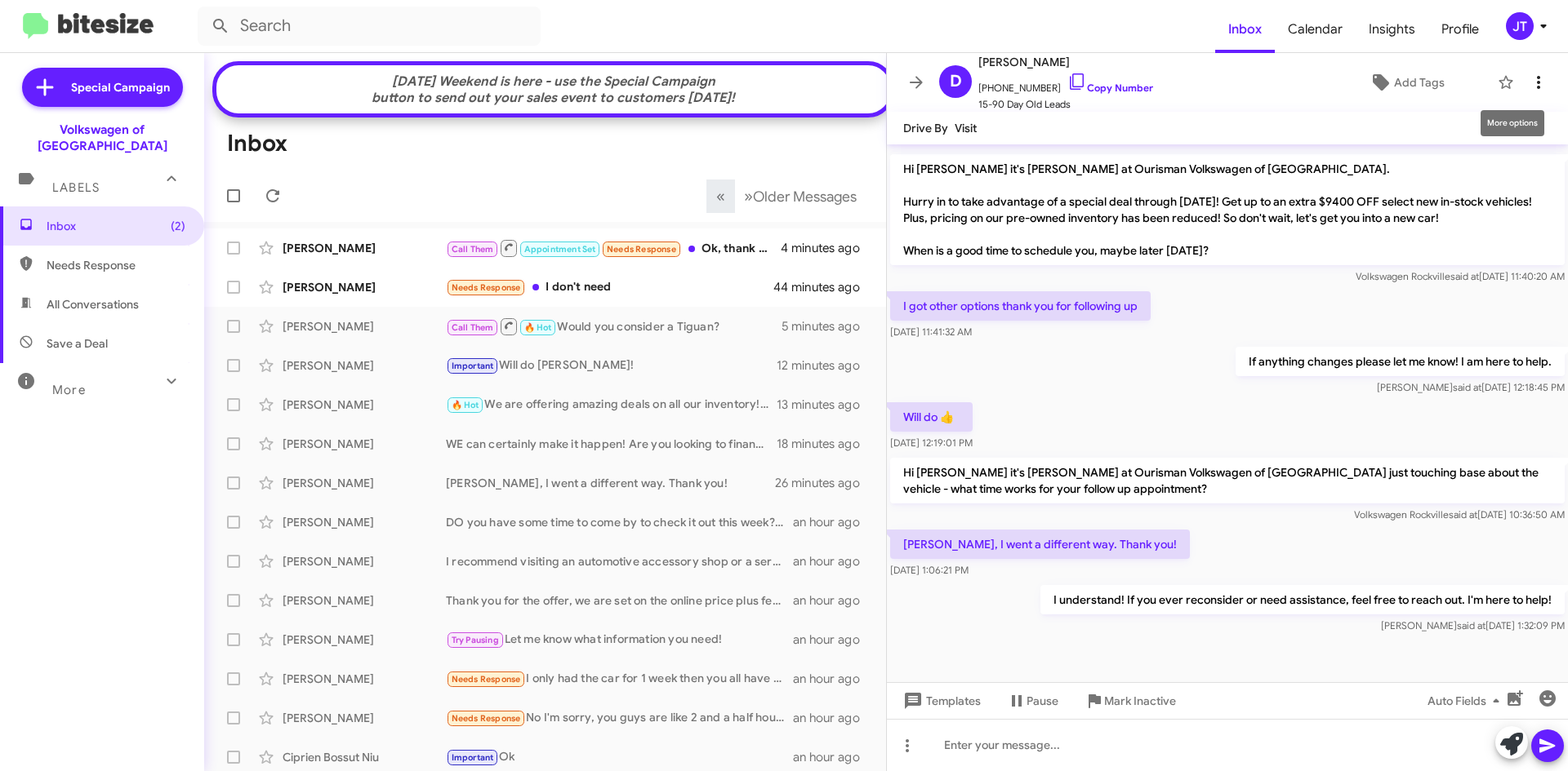
click at [1532, 78] on icon at bounding box center [1538, 83] width 20 height 20
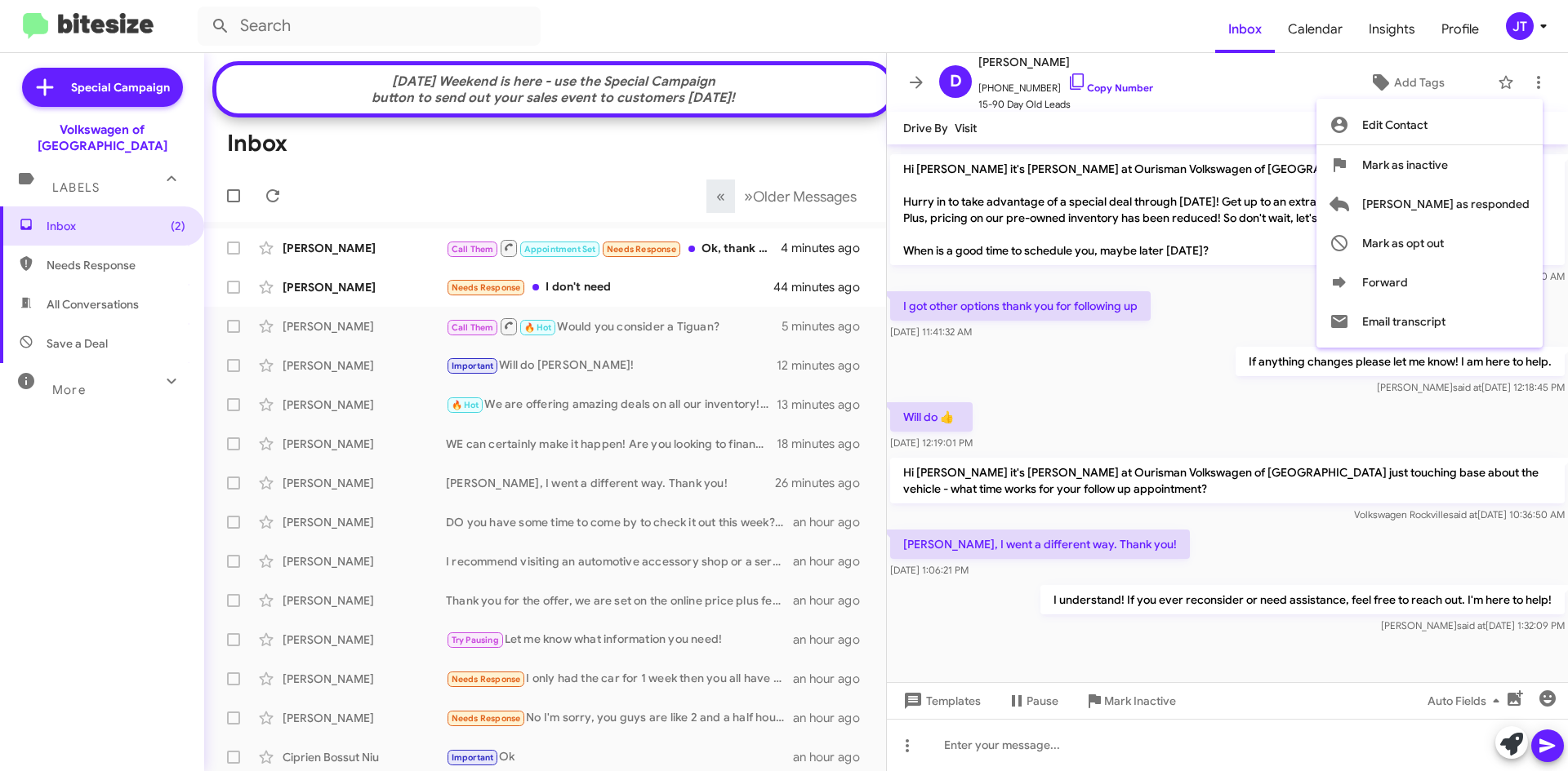
click at [1265, 115] on div at bounding box center [784, 385] width 1568 height 771
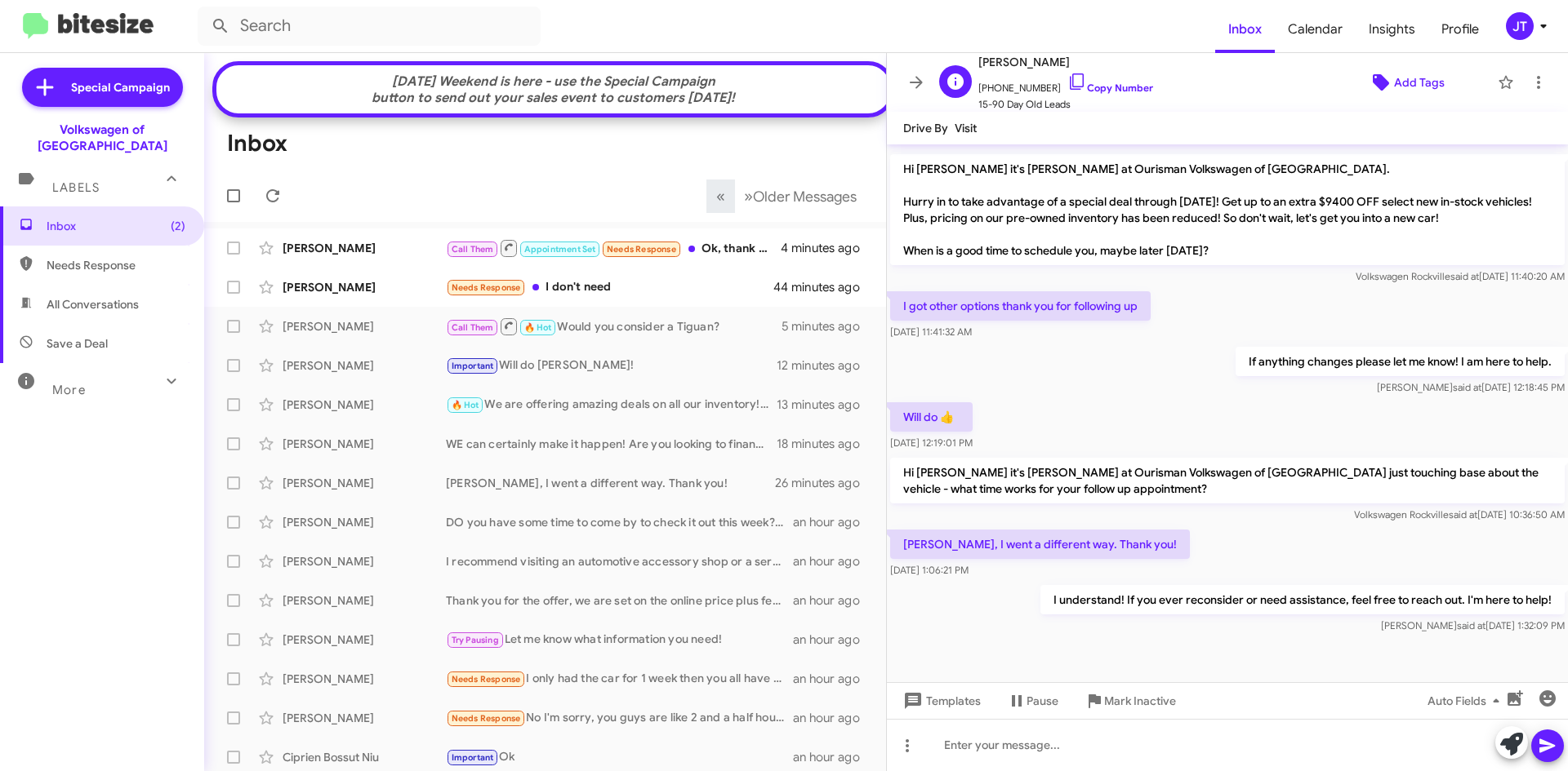
click at [1399, 85] on span "Add Tags" at bounding box center [1418, 83] width 50 height 30
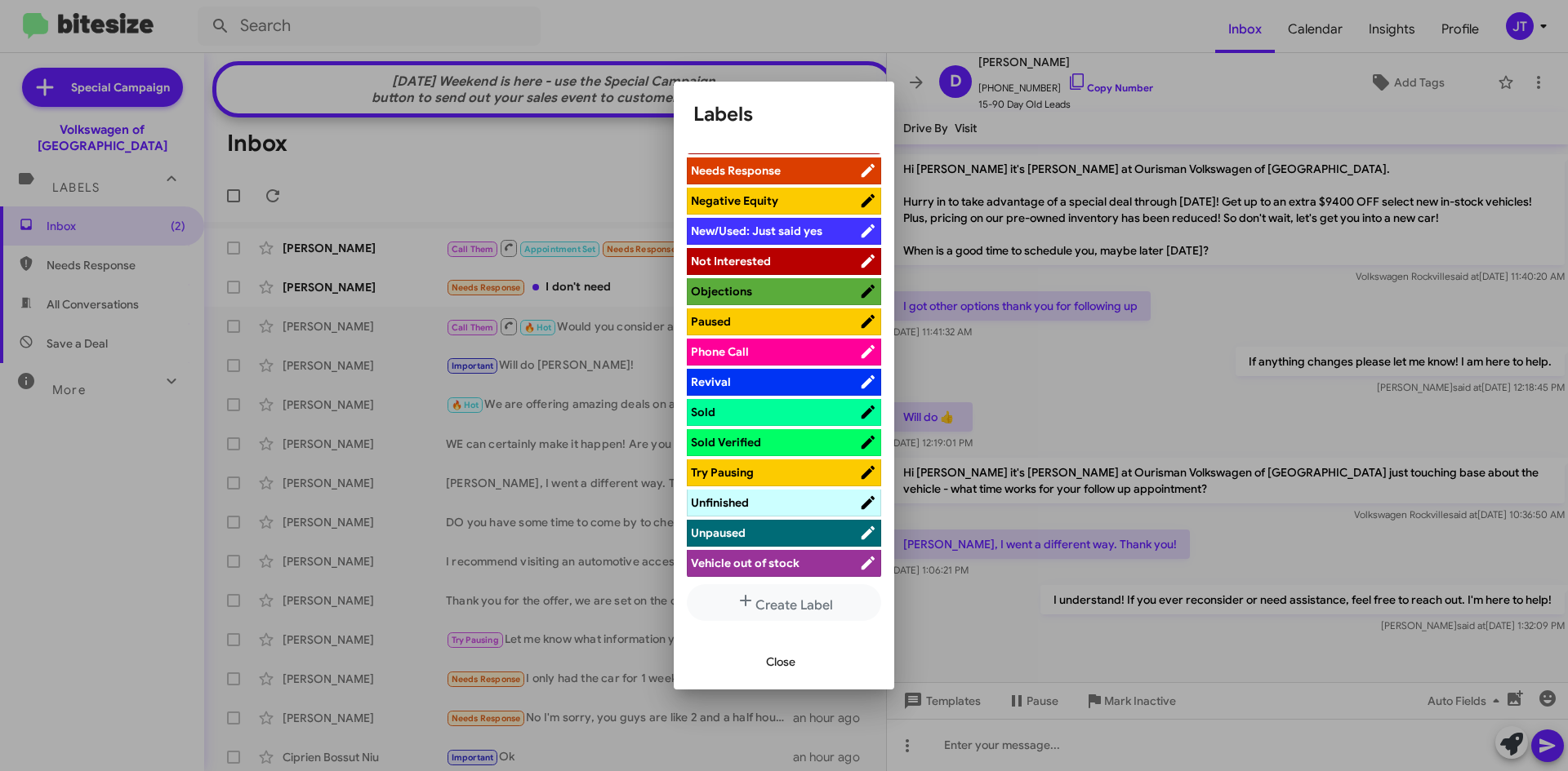
scroll to position [571, 0]
click at [753, 262] on span "Not Interested" at bounding box center [730, 260] width 80 height 15
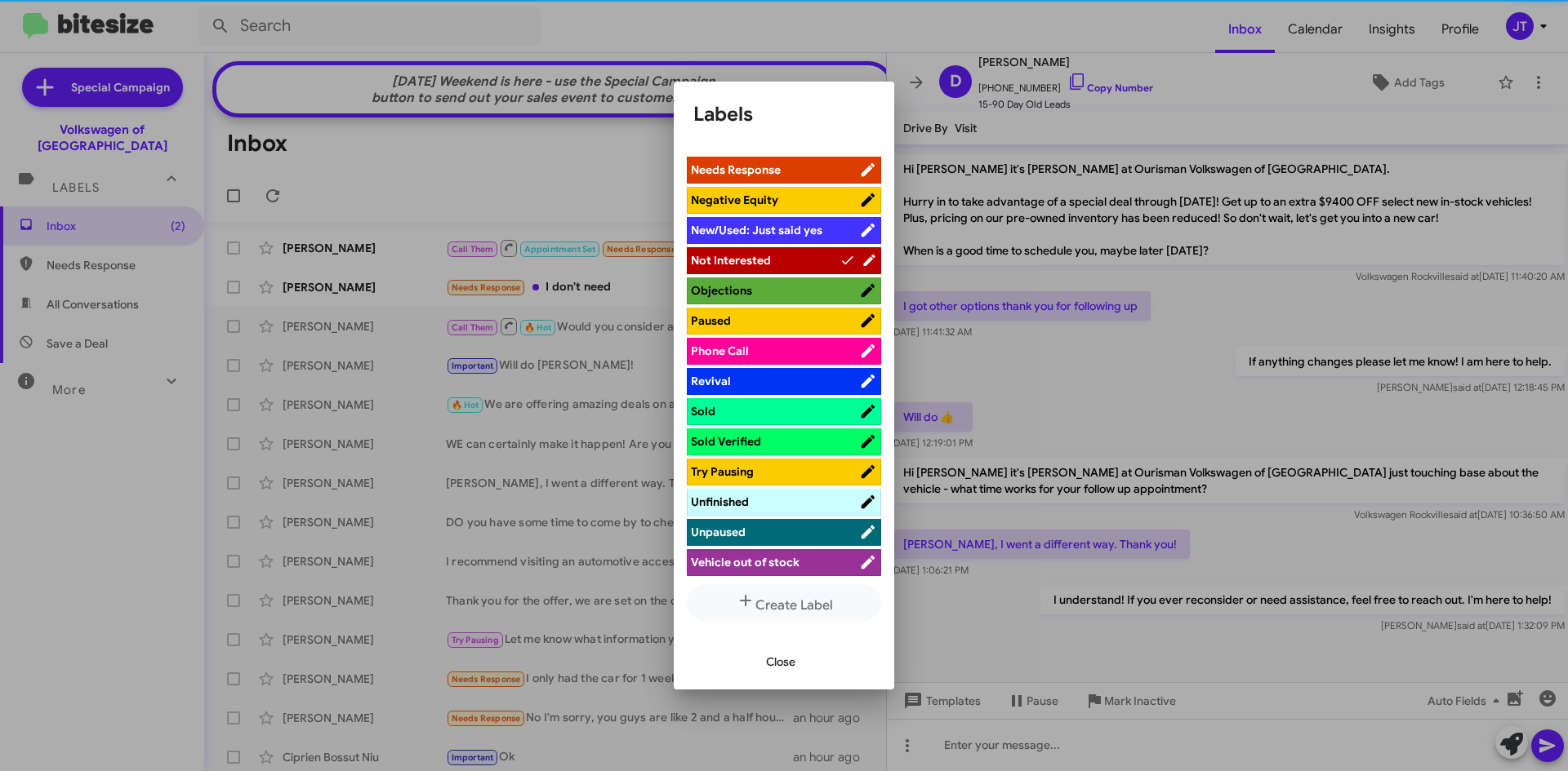
scroll to position [604, 0]
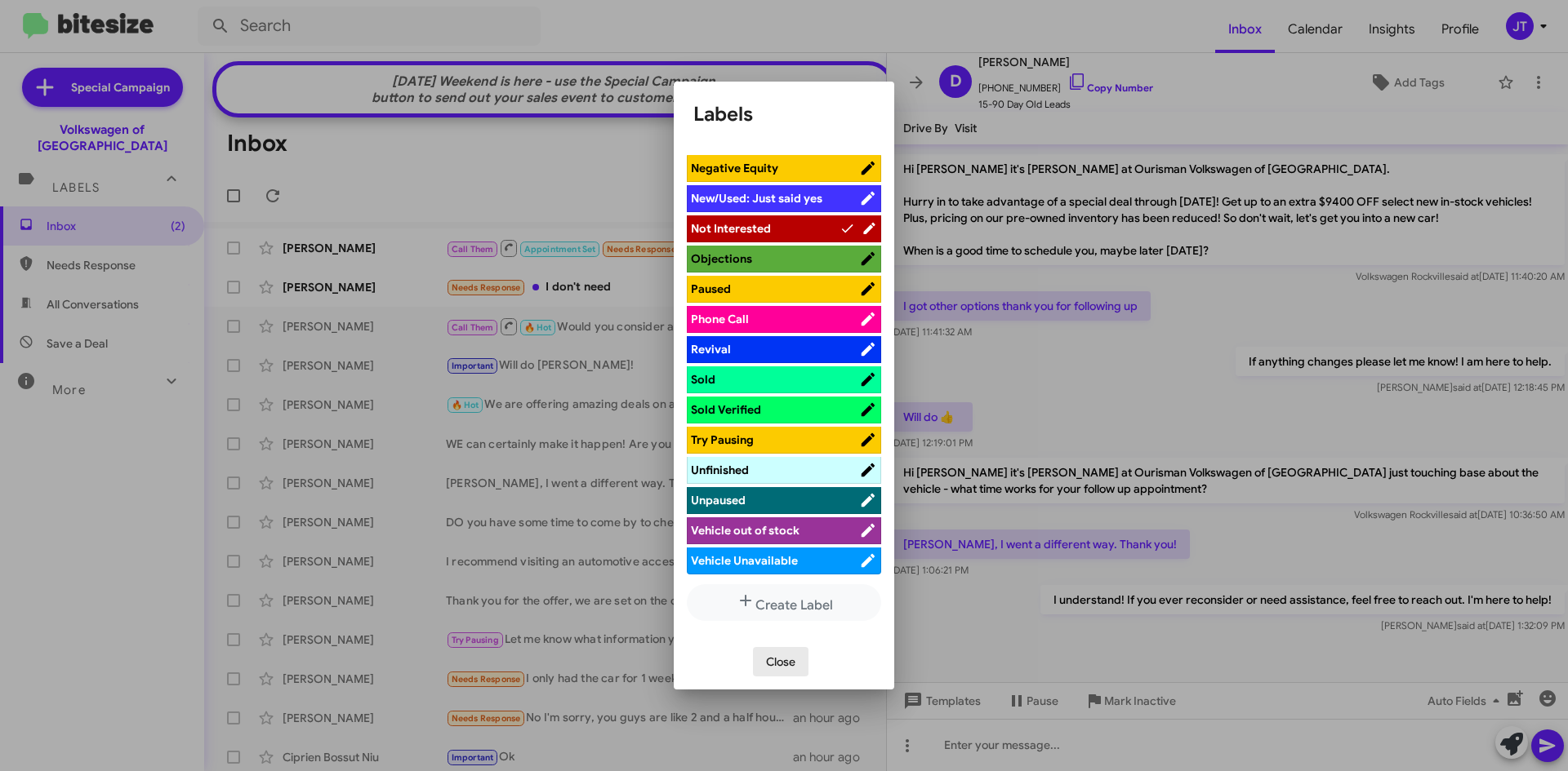
click at [778, 664] on span "Close" at bounding box center [781, 662] width 30 height 30
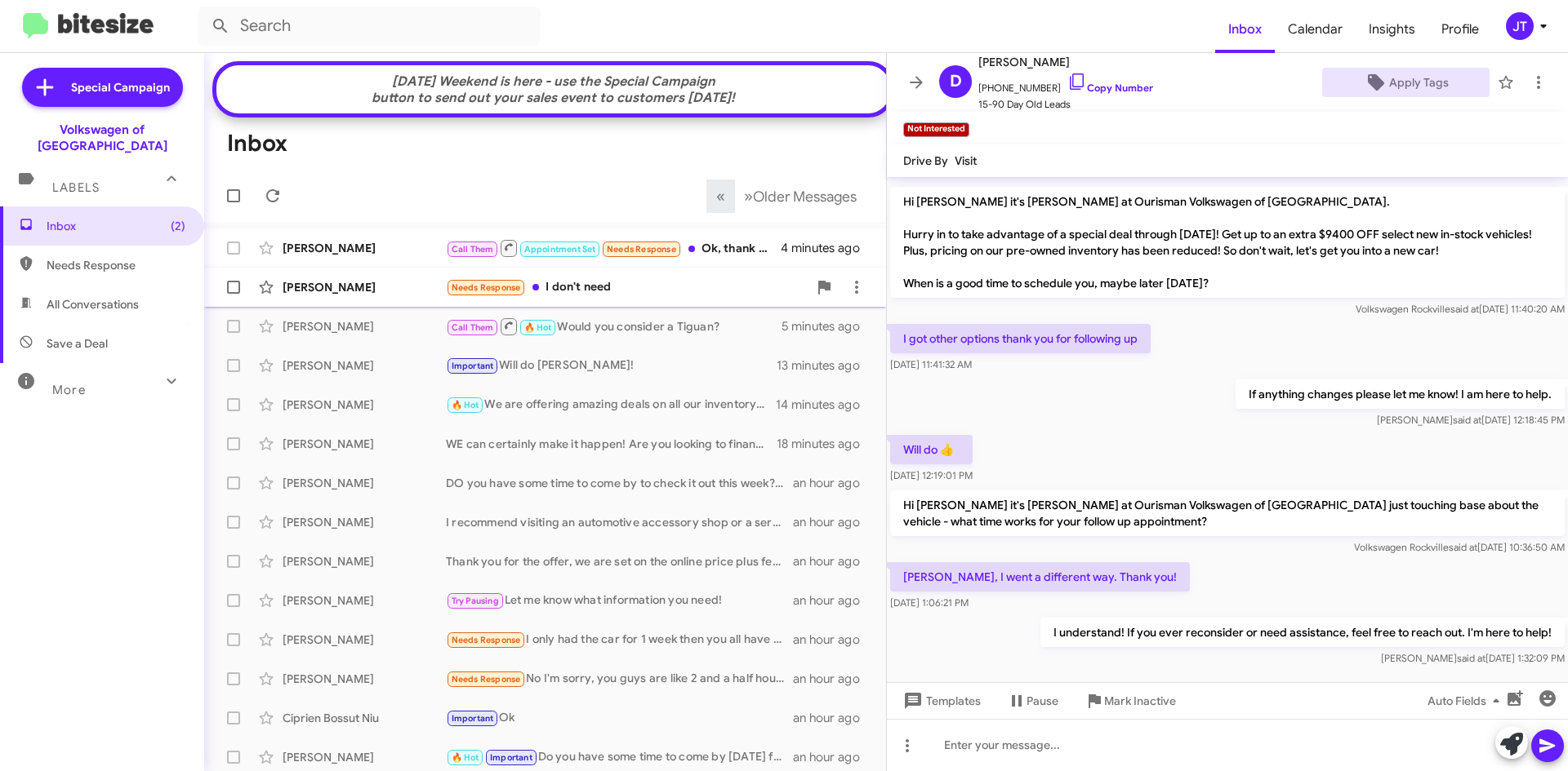
click at [618, 293] on div "Needs Response I don't need" at bounding box center [626, 288] width 361 height 19
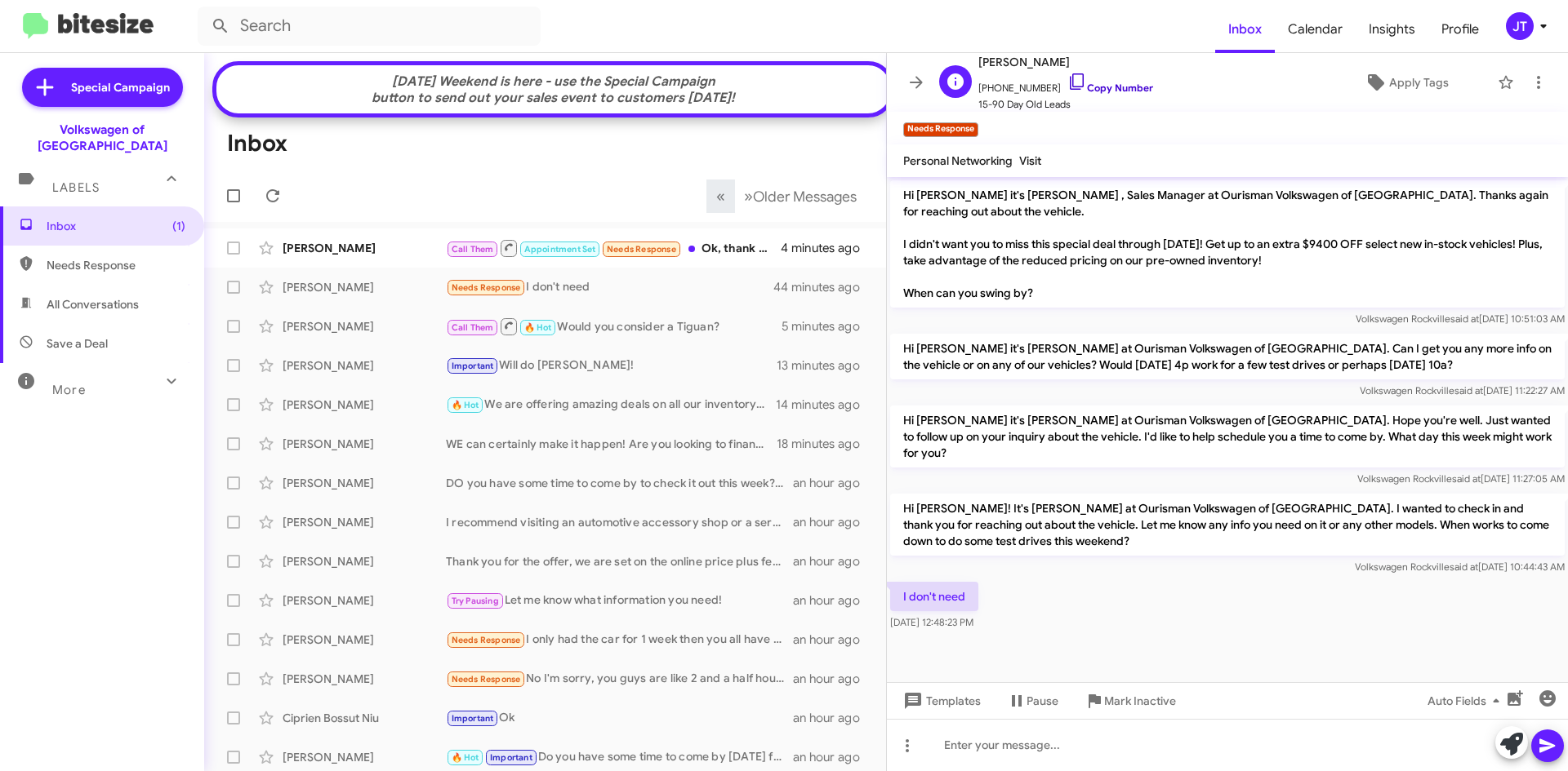
click at [1097, 90] on link "Copy Number" at bounding box center [1109, 88] width 86 height 12
click at [1536, 84] on icon at bounding box center [1537, 82] width 3 height 13
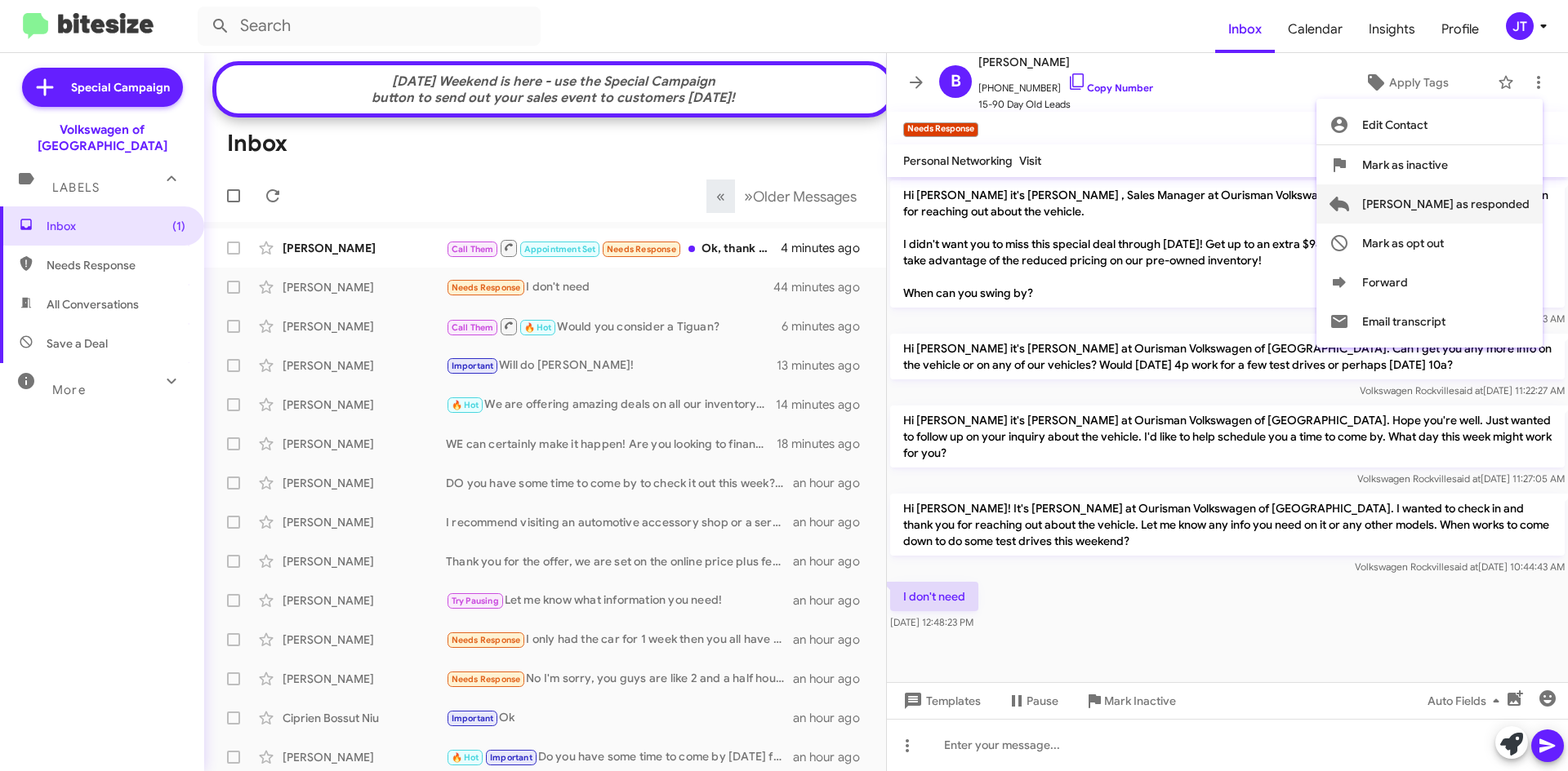
click at [1426, 200] on button "Mark as responded" at bounding box center [1429, 204] width 227 height 39
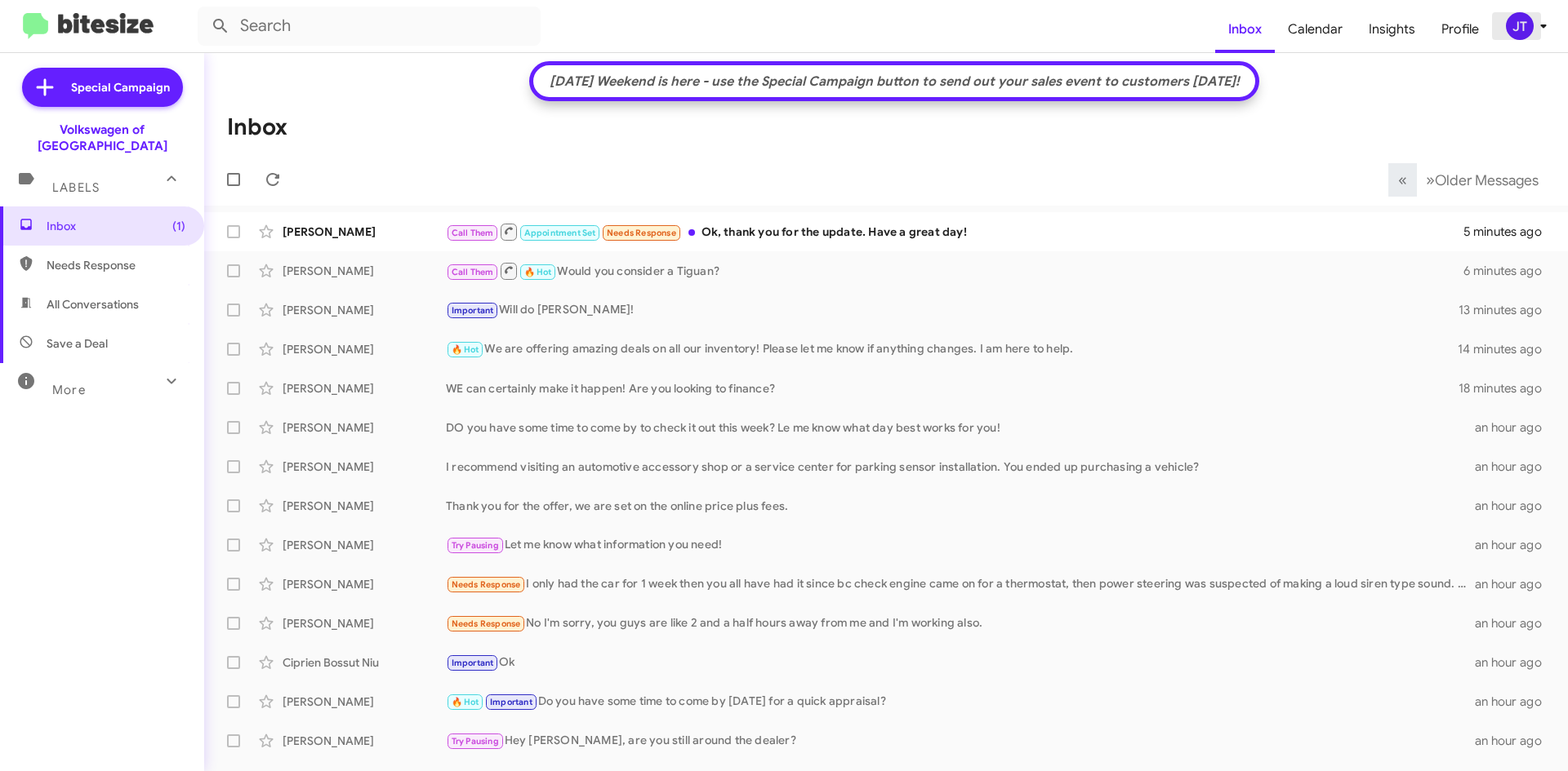
click at [1507, 24] on div "JT" at bounding box center [1520, 26] width 28 height 28
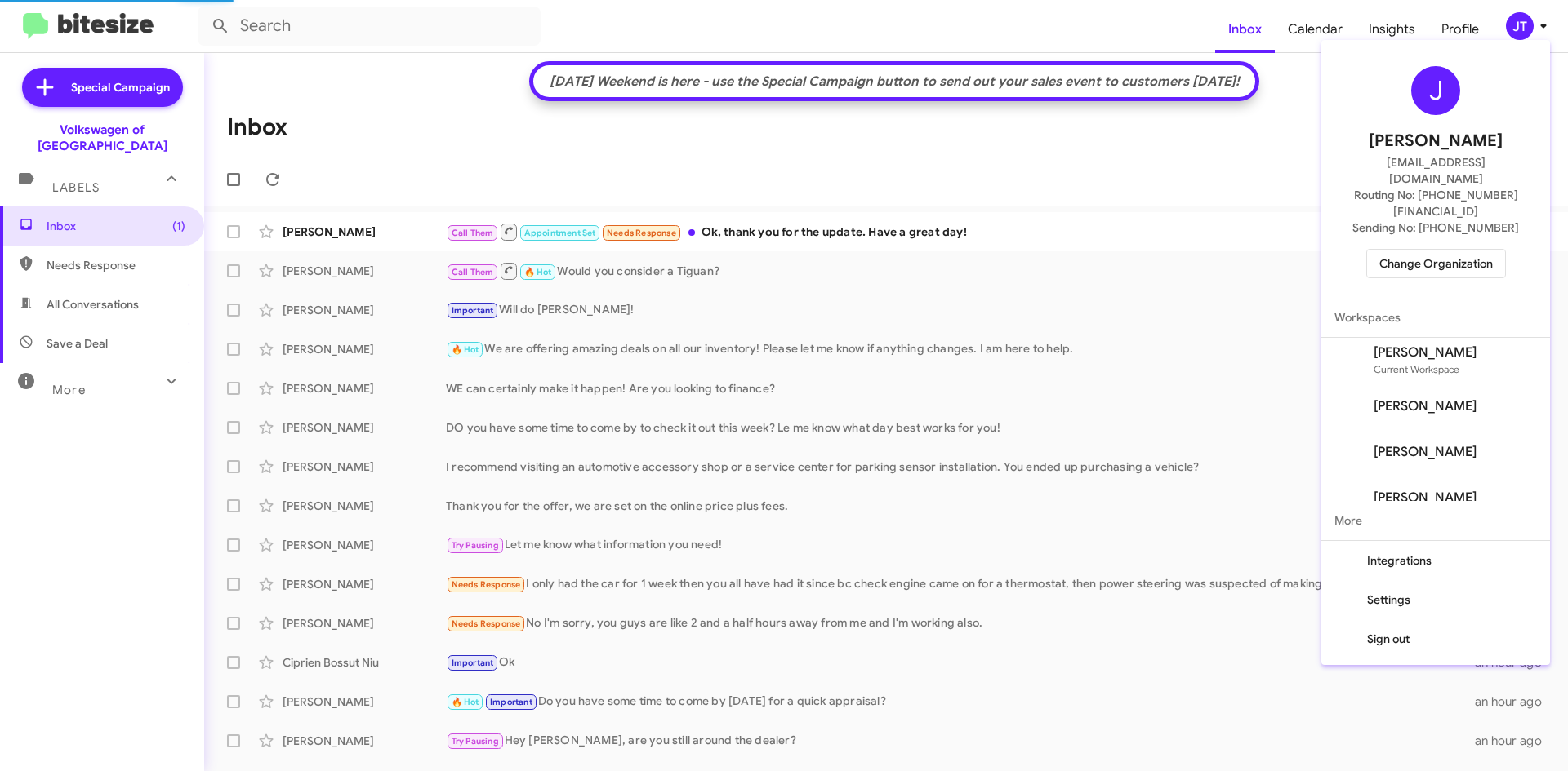
click at [1448, 250] on span "Change Organization" at bounding box center [1435, 264] width 113 height 28
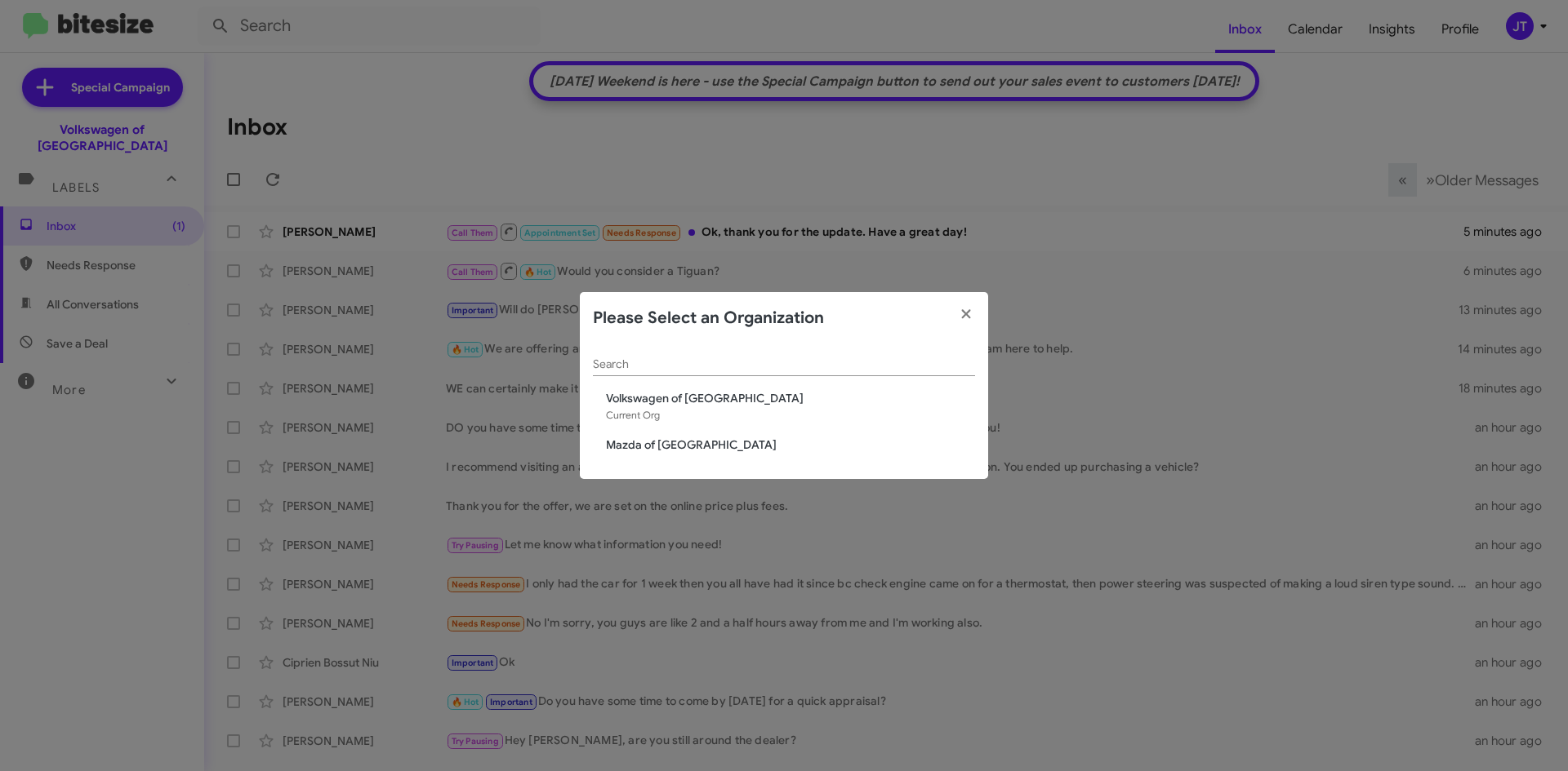
click at [718, 441] on span "Mazda of Rockville" at bounding box center [790, 444] width 369 height 17
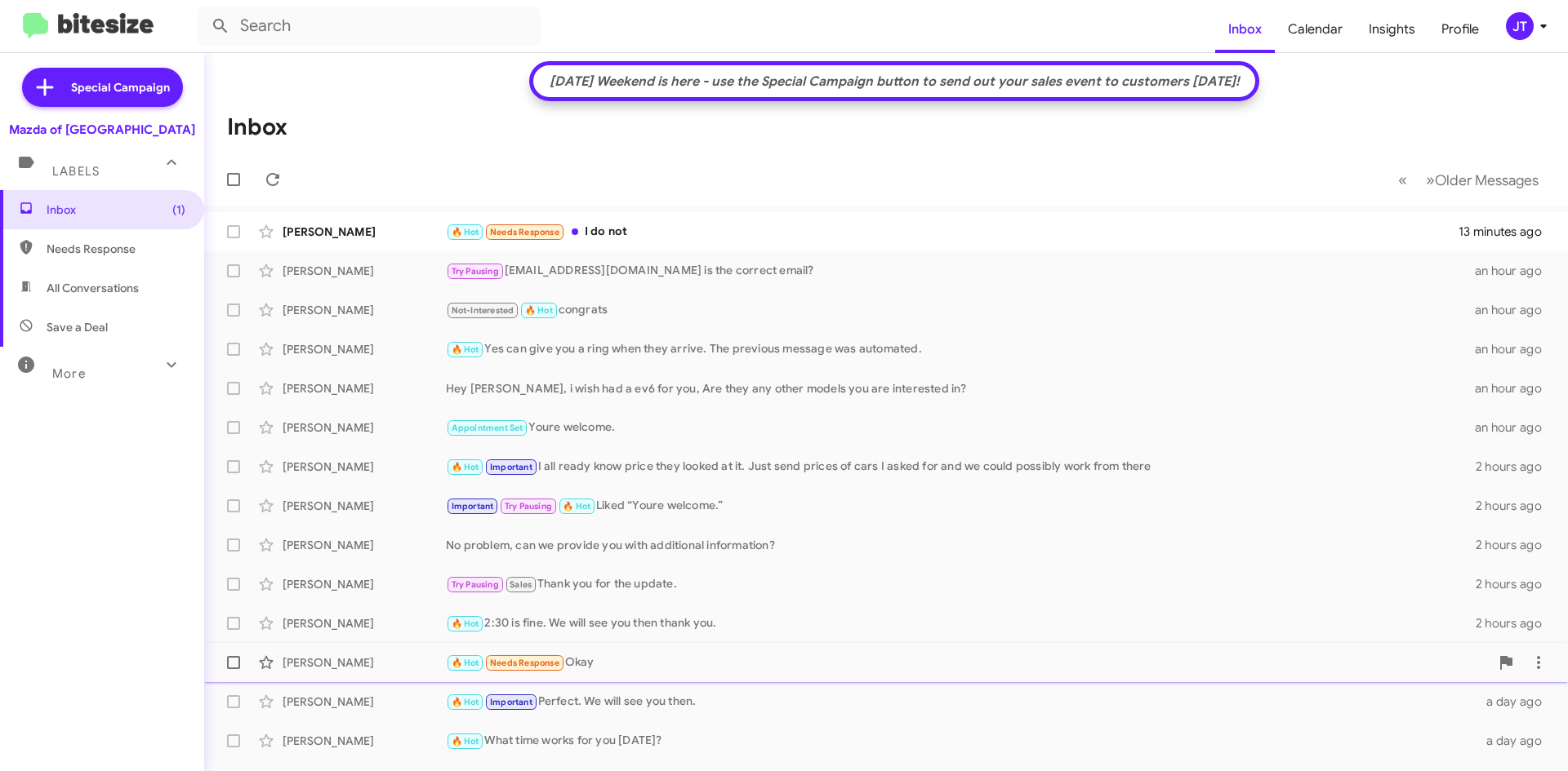
click at [730, 662] on div "🔥 Hot Needs Response Okay" at bounding box center [967, 663] width 1043 height 19
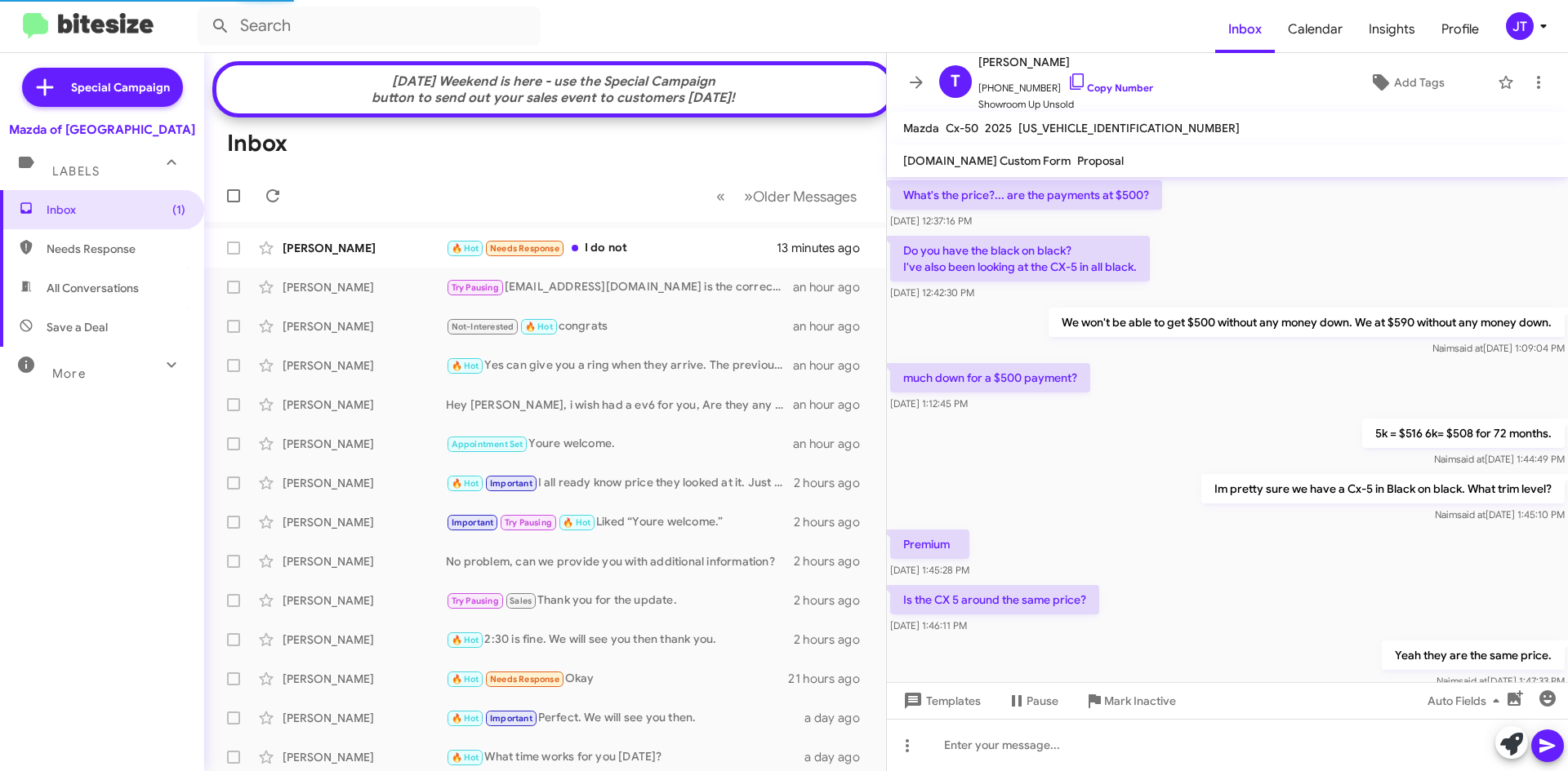
scroll to position [703, 0]
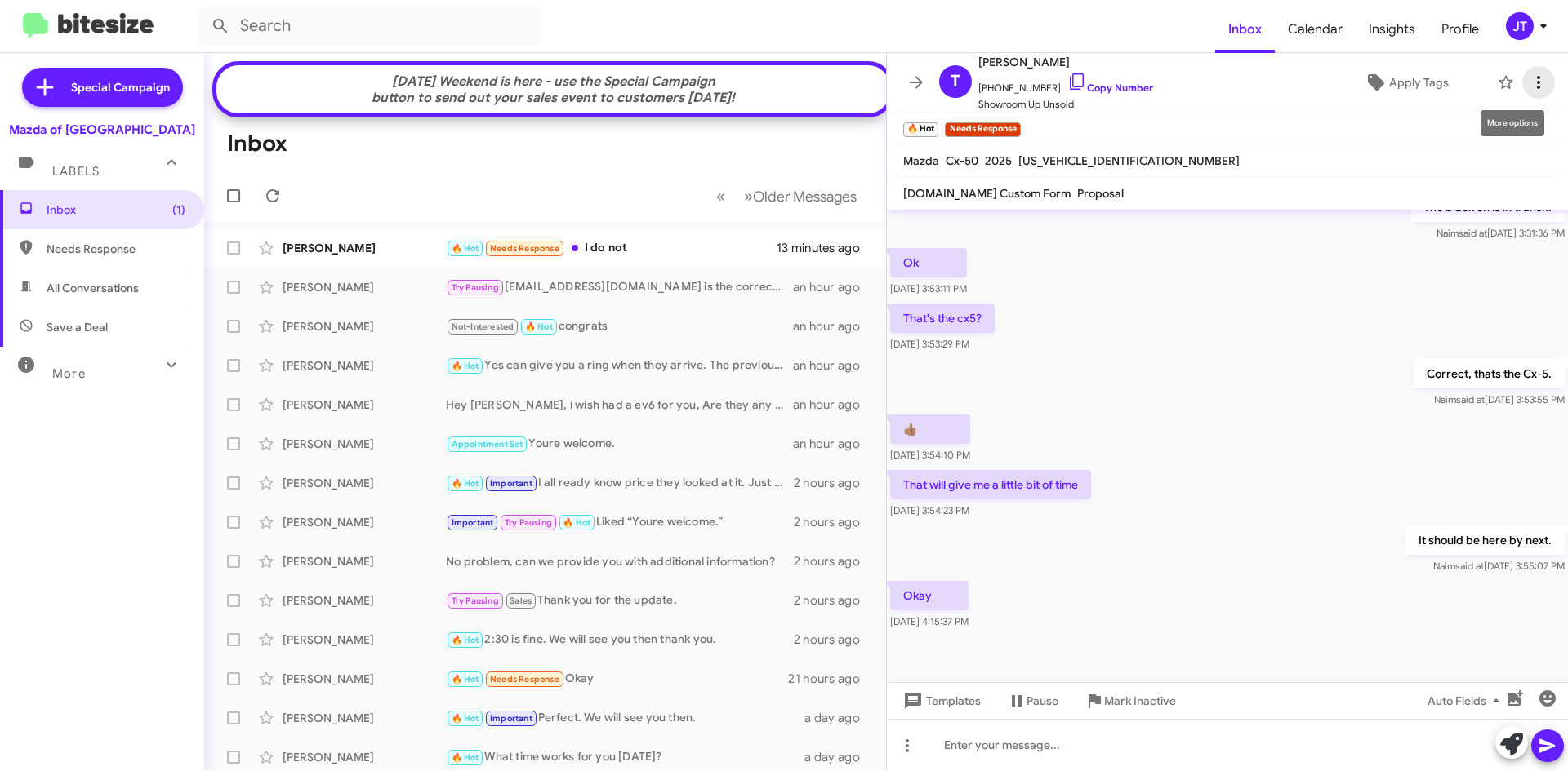
click at [1535, 79] on icon at bounding box center [1538, 83] width 20 height 20
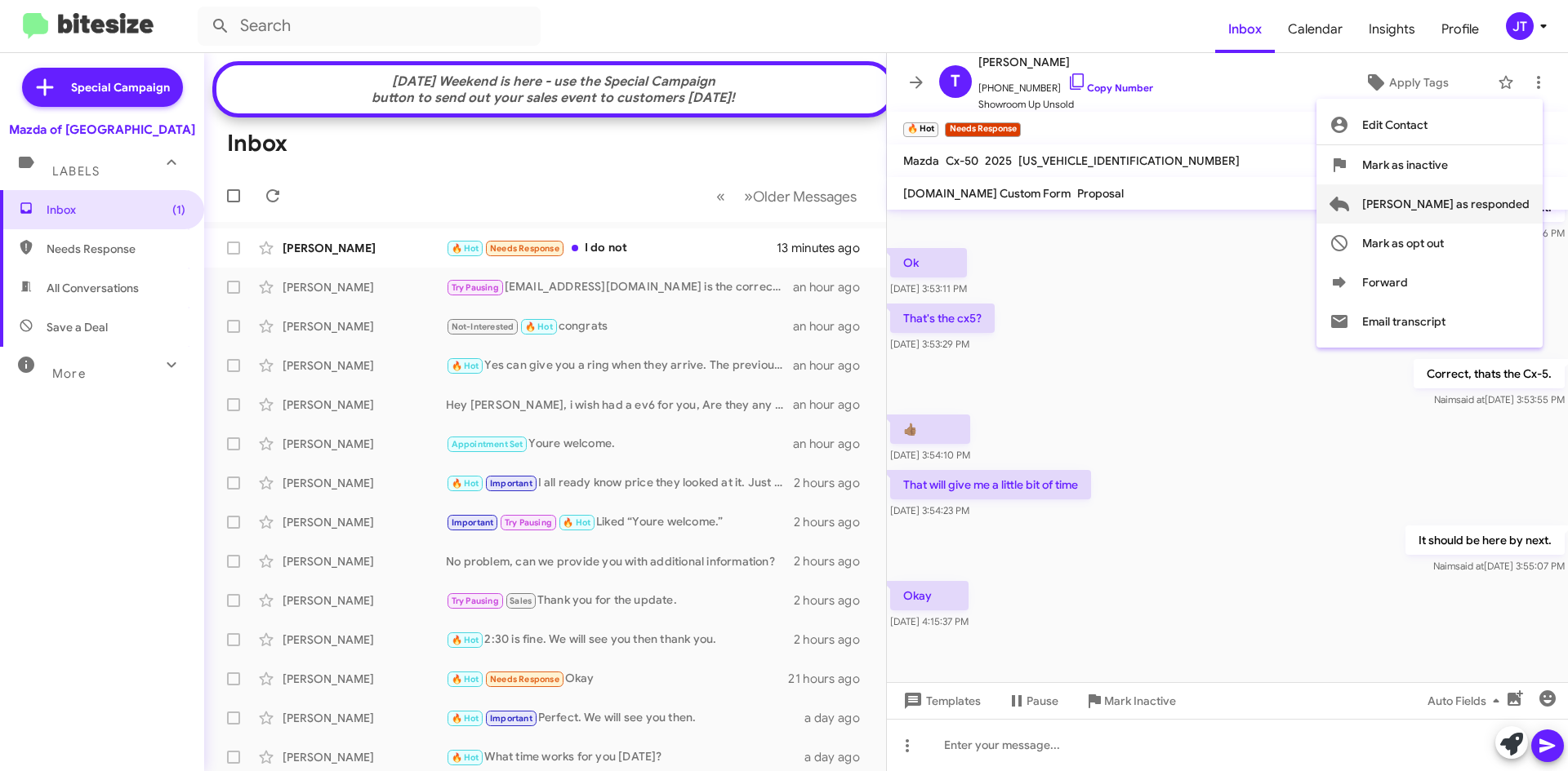
click at [1499, 213] on span "Mark as responded" at bounding box center [1446, 204] width 167 height 39
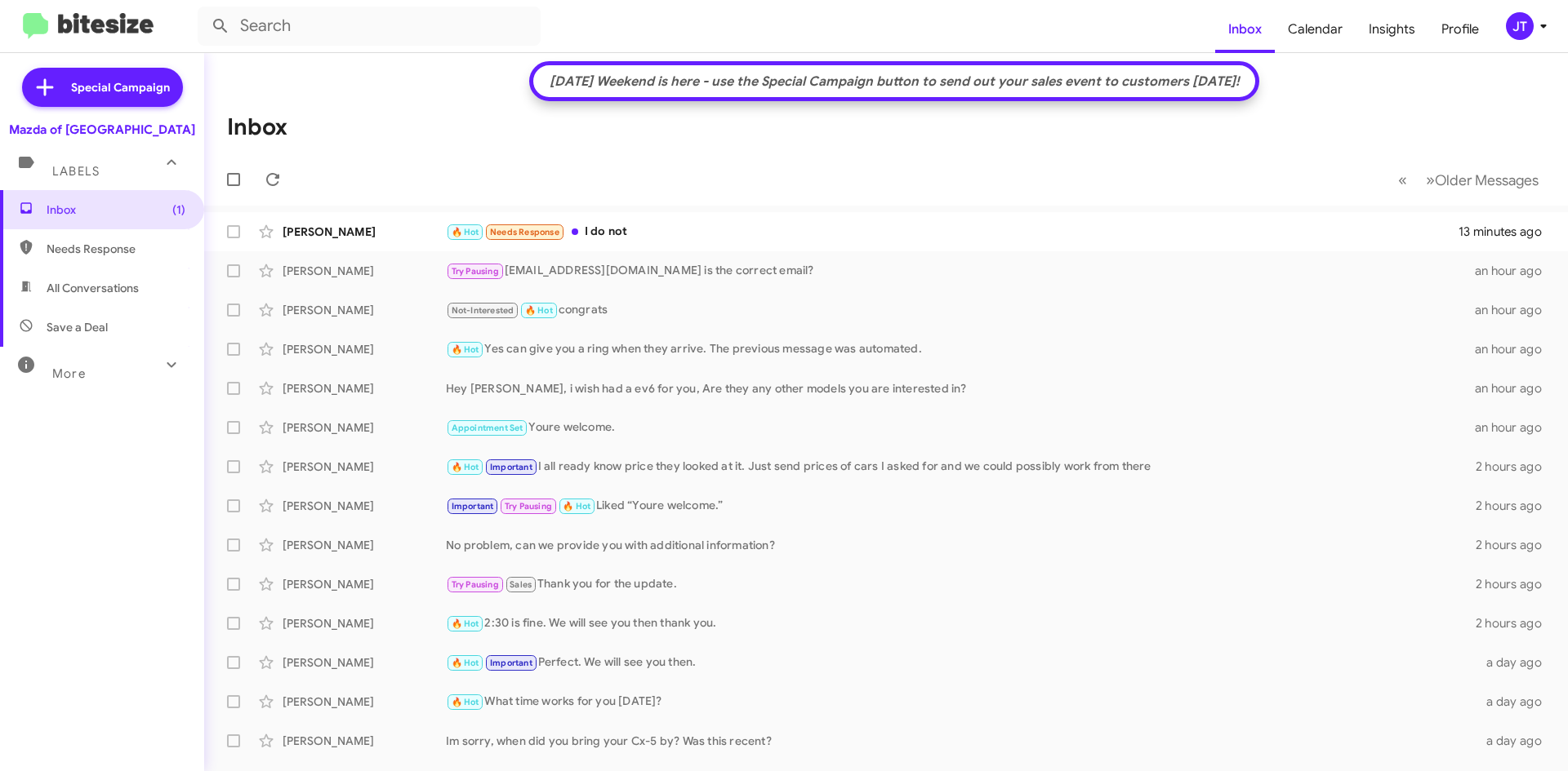
click at [1542, 27] on icon at bounding box center [1542, 27] width 6 height 4
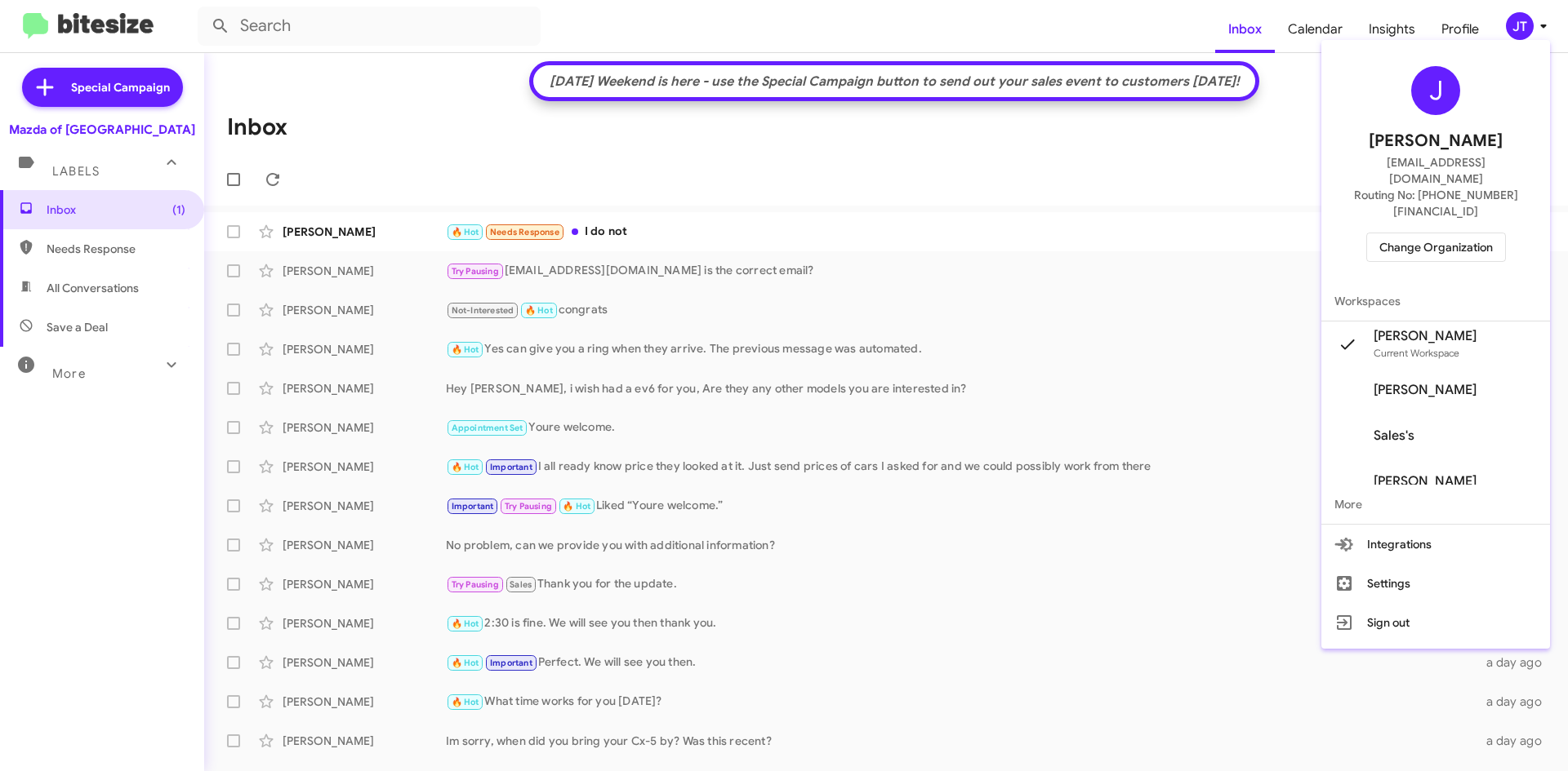
click at [1435, 233] on span "Change Organization" at bounding box center [1435, 247] width 113 height 28
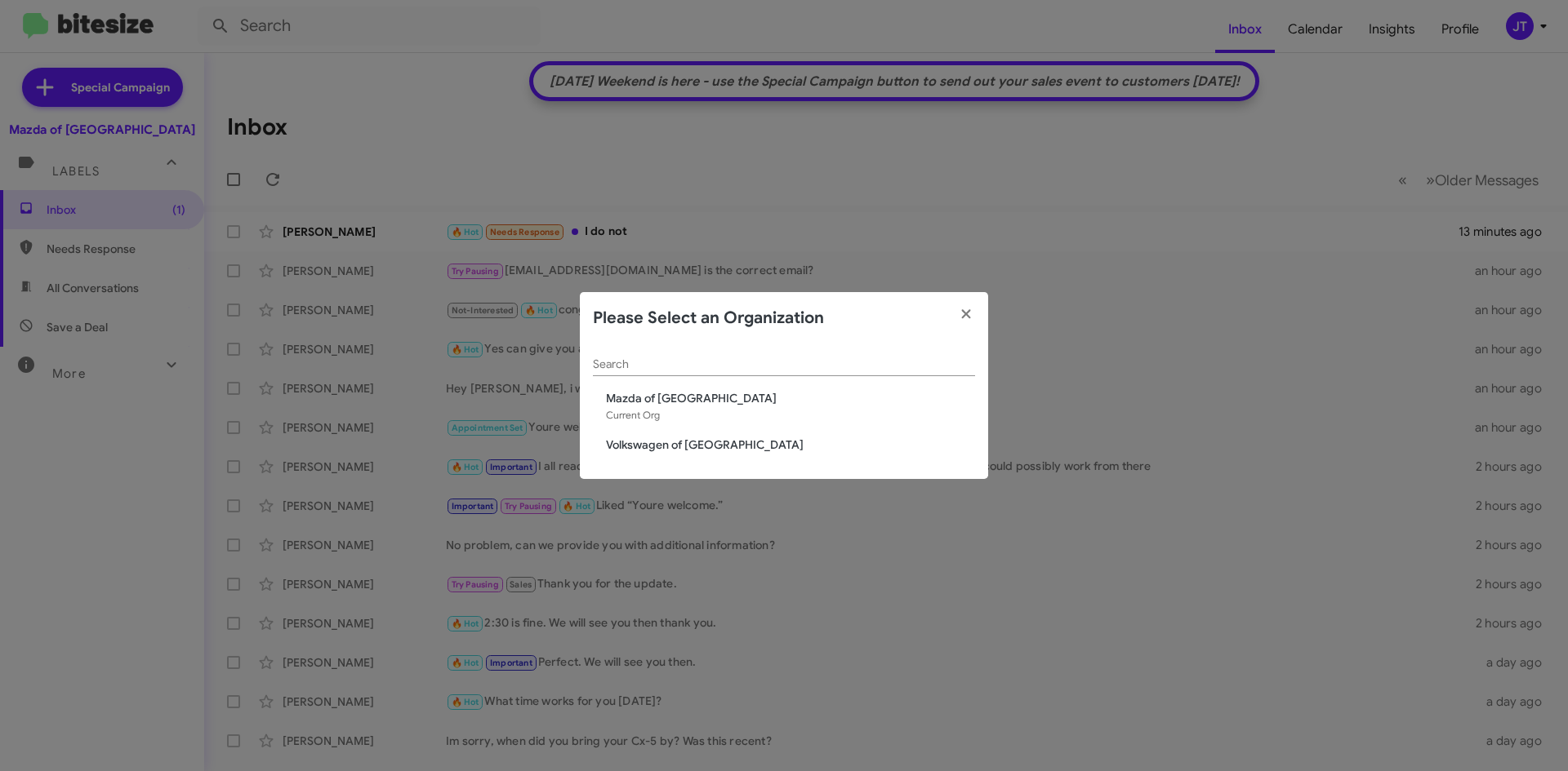
click at [648, 449] on span "Volkswagen of [GEOGRAPHIC_DATA]" at bounding box center [790, 444] width 369 height 17
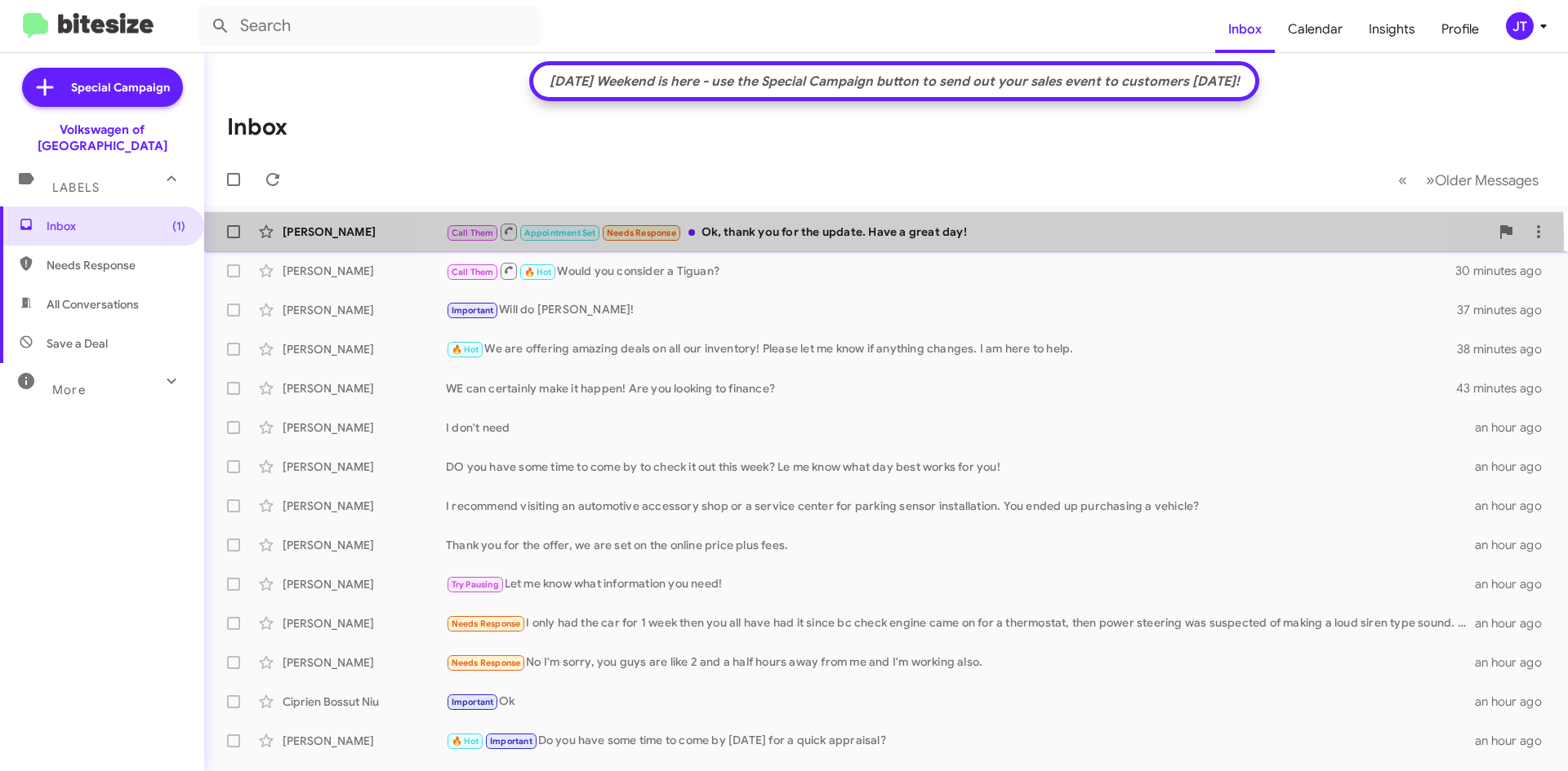
click at [883, 237] on div "Call Them Appointment Set Needs Response Ok, thank you for the update. Have a g…" at bounding box center [967, 231] width 1043 height 21
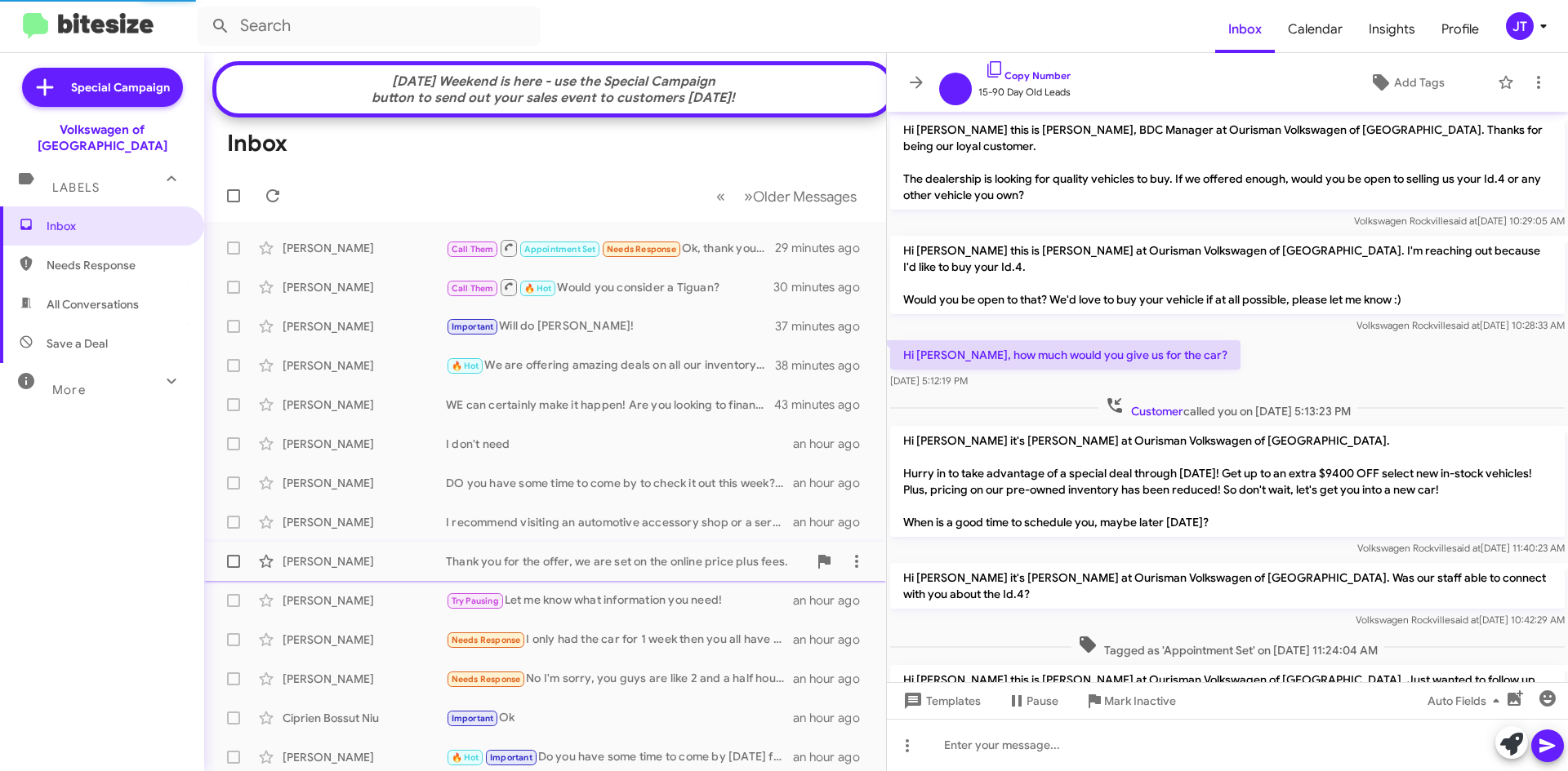
scroll to position [431, 0]
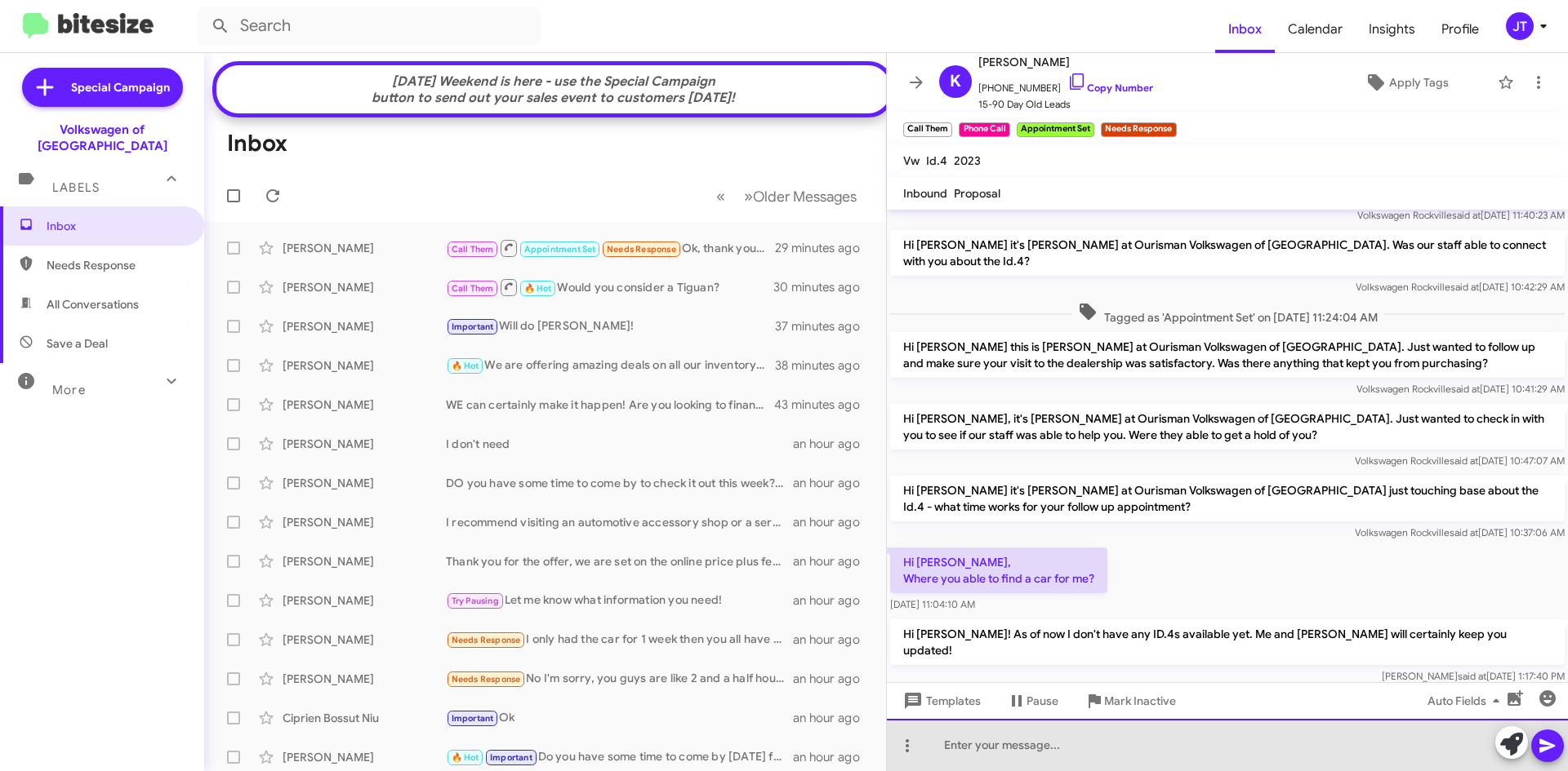
click at [986, 742] on div at bounding box center [1226, 744] width 681 height 52
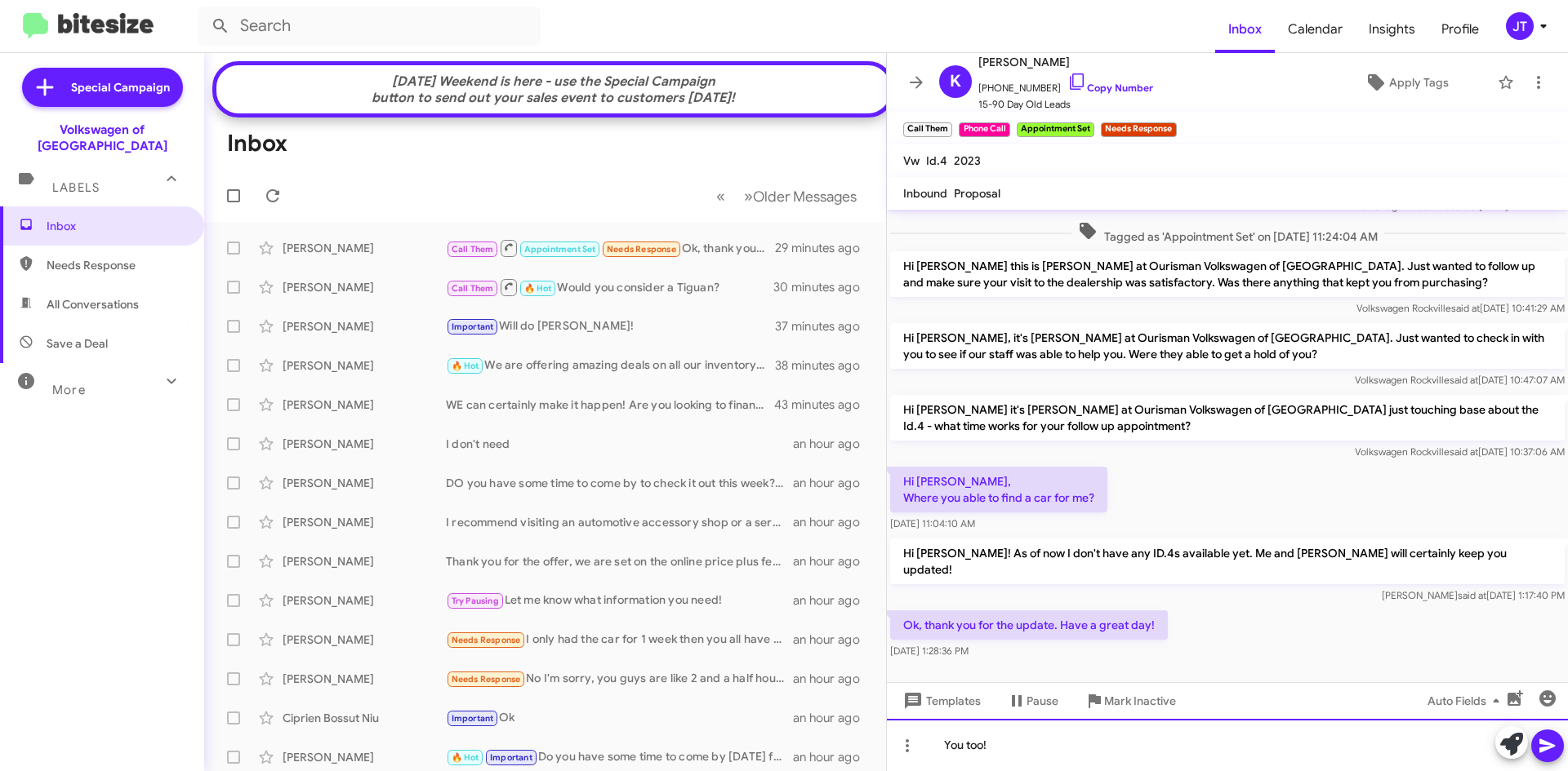
scroll to position [529, 0]
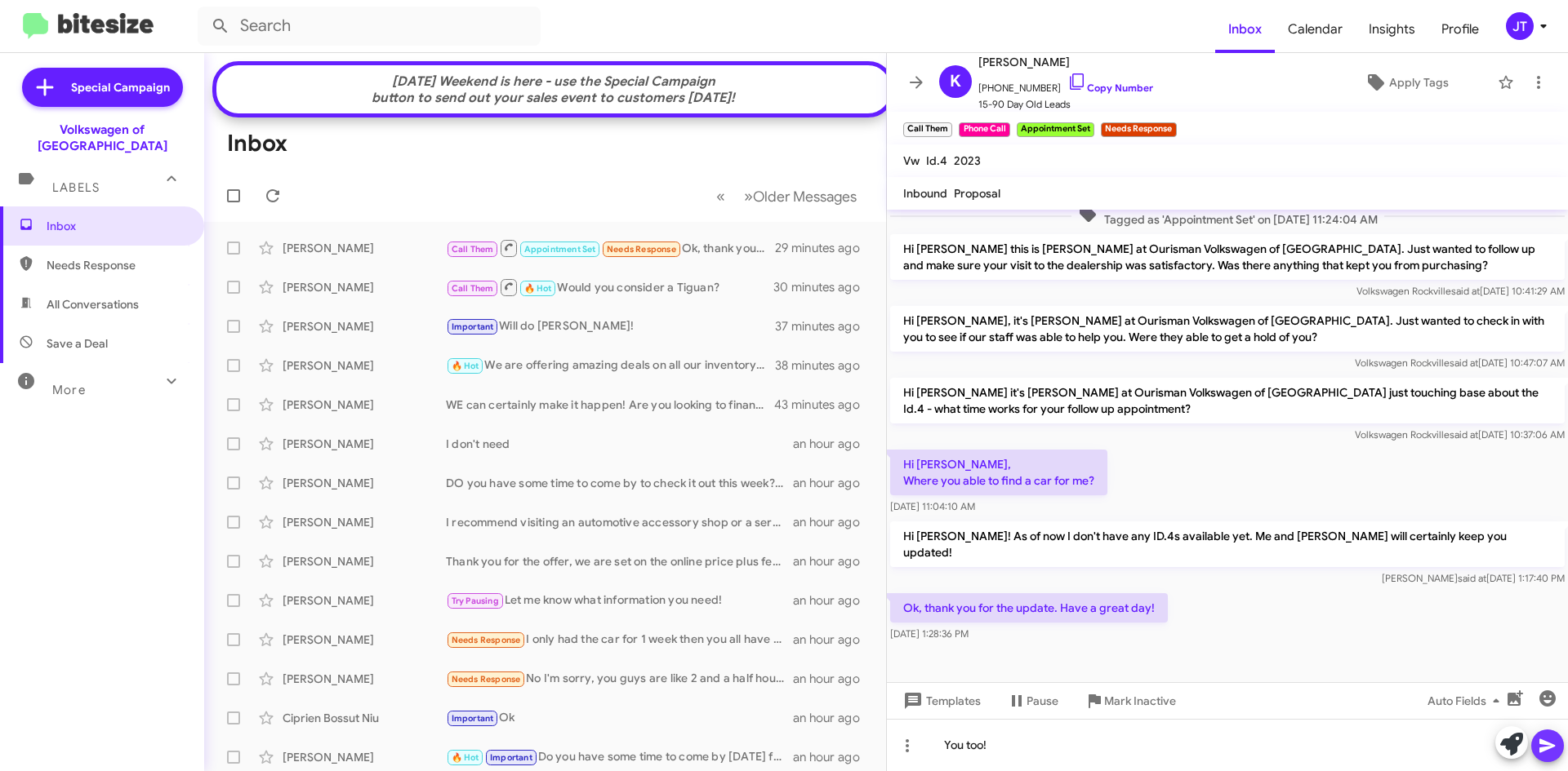
click at [1553, 747] on icon at bounding box center [1547, 746] width 20 height 20
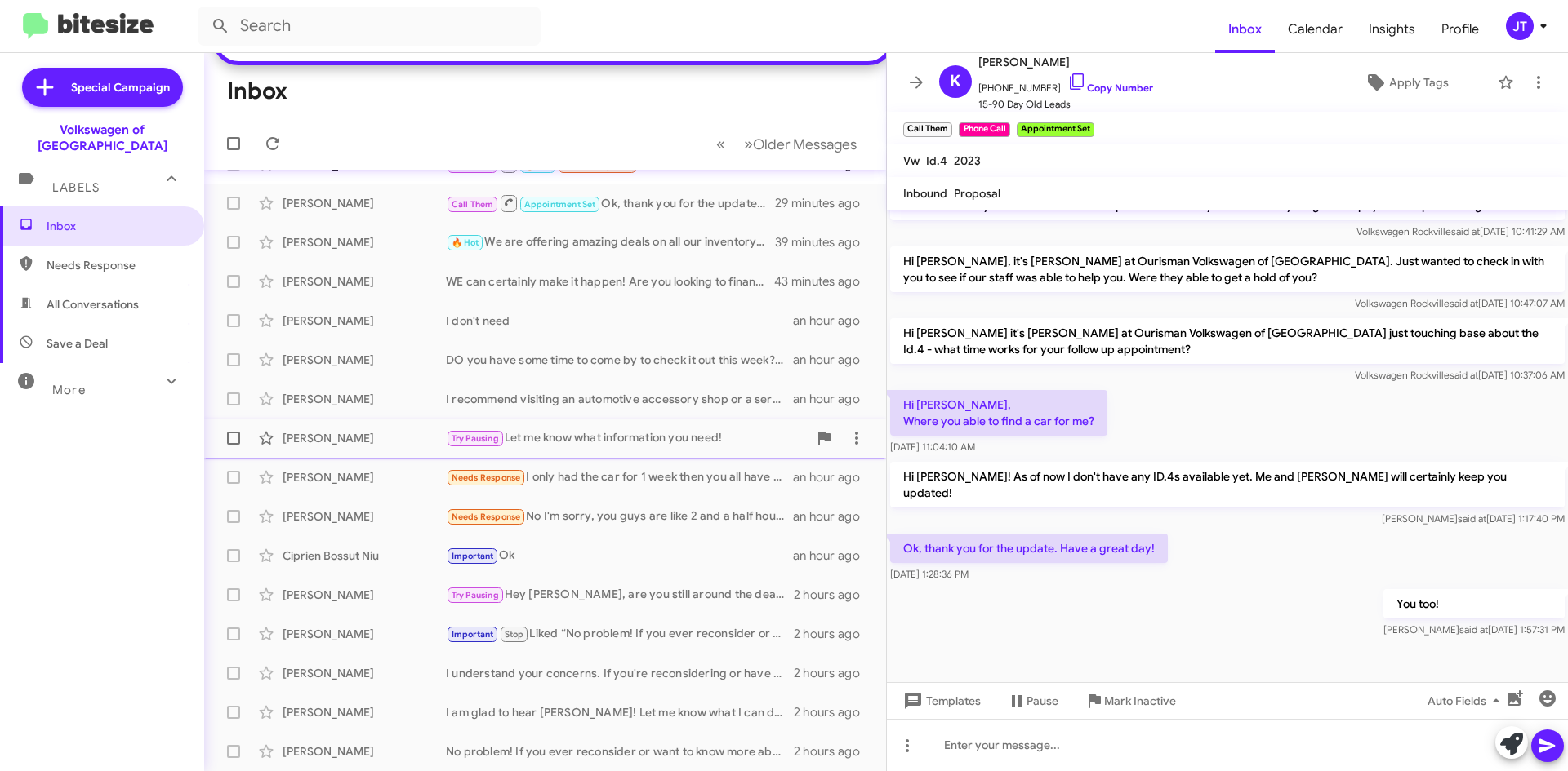
scroll to position [0, 0]
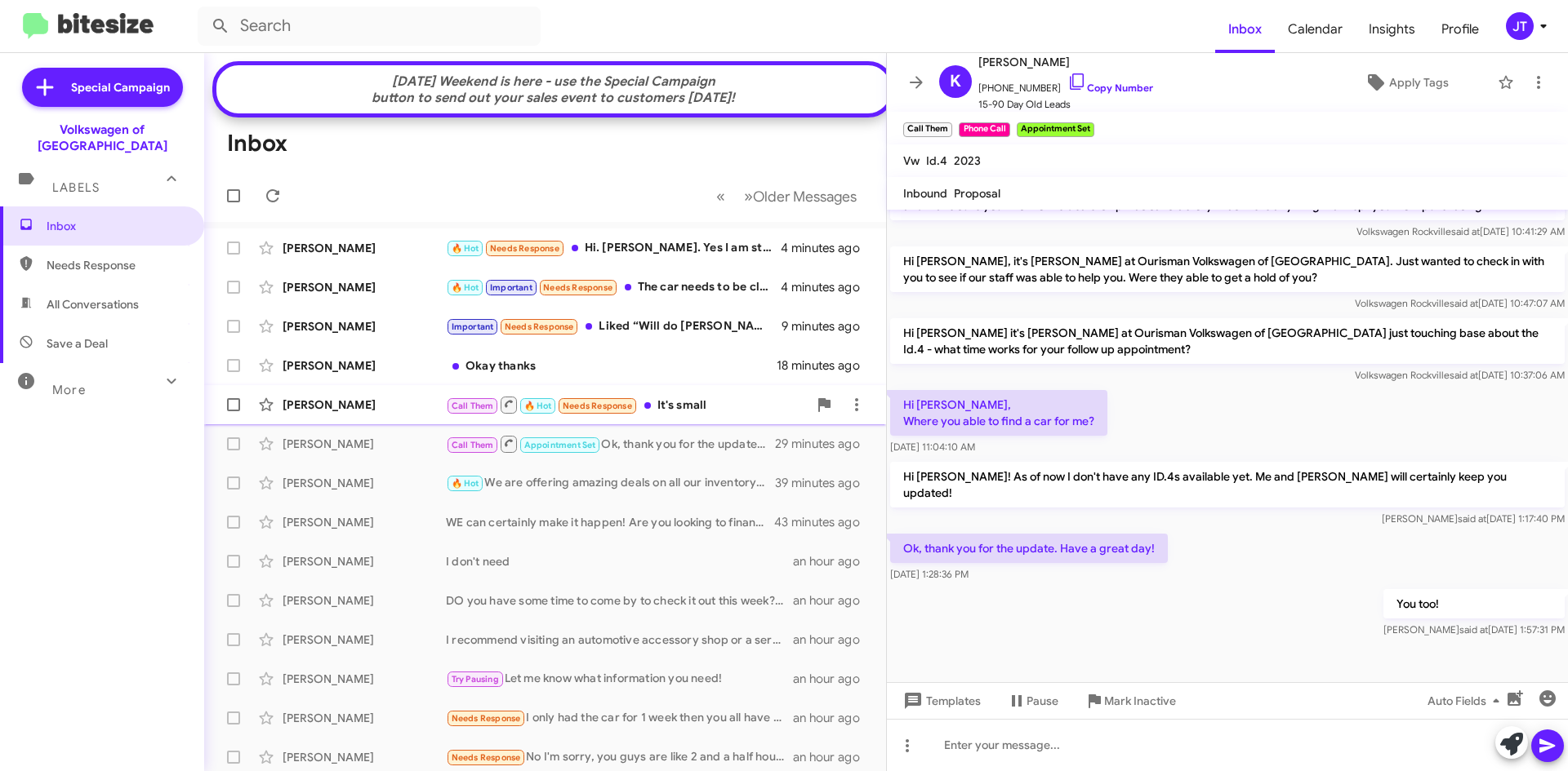
click at [348, 413] on div "John Gershowitz" at bounding box center [364, 405] width 163 height 17
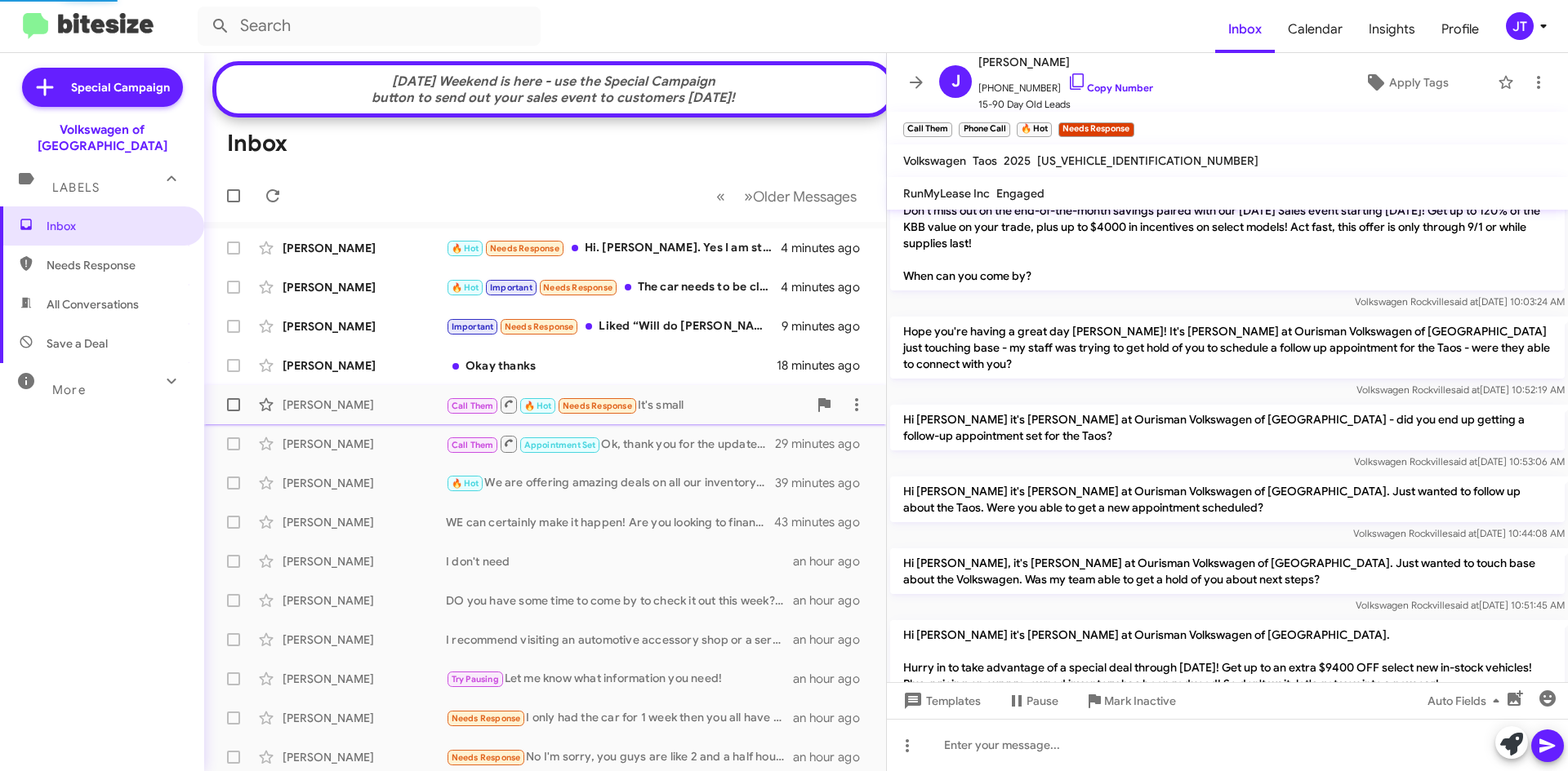
scroll to position [1291, 0]
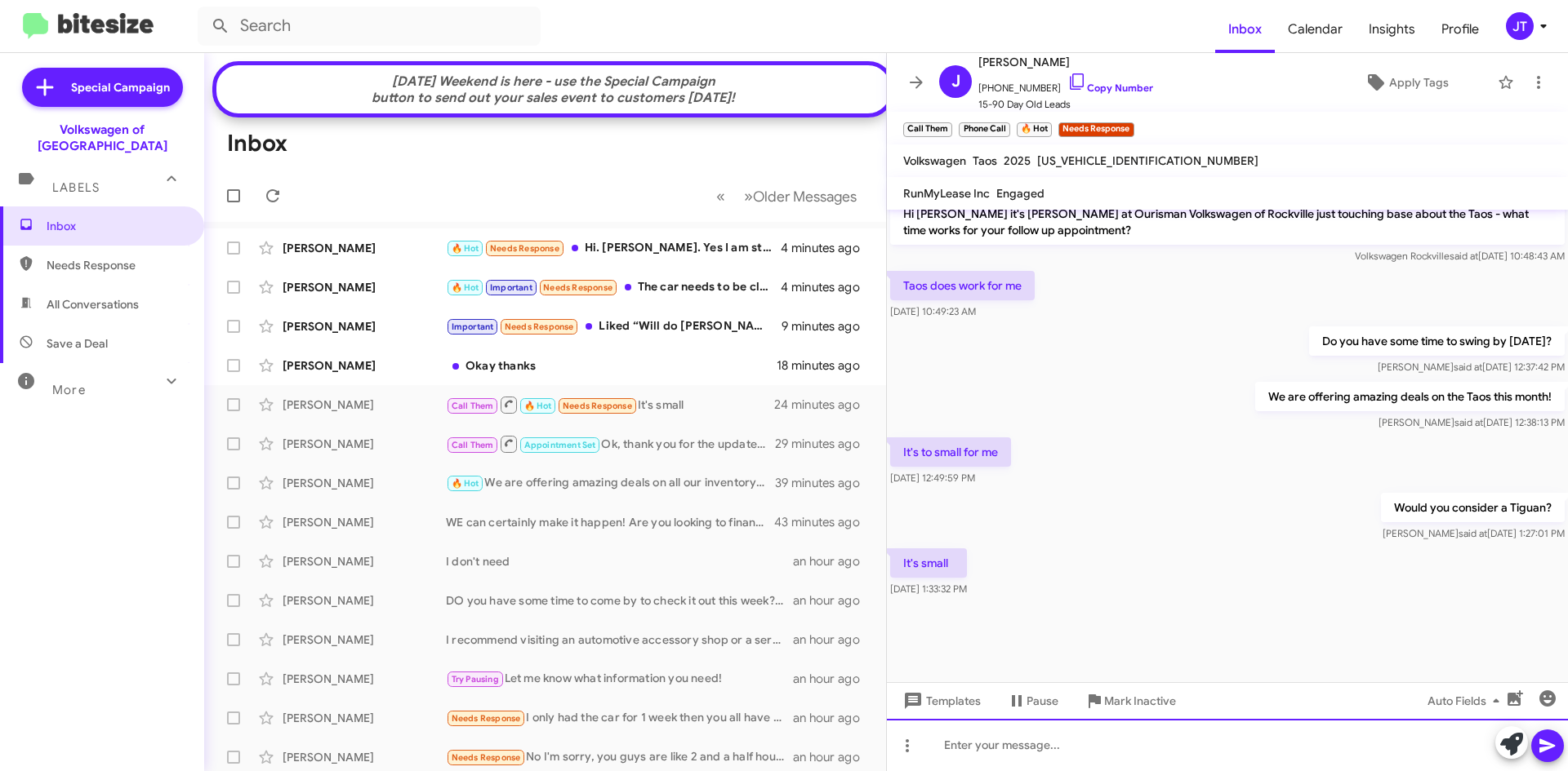
click at [1012, 743] on div at bounding box center [1226, 744] width 681 height 52
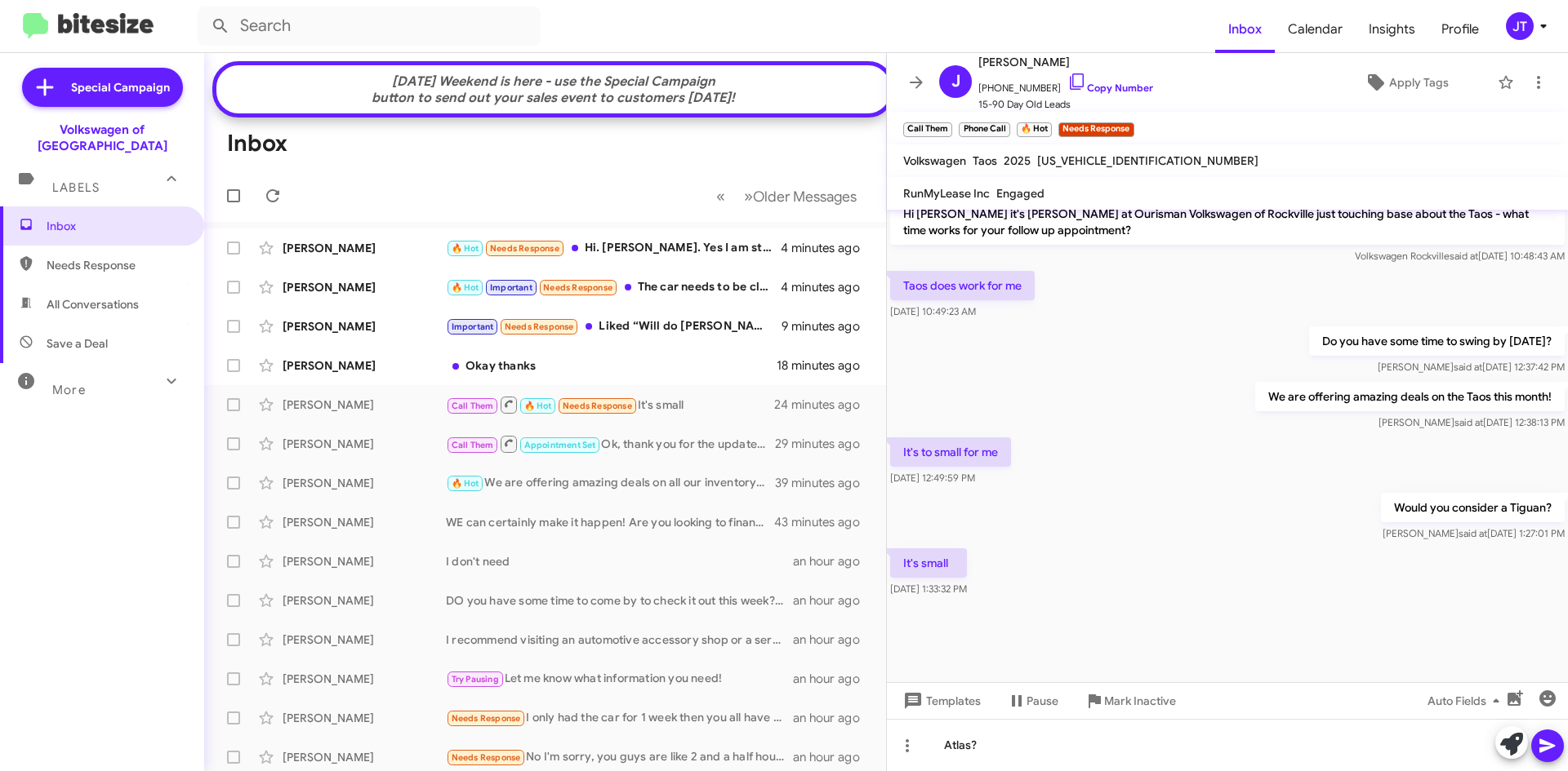
click at [1544, 744] on icon at bounding box center [1547, 746] width 16 height 14
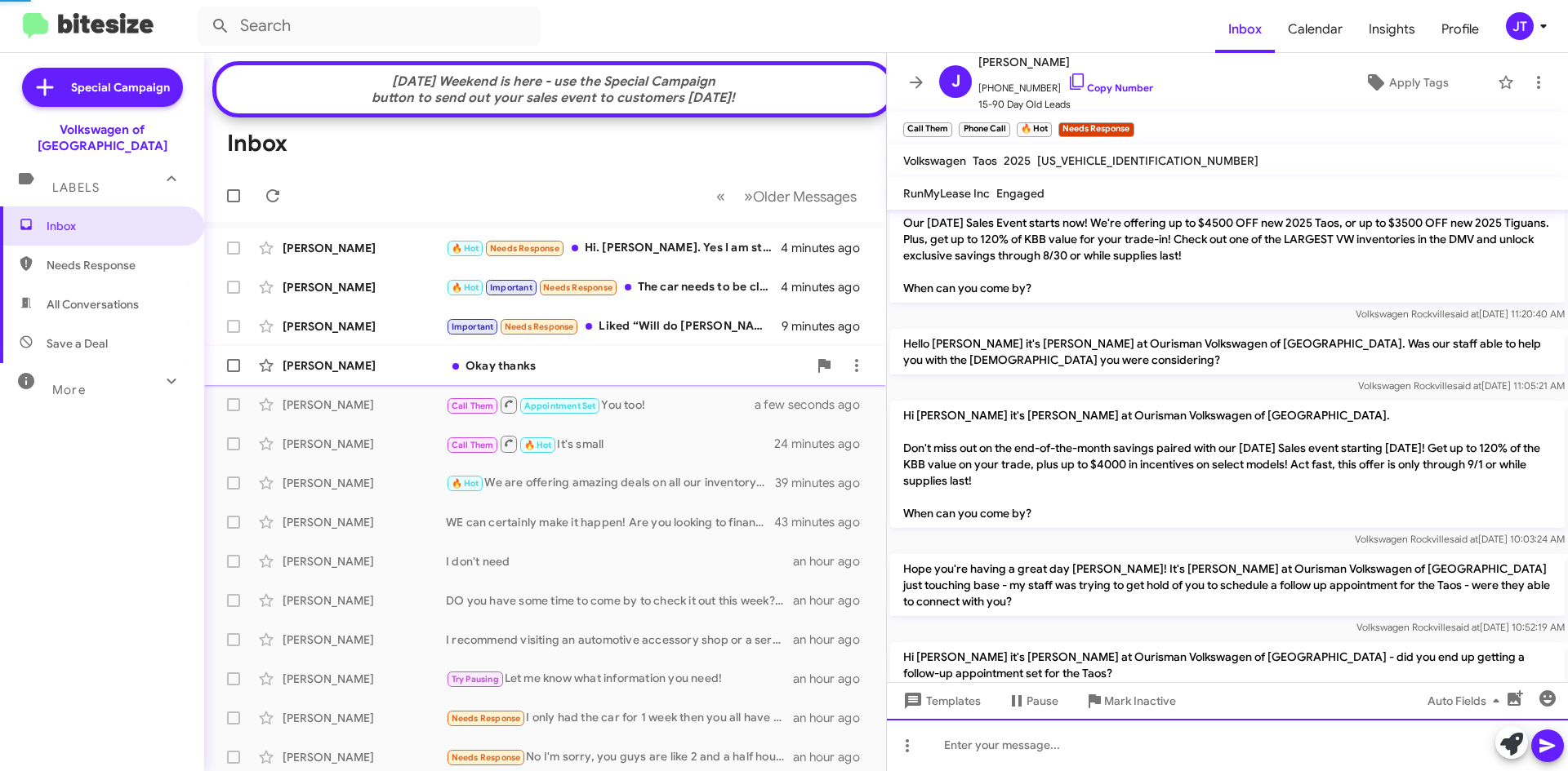
scroll to position [0, 0]
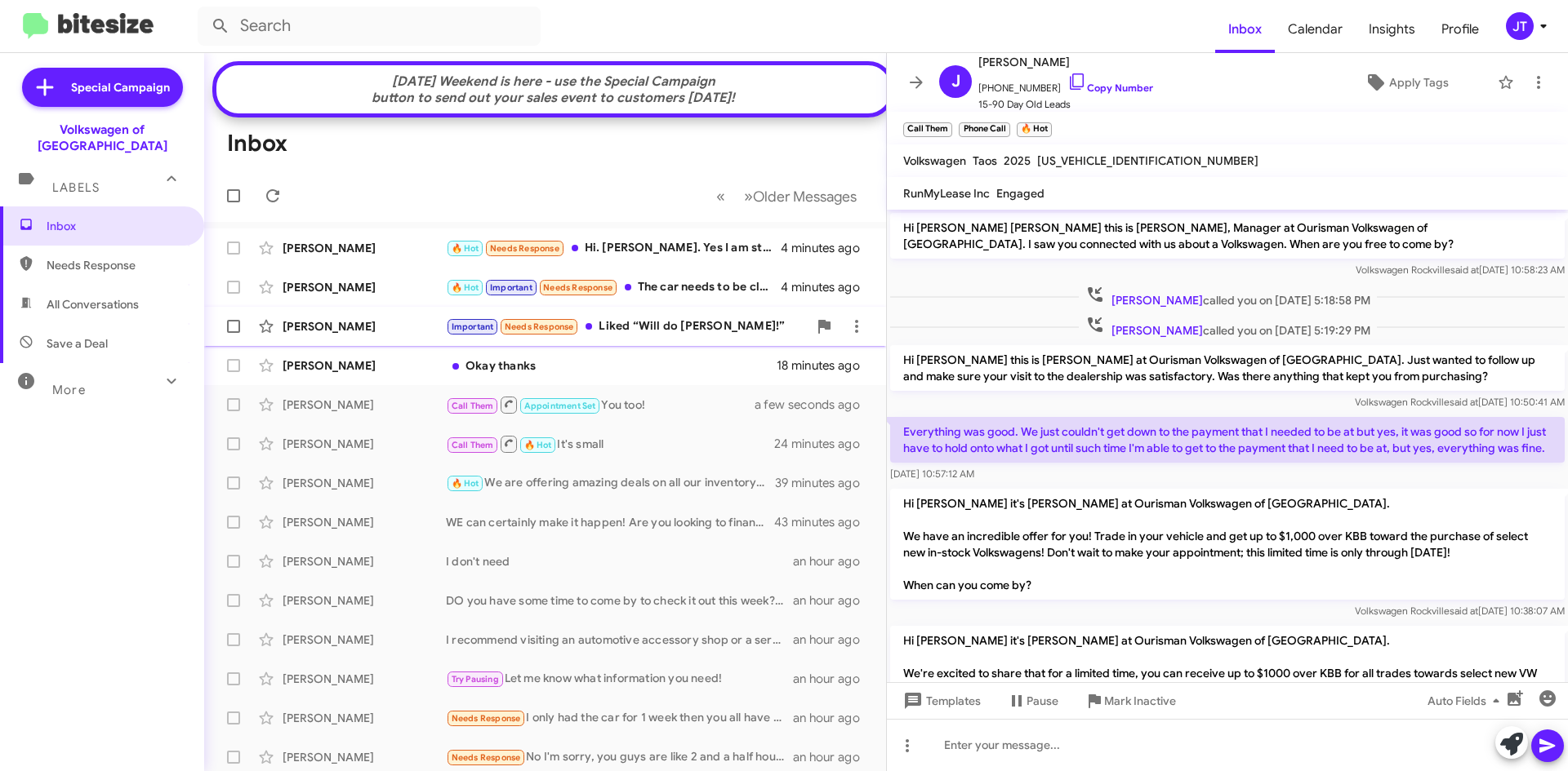
click at [665, 337] on div "Important Needs Response Liked “Will do Jacquie!”" at bounding box center [626, 326] width 361 height 19
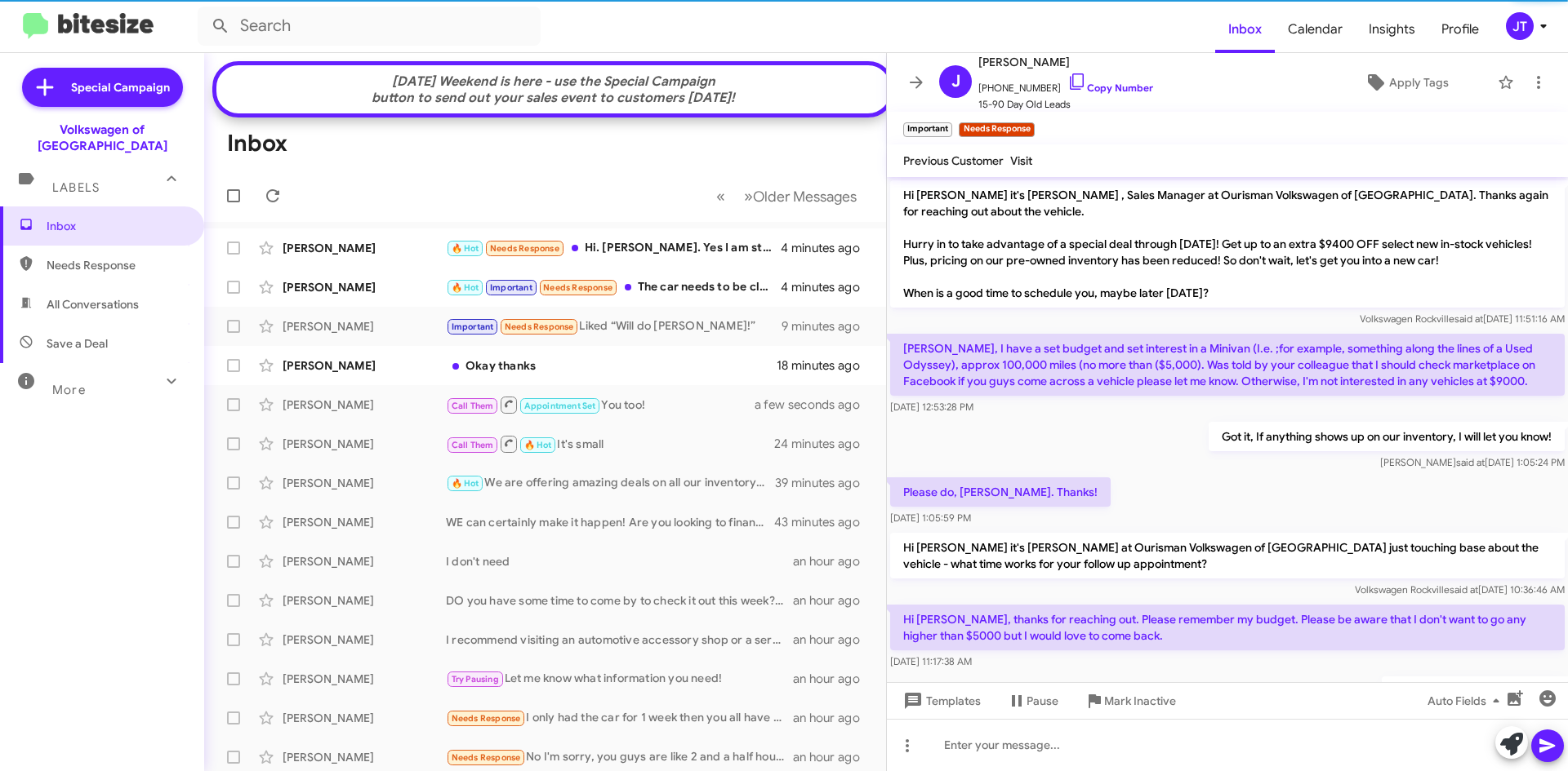
scroll to position [135, 0]
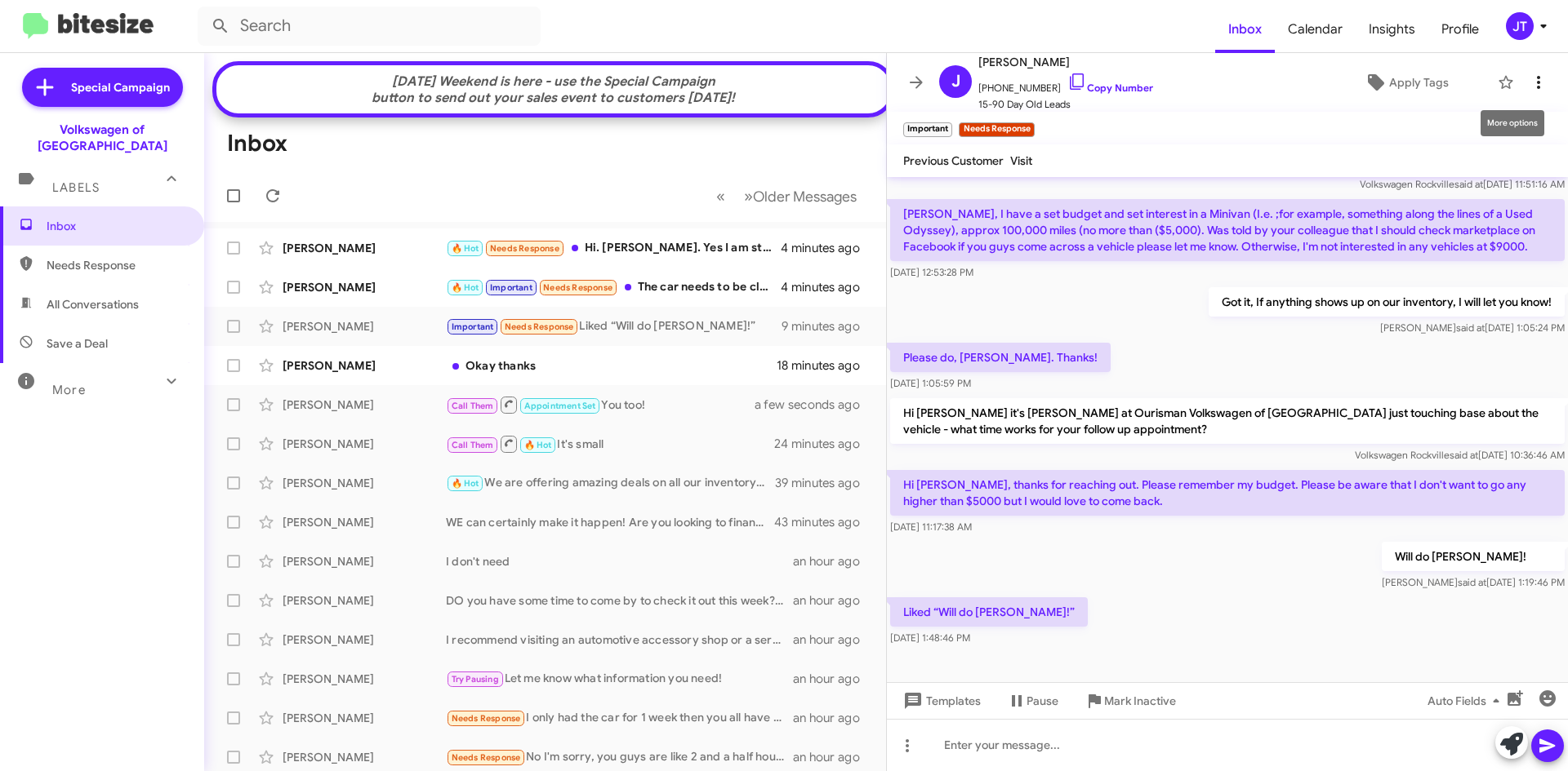
click at [1536, 78] on icon at bounding box center [1537, 82] width 3 height 13
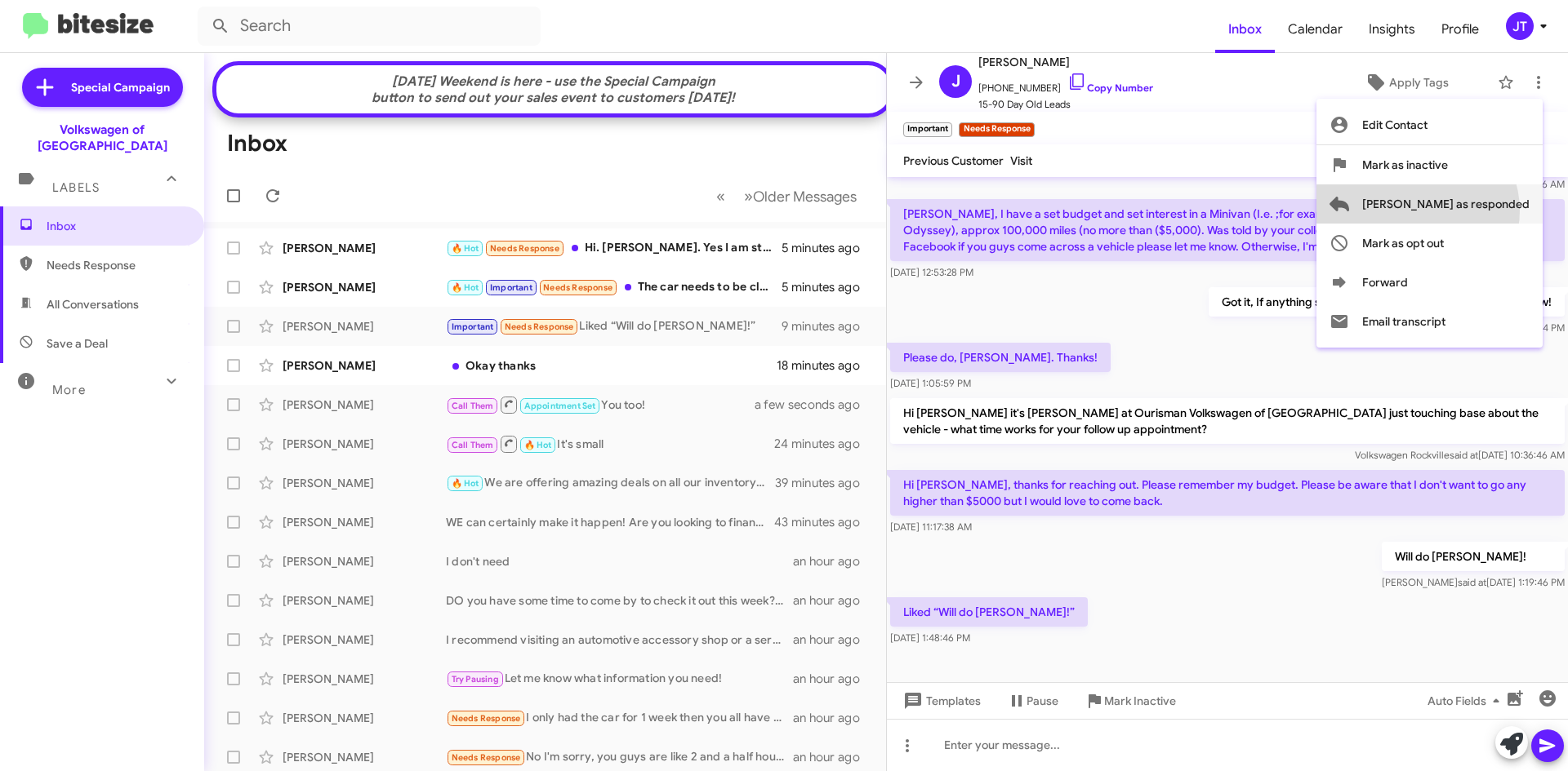
click at [1482, 211] on span "Mark as responded" at bounding box center [1446, 204] width 167 height 39
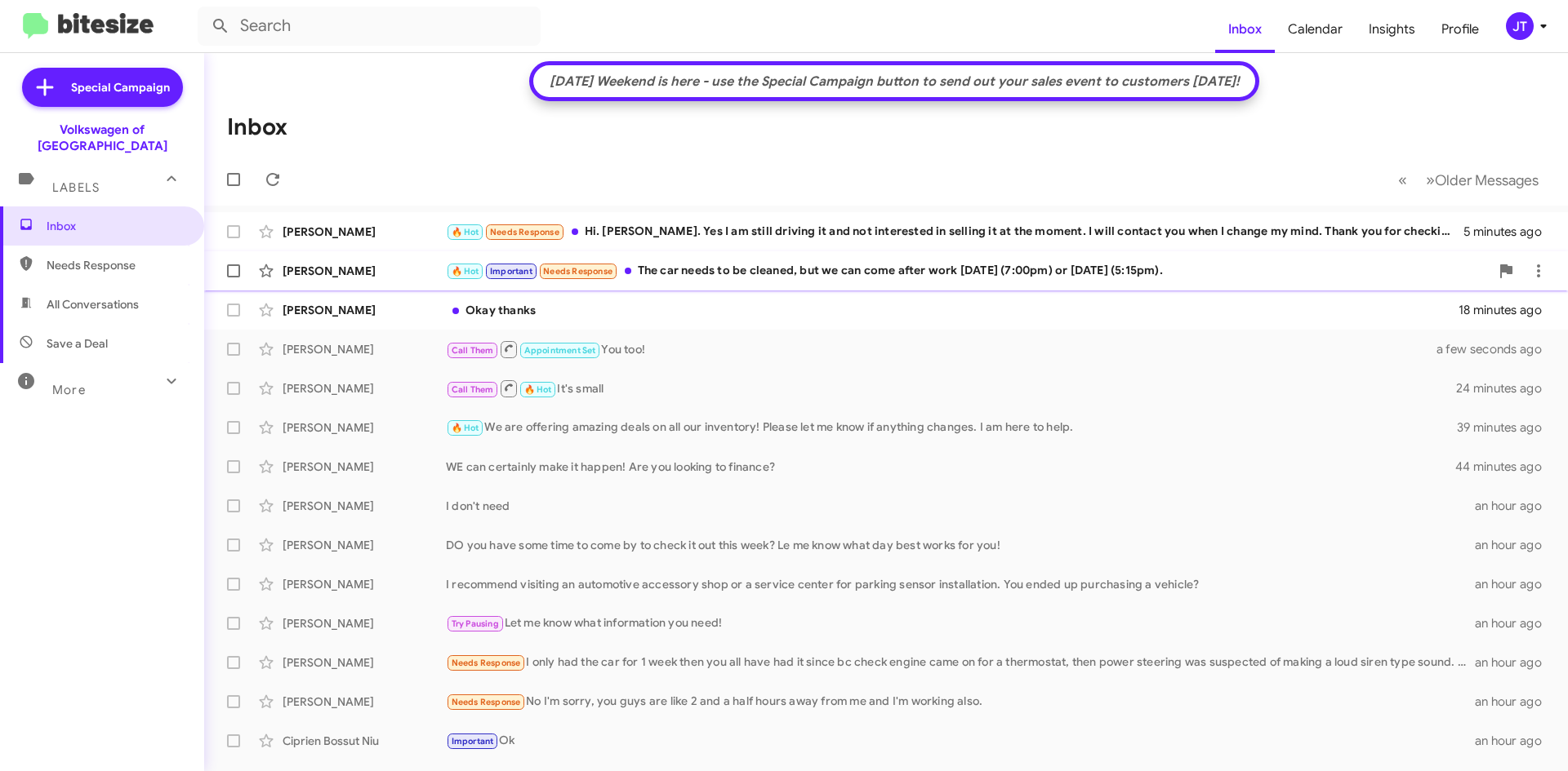
click at [751, 275] on div "🔥 Hot Important Needs Response The car needs to be cleaned, but we can come aft…" at bounding box center [967, 271] width 1043 height 19
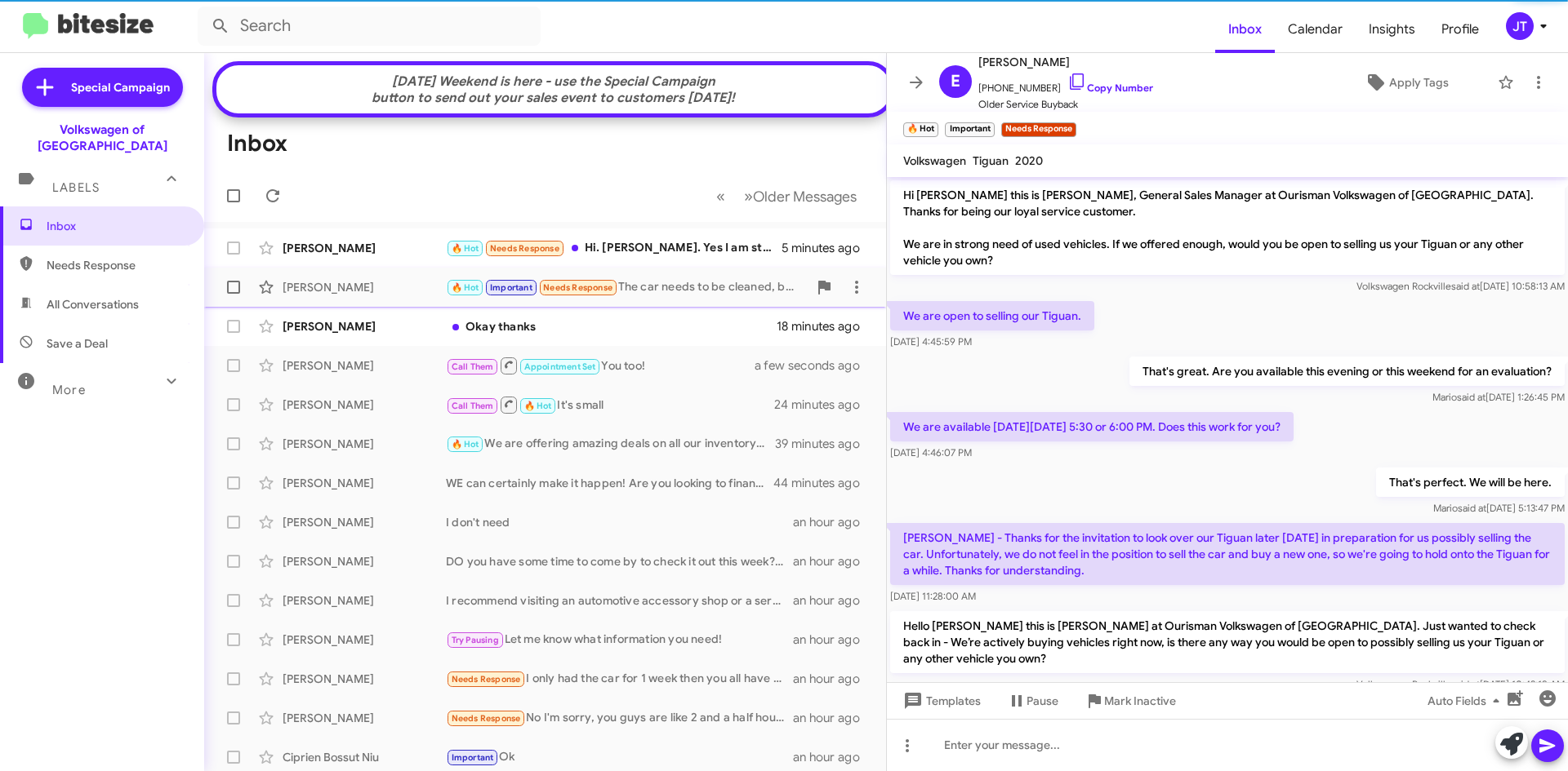
scroll to position [862, 0]
